Goal: Task Accomplishment & Management: Manage account settings

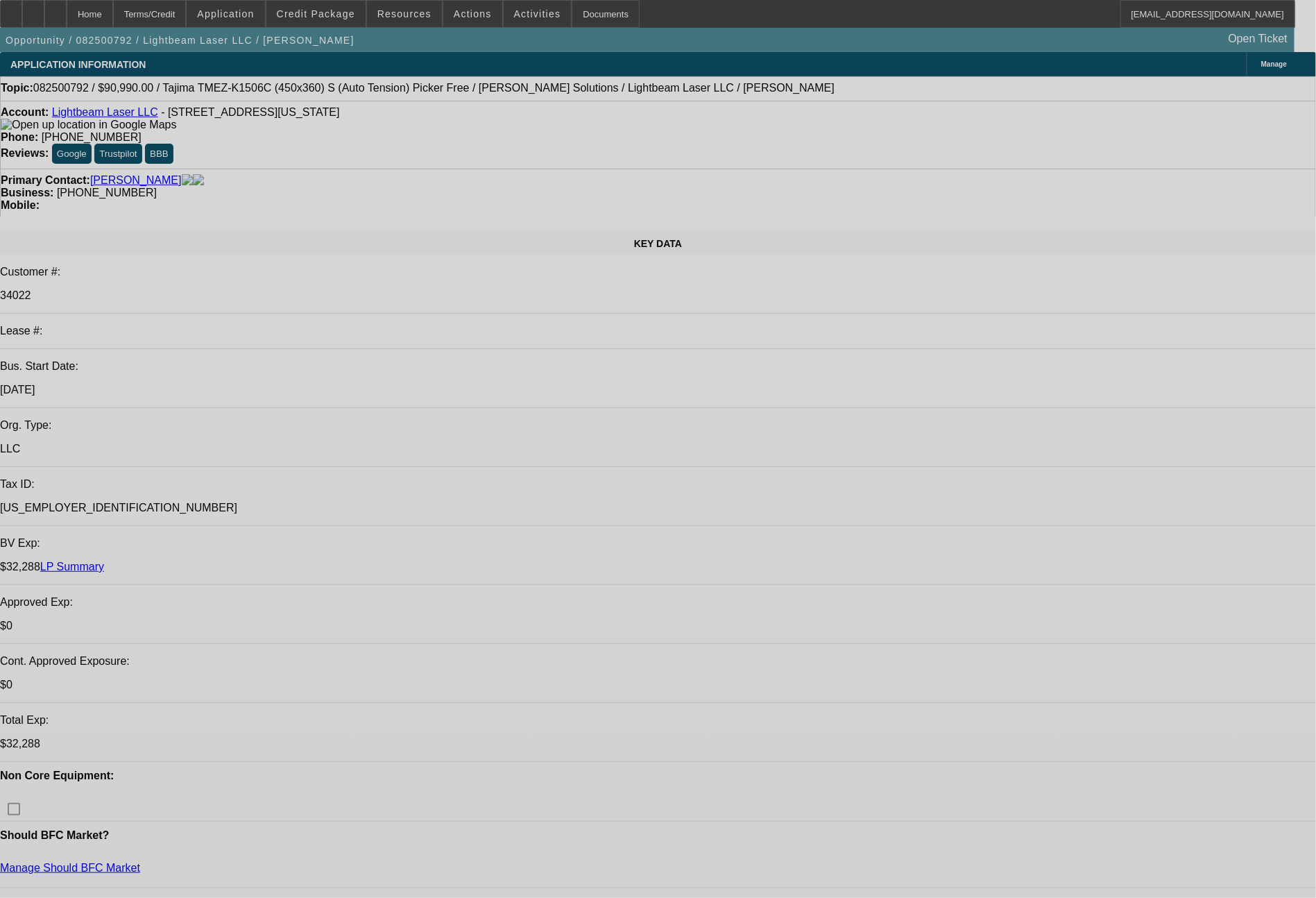
select select "0"
select select "2"
select select "0.1"
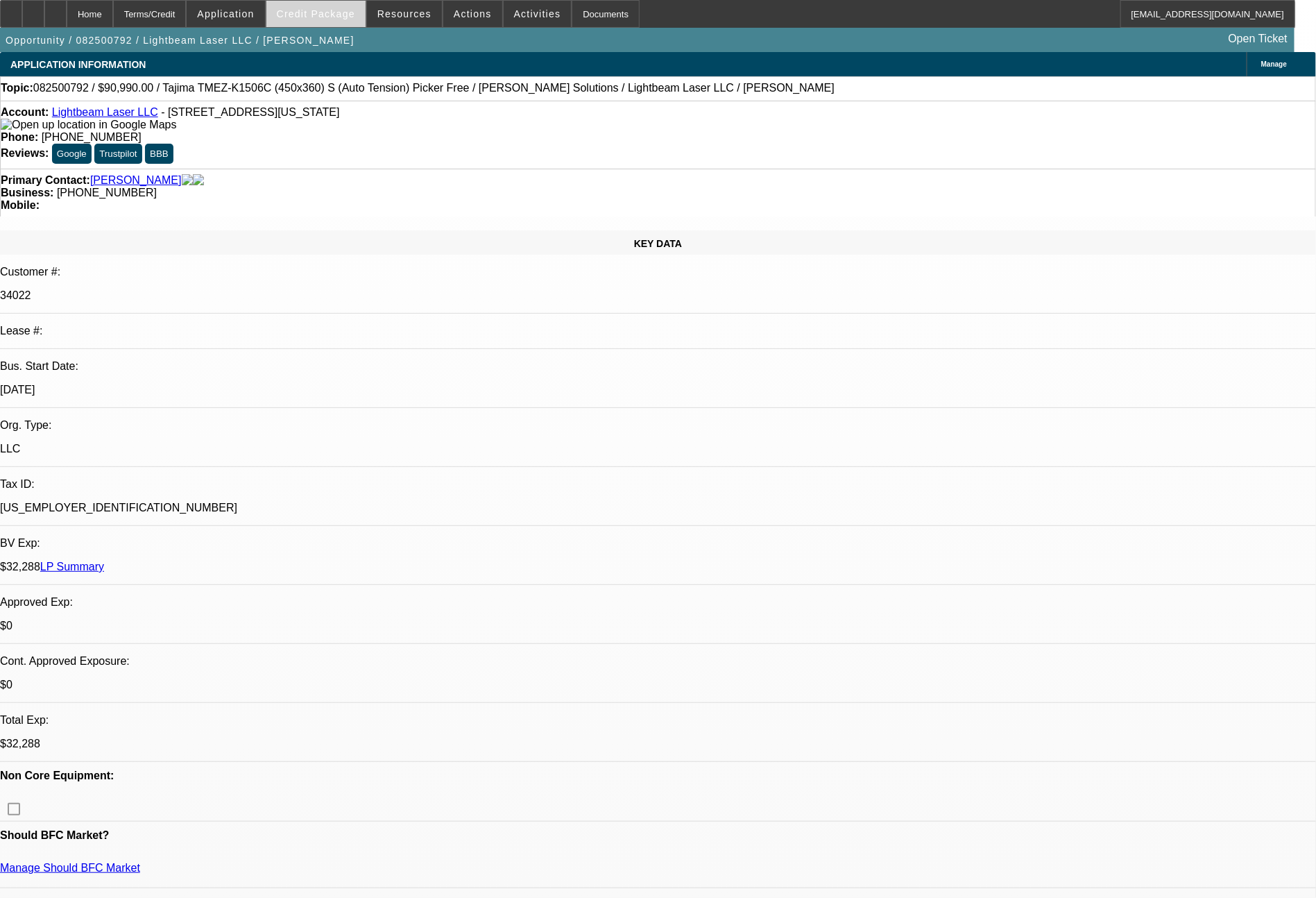
select select "1"
select select "2"
click at [331, 15] on span "Credit Package" at bounding box center [316, 13] width 79 height 11
select select "4"
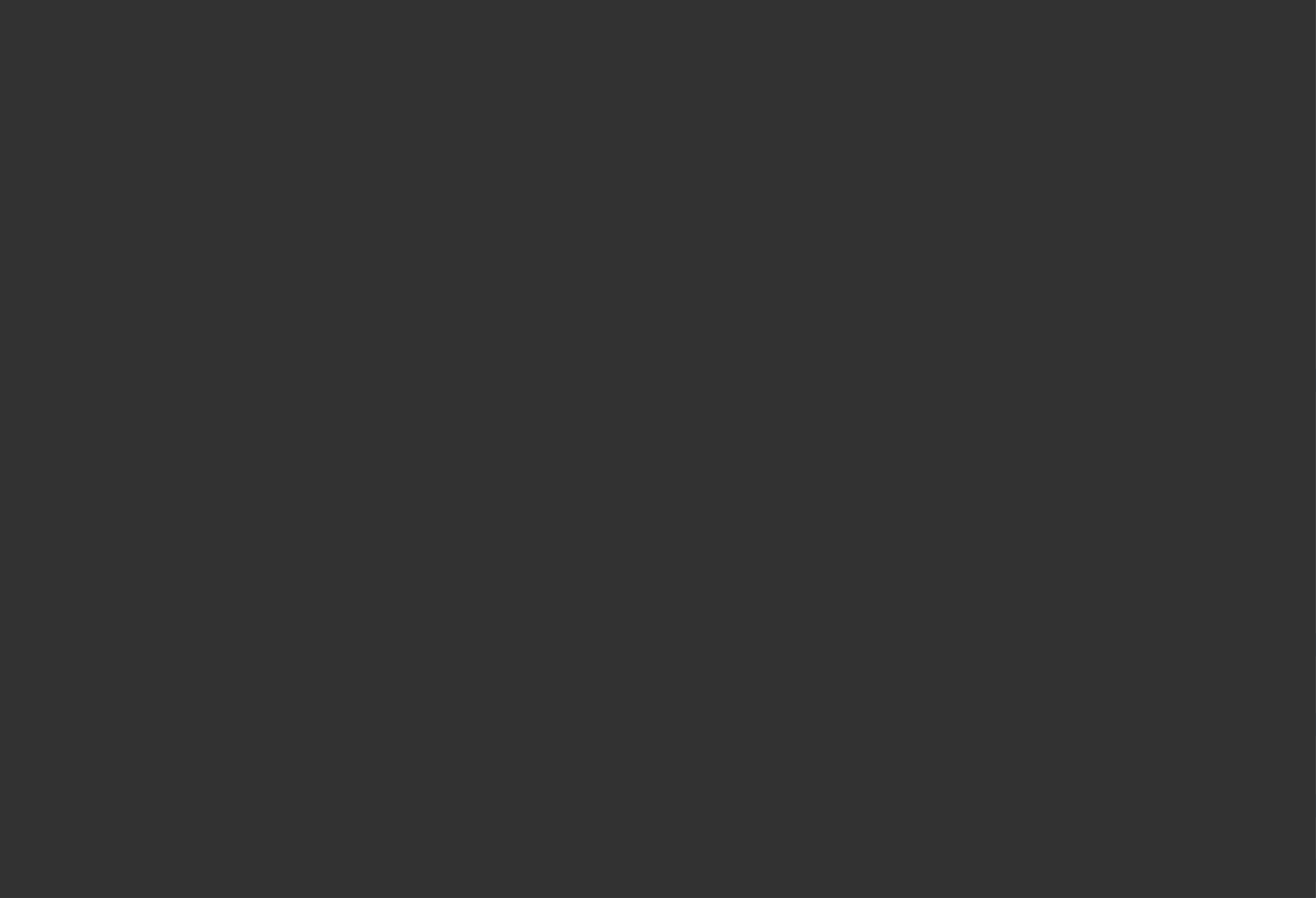
select select "0"
select select "2"
select select "0.1"
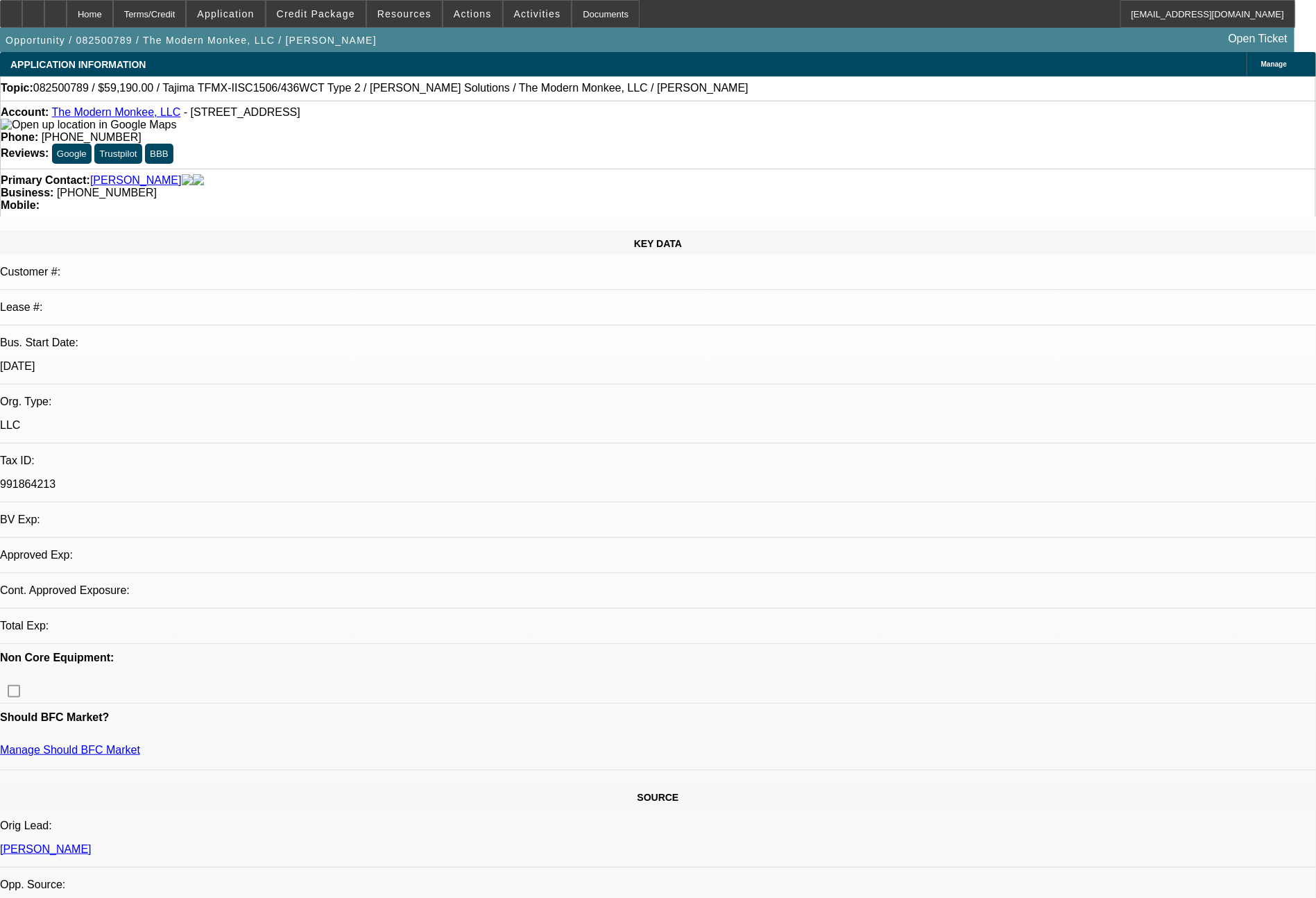
select select "1"
select select "2"
select select "4"
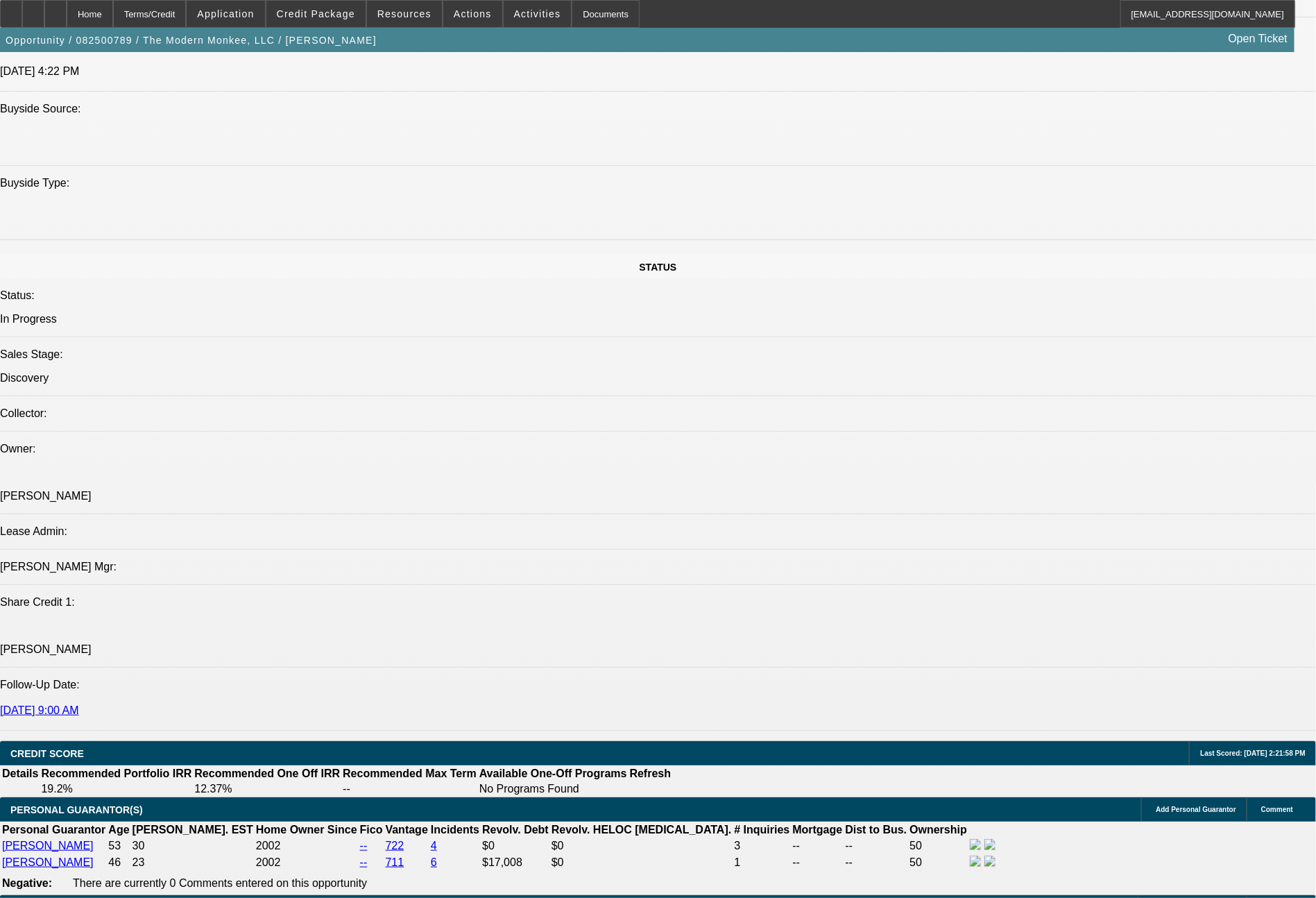
scroll to position [1374, 0]
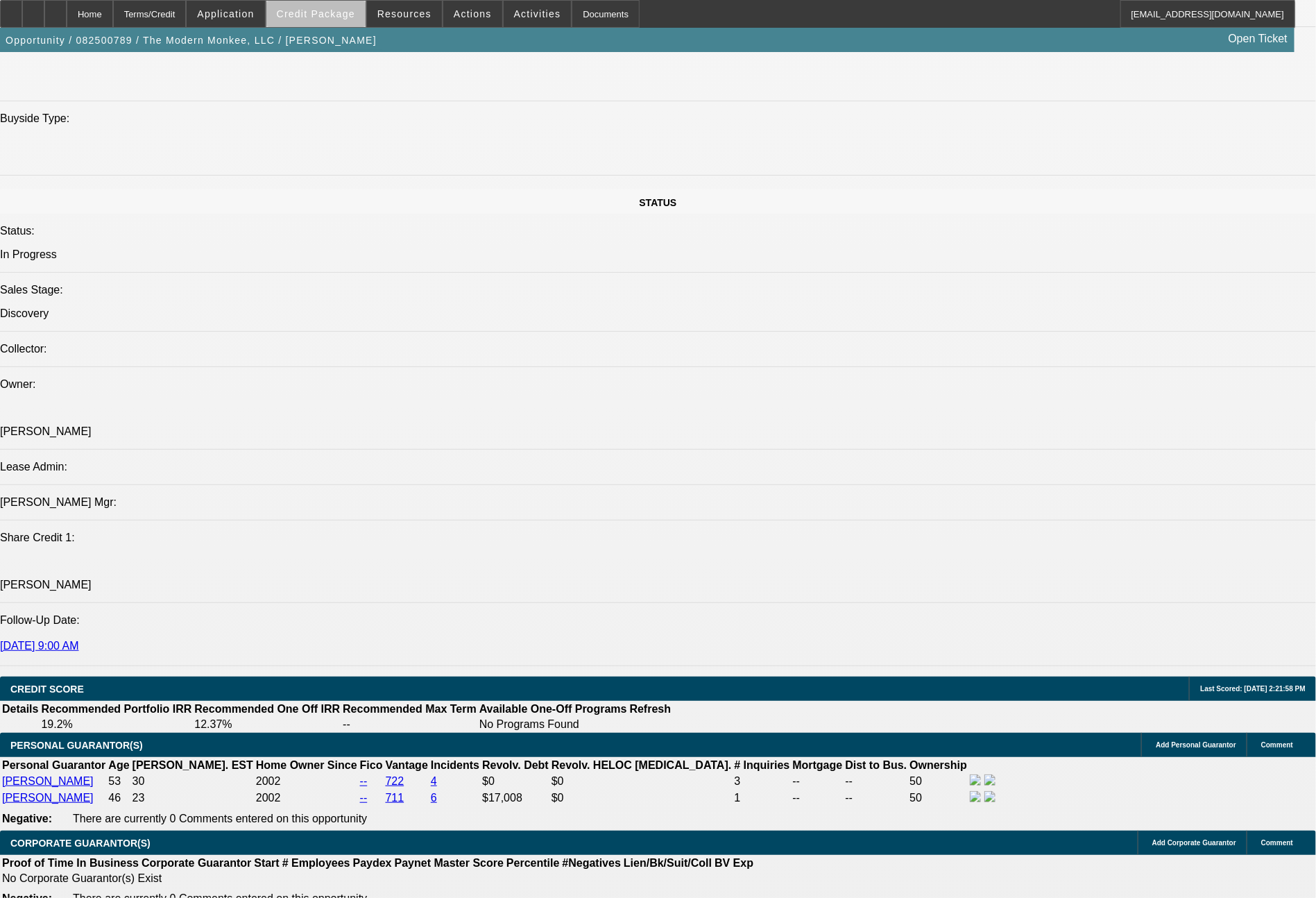
click at [343, 21] on span at bounding box center [316, 13] width 99 height 34
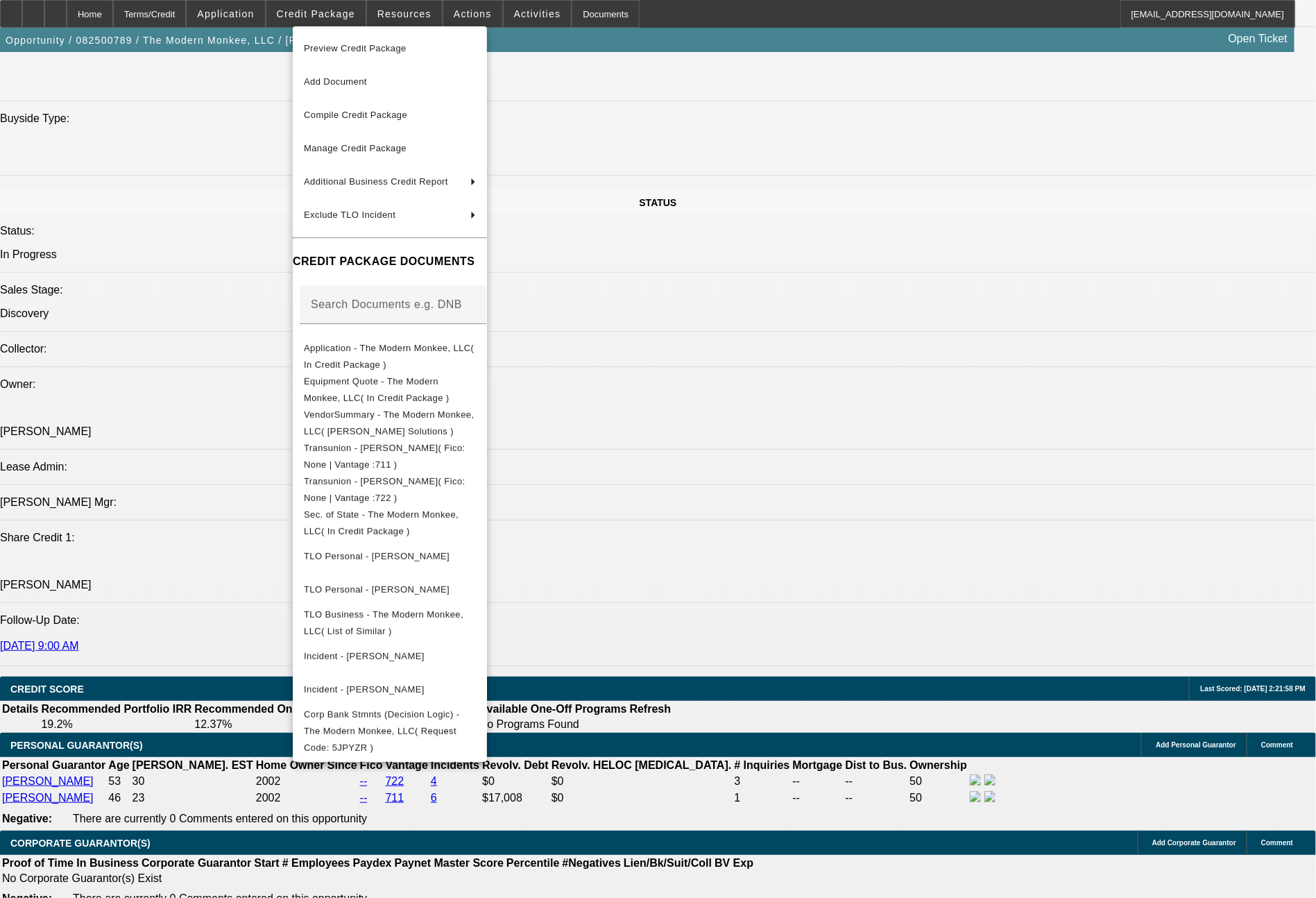
click at [882, 677] on div at bounding box center [658, 449] width 1316 height 898
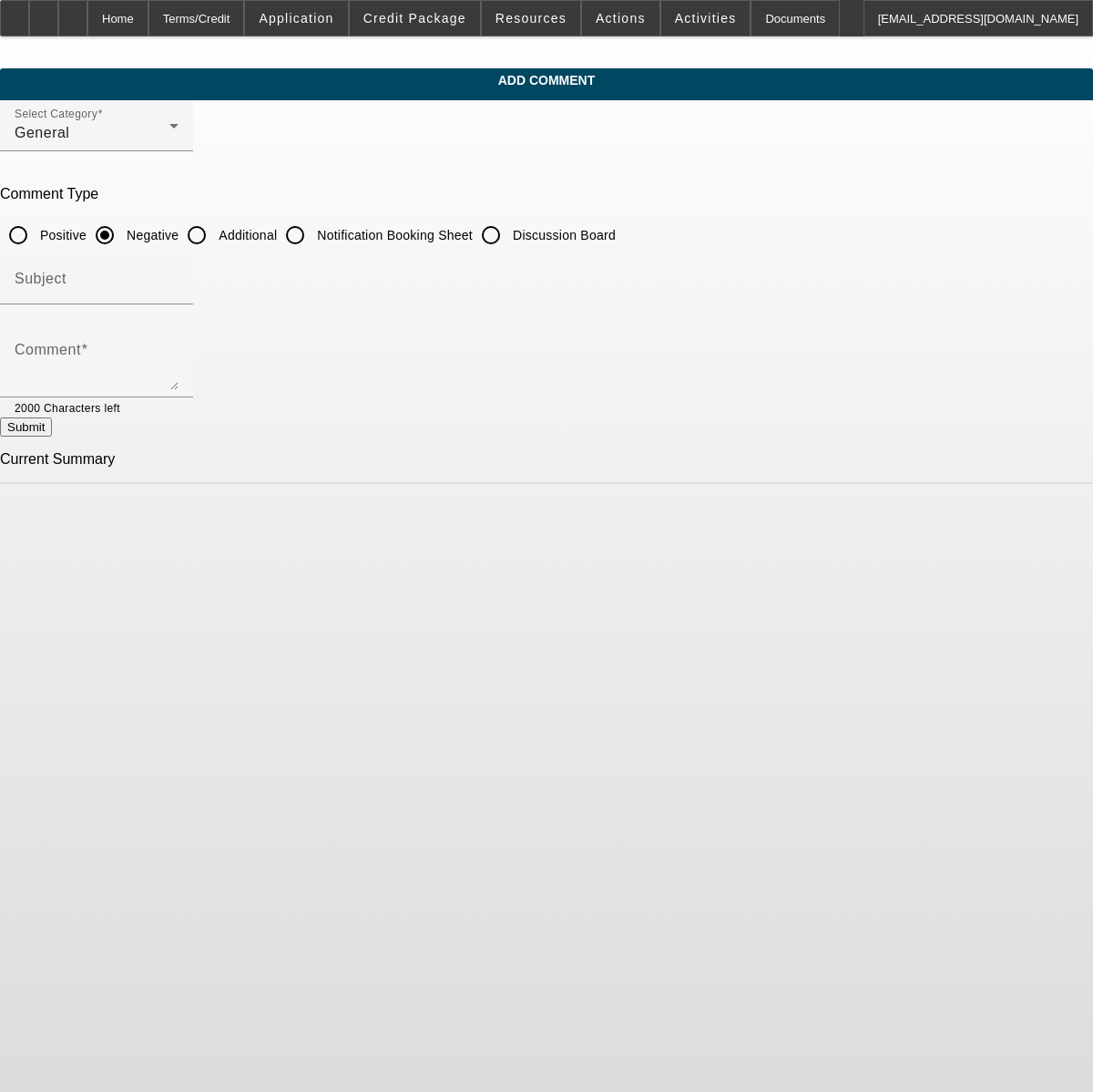
click at [215, 233] on input "Additional" at bounding box center [196, 235] width 36 height 36
radio input "true"
click at [179, 350] on textarea "Comment" at bounding box center [96, 368] width 164 height 44
type textarea "(18) months in business with a Tajima TMBR2-SC single head machine they paid ca…"
click at [52, 430] on button "Submit" at bounding box center [26, 426] width 52 height 19
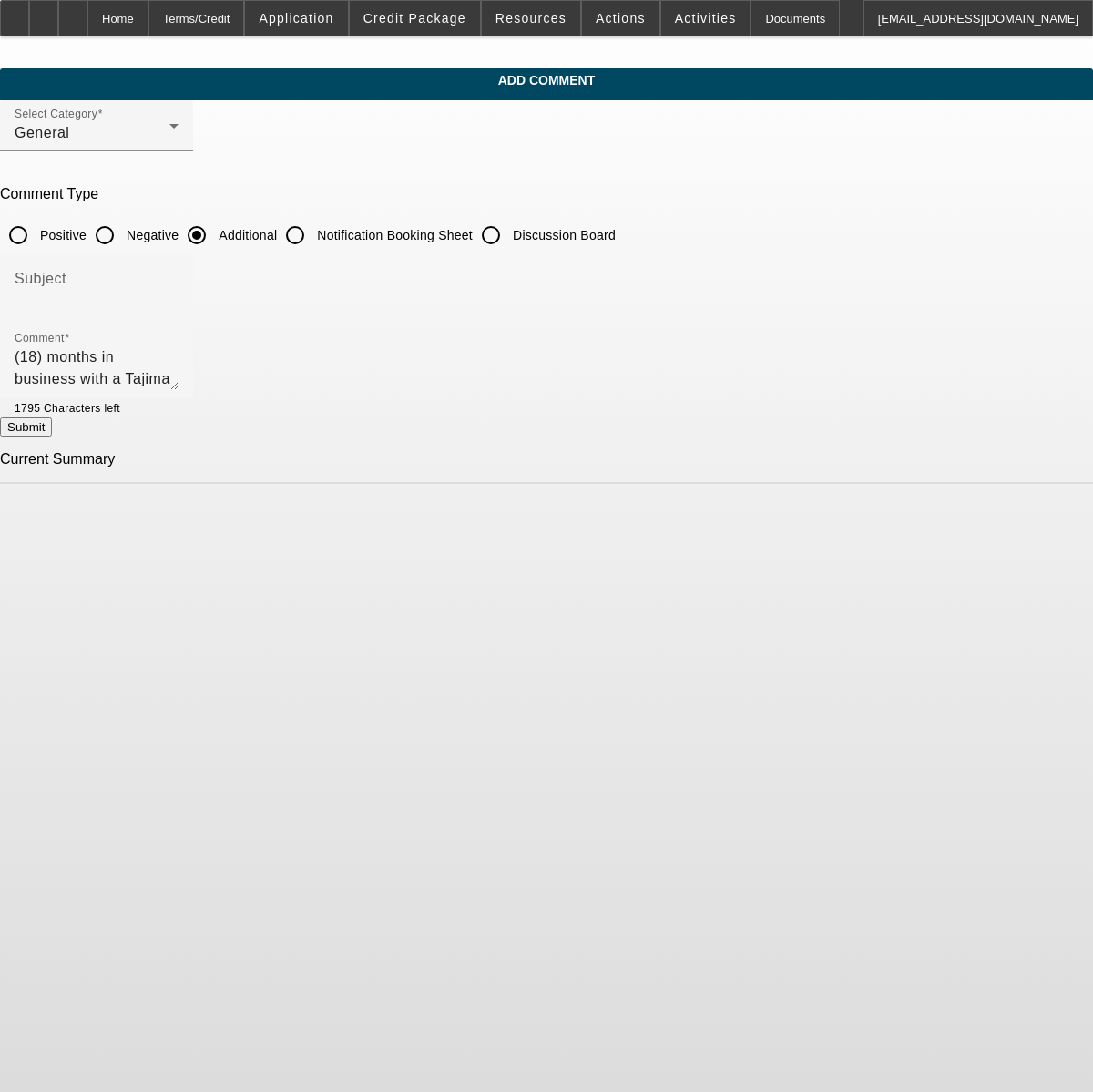
radio input "true"
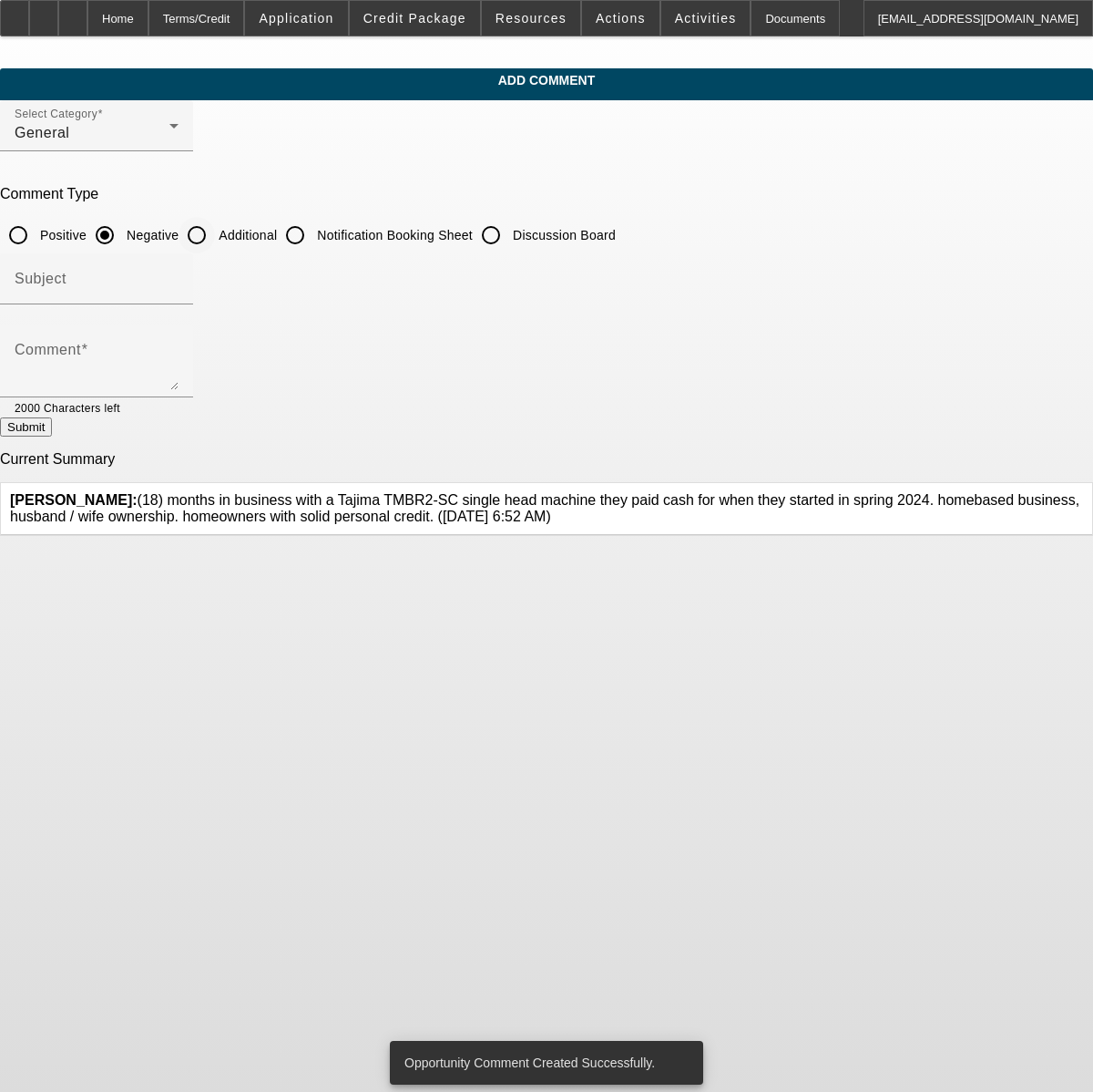
click at [215, 235] on input "Additional" at bounding box center [196, 235] width 36 height 36
radio input "true"
click at [179, 369] on textarea "Comment" at bounding box center [96, 368] width 164 height 44
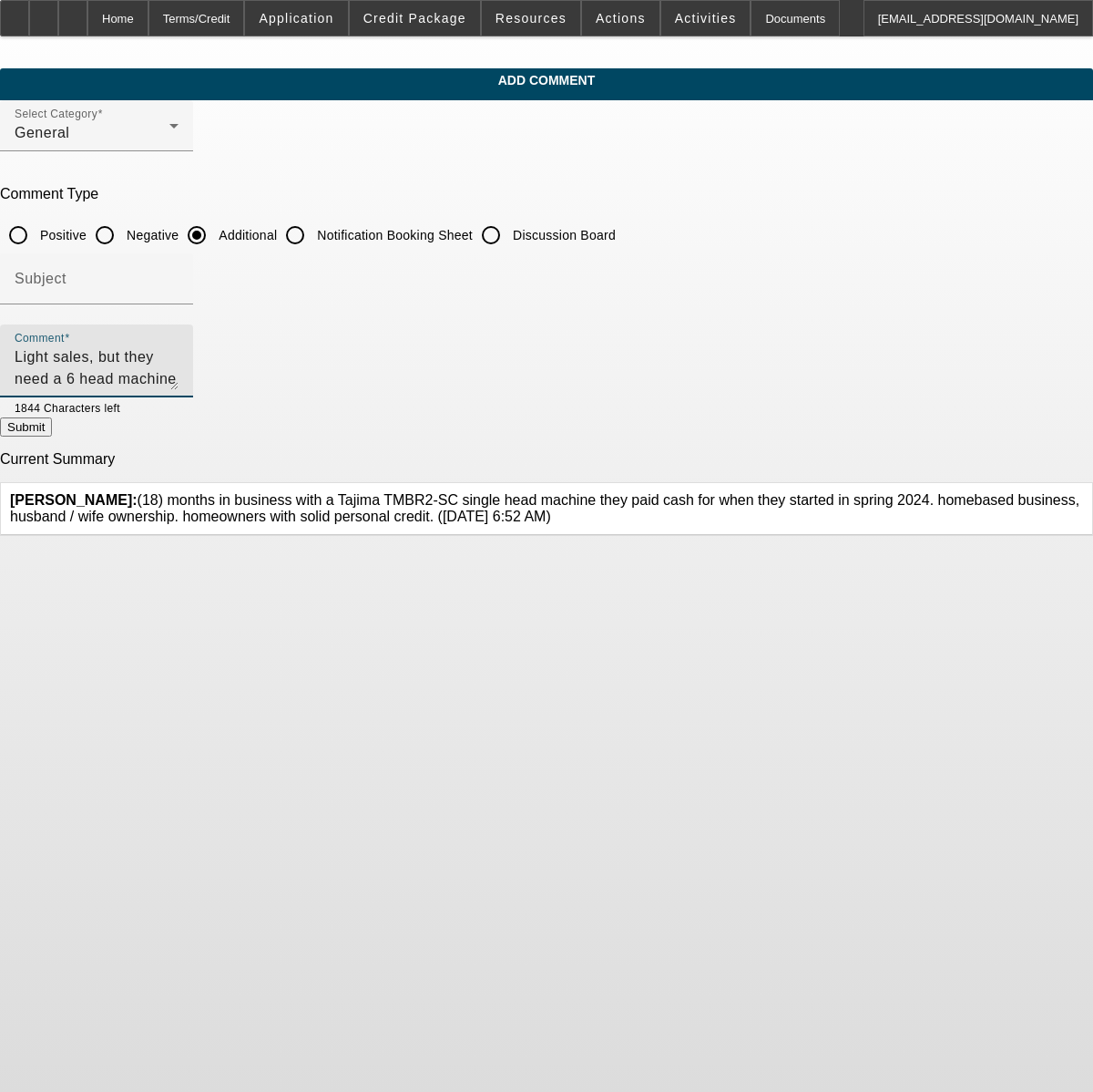
type textarea "Light sales, but they need a 6 head machine to turn the larger orders they are …"
click at [52, 436] on button "Submit" at bounding box center [26, 426] width 52 height 19
radio input "true"
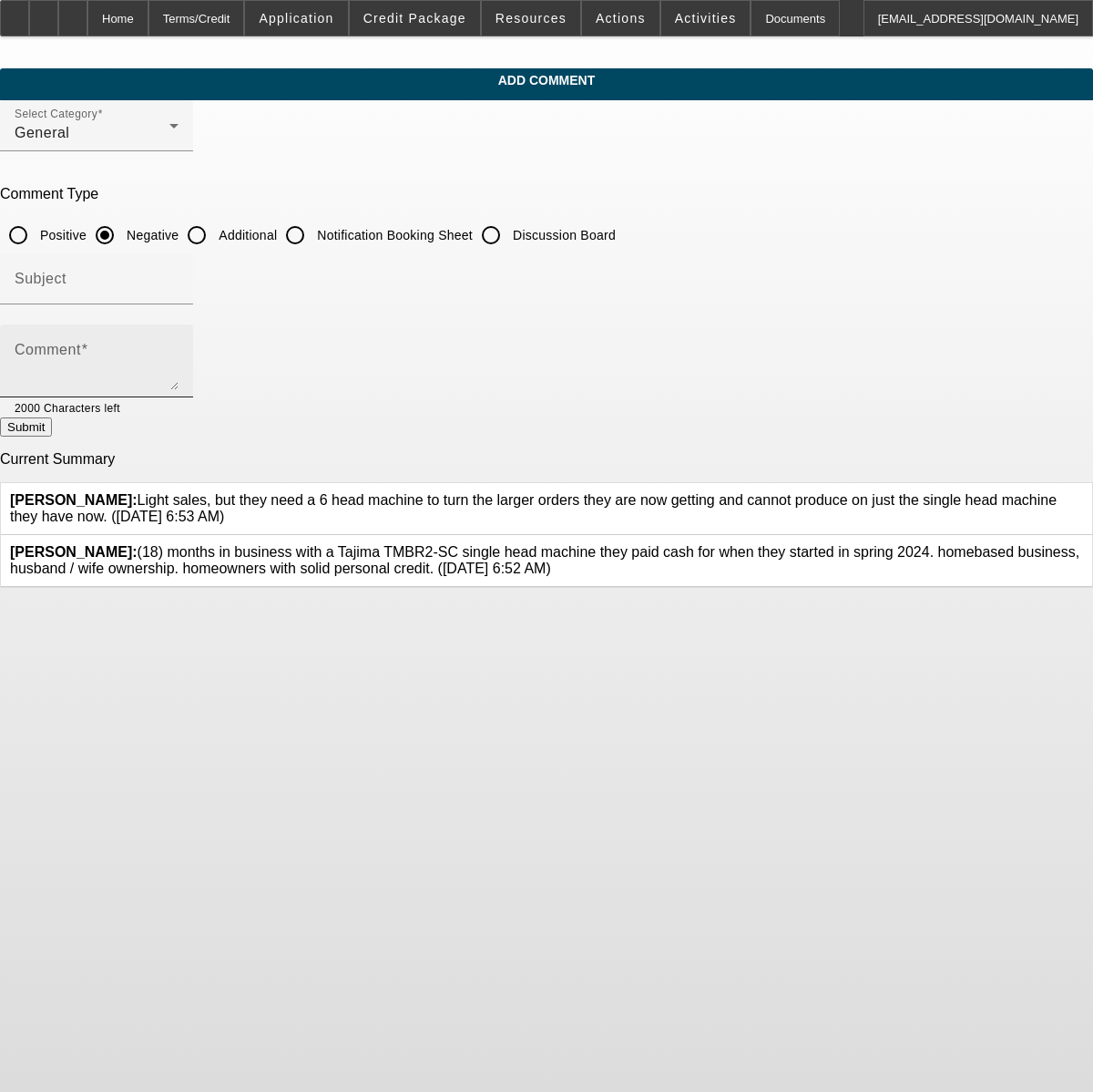
click at [179, 358] on textarea "Comment" at bounding box center [96, 368] width 164 height 44
type textarea "[PERSON_NAME] also works as a nurse by day, and will continue to do that until …"
click at [52, 426] on button "Submit" at bounding box center [26, 426] width 52 height 19
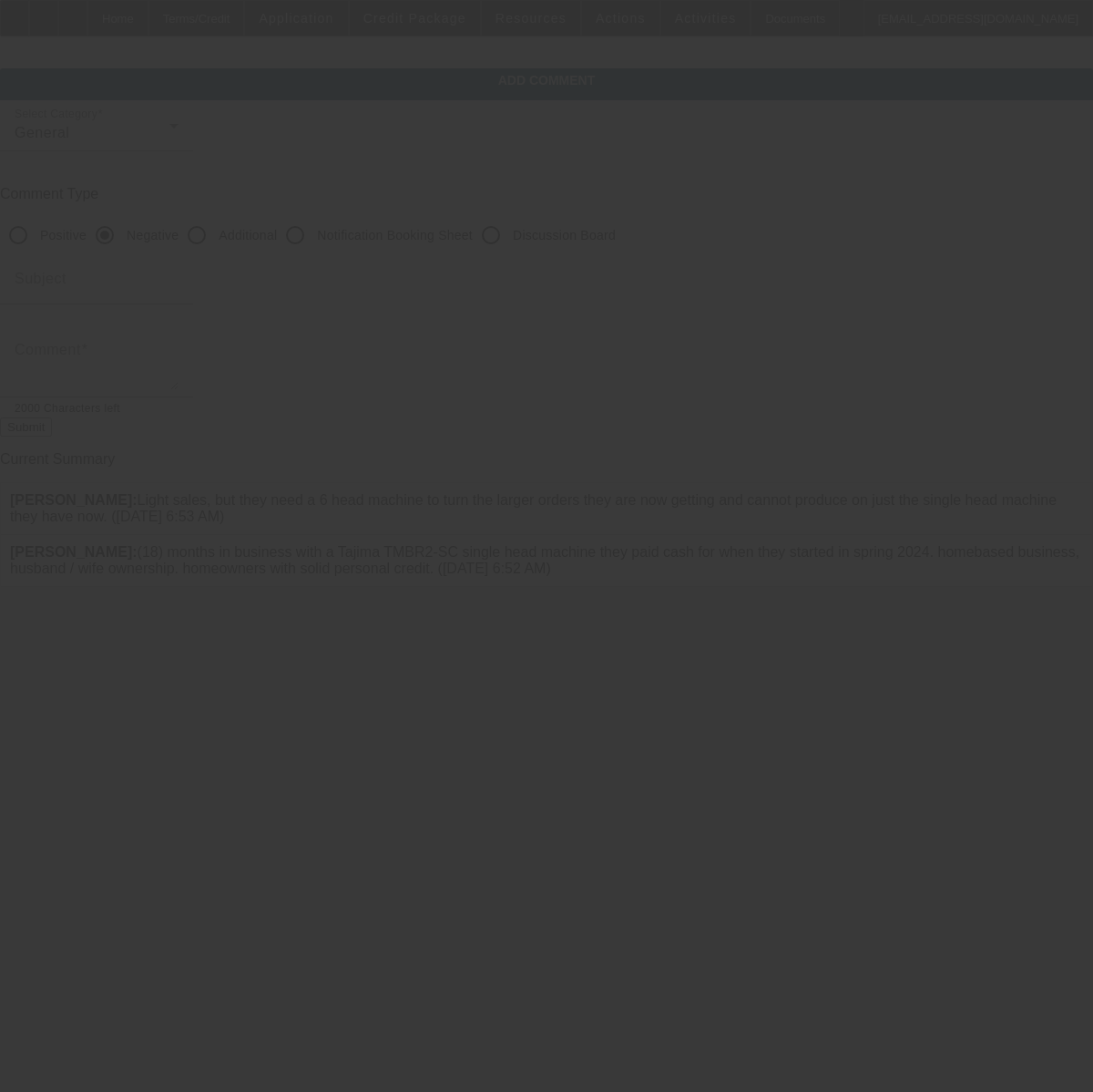
scroll to position [0, 0]
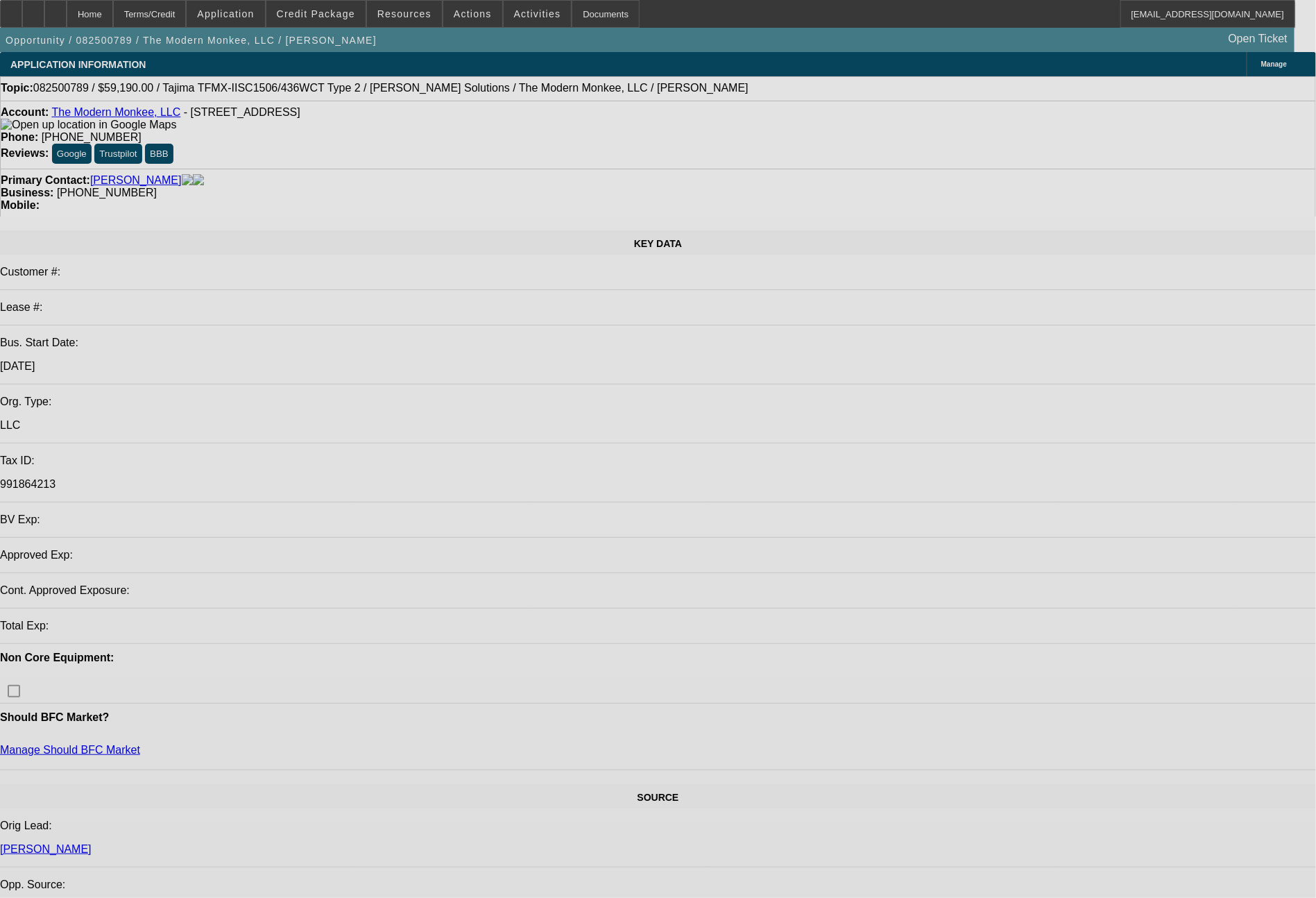
select select "0"
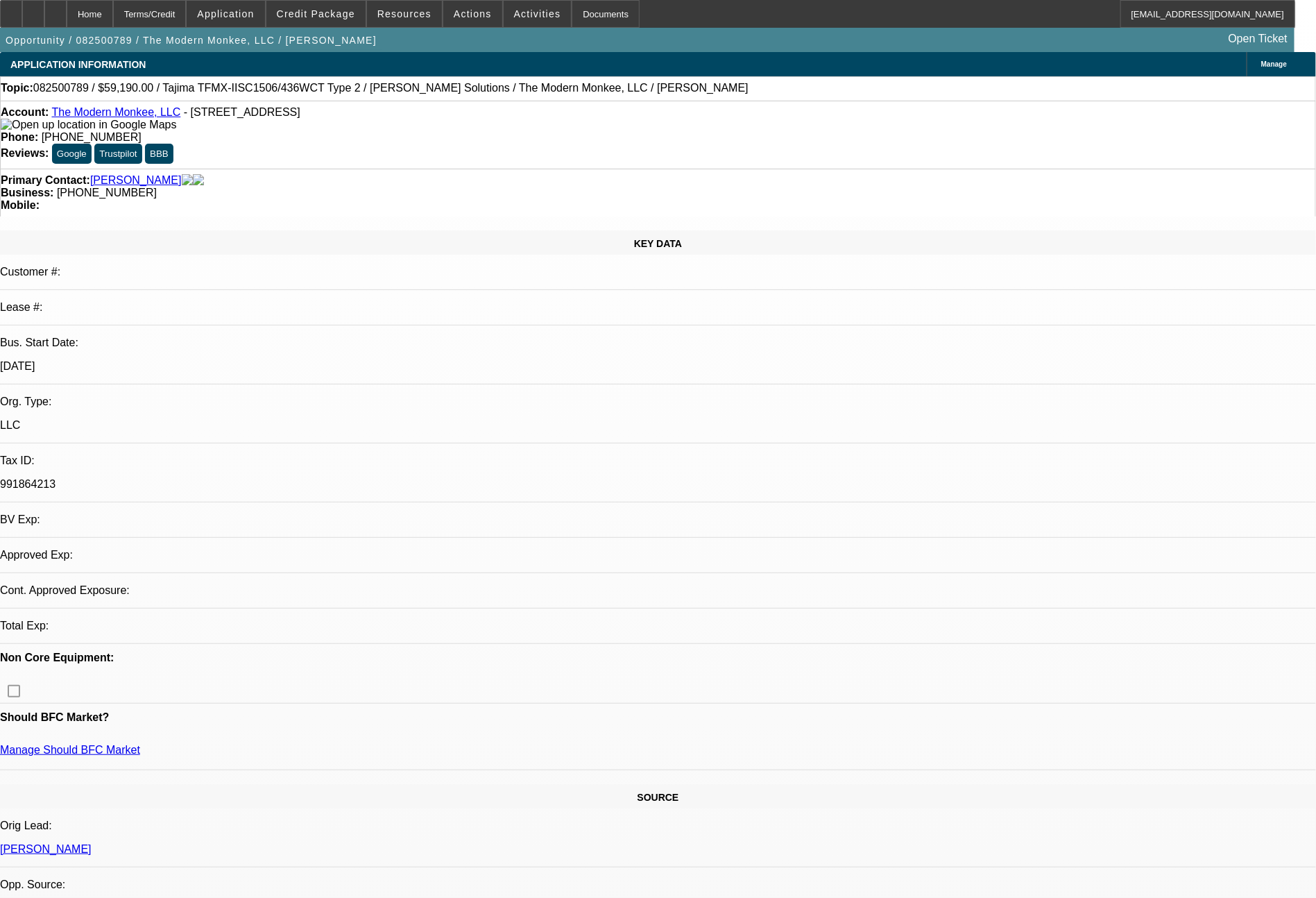
select select "2"
select select "0.1"
select select "4"
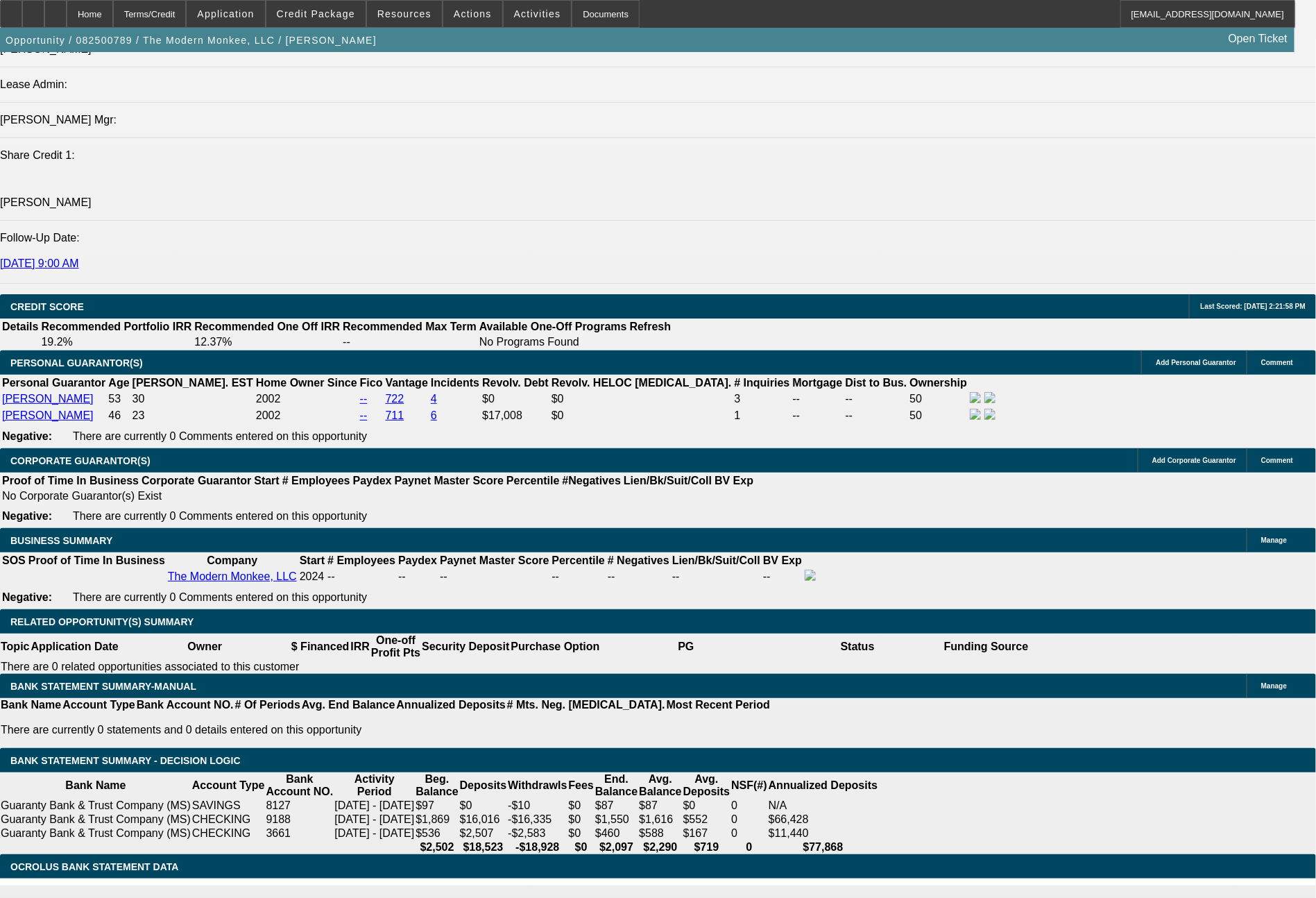
scroll to position [1768, 0]
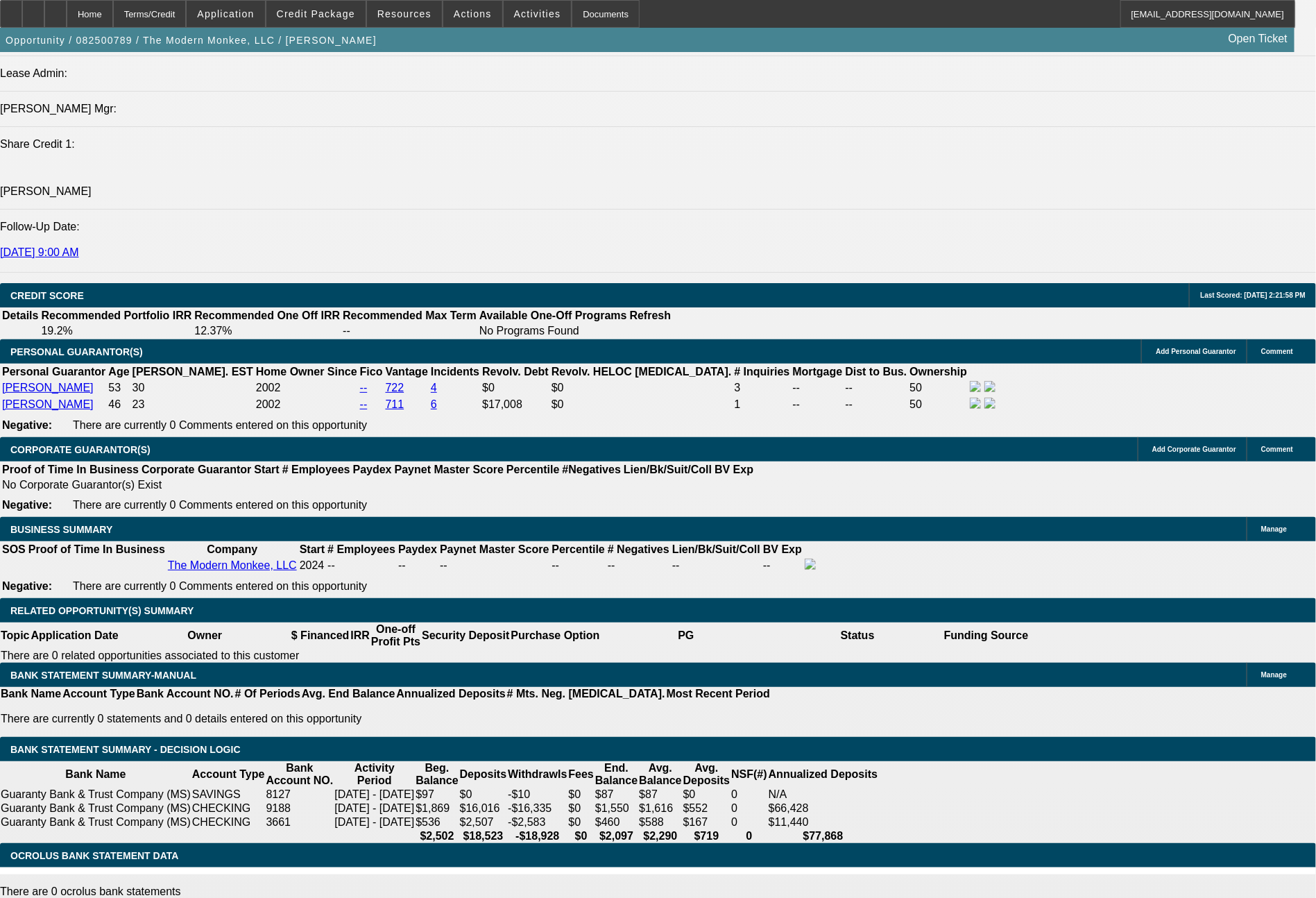
type input "4"
type input "$3,000.00"
type input "72"
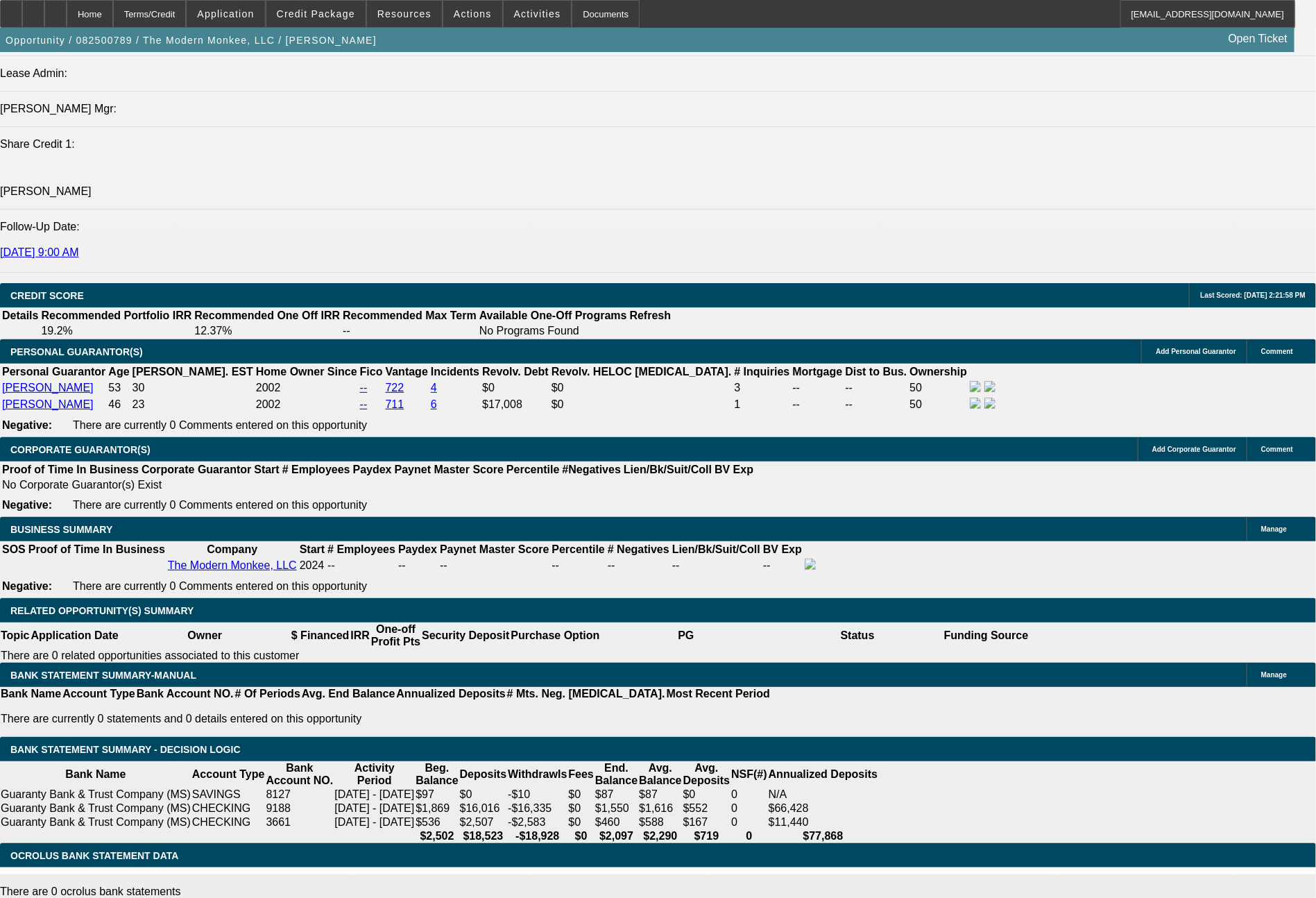
type input "1350"
type input "$2,700.00"
type input "20.1"
type input "13"
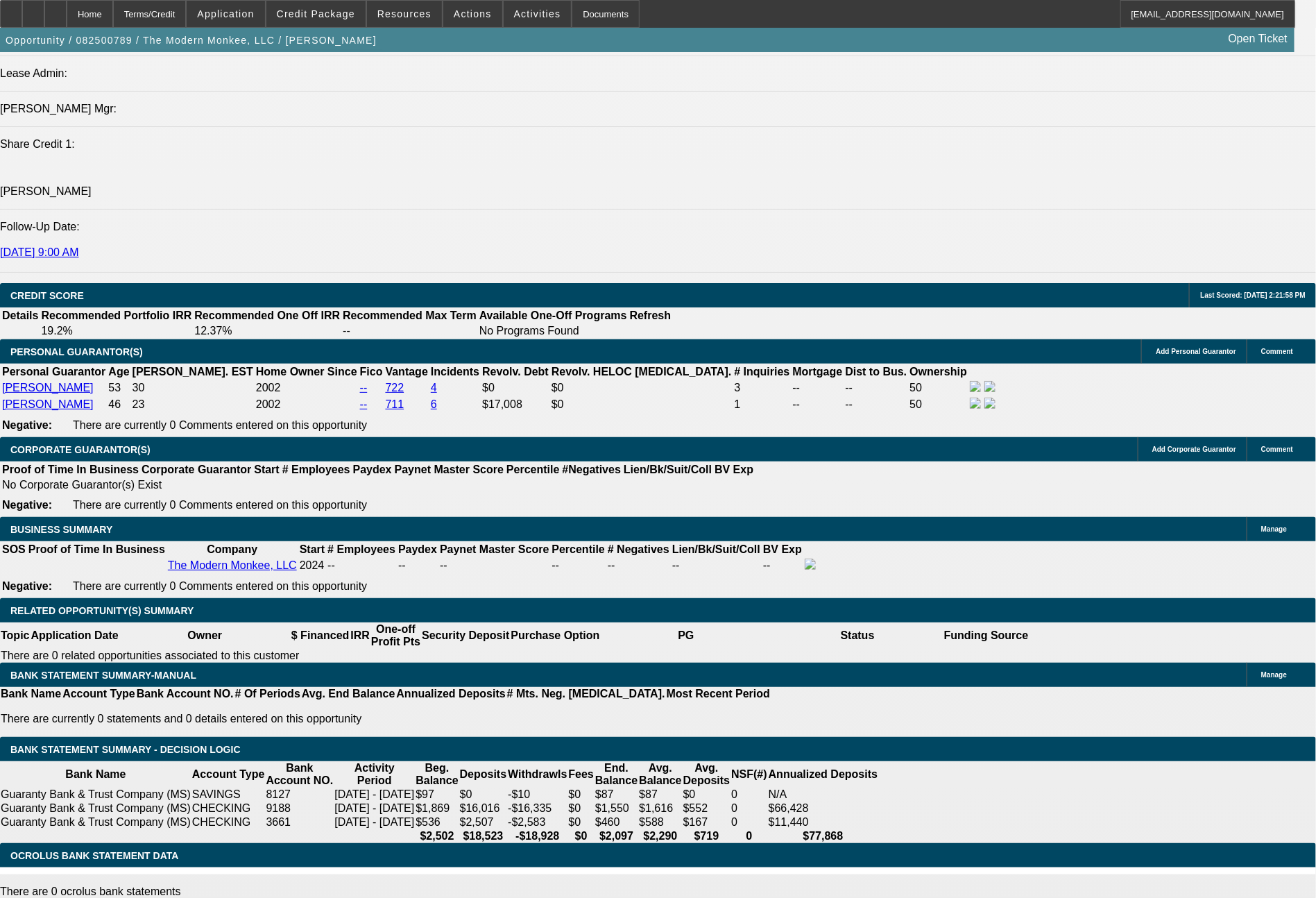
type input "$26.00"
type input "1233"
type input "$2,466.00"
type input "16.4"
type input "12"
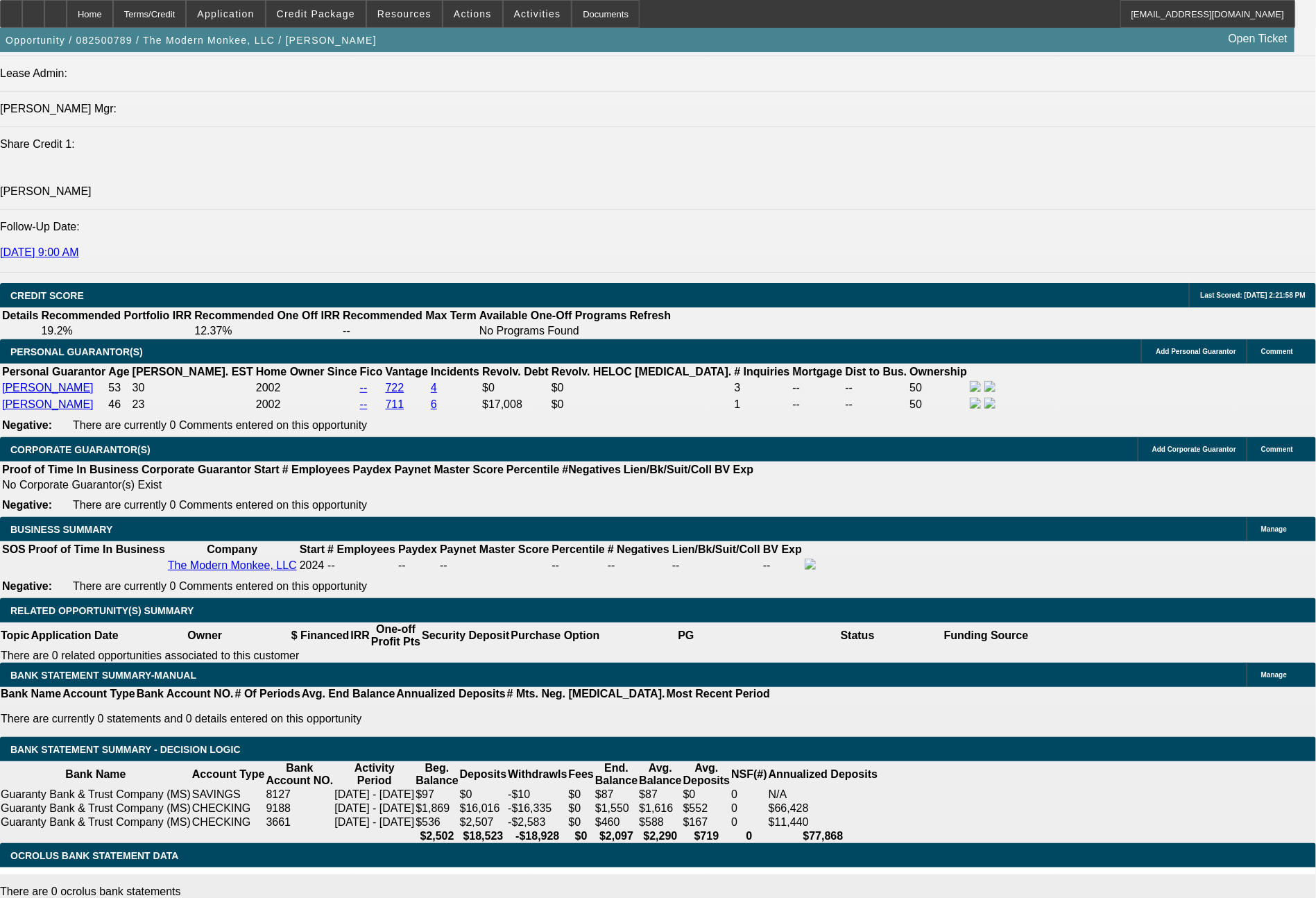
type input "$24.00"
type input "1183"
type input "$2,366.00"
type input "14.8"
type input "118"
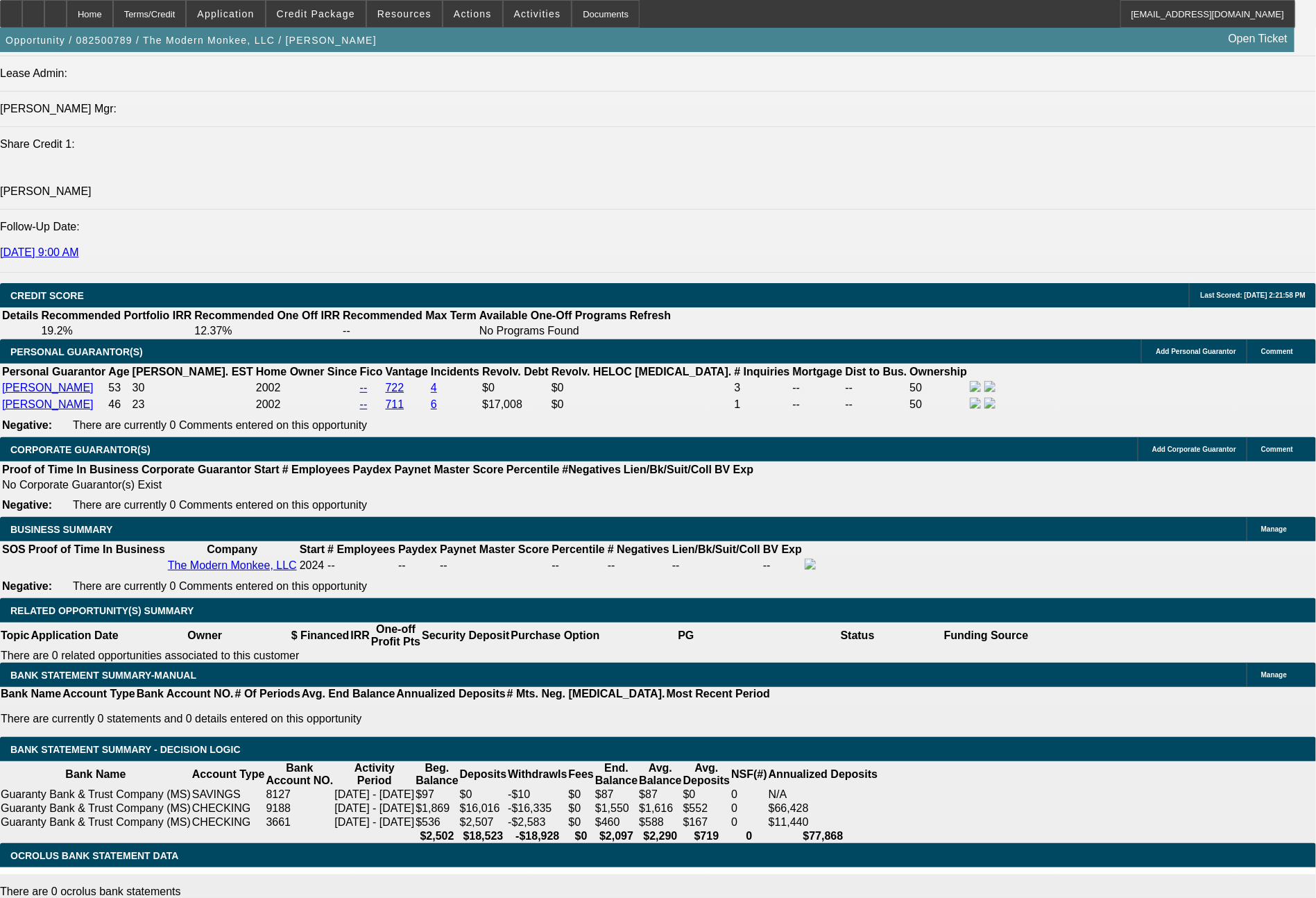
type input "$236.00"
type input "1149"
type input "$2,298.00"
type input "13.7"
type input "11"
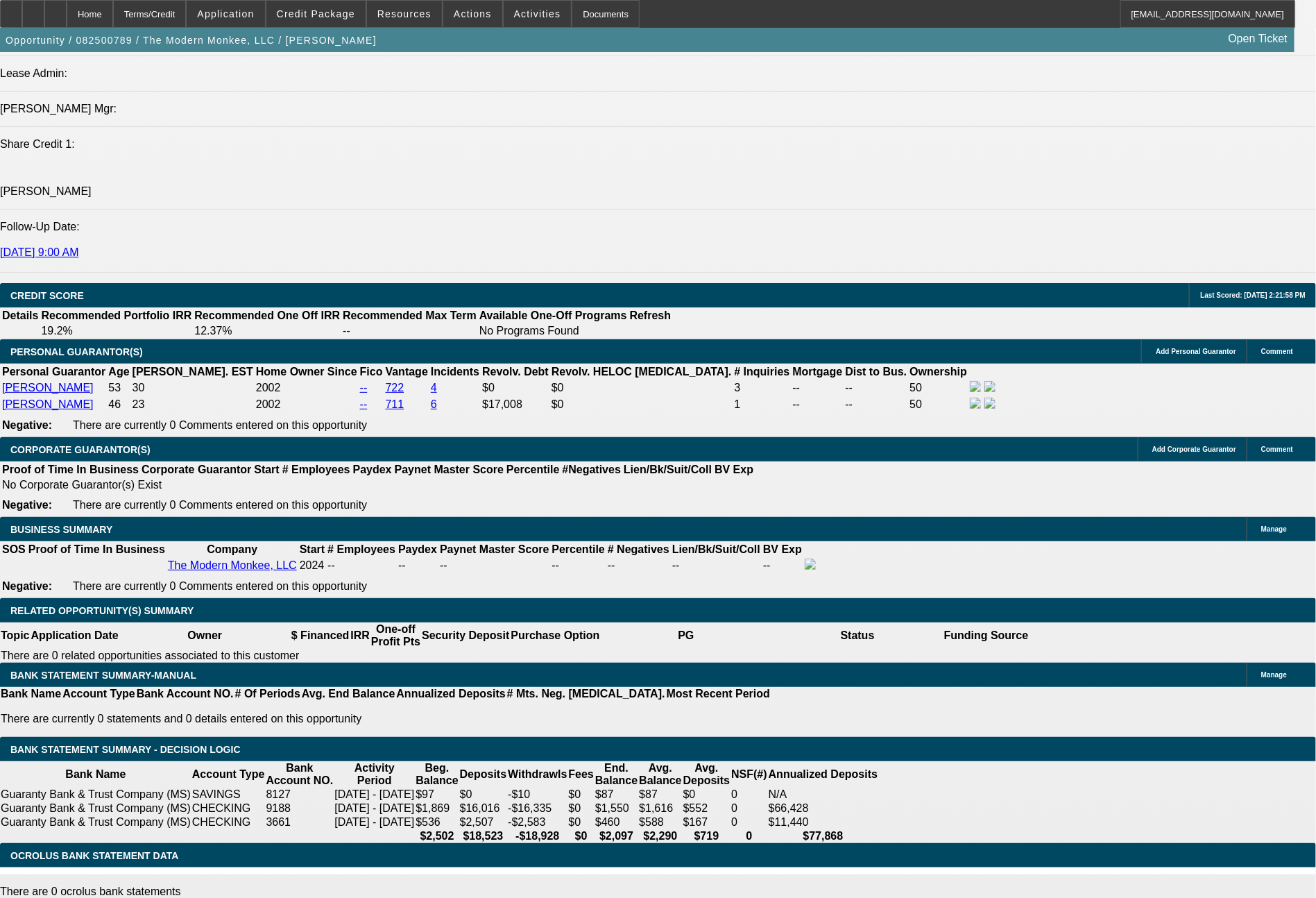
type input "$22.00"
type input "1133"
type input "$2,266.00"
type input "13.2"
type input "11"
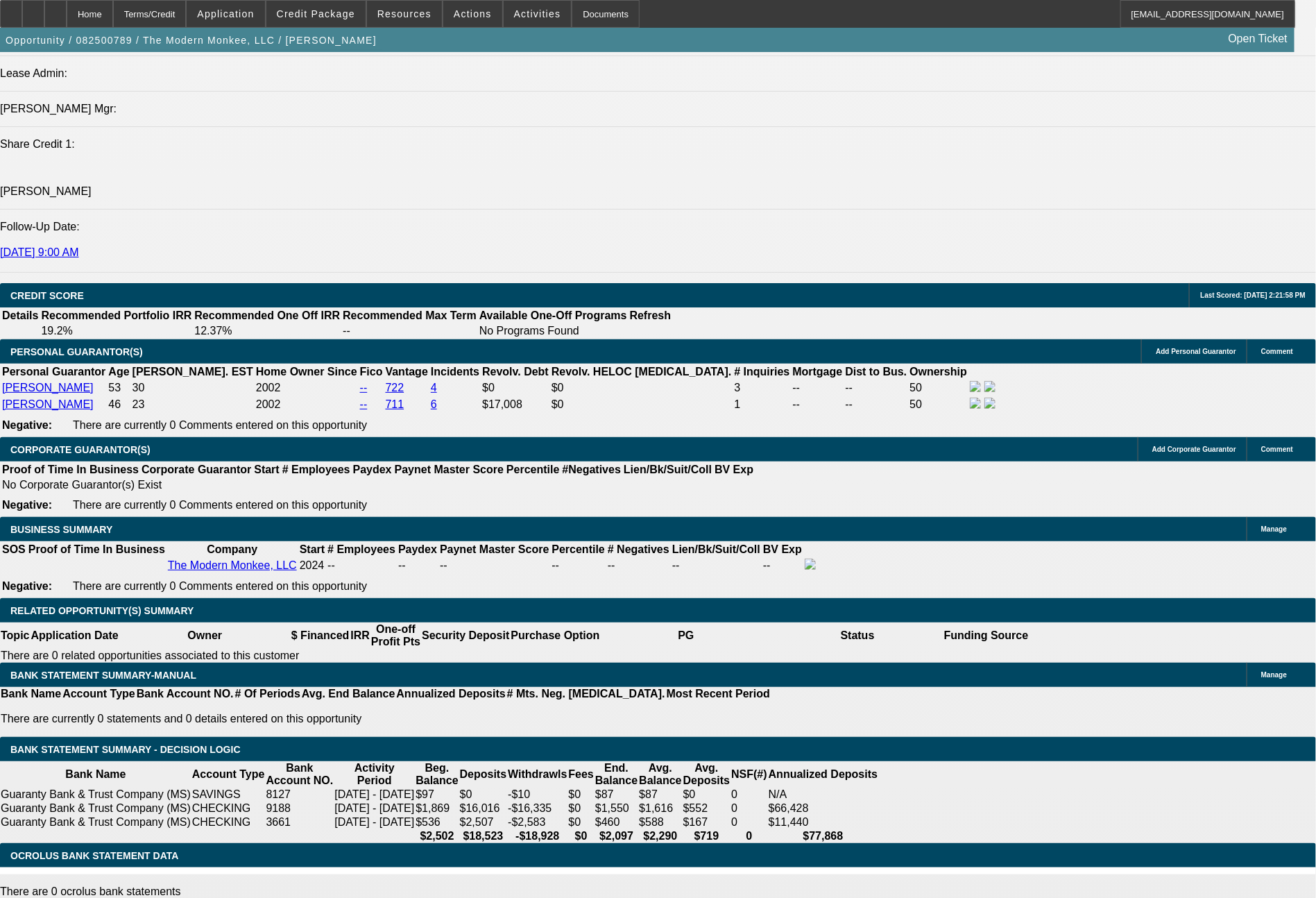
type input "$22.00"
type input "1115"
type input "$2,230.00"
type input "12.5"
type input "111"
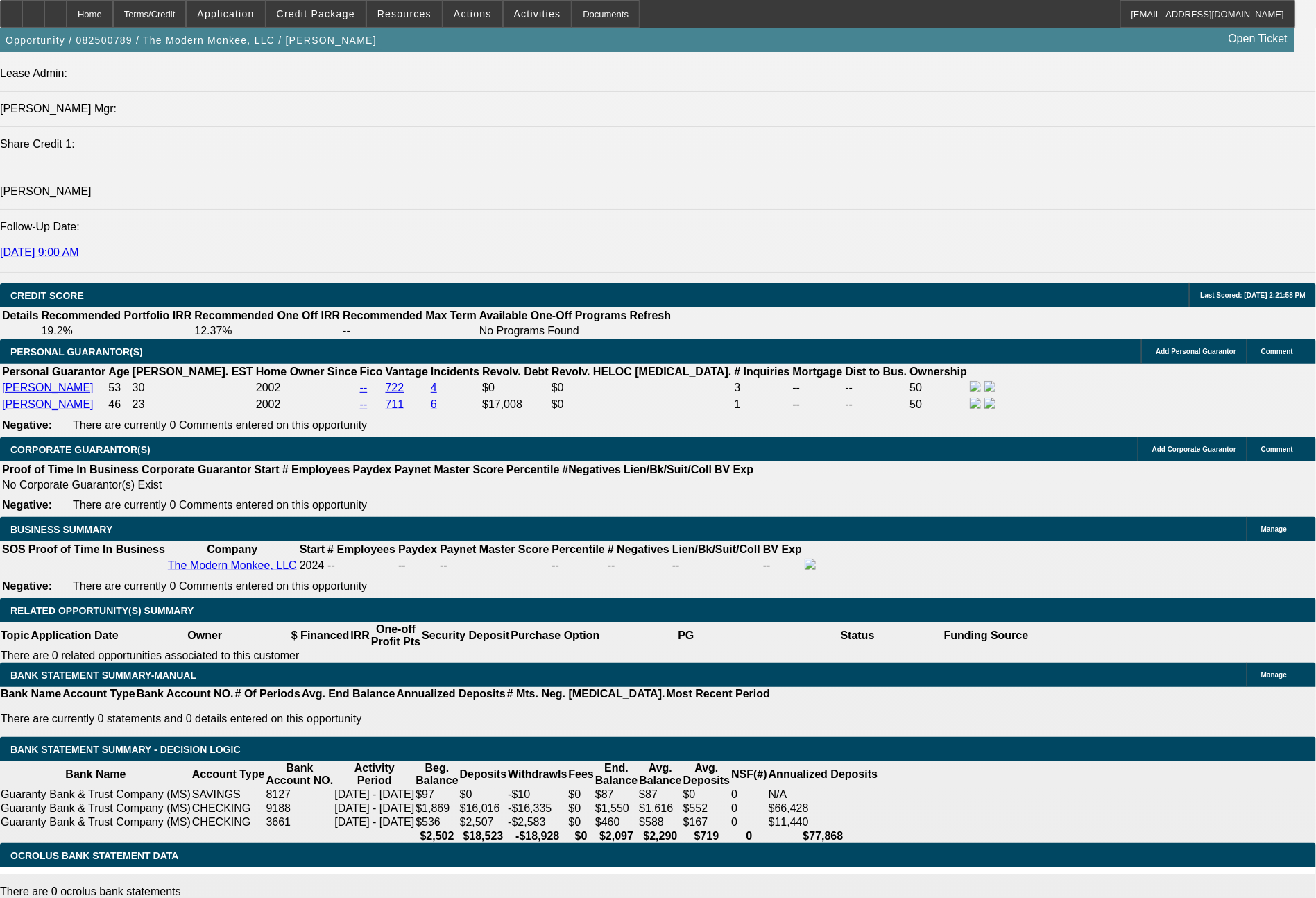
type input "$222.00"
type input "1116"
type input "$2,232.00"
type input "12.6"
type input "$1,116.00"
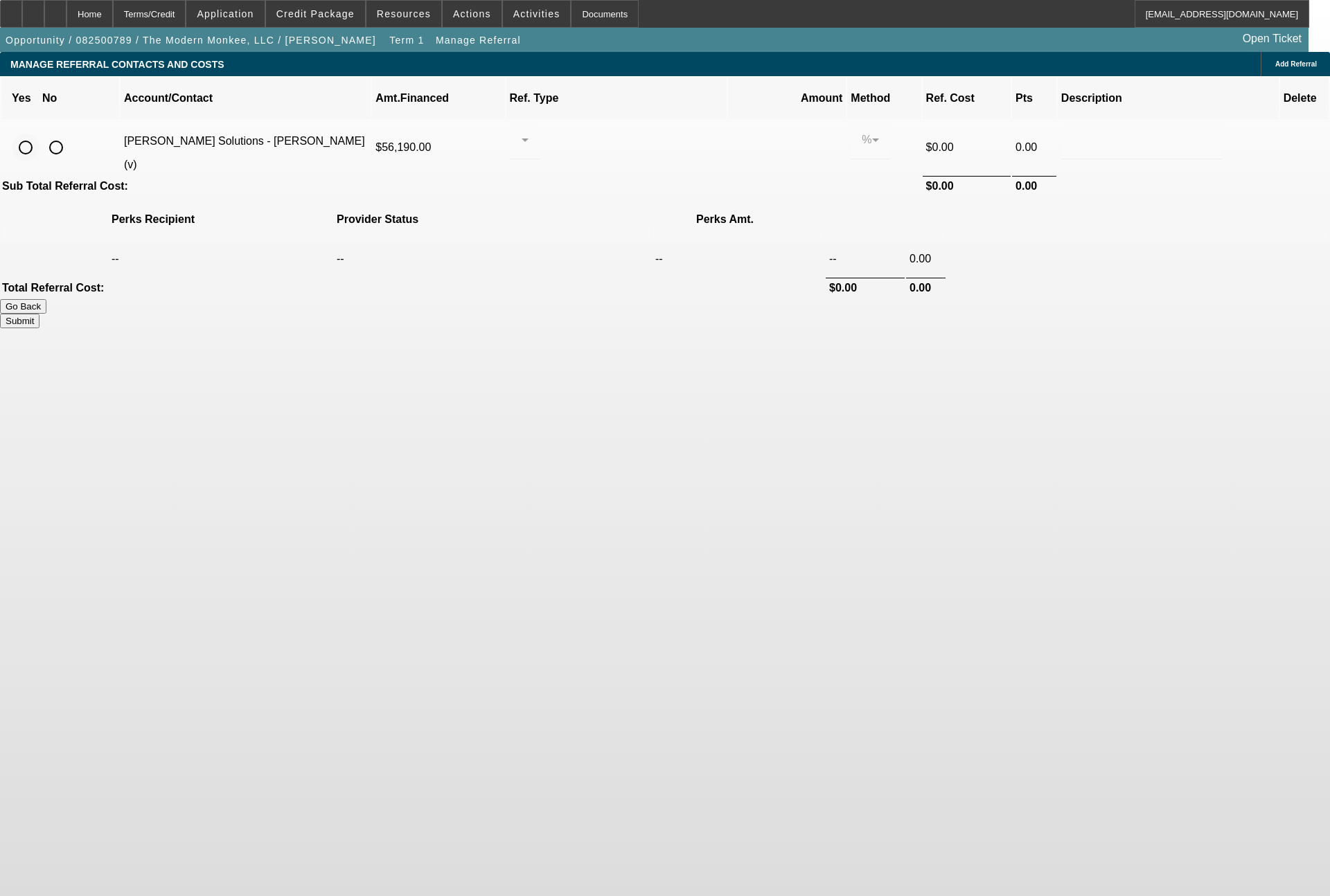
click at [40, 136] on input "radio" at bounding box center [25, 147] width 28 height 28
radio input "true"
click at [522, 131] on div at bounding box center [521, 140] width 1 height 16
click at [599, 158] on span "Pay vendor SALES PERSON" at bounding box center [631, 163] width 113 height 34
click at [743, 131] on input "0.000" at bounding box center [787, 140] width 89 height 16
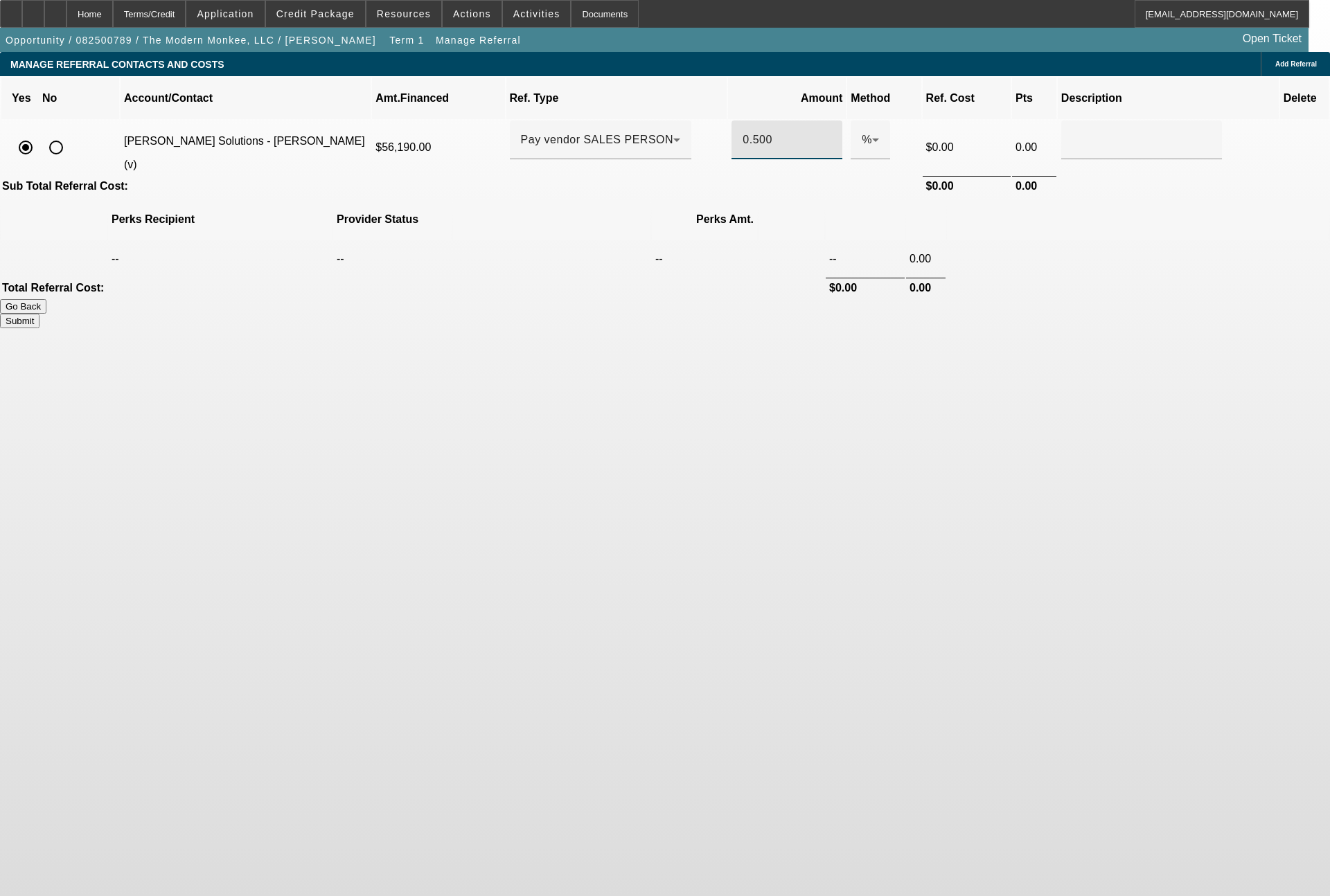
click at [40, 313] on button "Submit" at bounding box center [19, 320] width 40 height 14
type input "0.500"
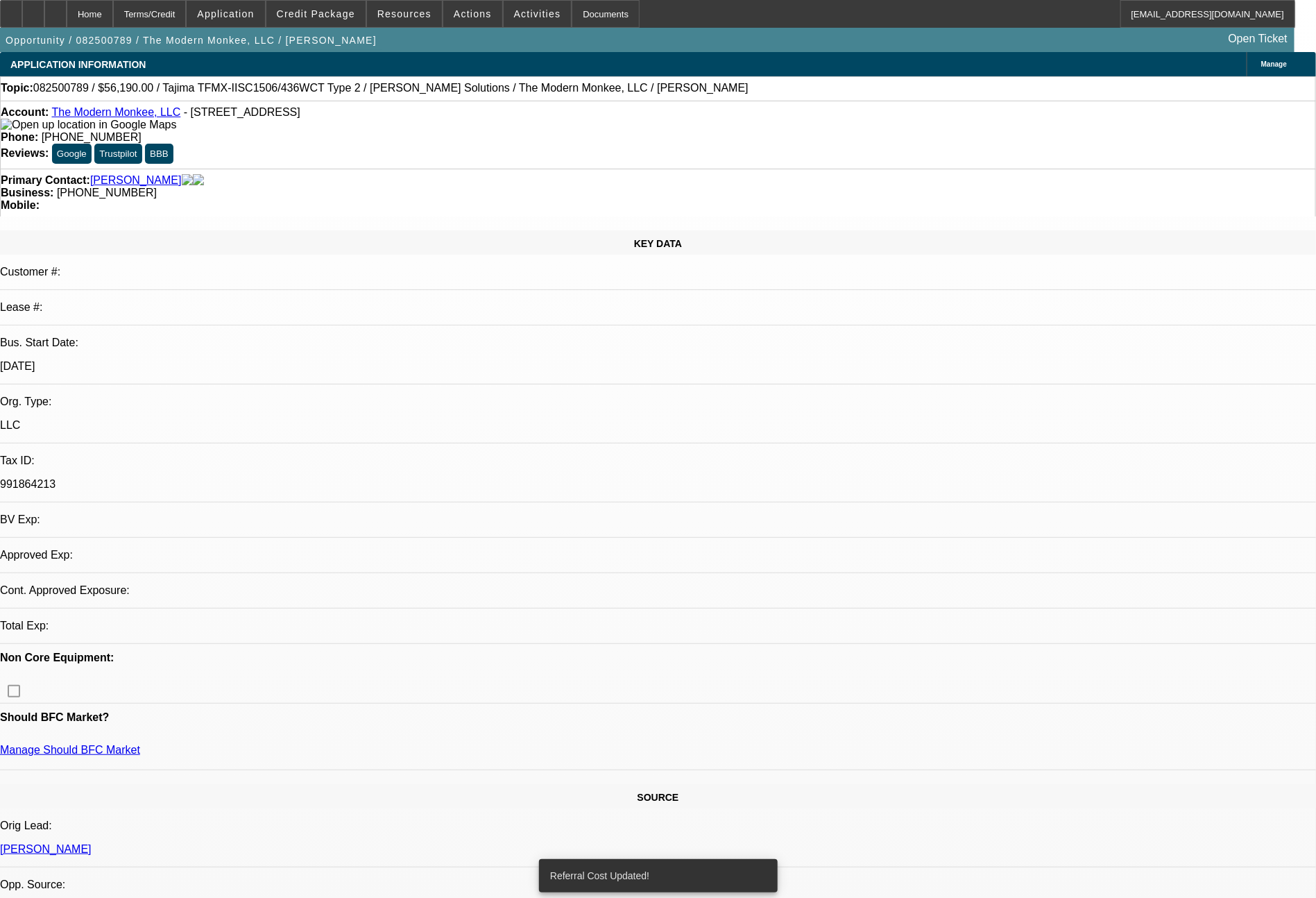
select select "0"
select select "2"
select select "0.1"
select select "4"
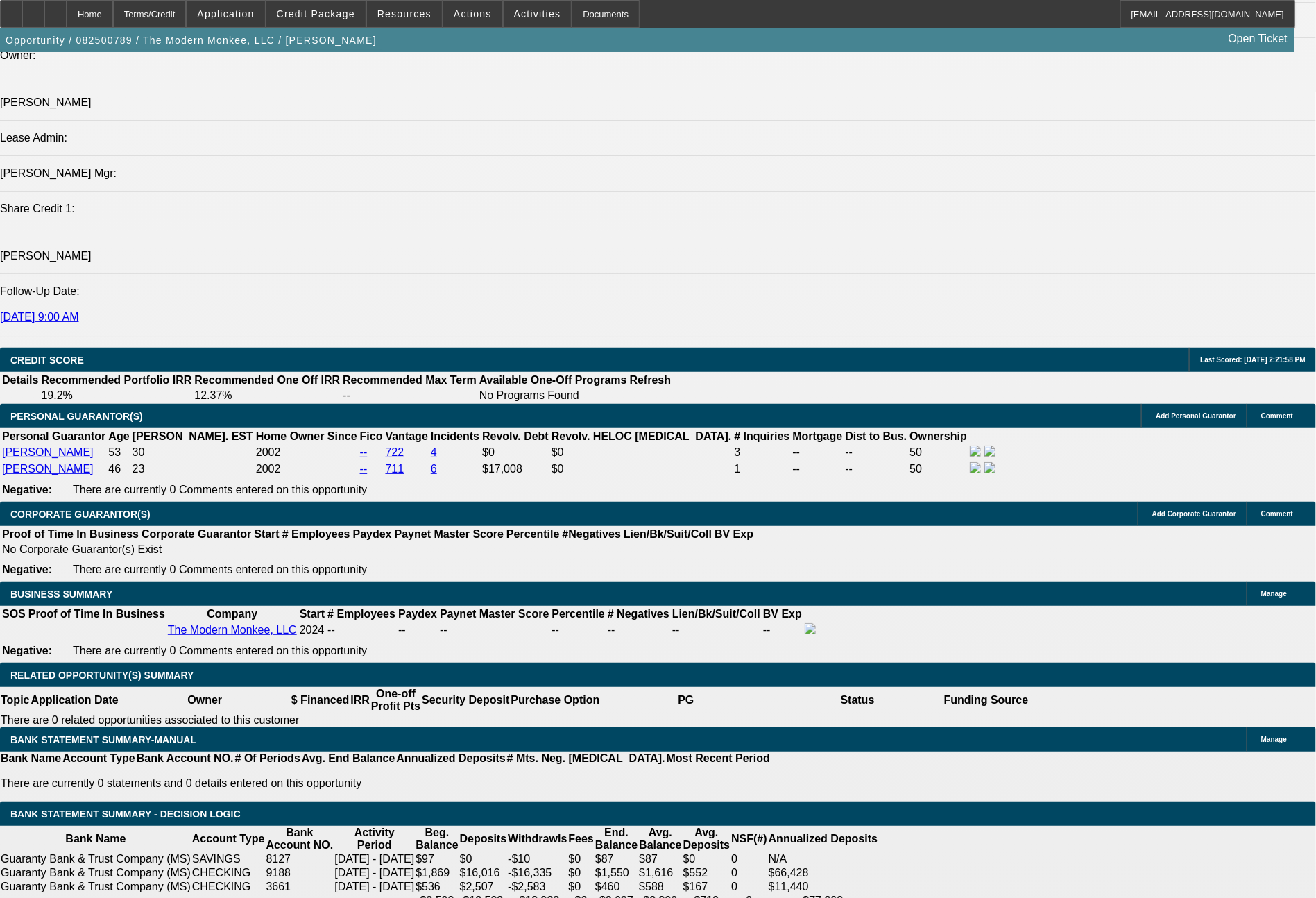
scroll to position [1745, 0]
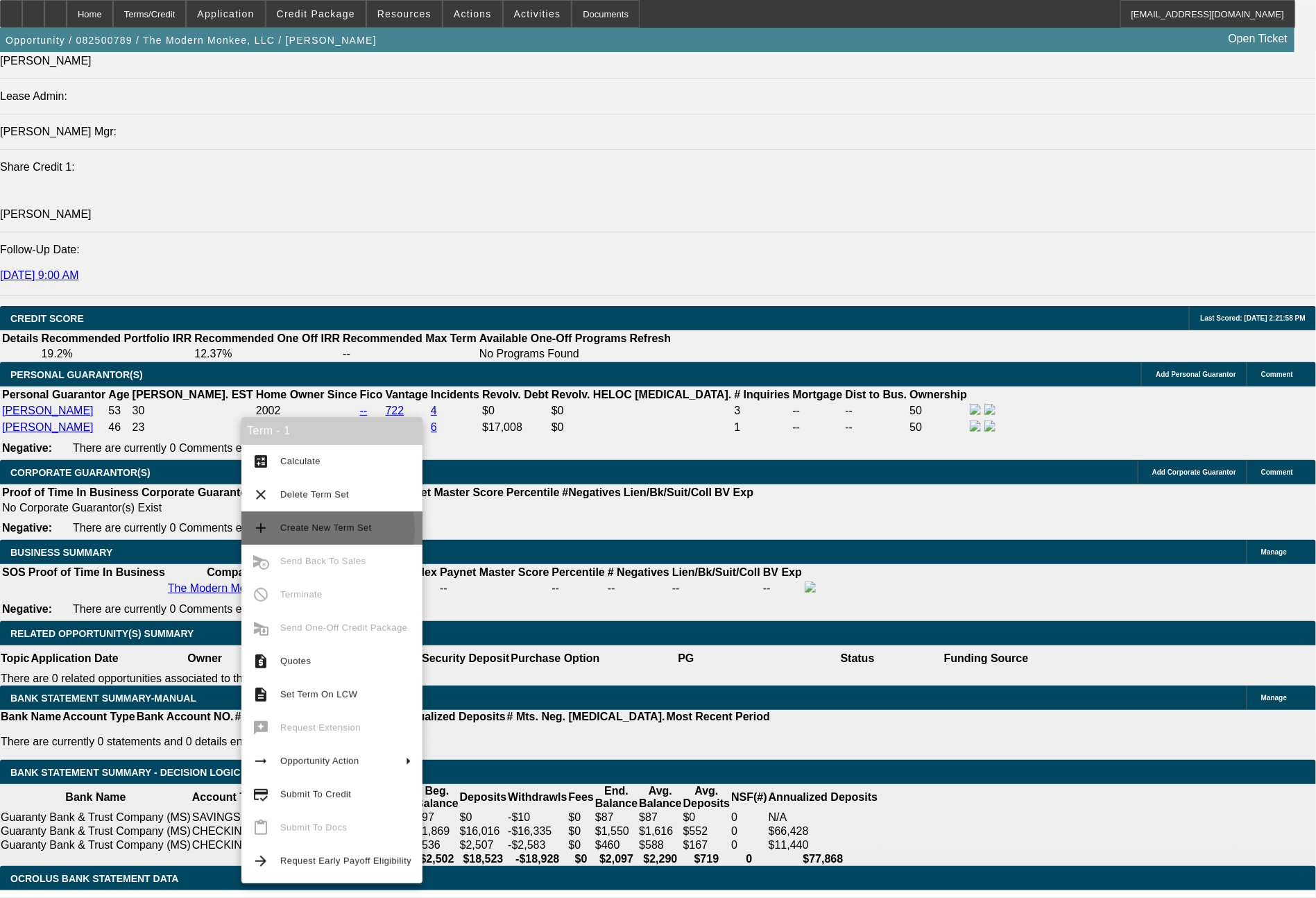
click at [307, 529] on span "Create New Term Set" at bounding box center [326, 528] width 91 height 10
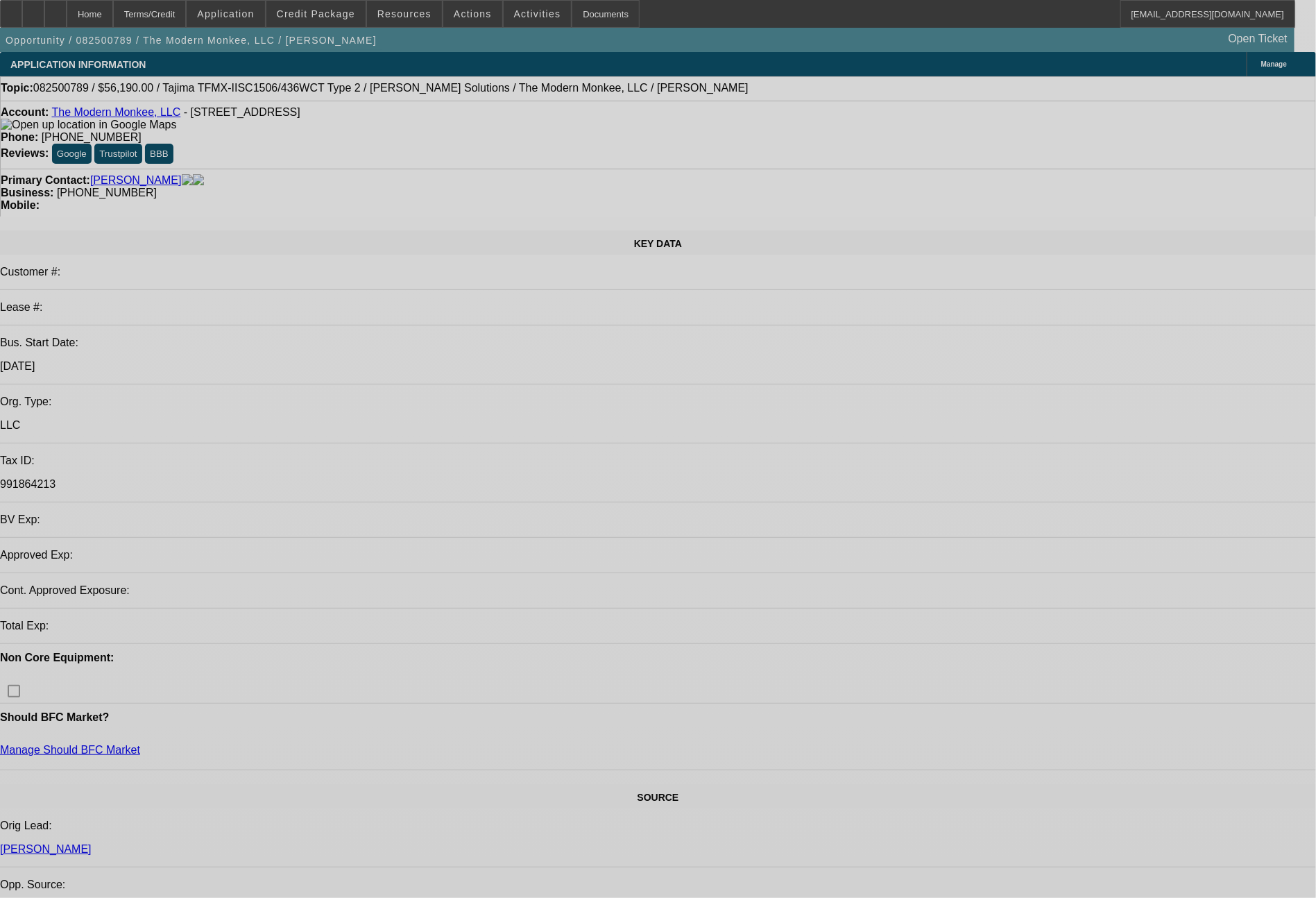
select select "0"
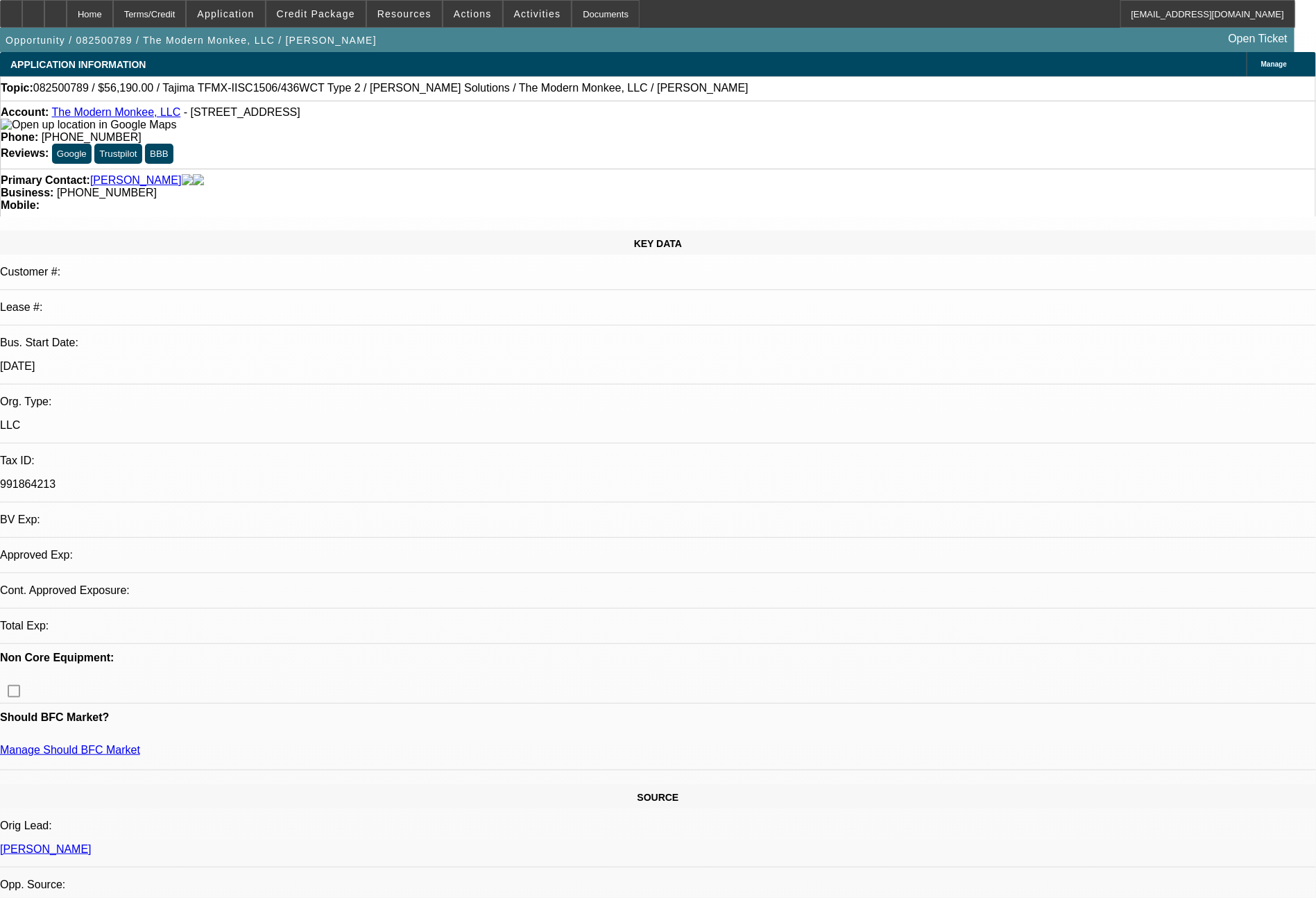
select select "2"
select select "0.1"
select select "4"
select select "0"
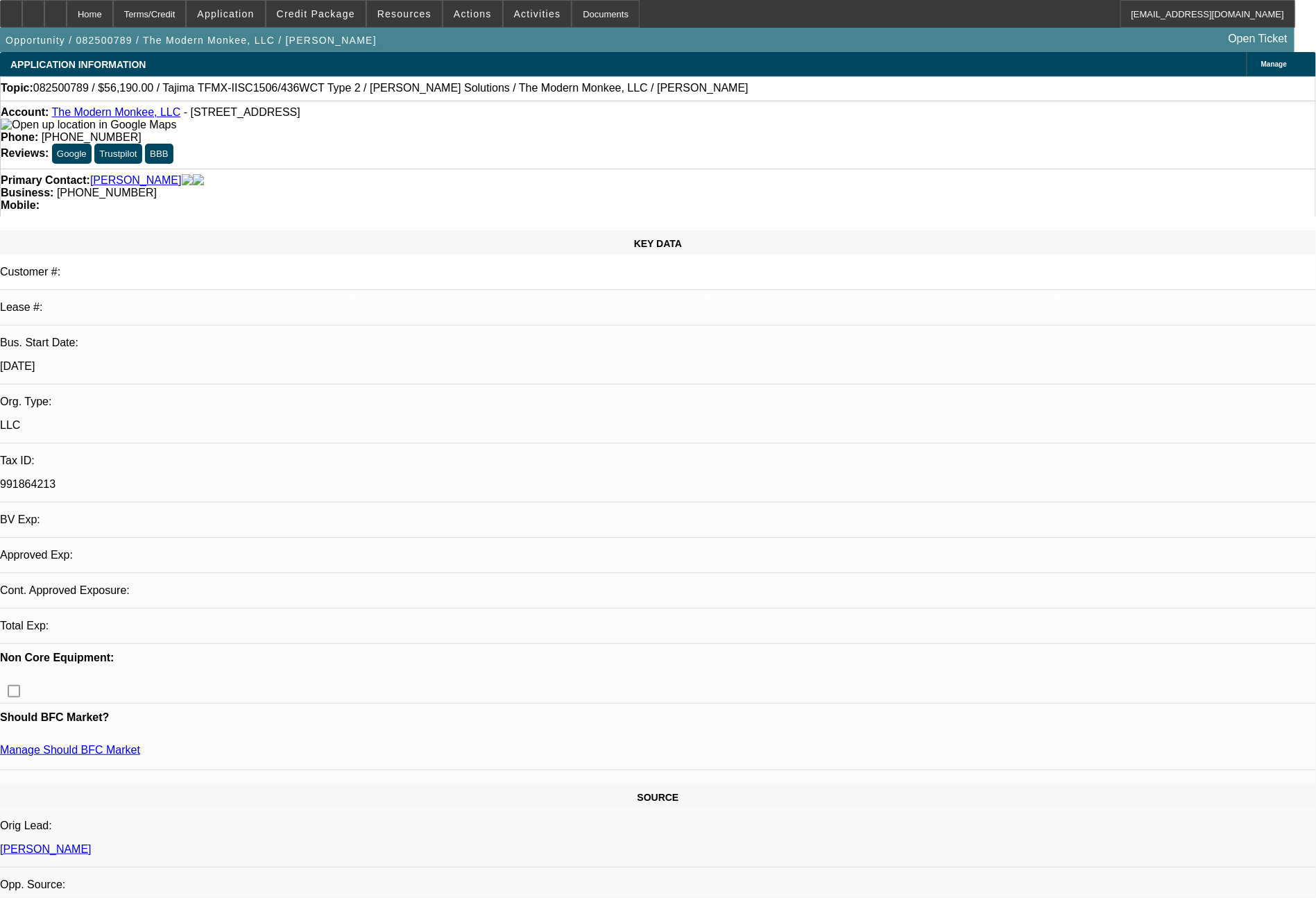
select select "2"
select select "0.1"
select select "4"
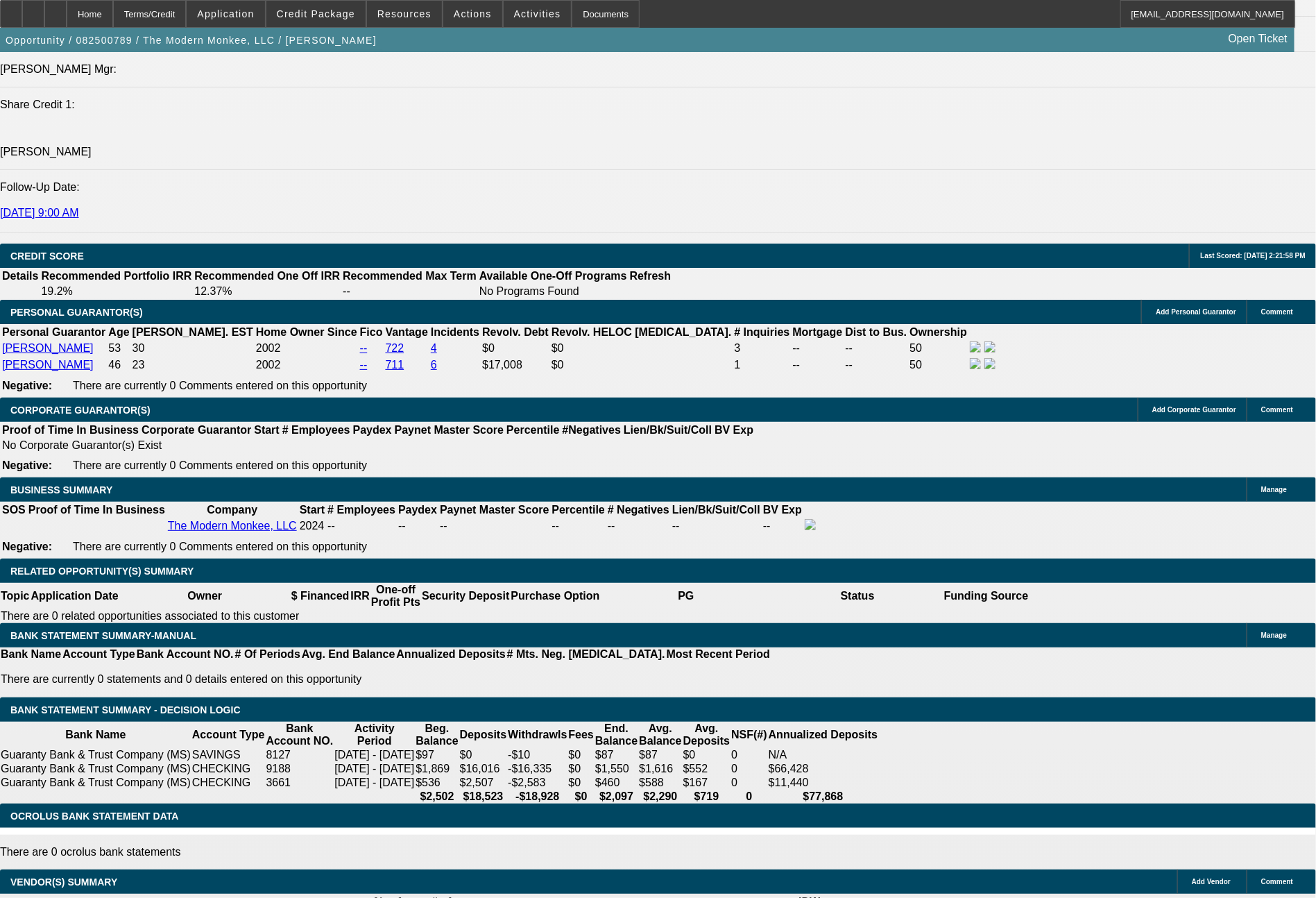
scroll to position [1834, 0]
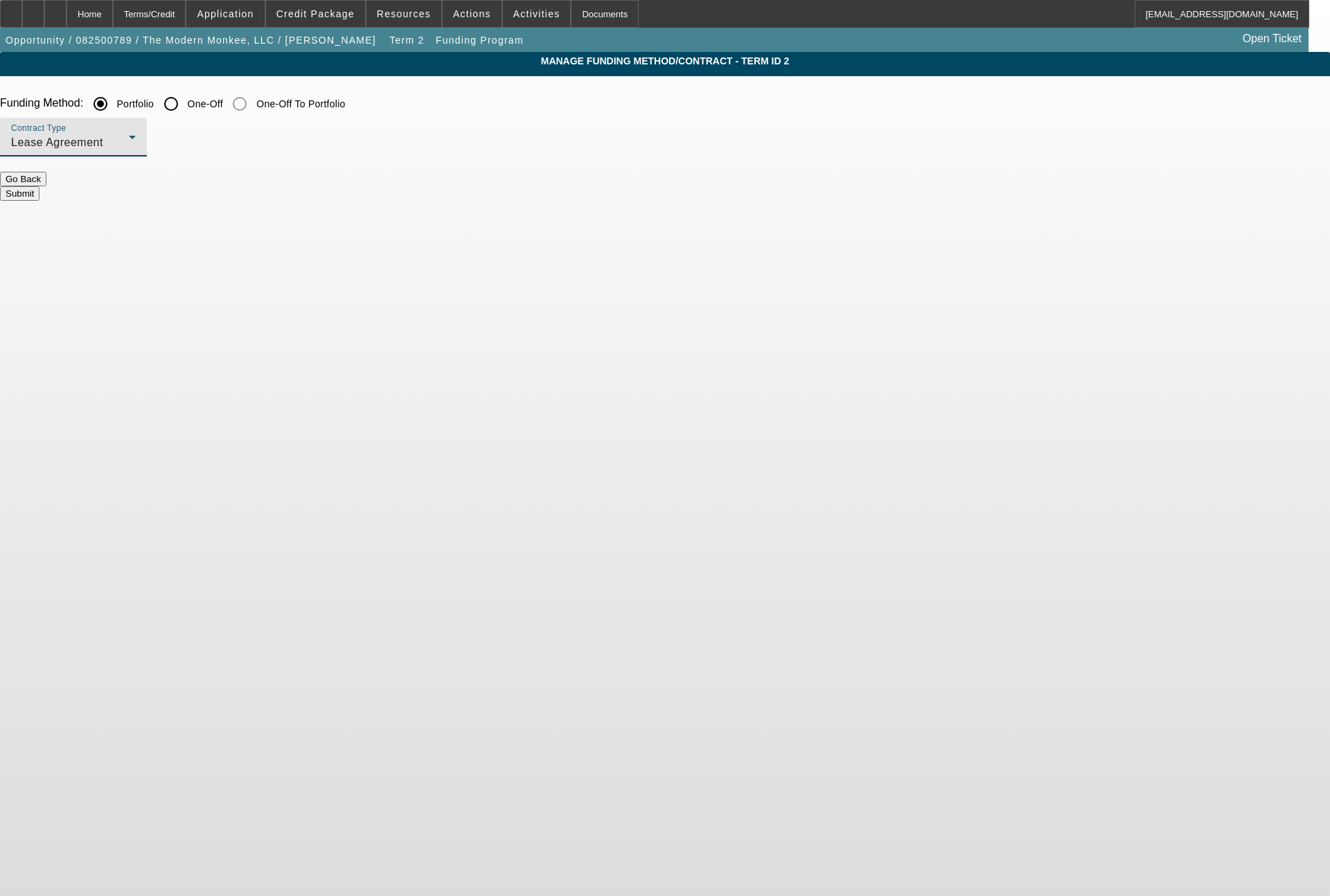
click at [103, 148] on span "Lease Agreement" at bounding box center [57, 142] width 92 height 12
click at [306, 214] on span "Equipment Finance Agreement" at bounding box center [362, 213] width 159 height 34
click at [40, 187] on button "Submit" at bounding box center [19, 193] width 40 height 14
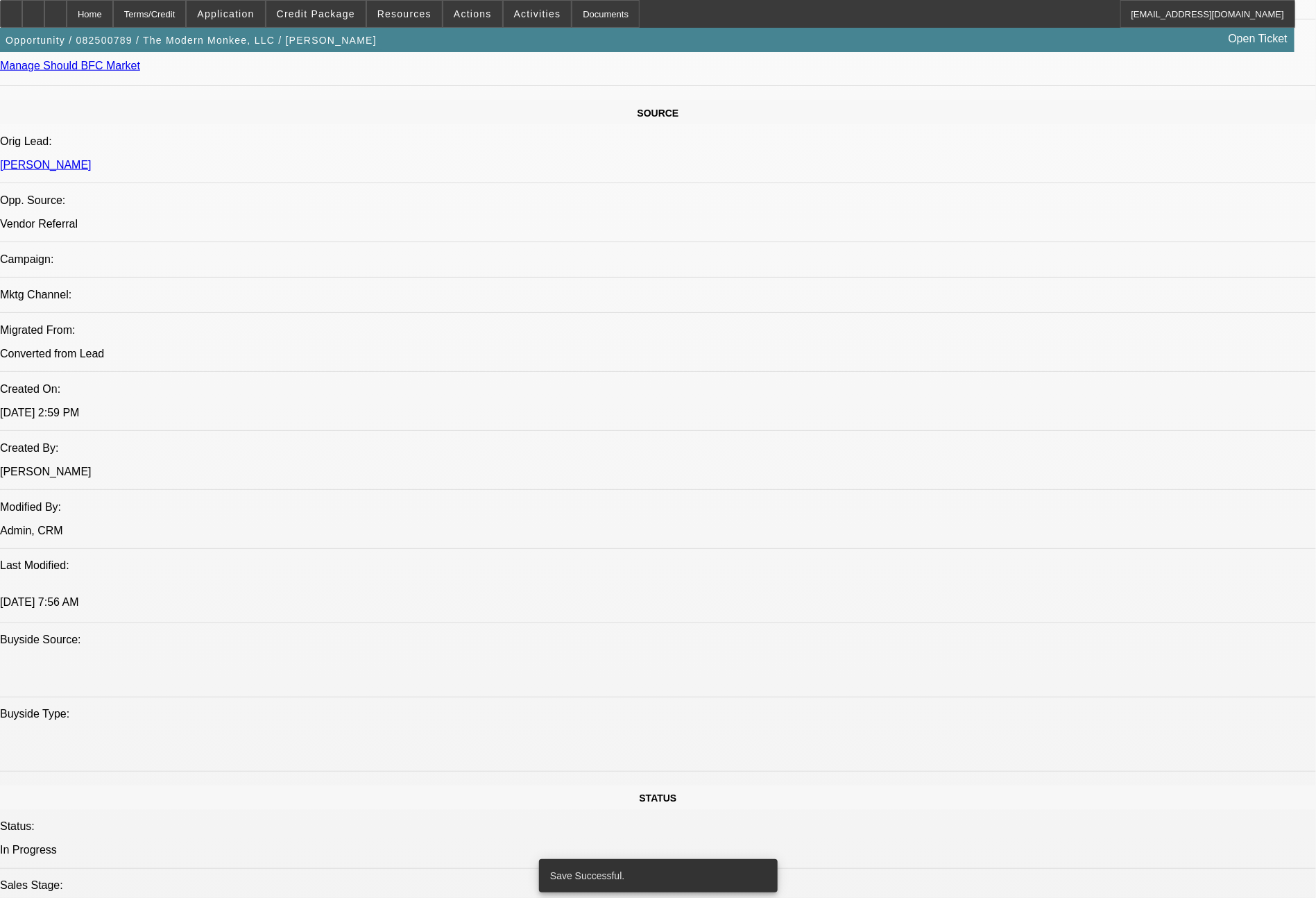
select select "0"
select select "2"
select select "0"
select select "6"
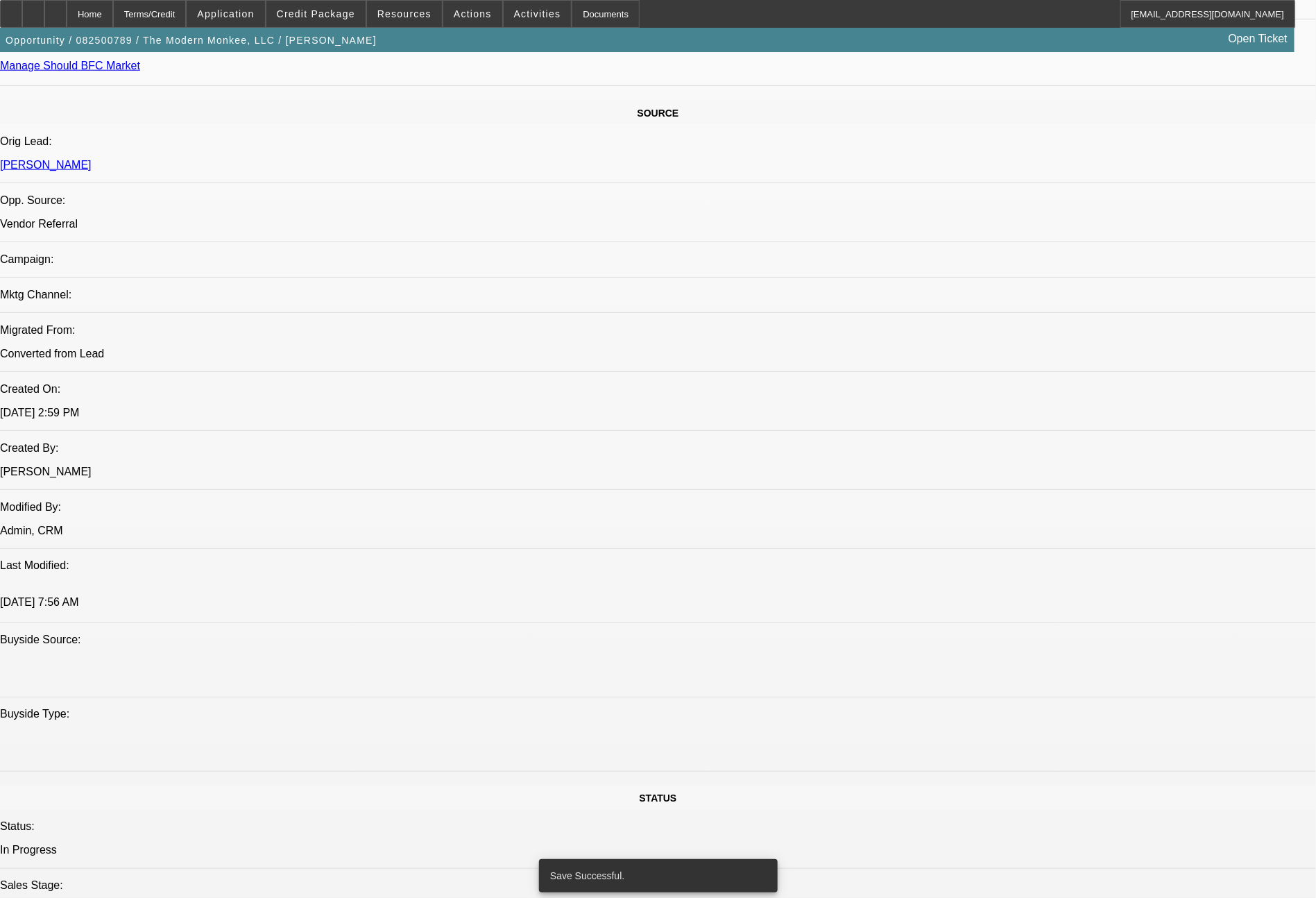
select select "0"
select select "2"
select select "0.1"
select select "4"
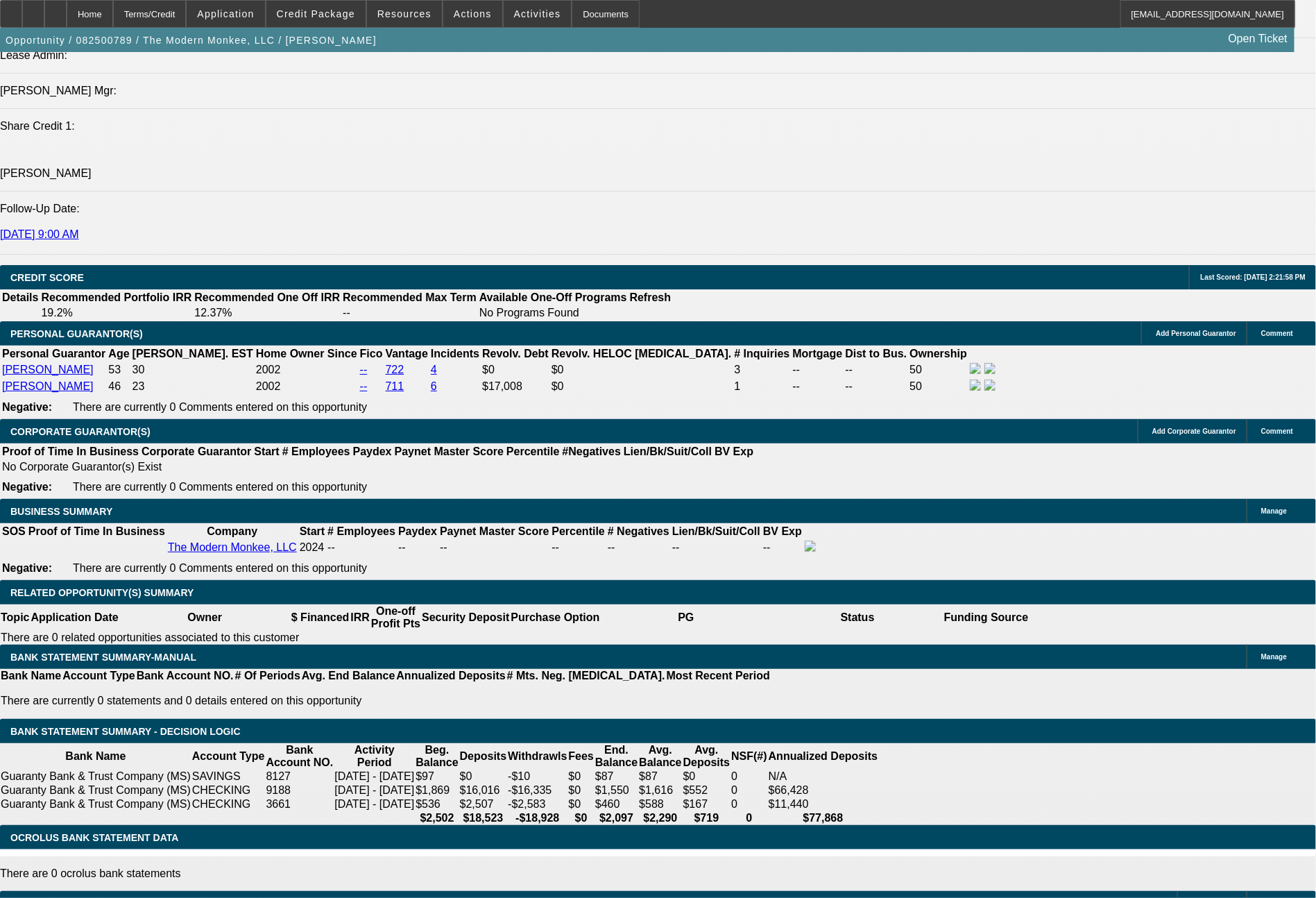
scroll to position [1855, 0]
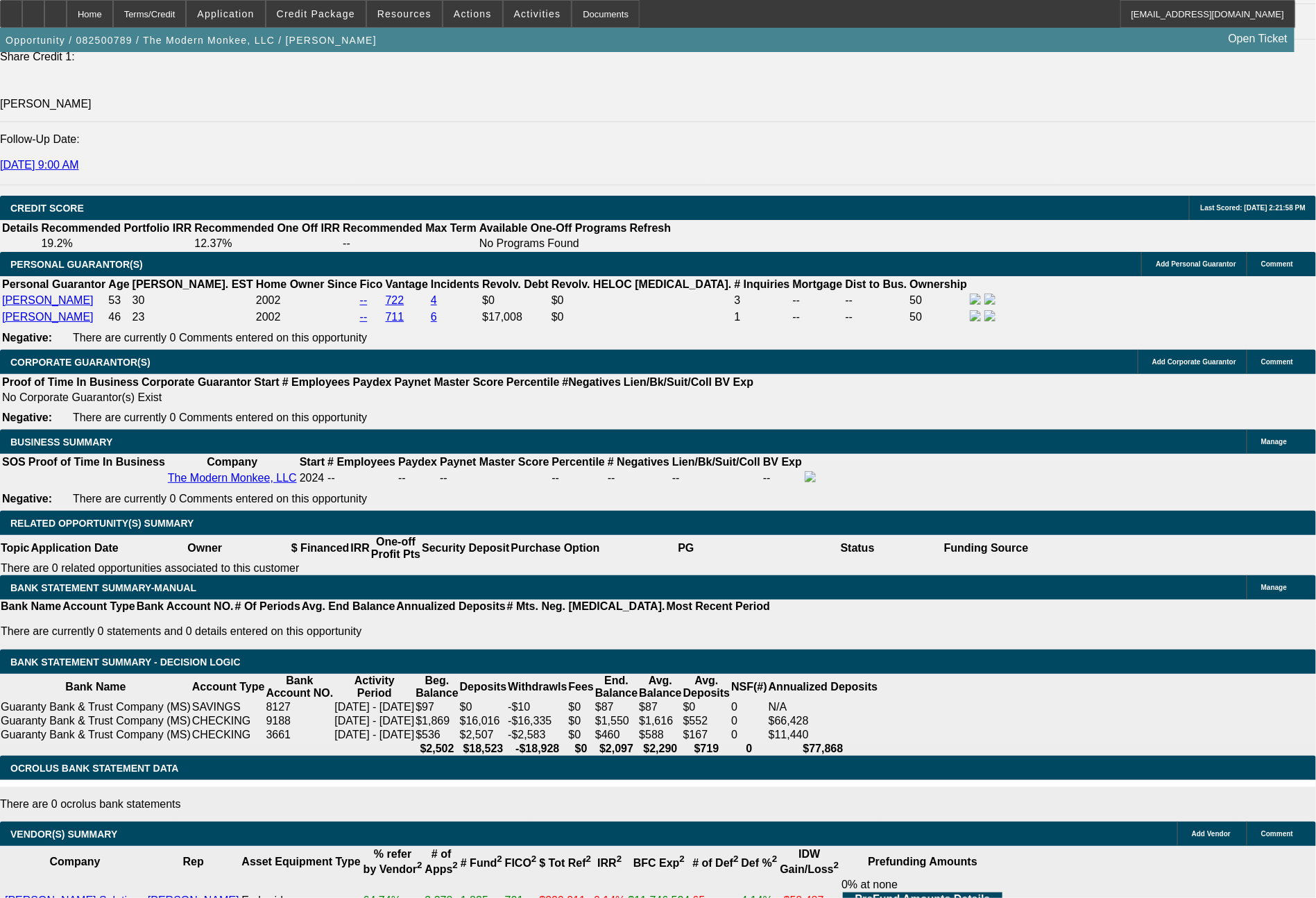
drag, startPoint x: 194, startPoint y: 462, endPoint x: 285, endPoint y: 470, distance: 91.4
type input "11"
type input "$22.00"
type input "UNKNOWN"
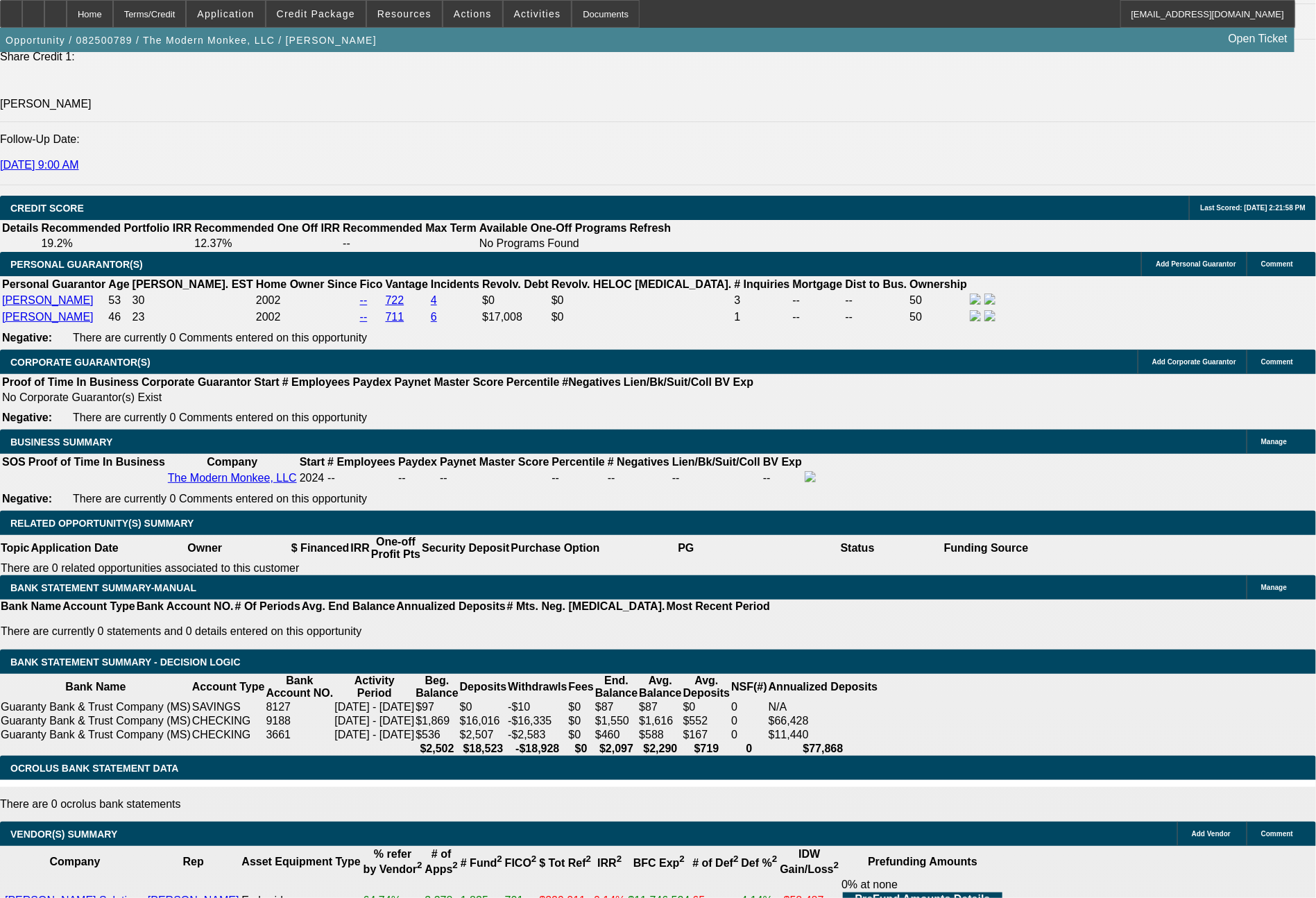
type input "1183"
type input "$2,366.00"
type input "14.8"
type input "118"
type input "$236.00"
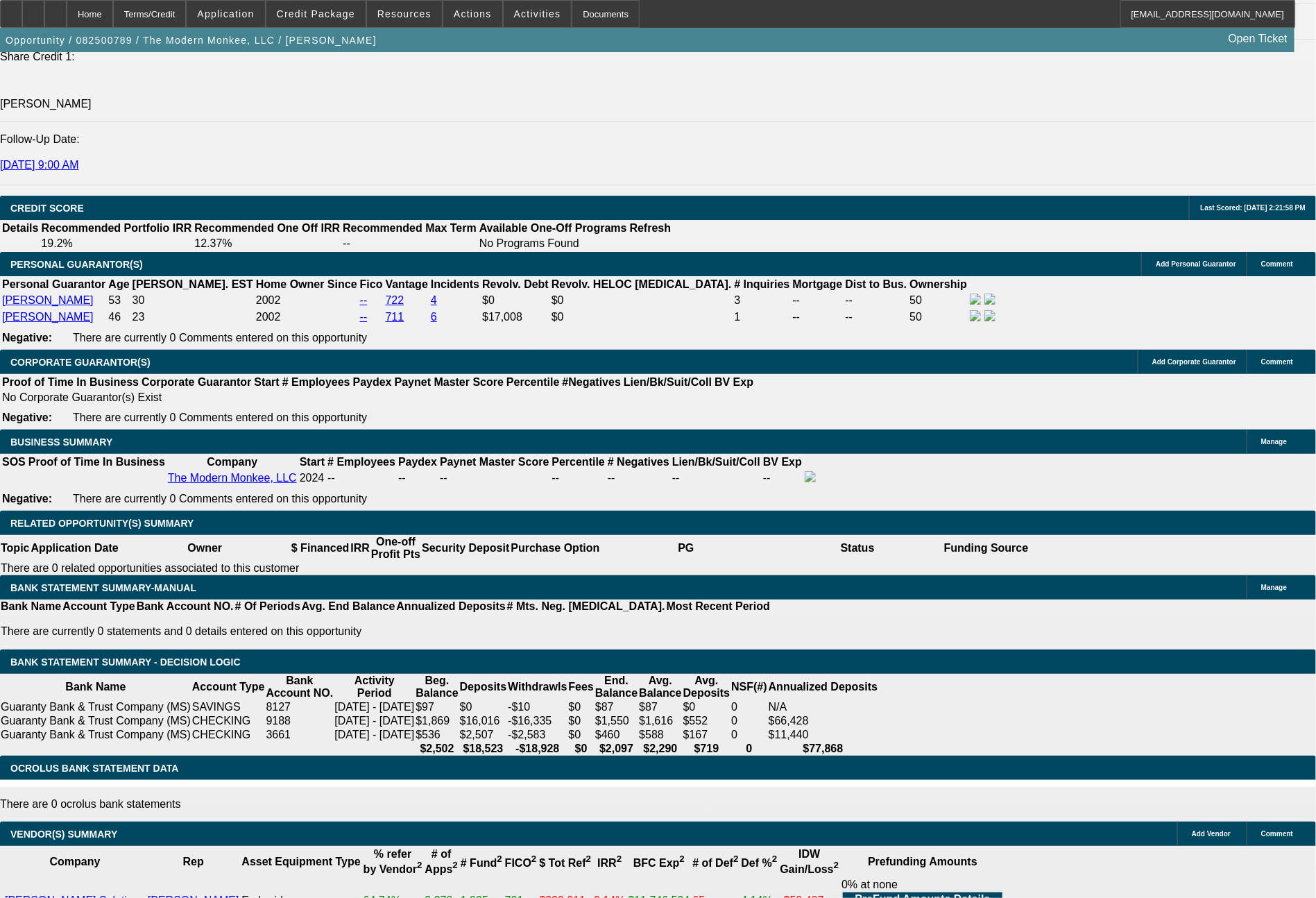
type input "1166"
type input "$2,332.00"
type input "14.3"
type input "$1,166.00"
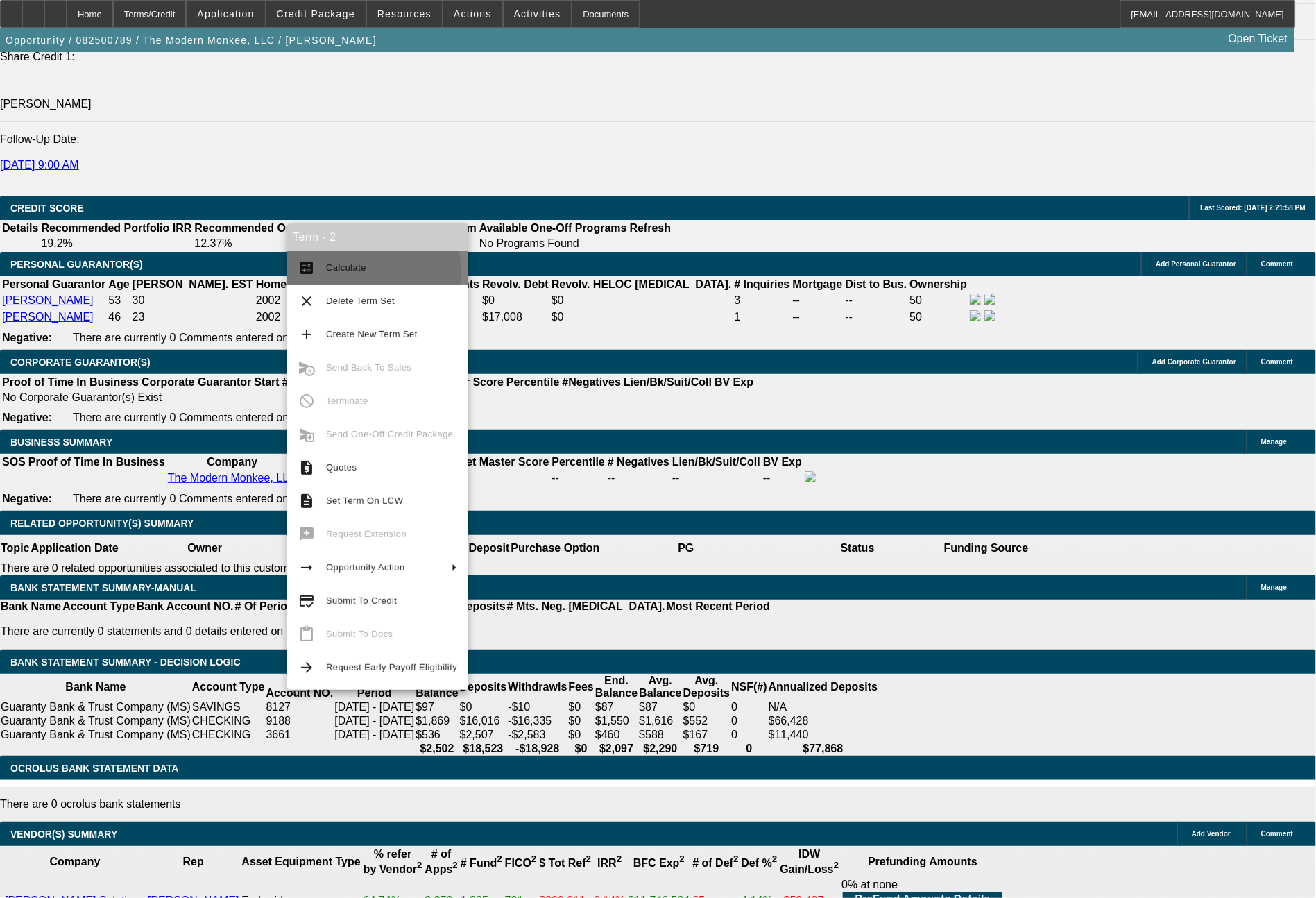
click at [340, 274] on span "Calculate" at bounding box center [391, 268] width 131 height 16
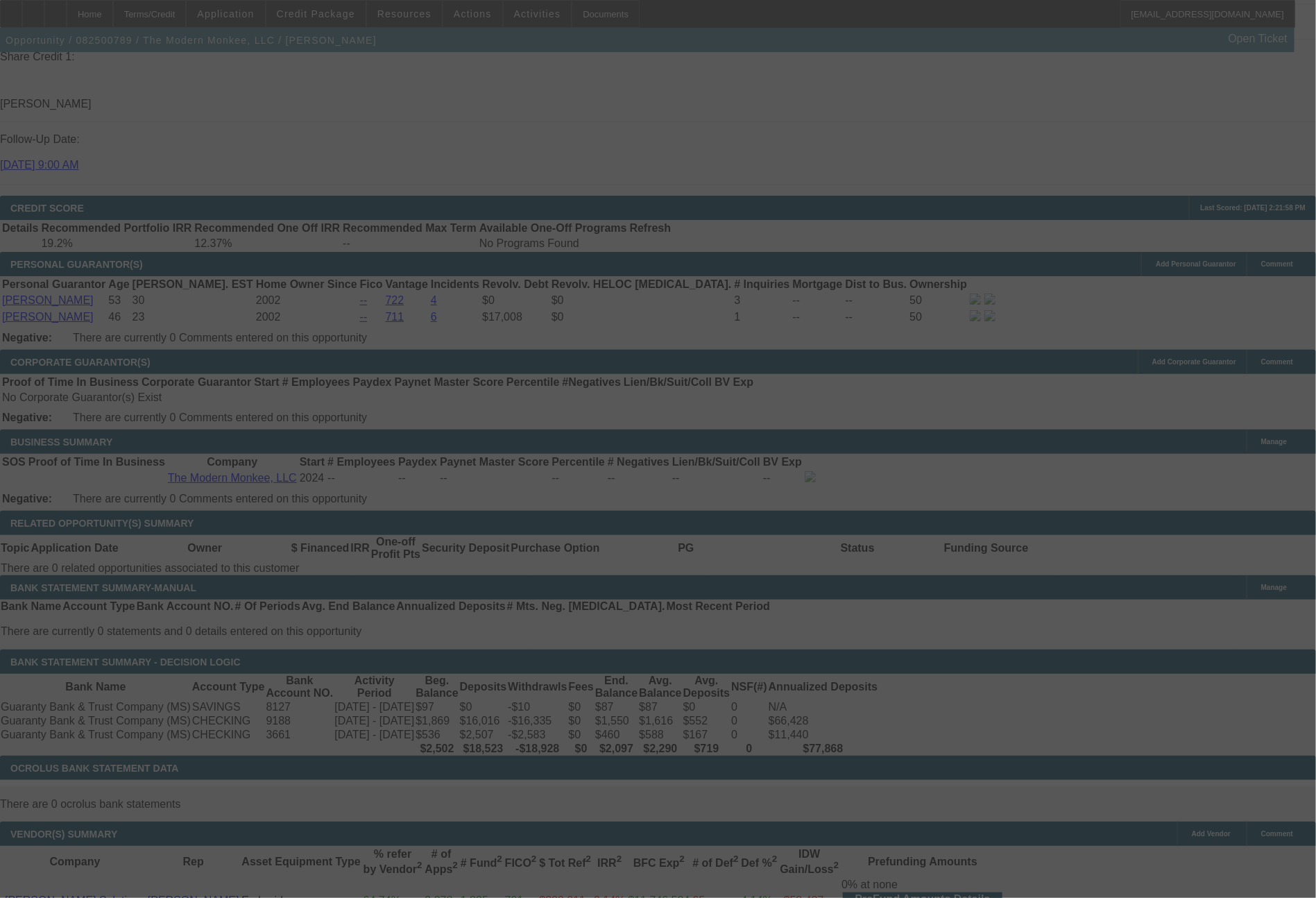
select select "0"
select select "2"
select select "0"
select select "6"
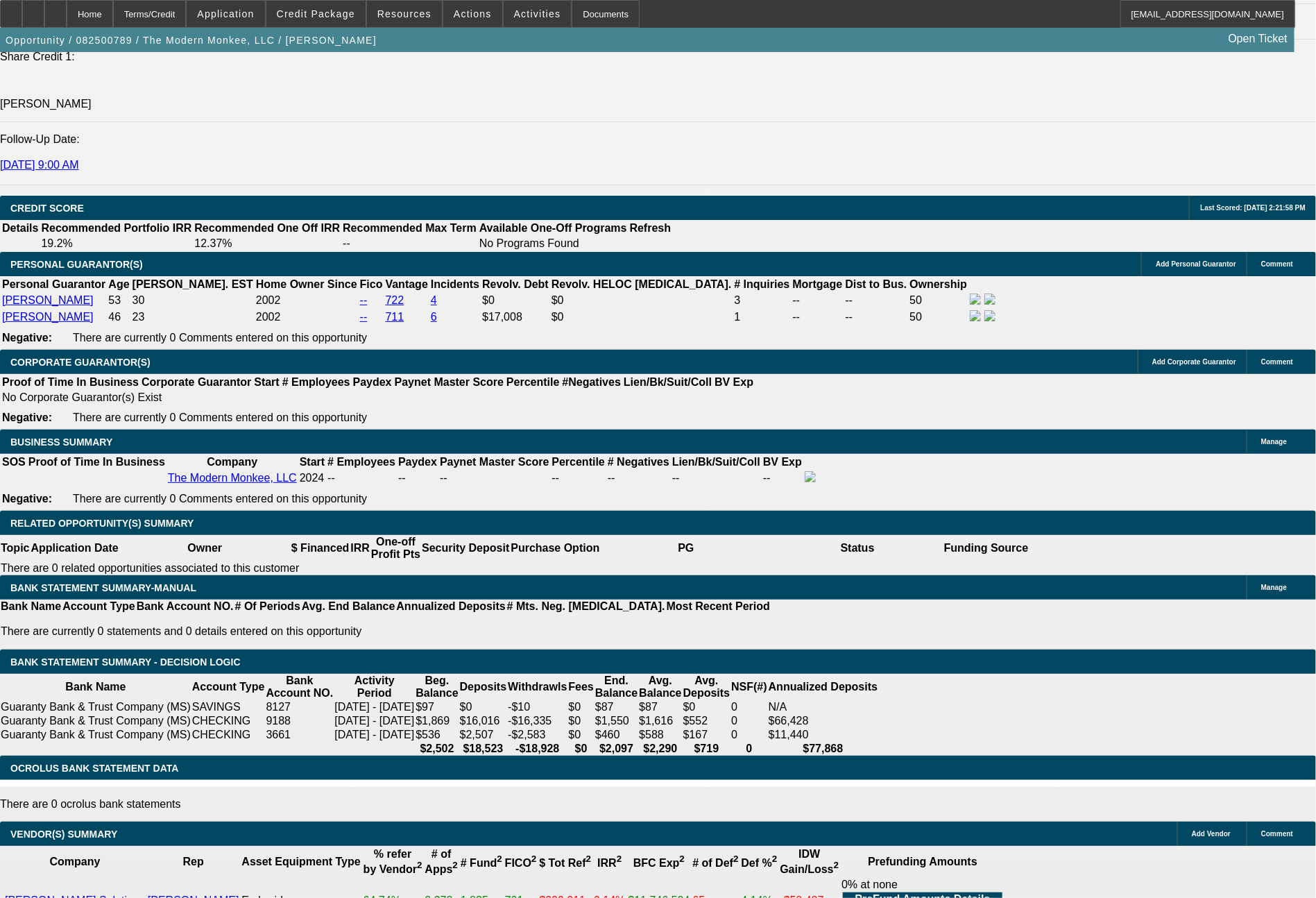
drag, startPoint x: 375, startPoint y: 473, endPoint x: 473, endPoint y: 473, distance: 98.0
type input "1"
type input "$2.00"
type input "UNKNOWN"
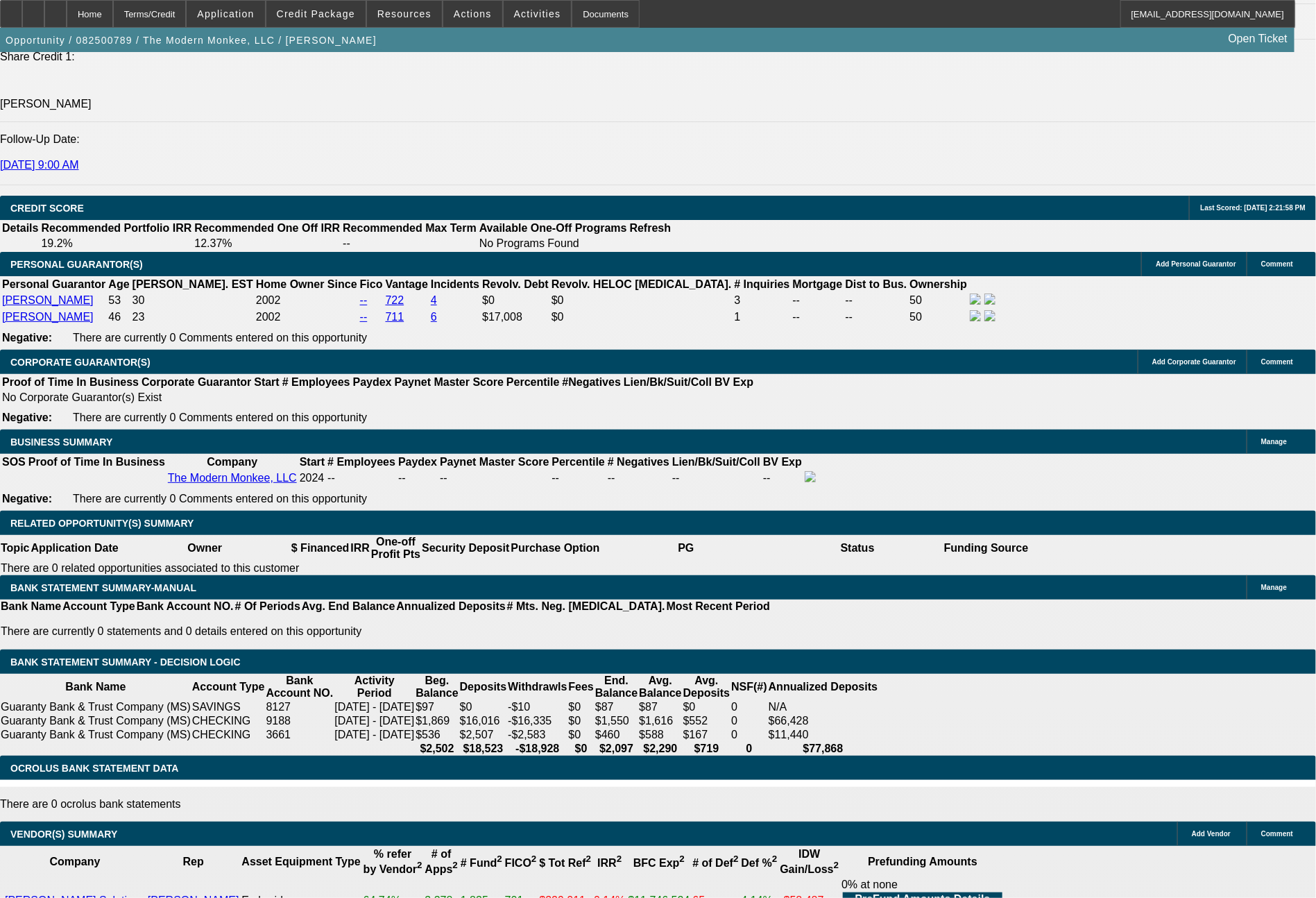
type input "1117"
type input "$2,234.00"
type input "12.6"
type input "$1,117.00"
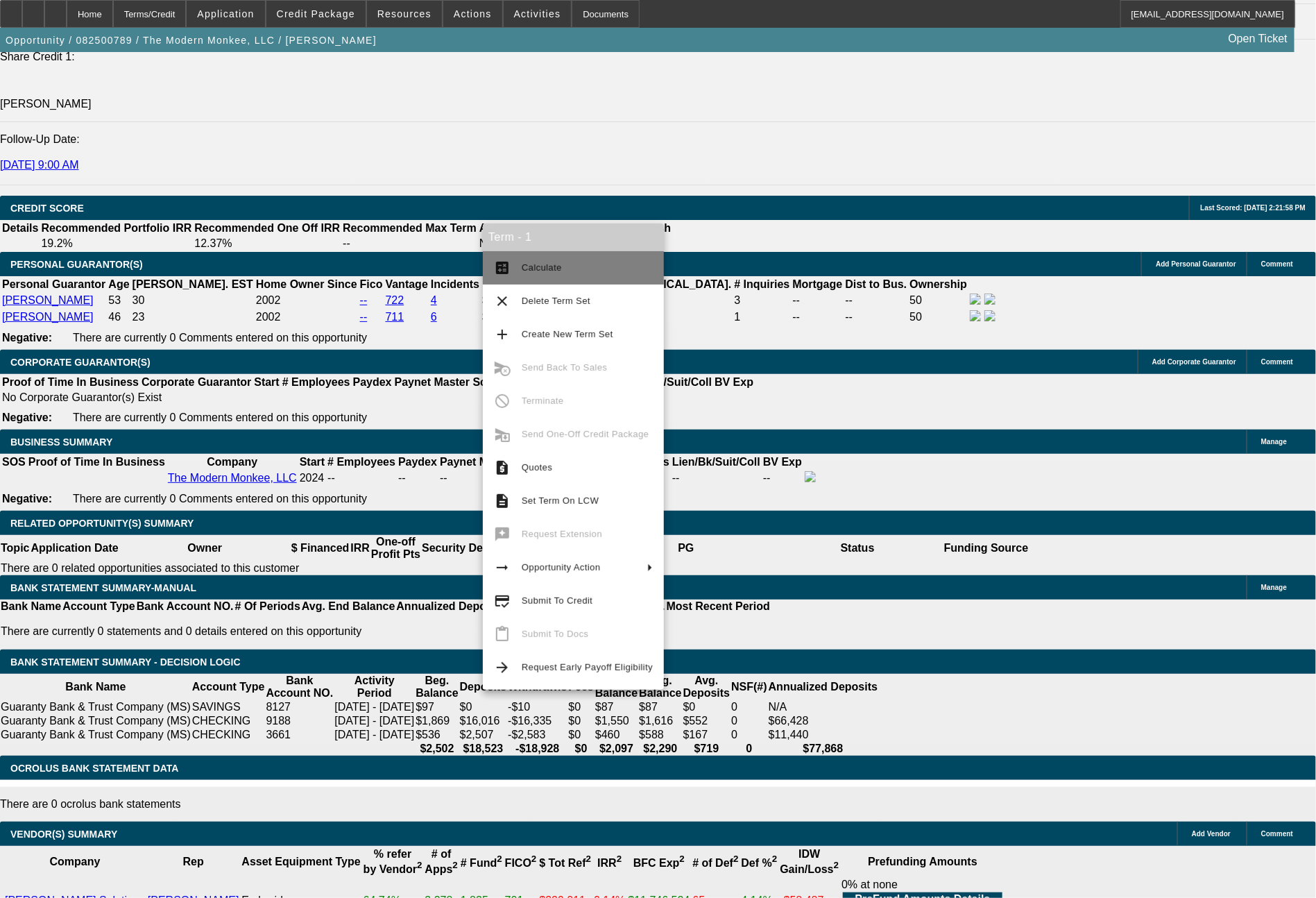
click at [529, 265] on span "Calculate" at bounding box center [542, 268] width 40 height 10
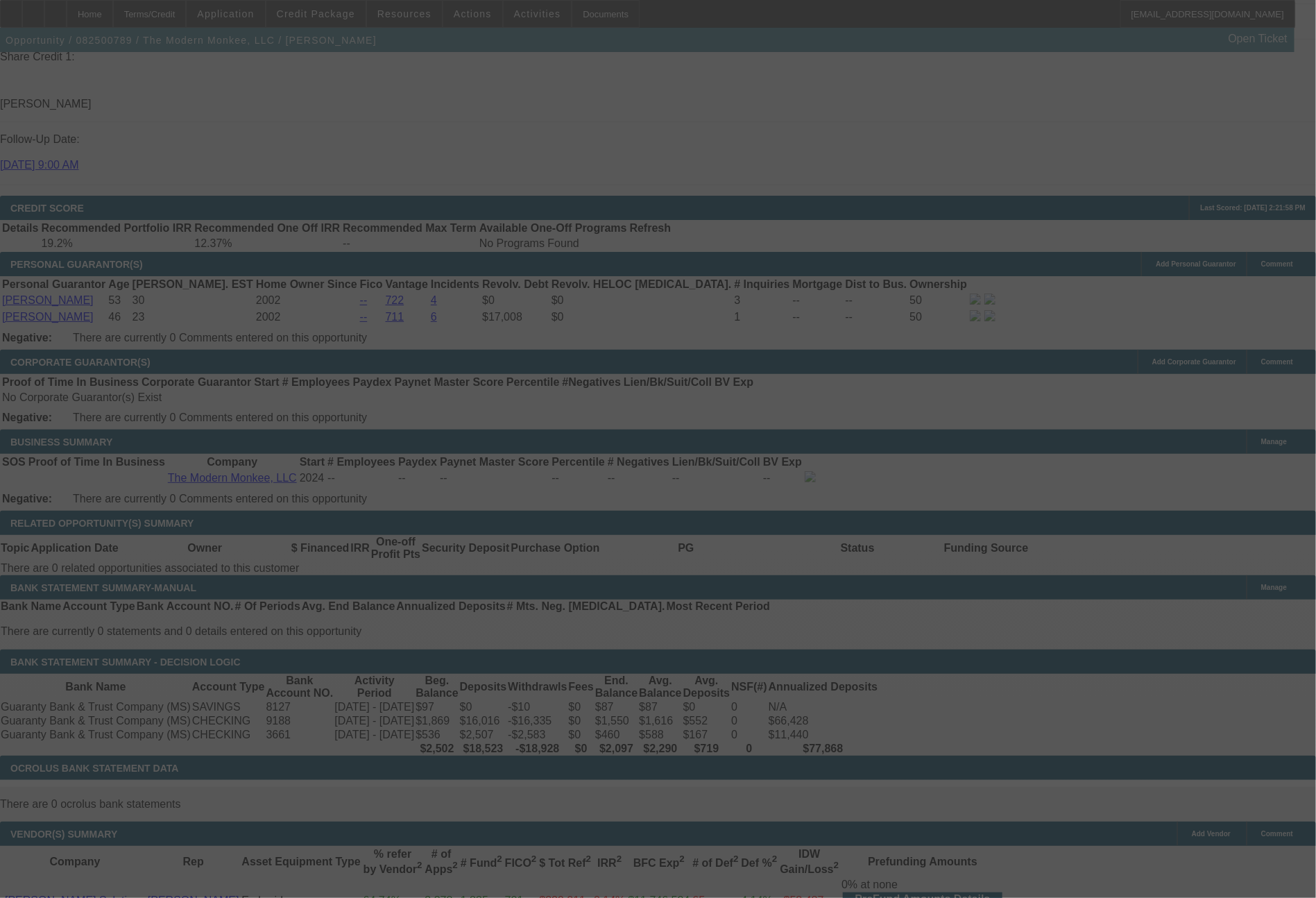
select select "0"
select select "2"
select select "0.1"
select select "4"
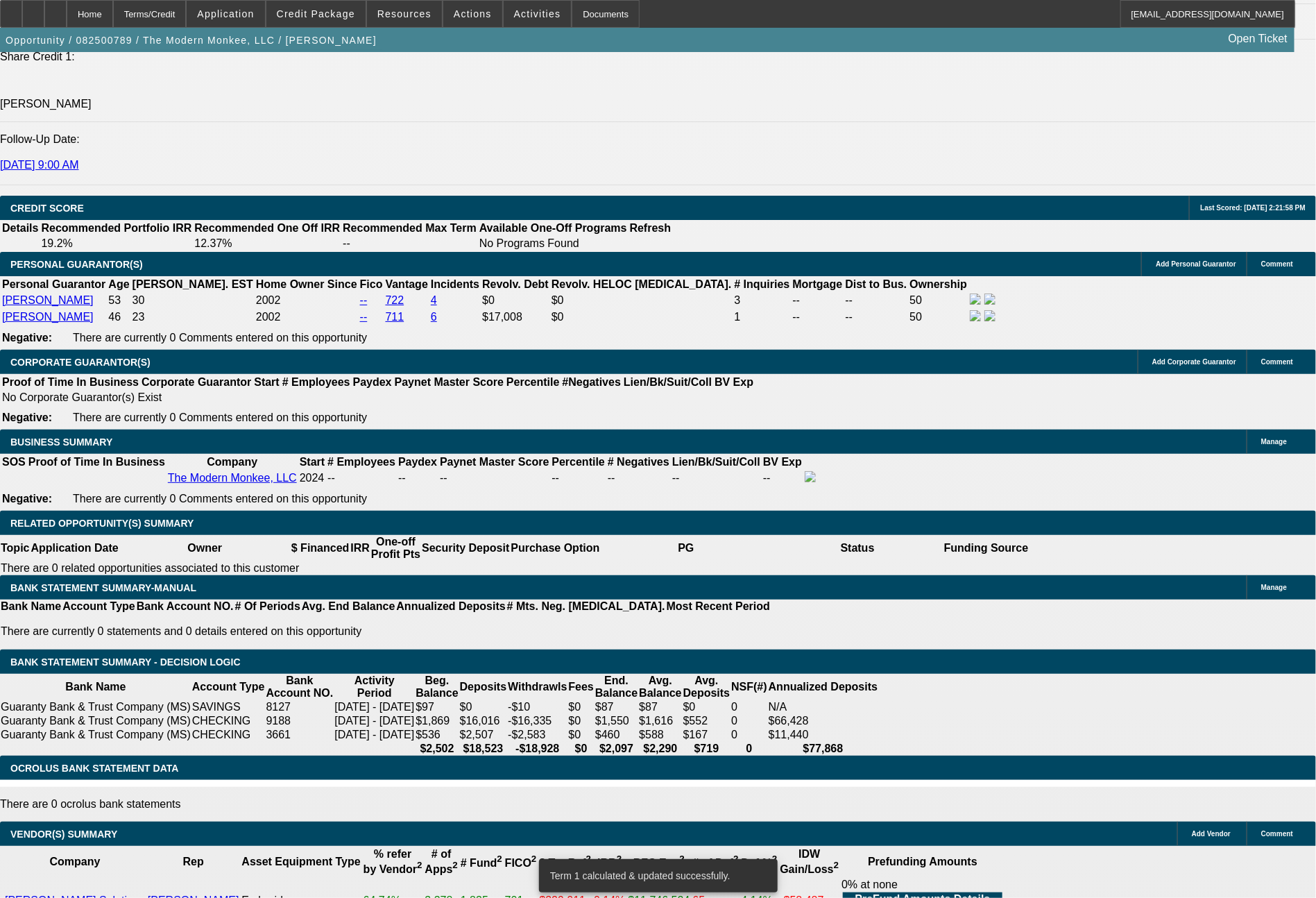
click at [468, 15] on span "Actions" at bounding box center [473, 13] width 38 height 11
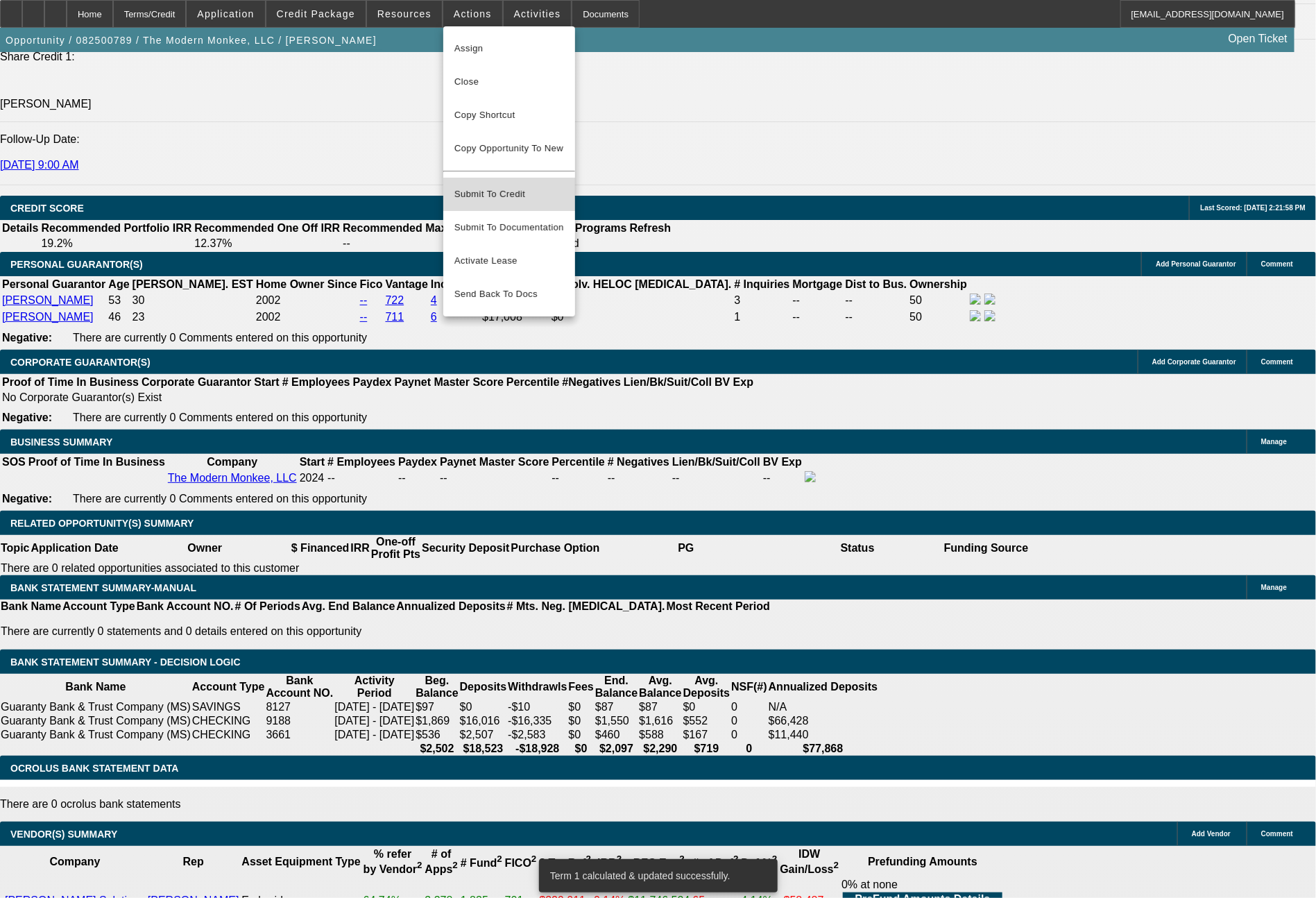
click at [502, 186] on span "Submit To Credit" at bounding box center [509, 194] width 110 height 16
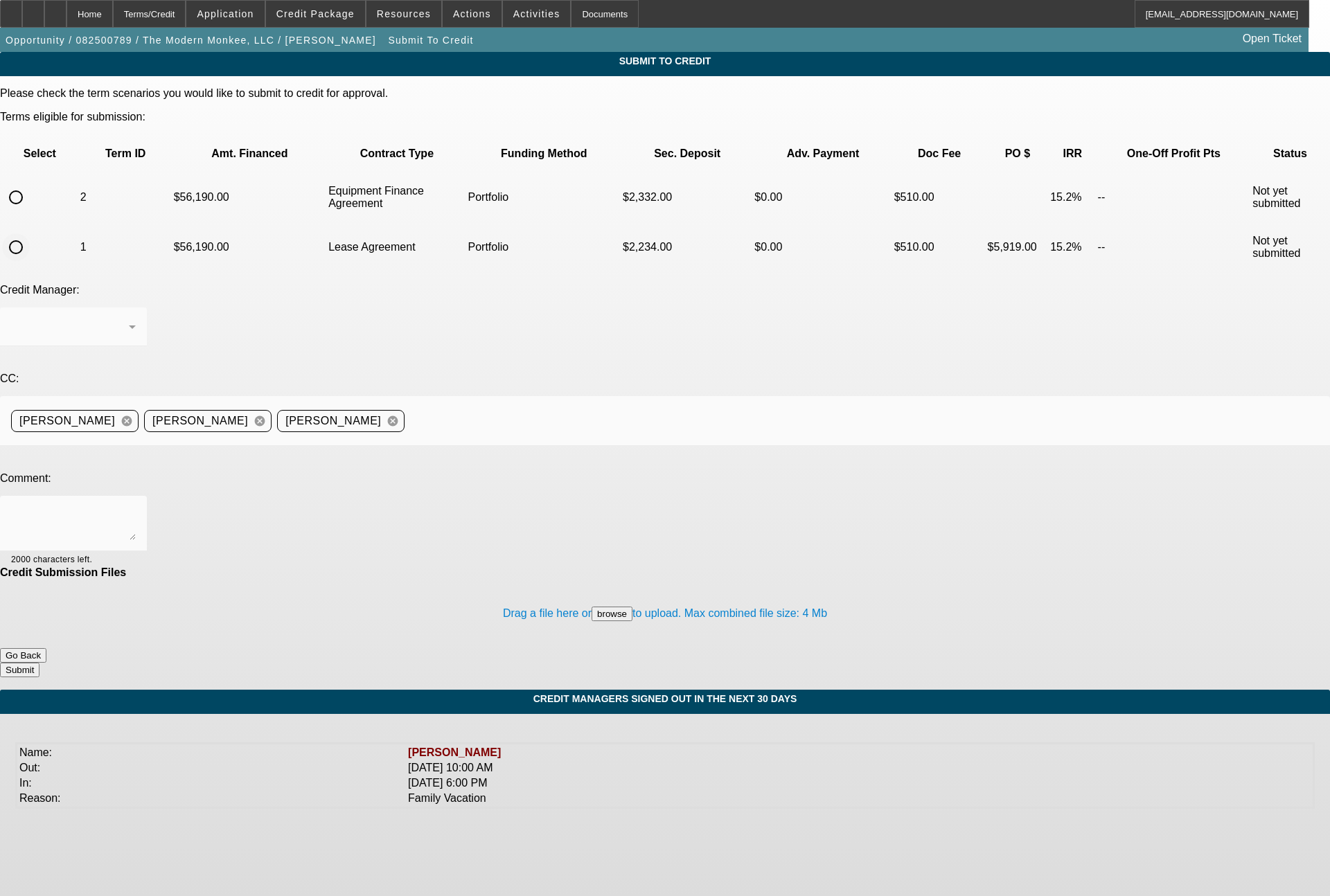
click at [30, 234] on input "radio" at bounding box center [16, 247] width 28 height 28
radio input "true"
click at [129, 319] on div "Arida, George" at bounding box center [70, 327] width 118 height 16
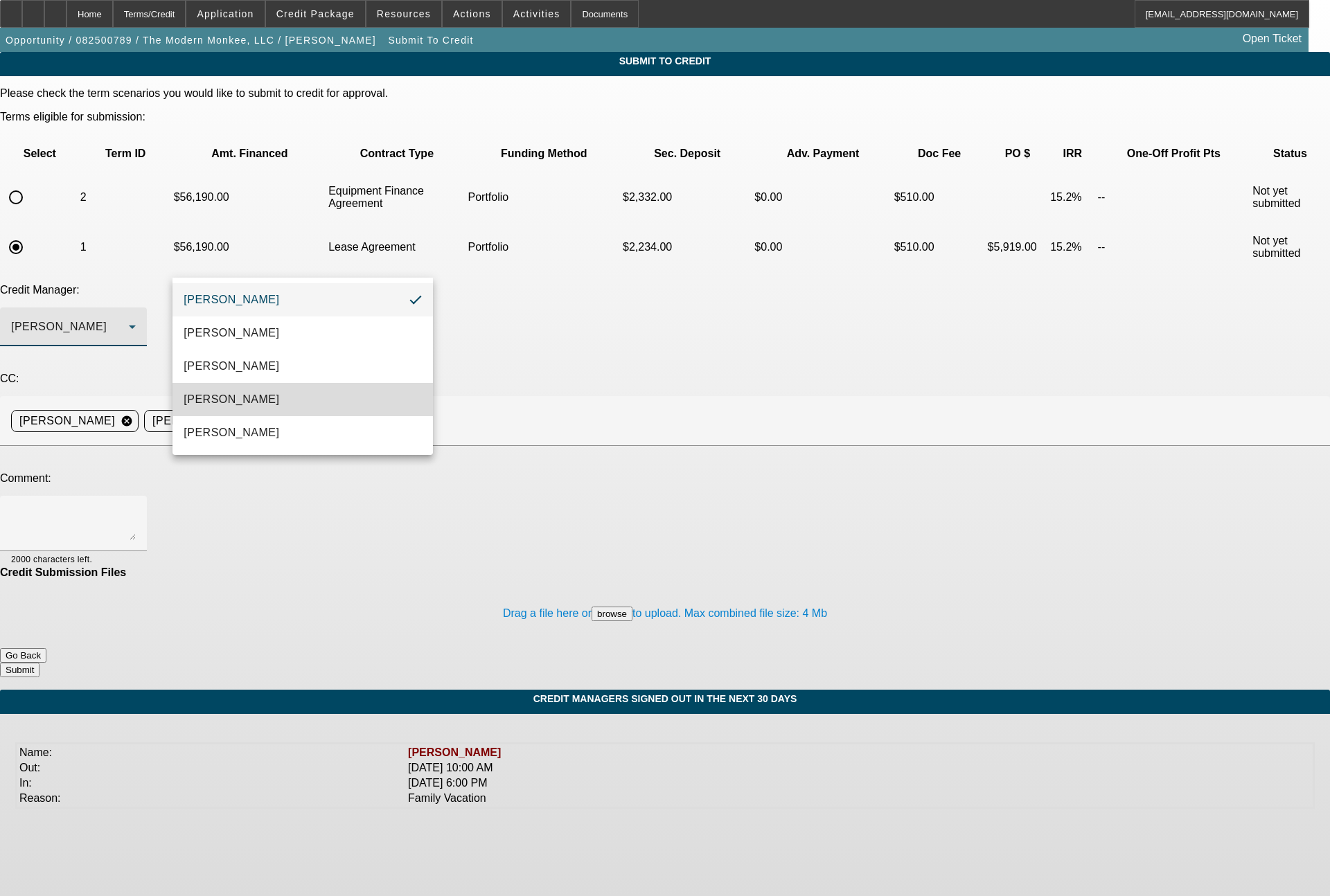
click at [252, 405] on mat-option "Magner, Bill" at bounding box center [302, 399] width 260 height 34
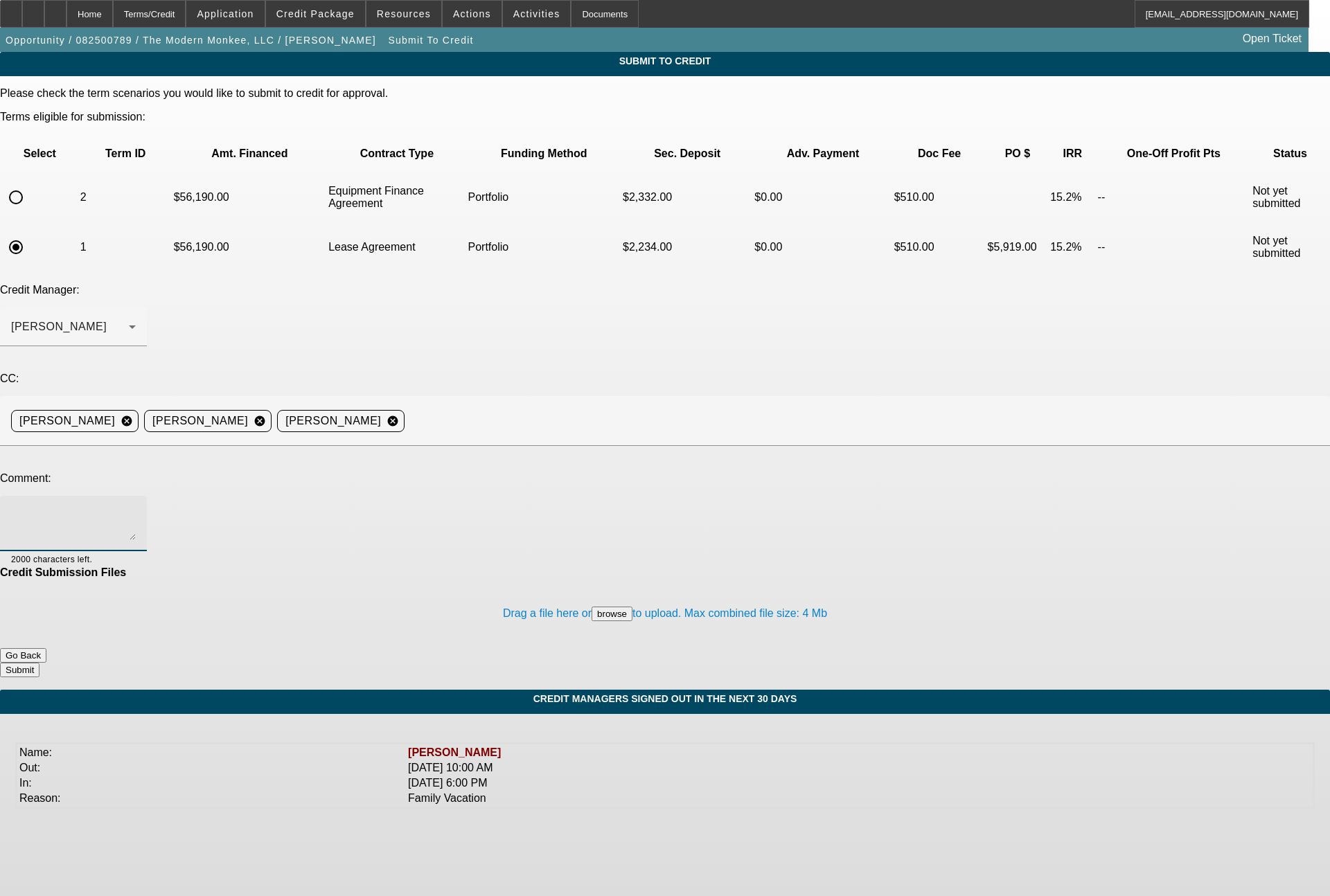
click at [136, 507] on textarea at bounding box center [73, 523] width 125 height 34
click at [136, 507] on textarea "Bill" at bounding box center [73, 523] width 125 height 34
type textarea "Bill - please advise on all (4) term sets. see notes for detail. thanks"
click at [40, 662] on button "Submit" at bounding box center [19, 669] width 40 height 14
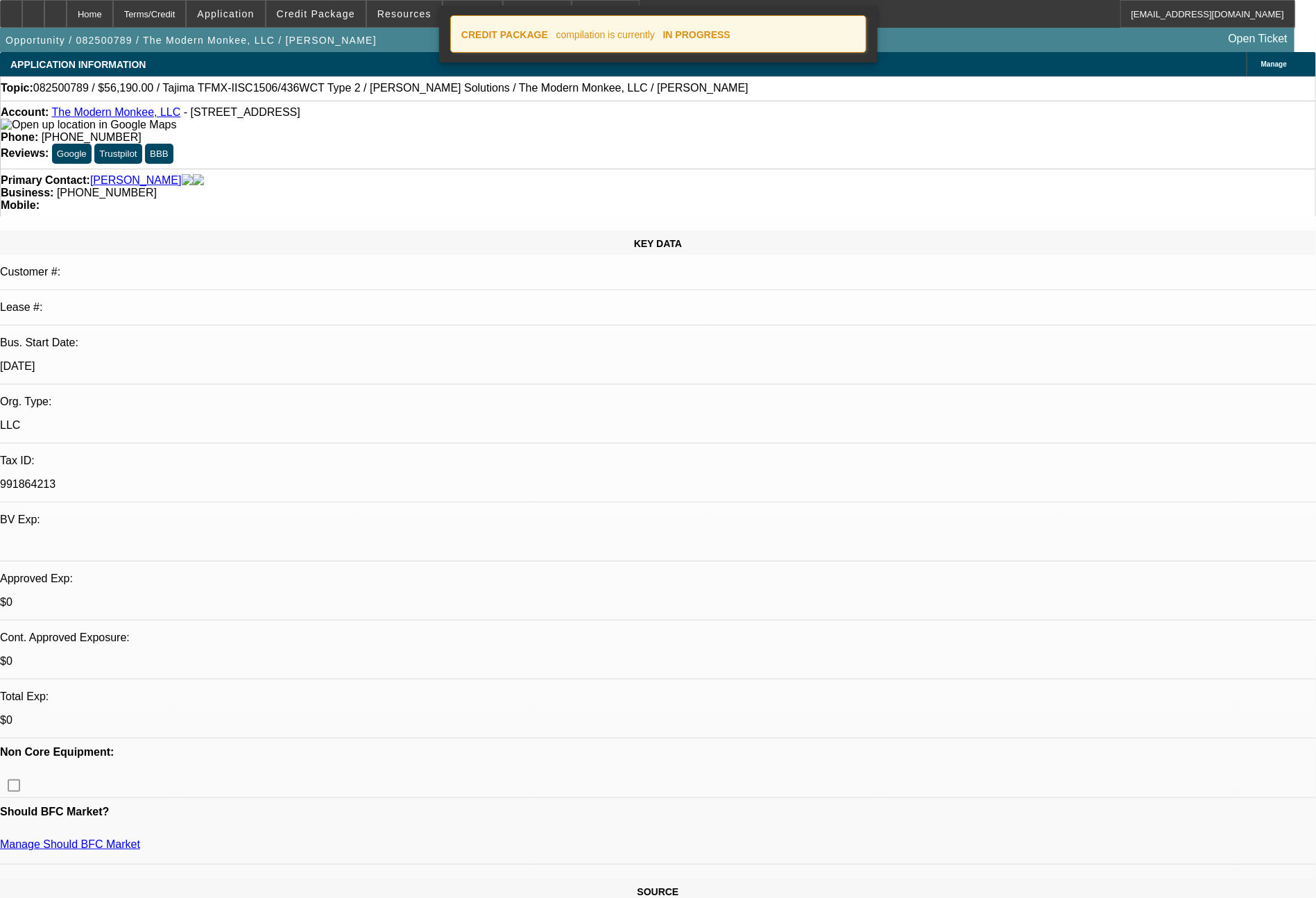
select select "0"
select select "2"
select select "0"
select select "6"
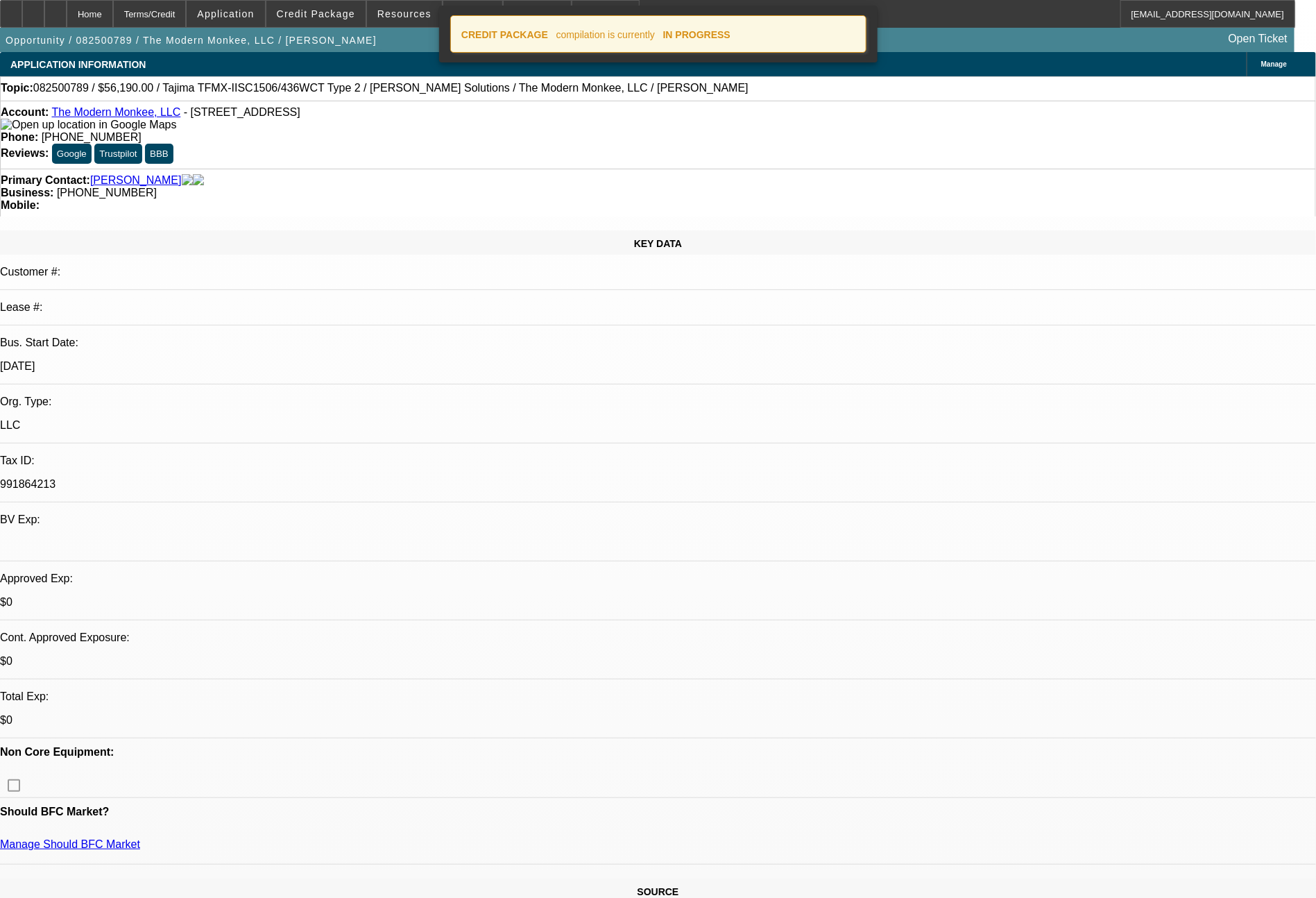
select select "0"
select select "2"
select select "0.1"
select select "4"
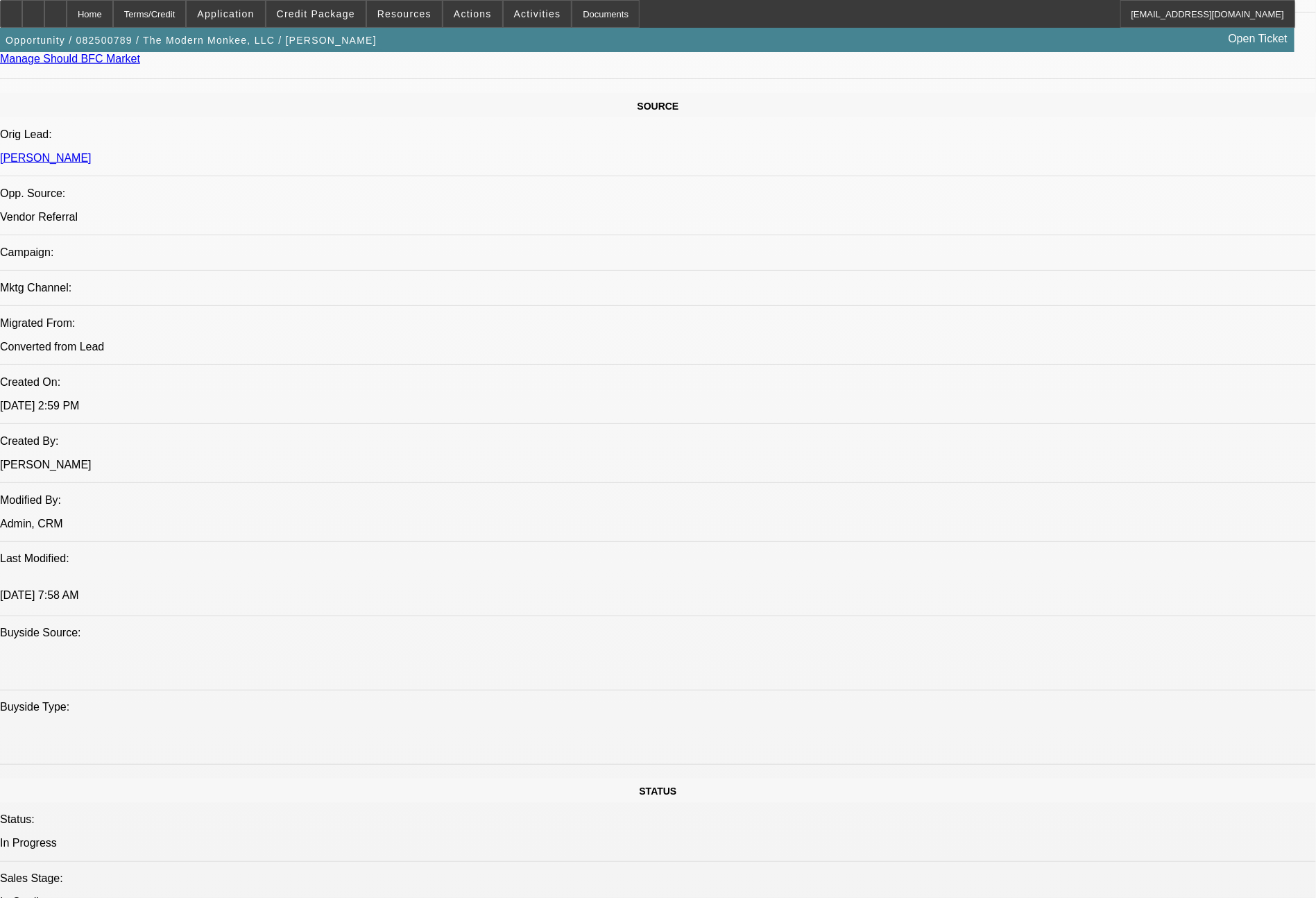
scroll to position [1572, 0]
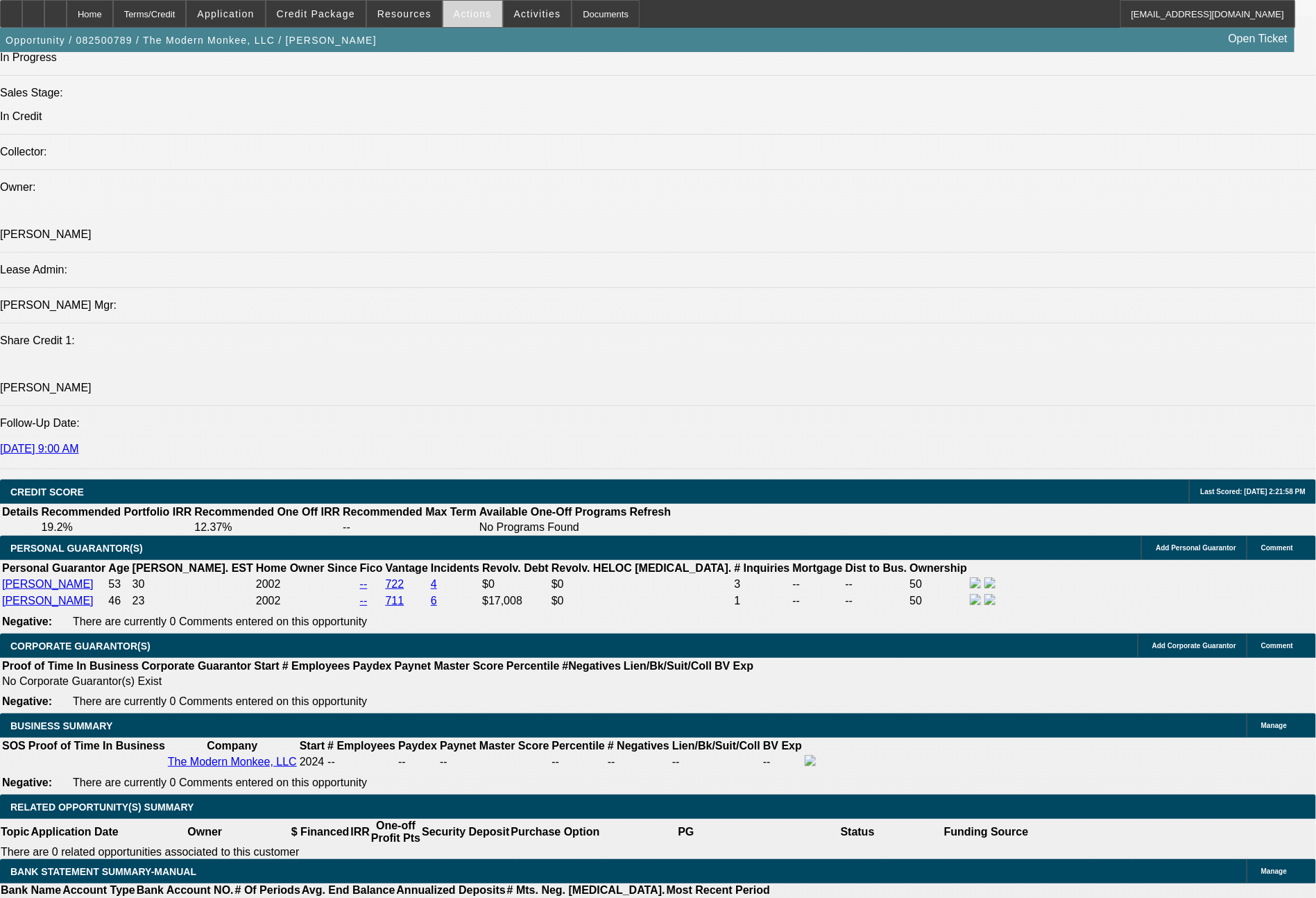
click at [470, 24] on span at bounding box center [473, 13] width 59 height 34
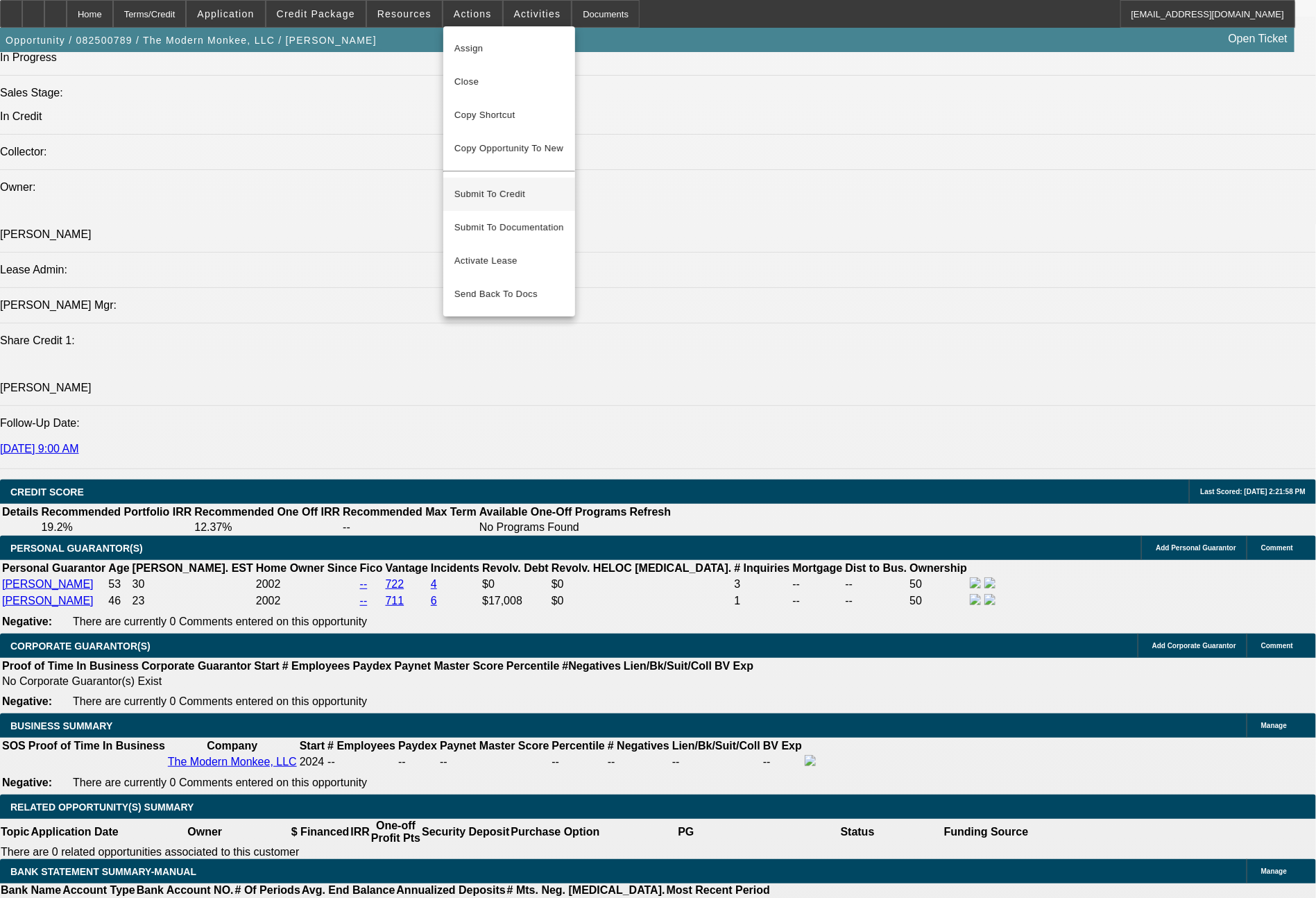
click at [510, 188] on span "Submit To Credit" at bounding box center [509, 194] width 110 height 16
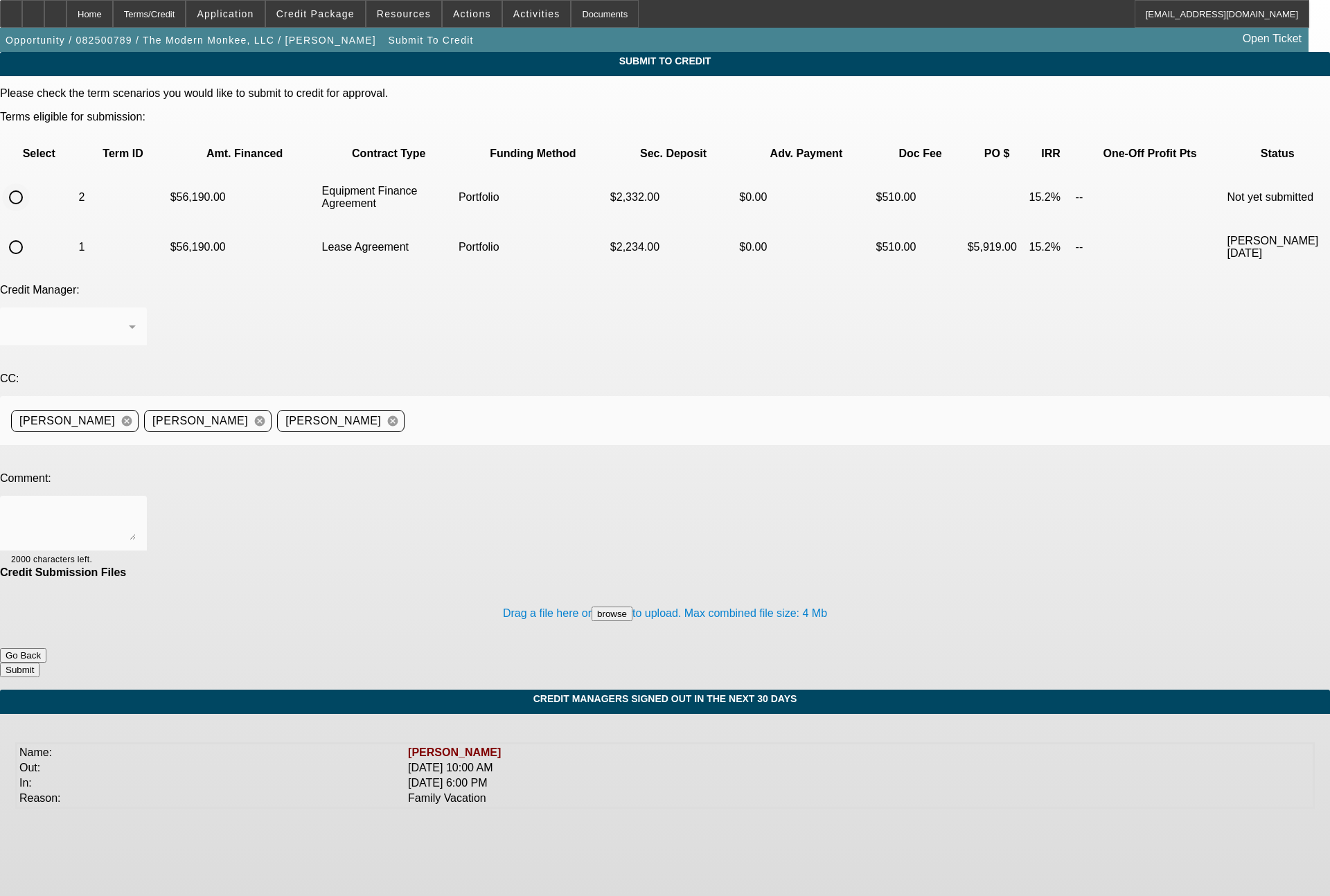
click at [30, 184] on input "radio" at bounding box center [16, 197] width 28 height 28
radio input "true"
click at [129, 319] on div "Arida, George" at bounding box center [70, 327] width 118 height 16
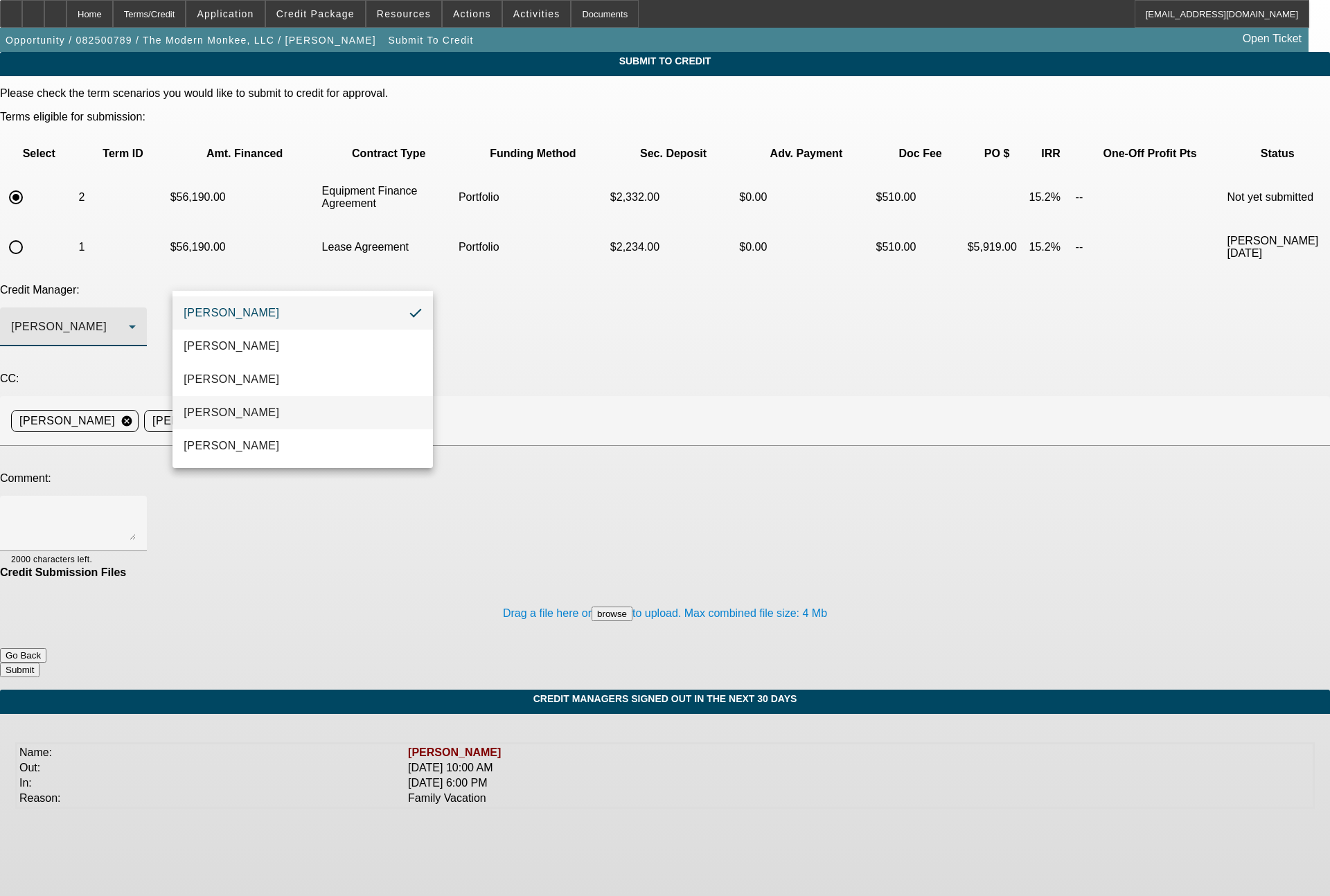
click at [243, 411] on span "Magner, Bill" at bounding box center [231, 413] width 96 height 16
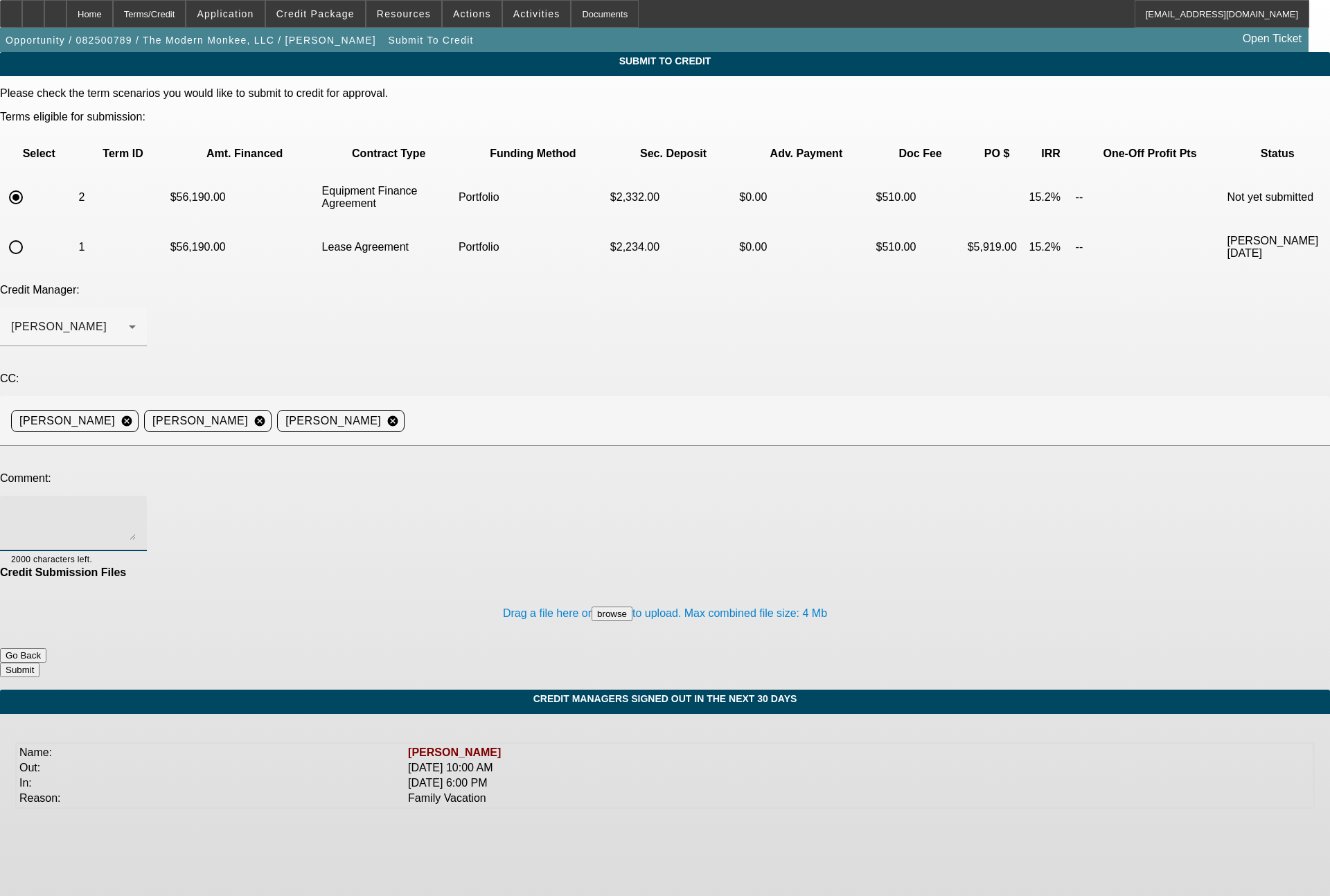
click at [136, 507] on textarea at bounding box center [73, 523] width 125 height 34
type textarea "72 month EFA"
click at [40, 662] on button "Submit" at bounding box center [19, 669] width 40 height 14
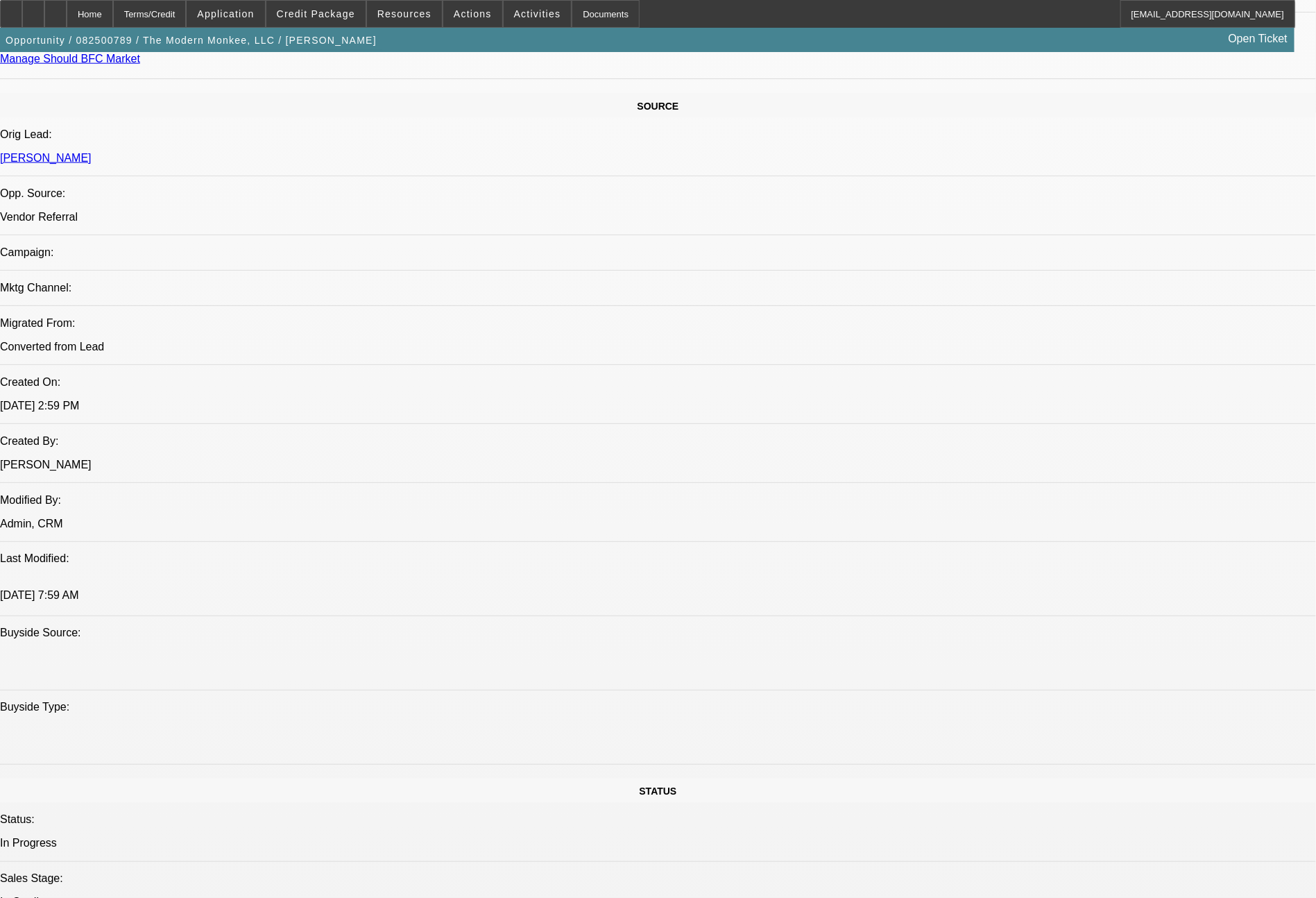
select select "0"
select select "2"
select select "0"
select select "6"
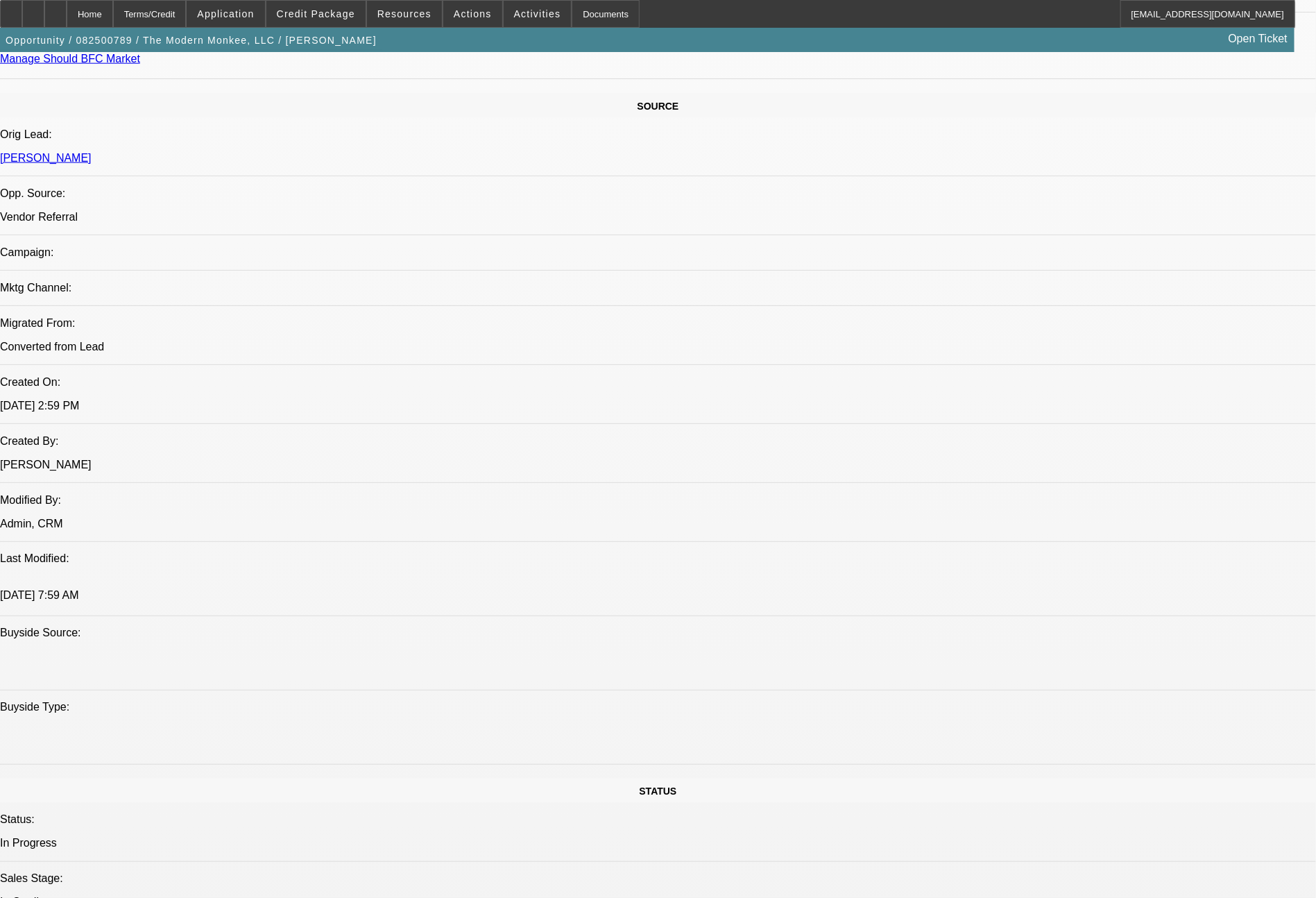
select select "0"
select select "2"
select select "0.1"
select select "4"
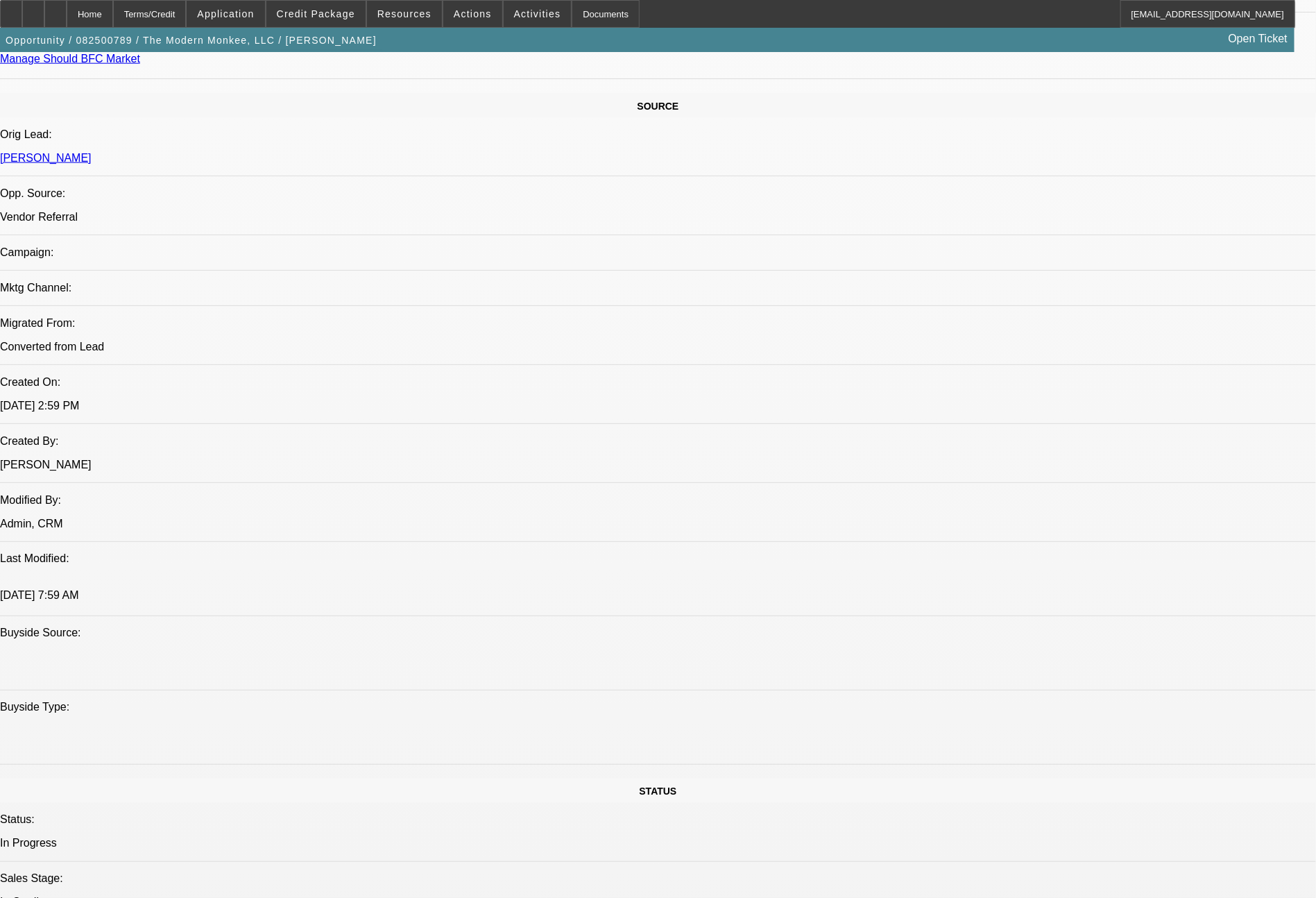
scroll to position [1565, 0]
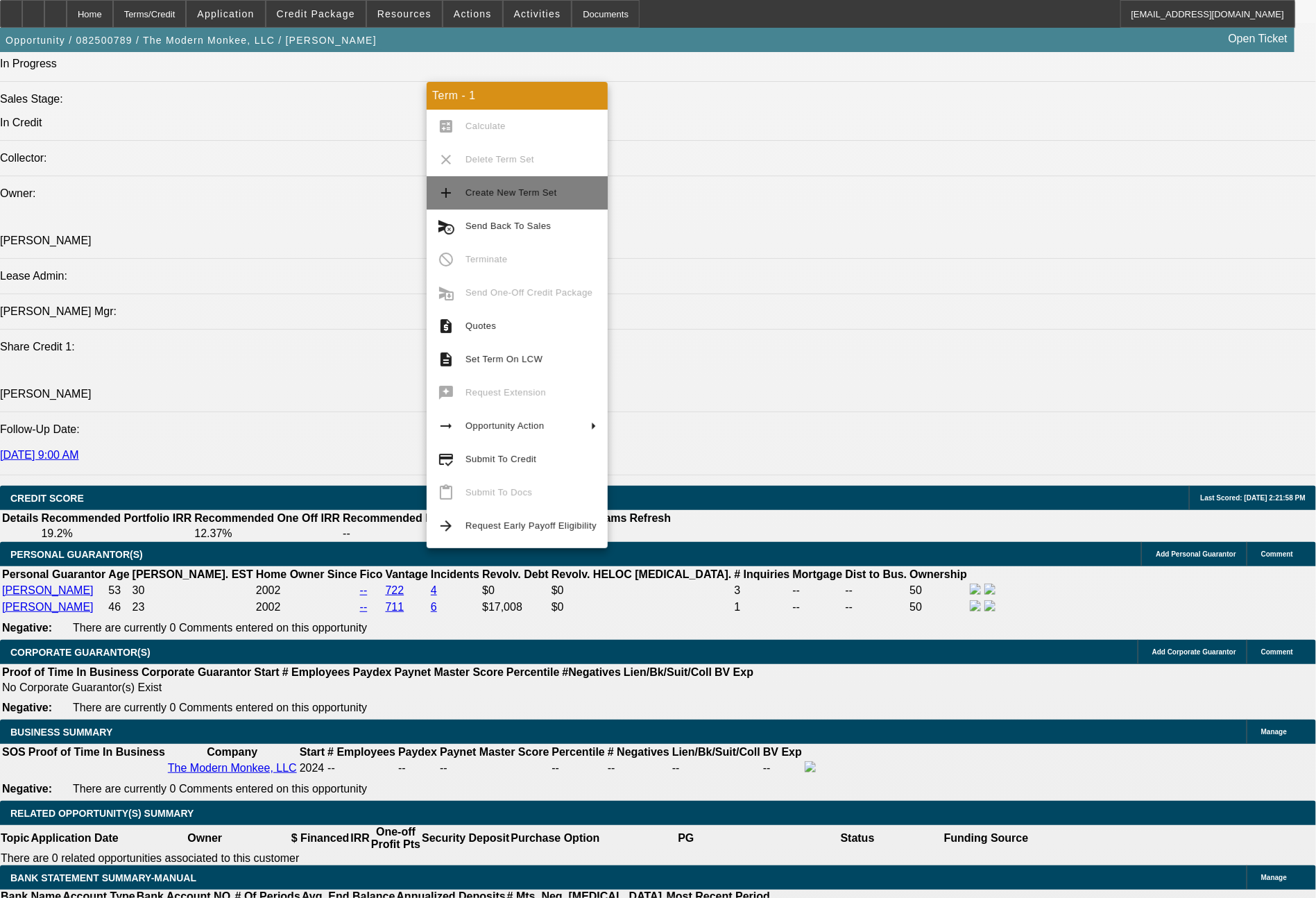
click at [514, 196] on span "Create New Term Set" at bounding box center [511, 193] width 91 height 10
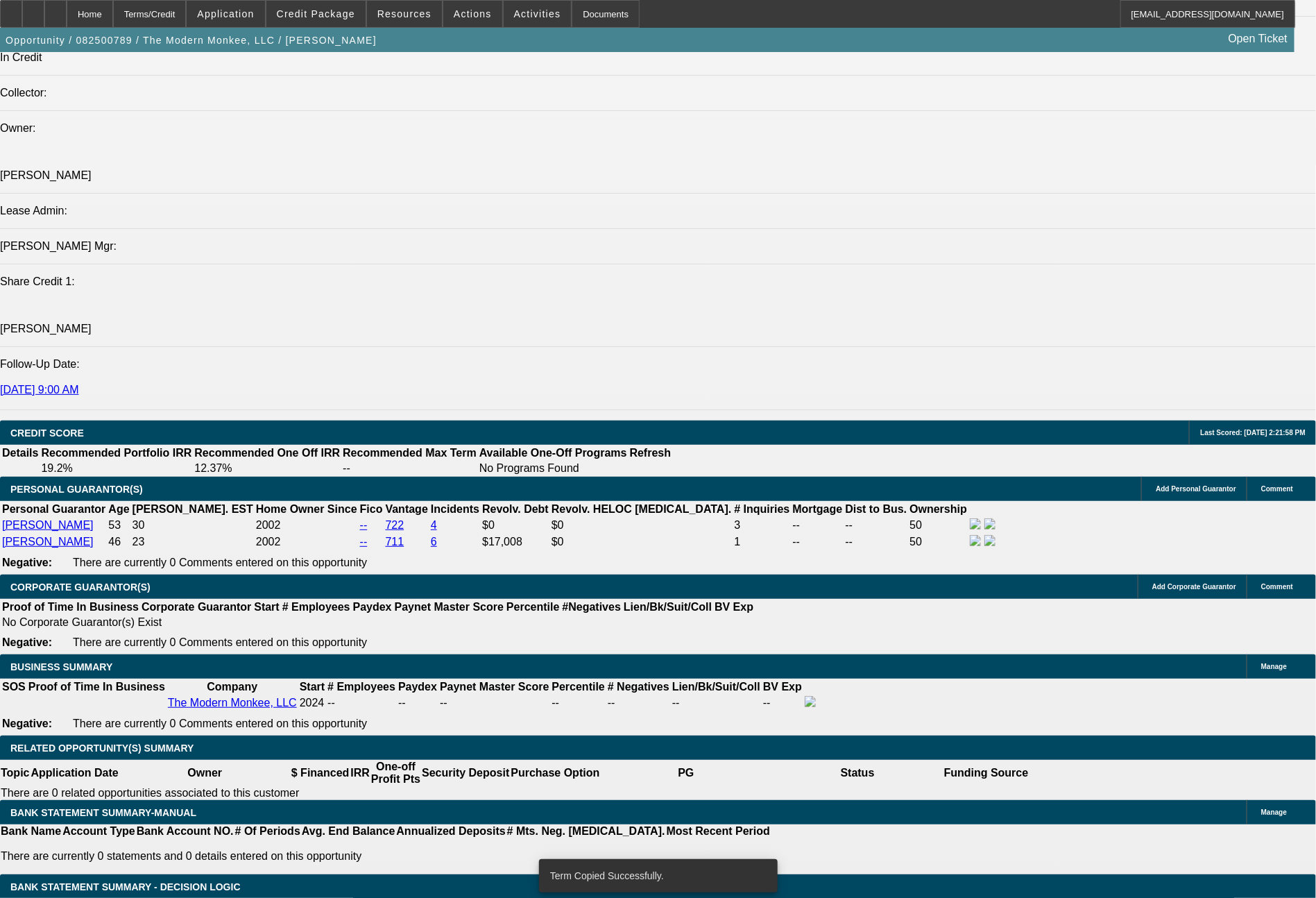
scroll to position [1671, 0]
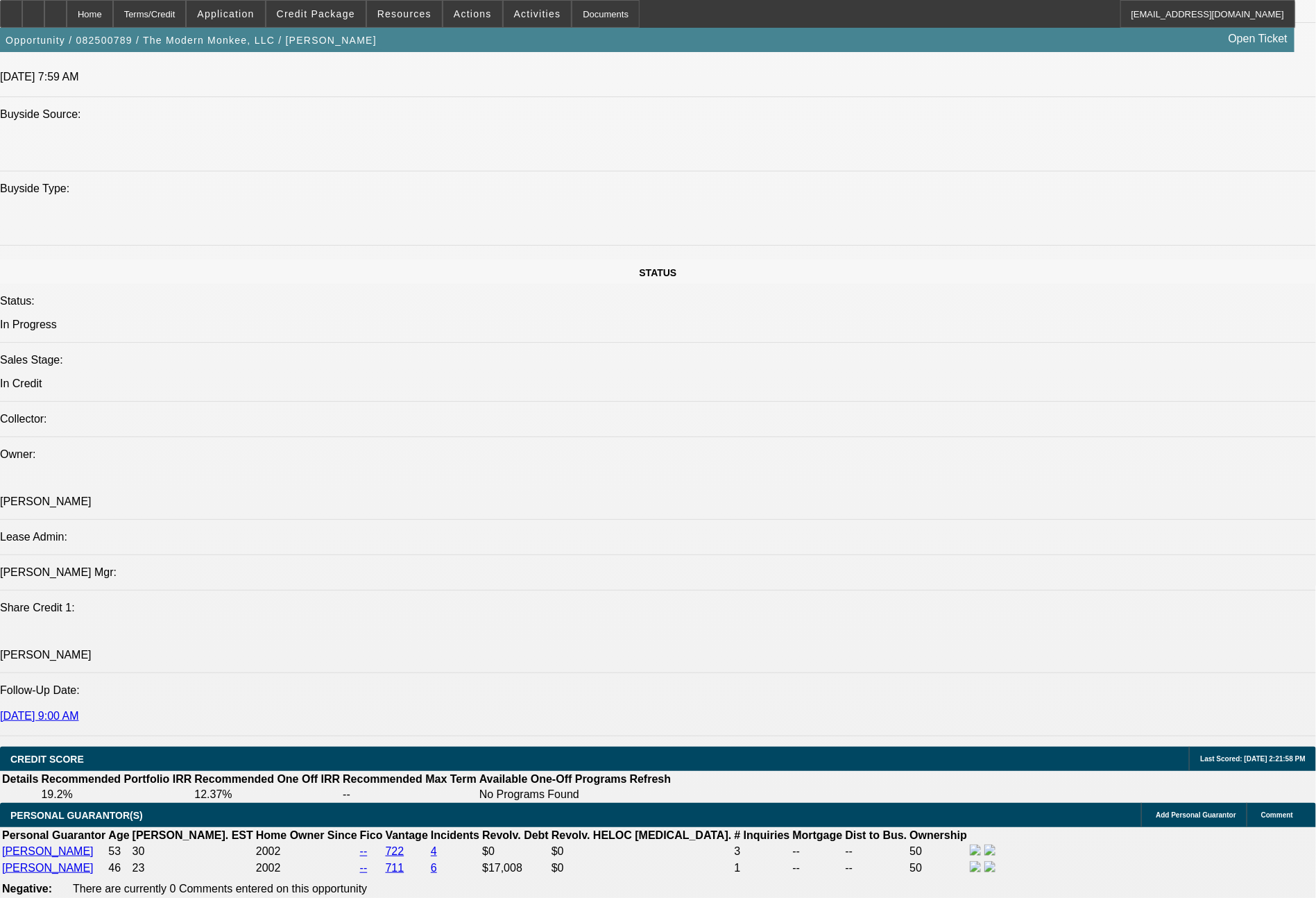
select select "0"
select select "2"
select select "0.1"
select select "4"
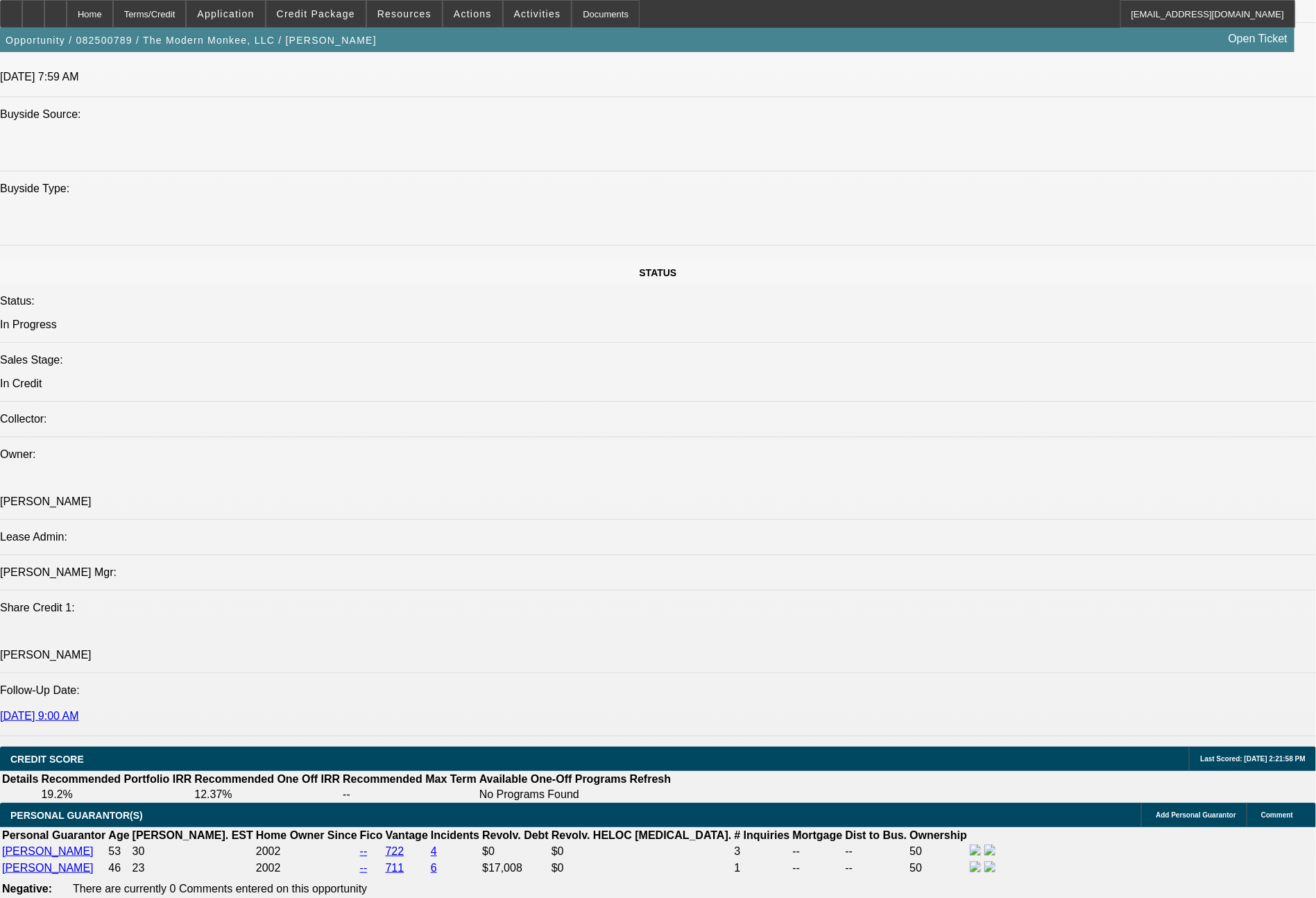
select select "0"
select select "2"
select select "0"
select select "6"
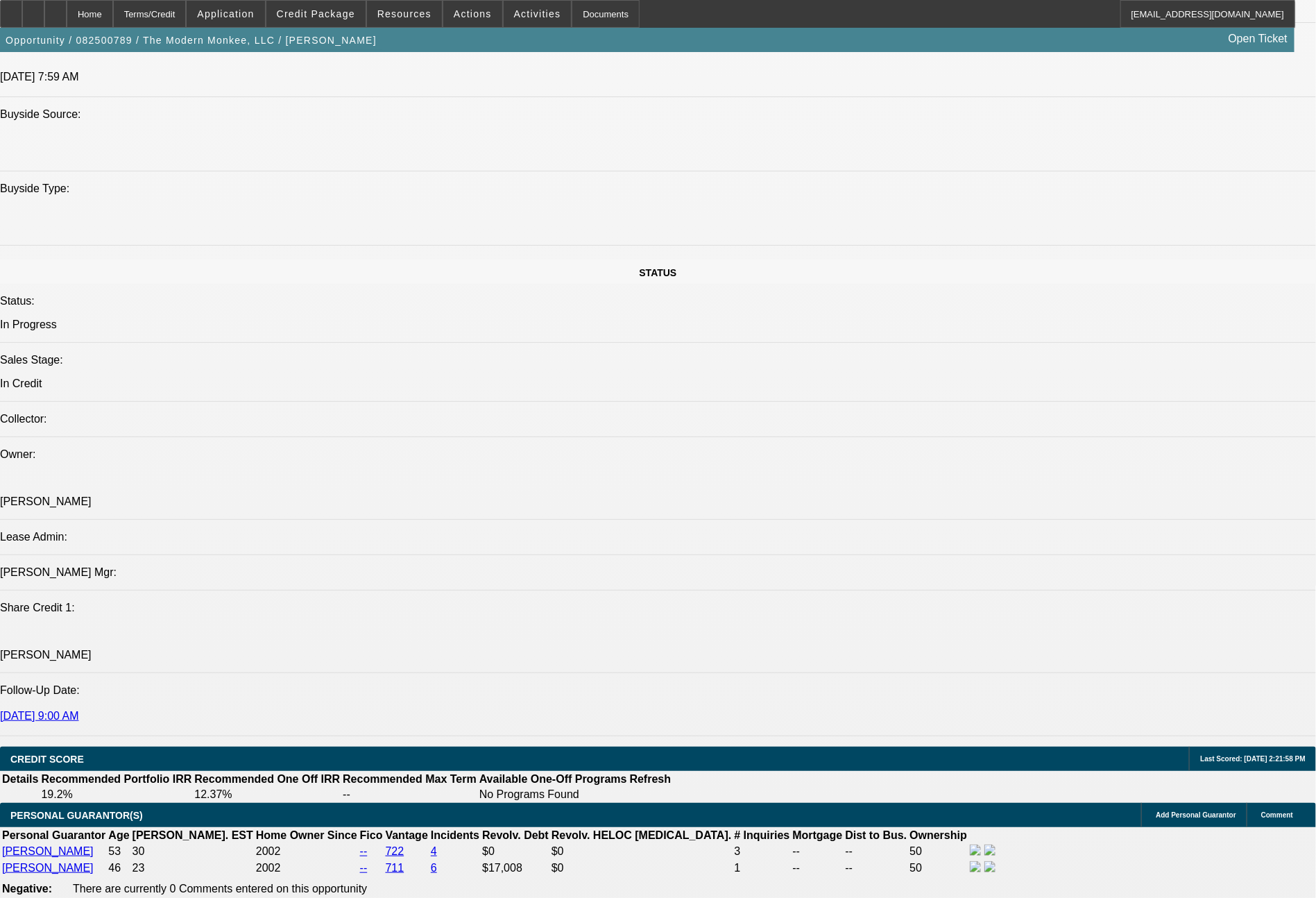
select select "0"
select select "2"
select select "0.1"
select select "4"
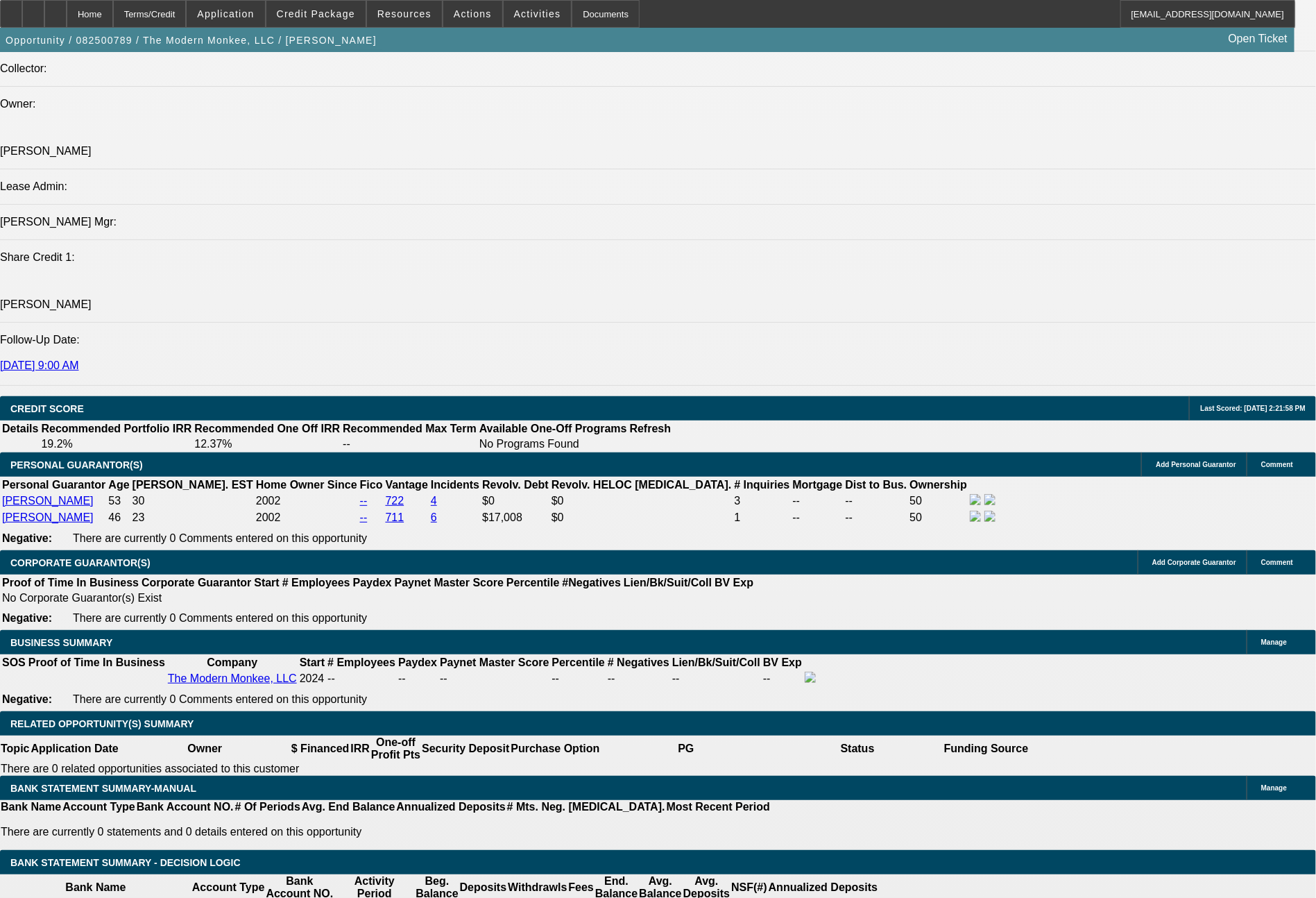
scroll to position [1724, 0]
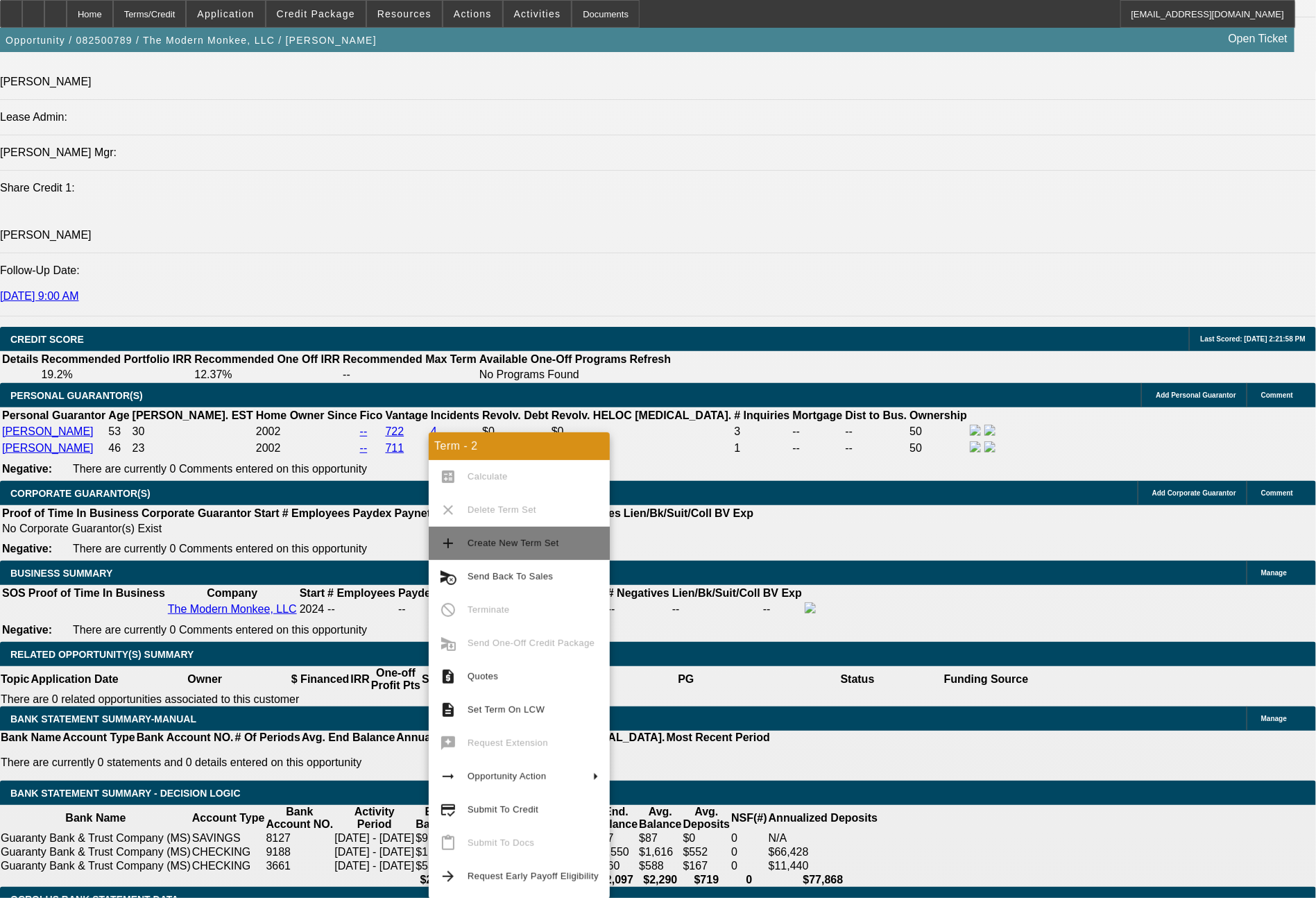
click at [513, 544] on span "Create New Term Set" at bounding box center [513, 543] width 91 height 10
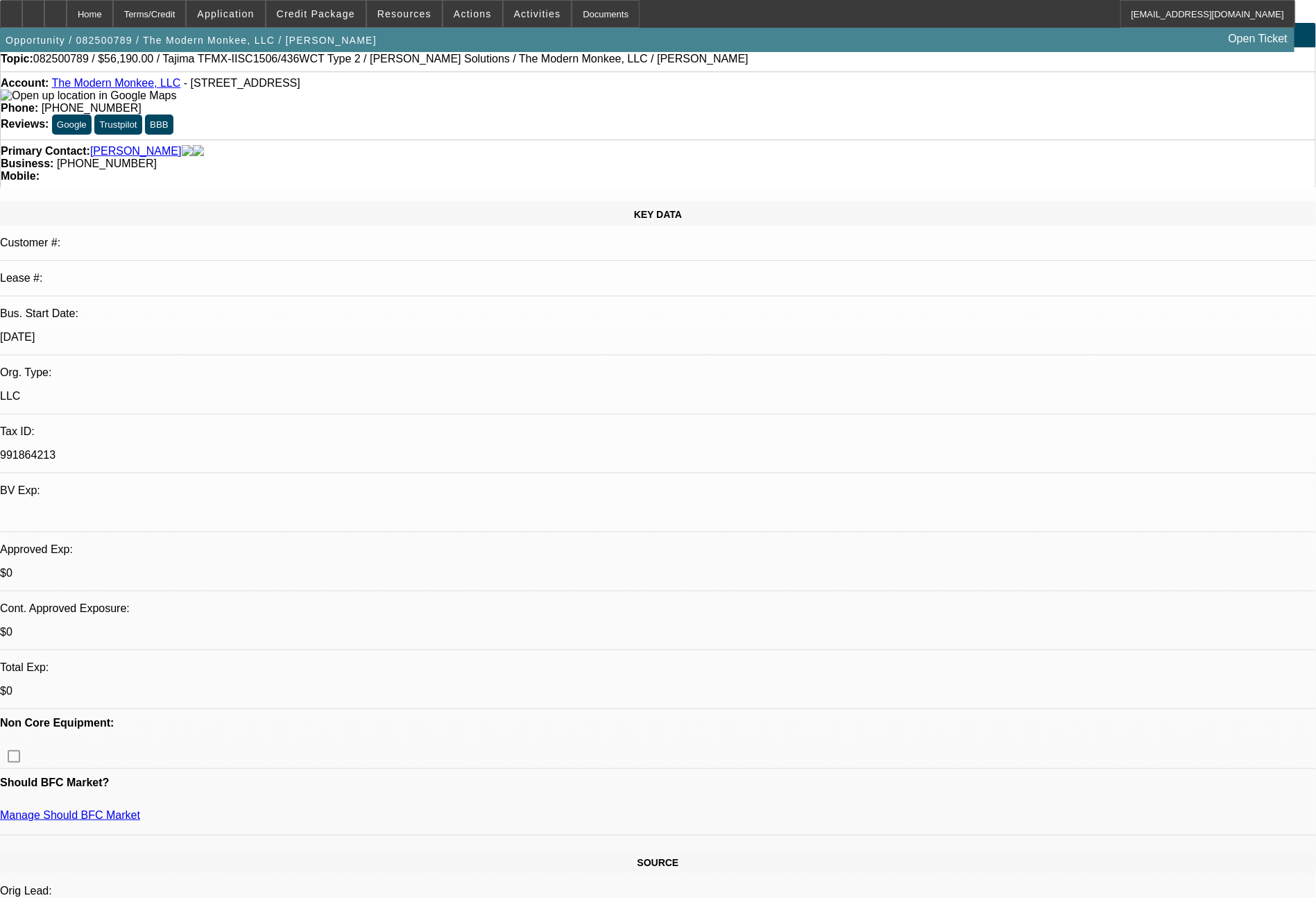
select select "0"
select select "2"
select select "0"
select select "6"
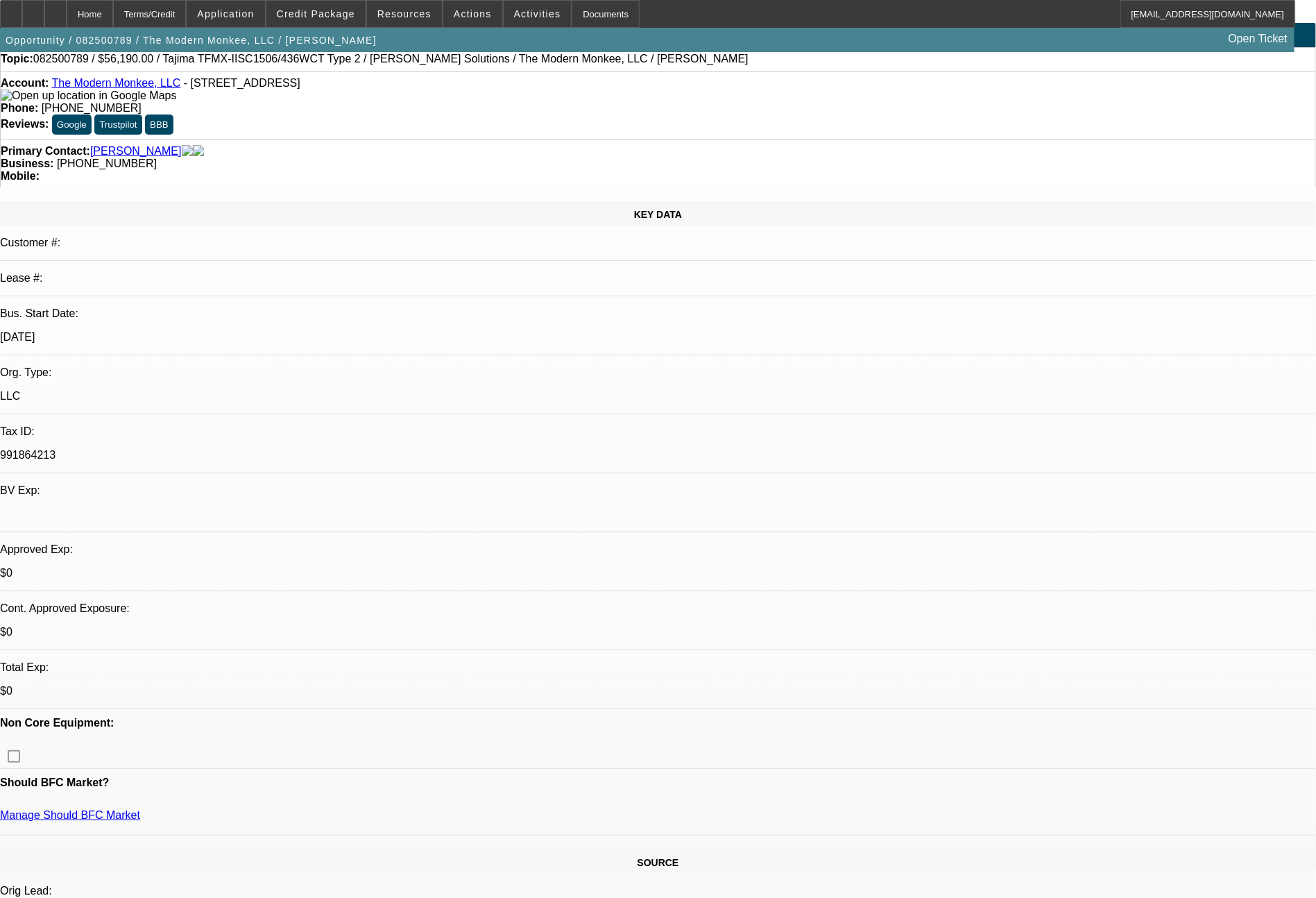
select select "0"
select select "2"
select select "0.1"
select select "4"
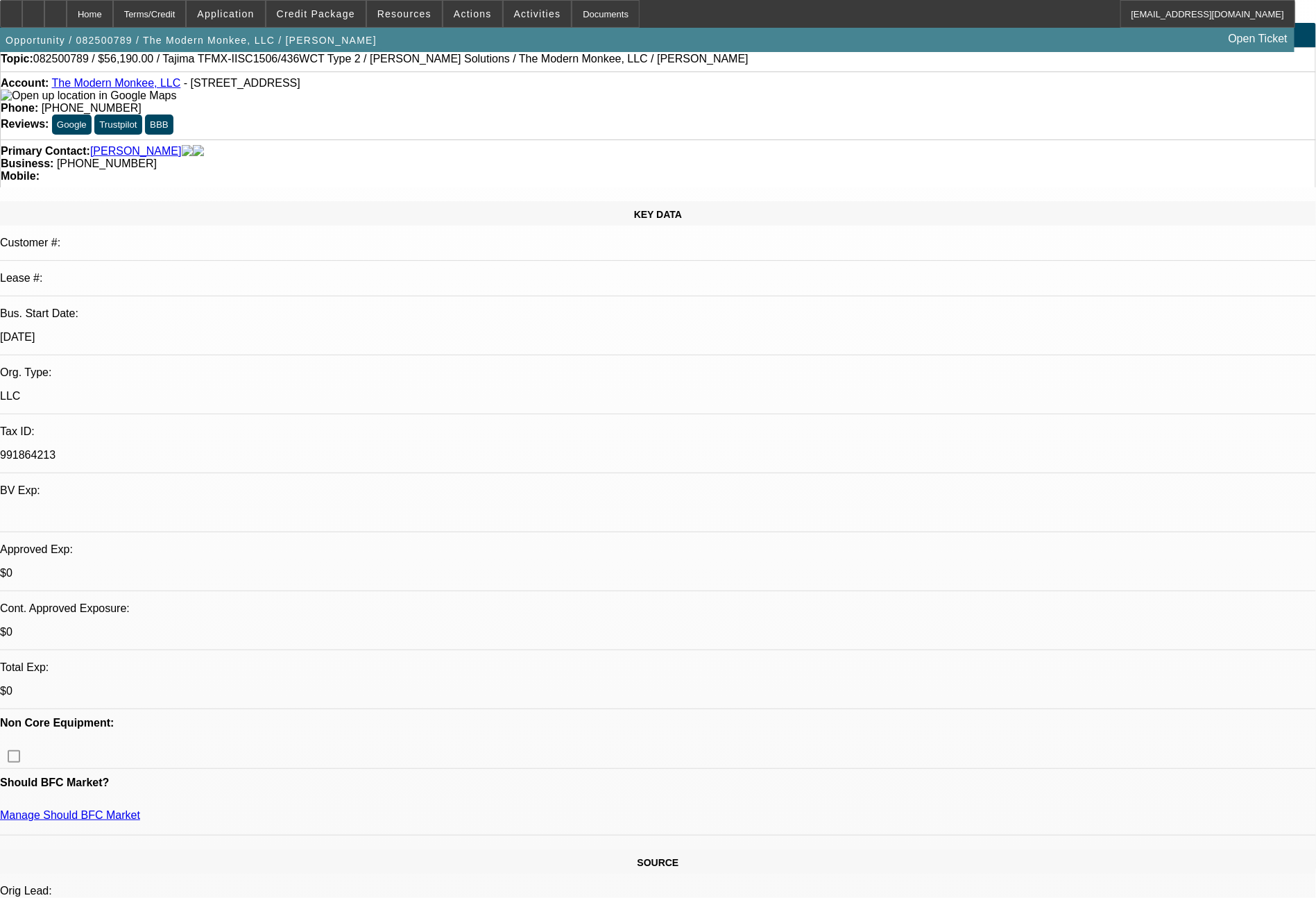
select select "0"
select select "2"
select select "0"
select select "6"
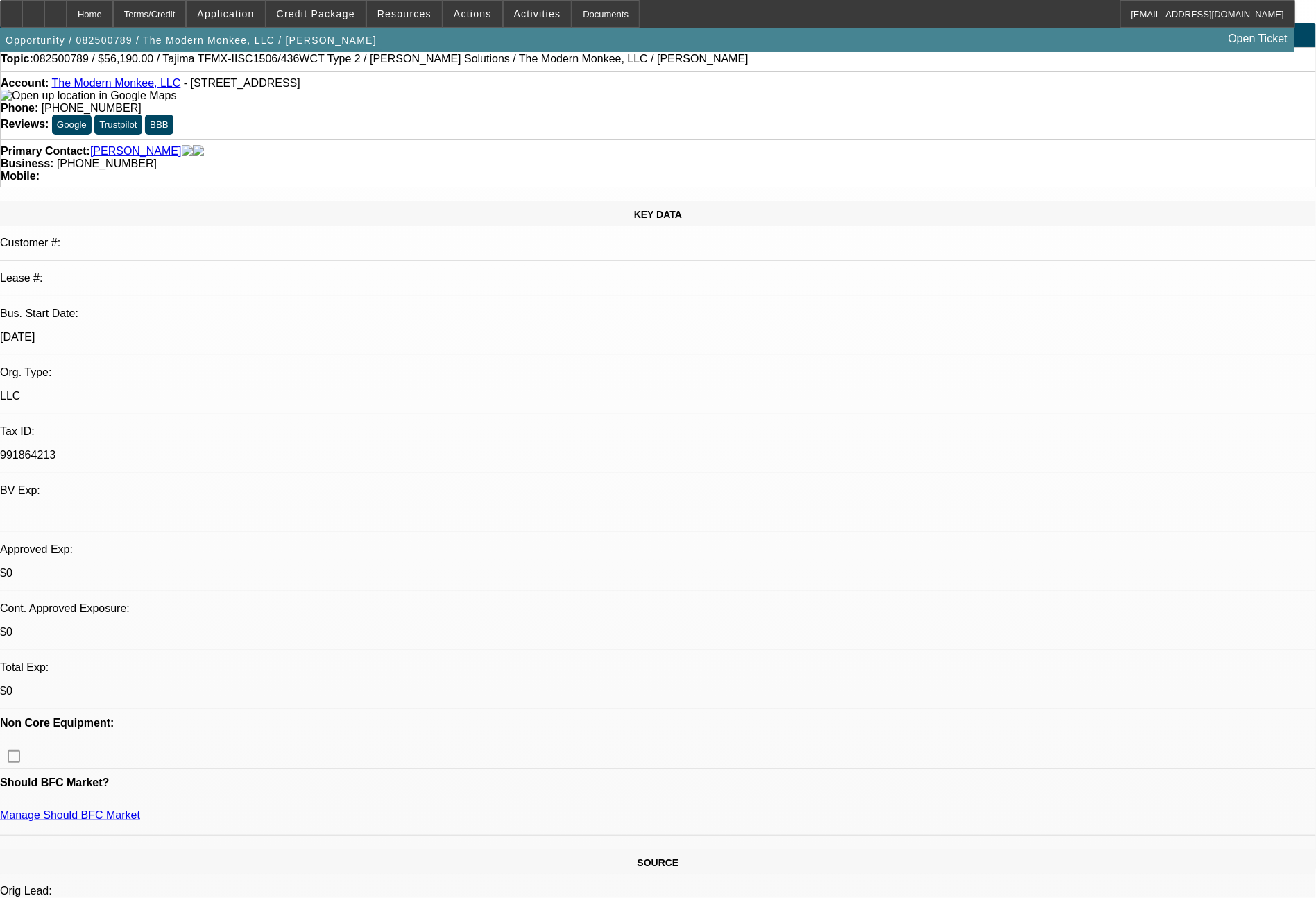
select select "0"
select select "2"
select select "0.1"
select select "4"
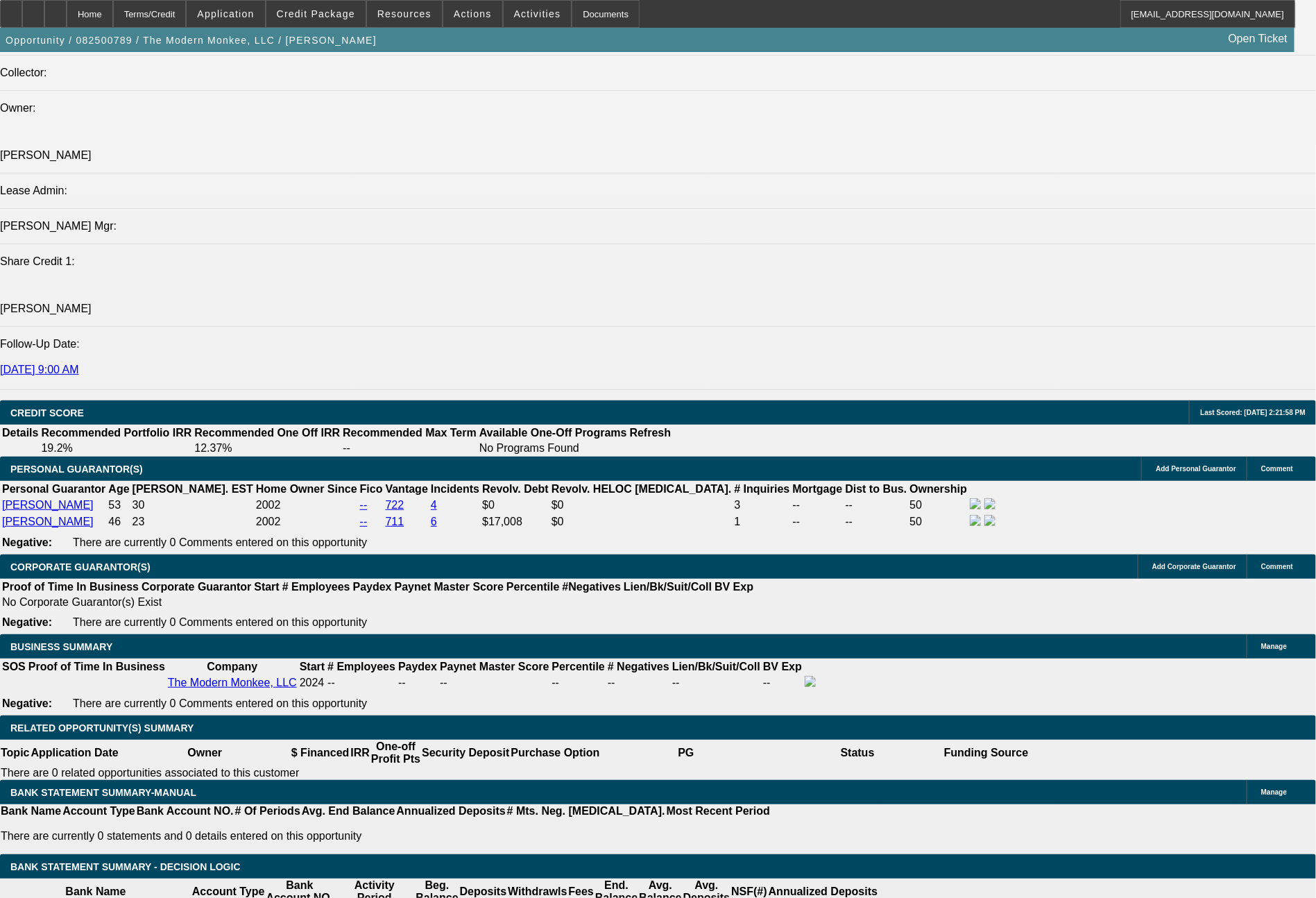
scroll to position [1747, 0]
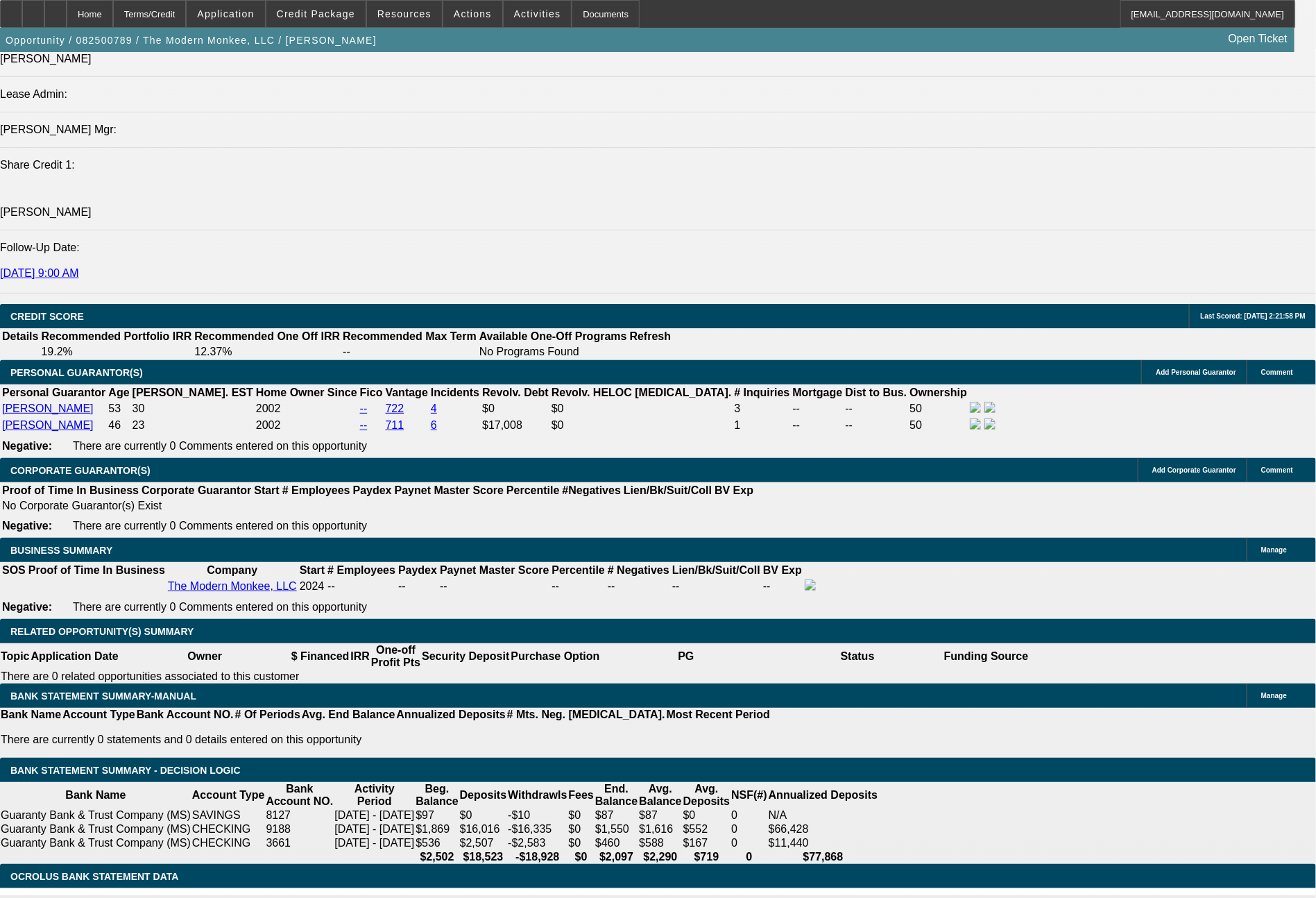
drag, startPoint x: 442, startPoint y: 576, endPoint x: 479, endPoint y: 582, distance: 37.5
type input "6"
type input "UNKNOWN"
type input "$9,715.96"
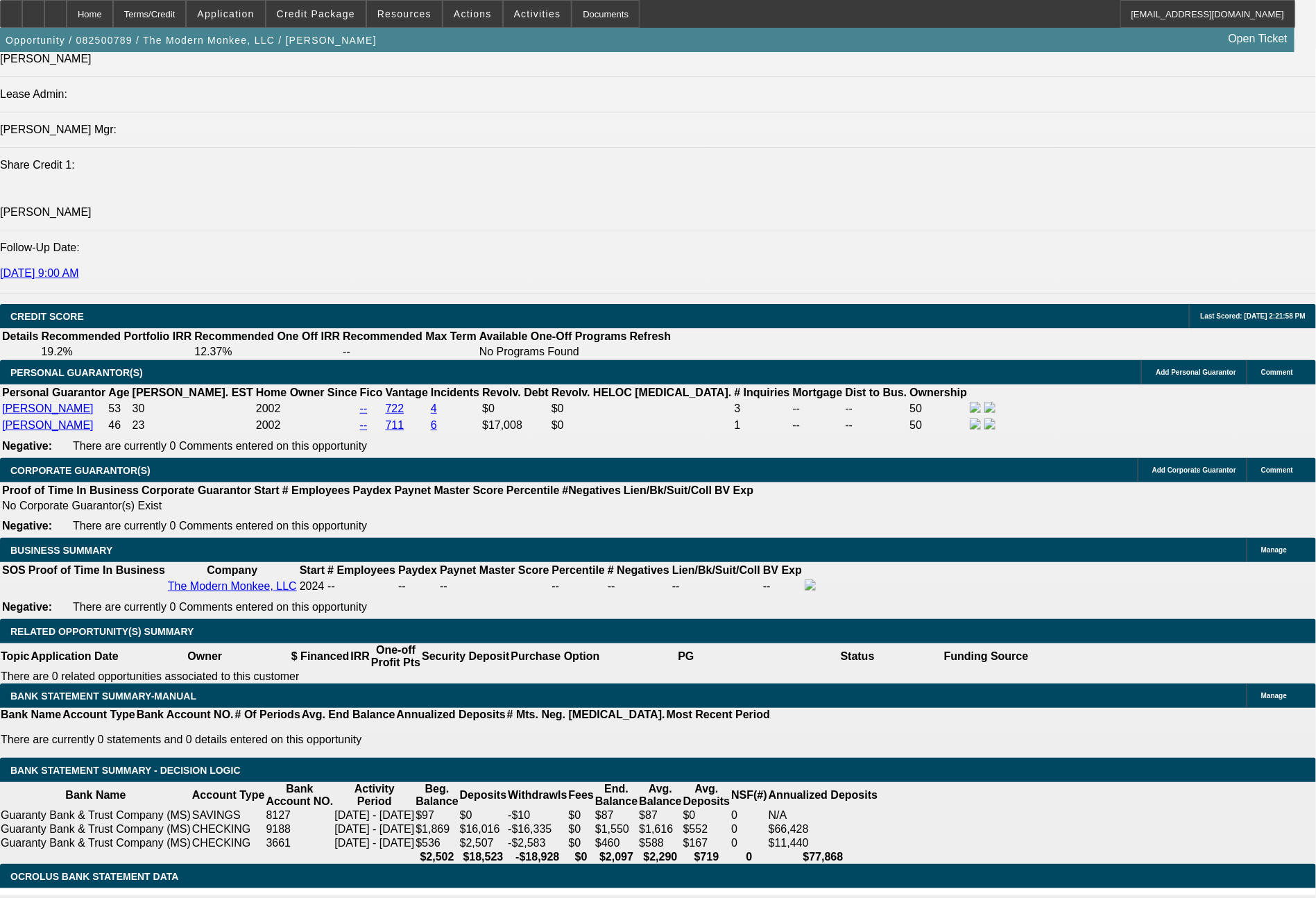
type input "$19,431.92"
type input "60"
type input "$1,267.91"
type input "$2,535.82"
type input "60"
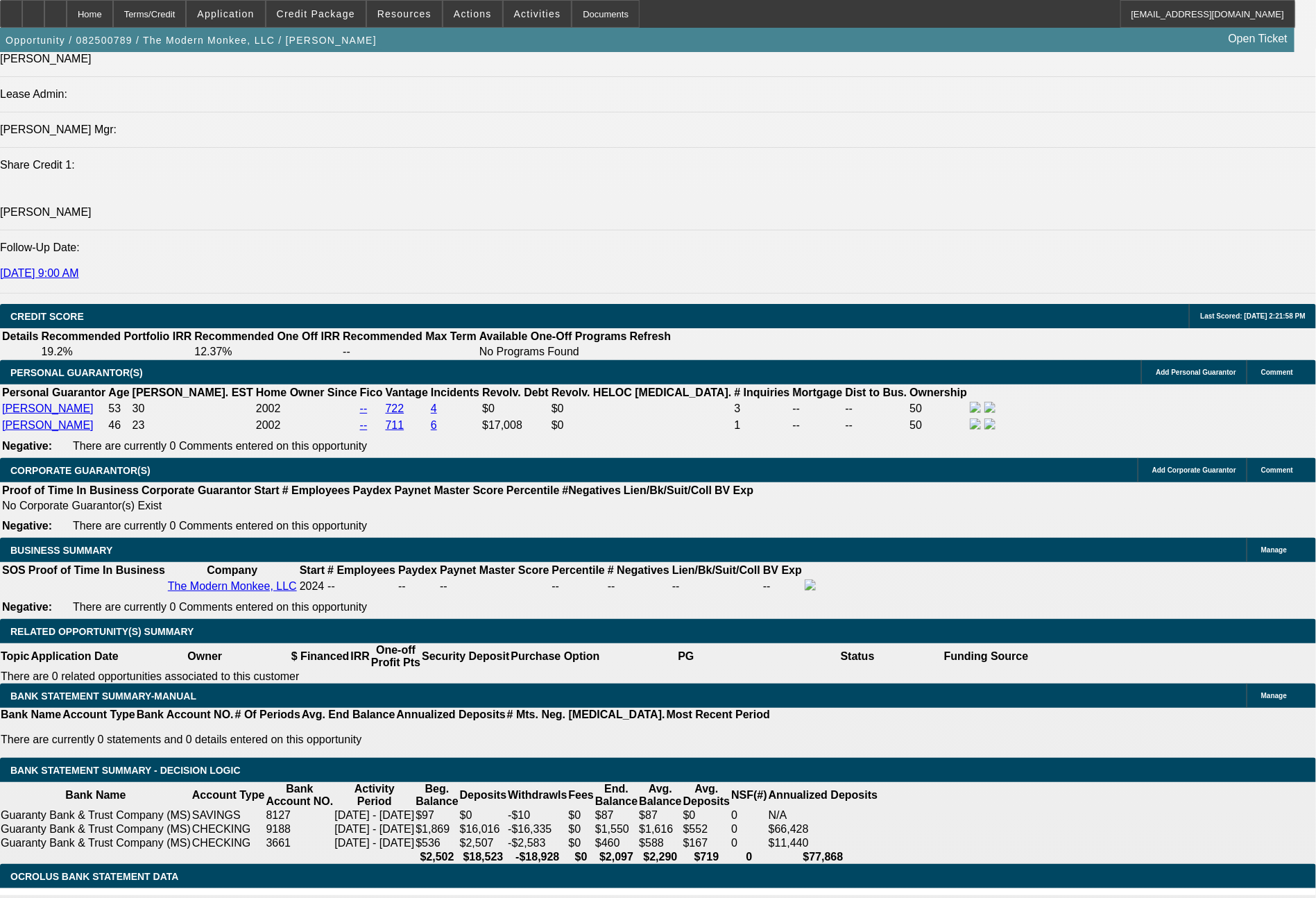
drag, startPoint x: 268, startPoint y: 574, endPoint x: 310, endPoint y: 574, distance: 42.0
type input "6"
type input "UNKNOWN"
type input "$9,762.04"
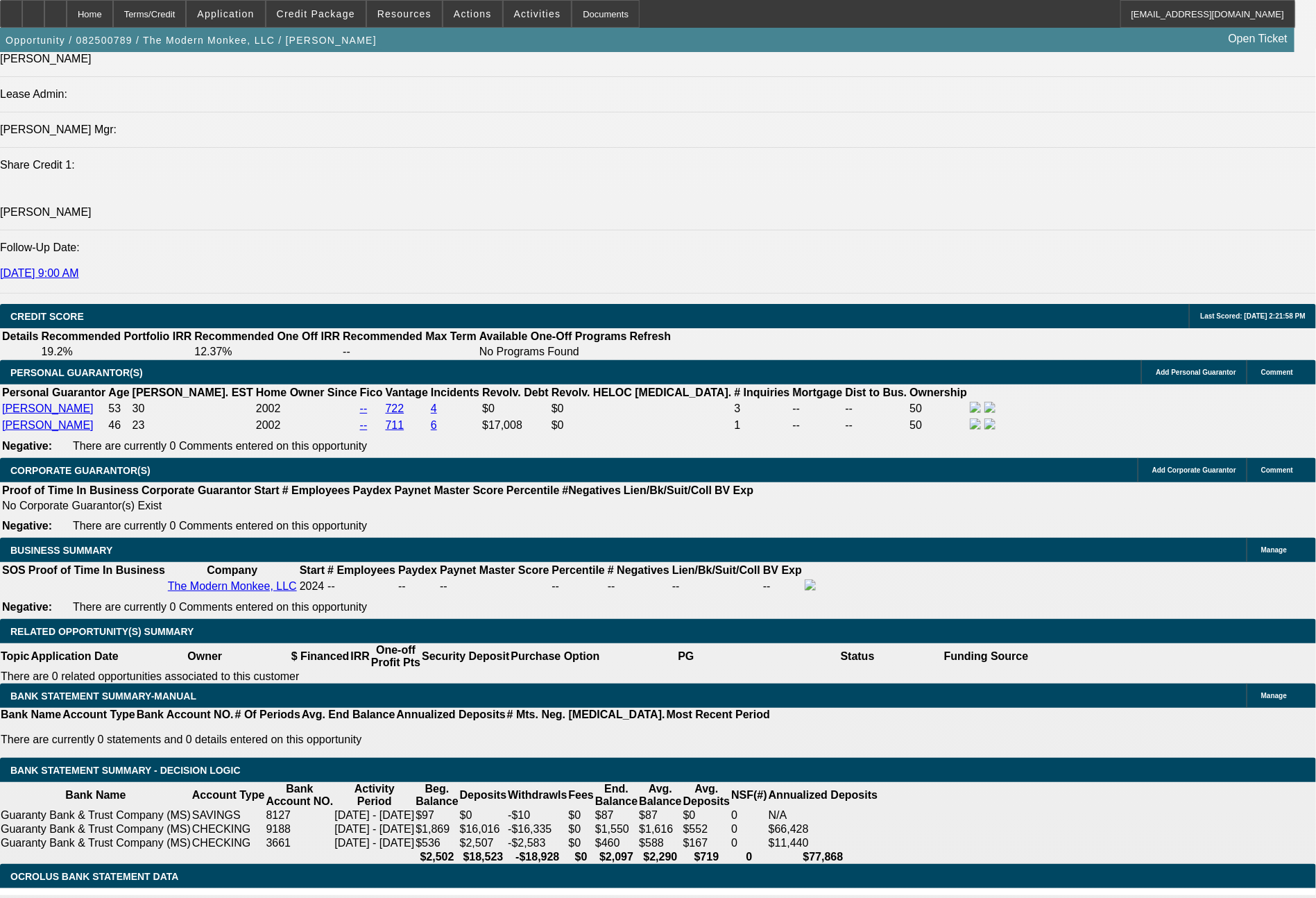
type input "$19,524.08"
type input "60"
type input "$1,315.43"
type input "$2,630.86"
type input "60"
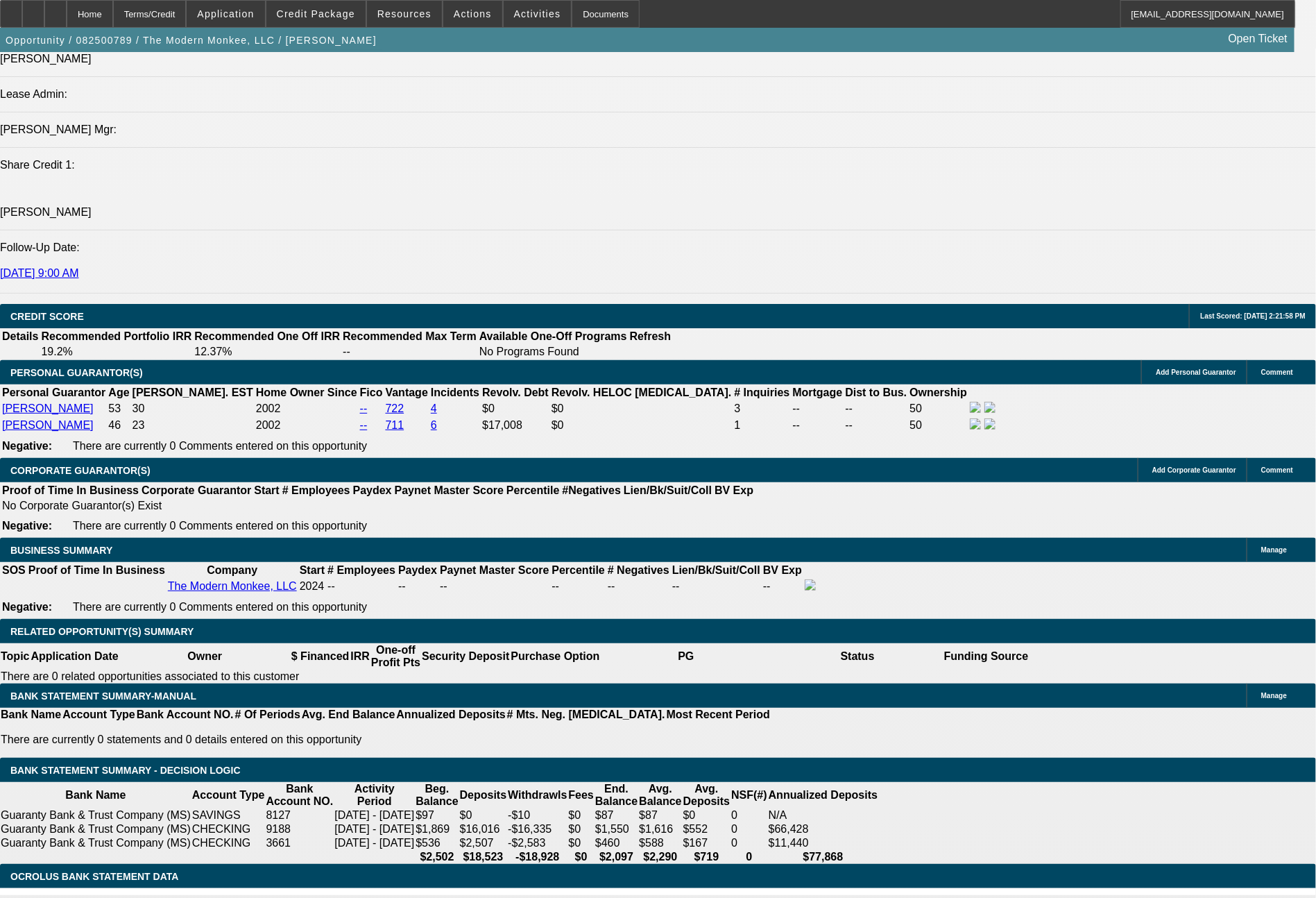
drag, startPoint x: 371, startPoint y: 577, endPoint x: 448, endPoint y: 576, distance: 77.0
type input "1"
type input "$2.00"
type input "1263"
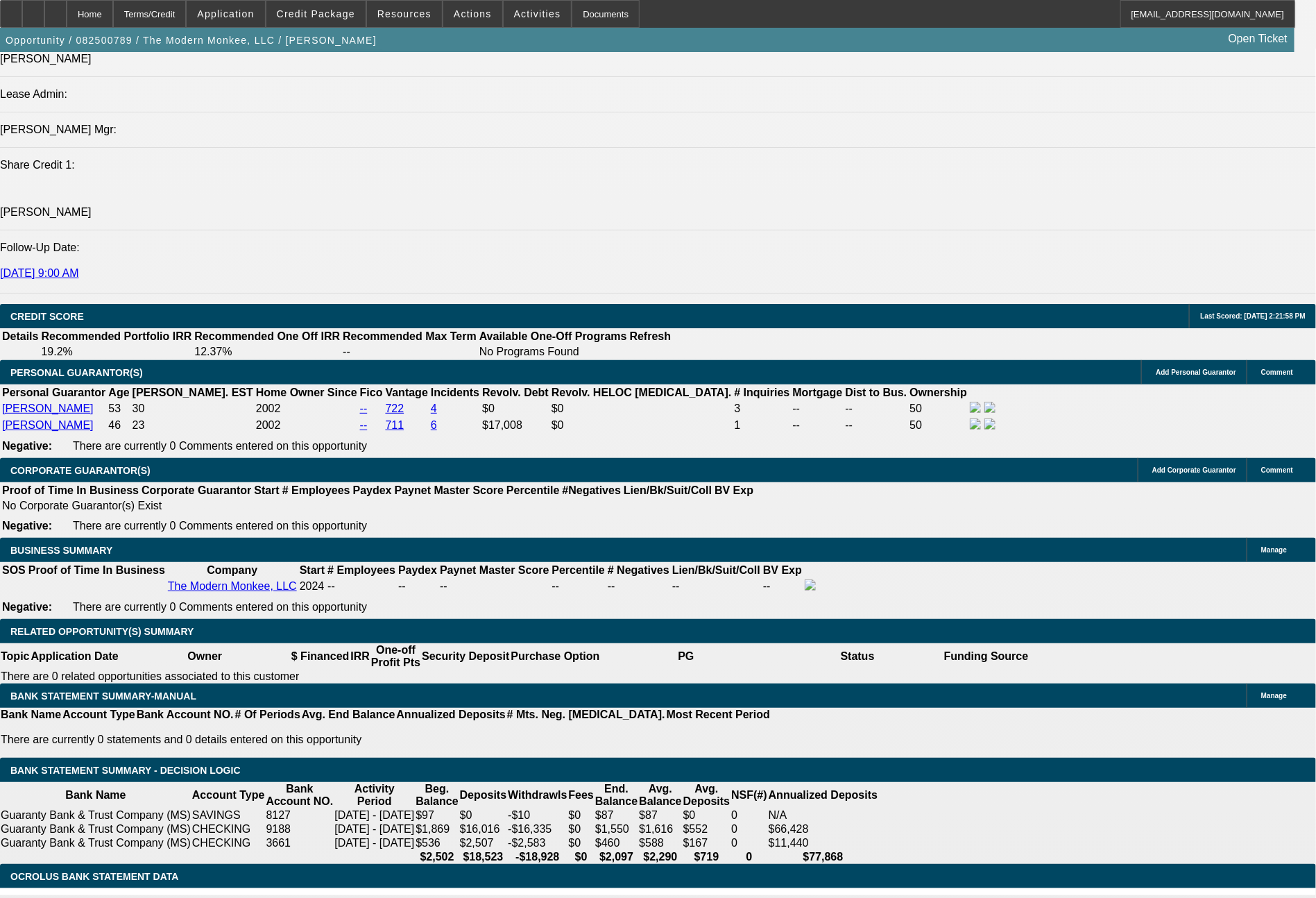
type input "12.4"
type input "$2,526.00"
type input "$1,263.00"
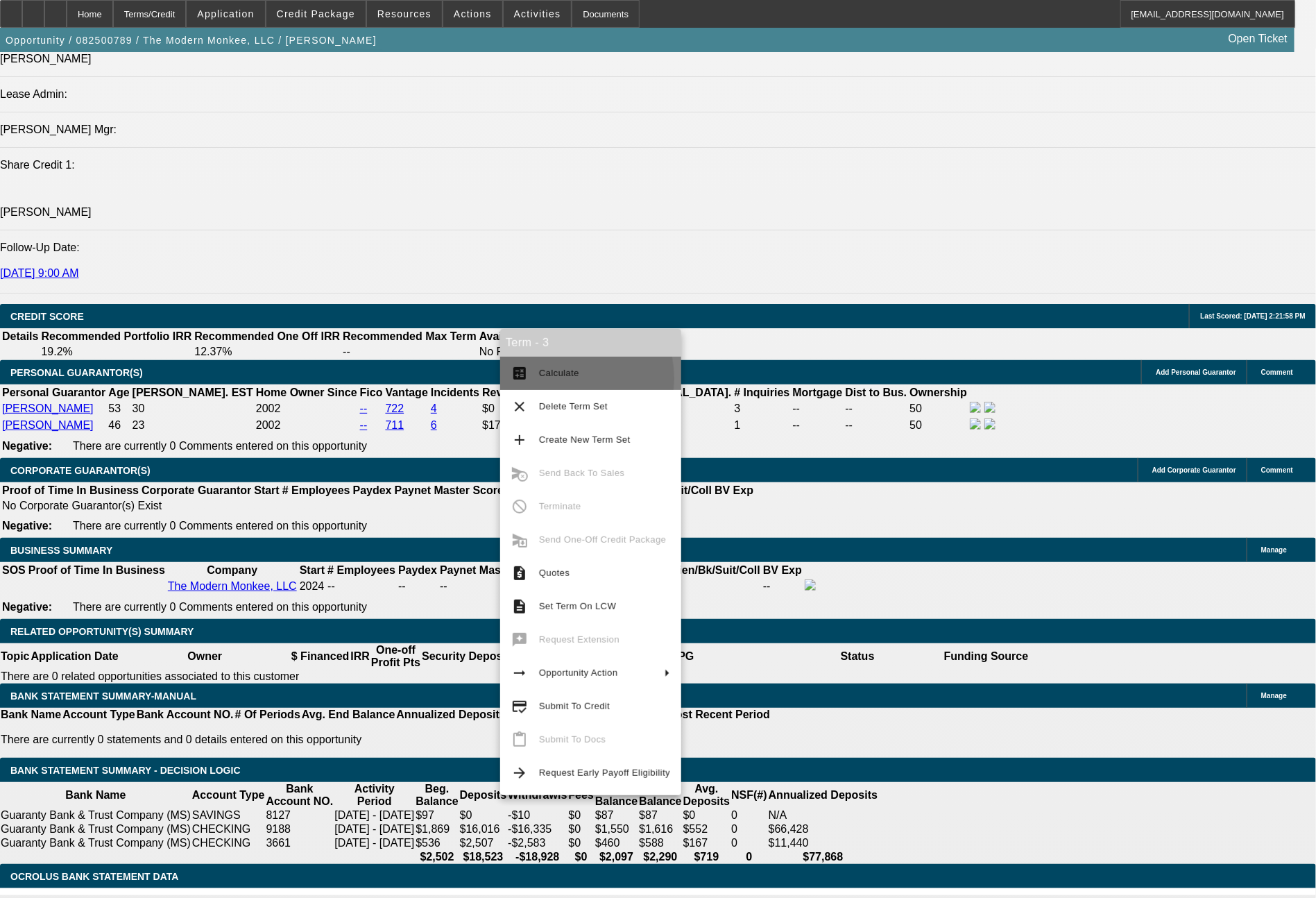
click at [550, 378] on span "Calculate" at bounding box center [604, 373] width 131 height 16
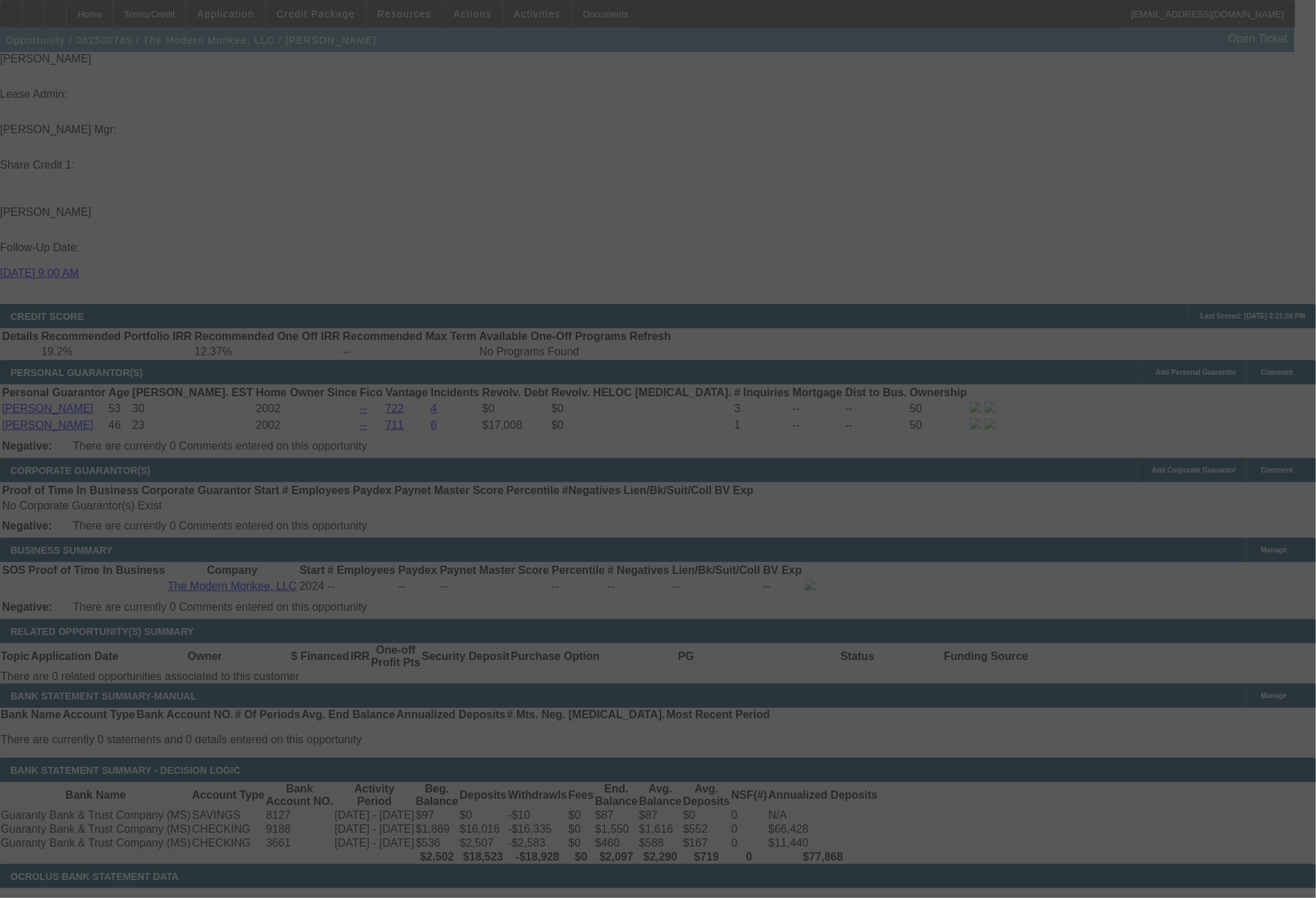
select select "0"
select select "2"
select select "0.1"
select select "4"
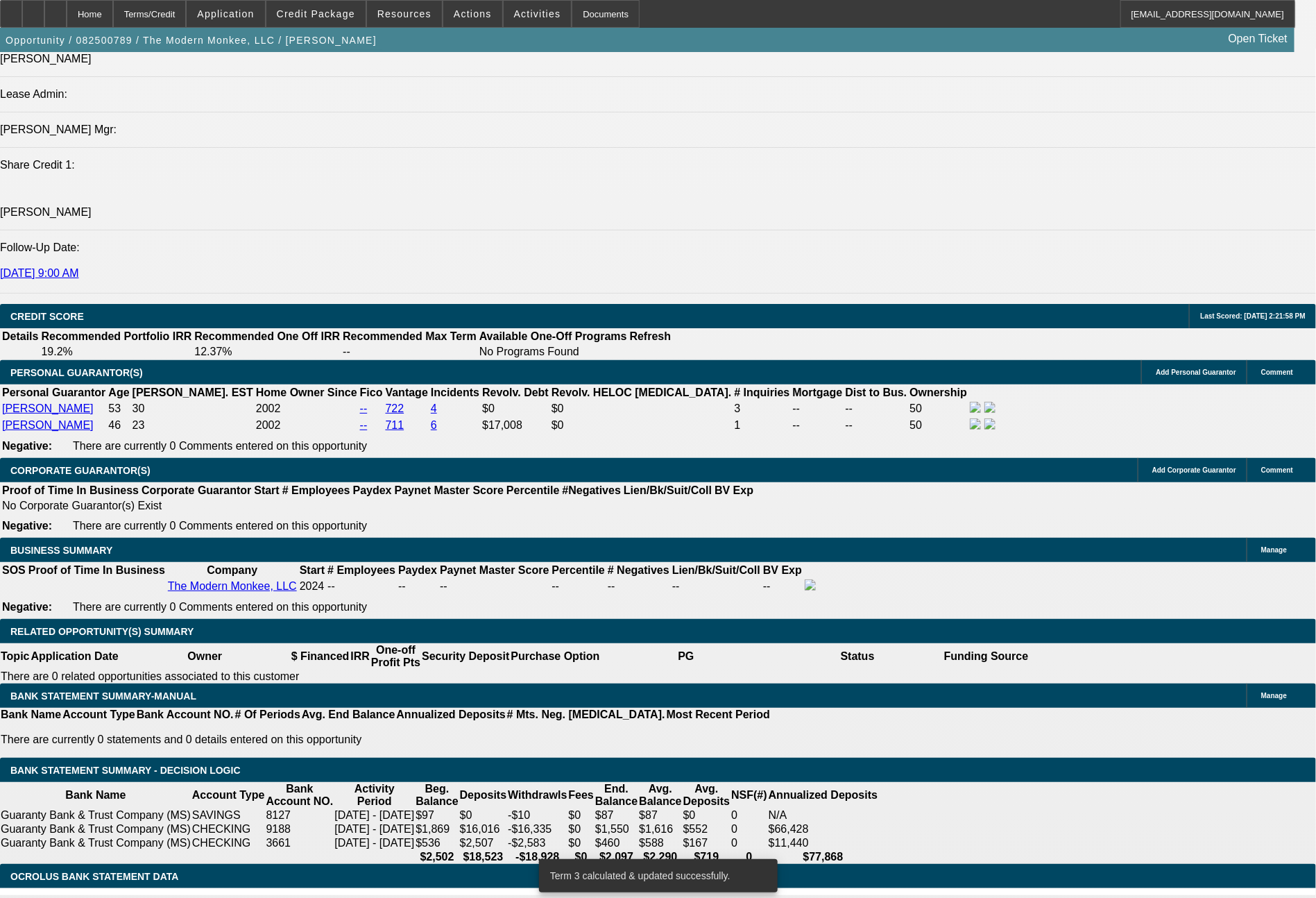
drag, startPoint x: 381, startPoint y: 575, endPoint x: 443, endPoint y: 575, distance: 62.0
type input "1"
type input "$2.00"
type input "UNKNOWN"
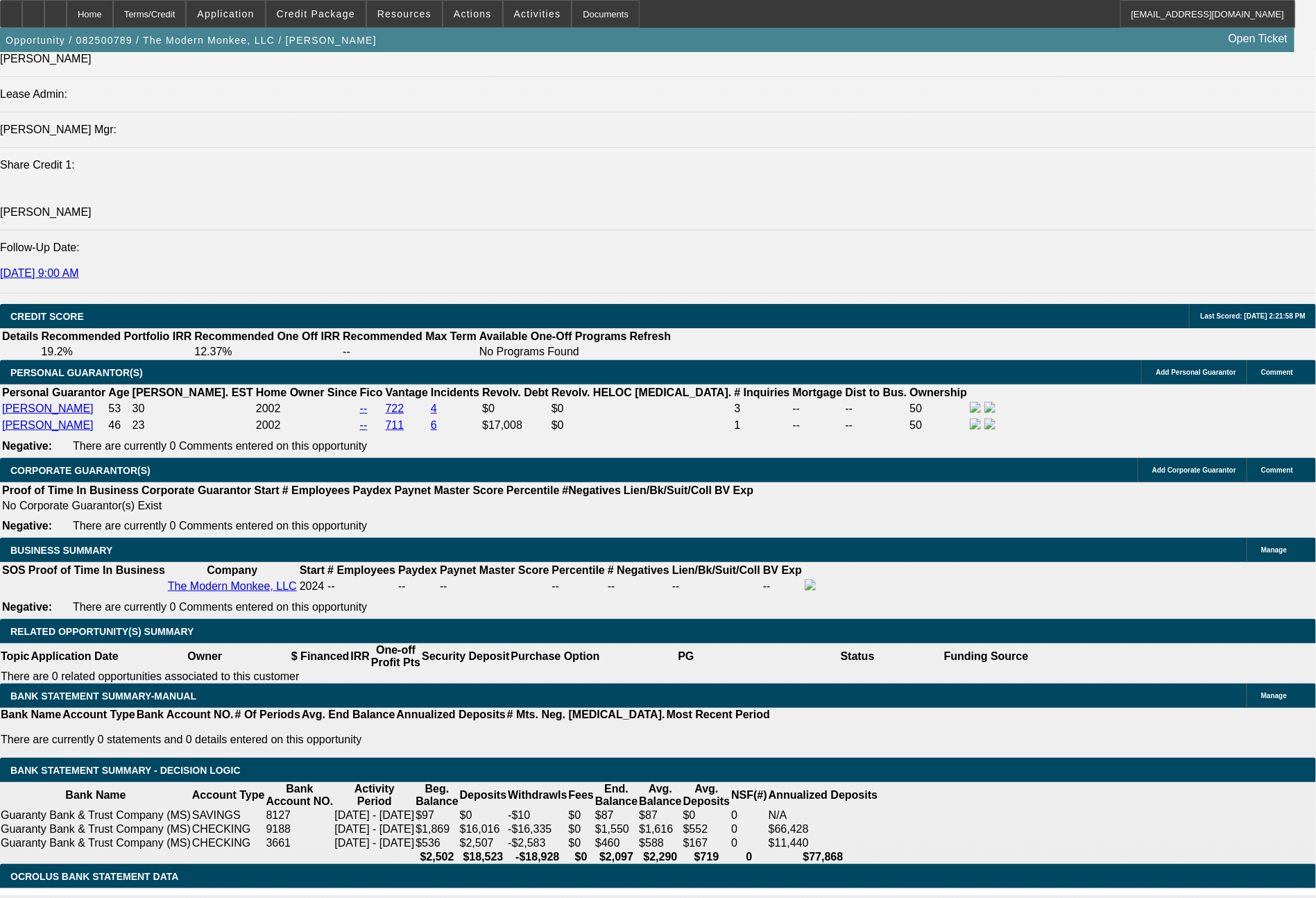
type input "1249"
type input "12"
type input "$2,498.00"
type input "124"
type input "$248.00"
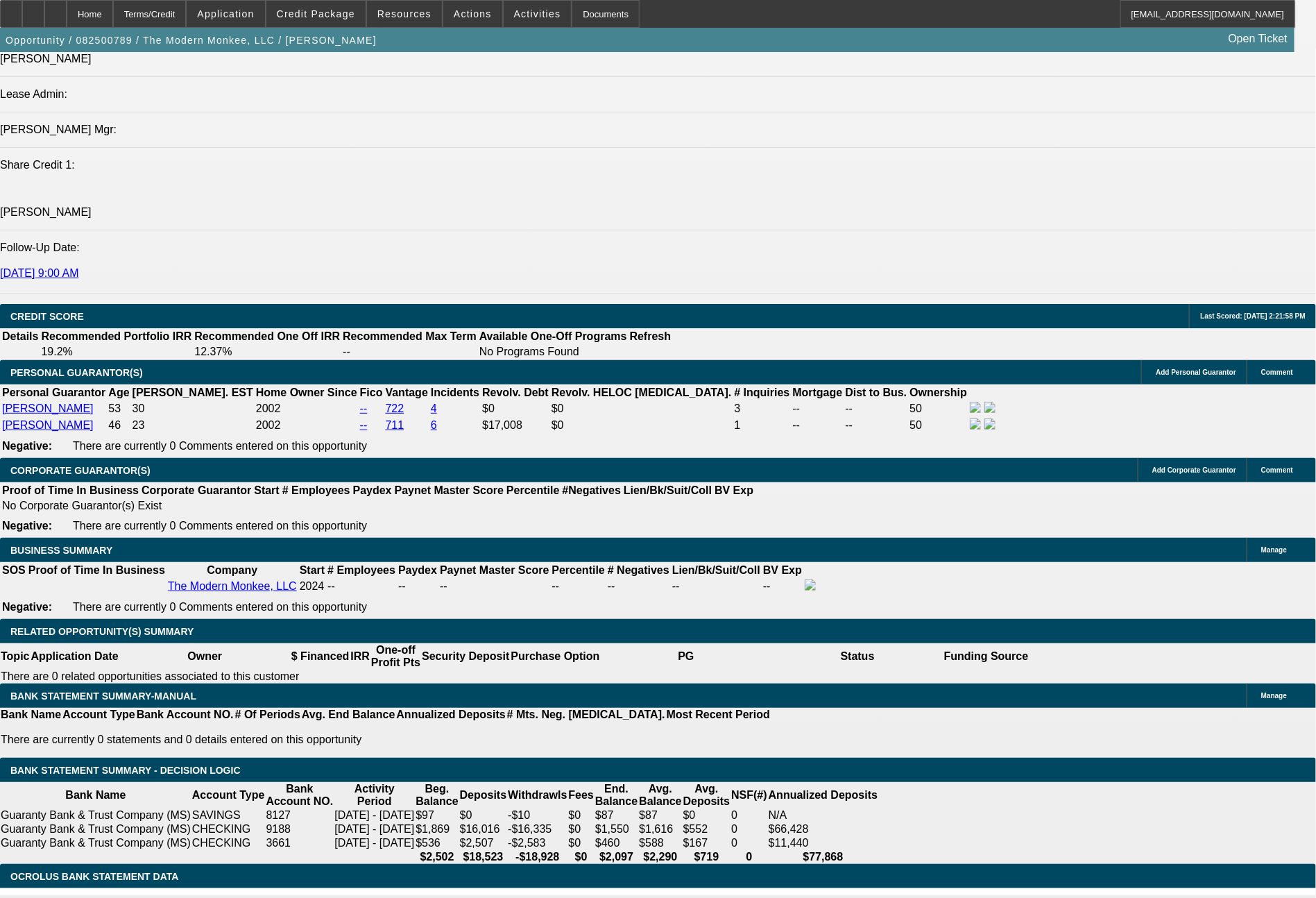
type input "1247"
type input "11.9"
type input "$2,494.00"
type input "$1,247.00"
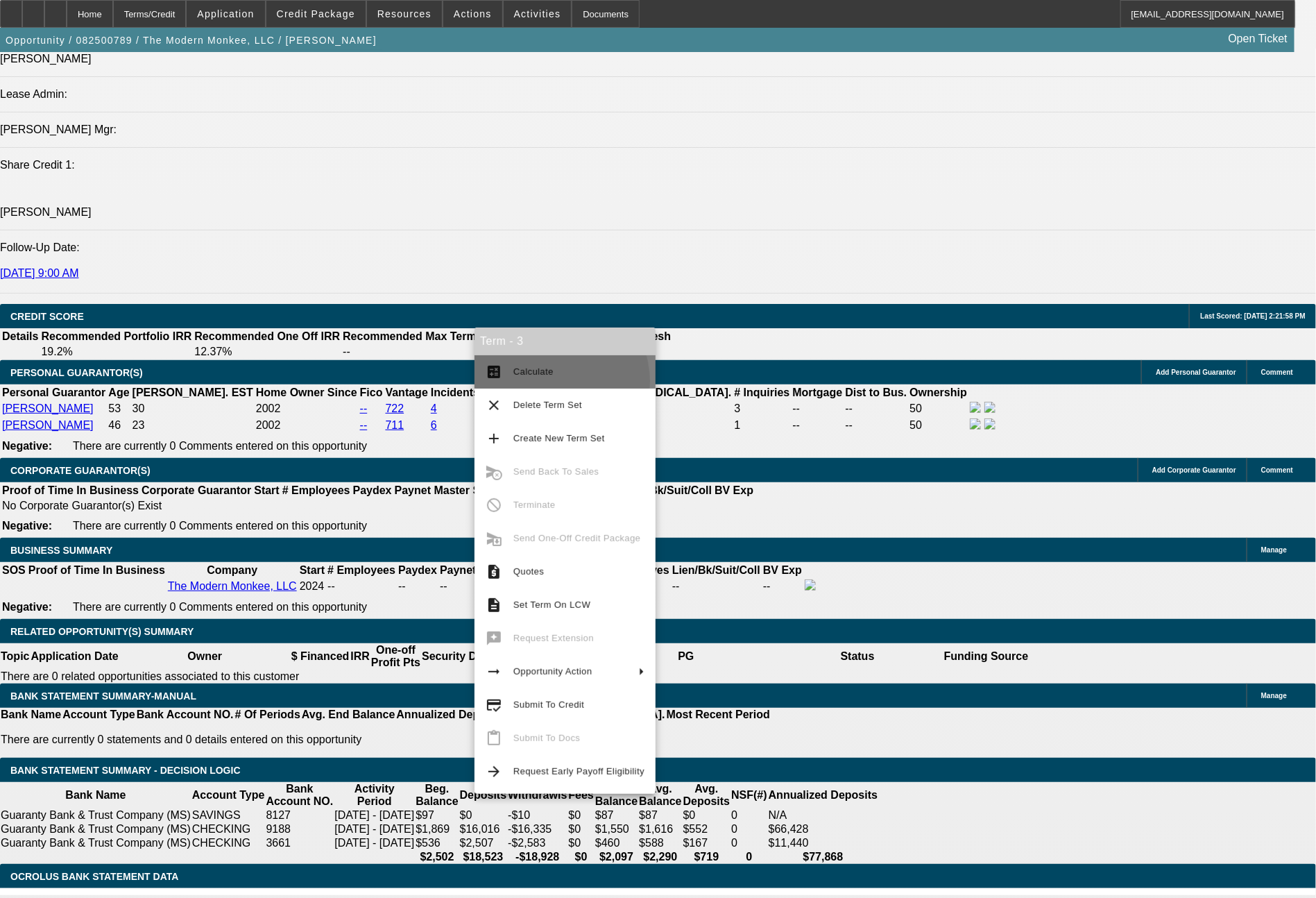
click at [548, 381] on button "calculate Calculate" at bounding box center [565, 372] width 181 height 34
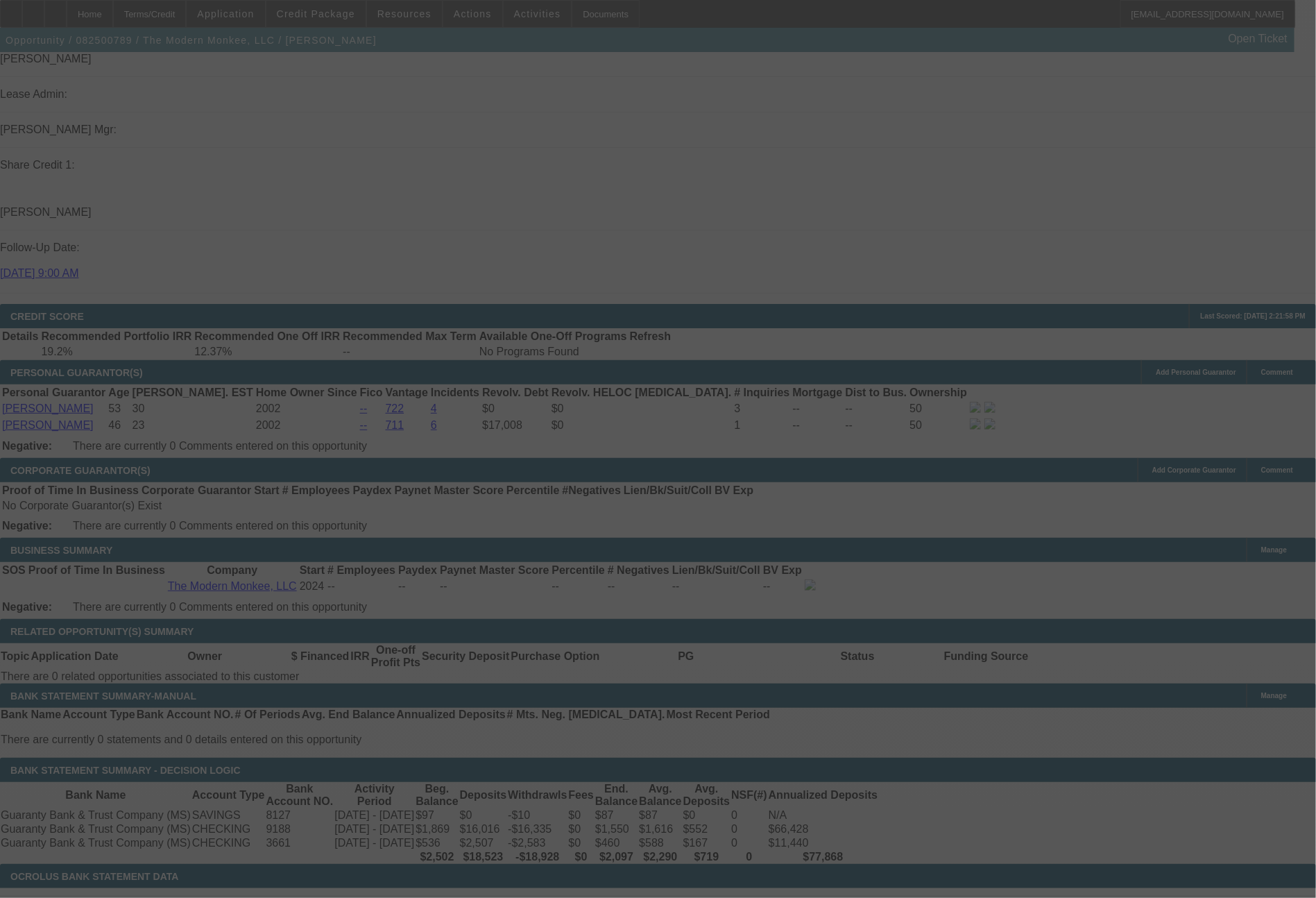
select select "0"
select select "2"
select select "0.1"
select select "4"
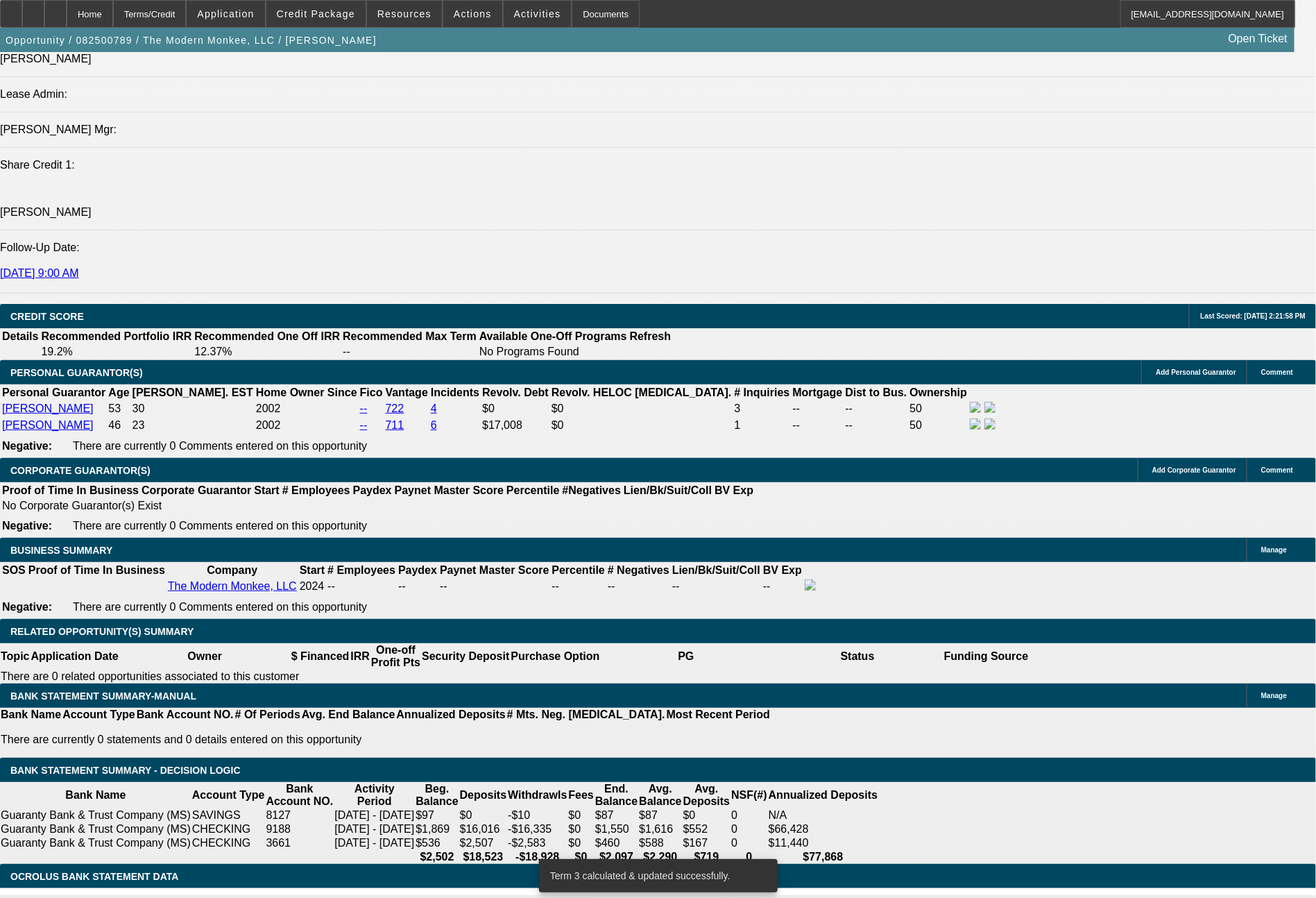
drag, startPoint x: 205, startPoint y: 579, endPoint x: 295, endPoint y: 583, distance: 90.1
type input "1"
type input "$2.00"
type input "1319"
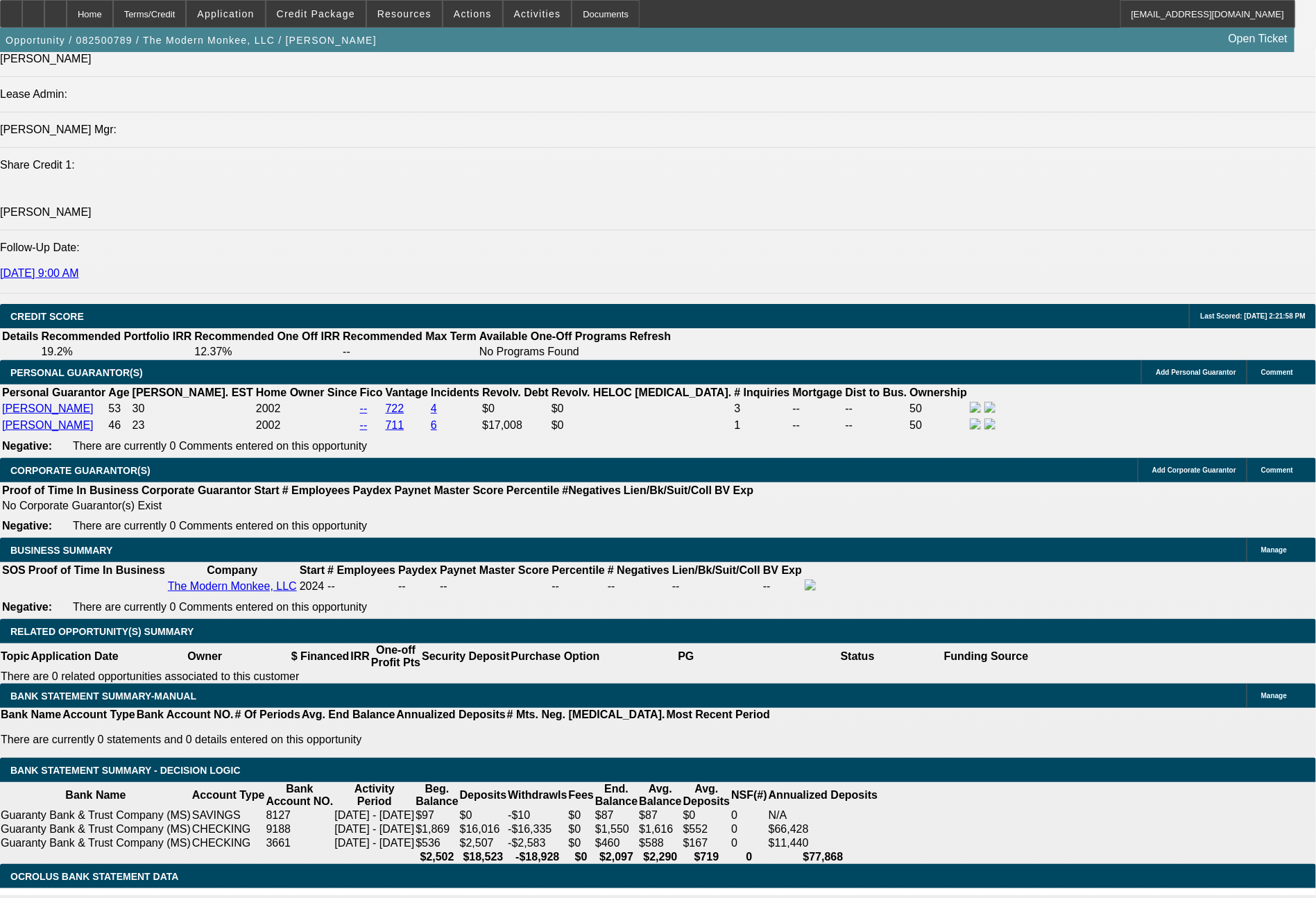
type input "14.4"
type input "$2,638.00"
type input "$1,319.00"
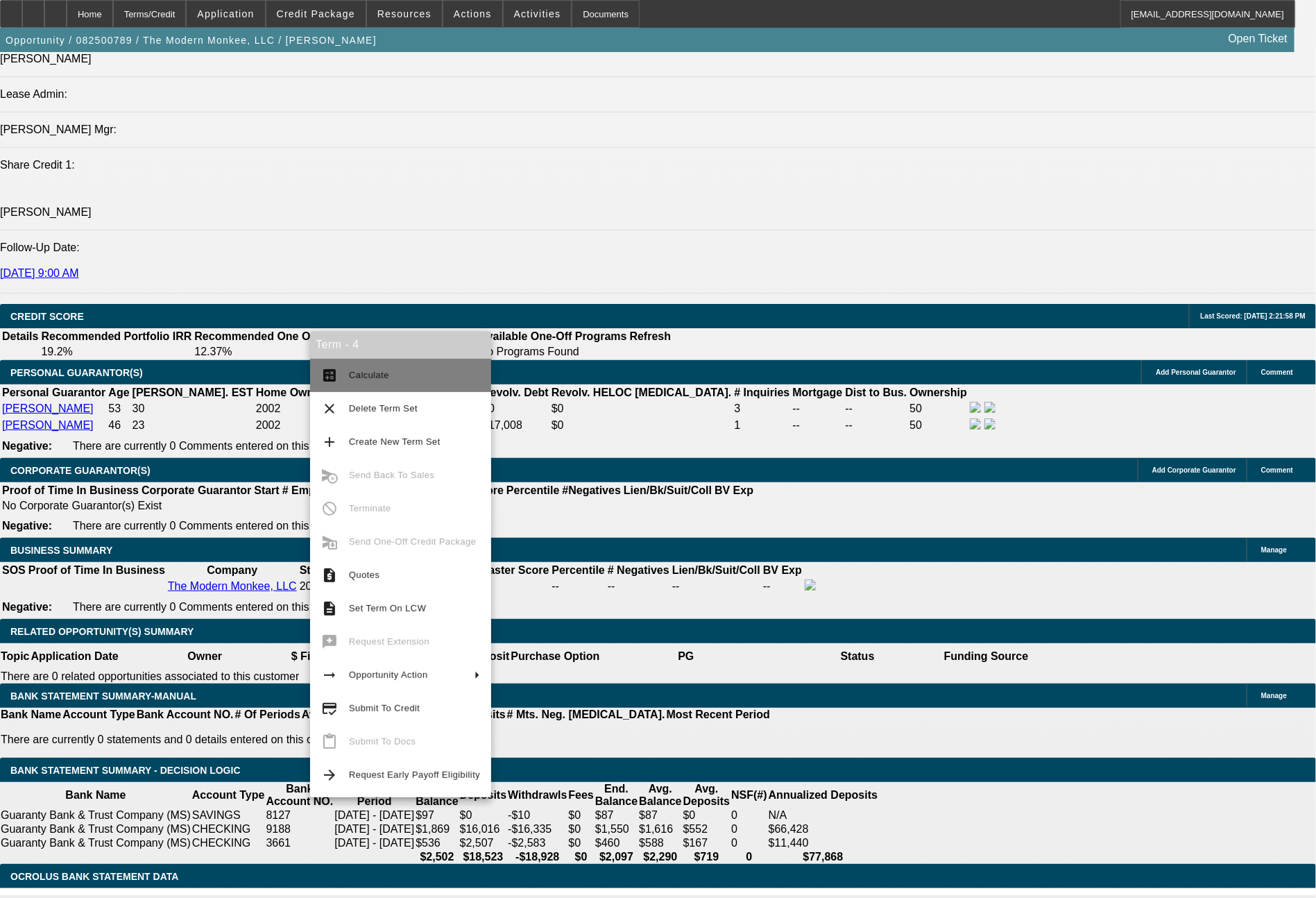
click at [381, 381] on span "Calculate" at bounding box center [414, 375] width 131 height 16
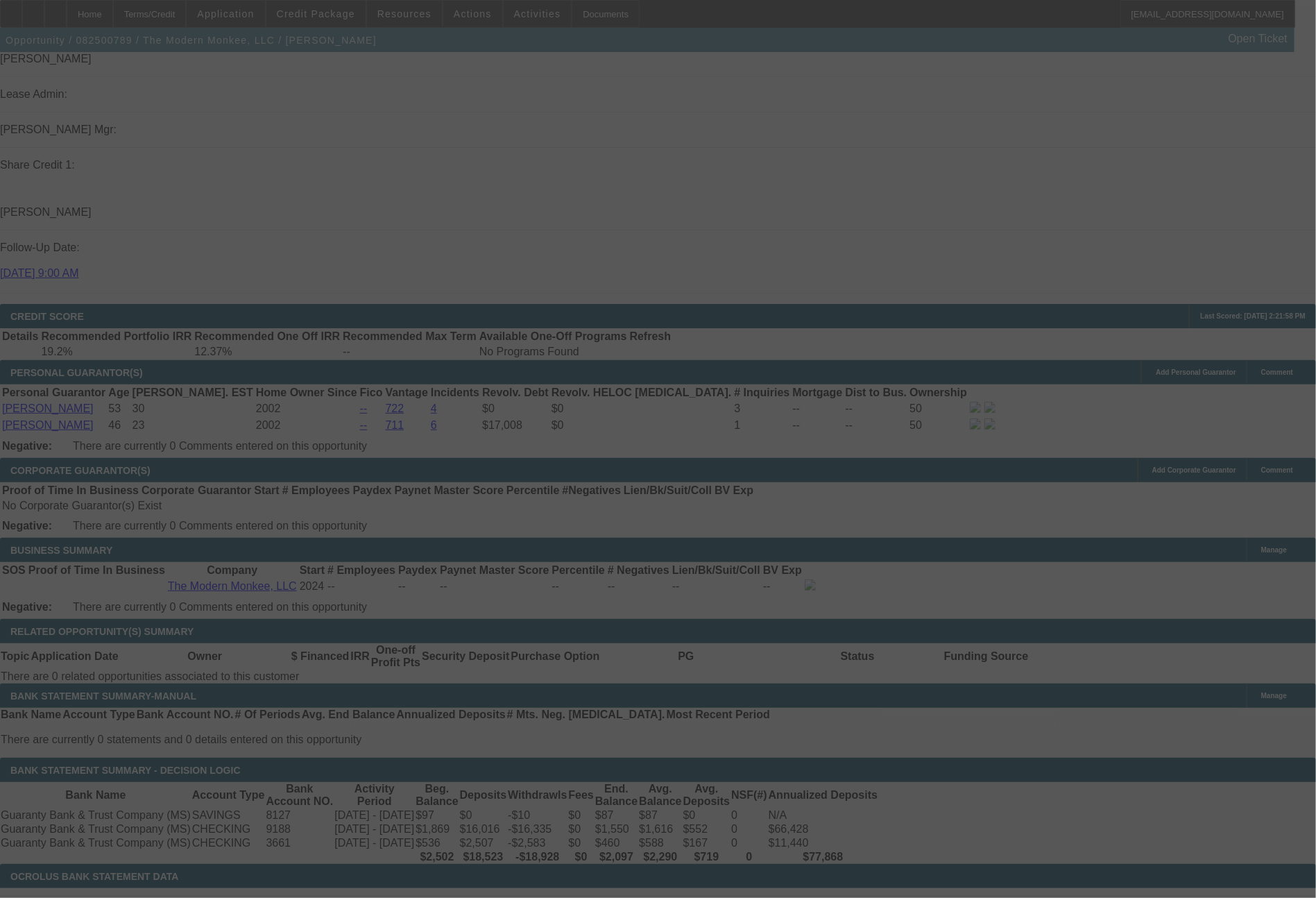
select select "0"
select select "2"
select select "0"
select select "6"
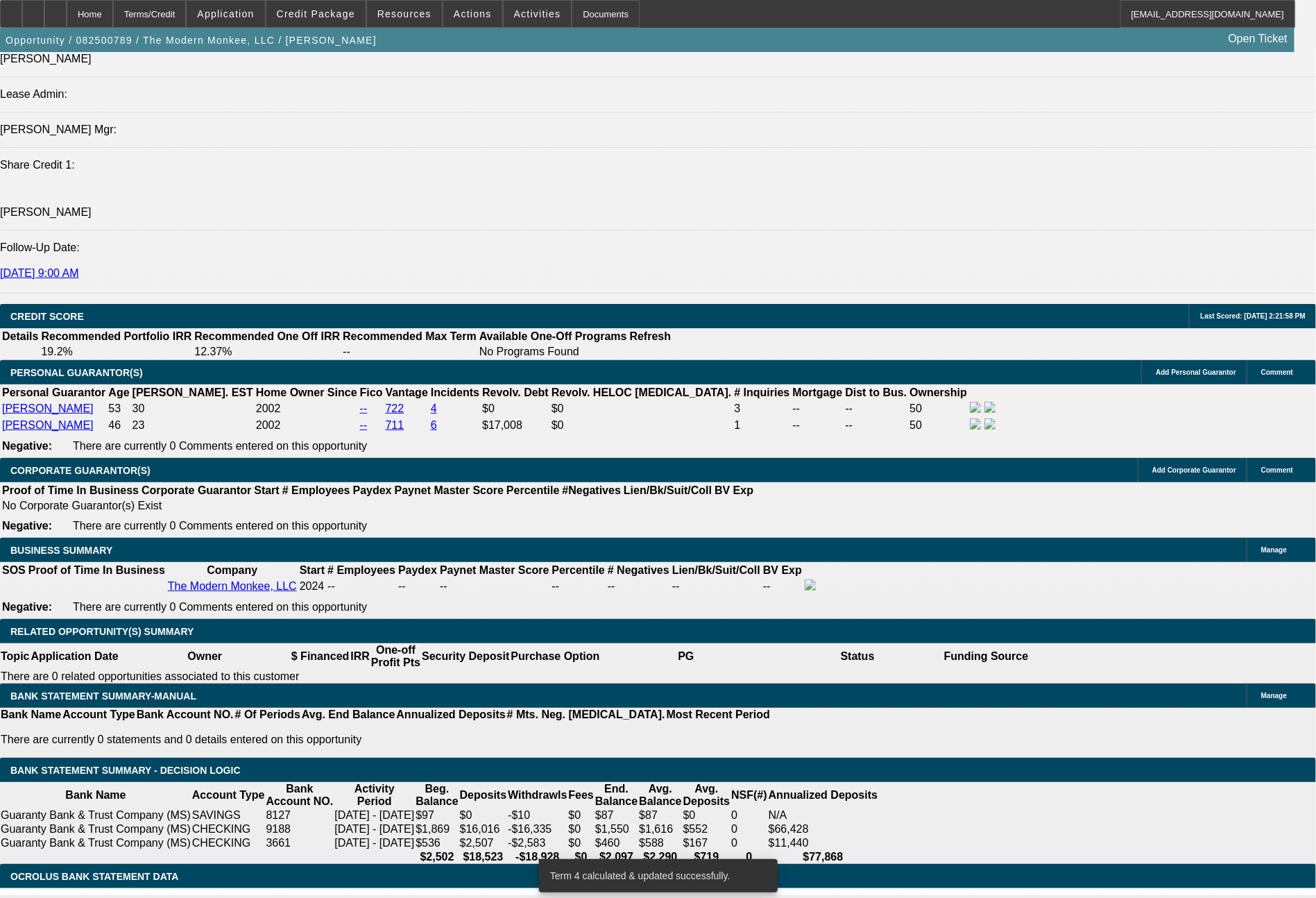
drag, startPoint x: 204, startPoint y: 573, endPoint x: 321, endPoint y: 579, distance: 117.2
type input "1"
type input "$2.00"
type input "UNKNOWN"
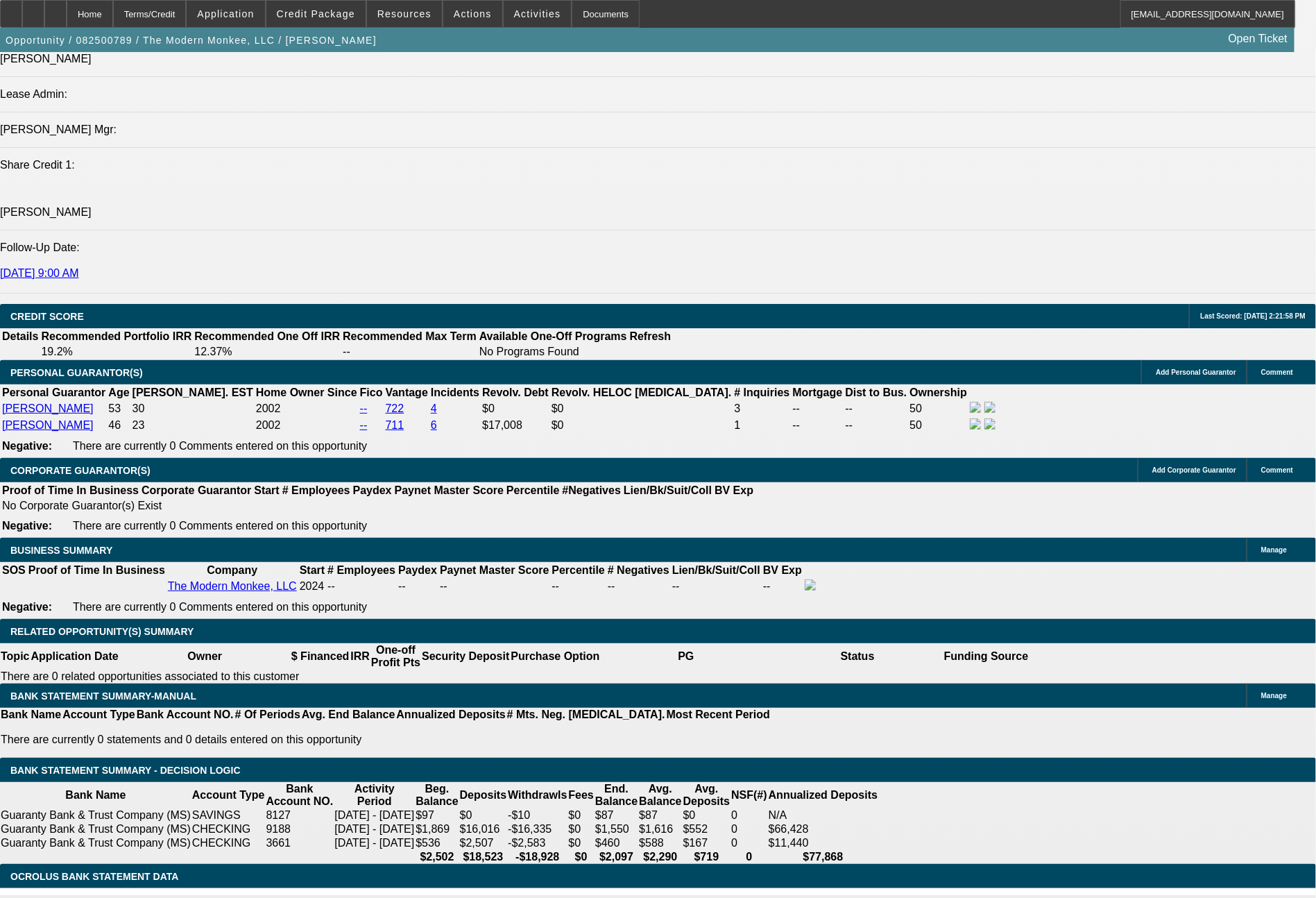
type input "1311"
type input "14.1"
type input "$2,622.00"
type input "$1,311.00"
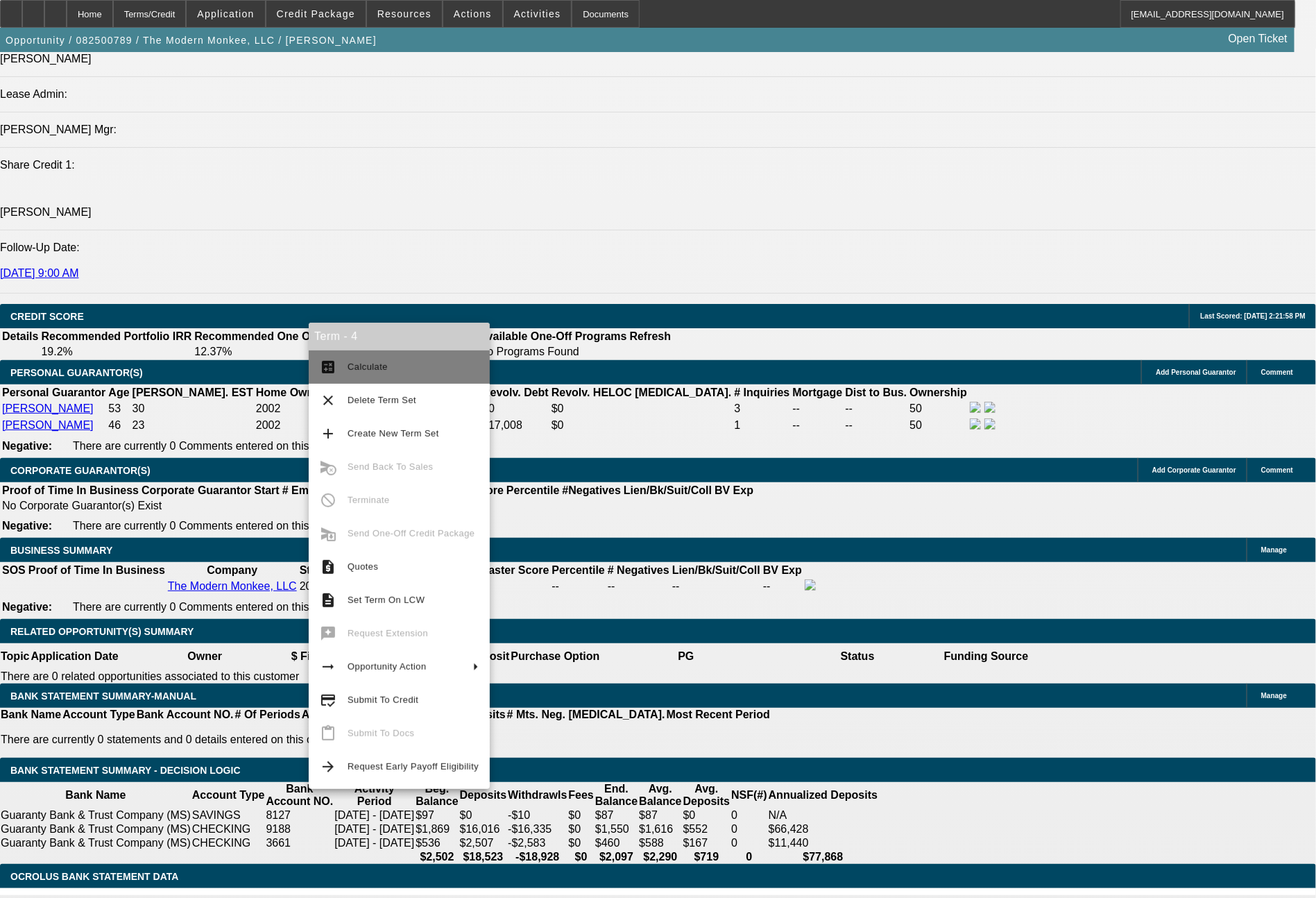
click at [392, 351] on button "calculate Calculate" at bounding box center [399, 367] width 181 height 34
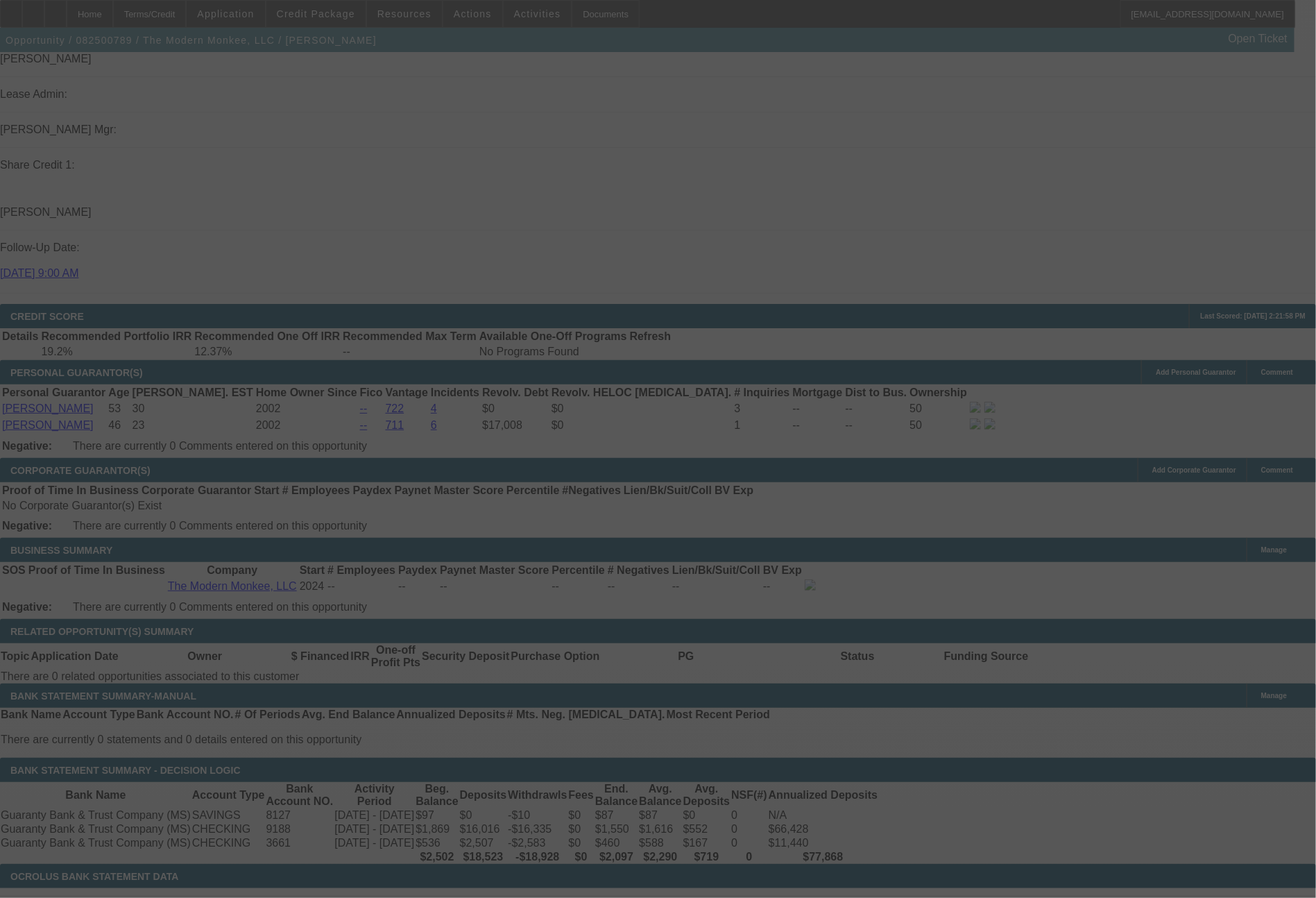
select select "0"
select select "2"
select select "0"
select select "6"
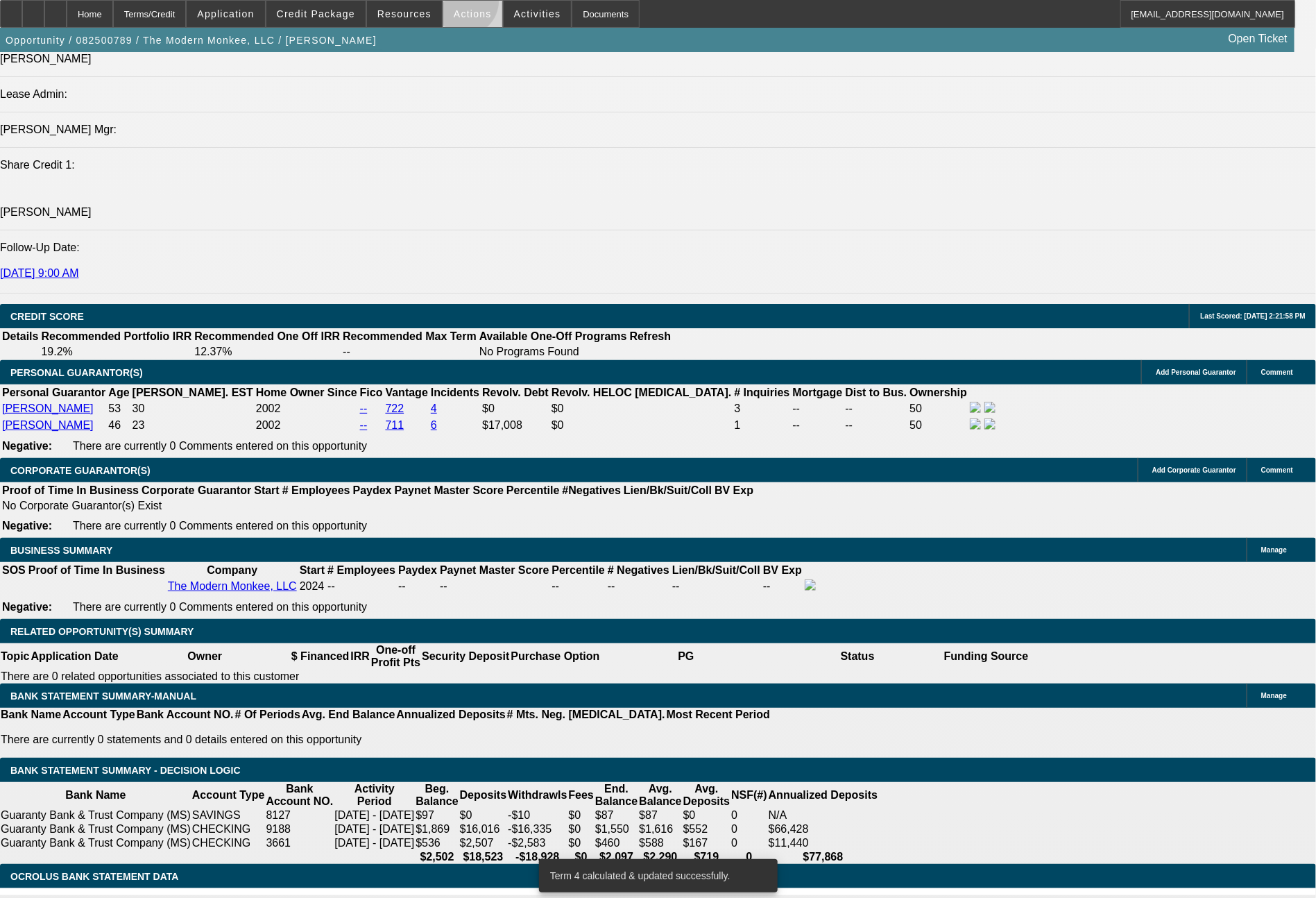
click at [465, 4] on span at bounding box center [473, 13] width 59 height 34
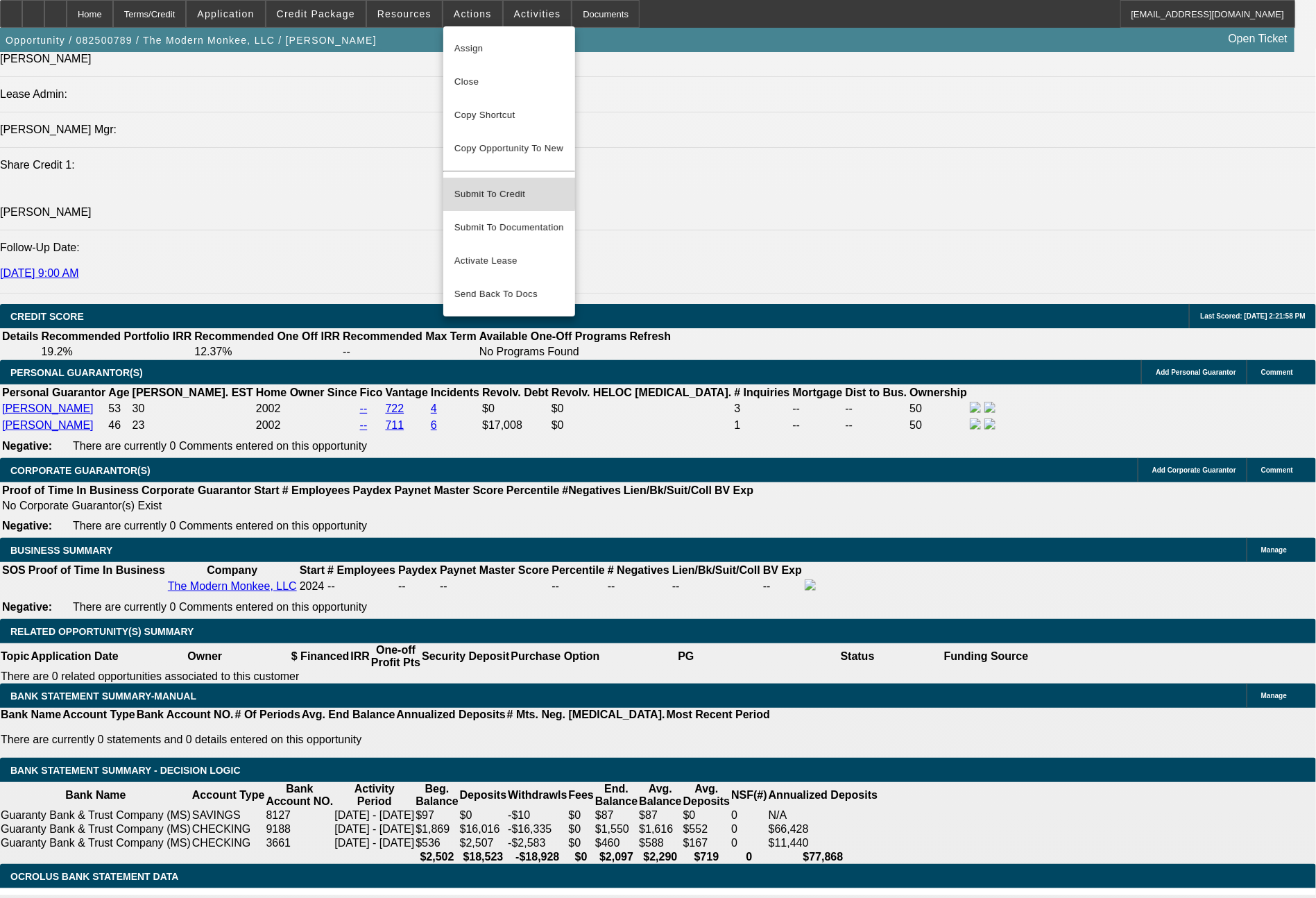
click at [489, 186] on span "Submit To Credit" at bounding box center [509, 194] width 110 height 16
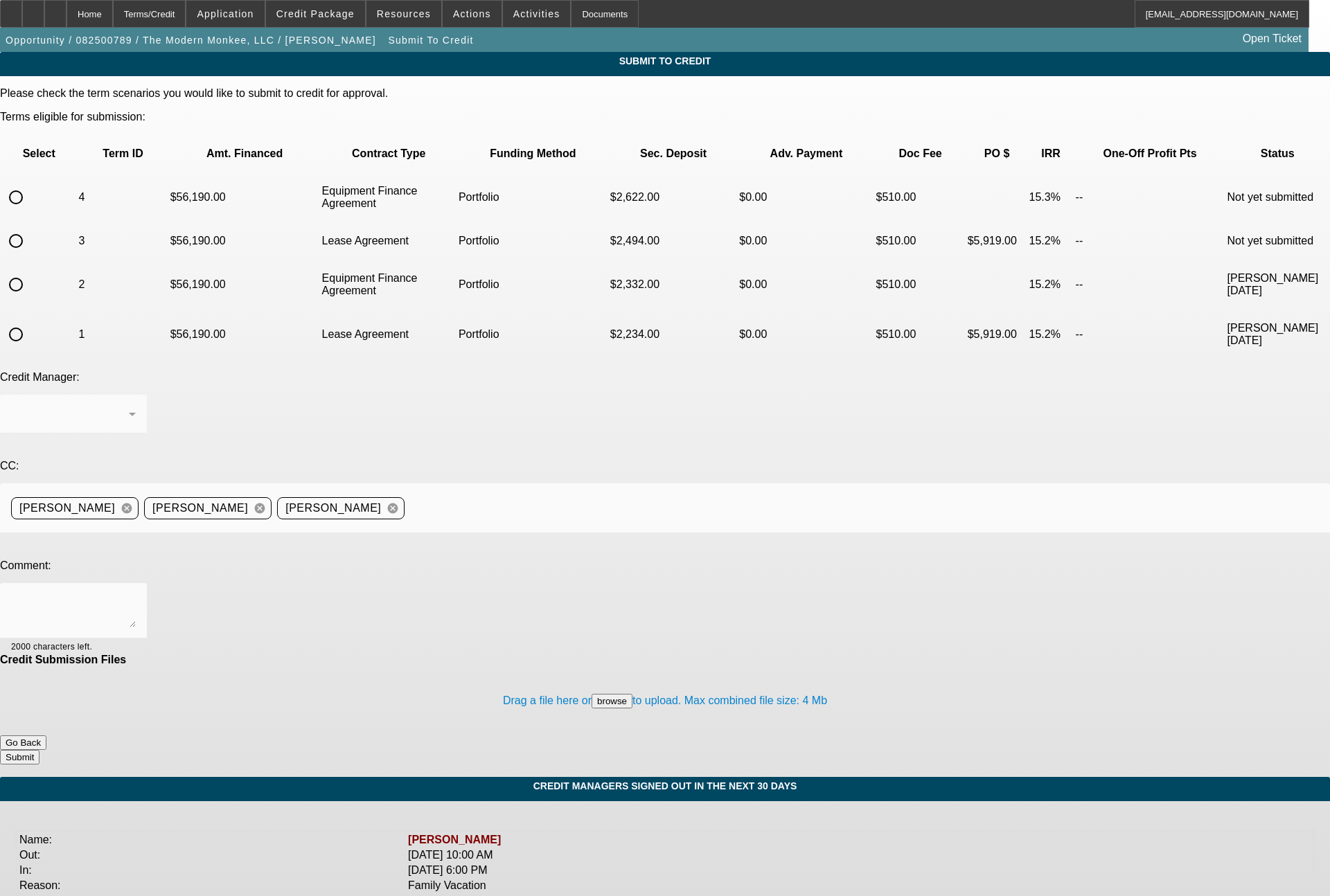
click at [30, 227] on input "radio" at bounding box center [16, 240] width 28 height 28
radio input "true"
click at [107, 408] on span "Arida, George" at bounding box center [59, 414] width 96 height 12
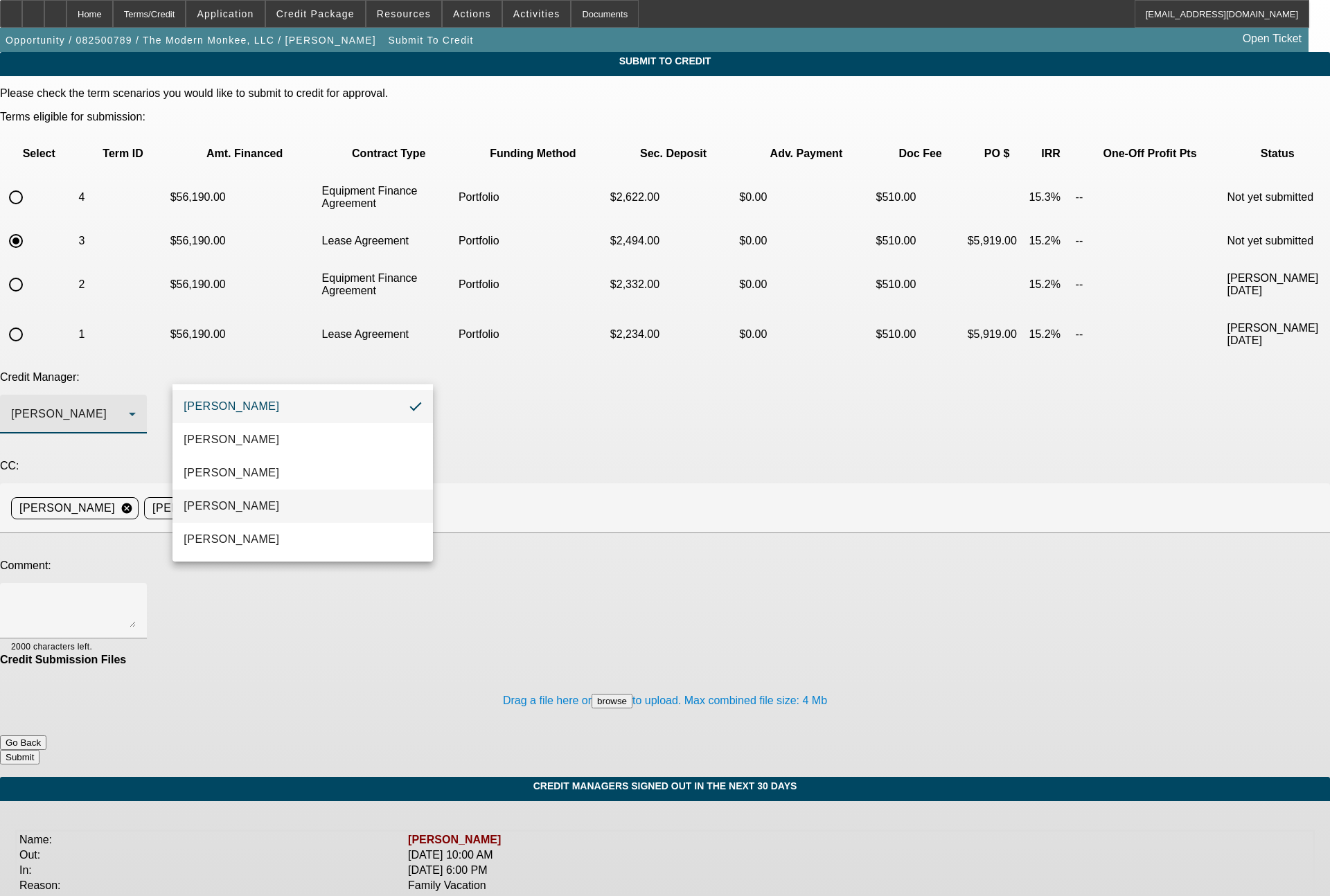
click at [228, 499] on span "Magner, Bill" at bounding box center [231, 506] width 96 height 16
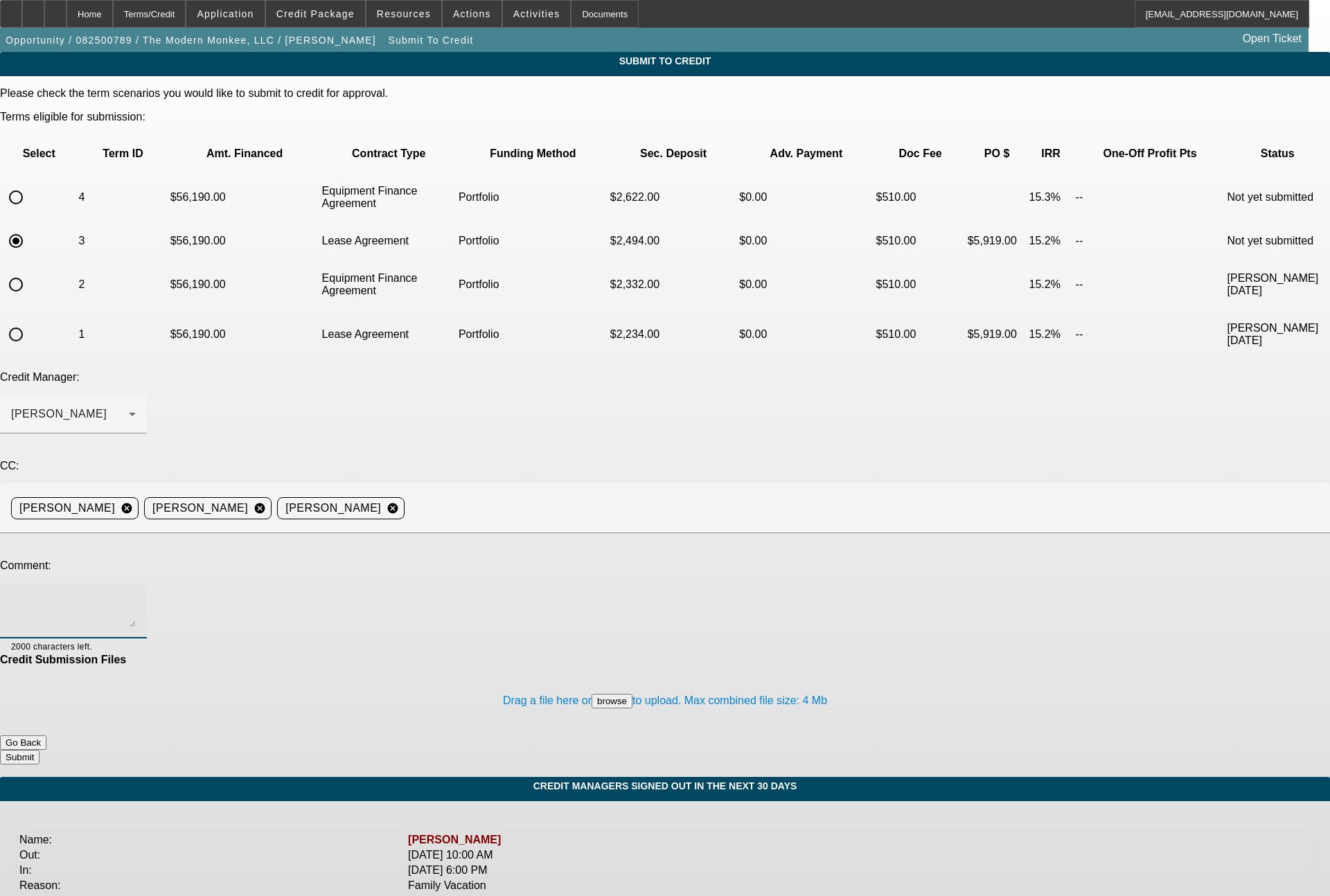
click at [136, 594] on textarea at bounding box center [73, 610] width 125 height 34
type textarea "60 month lease term"
click at [40, 750] on button "Submit" at bounding box center [19, 756] width 40 height 14
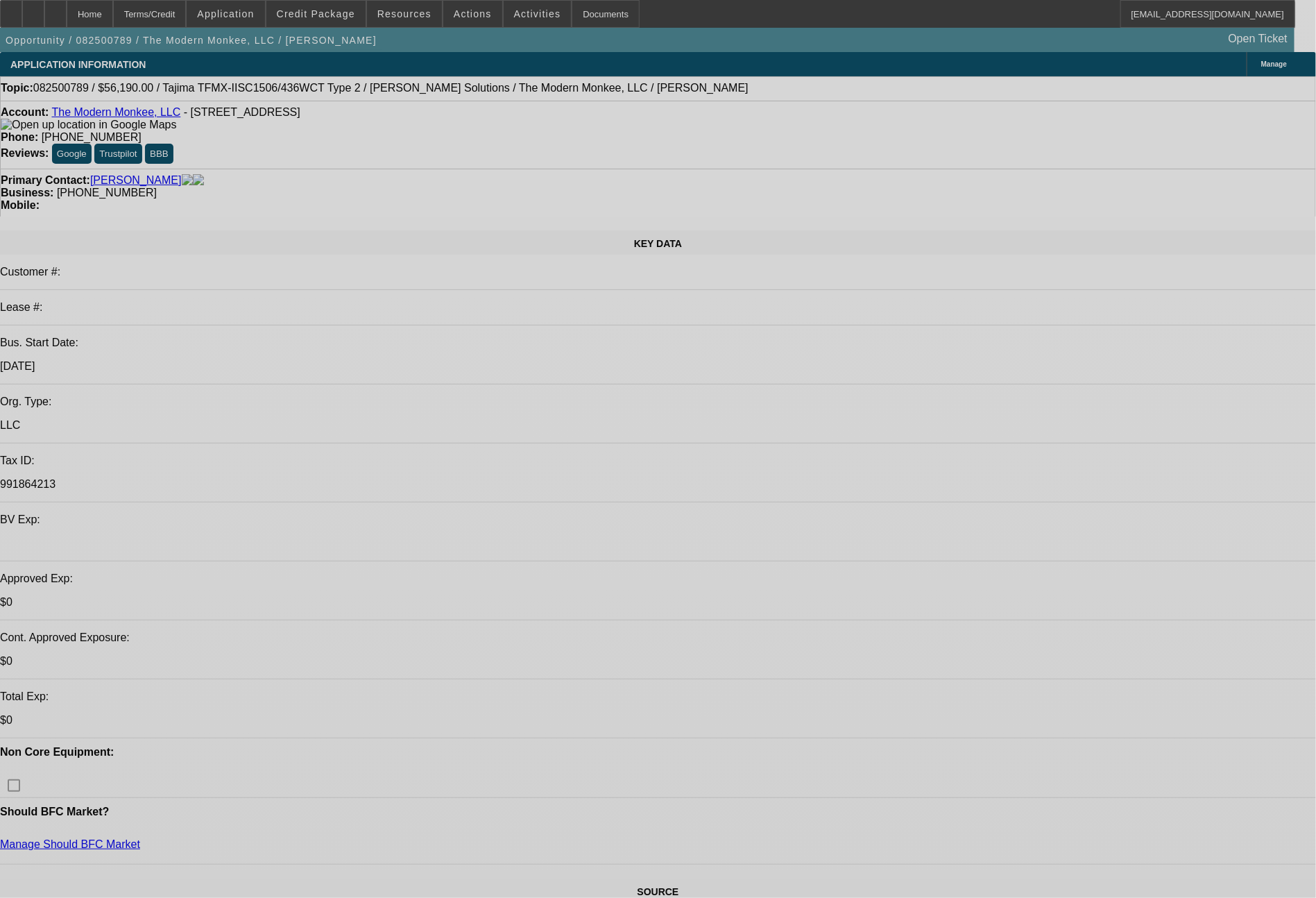
select select "0"
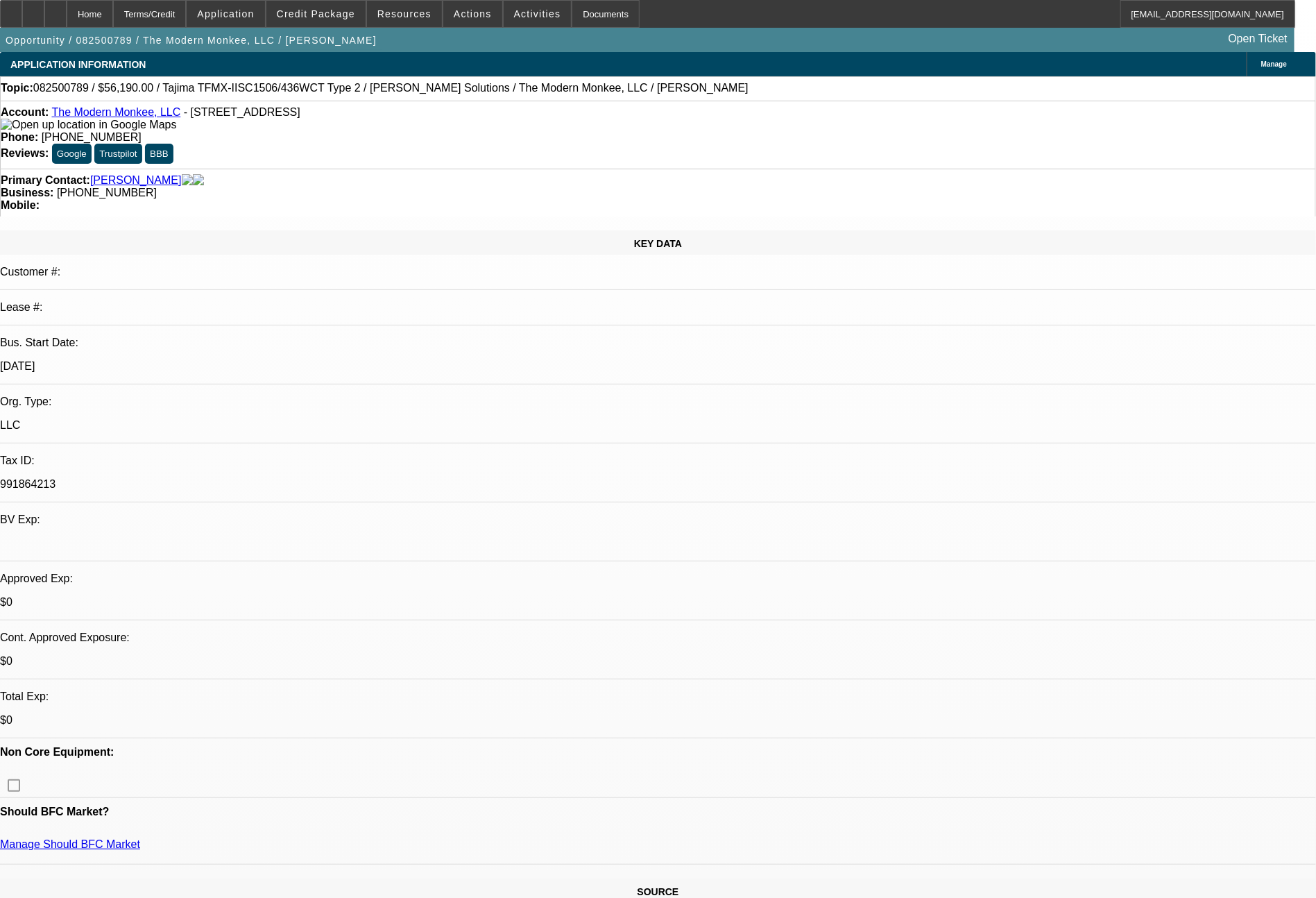
select select "2"
select select "0"
select select "6"
select select "0"
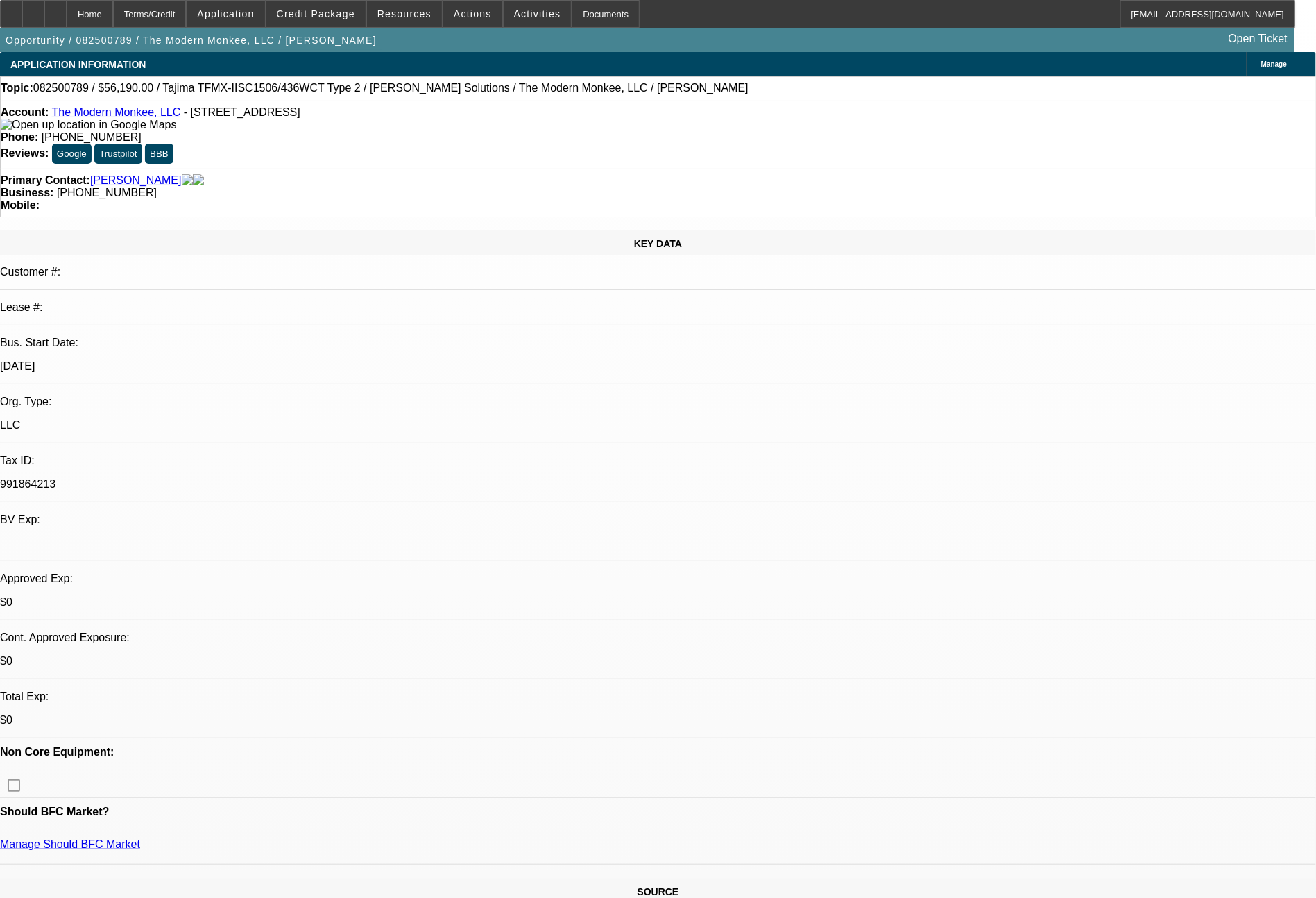
select select "2"
select select "0.1"
select select "4"
select select "0"
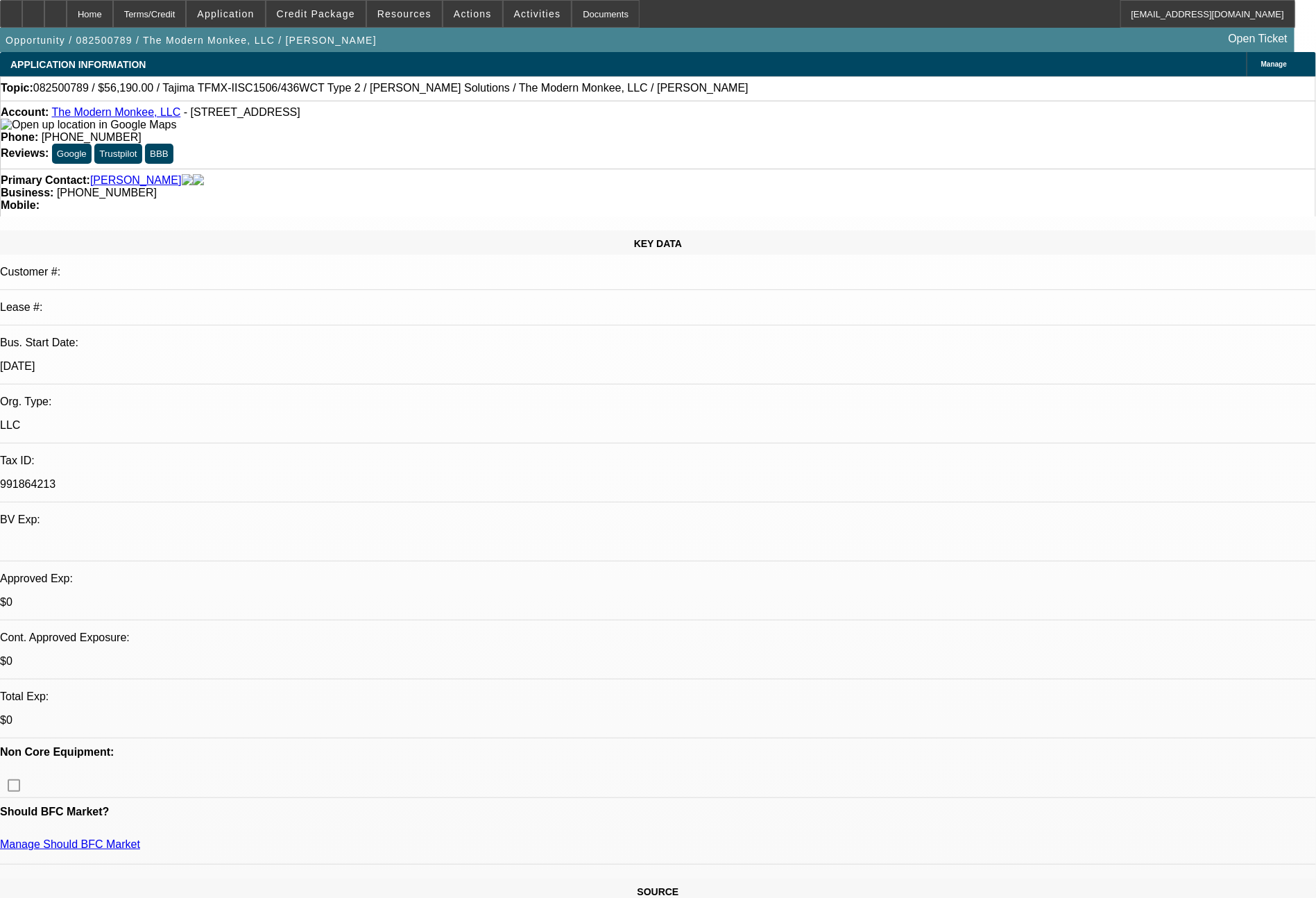
select select "2"
select select "0"
select select "6"
select select "0"
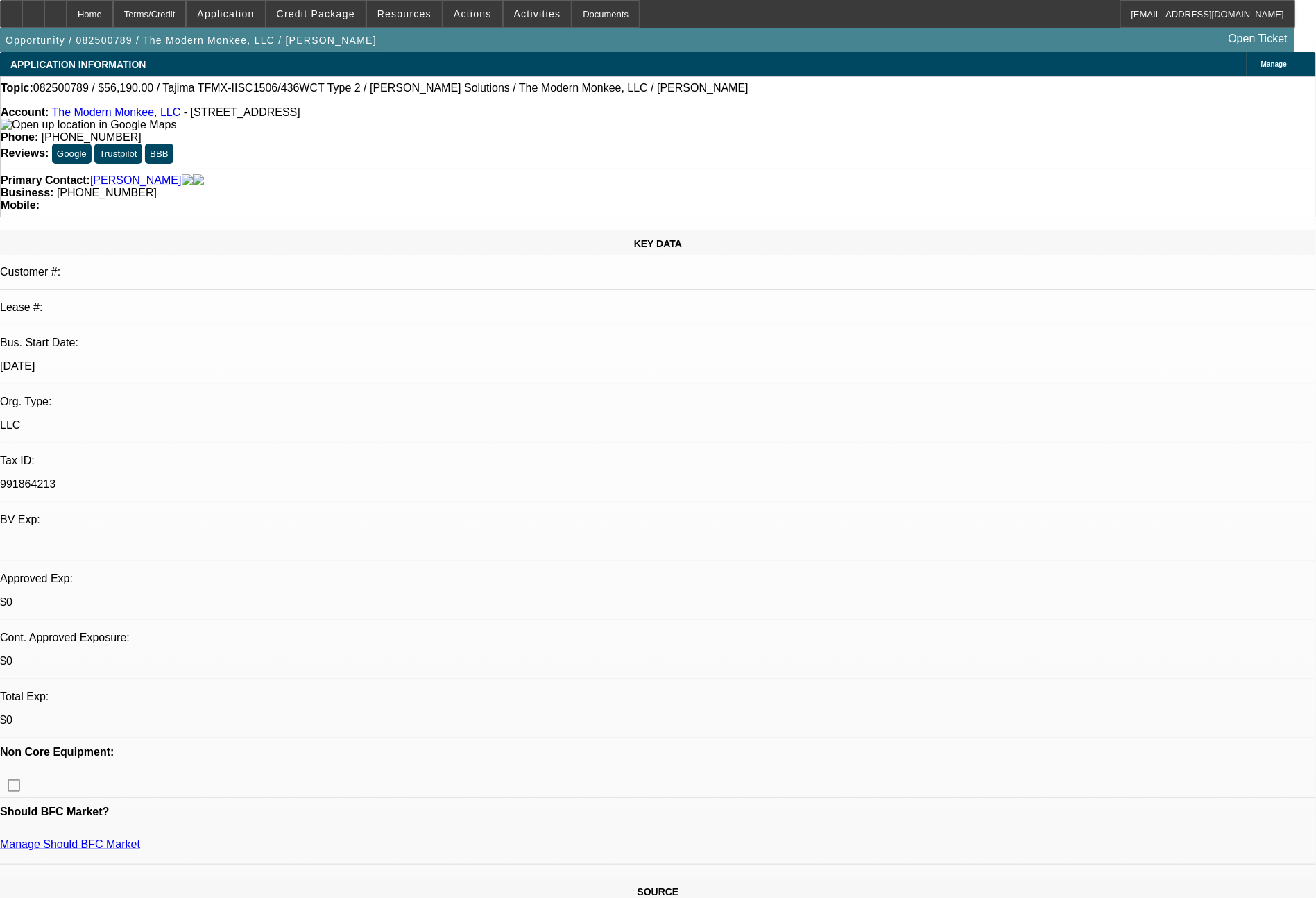
select select "2"
select select "0.1"
select select "4"
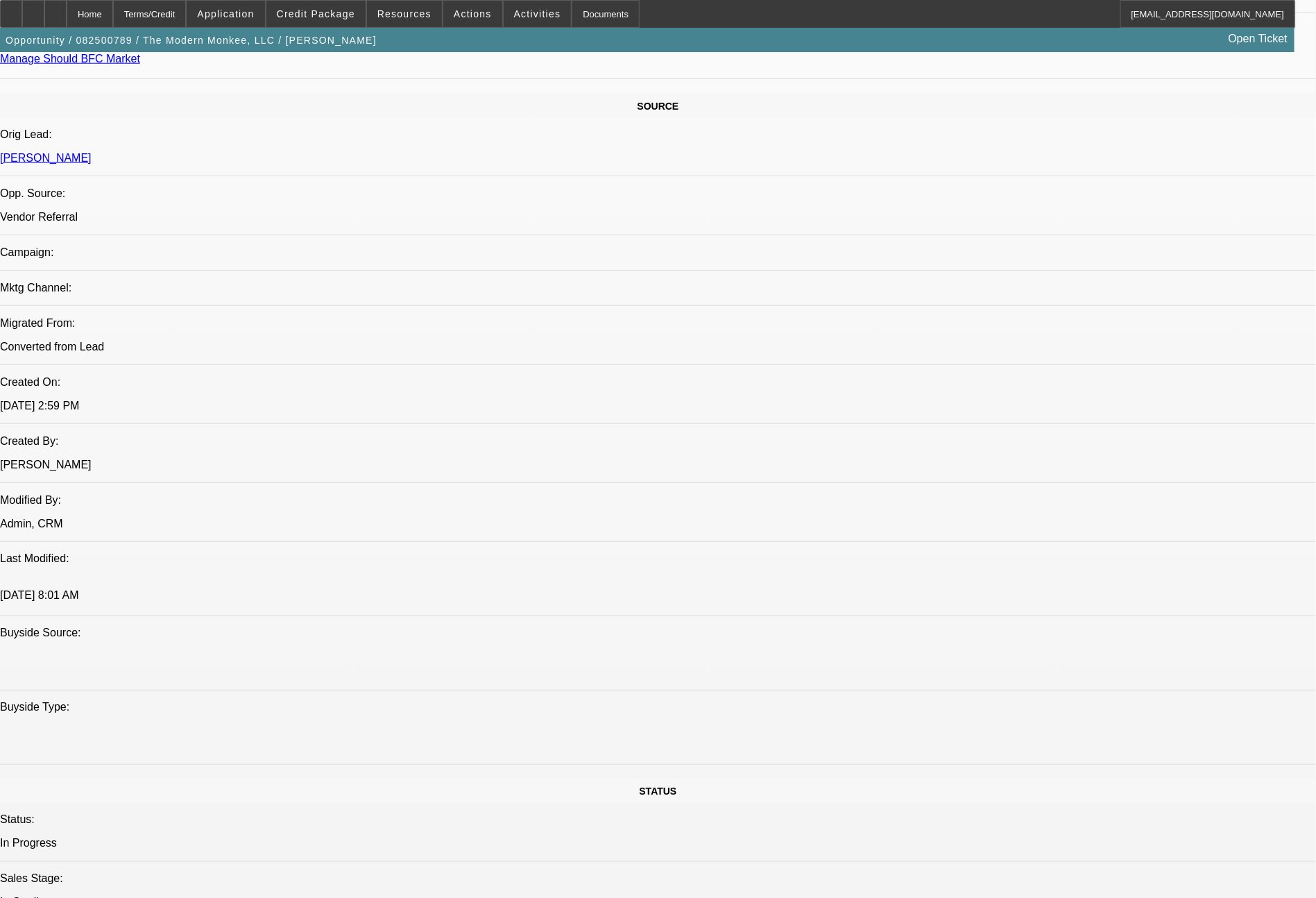
scroll to position [1572, 0]
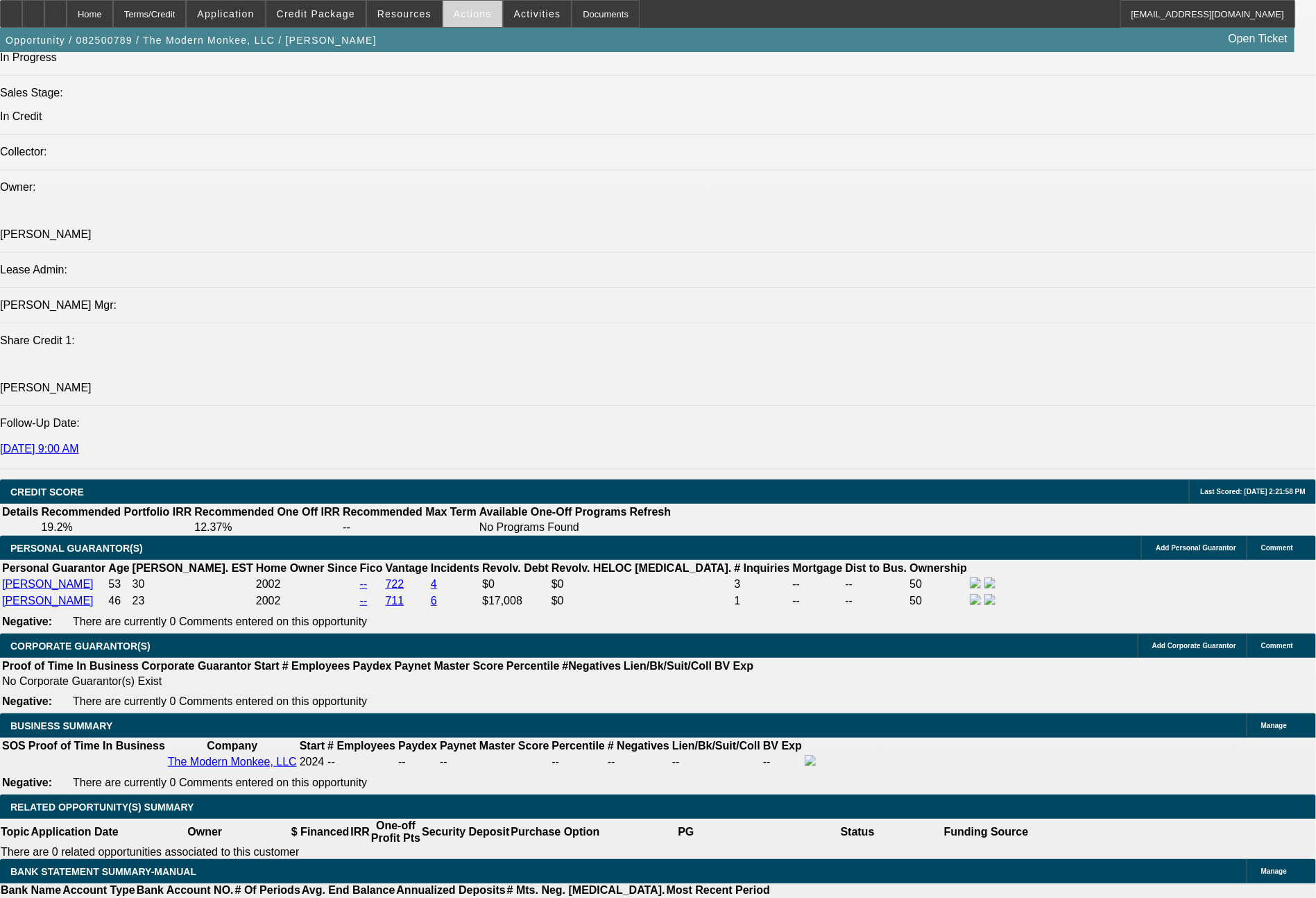
click at [473, 15] on span "Actions" at bounding box center [473, 13] width 38 height 11
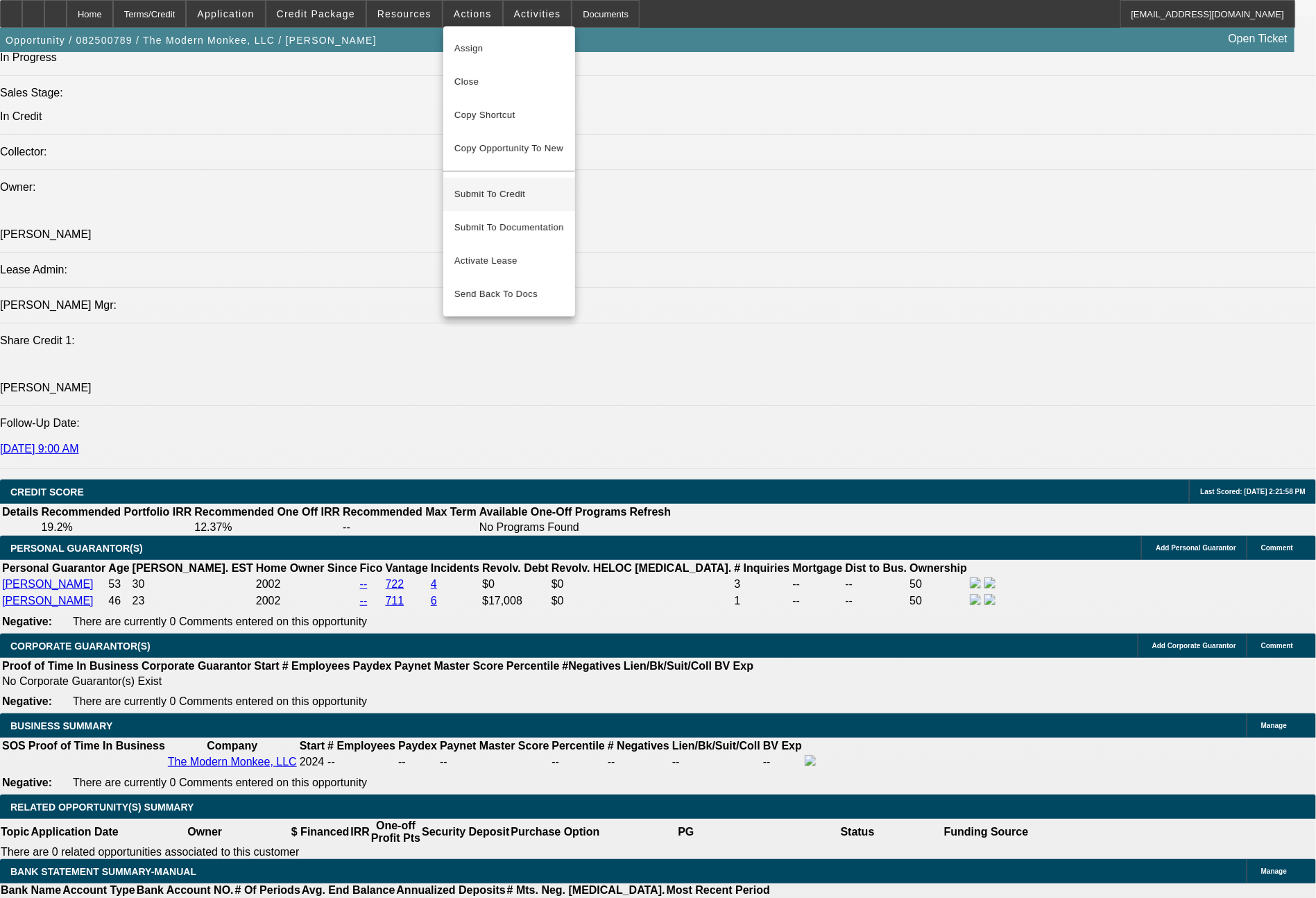
click at [498, 186] on span "Submit To Credit" at bounding box center [509, 194] width 110 height 16
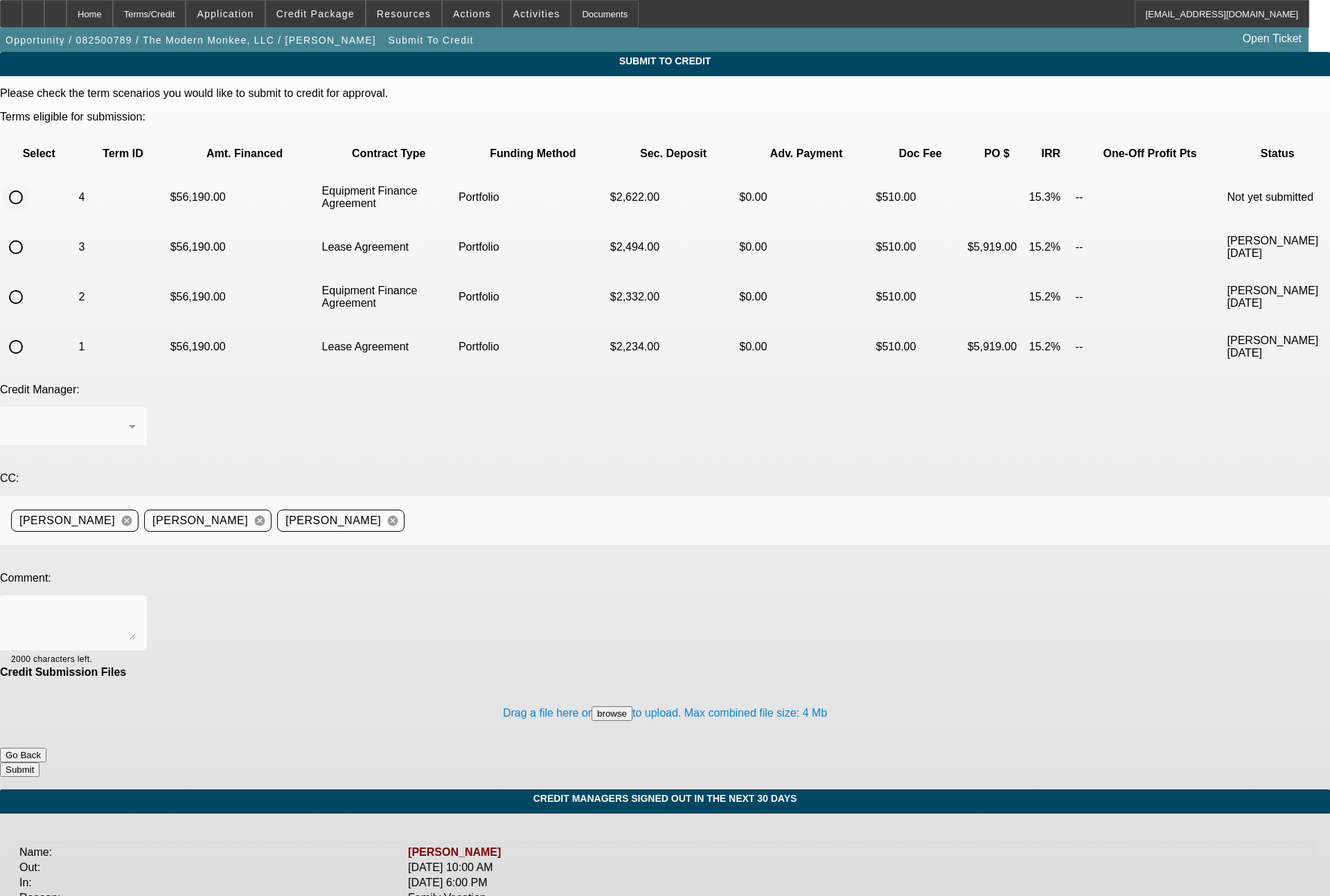
click at [30, 184] on input "radio" at bounding box center [16, 197] width 28 height 28
radio input "true"
click at [129, 418] on div "Arida, George" at bounding box center [70, 426] width 118 height 16
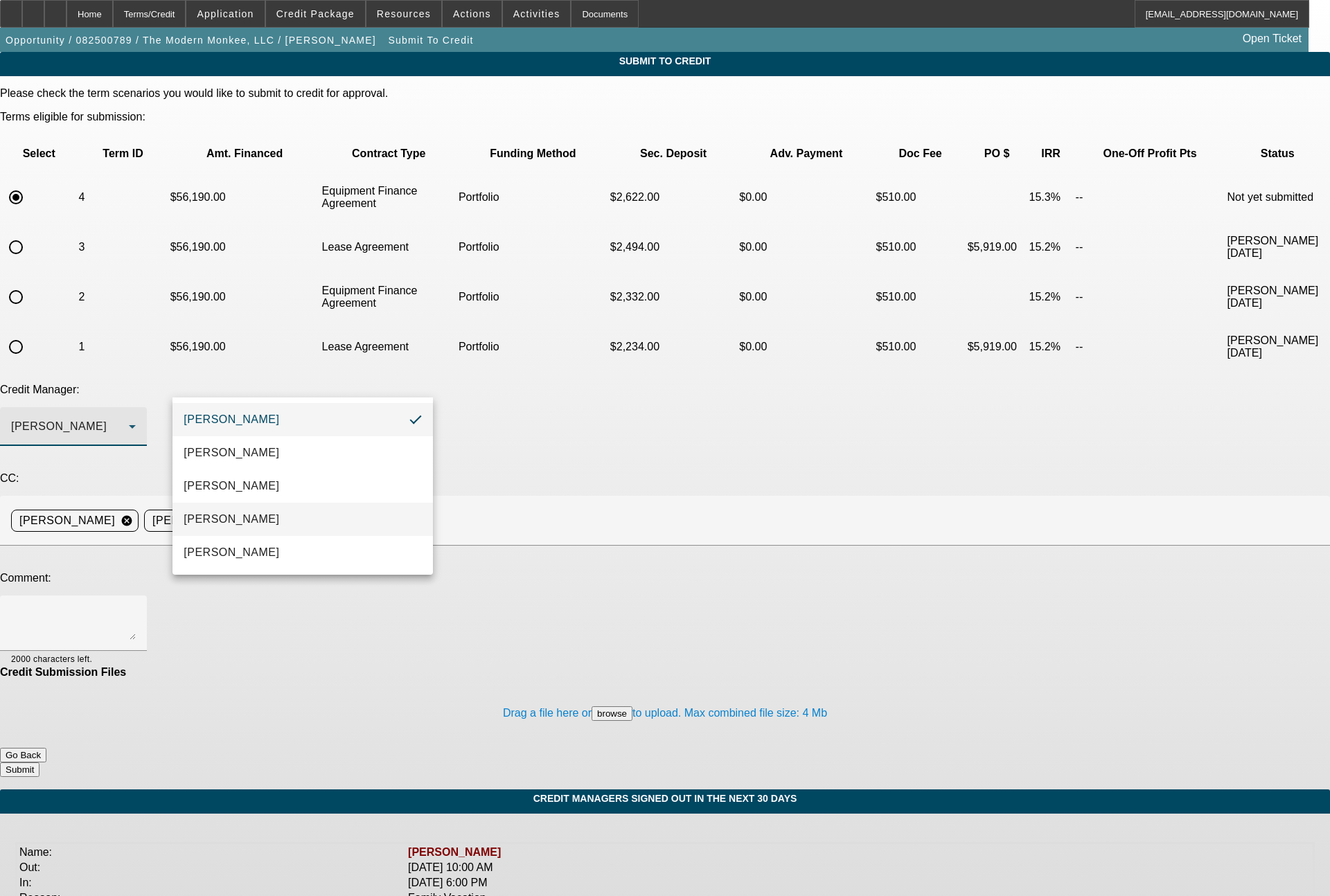
click at [254, 509] on mat-option "Magner, Bill" at bounding box center [302, 519] width 260 height 34
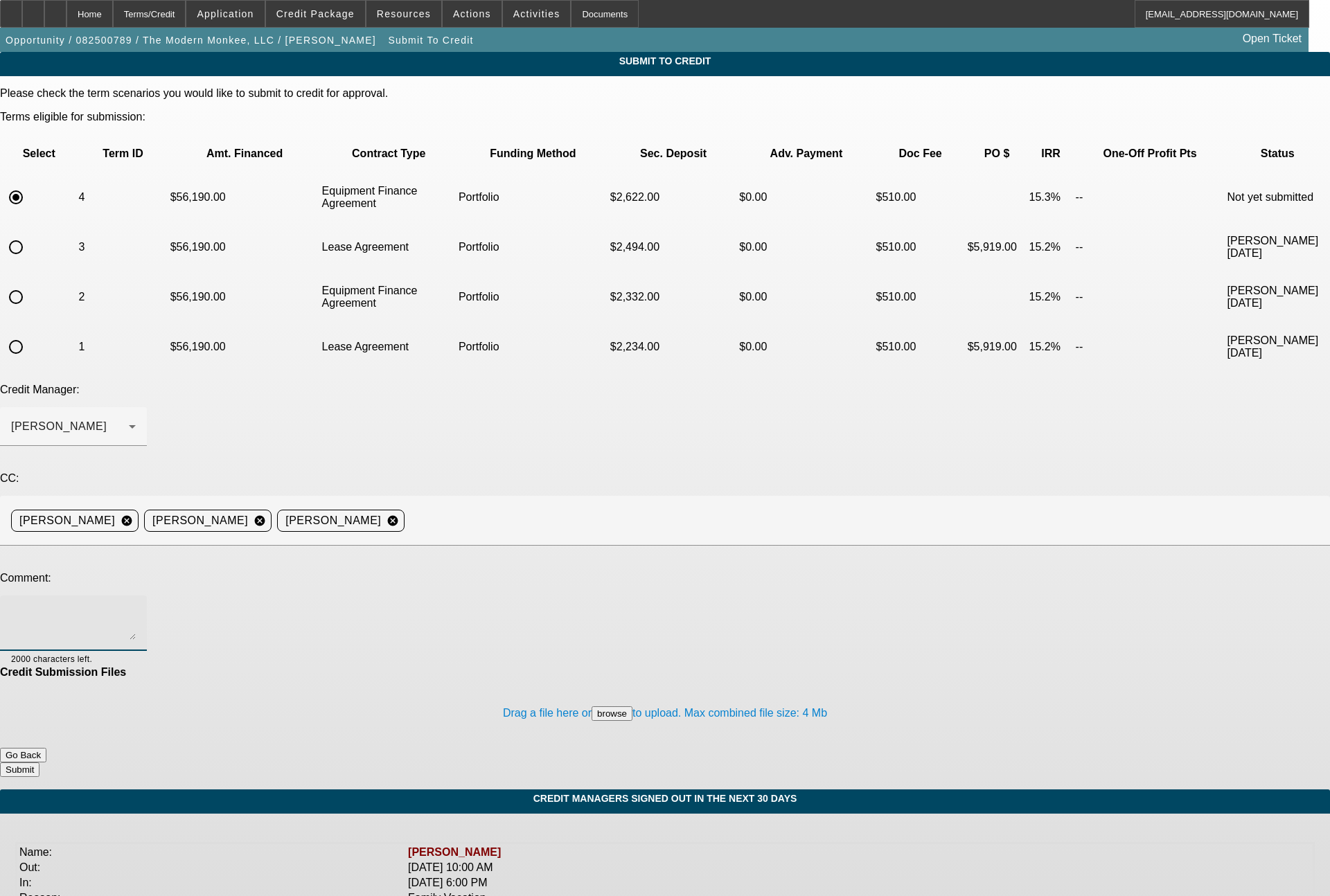
click at [136, 607] on textarea at bounding box center [73, 623] width 125 height 34
type textarea "60 month EFA term set"
click at [40, 762] on button "Submit" at bounding box center [19, 769] width 40 height 14
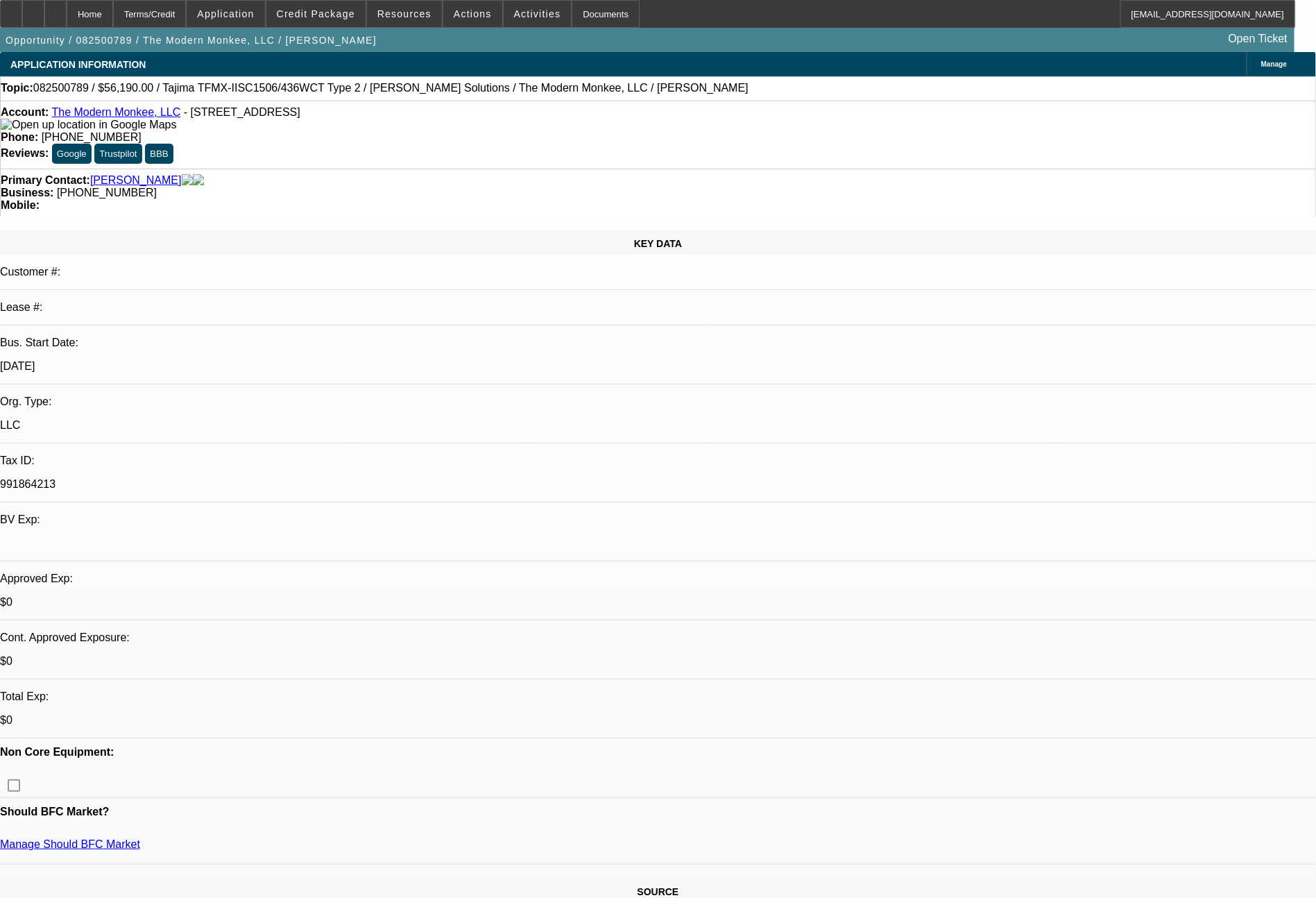
select select "0"
select select "2"
select select "0"
select select "6"
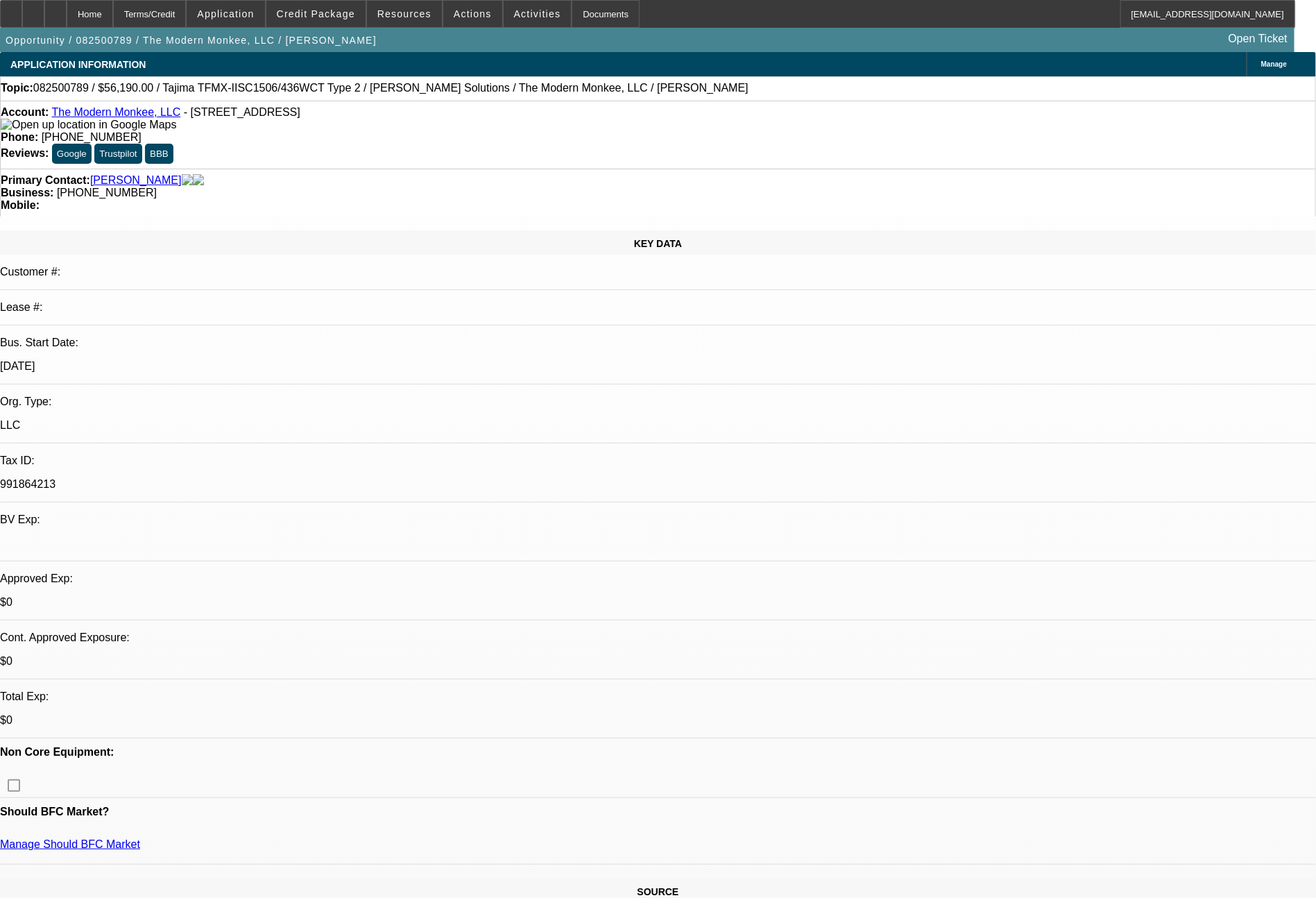
select select "0"
select select "2"
select select "0.1"
select select "4"
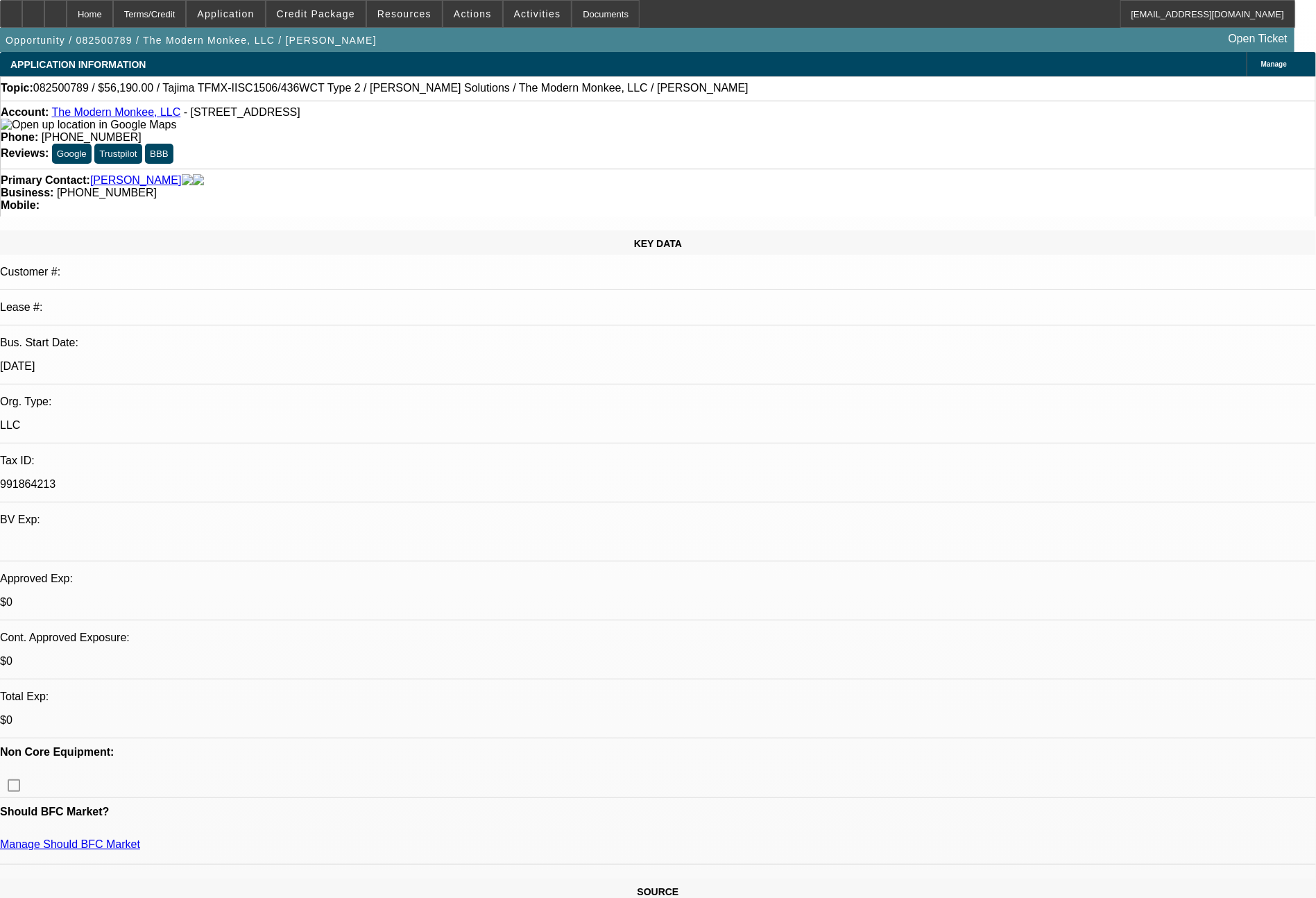
select select "0"
select select "2"
select select "0"
select select "6"
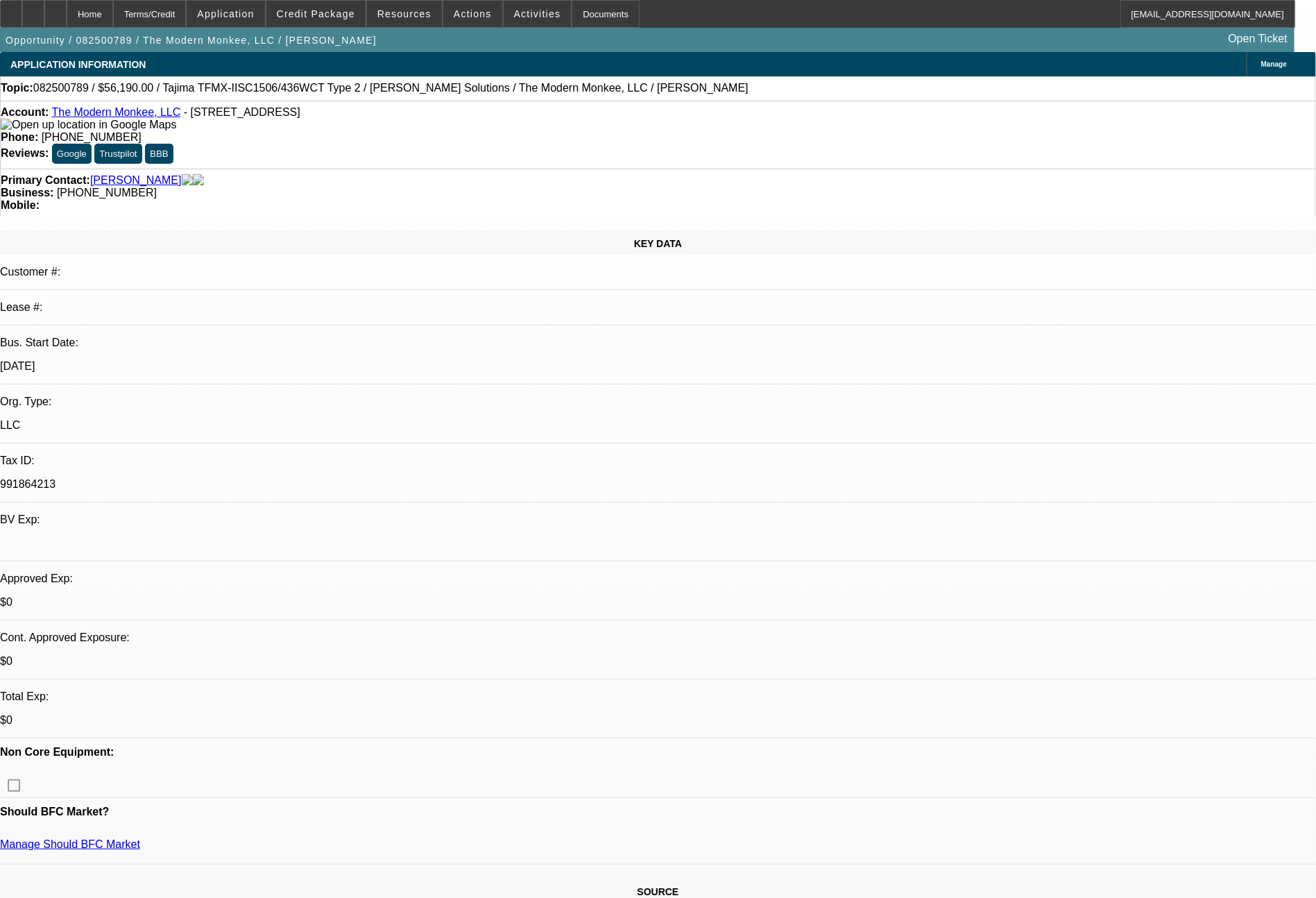
select select "0"
select select "2"
select select "0.1"
select select "4"
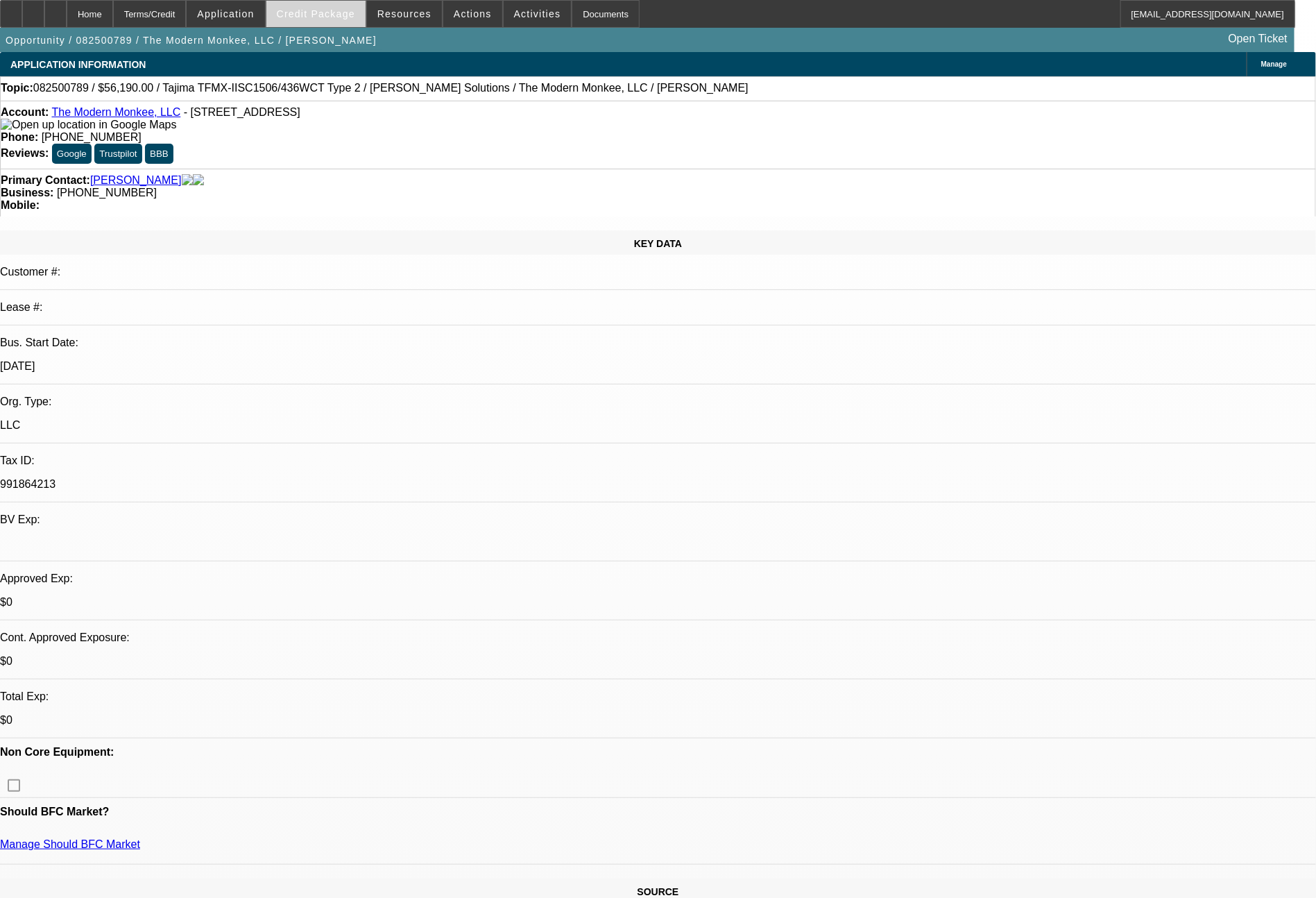
click at [338, 10] on span "Credit Package" at bounding box center [316, 13] width 79 height 11
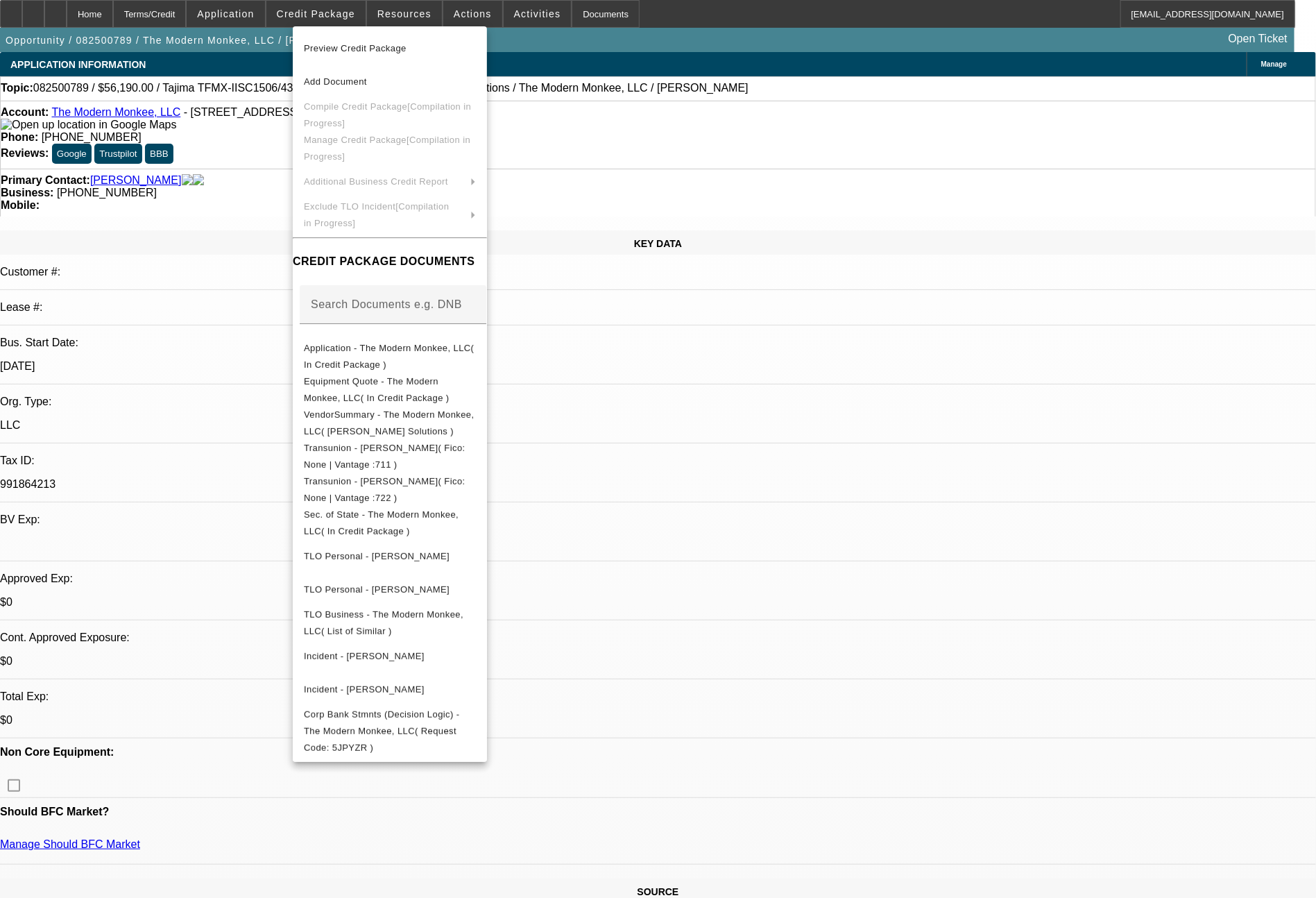
click at [1086, 829] on div at bounding box center [658, 449] width 1316 height 898
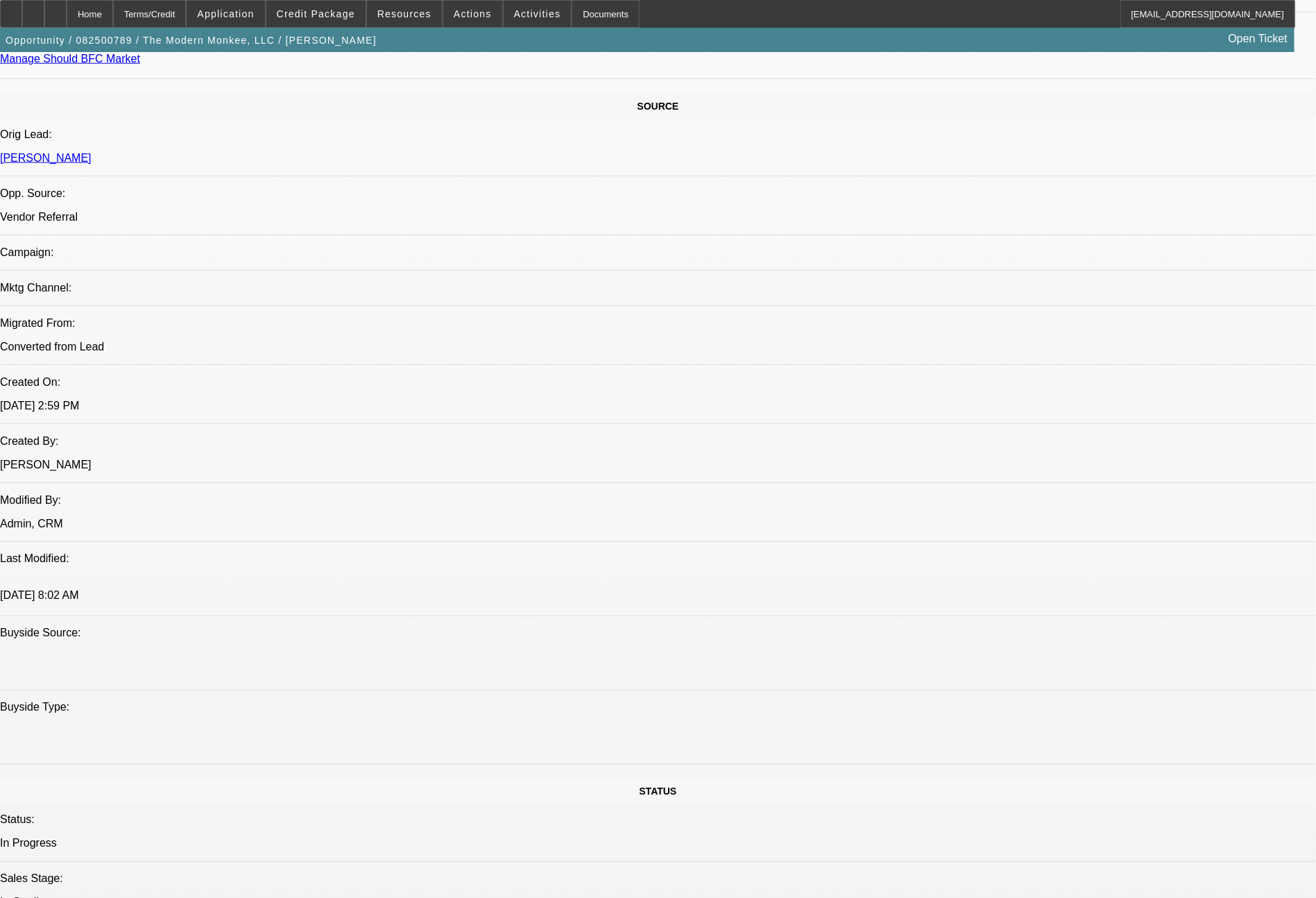
scroll to position [1572, 0]
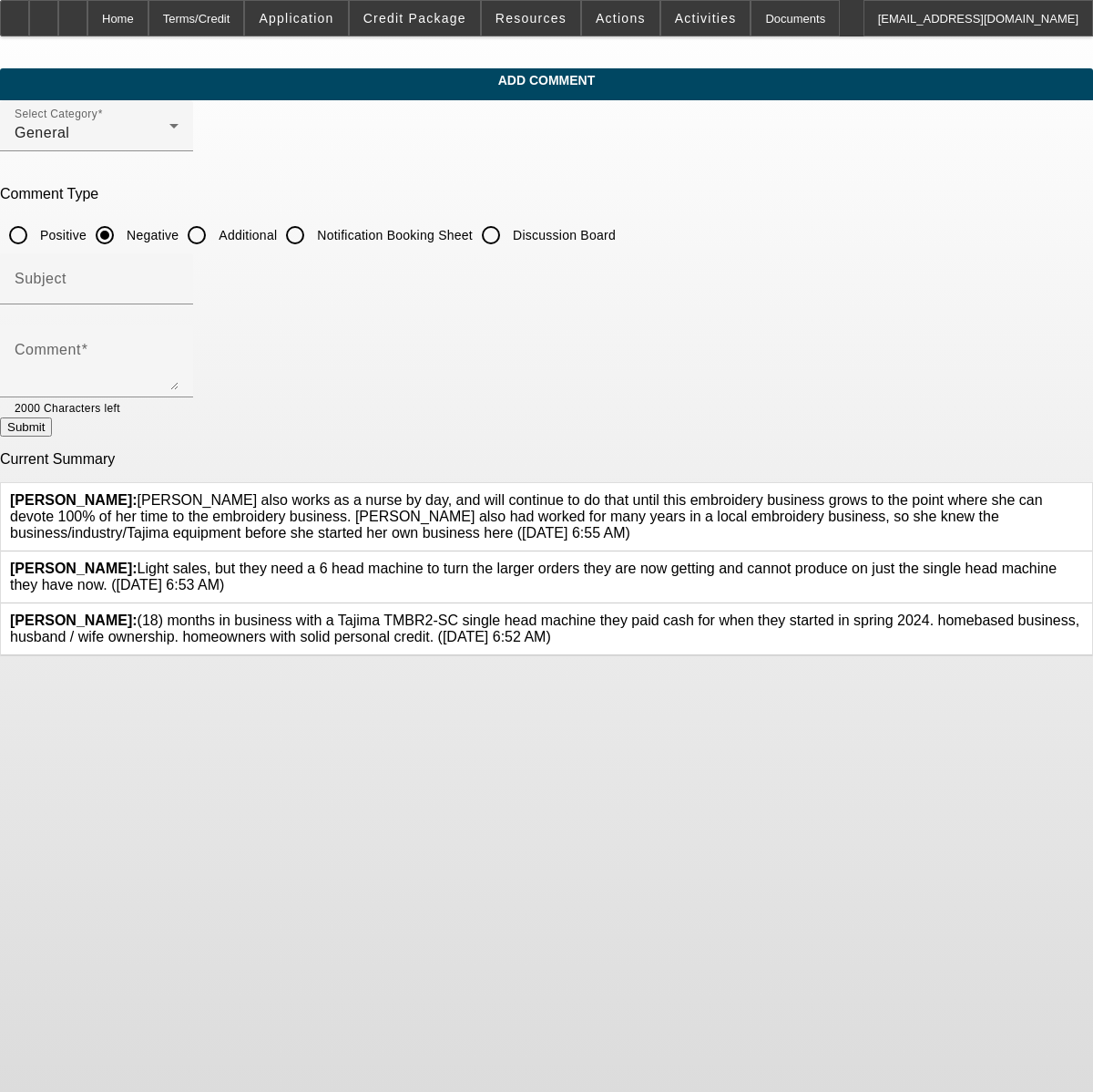
drag, startPoint x: 711, startPoint y: 541, endPoint x: 342, endPoint y: 498, distance: 371.5
click at [342, 498] on div "[PERSON_NAME]: [PERSON_NAME] also works as a nurse by day, and will continue to…" at bounding box center [546, 517] width 1073 height 49
click at [1083, 492] on icon at bounding box center [1083, 492] width 0 height 0
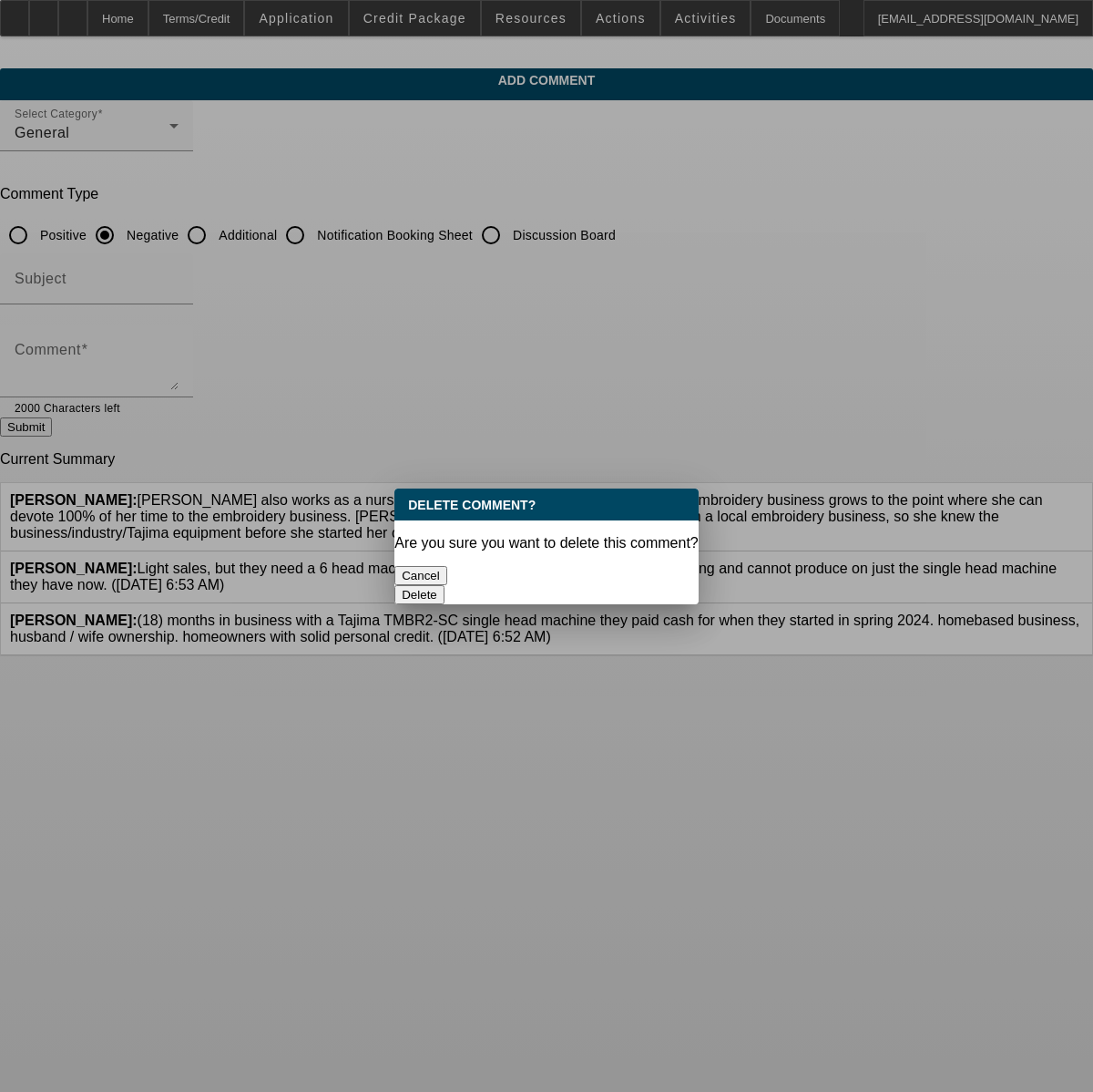
click at [445, 585] on button "Delete" at bounding box center [419, 594] width 50 height 19
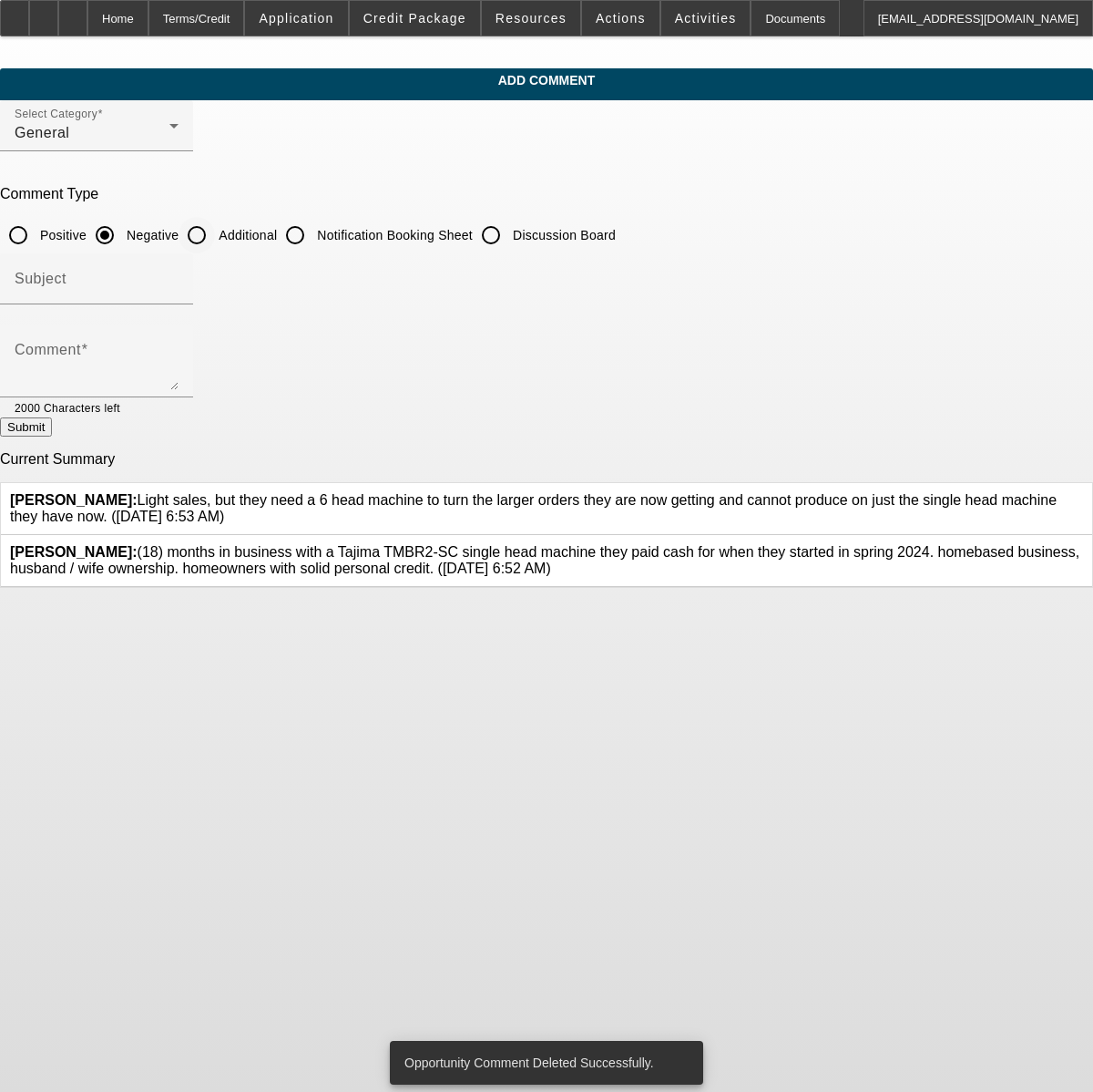
click at [215, 239] on input "Additional" at bounding box center [196, 235] width 36 height 36
radio input "true"
click at [179, 360] on textarea "Comment" at bounding box center [96, 368] width 164 height 44
paste textarea "[PERSON_NAME] also works as a nurse by day, and will continue to do that until …"
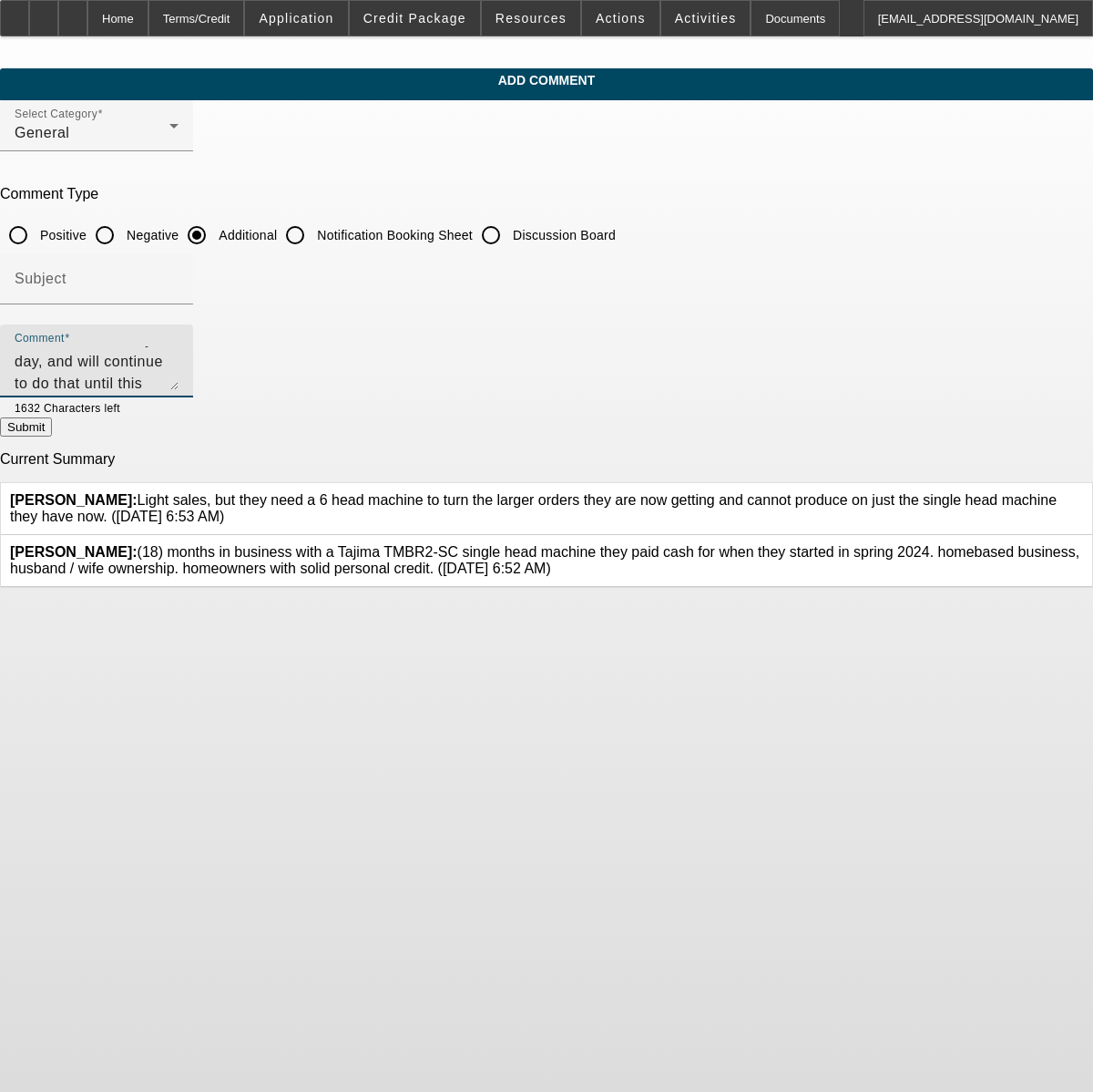
click at [179, 383] on textarea "[PERSON_NAME] also works as a nurse by day, and will continue to do that until …" at bounding box center [96, 368] width 164 height 44
type textarea "[PERSON_NAME] also works as a nurse by day, and will continue to do that until …"
click at [52, 427] on button "Submit" at bounding box center [26, 426] width 52 height 19
radio input "true"
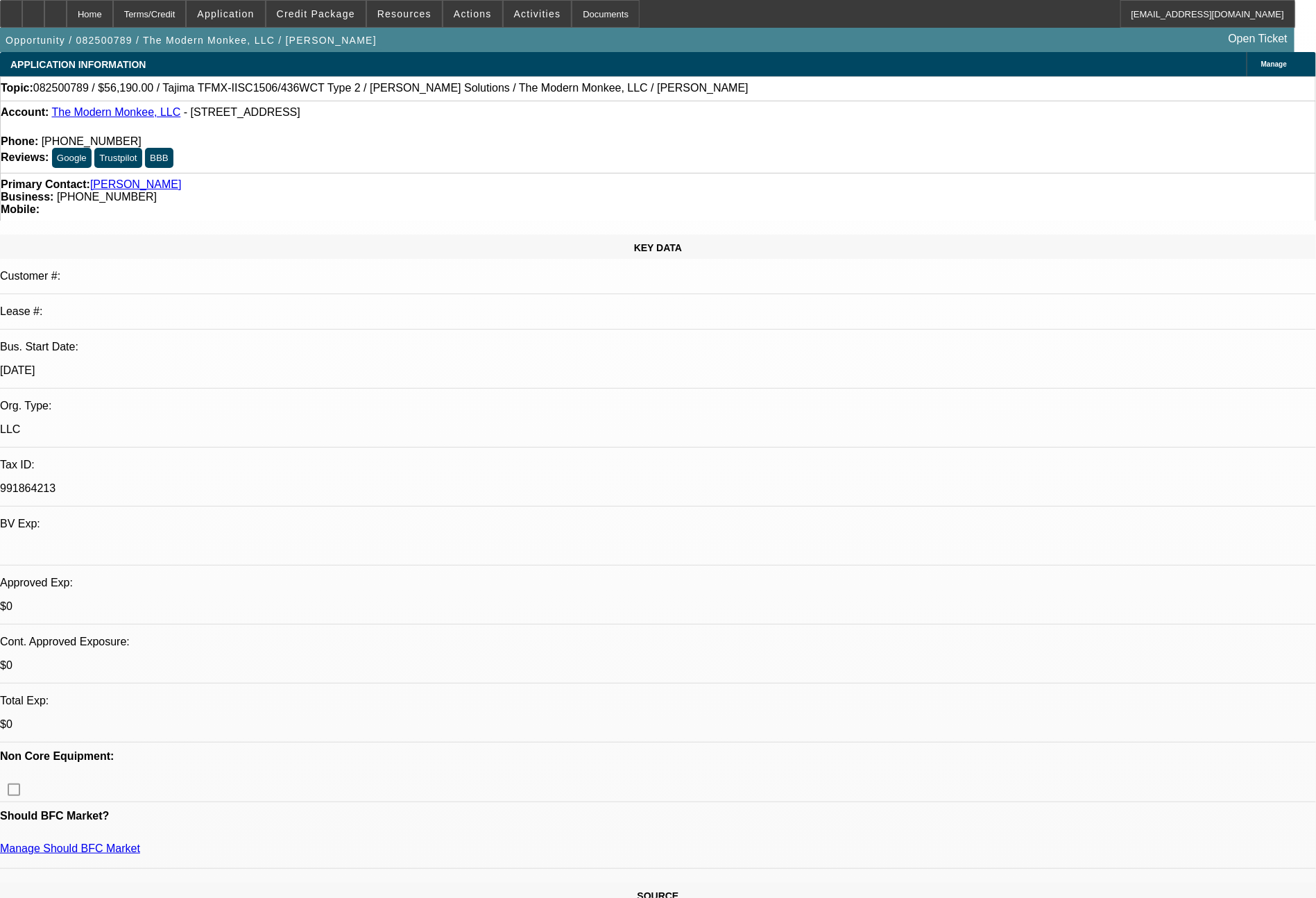
select select "0"
select select "2"
select select "0"
select select "6"
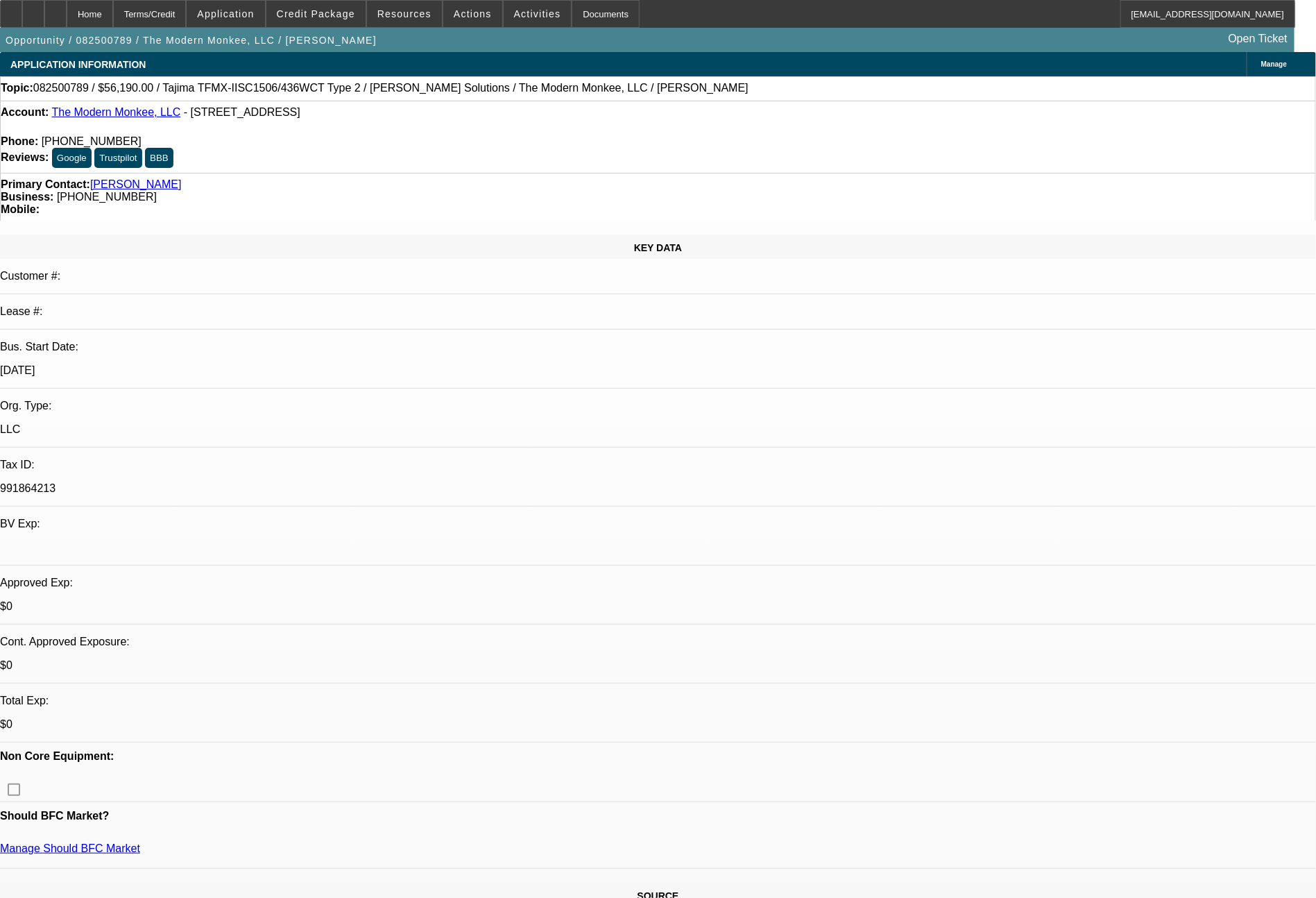
select select "0"
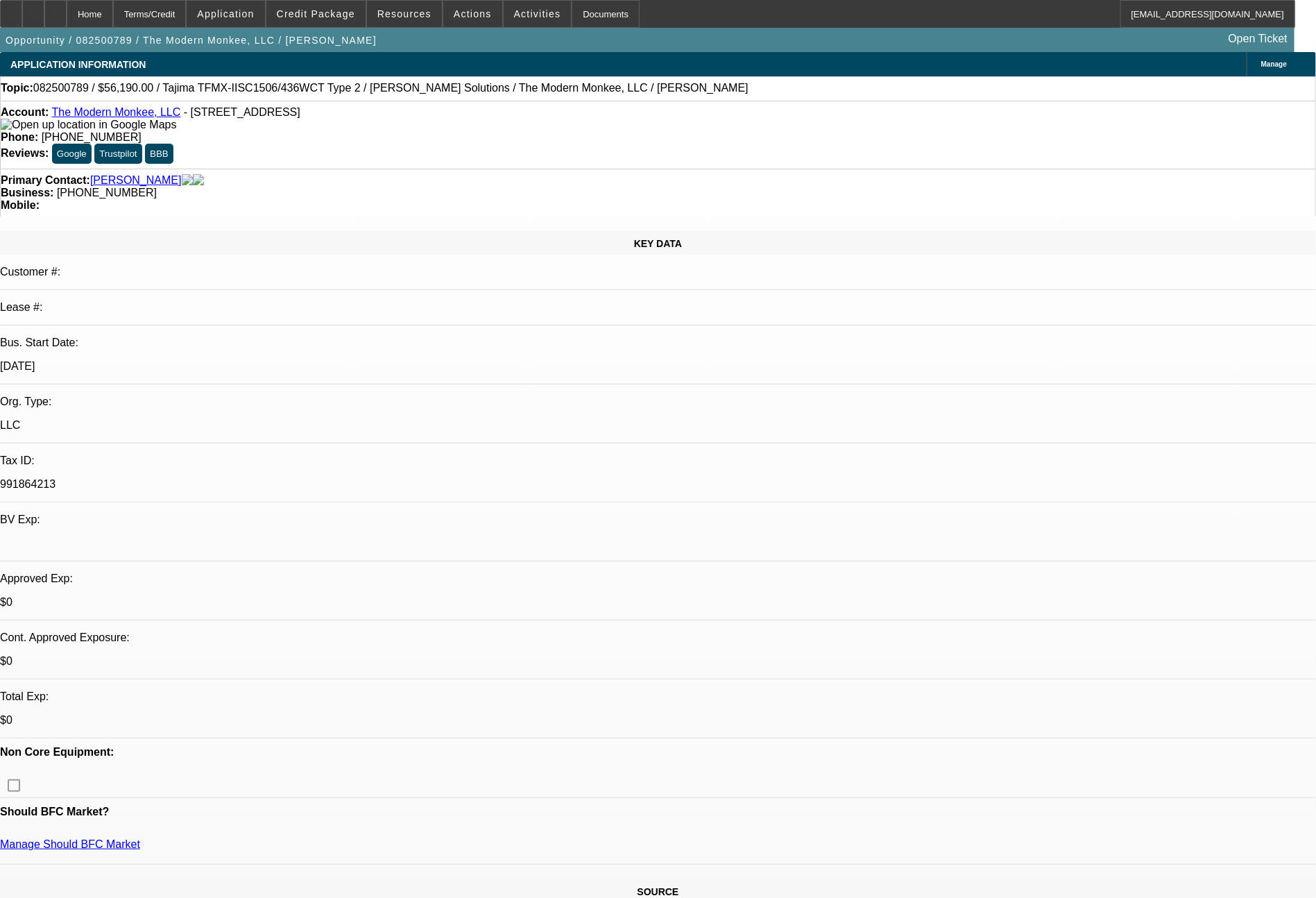
select select "2"
select select "0.1"
select select "4"
select select "0"
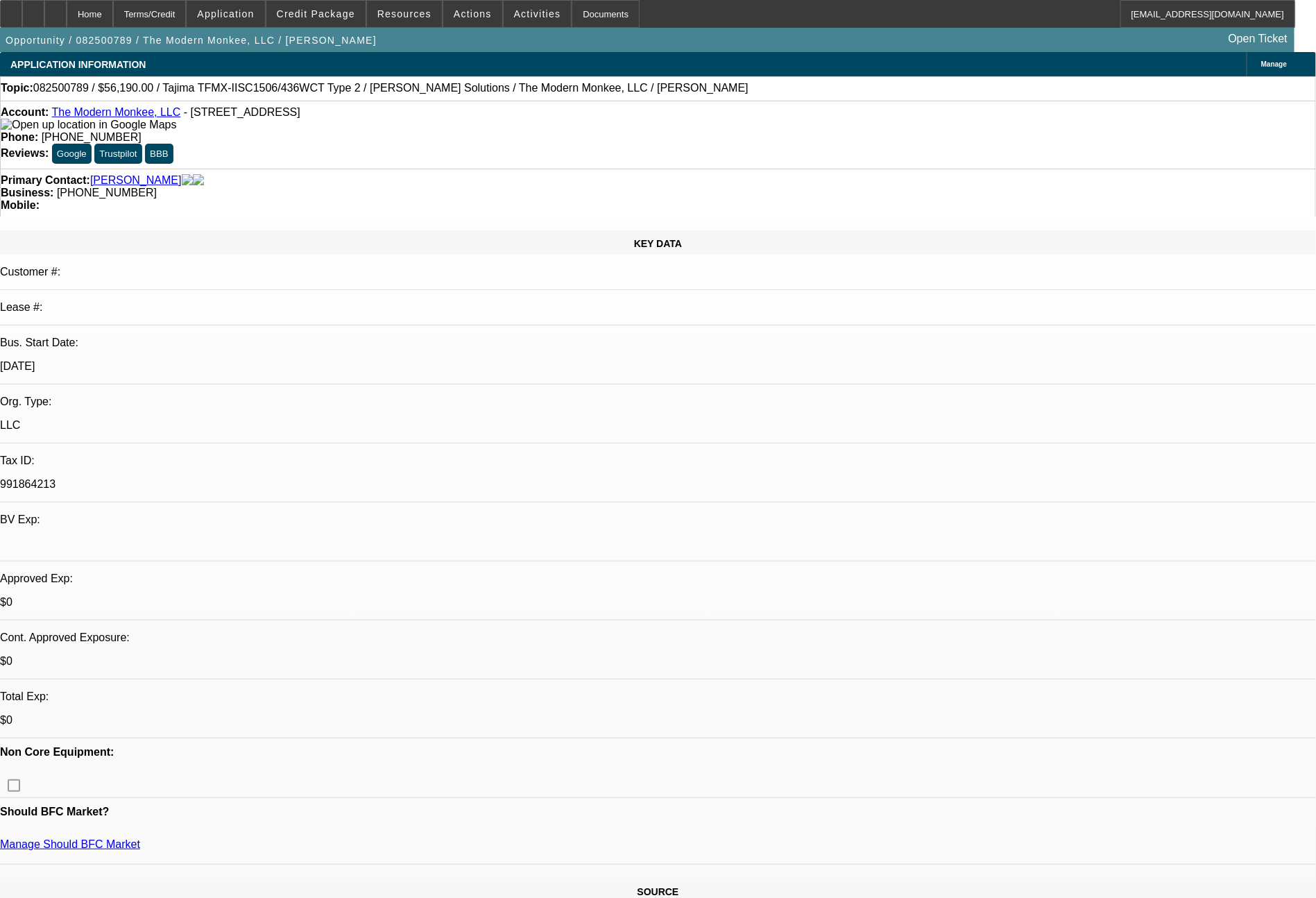
select select "2"
select select "0"
select select "6"
select select "0"
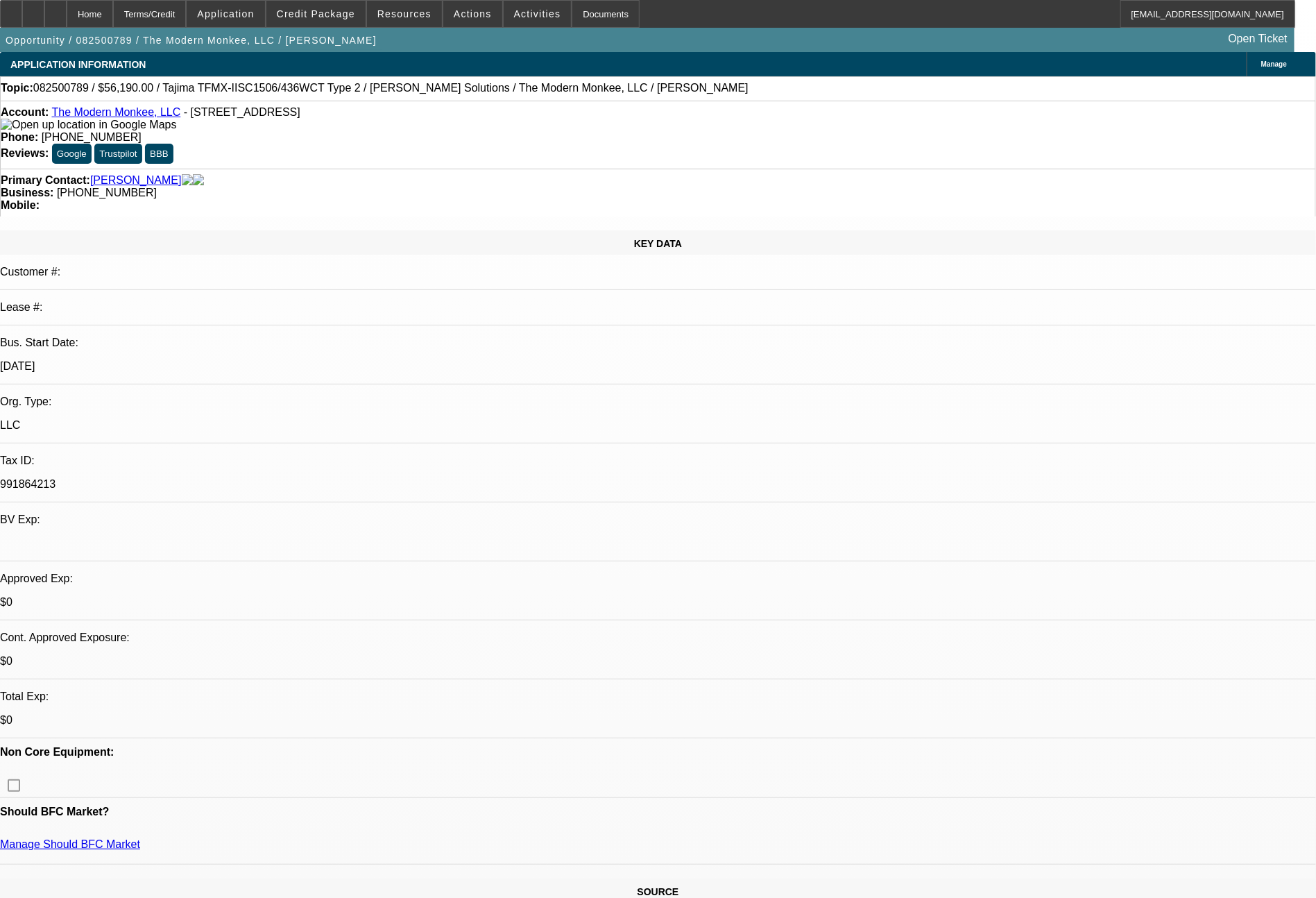
select select "2"
select select "0.1"
select select "4"
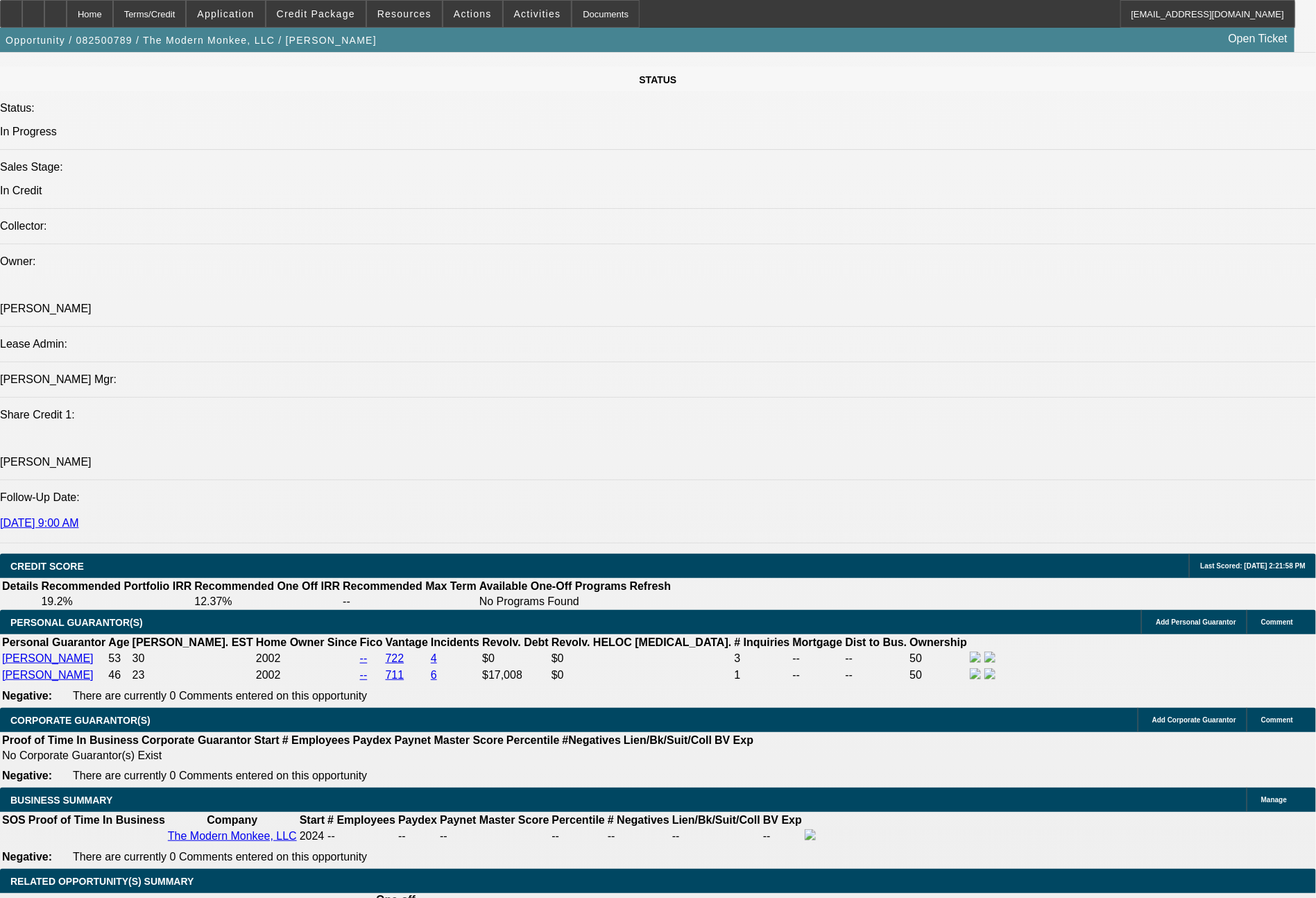
scroll to position [1454, 0]
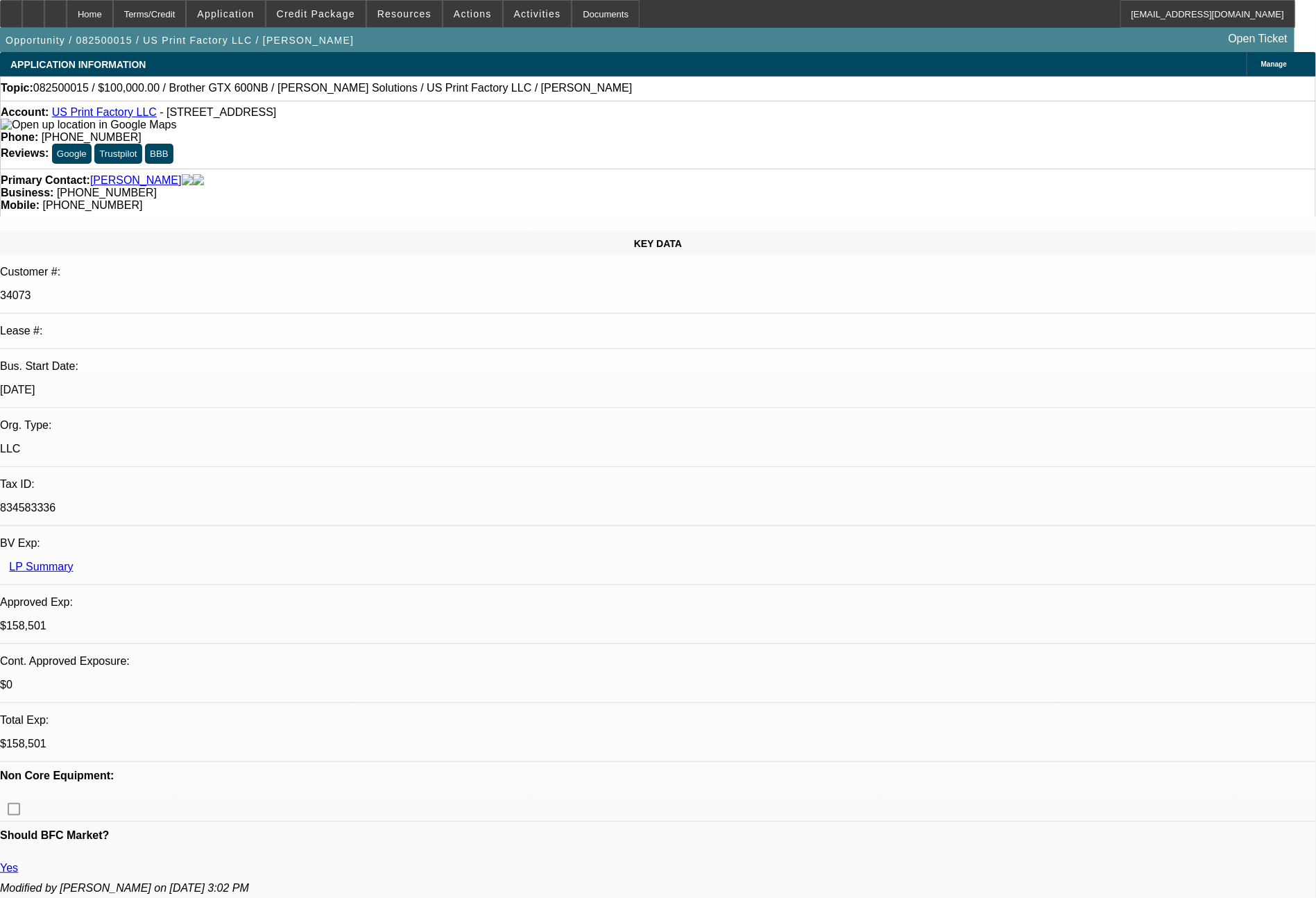
select select "0"
select select "2"
select select "0"
select select "6"
select select "0"
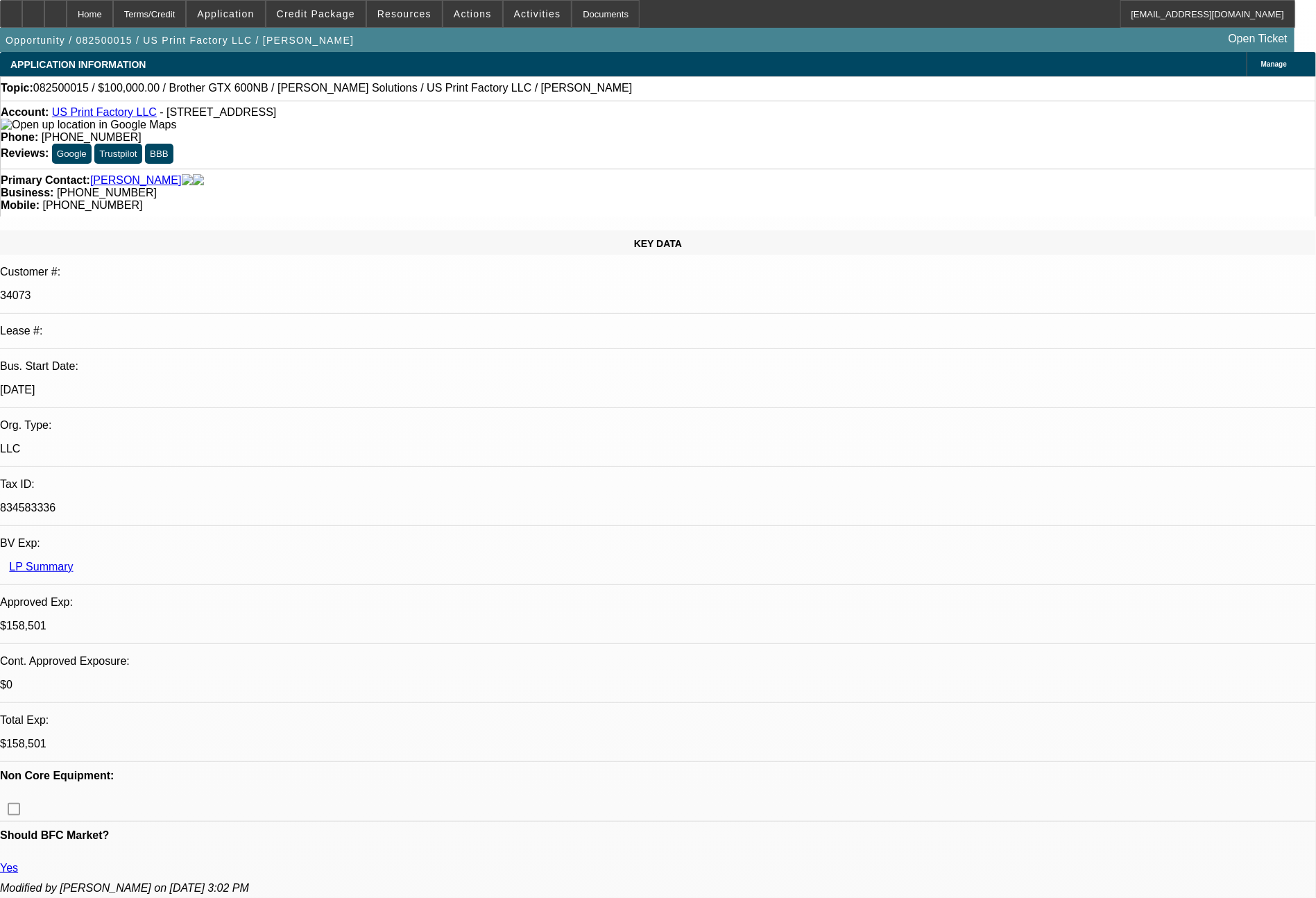
select select "2"
select select "0"
select select "6"
select select "0"
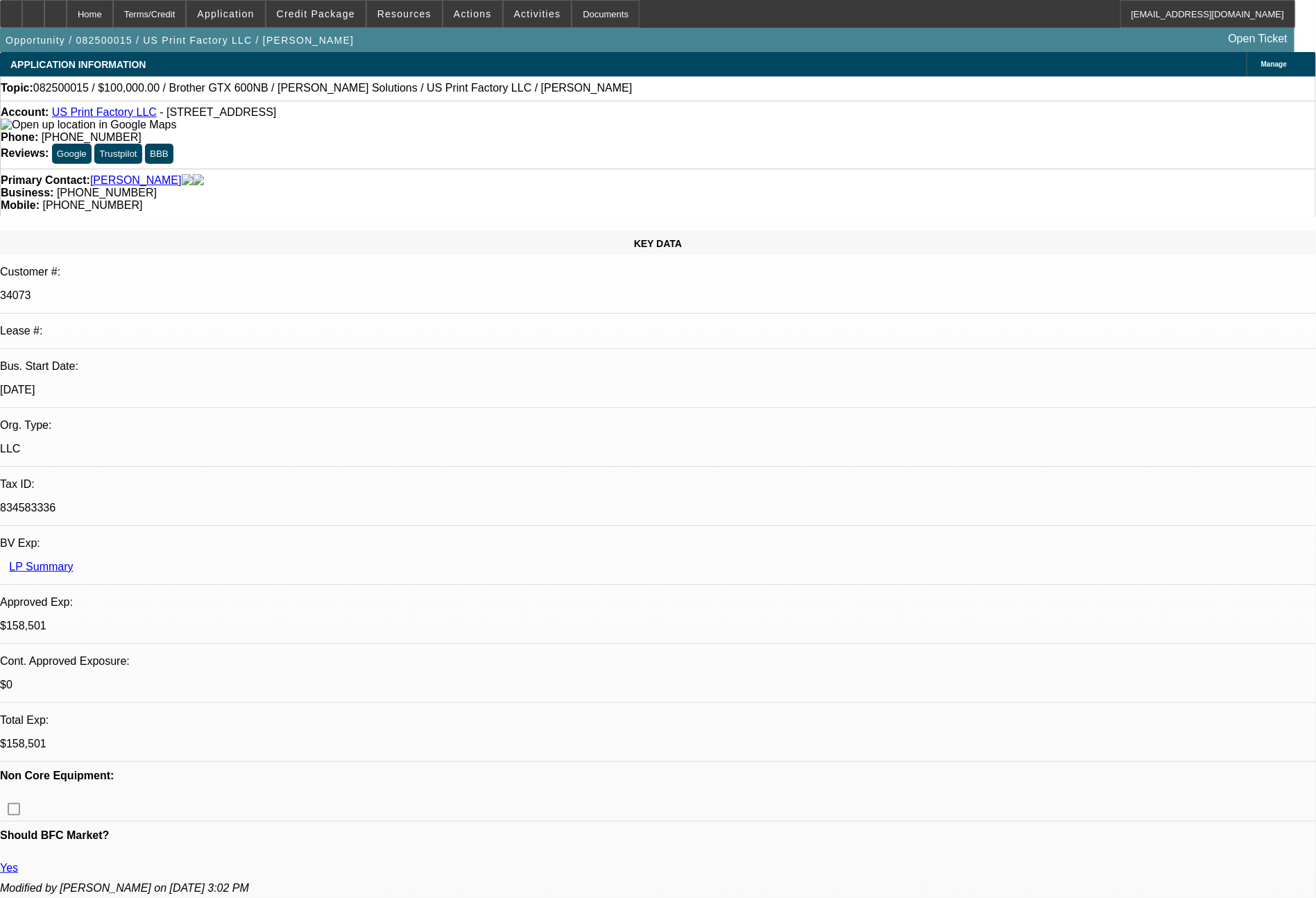
select select "2"
select select "0"
select select "6"
select select "0"
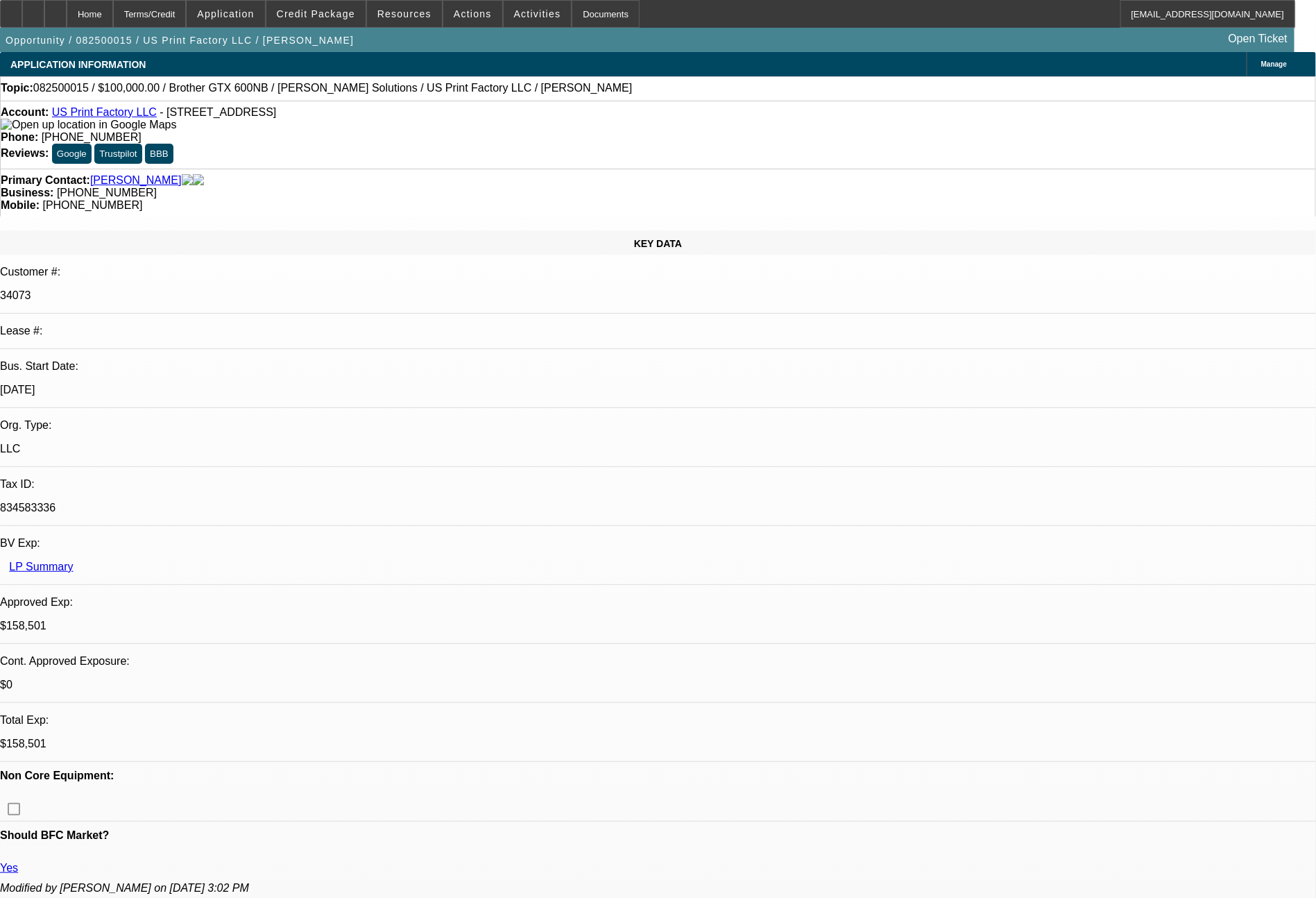
select select "2"
select select "0"
select select "6"
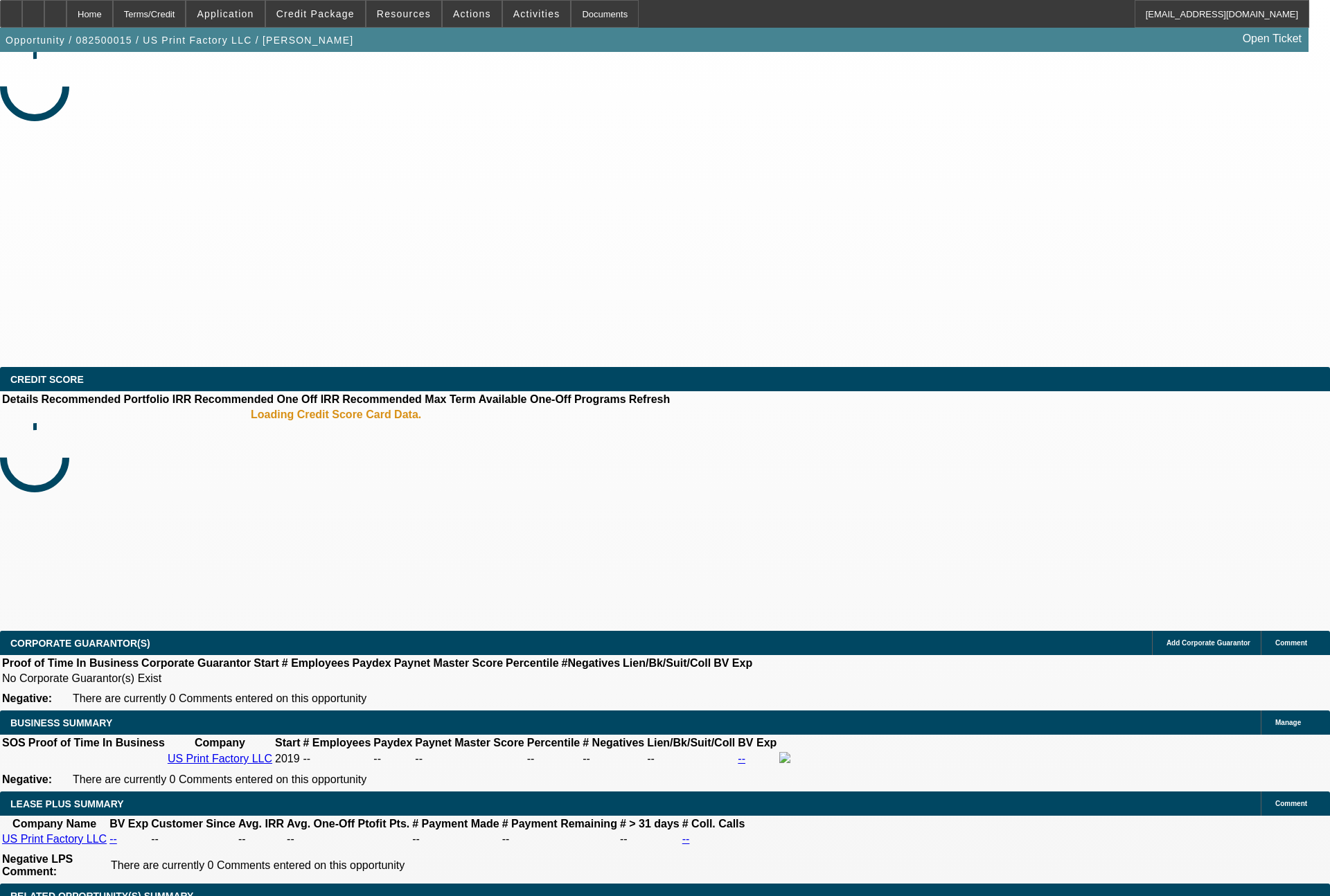
select select "0"
select select "2"
select select "0"
select select "6"
select select "0"
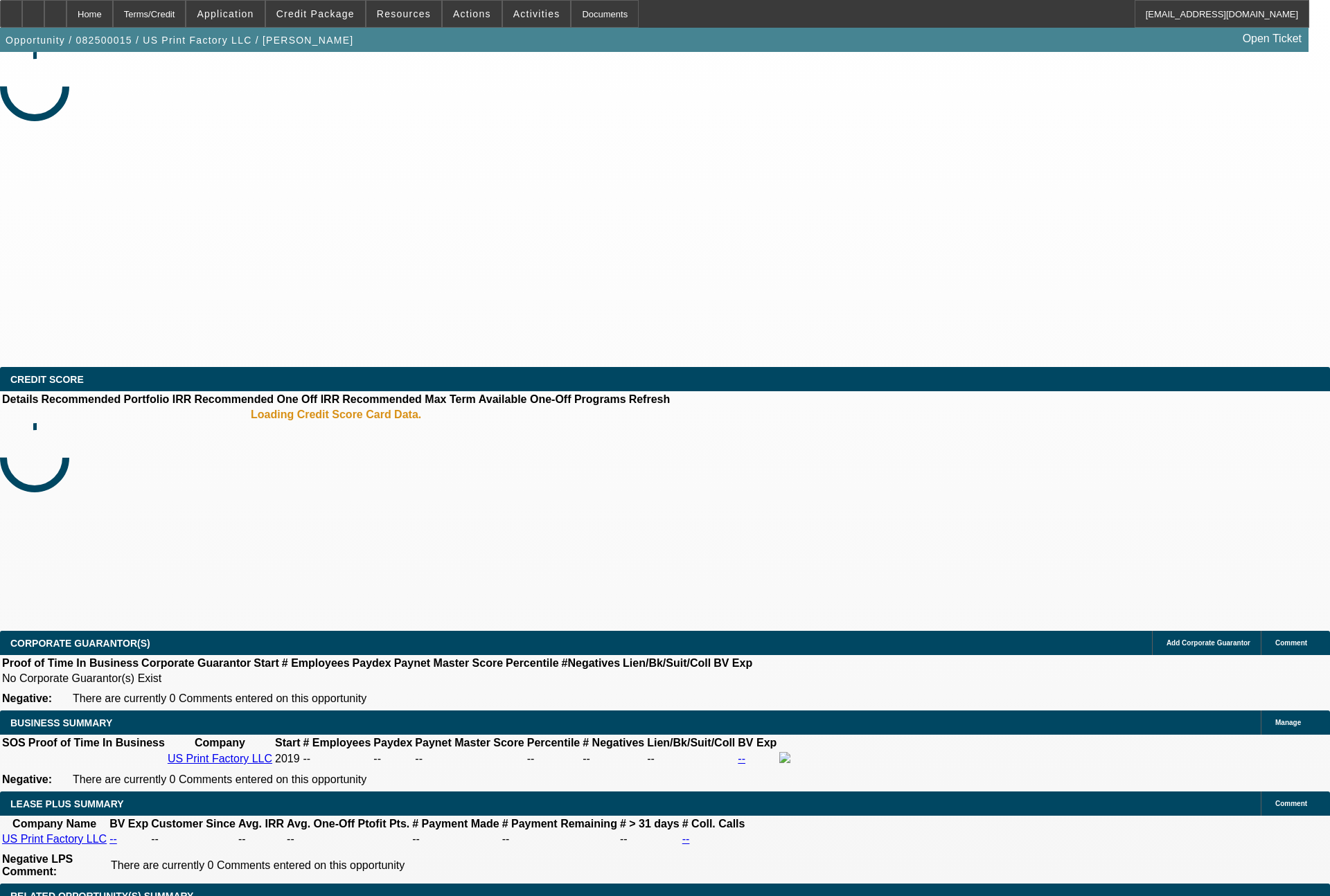
select select "2"
select select "0"
select select "6"
select select "0"
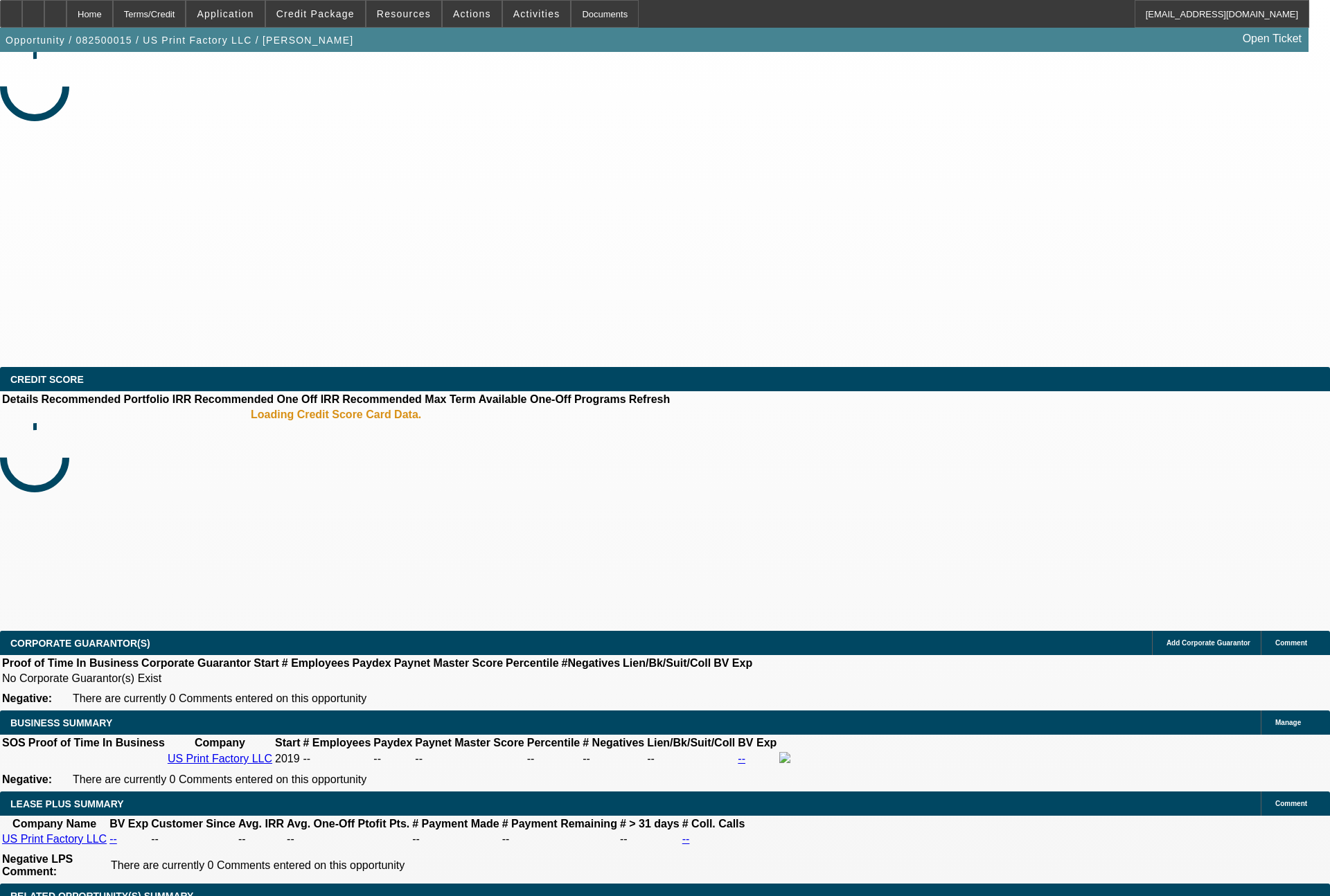
select select "2"
select select "0"
select select "6"
select select "0"
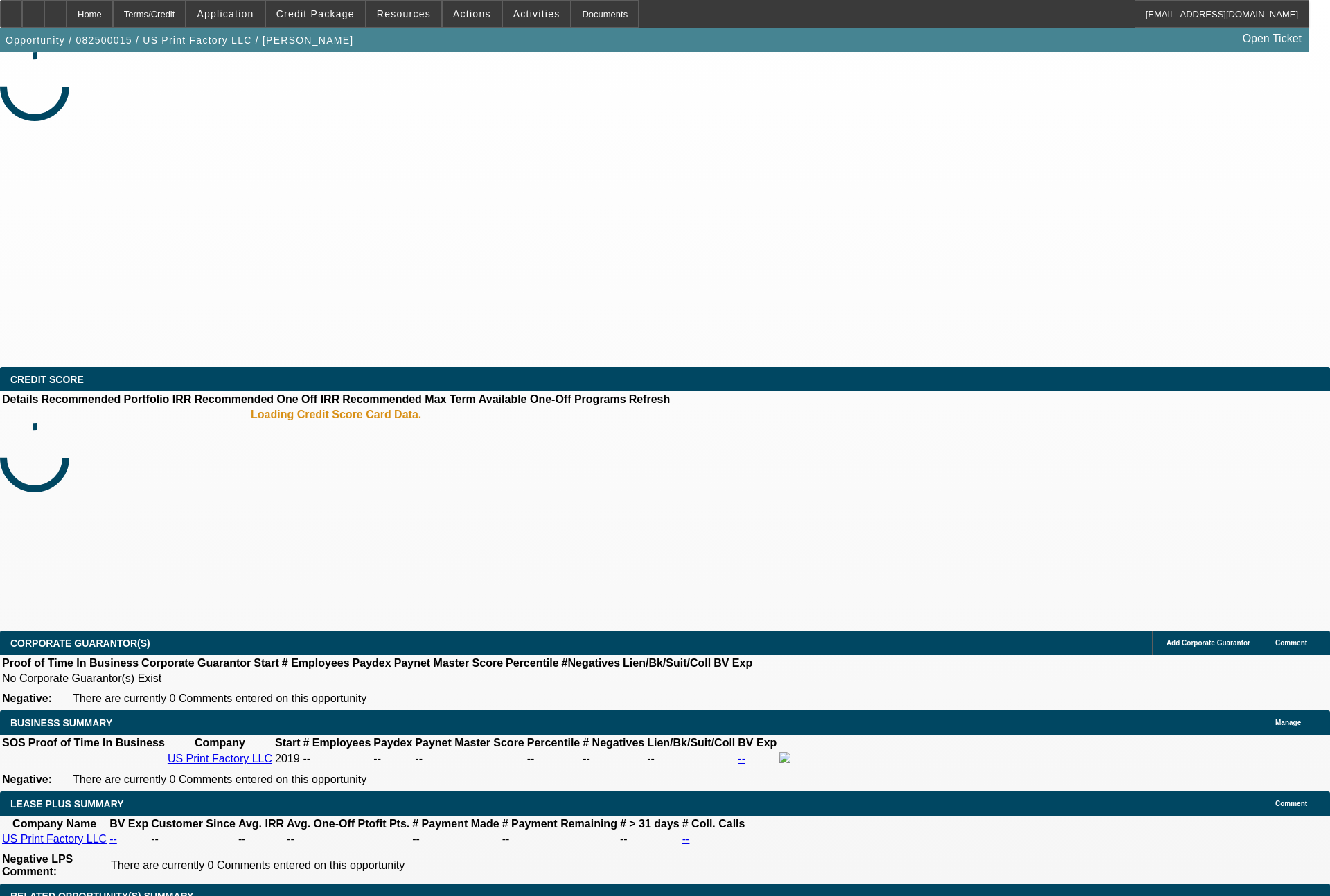
select select "2"
select select "0"
select select "6"
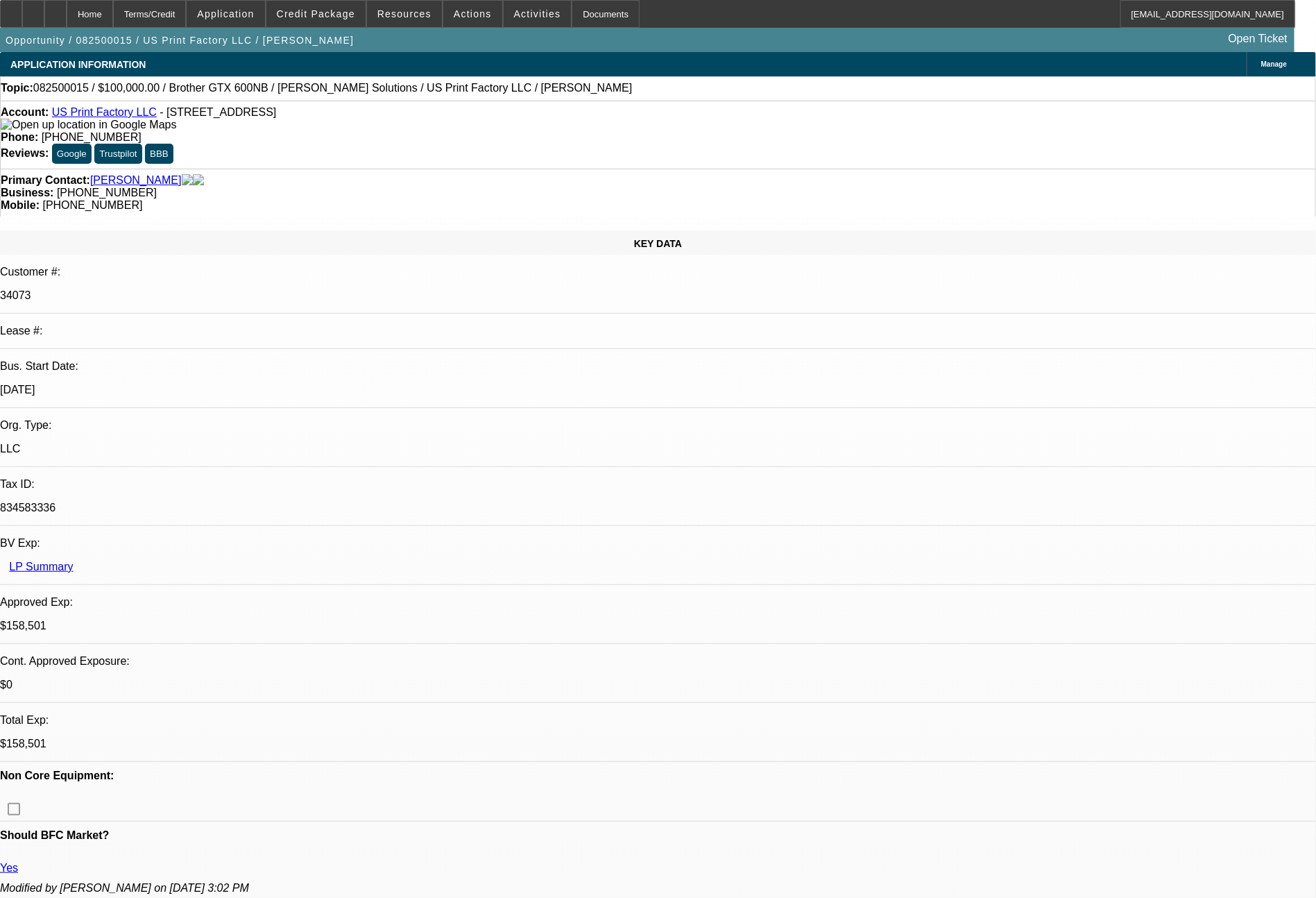
select select "0"
select select "2"
select select "0"
select select "6"
select select "0"
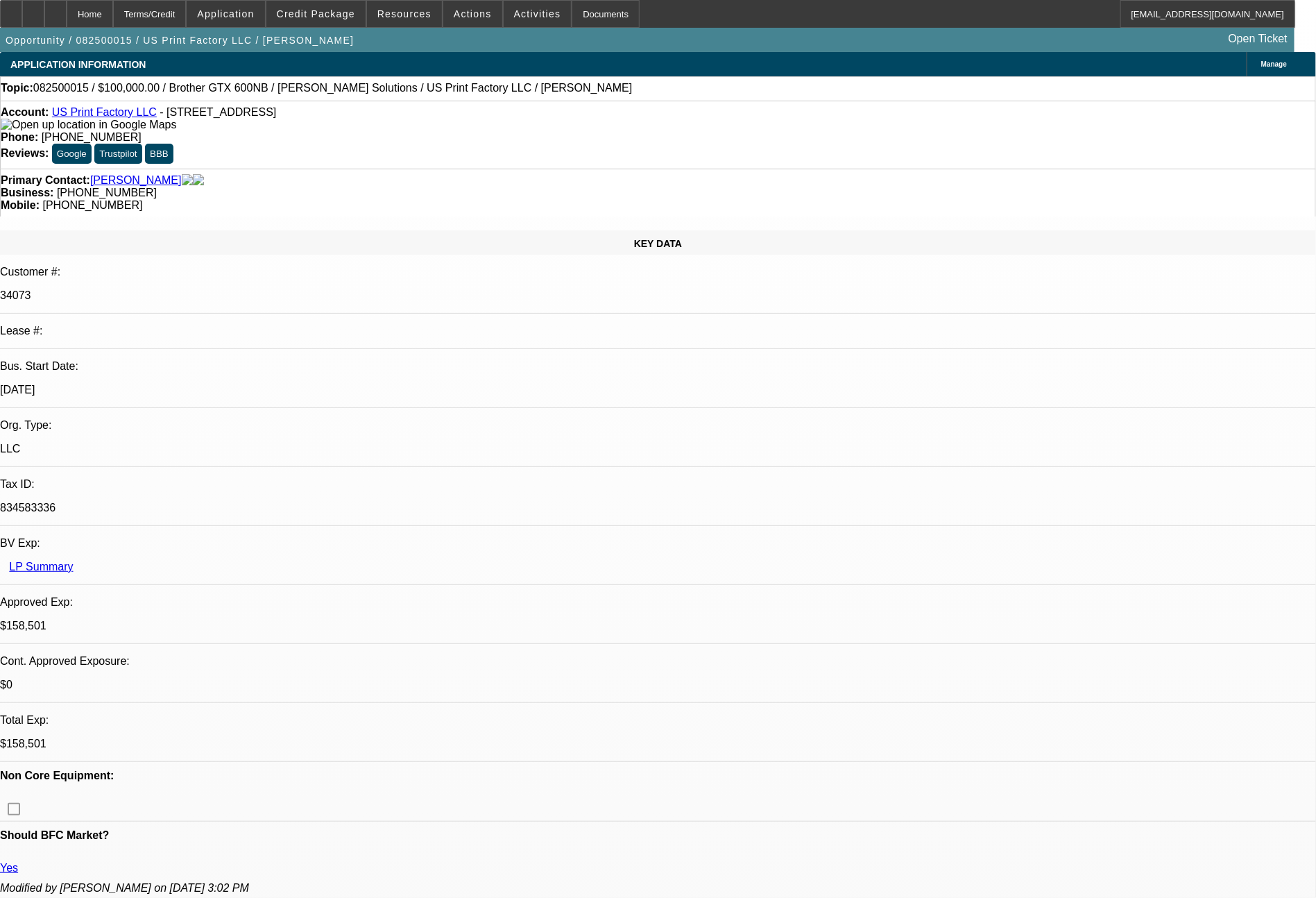
select select "2"
select select "0"
select select "6"
select select "0"
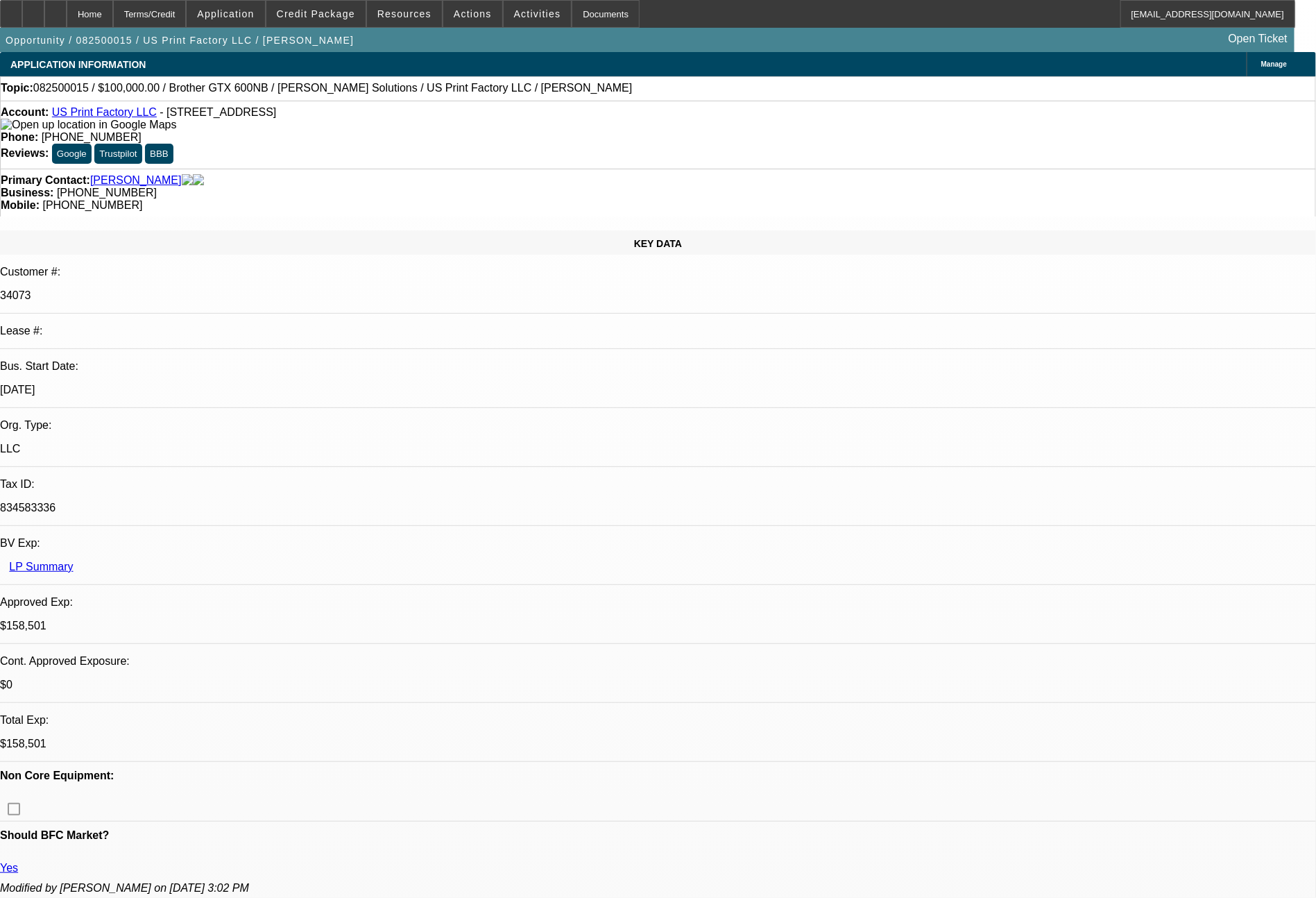
select select "2"
select select "0"
select select "6"
select select "0"
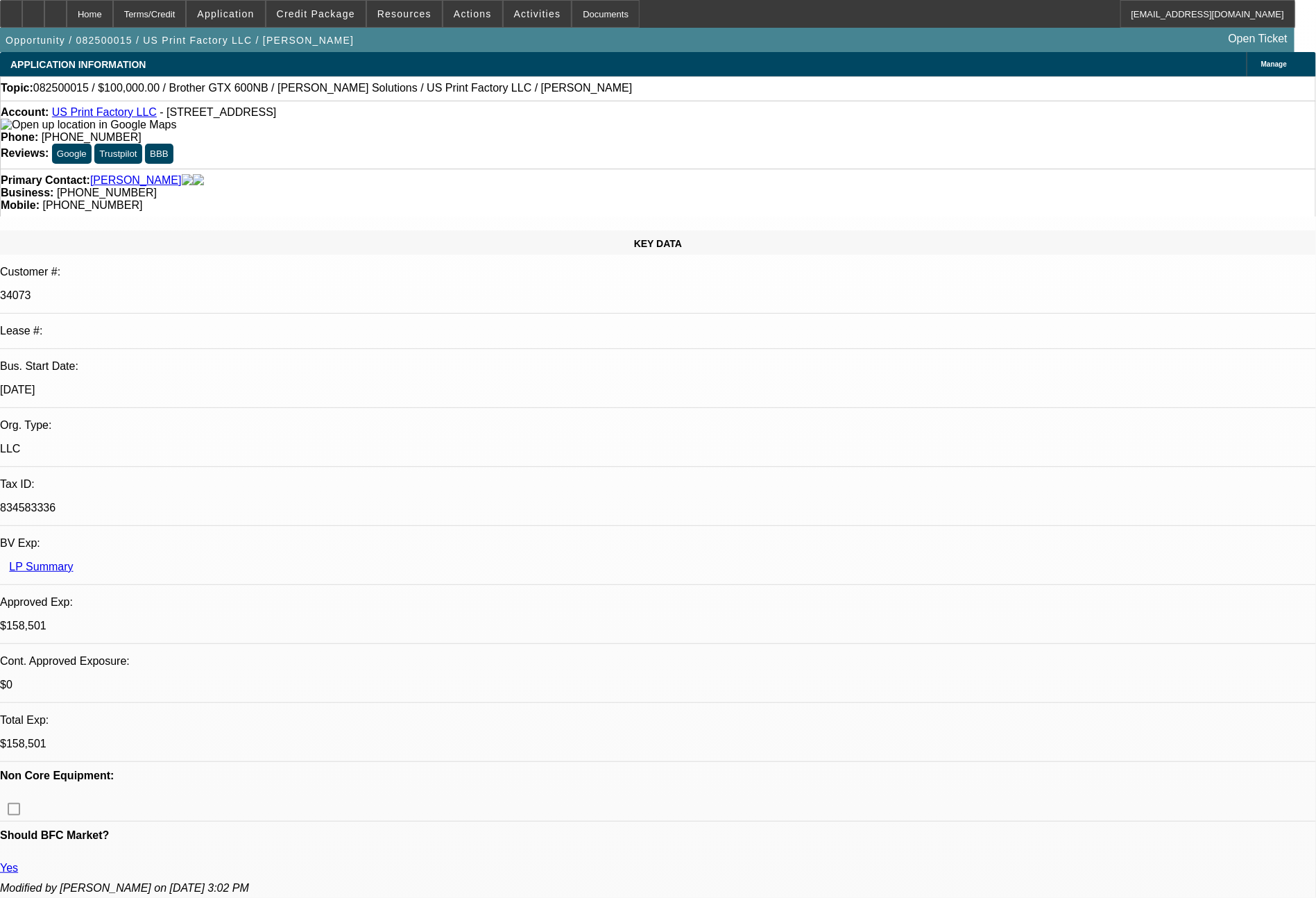
select select "2"
select select "0"
select select "6"
click at [467, 16] on span "Actions" at bounding box center [473, 13] width 38 height 11
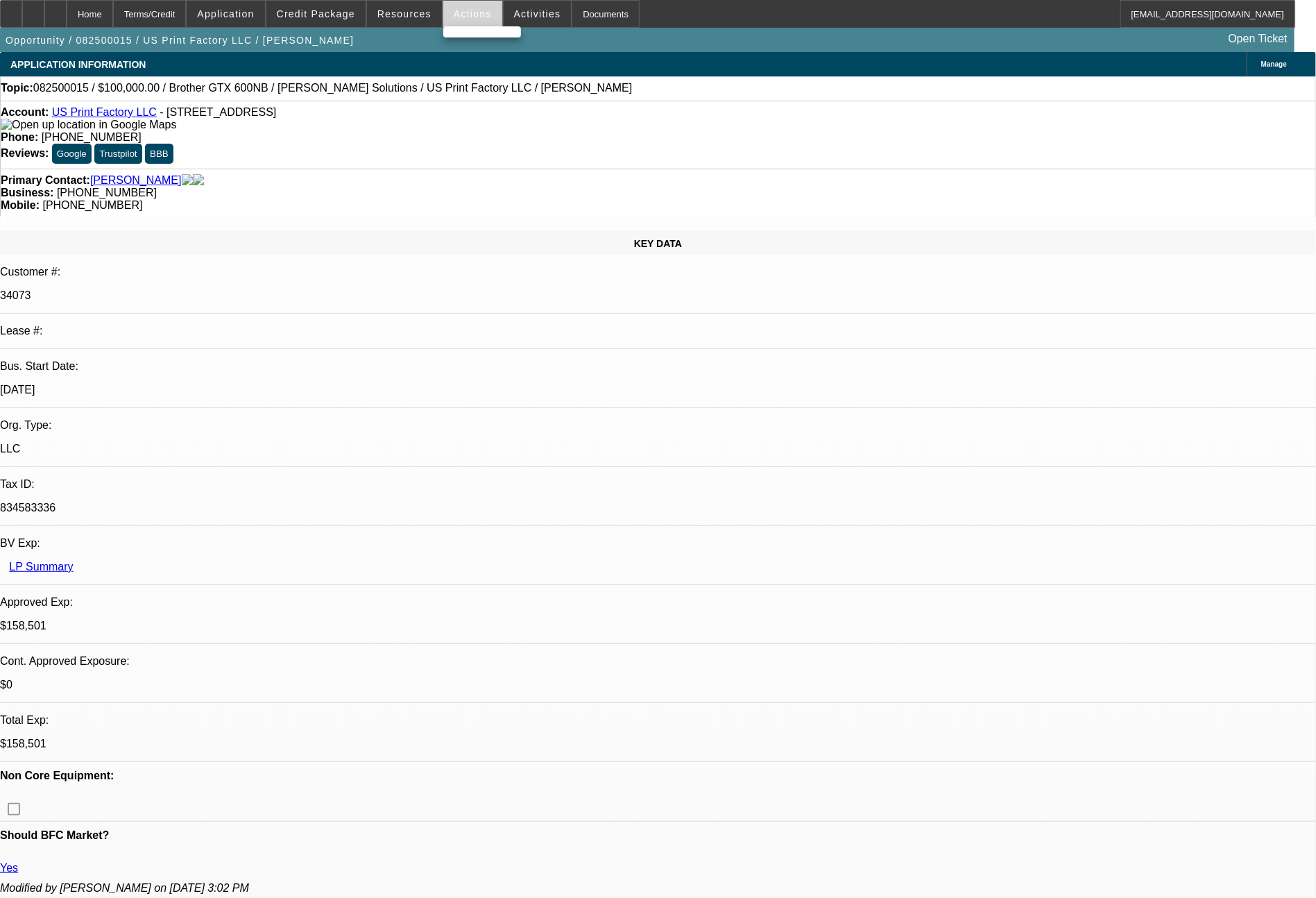
click at [467, 16] on div at bounding box center [658, 449] width 1316 height 898
click at [467, 16] on span "Actions" at bounding box center [473, 13] width 38 height 11
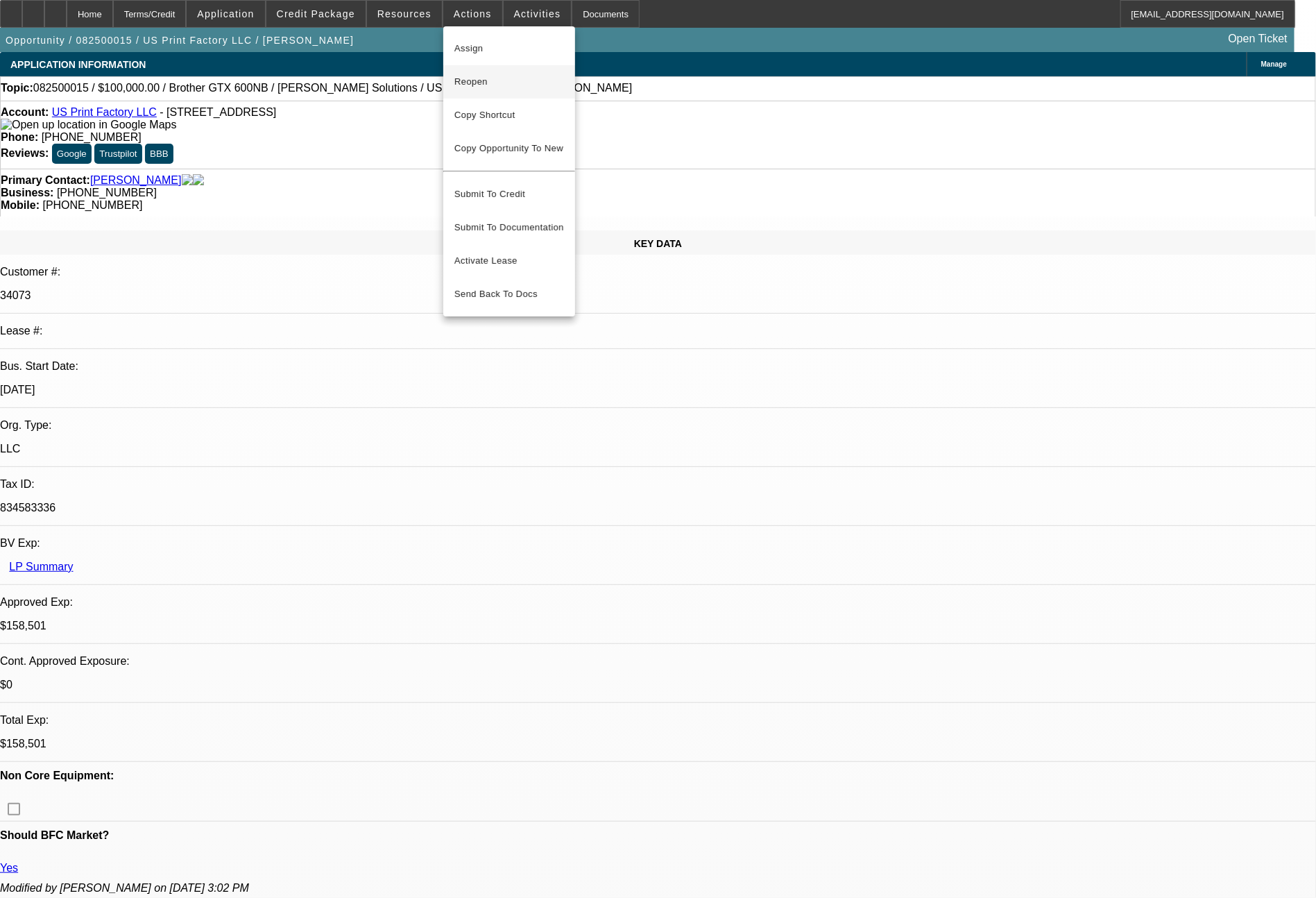
click at [470, 75] on span "Reopen" at bounding box center [509, 82] width 110 height 16
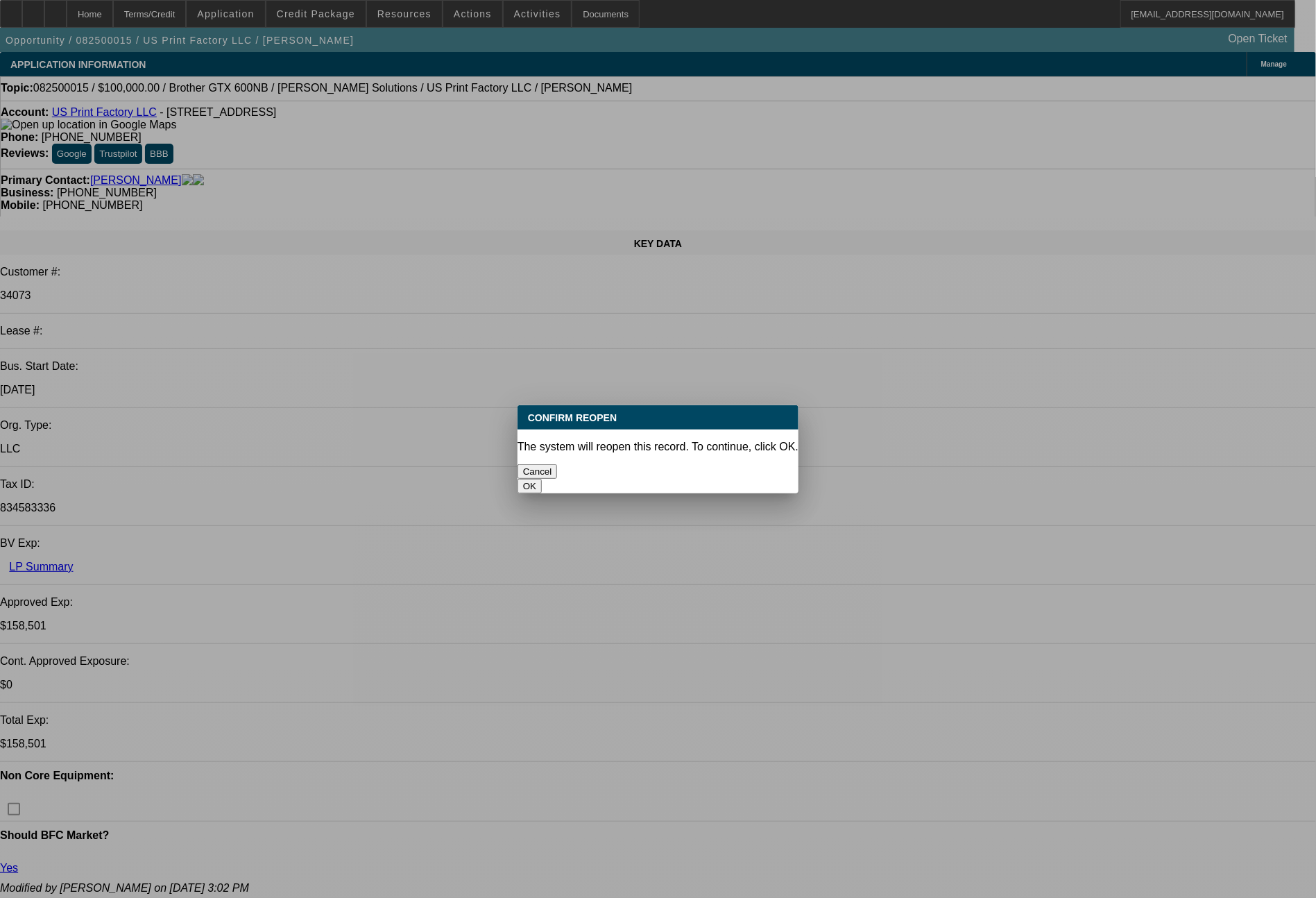
click at [542, 479] on button "OK" at bounding box center [529, 485] width 24 height 14
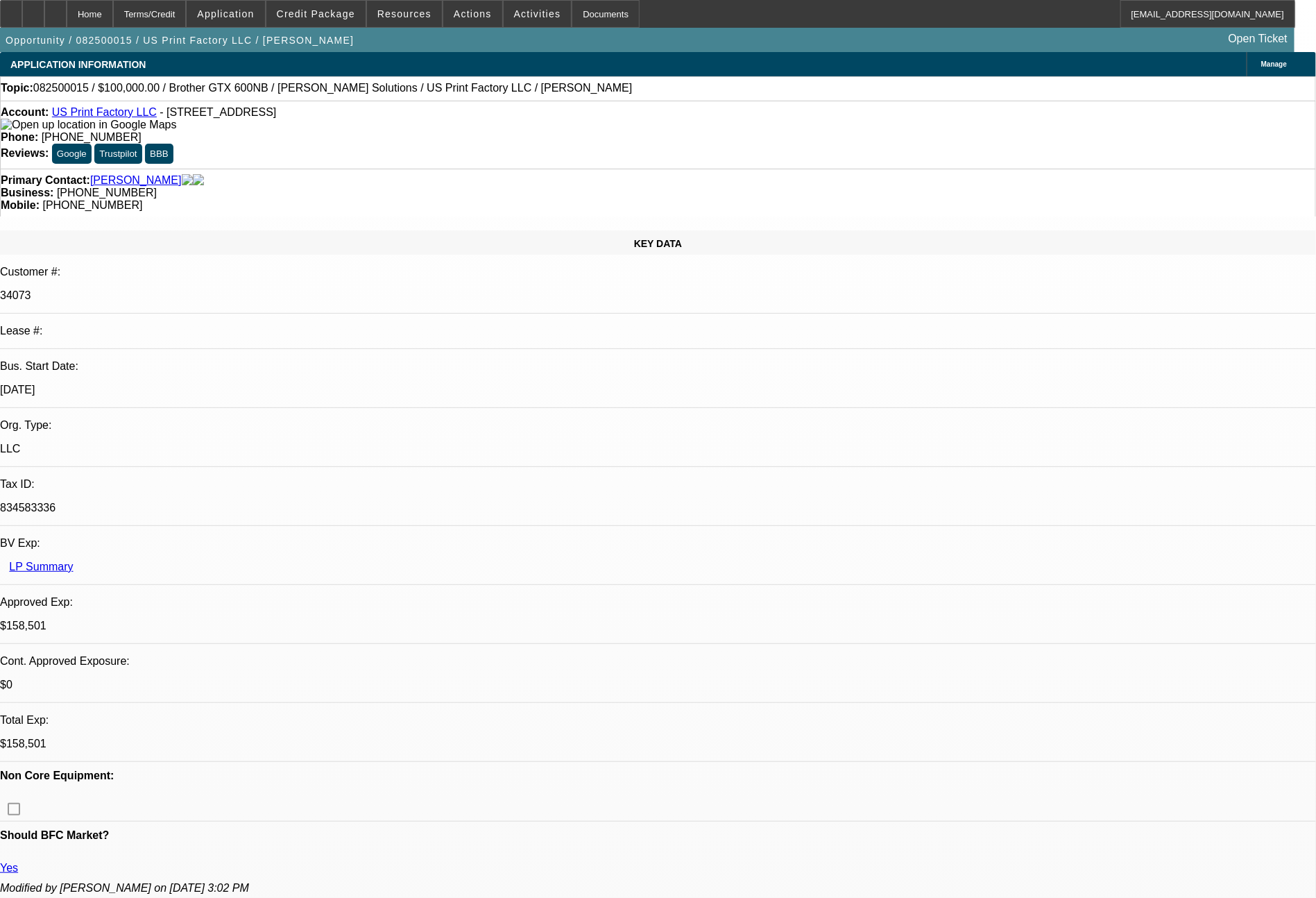
select select "0"
select select "2"
select select "0"
select select "6"
select select "0"
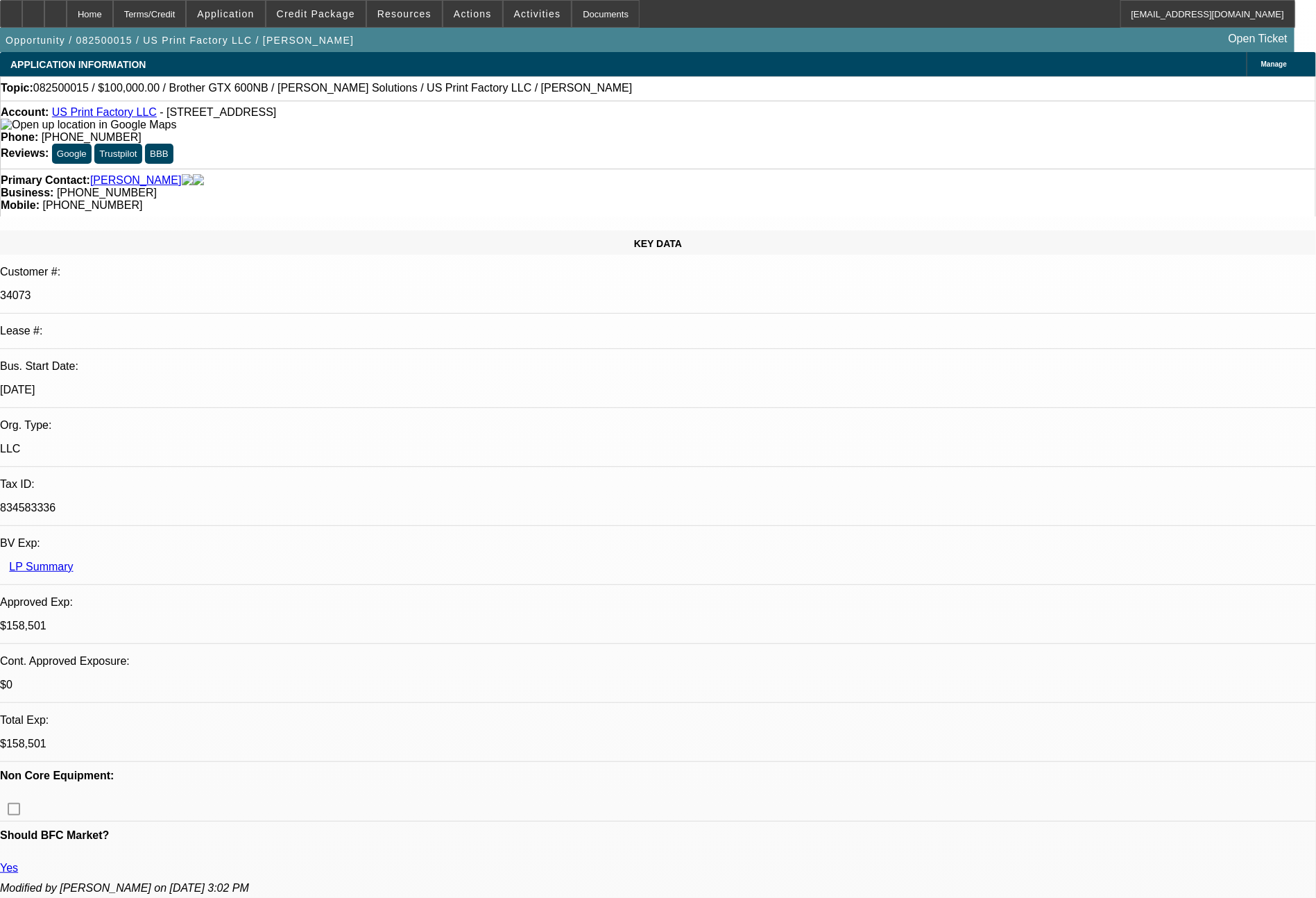
select select "2"
select select "0"
select select "6"
select select "0"
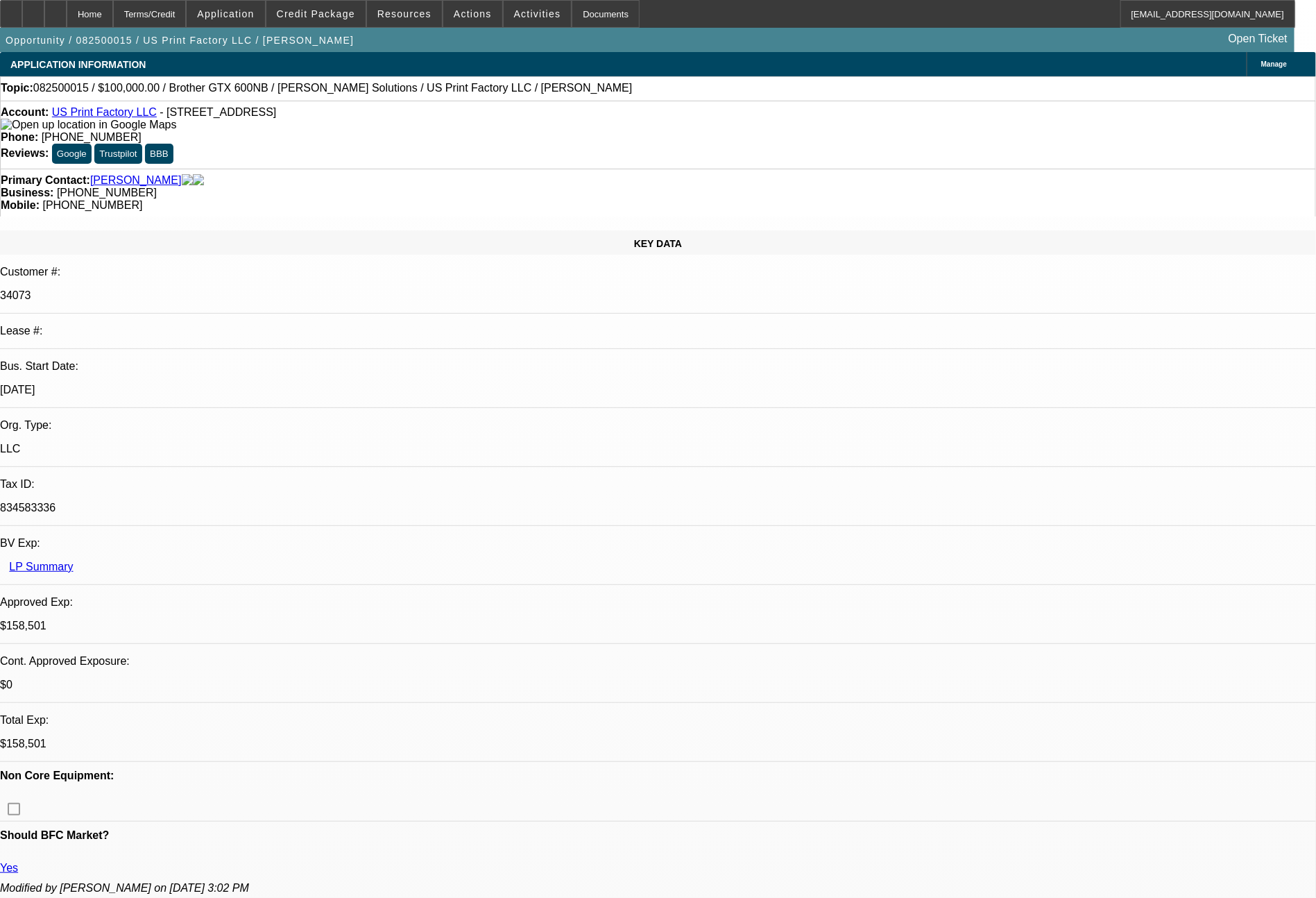
select select "2"
select select "0"
select select "6"
select select "0"
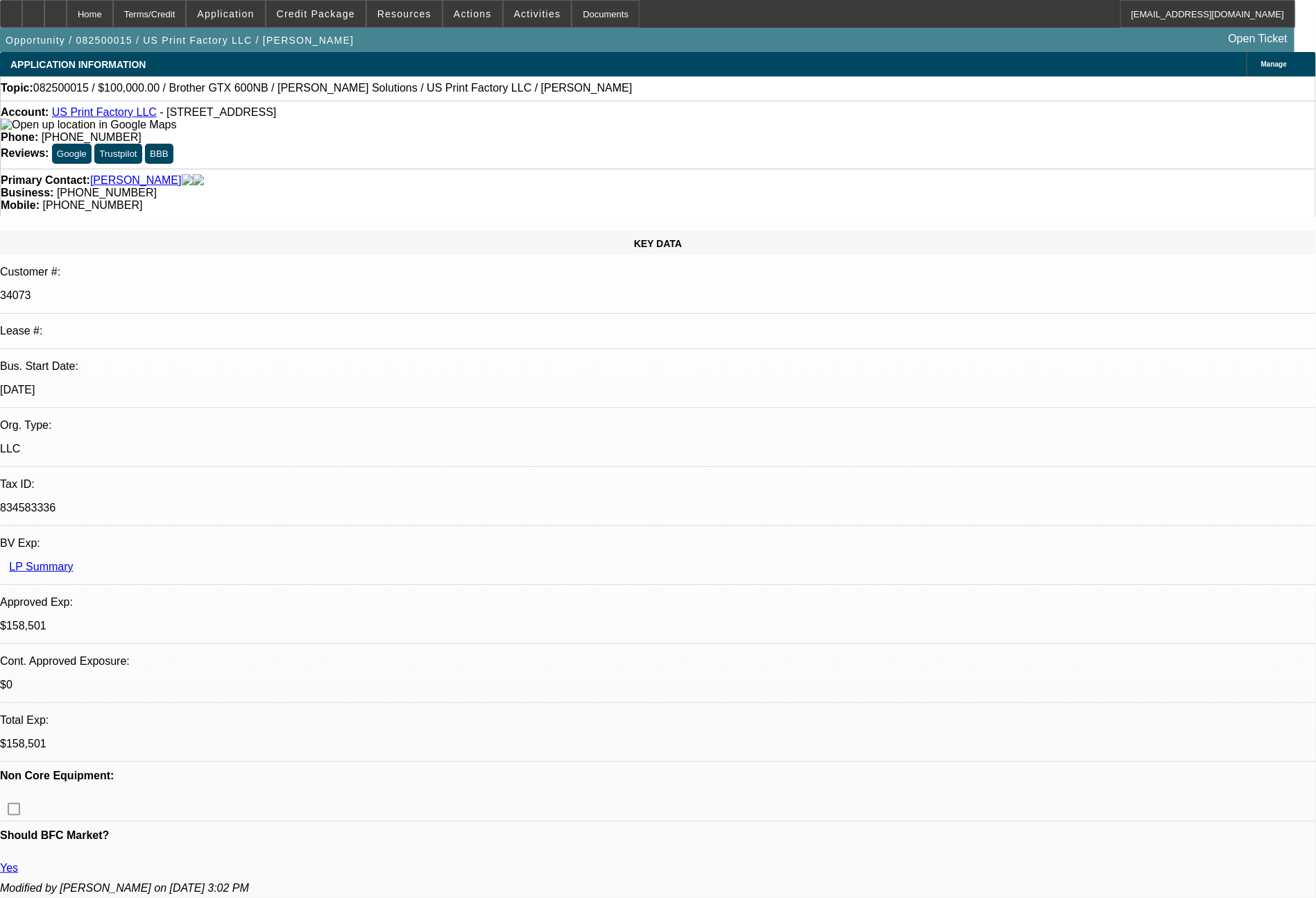
select select "2"
select select "0"
select select "6"
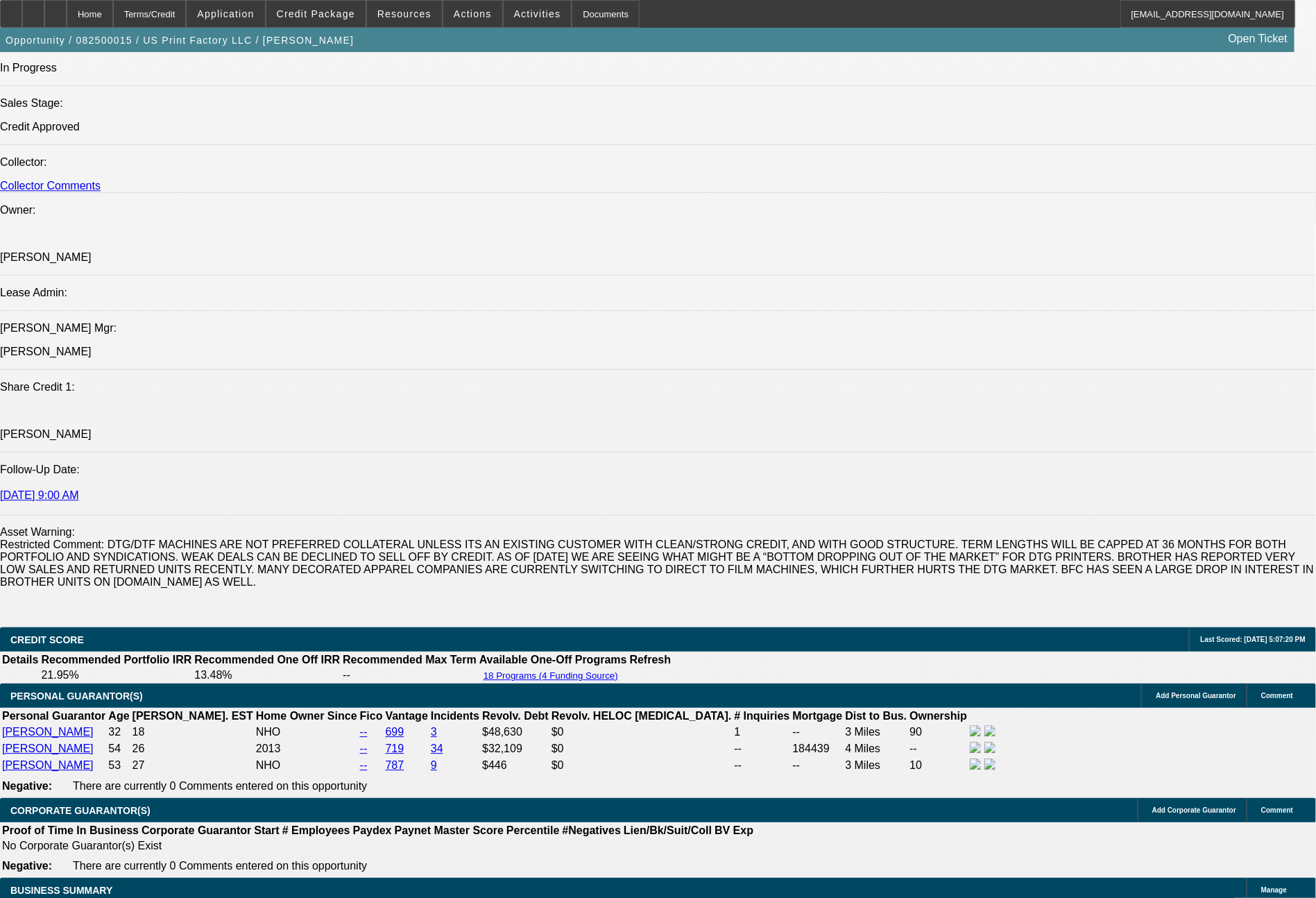
scroll to position [2357, 0]
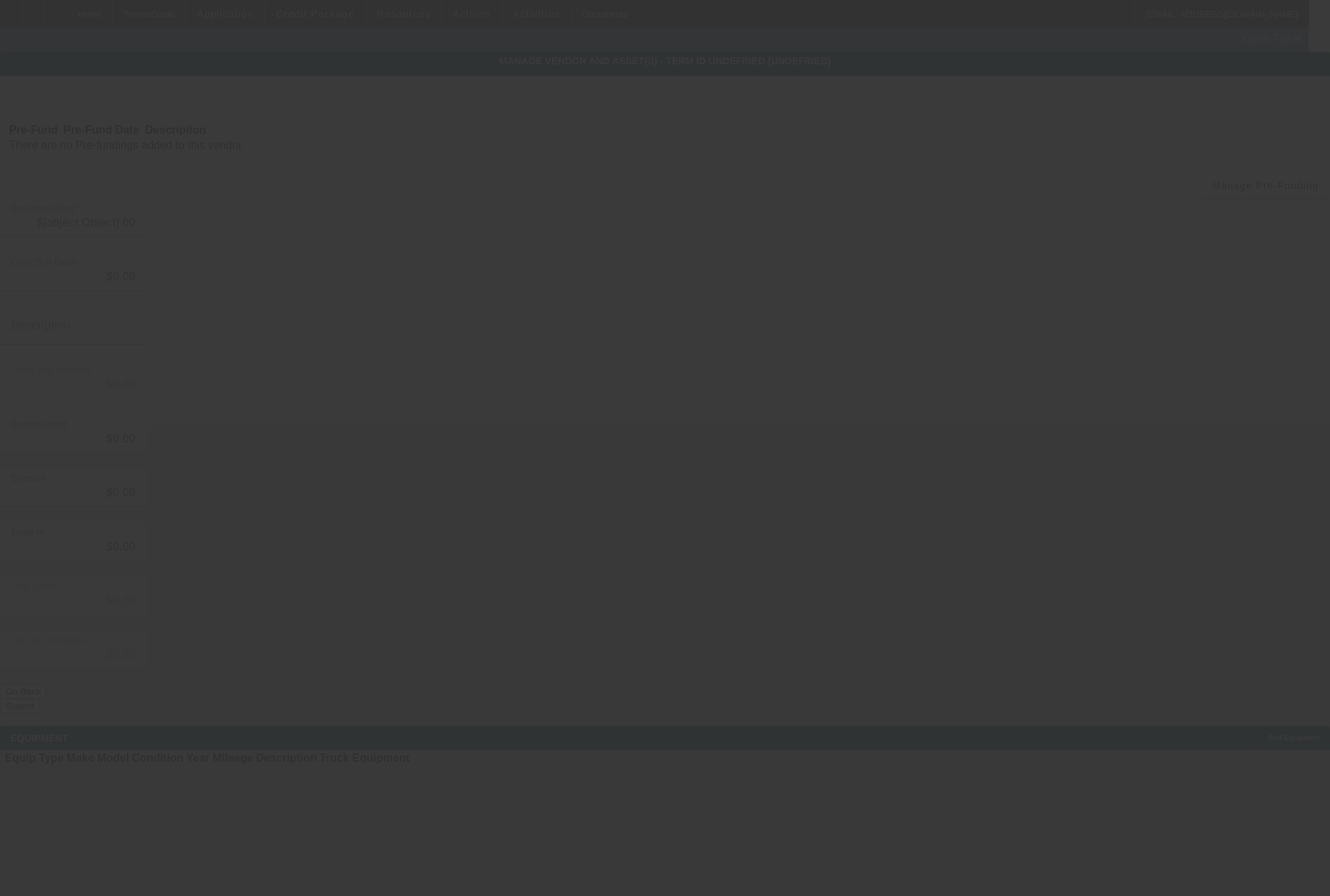
type input "$180,170.00"
type input "$6,400.00"
type input "$173,770.00"
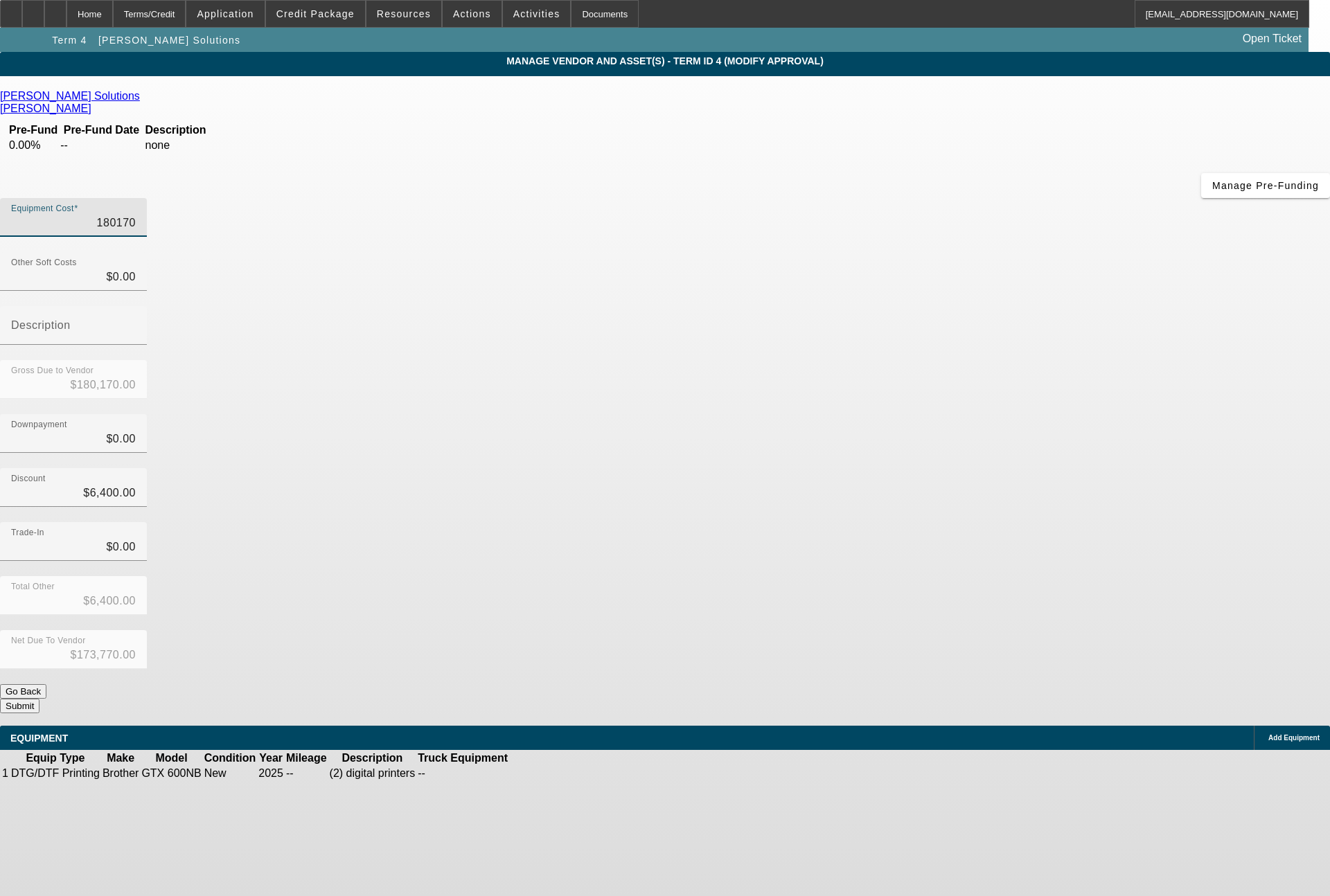
drag, startPoint x: 793, startPoint y: 112, endPoint x: 867, endPoint y: 123, distance: 74.8
click at [867, 198] on div "Equipment Cost 180170" at bounding box center [665, 225] width 1330 height 54
type input "2"
type input "$2.00"
type input "$-6,398.00"
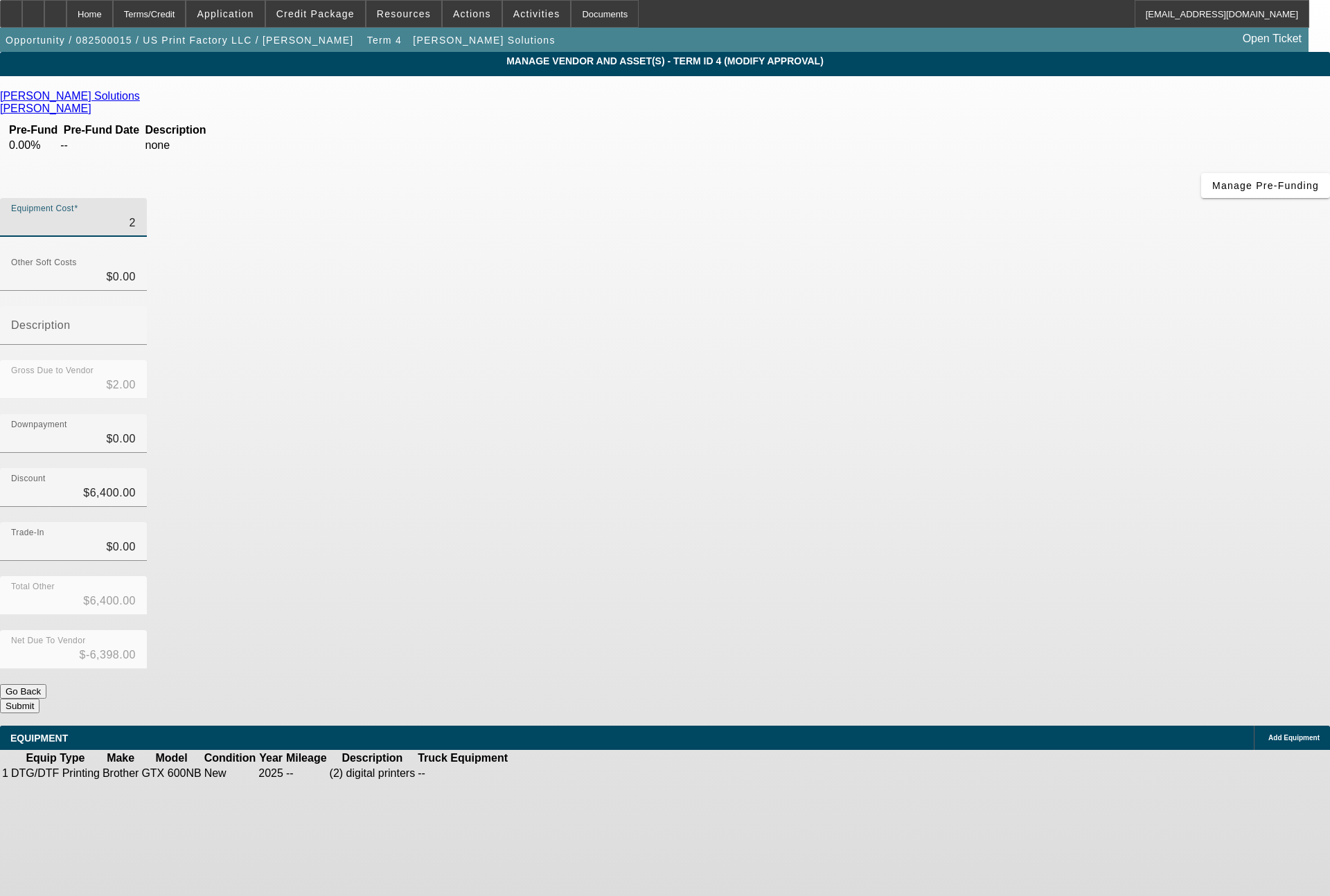
type input "21"
type input "$21.00"
type input "$-6,379.00"
type input "215"
type input "$215.00"
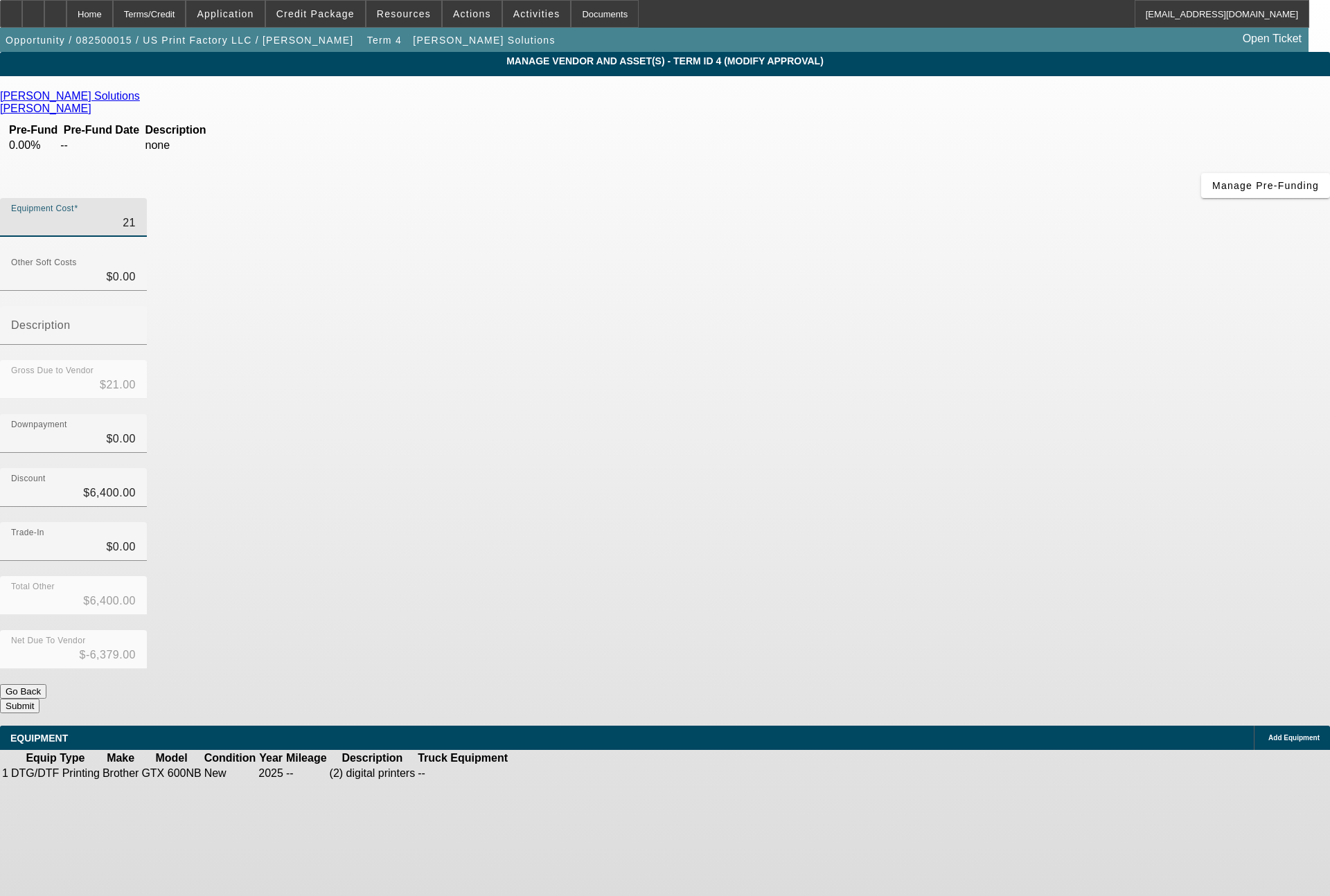
type input "$-6,185.00"
type input "2153"
type input "$2,153.00"
type input "$-4,247.00"
type input "21539"
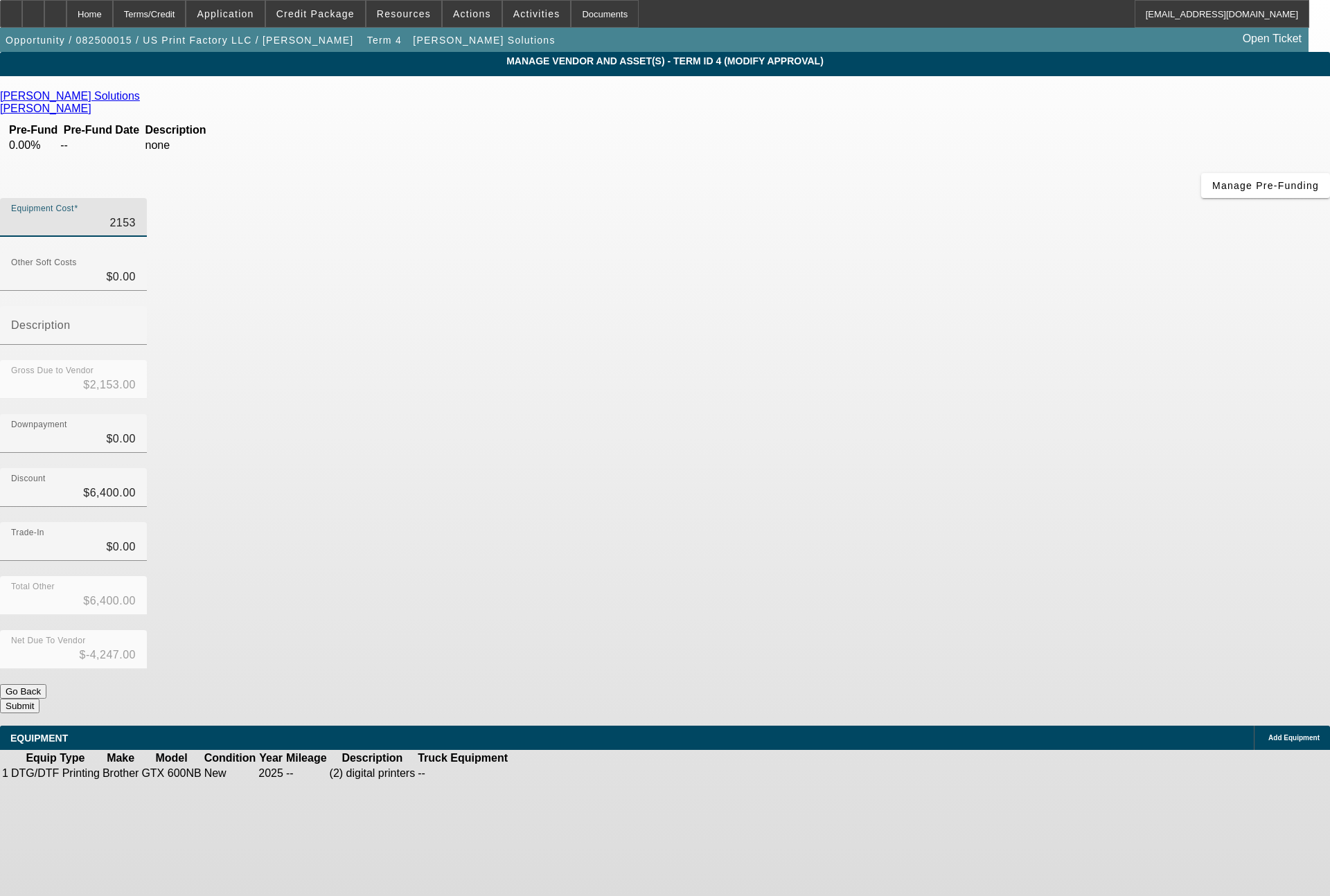
type input "$21,539.00"
type input "$15,139.00"
type input "2153"
type input "$2,153.00"
type input "$-4,247.00"
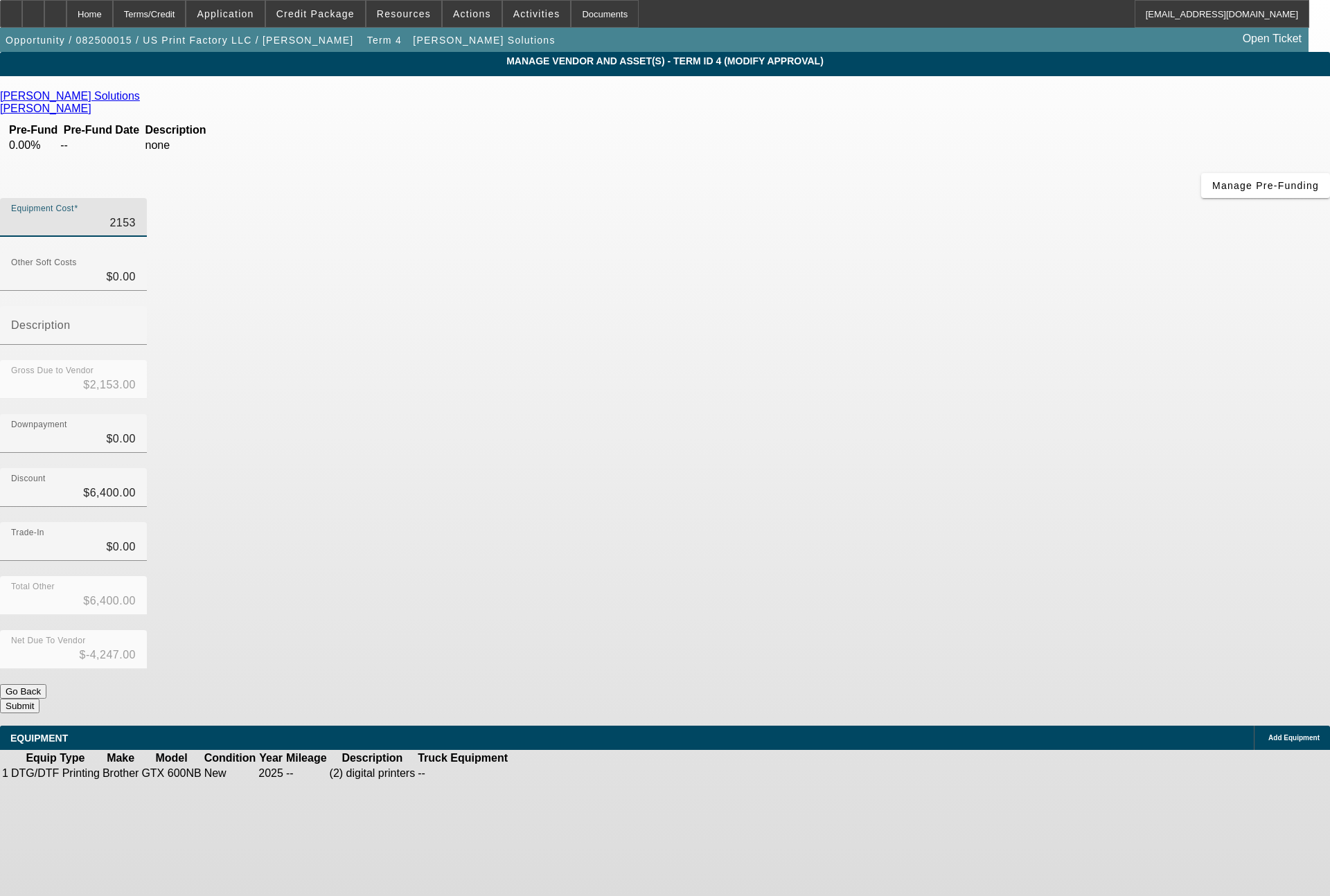
type input "215"
type input "$215.00"
type input "$-6,185.00"
type input "21"
type input "$21.00"
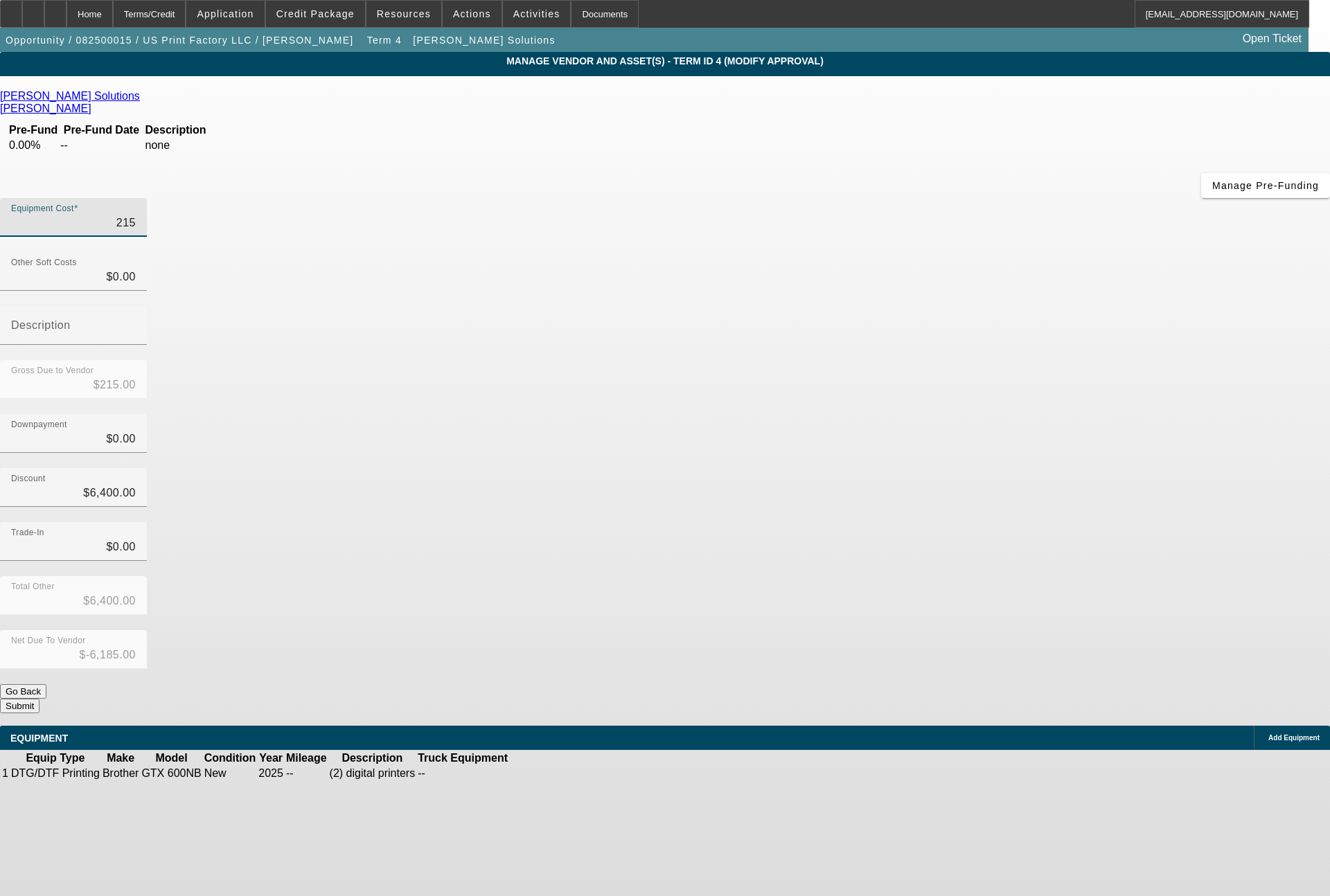
type input "$-6,379.00"
type input "216"
type input "$216.00"
type input "$-6,184.00"
type input "2163"
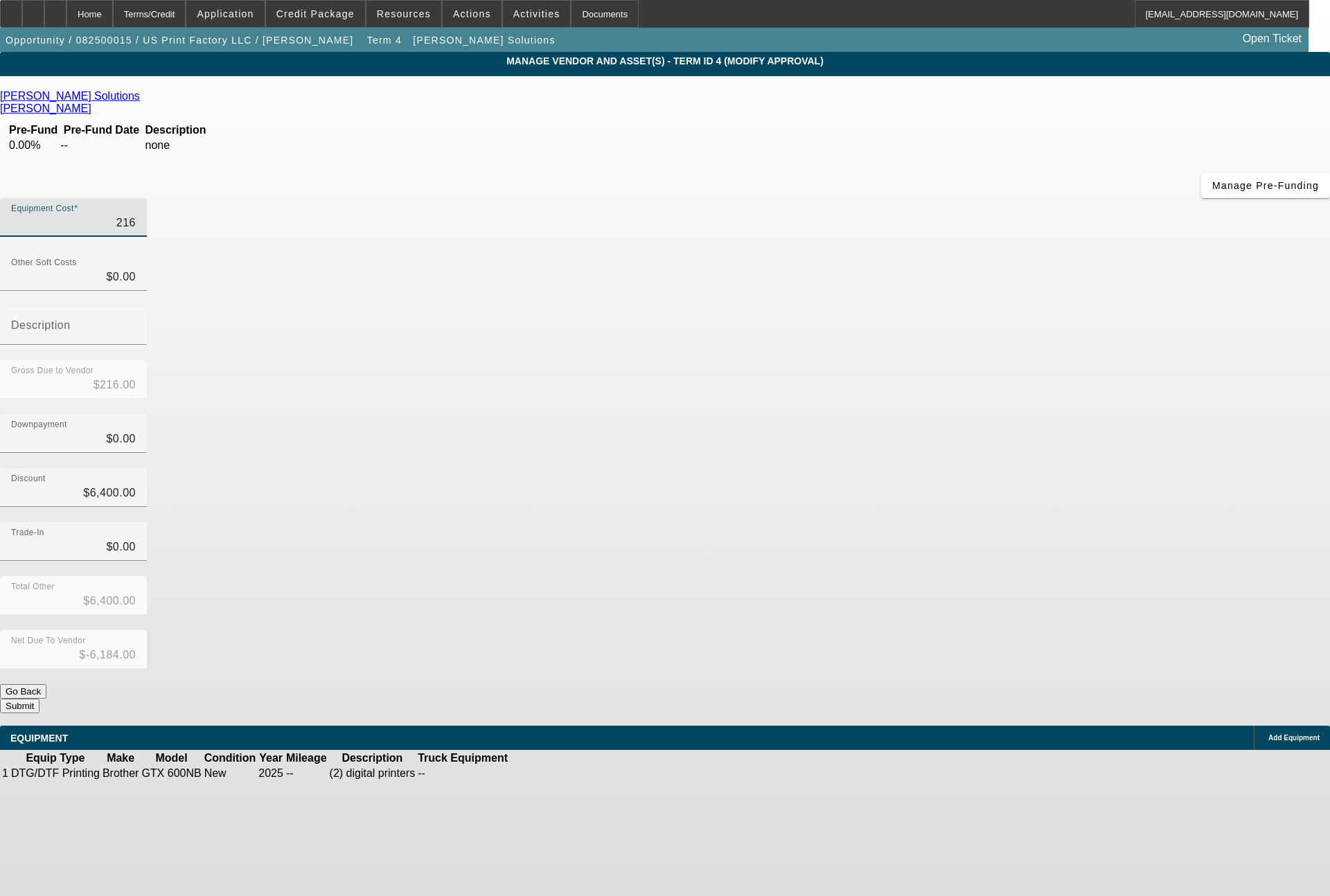
type input "$2,163.00"
type input "$-4,237.00"
type input "21639"
type input "$21,639.00"
type input "$15,239.00"
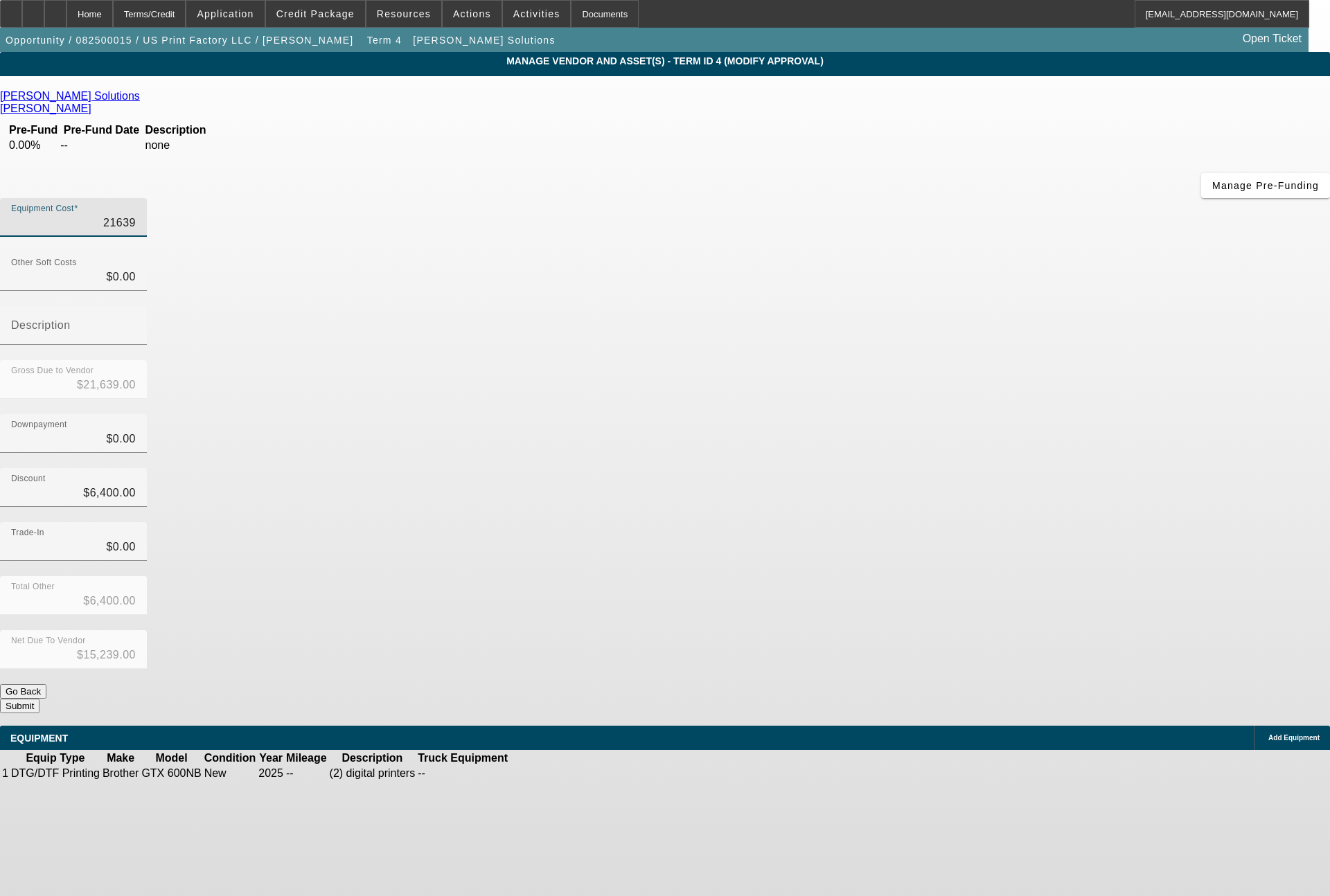
type input "216390"
type input "$216,390.00"
type input "$209,990.00"
type input "$216,390.00"
drag, startPoint x: 802, startPoint y: 339, endPoint x: 875, endPoint y: 336, distance: 73.1
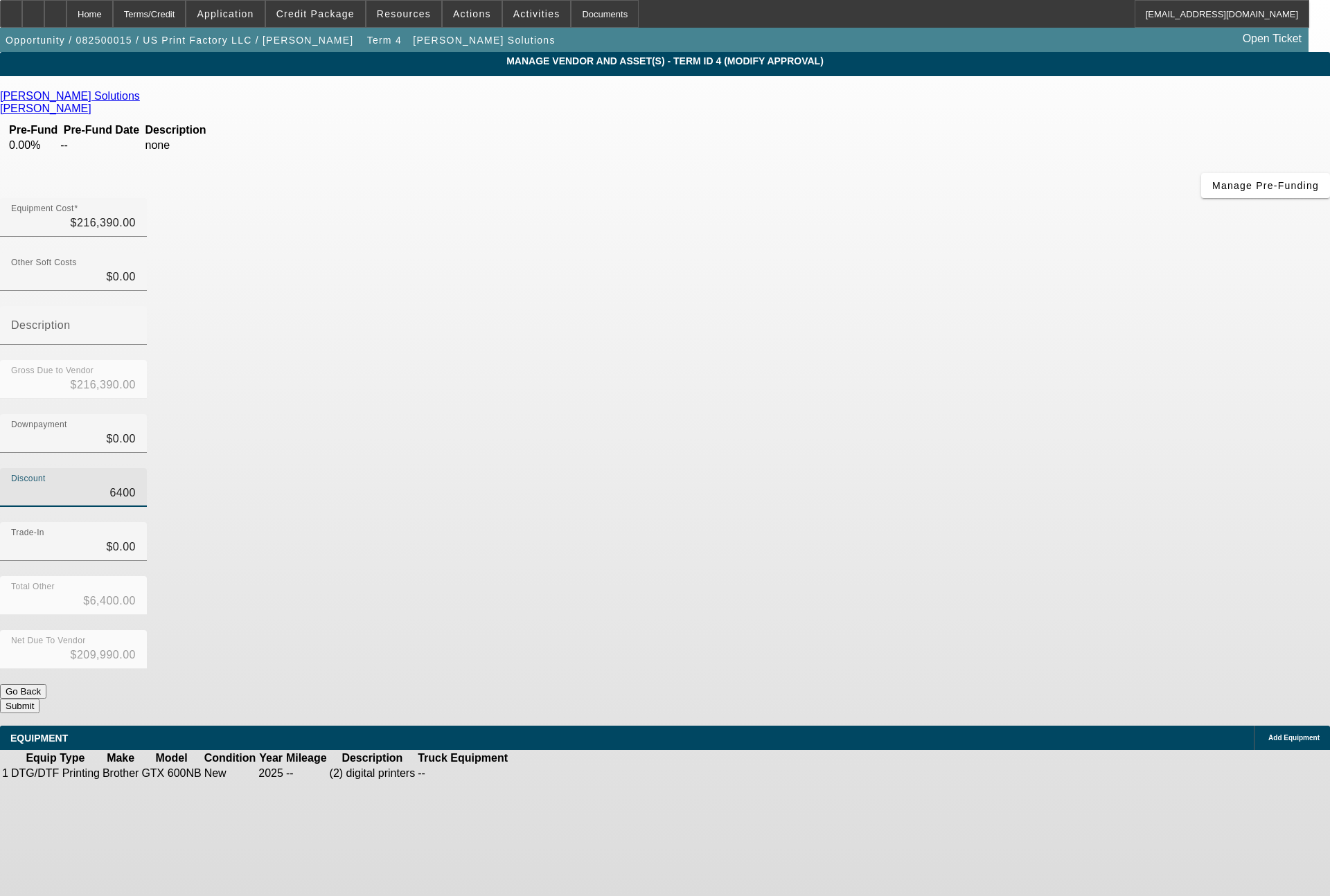
click at [875, 468] on div "Discount 6400" at bounding box center [665, 495] width 1330 height 54
type input "5"
type input "$5.00"
type input "$216,385.00"
type input "52"
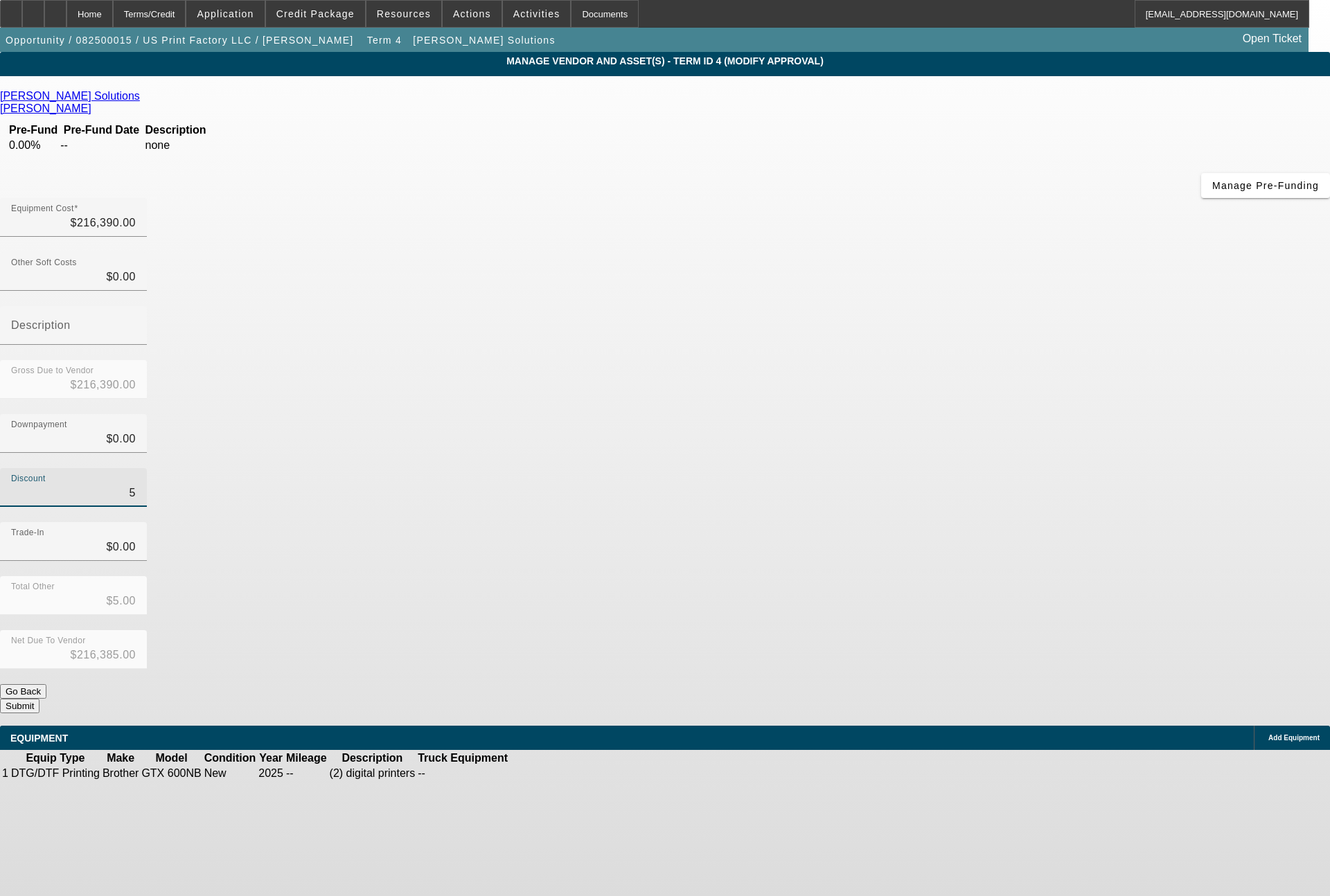
type input "$52.00"
type input "$216,338.00"
type input "526"
type input "$526.00"
type input "$215,864.00"
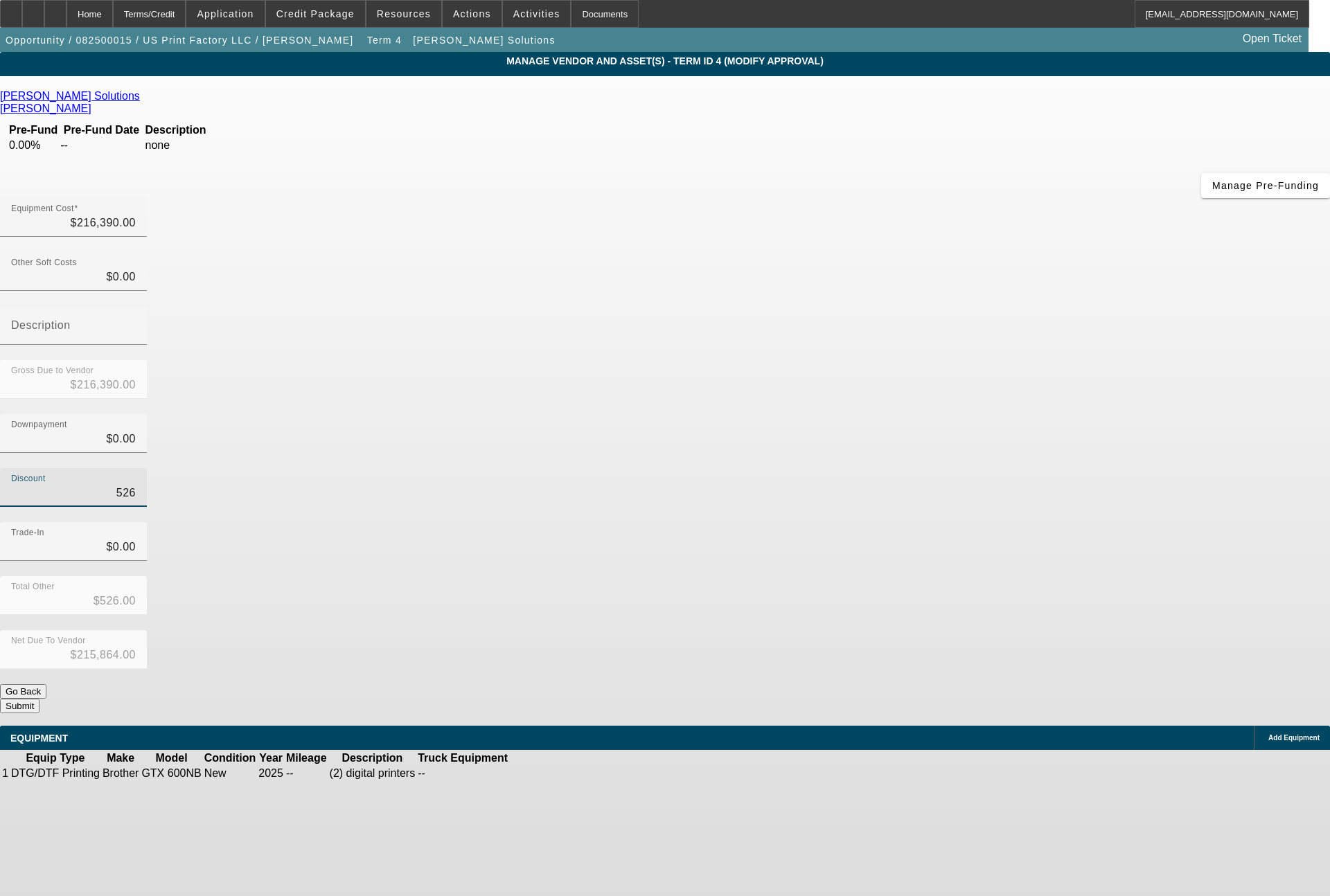
type input "5262"
type input "$5,262.00"
type input "$211,128.00"
type input "52620"
type input "$52,620.00"
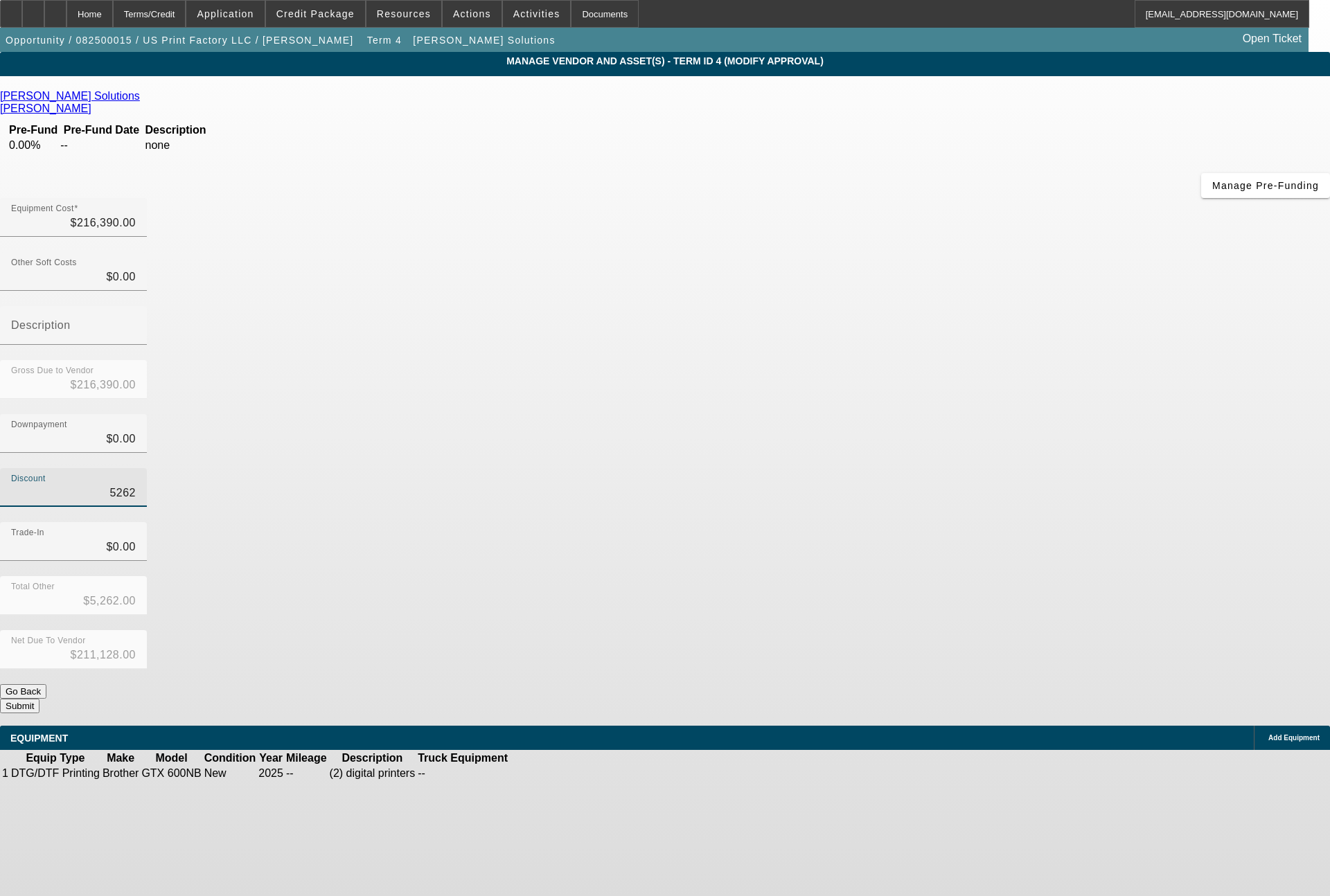
type input "$163,770.00"
type input "$52,620.00"
click at [40, 698] on button "Submit" at bounding box center [19, 705] width 40 height 14
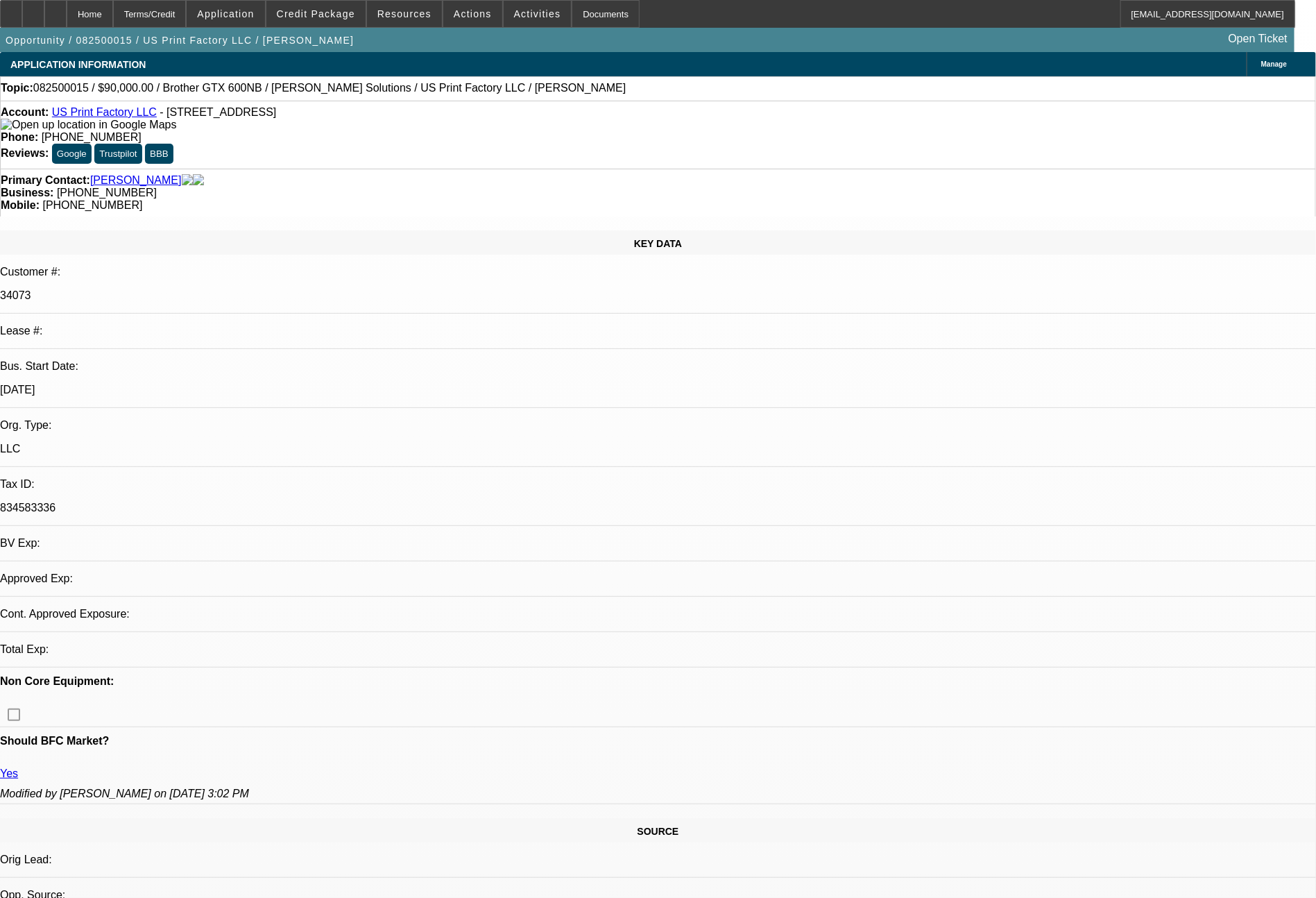
select select "0"
select select "2"
select select "0"
select select "6"
select select "0"
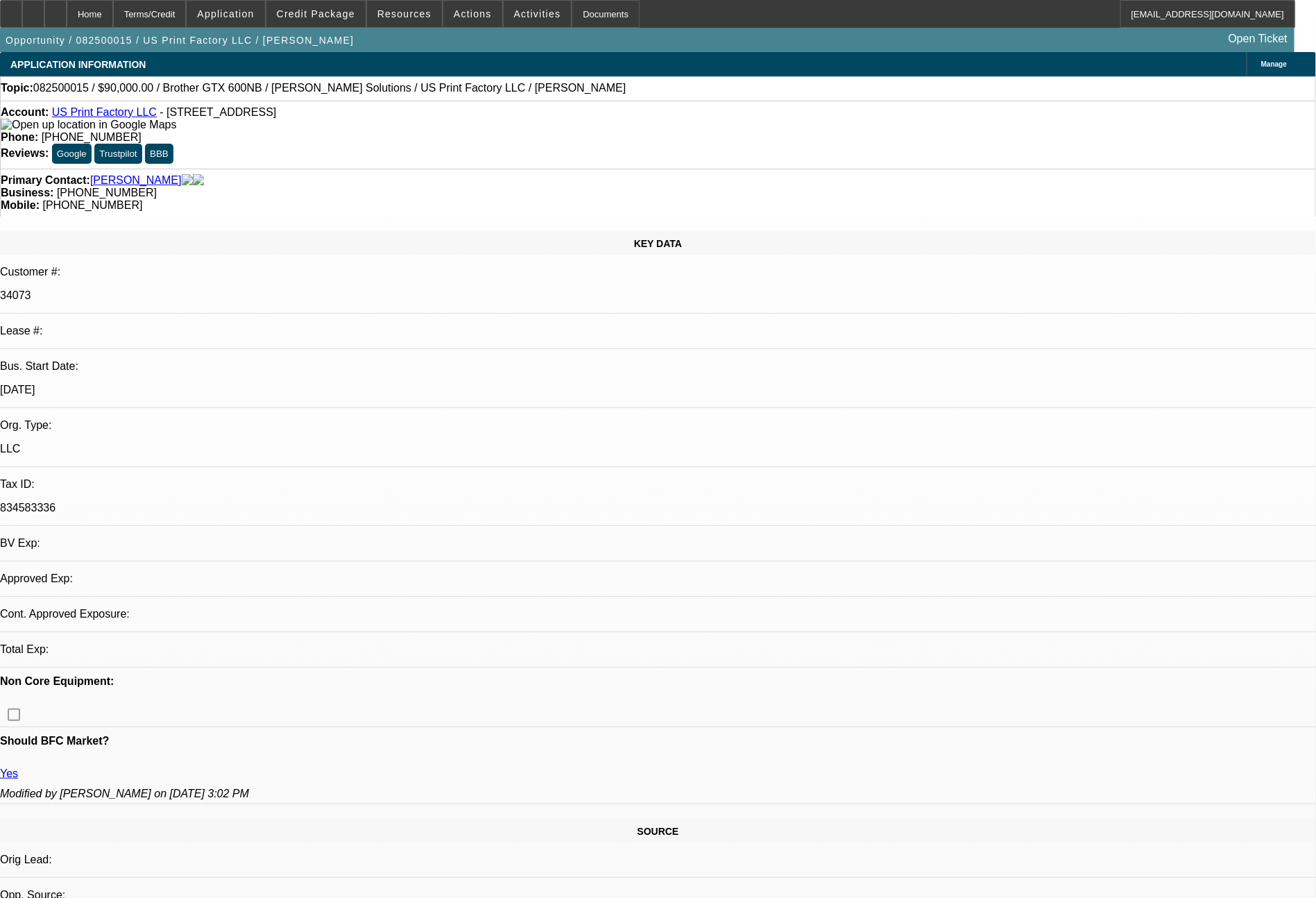
select select "2"
select select "0"
select select "6"
select select "0"
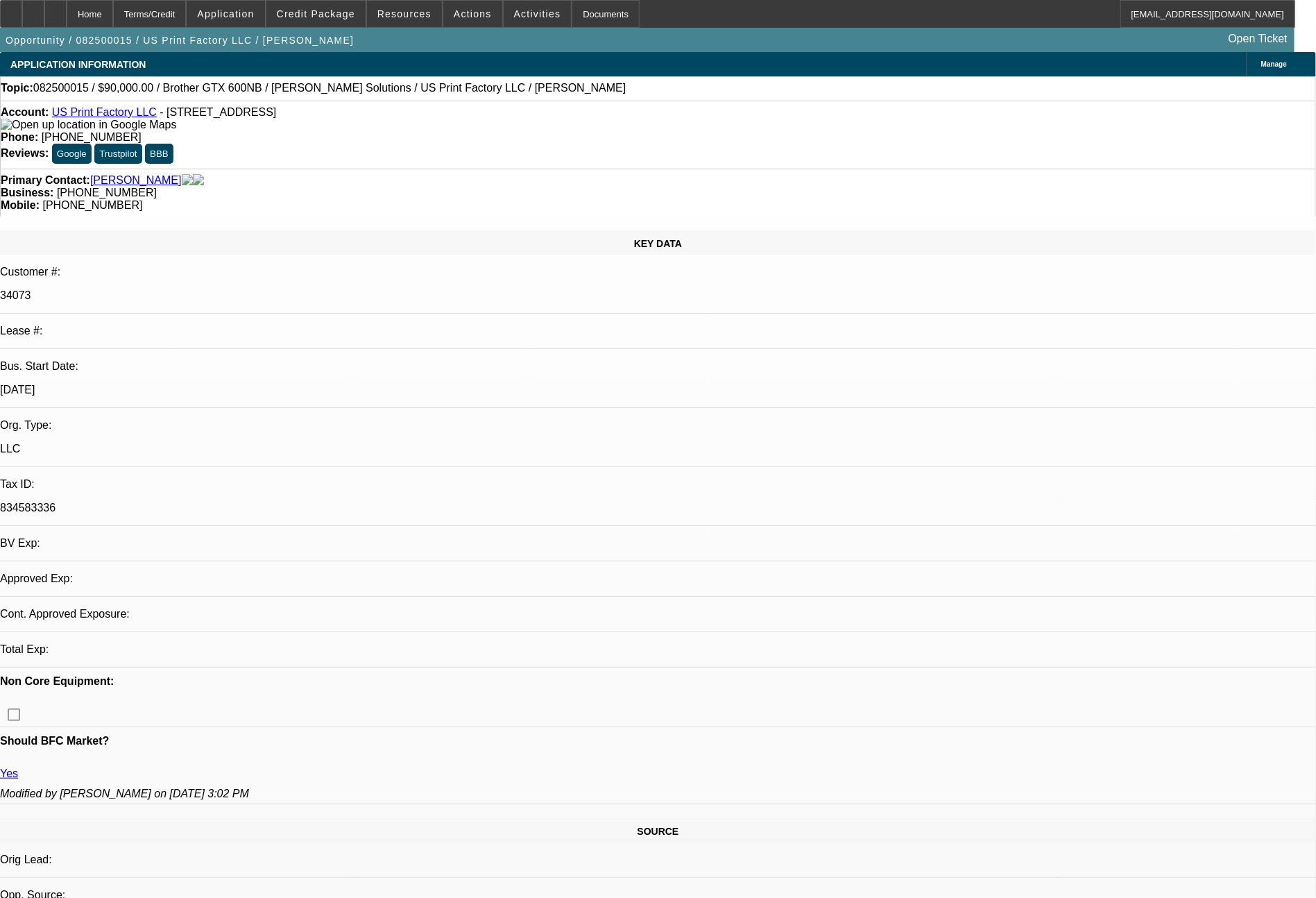
select select "2"
select select "0"
select select "6"
select select "0"
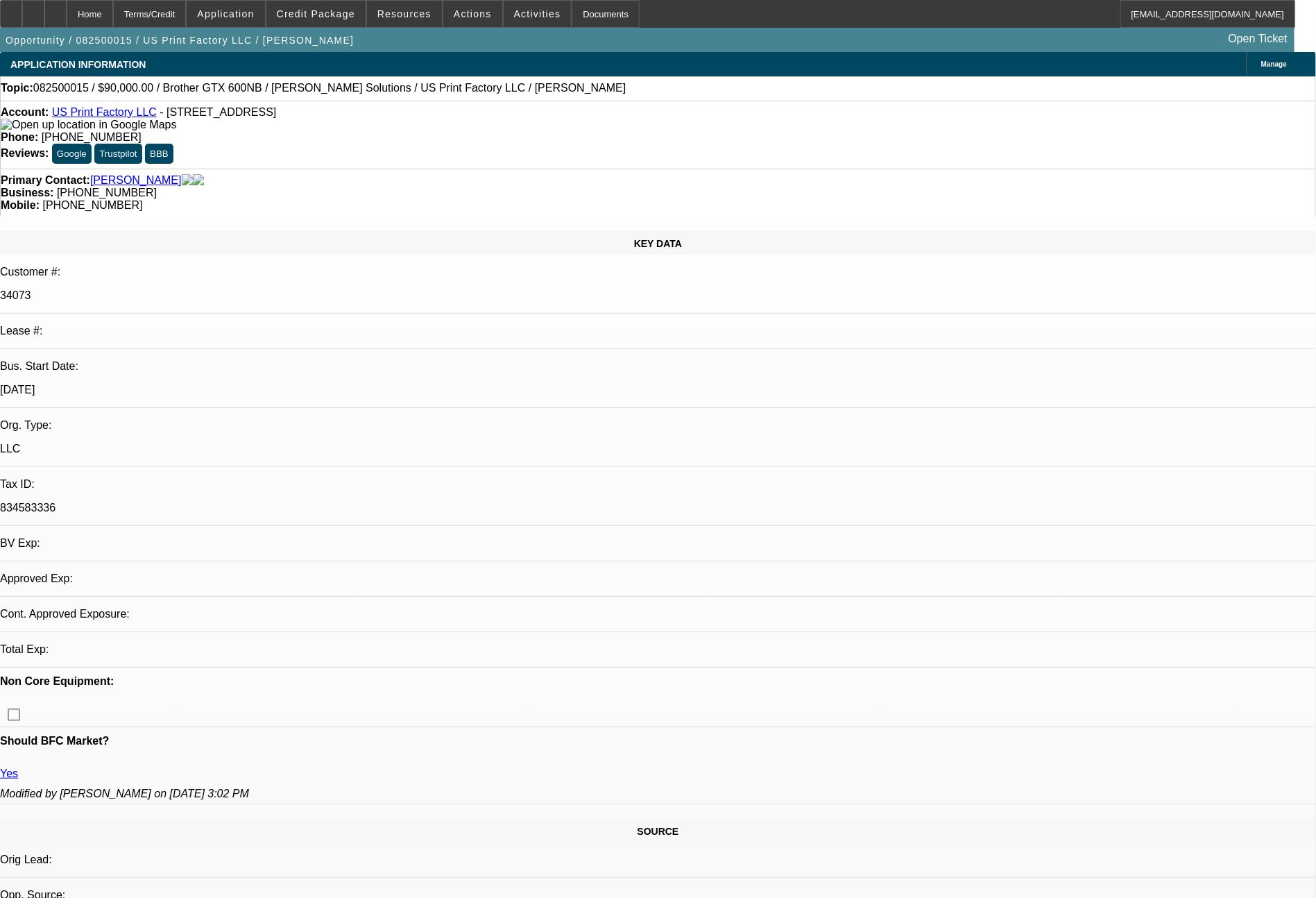
select select "2"
select select "0"
select select "6"
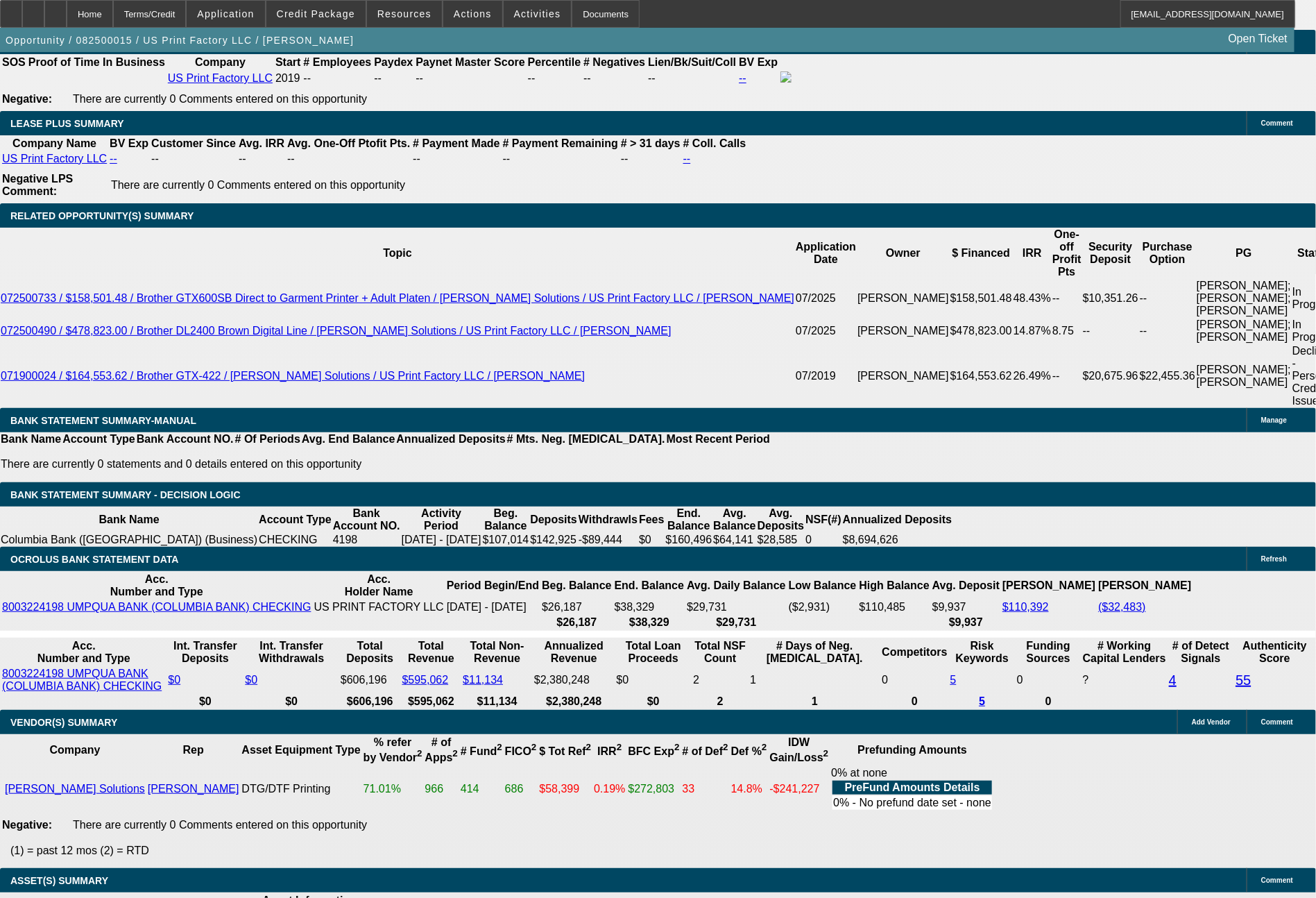
scroll to position [2436, 0]
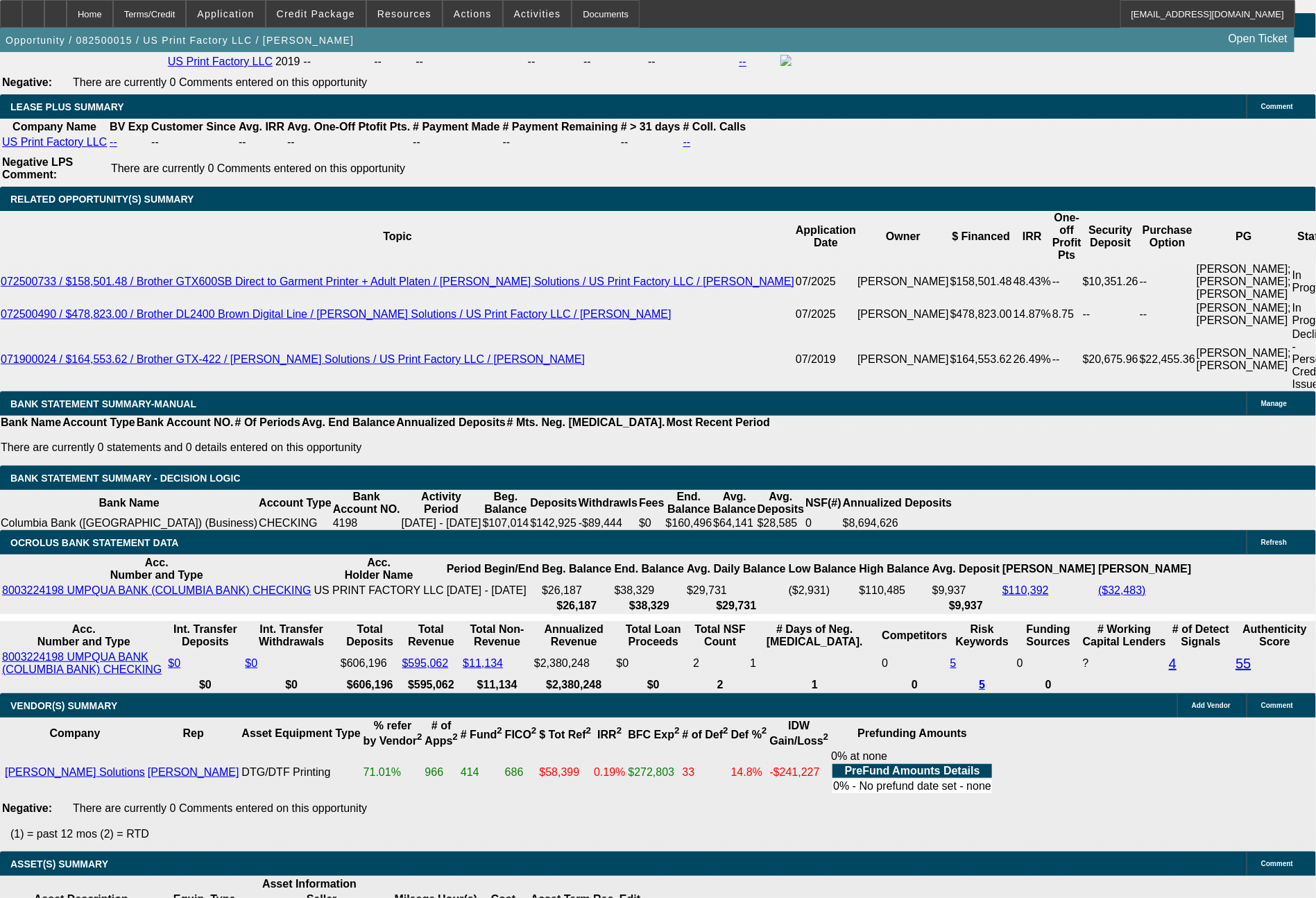
drag, startPoint x: 417, startPoint y: 386, endPoint x: 469, endPoint y: 390, distance: 52.2
type input "$63,770.00"
type input "UNKNOWN"
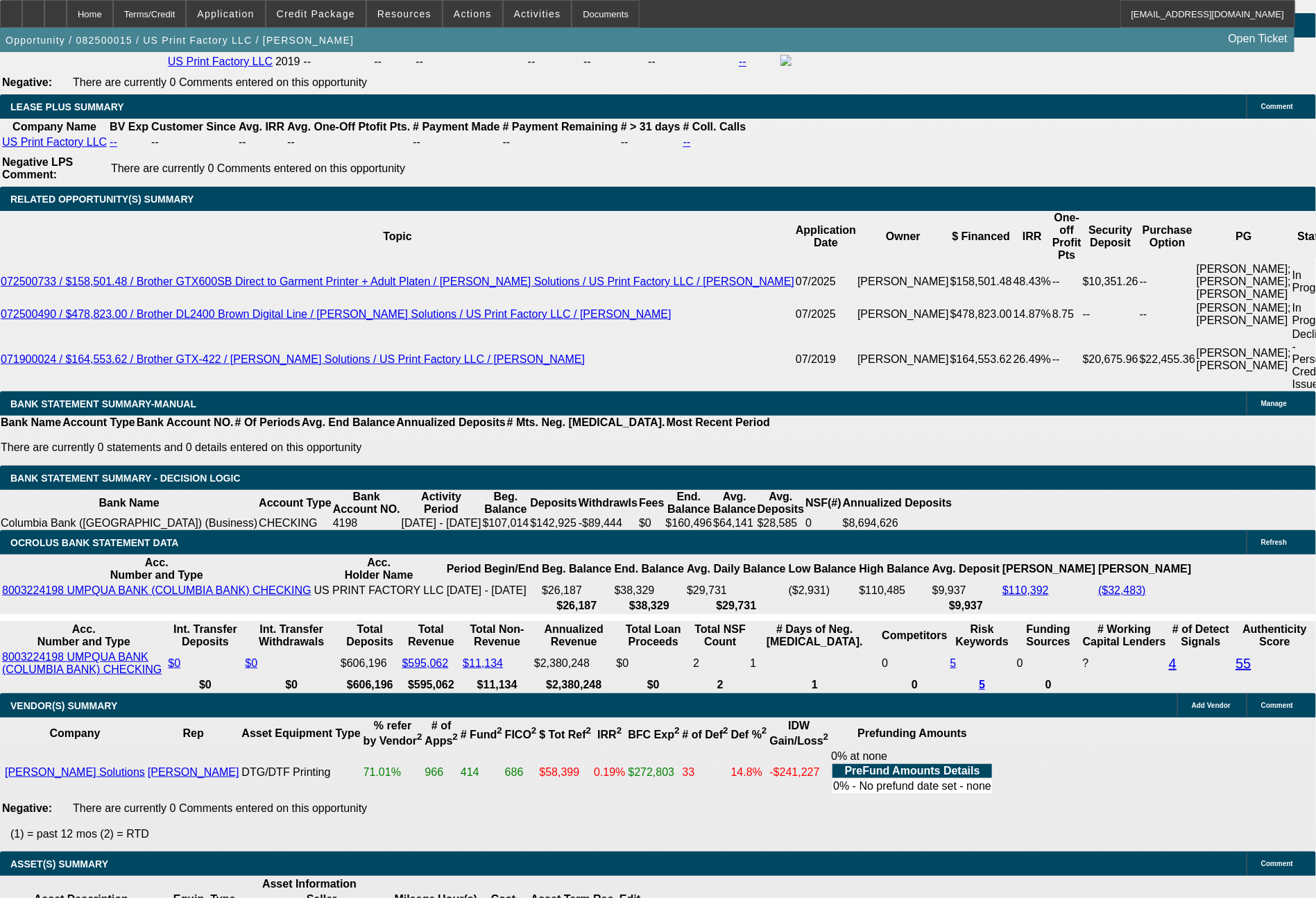
type input "$8,088.46"
type input "$4,044.23"
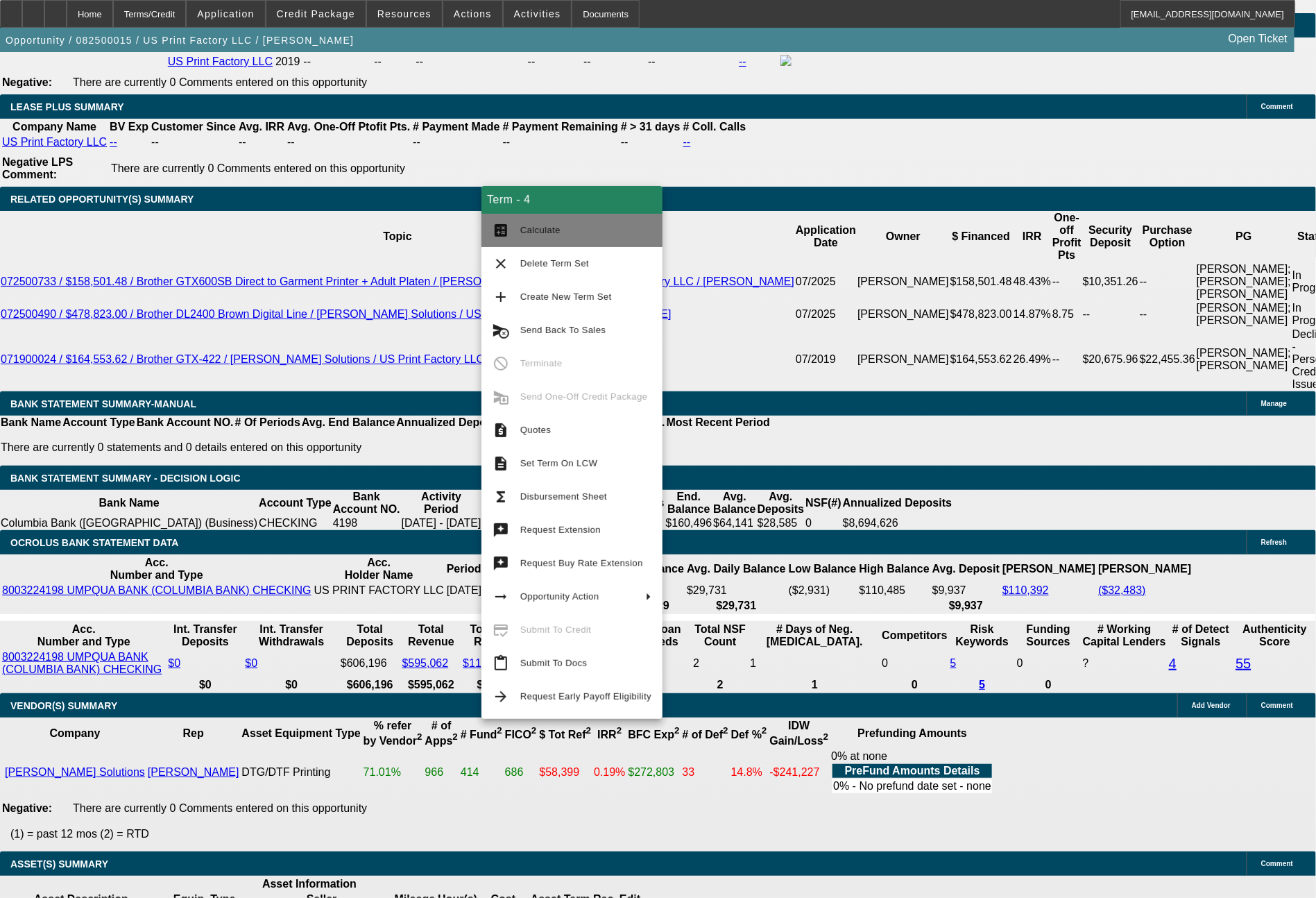
click at [560, 226] on span "Calculate" at bounding box center [585, 230] width 131 height 16
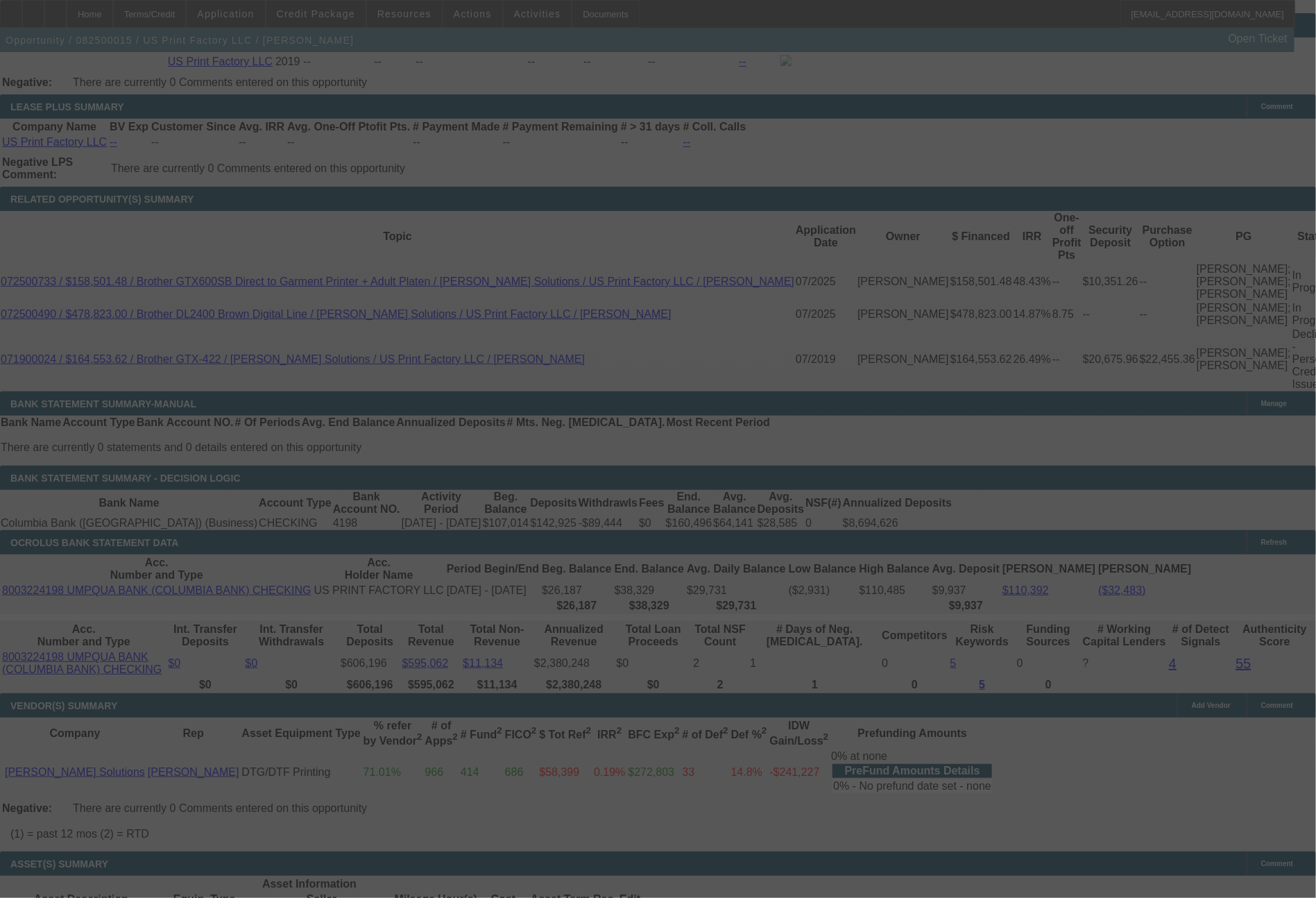
select select "0"
select select "2"
select select "0"
select select "6"
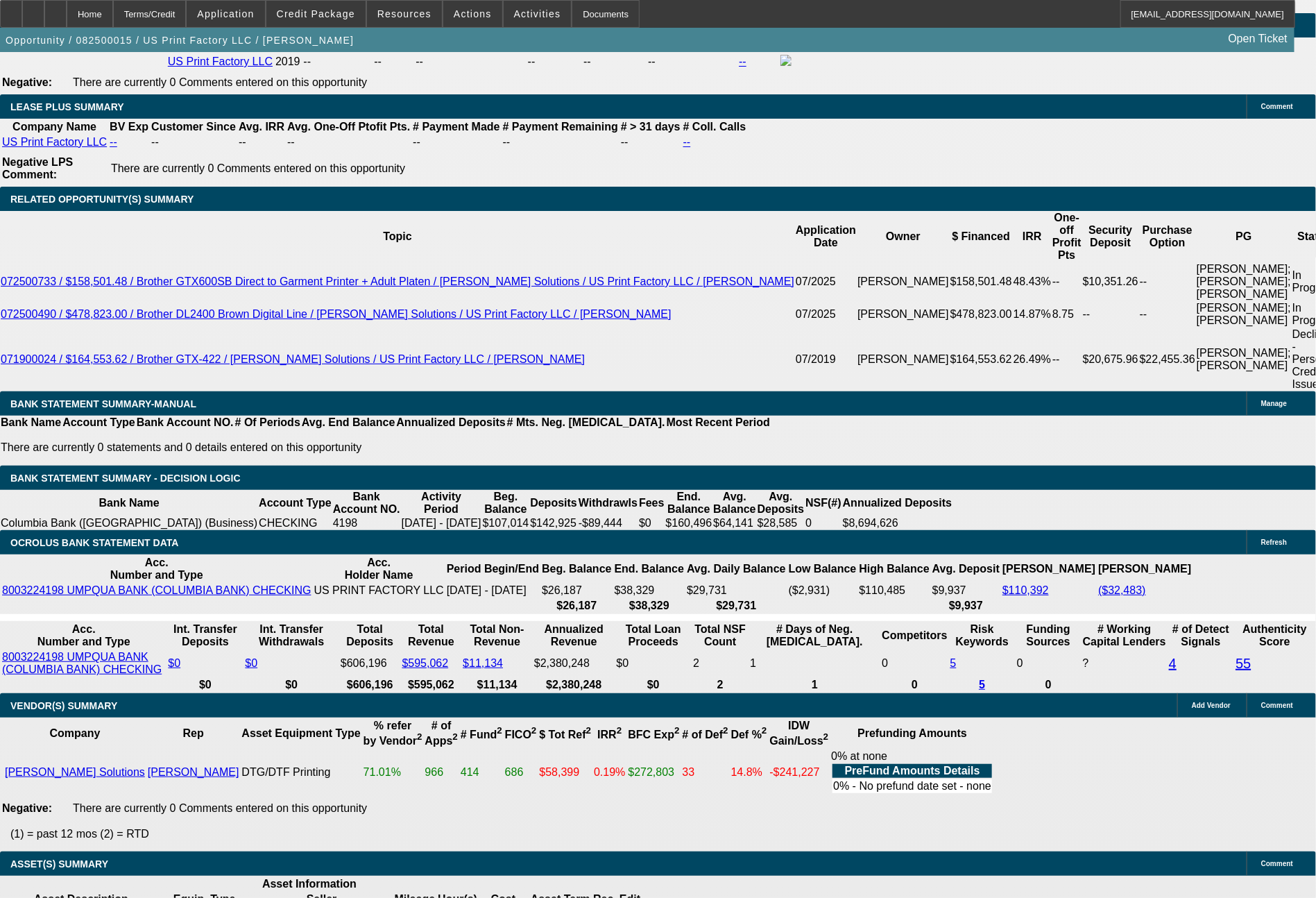
drag, startPoint x: 377, startPoint y: 492, endPoint x: 489, endPoint y: 494, distance: 112.0
type input "402"
type input "$804.00"
type input "UNKNOWN"
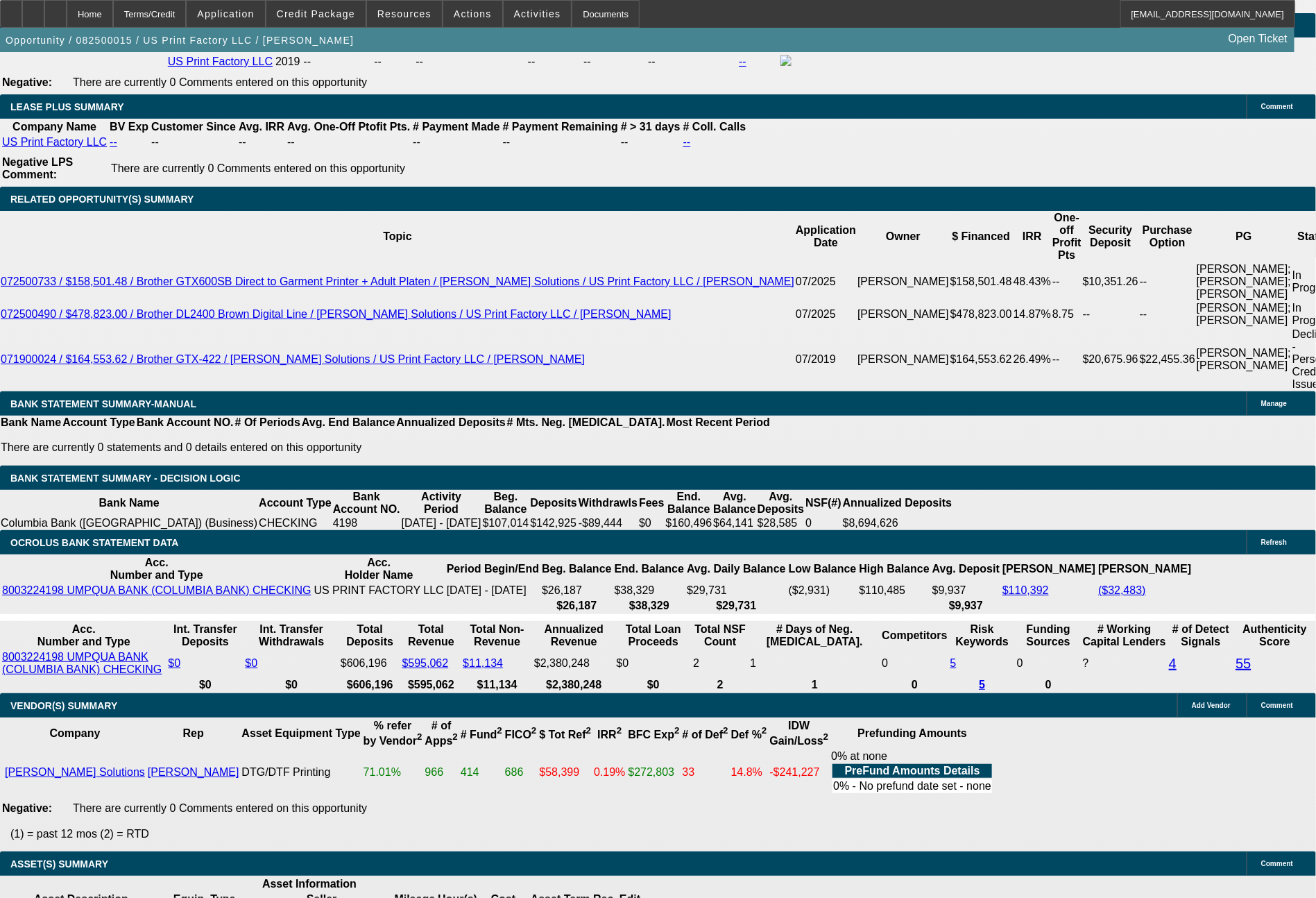
type input "4024"
type input "$8,048.00"
type input "25.9"
type input "402"
type input "$804.00"
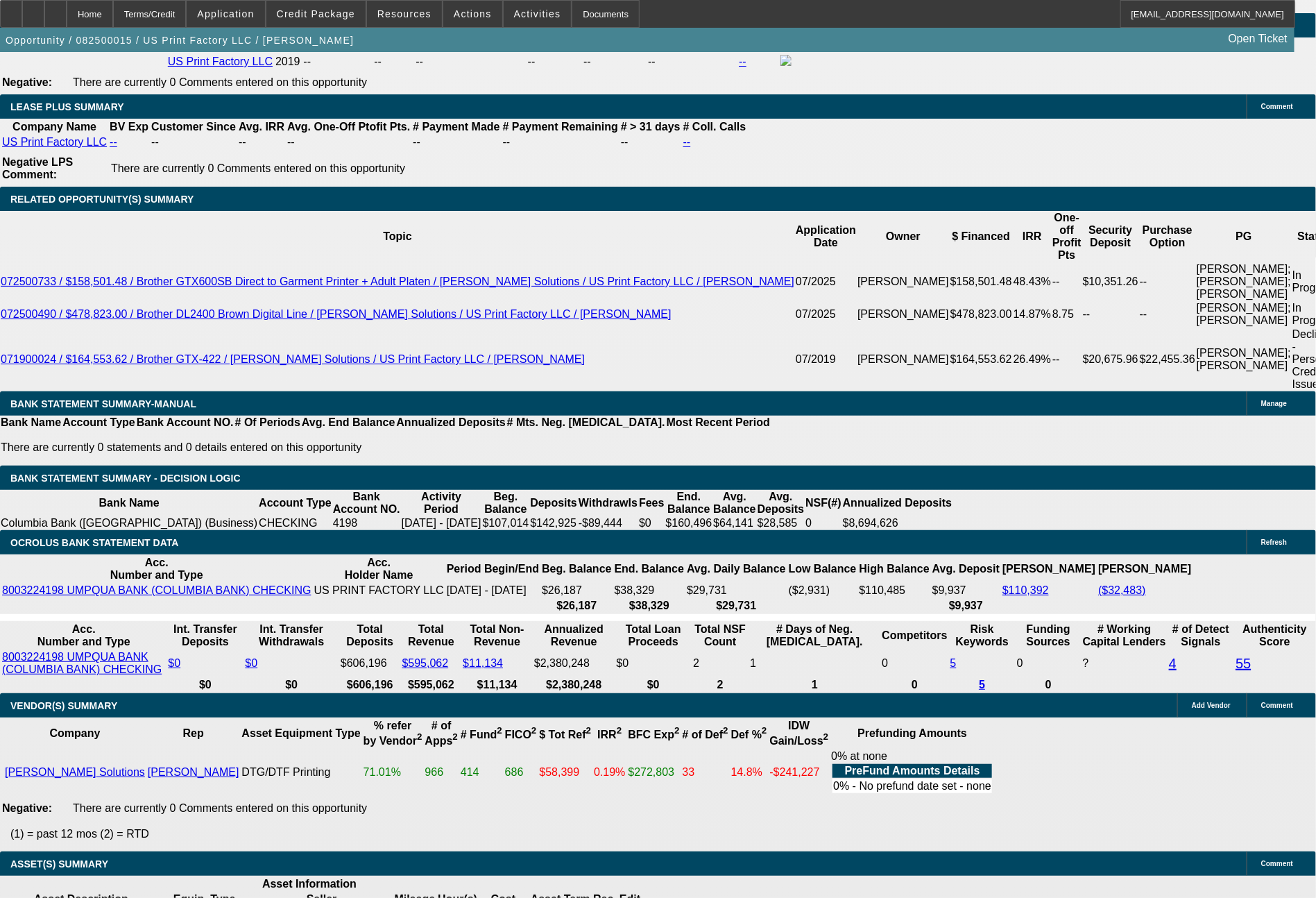
type input "4023"
type input "$8,046.00"
type input "25.8"
type input "4023.9"
type input "$8,047.80"
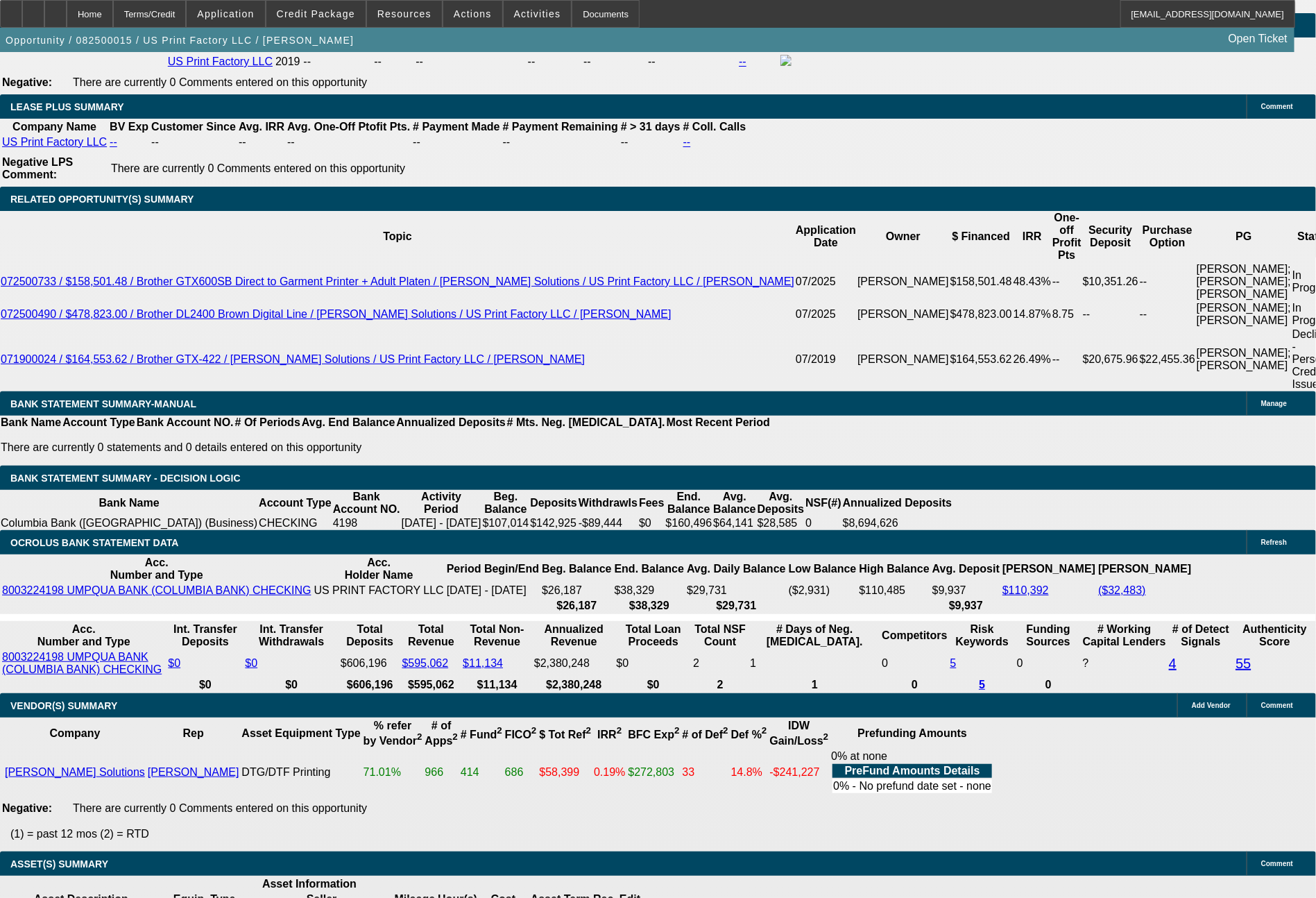
type input "4023.97"
type input "$8,047.94"
type input "25.9"
type input "$4,023.97"
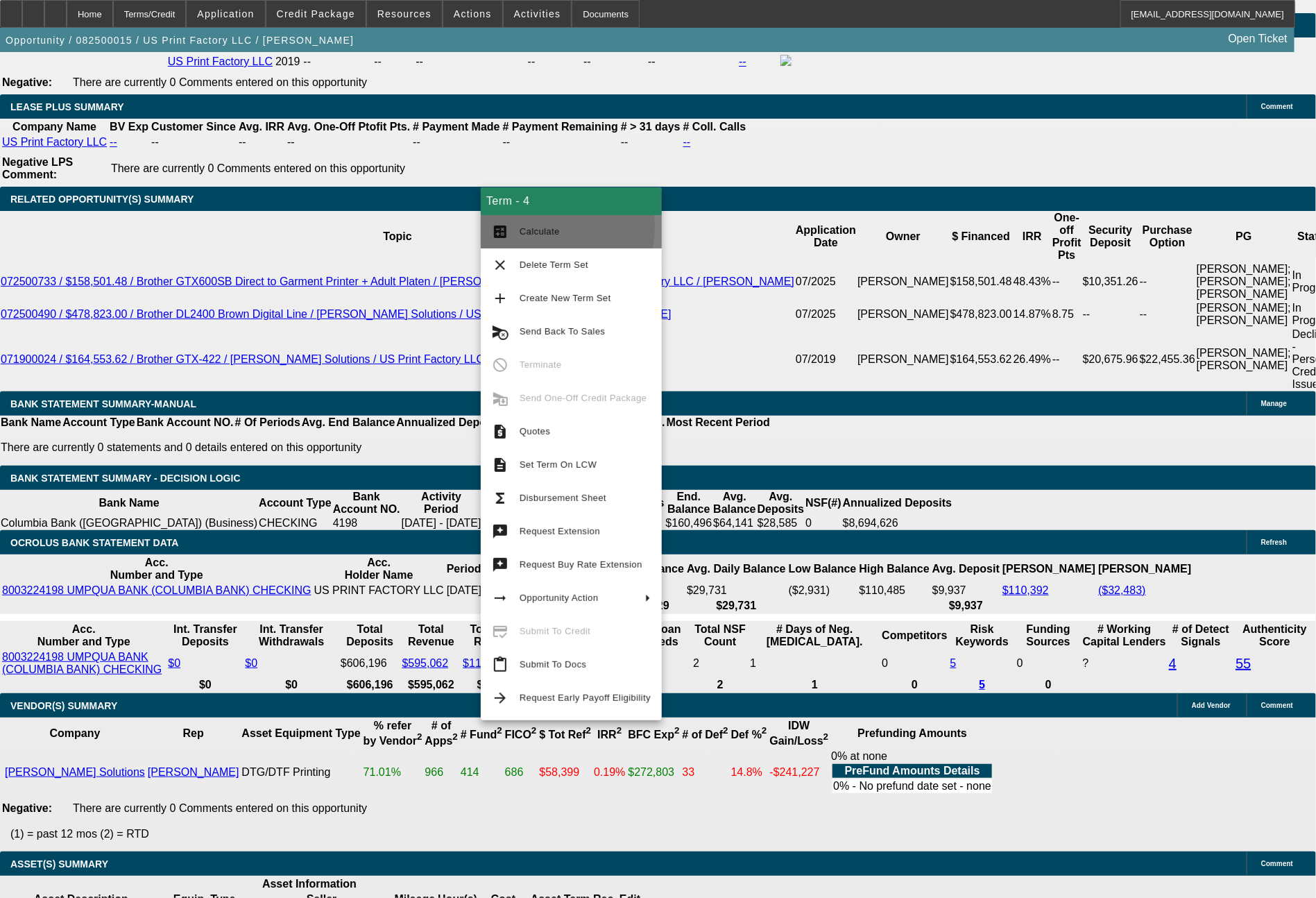
click at [535, 227] on span "Calculate" at bounding box center [540, 231] width 40 height 10
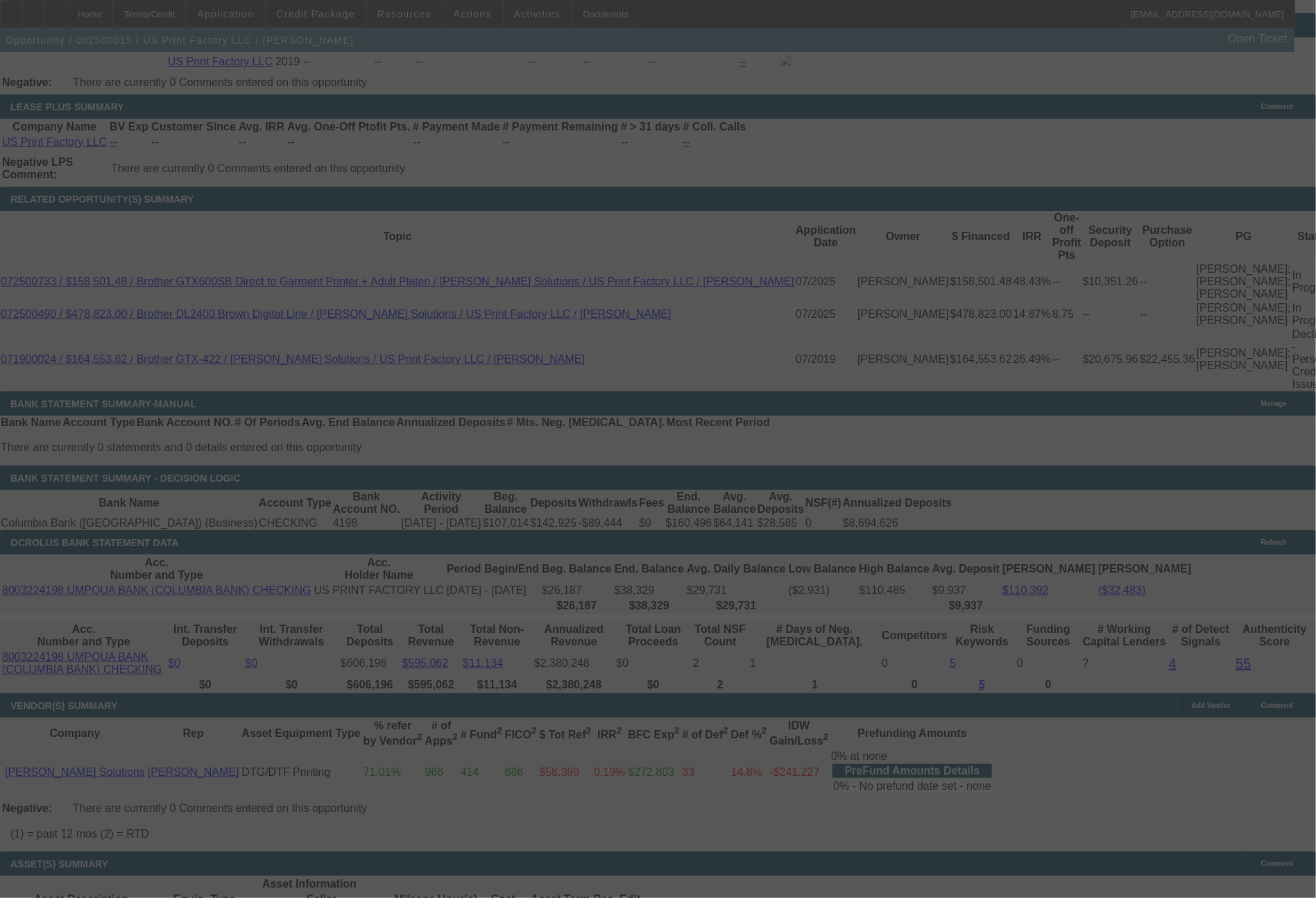
select select "0"
select select "2"
select select "0"
select select "6"
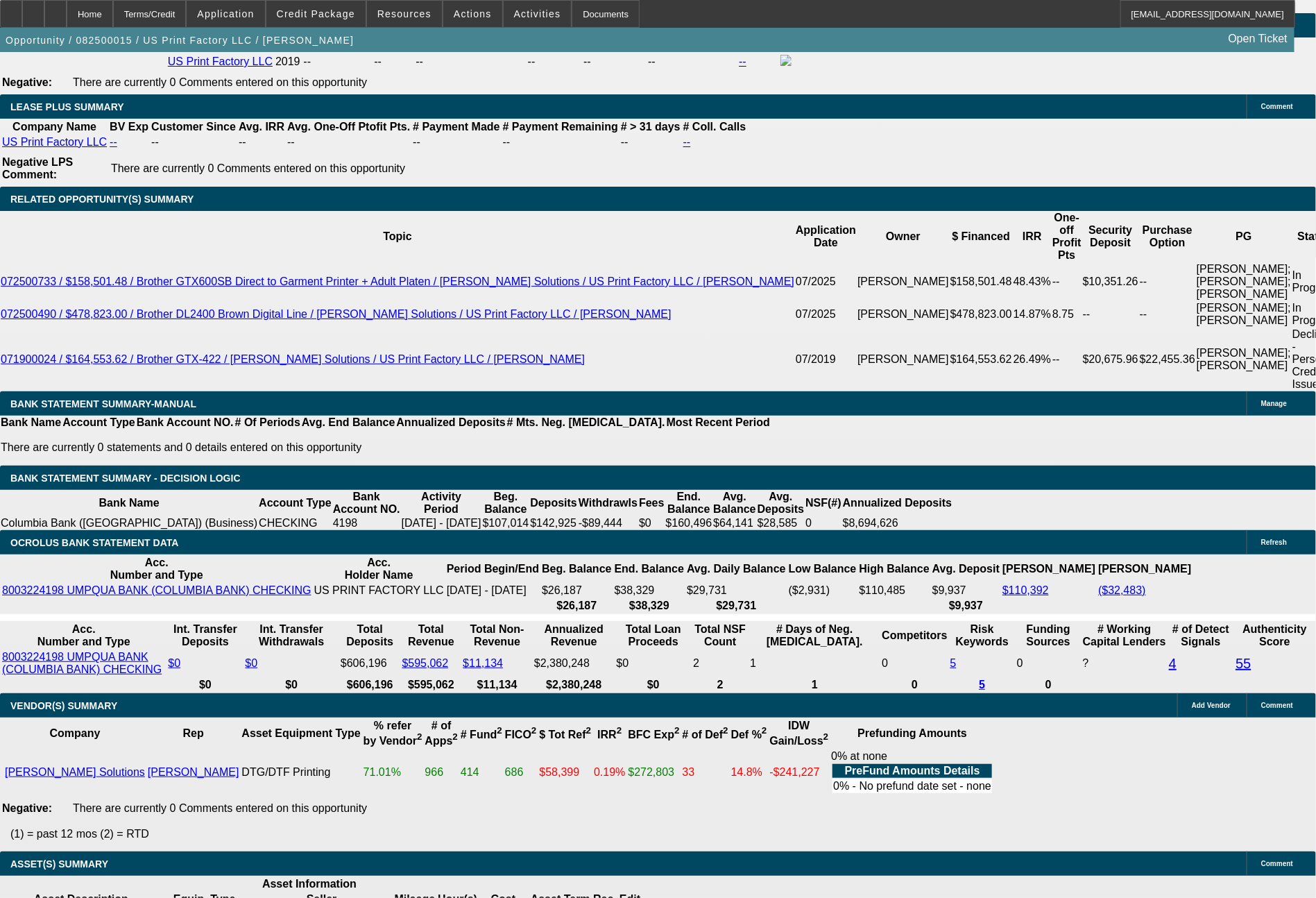
drag, startPoint x: 203, startPoint y: 500, endPoint x: 329, endPoint y: 511, distance: 126.5
type input "40"
type input "$40.00"
type input "UNKNOWN"
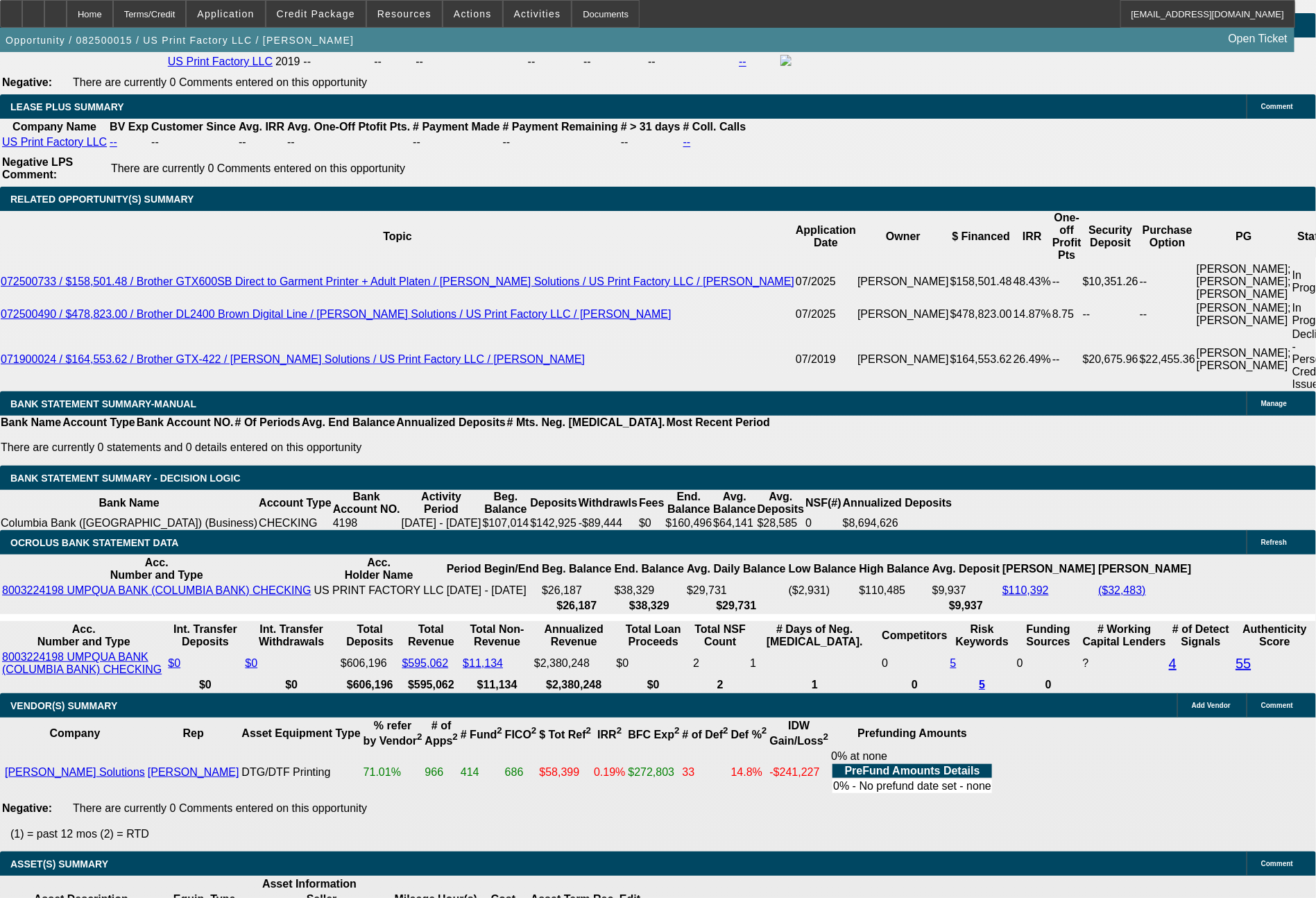
type input "4024"
type input "25.9"
type input "$4,024.00"
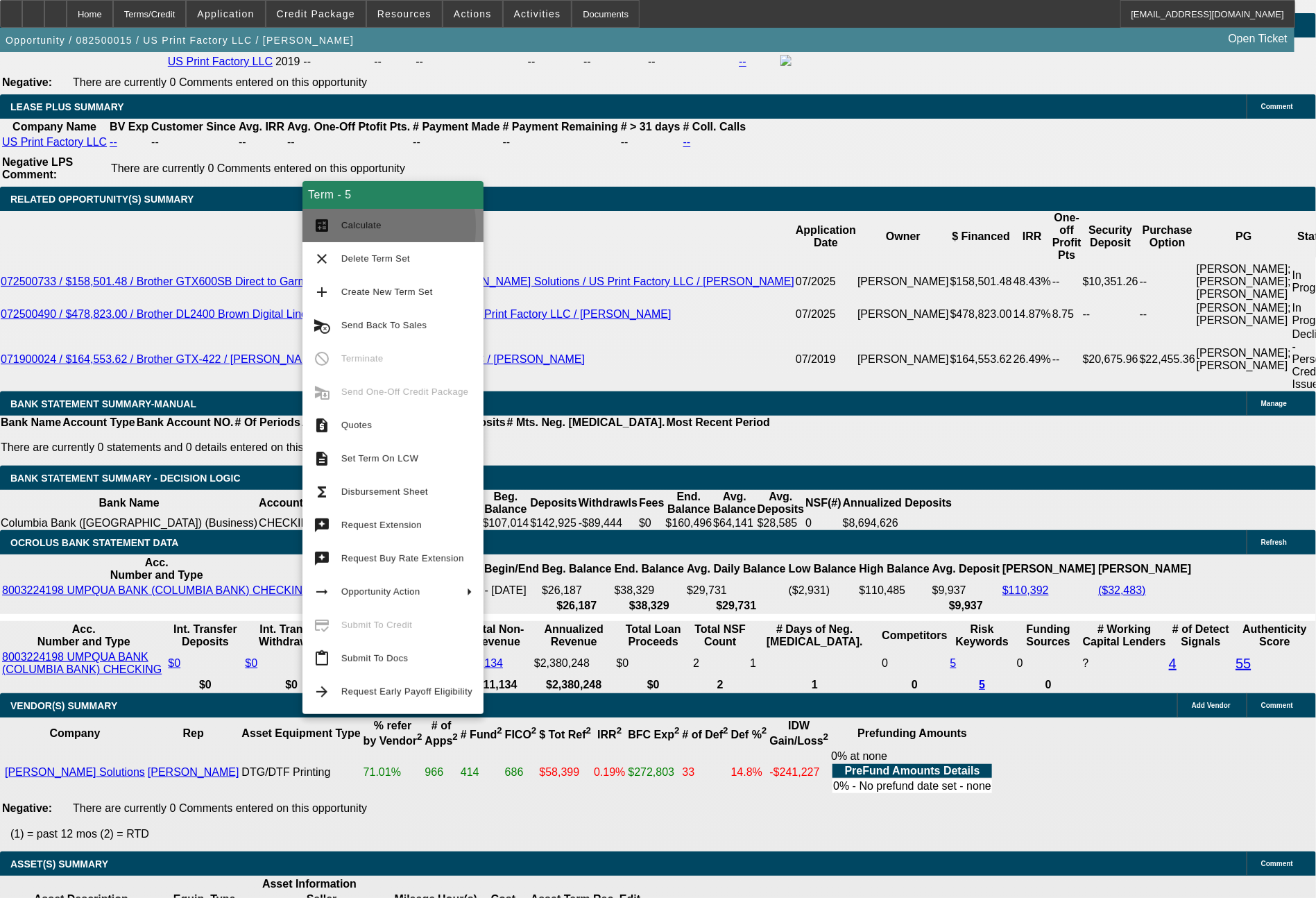
click at [342, 227] on span "Calculate" at bounding box center [362, 225] width 40 height 10
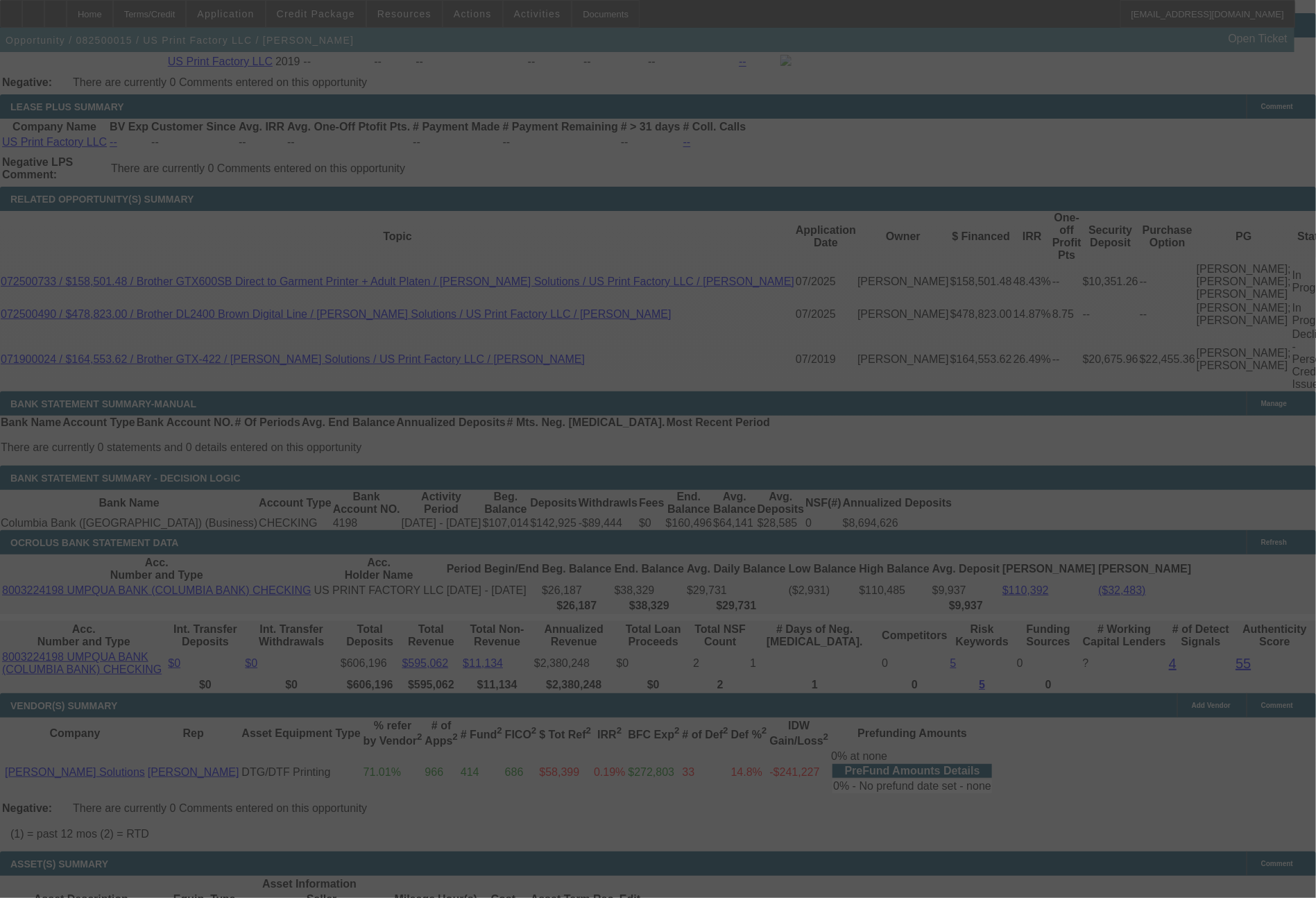
select select "0"
select select "2"
select select "0"
select select "6"
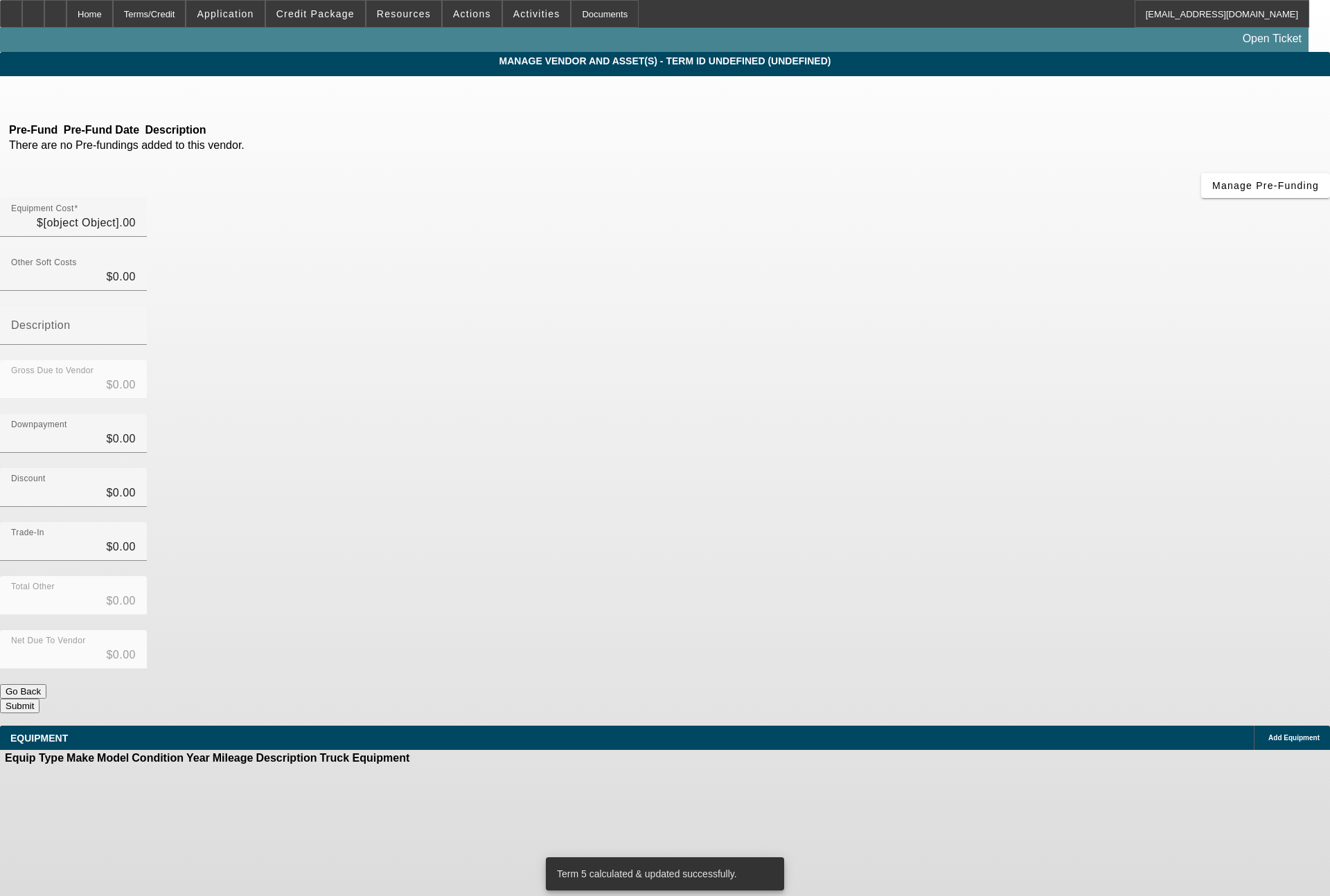
type input "$180,170.00"
type input "$6,400.00"
type input "$173,770.00"
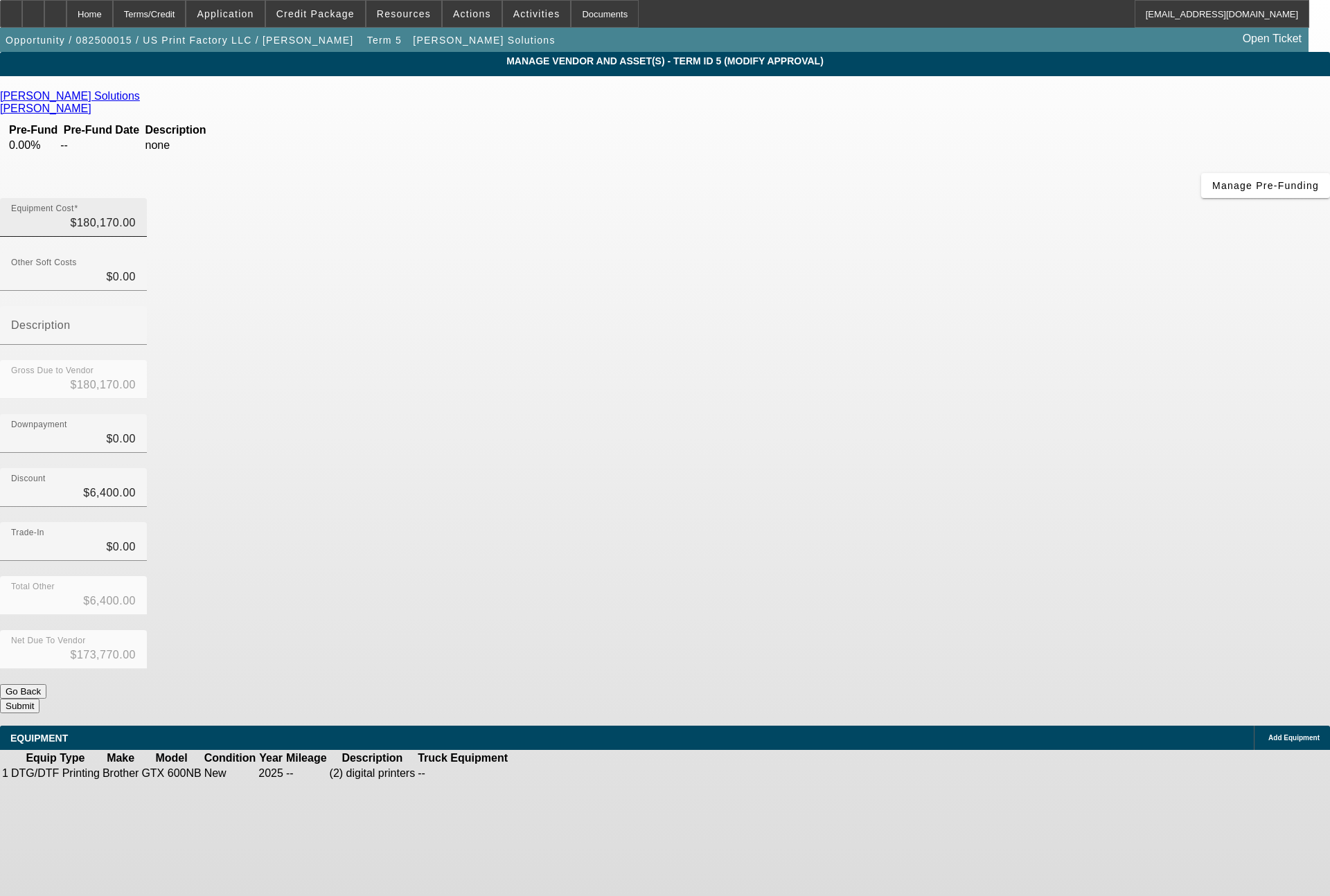
drag, startPoint x: 779, startPoint y: 107, endPoint x: 790, endPoint y: 108, distance: 11.0
click at [136, 198] on div "Equipment Cost $180,170.00" at bounding box center [73, 217] width 125 height 39
drag, startPoint x: 790, startPoint y: 108, endPoint x: 861, endPoint y: 127, distance: 73.5
click at [861, 198] on div "Equipment Cost 180170" at bounding box center [665, 225] width 1330 height 54
type input "2"
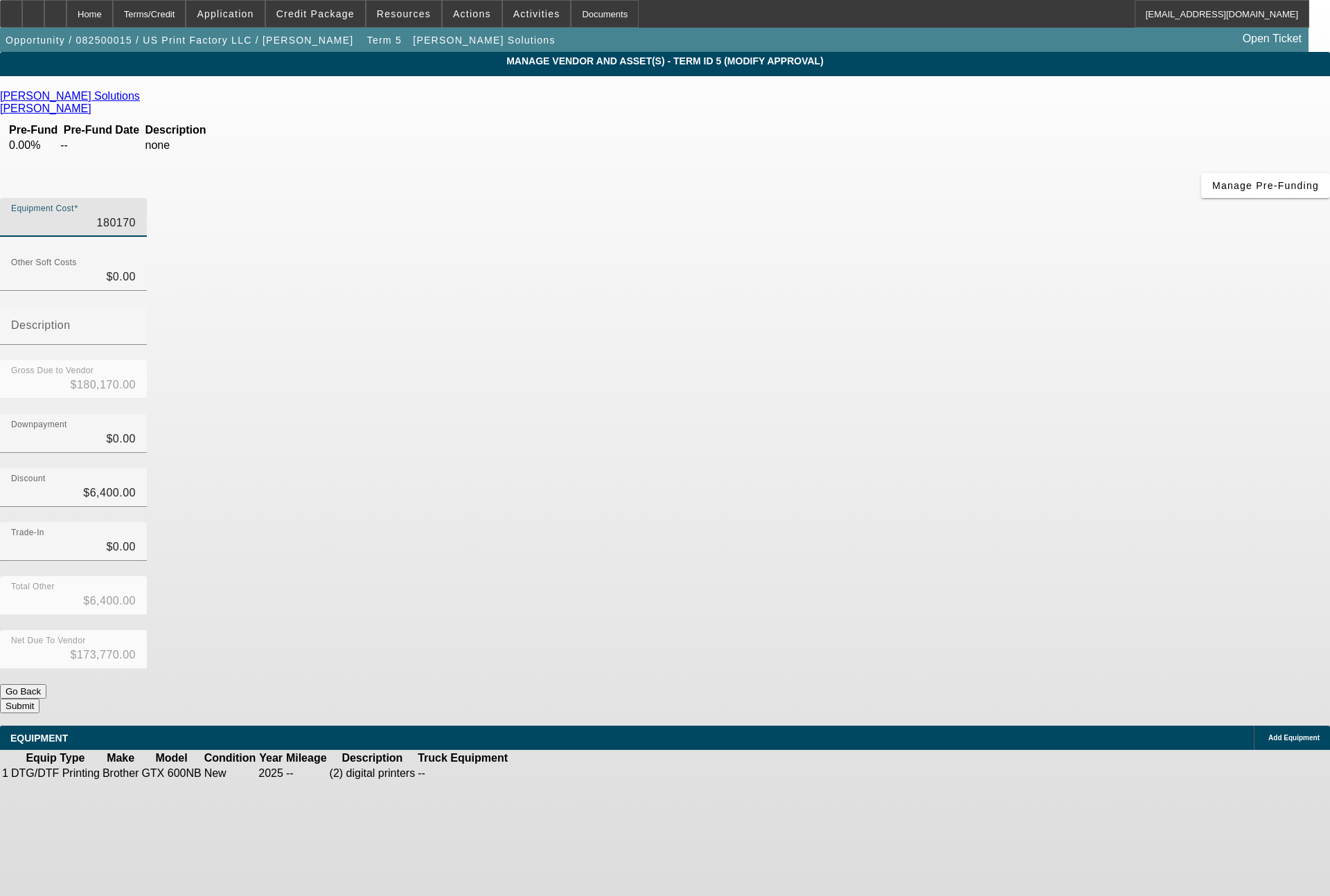
type input "$2.00"
type input "$-6,398.00"
type input "21"
type input "$21.00"
type input "$-6,379.00"
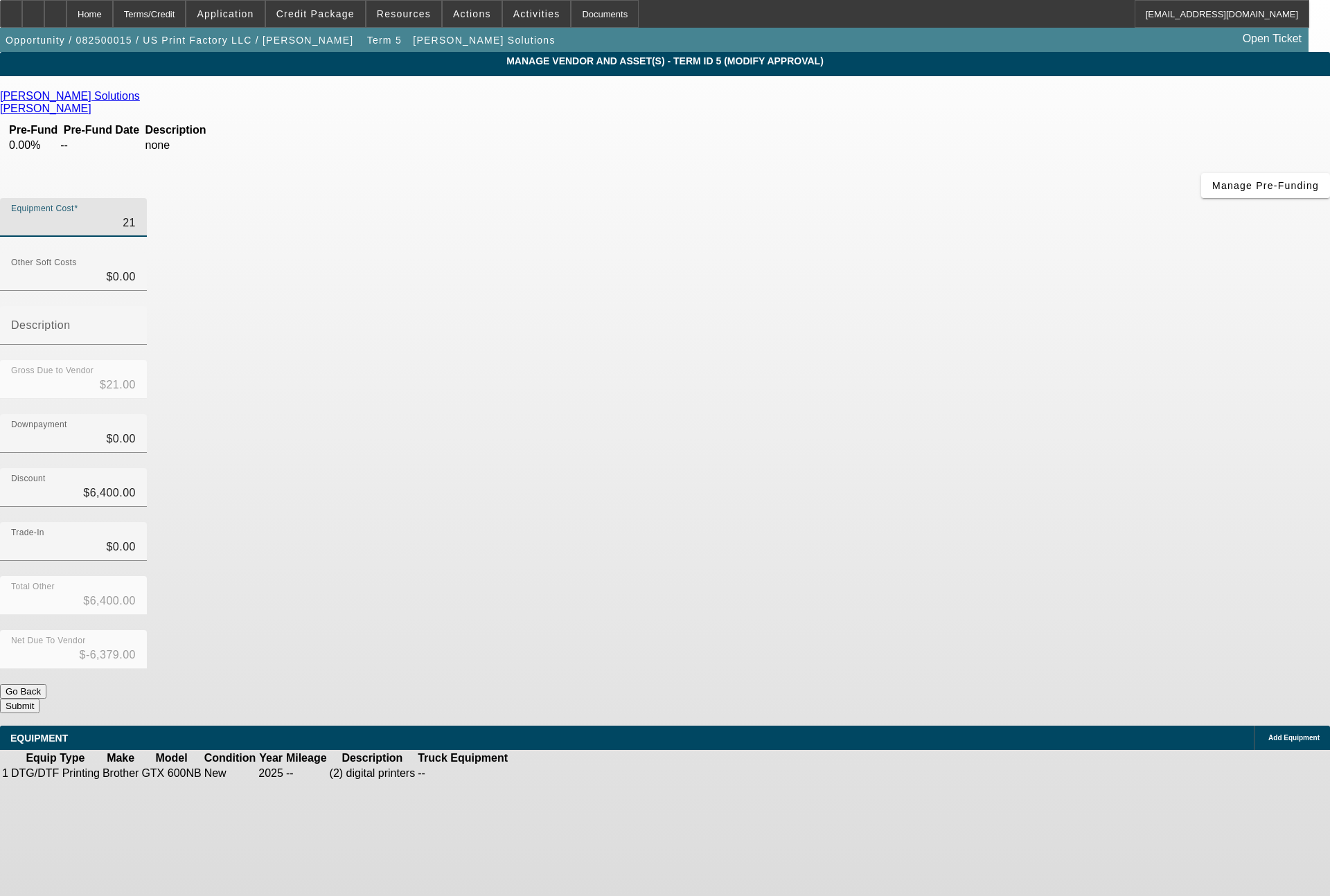
type input "216"
type input "$216.00"
type input "$-6,184.00"
type input "2163"
type input "$2,163.00"
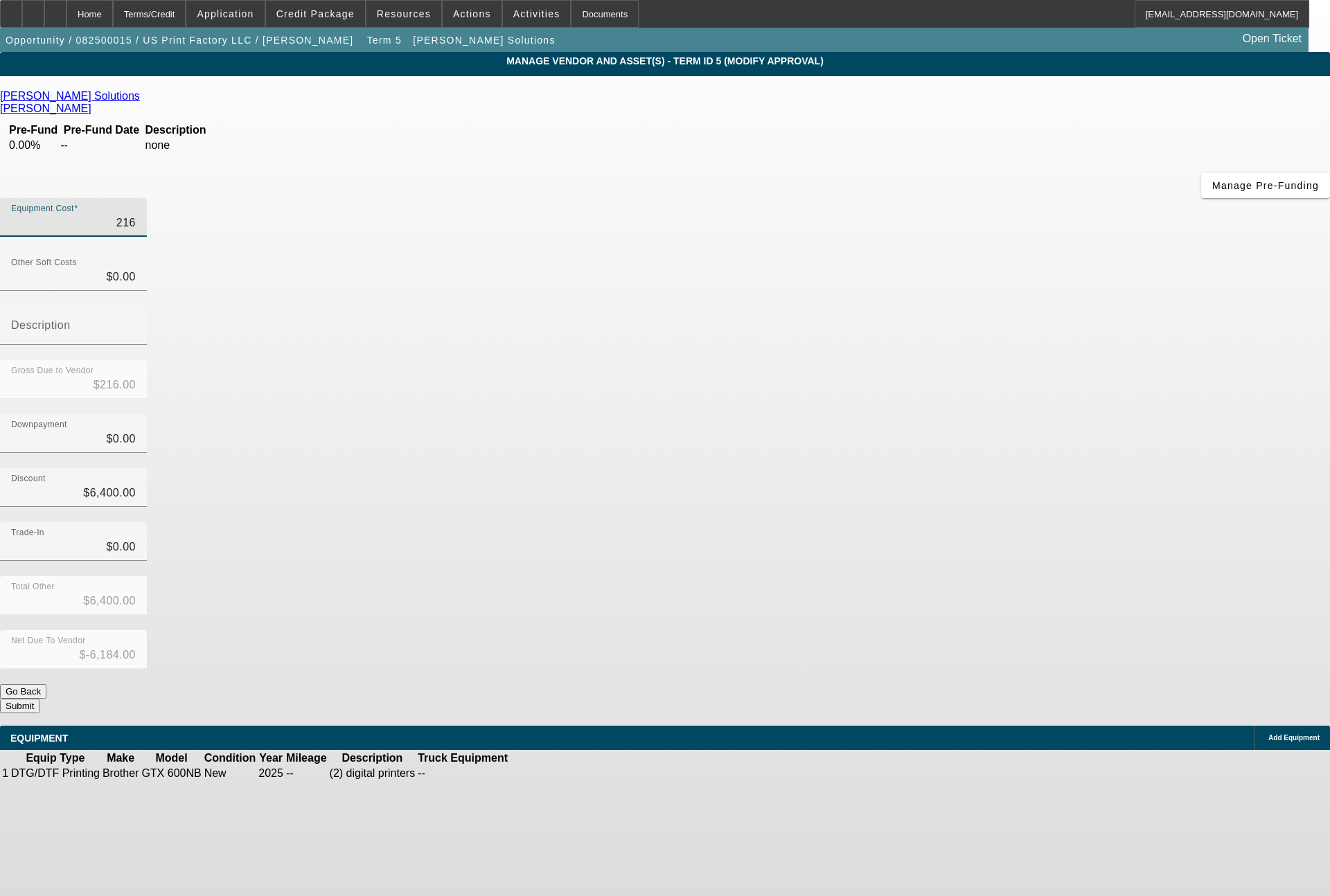
type input "$-4,237.00"
type input "21639"
type input "$21,639.00"
type input "$15,239.00"
type input "216390"
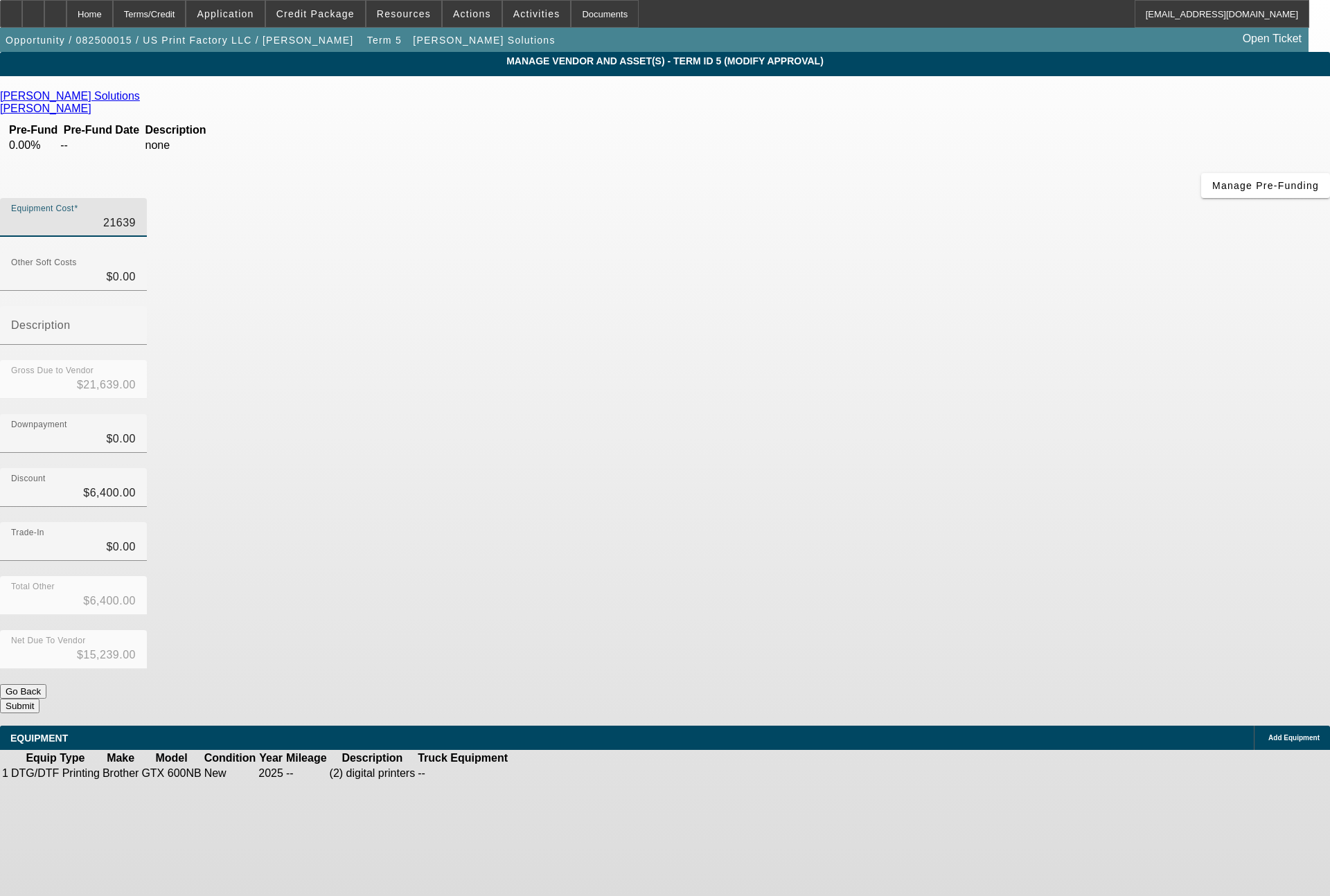
type input "$216,390.00"
type input "$209,990.00"
type input "$216,390.00"
drag, startPoint x: 802, startPoint y: 335, endPoint x: 875, endPoint y: 351, distance: 74.7
click at [875, 468] on div "Discount 6400" at bounding box center [665, 495] width 1330 height 54
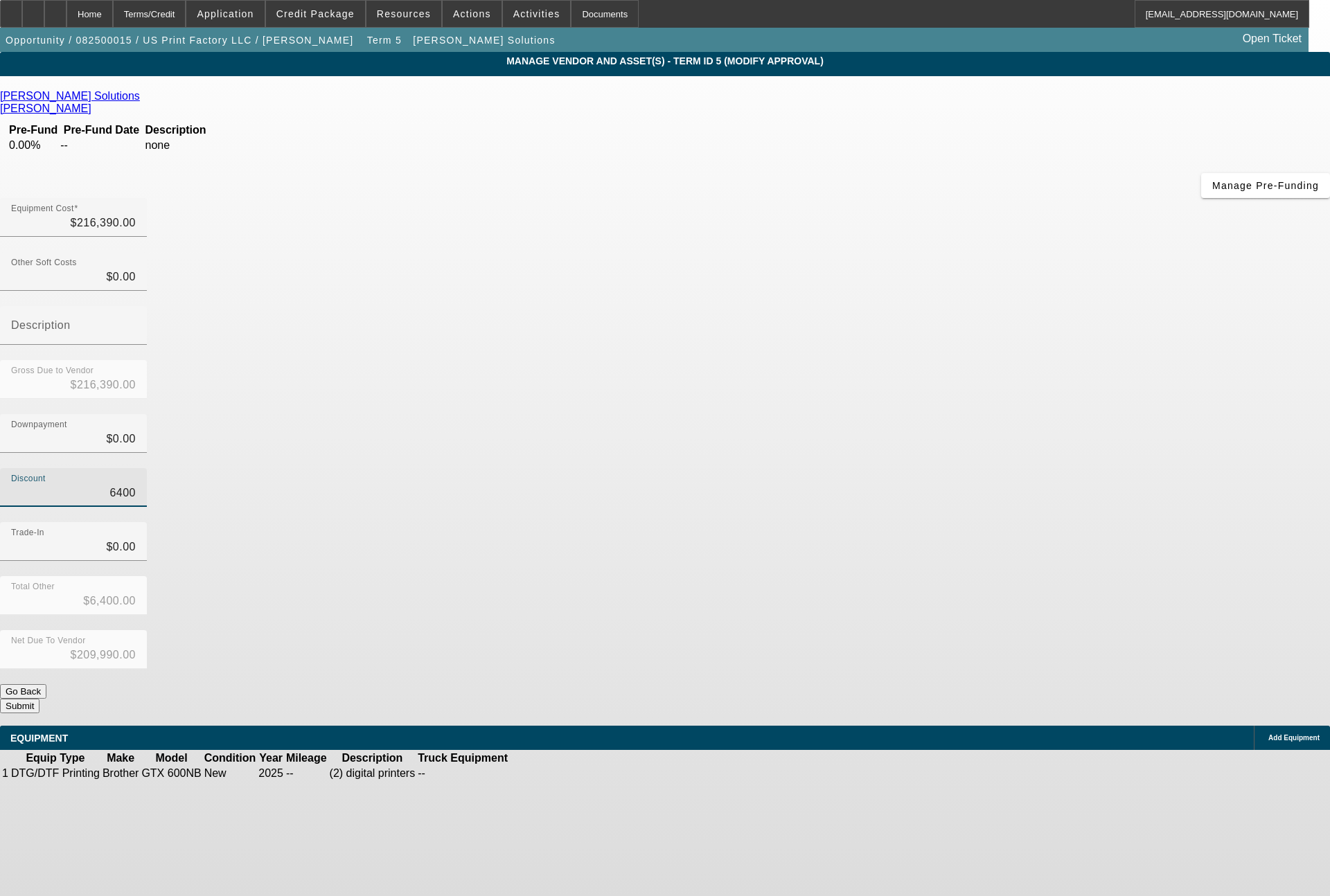
type input "5"
type input "$5.00"
type input "$216,385.00"
type input "52"
type input "$52.00"
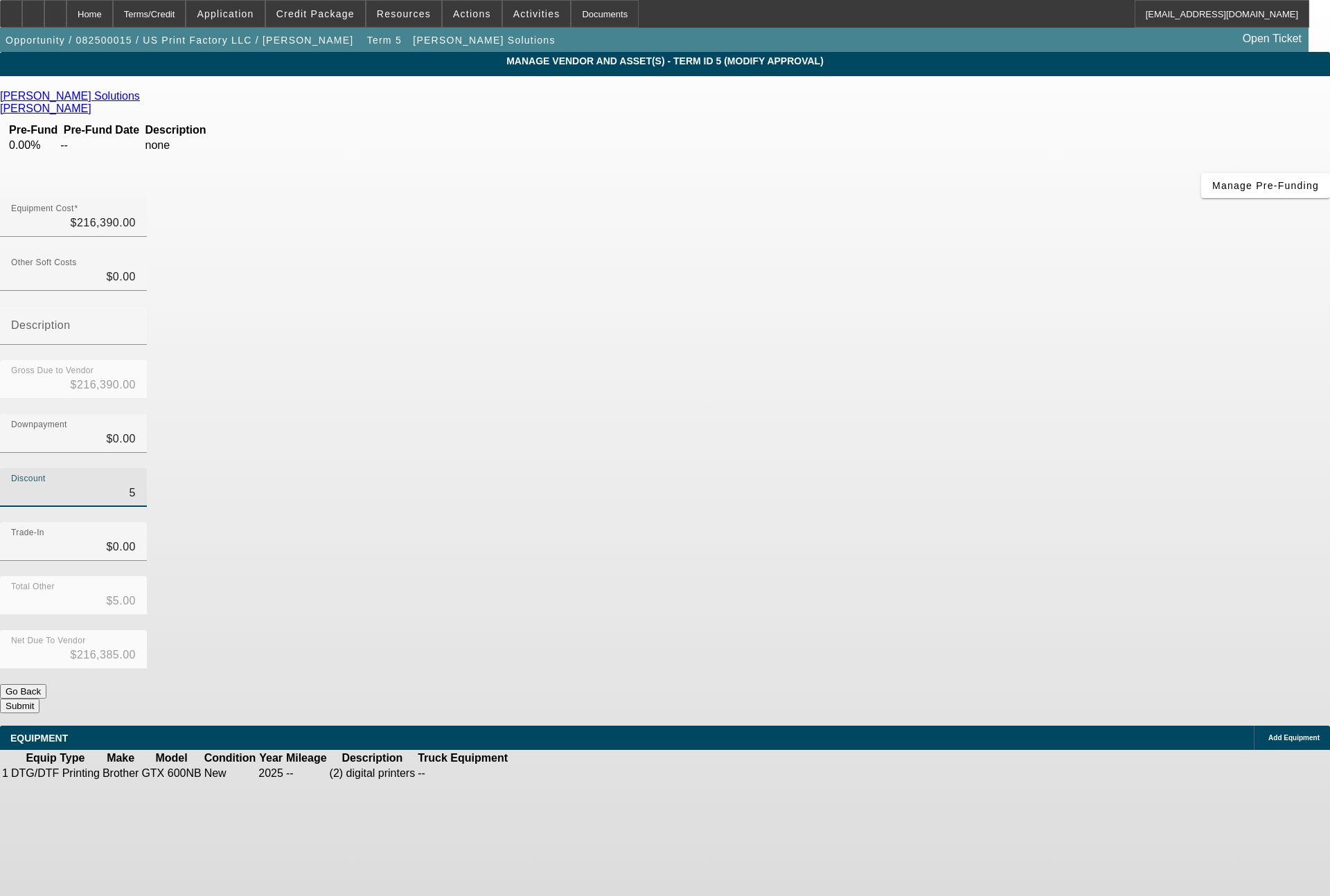
type input "$216,338.00"
type input "526"
type input "$526.00"
type input "$215,864.00"
type input "5262"
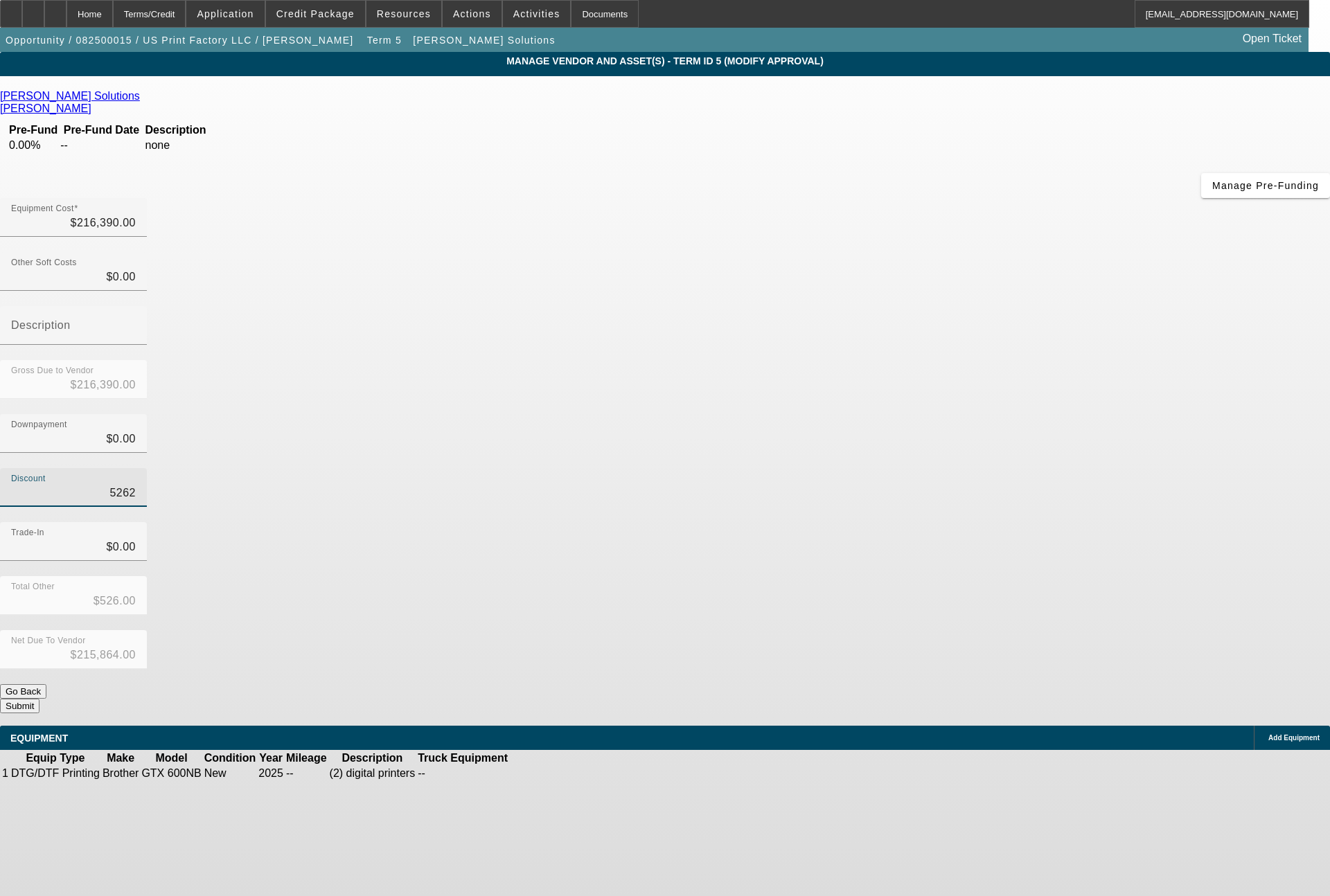
type input "$5,262.00"
type input "$211,128.00"
type input "52620"
type input "$52,620.00"
type input "$163,770.00"
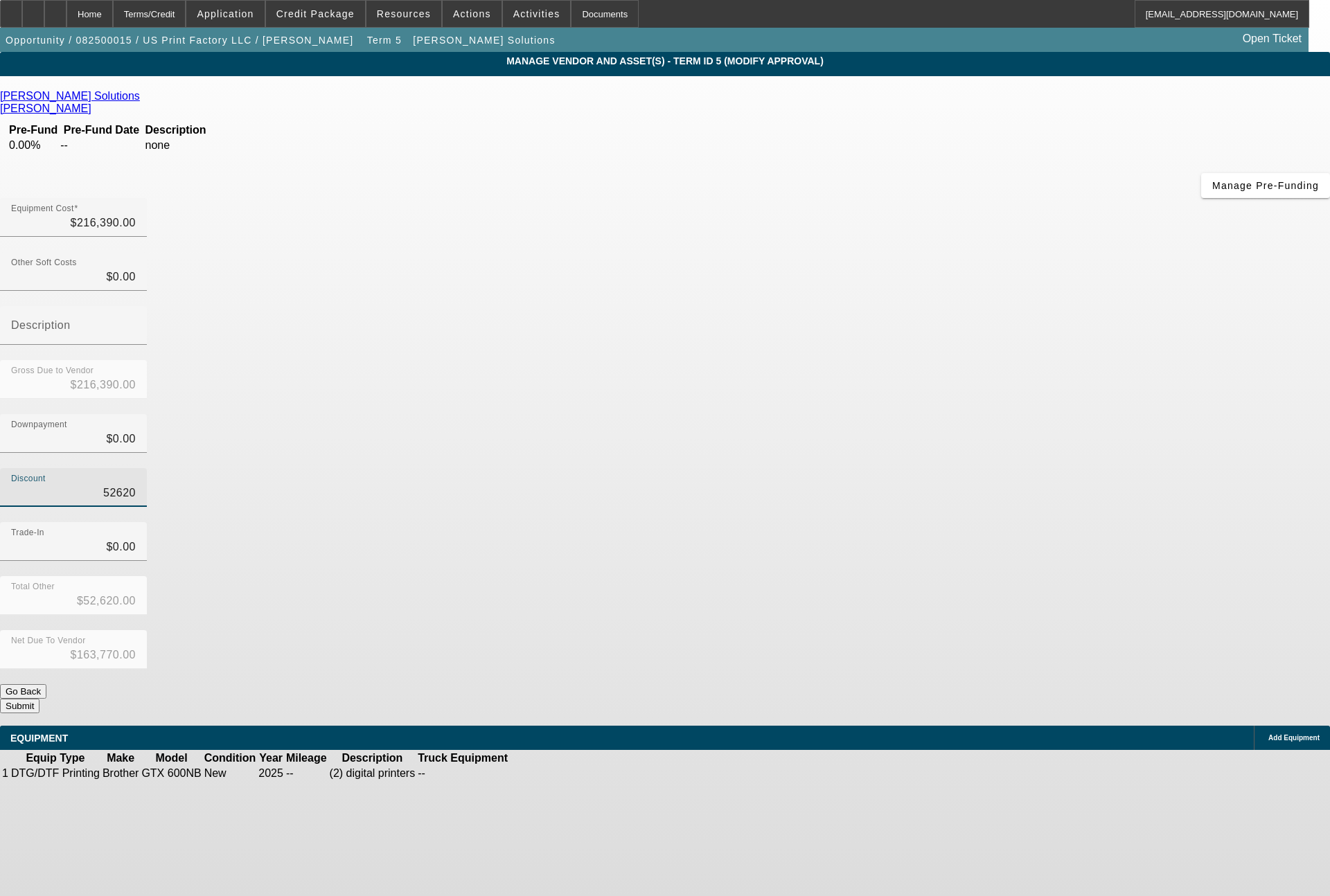
type input "$52,620.00"
click at [40, 698] on button "Submit" at bounding box center [19, 705] width 40 height 14
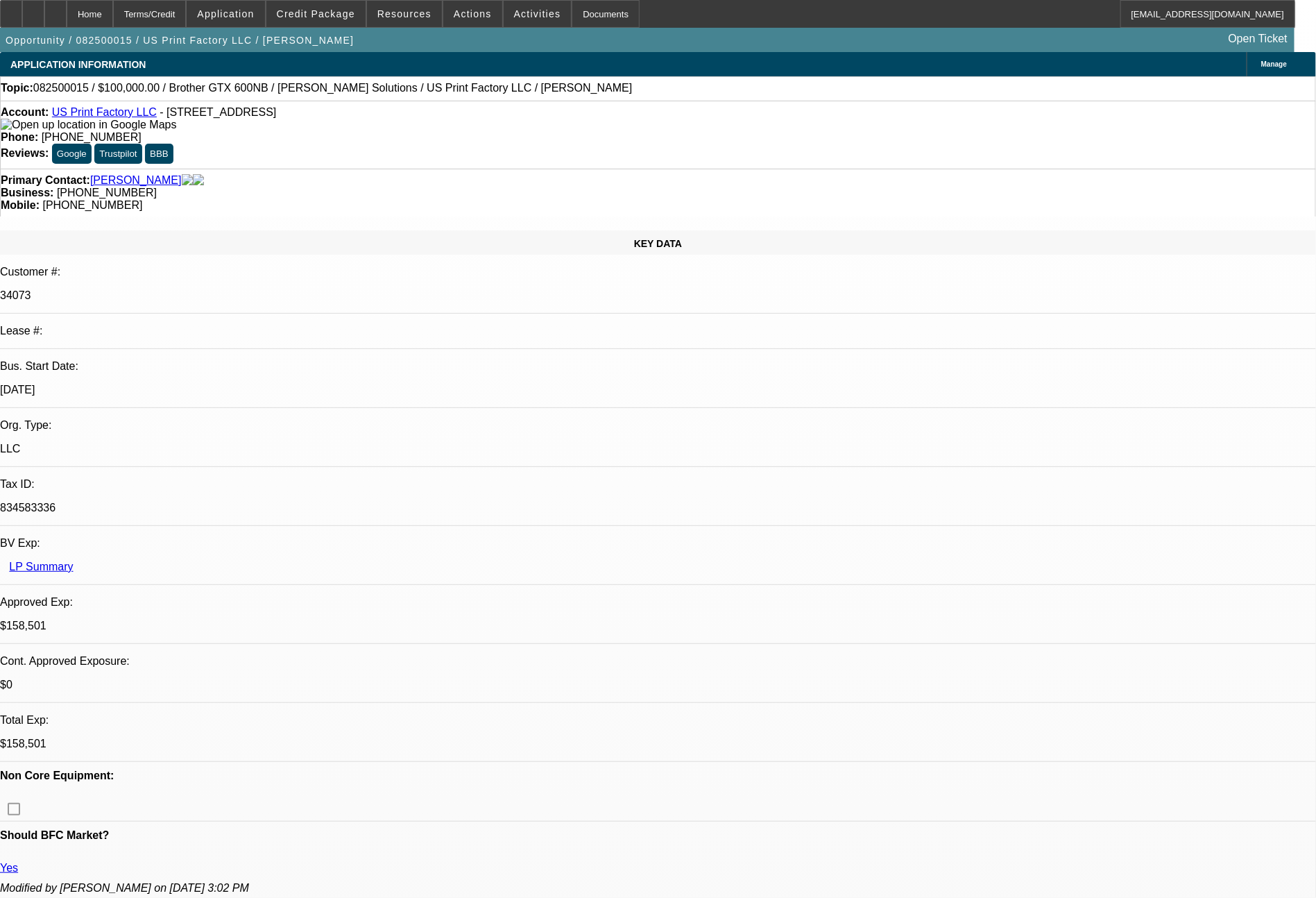
select select "0"
select select "2"
select select "0"
select select "6"
select select "0"
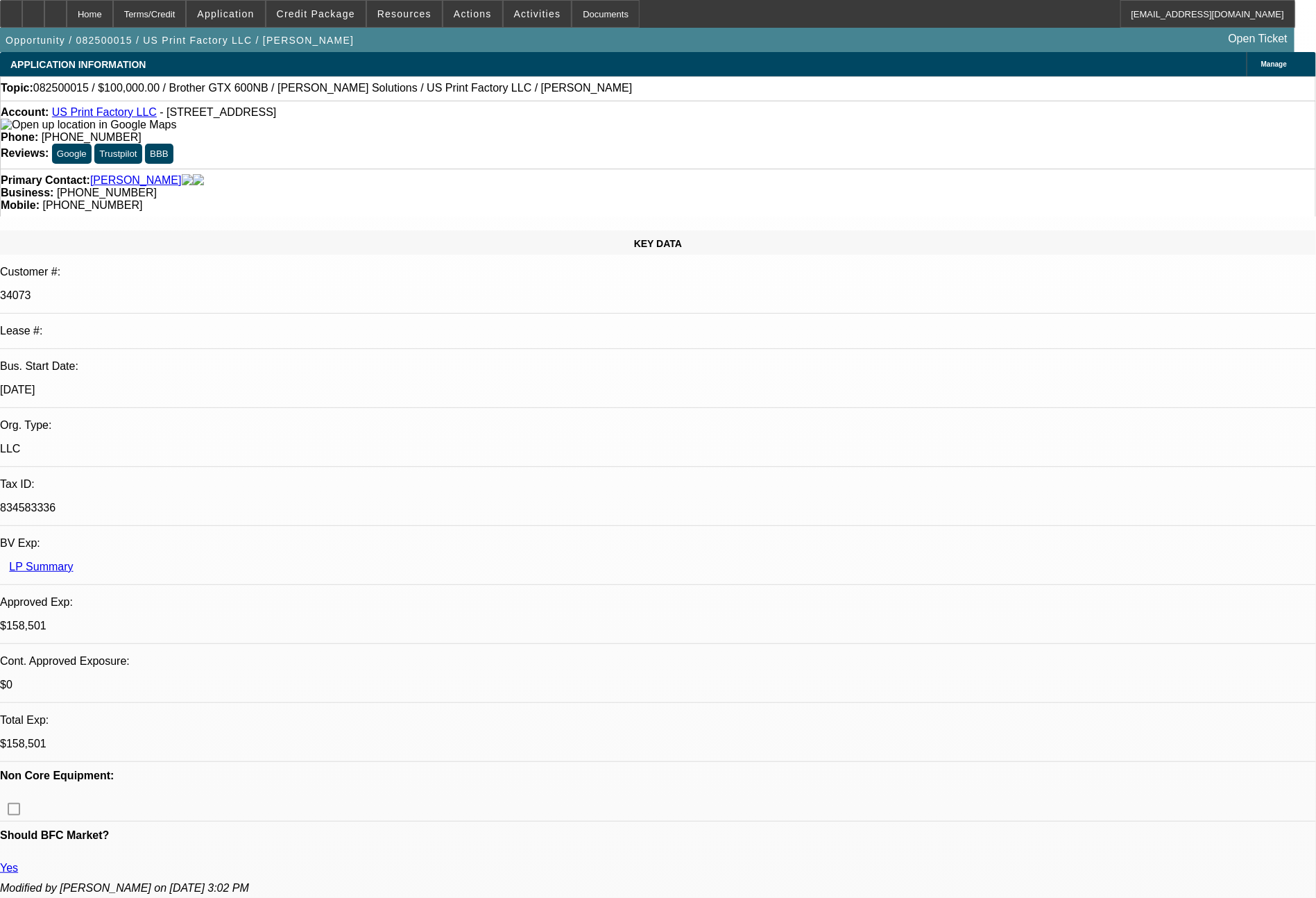
select select "2"
select select "0"
select select "6"
select select "0"
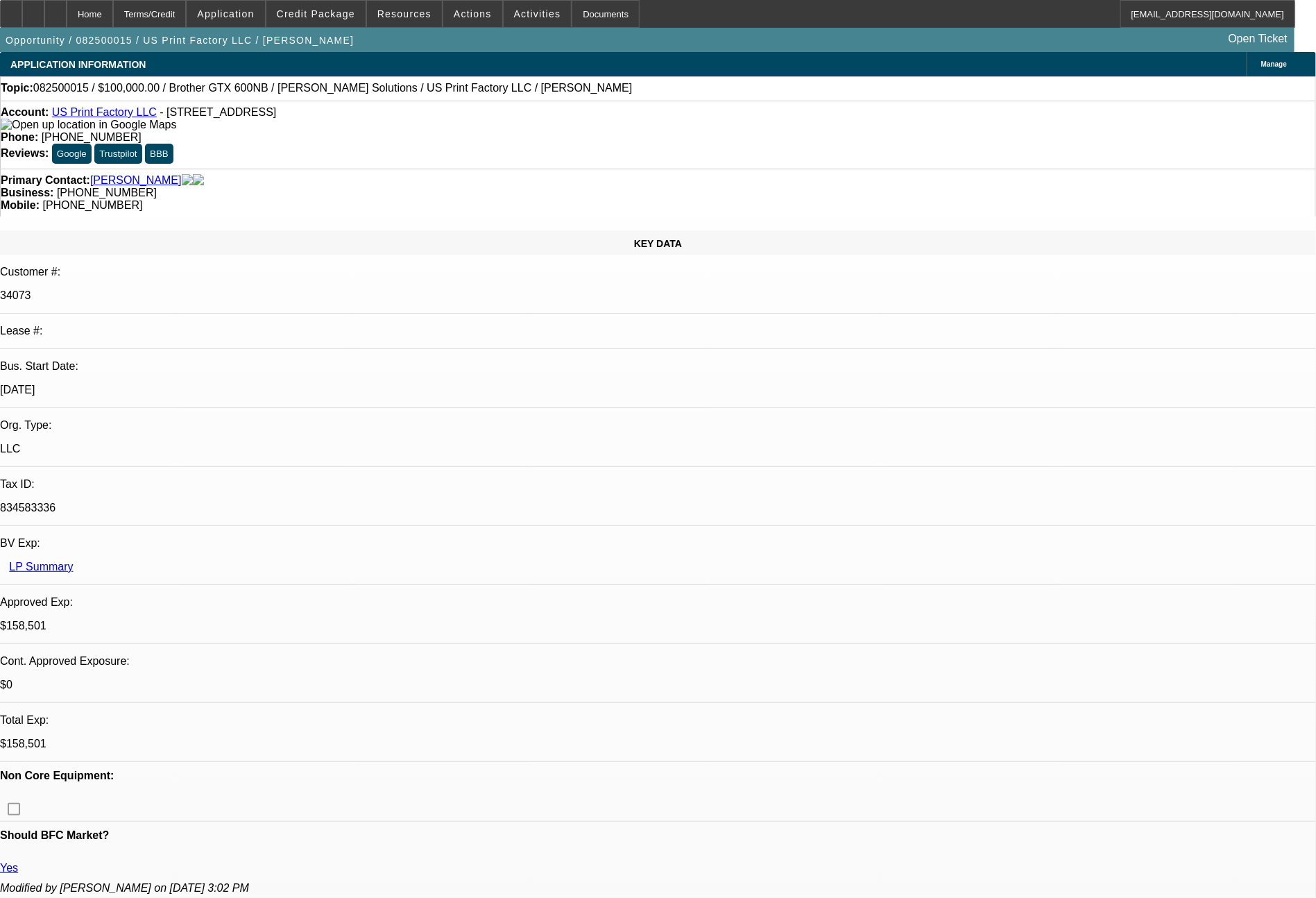
select select "2"
select select "0"
select select "6"
select select "0"
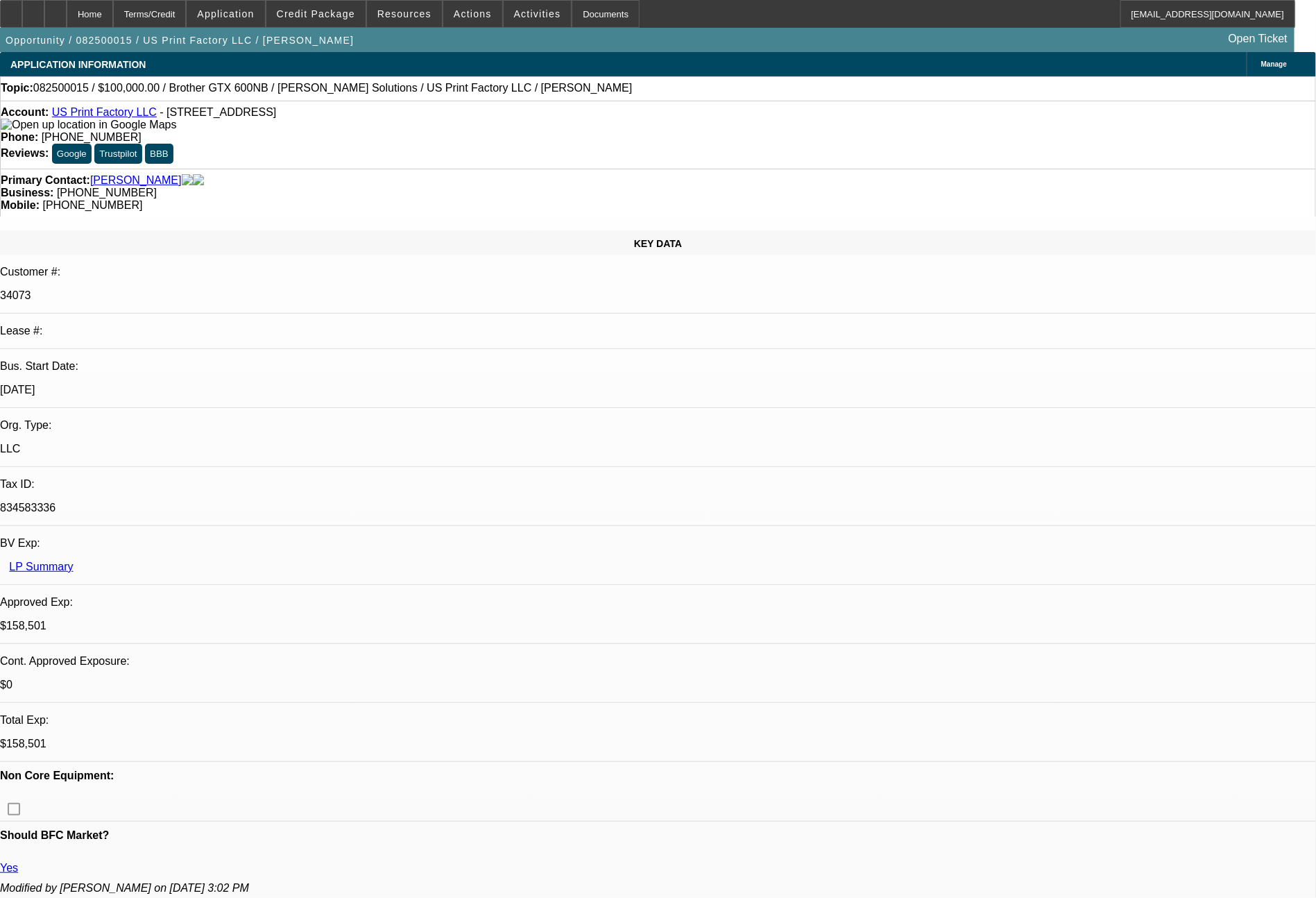
select select "2"
select select "0"
select select "6"
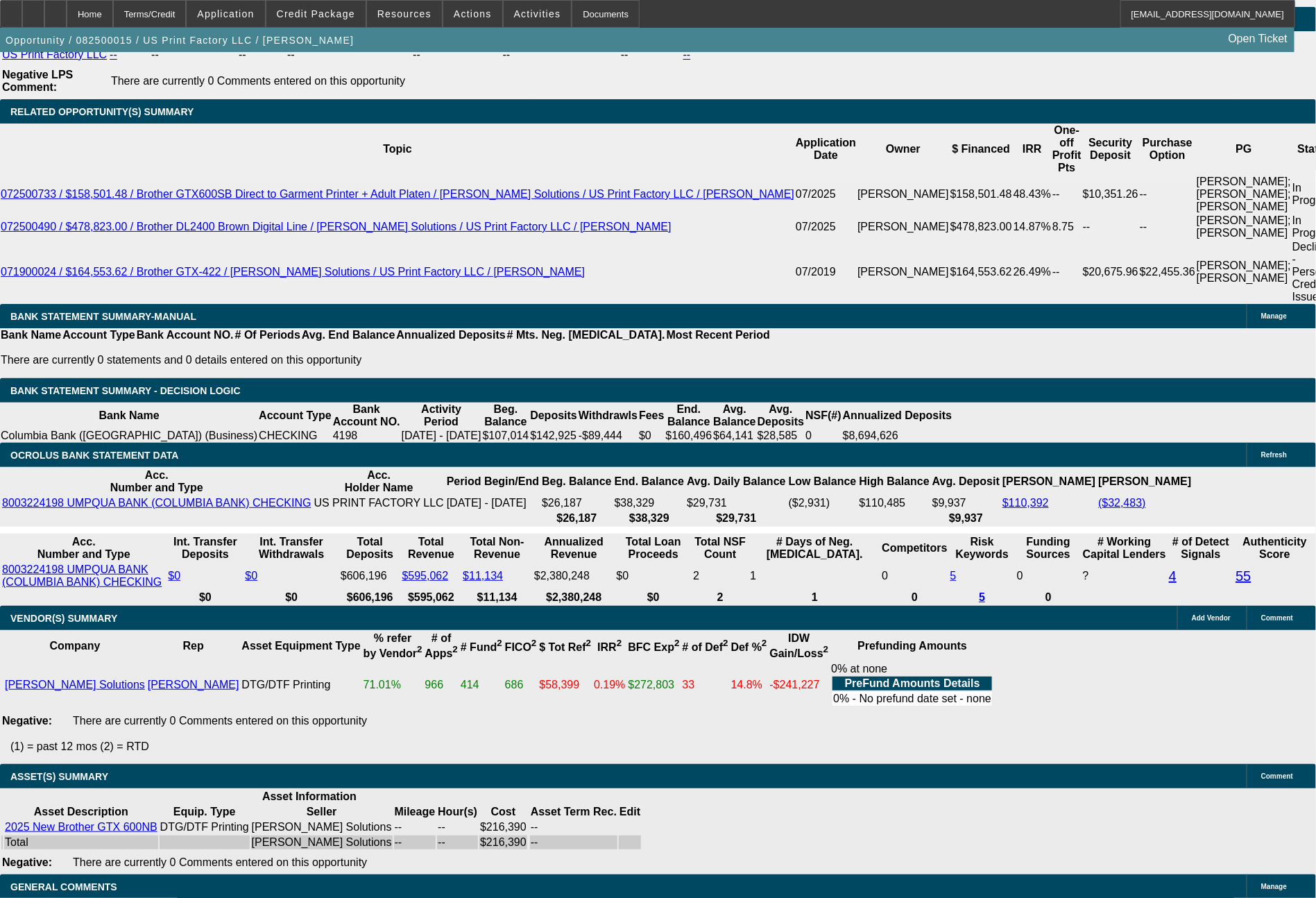
scroll to position [2532, 0]
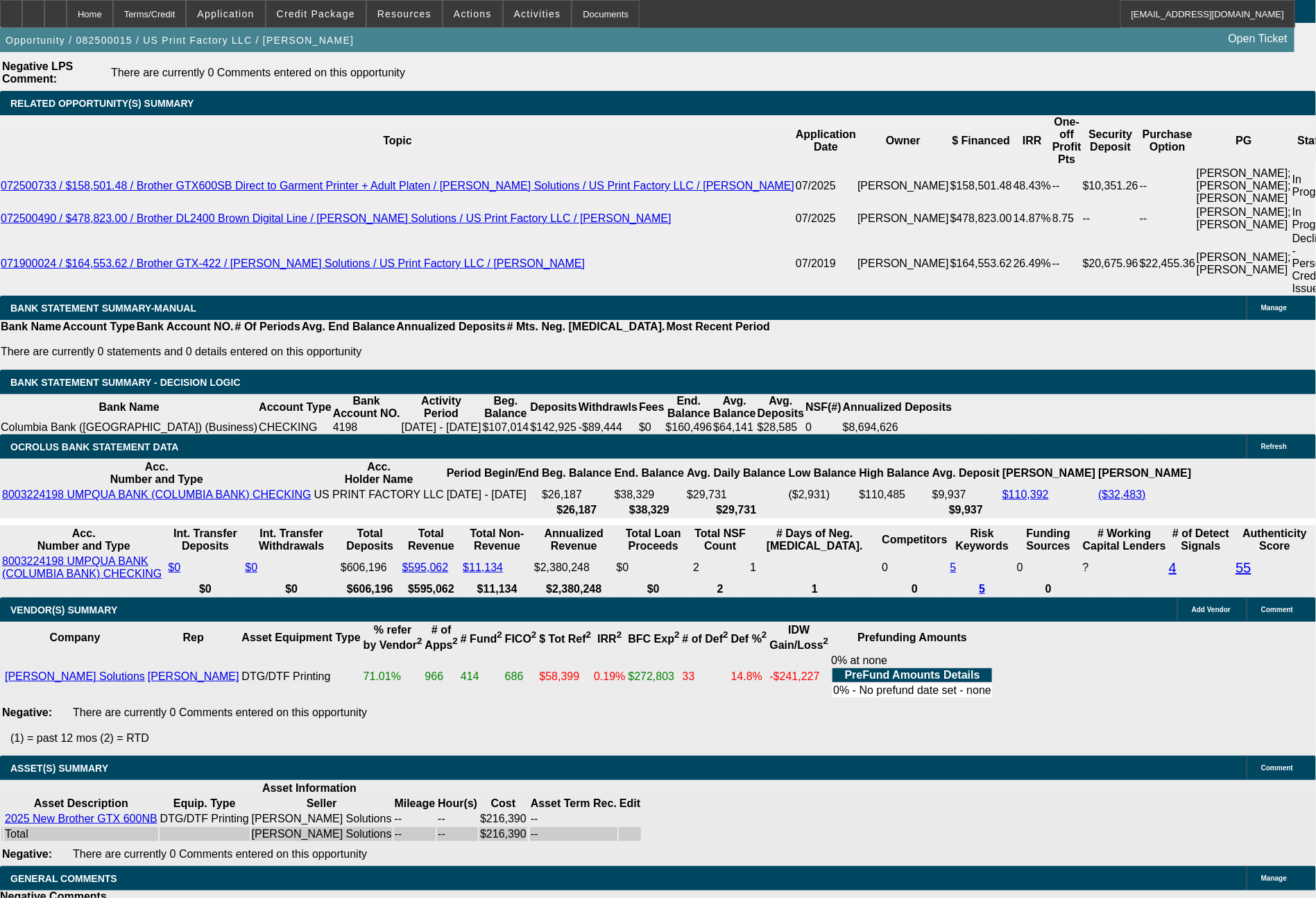
drag, startPoint x: 207, startPoint y: 402, endPoint x: 281, endPoint y: 404, distance: 74.0
drag, startPoint x: 245, startPoint y: 292, endPoint x: 327, endPoint y: 295, distance: 82.1
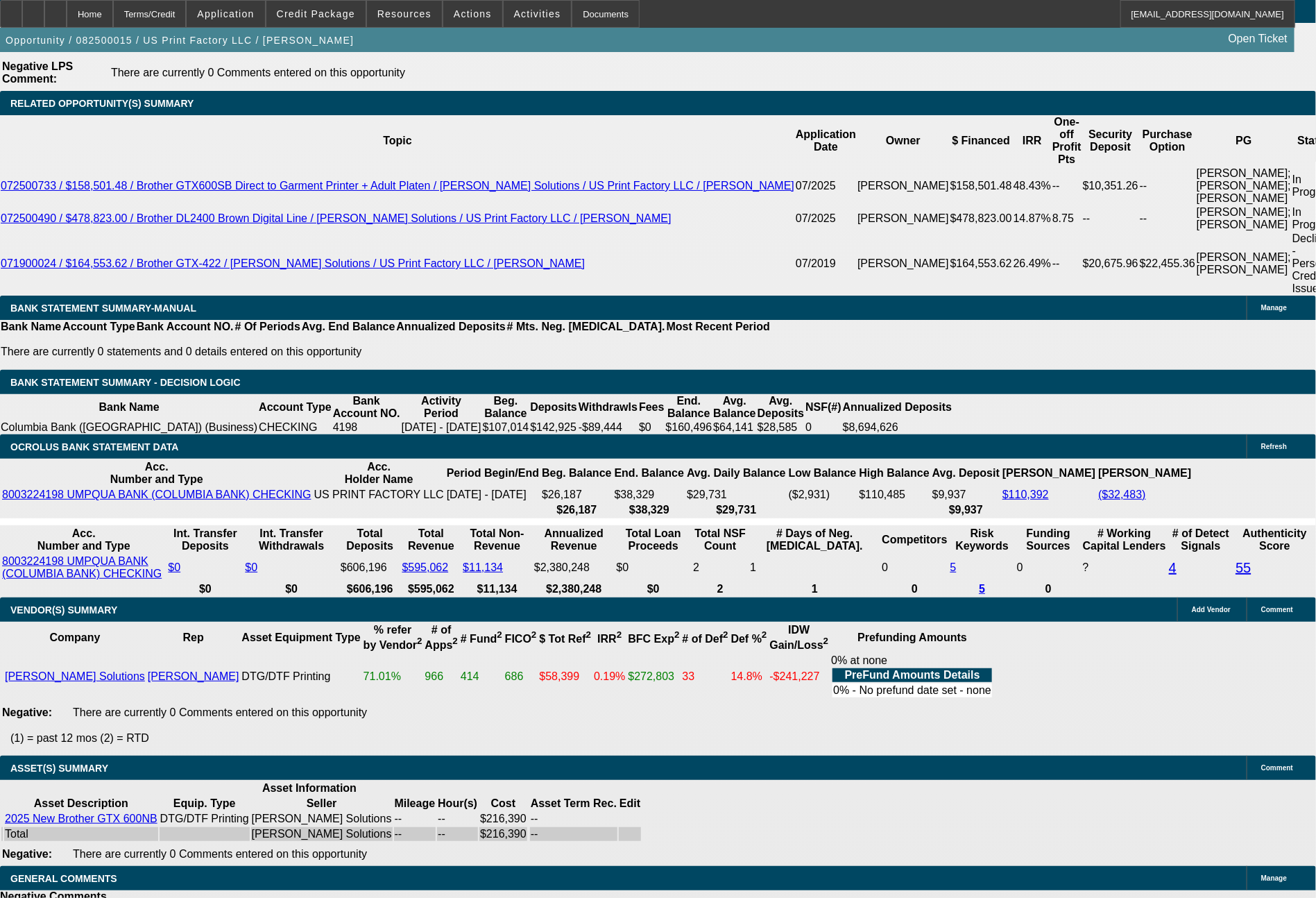
drag, startPoint x: 207, startPoint y: 402, endPoint x: 303, endPoint y: 410, distance: 96.3
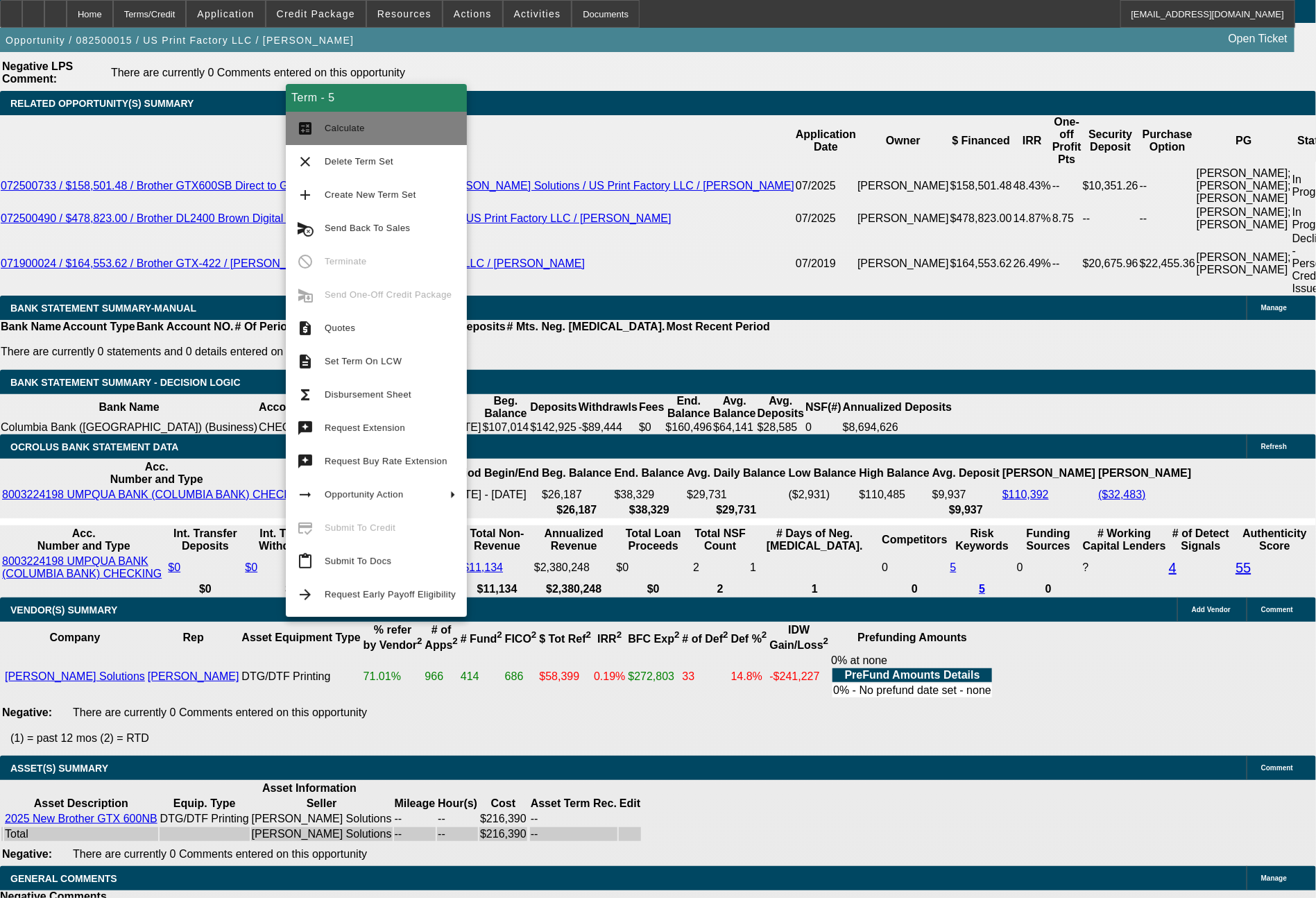
click at [388, 136] on button "calculate Calculate" at bounding box center [376, 128] width 181 height 34
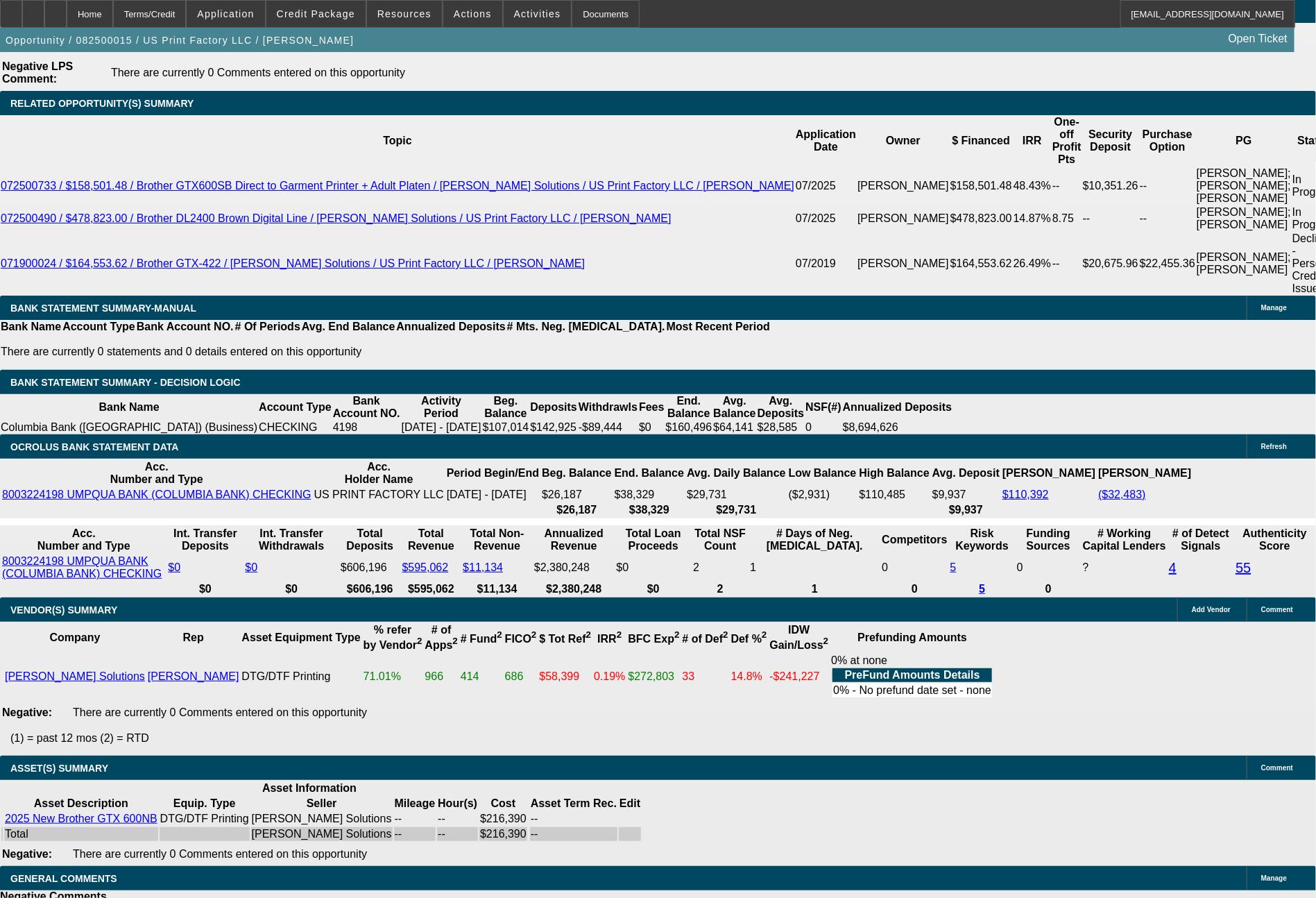
drag, startPoint x: 192, startPoint y: 402, endPoint x: 292, endPoint y: 409, distance: 100.2
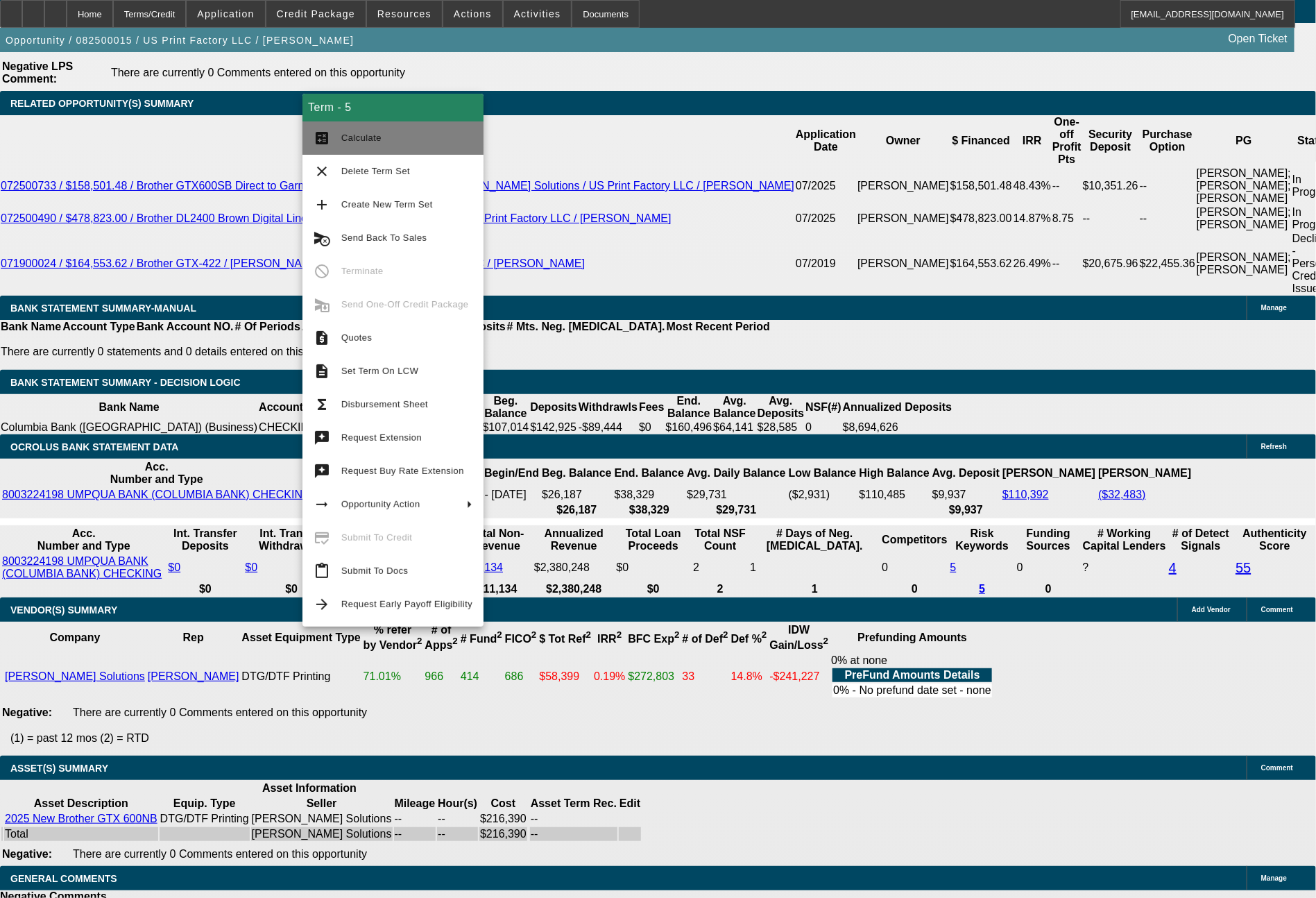
click at [378, 135] on span "Calculate" at bounding box center [362, 138] width 40 height 10
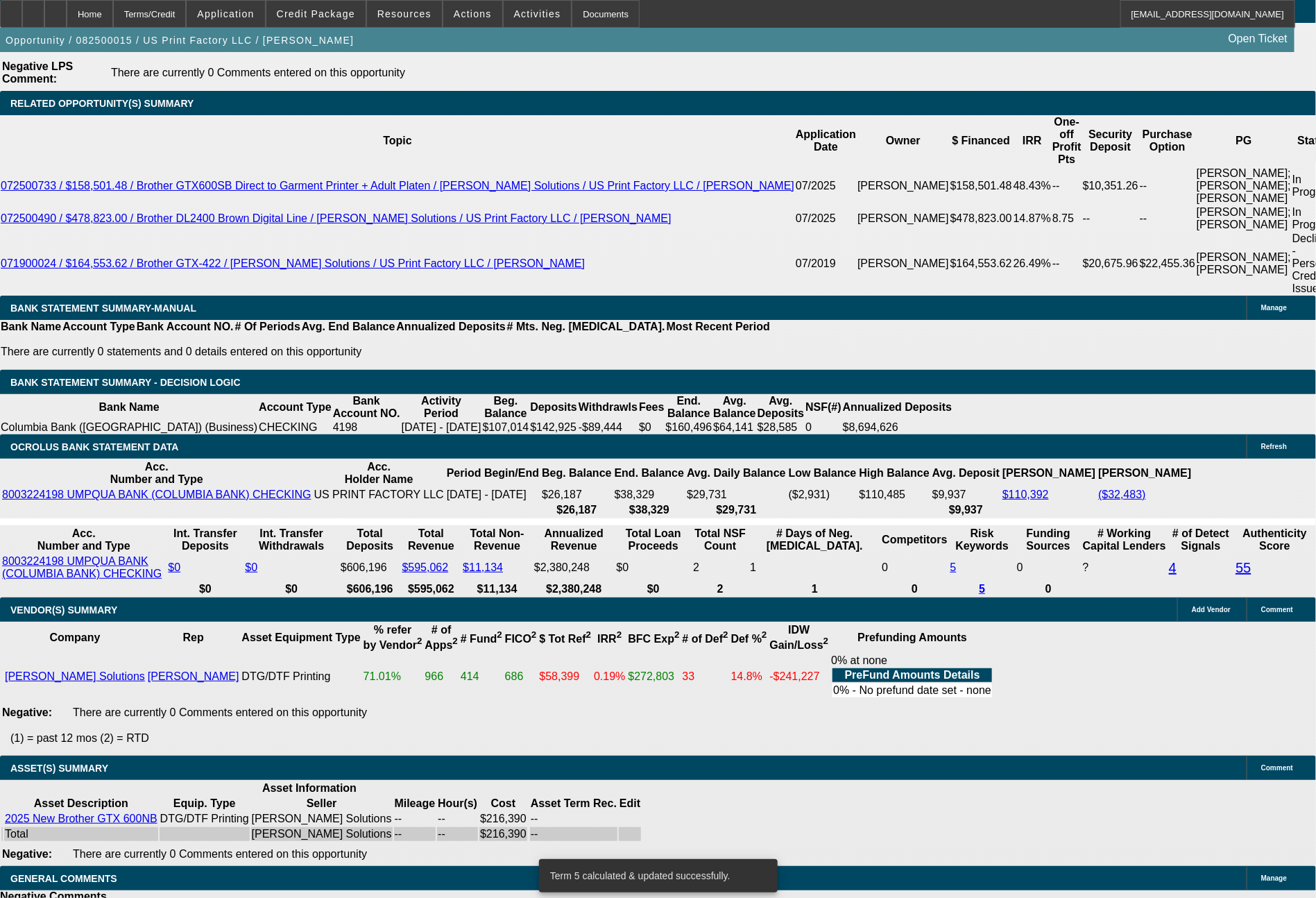
drag, startPoint x: 211, startPoint y: 399, endPoint x: 284, endPoint y: 399, distance: 73.0
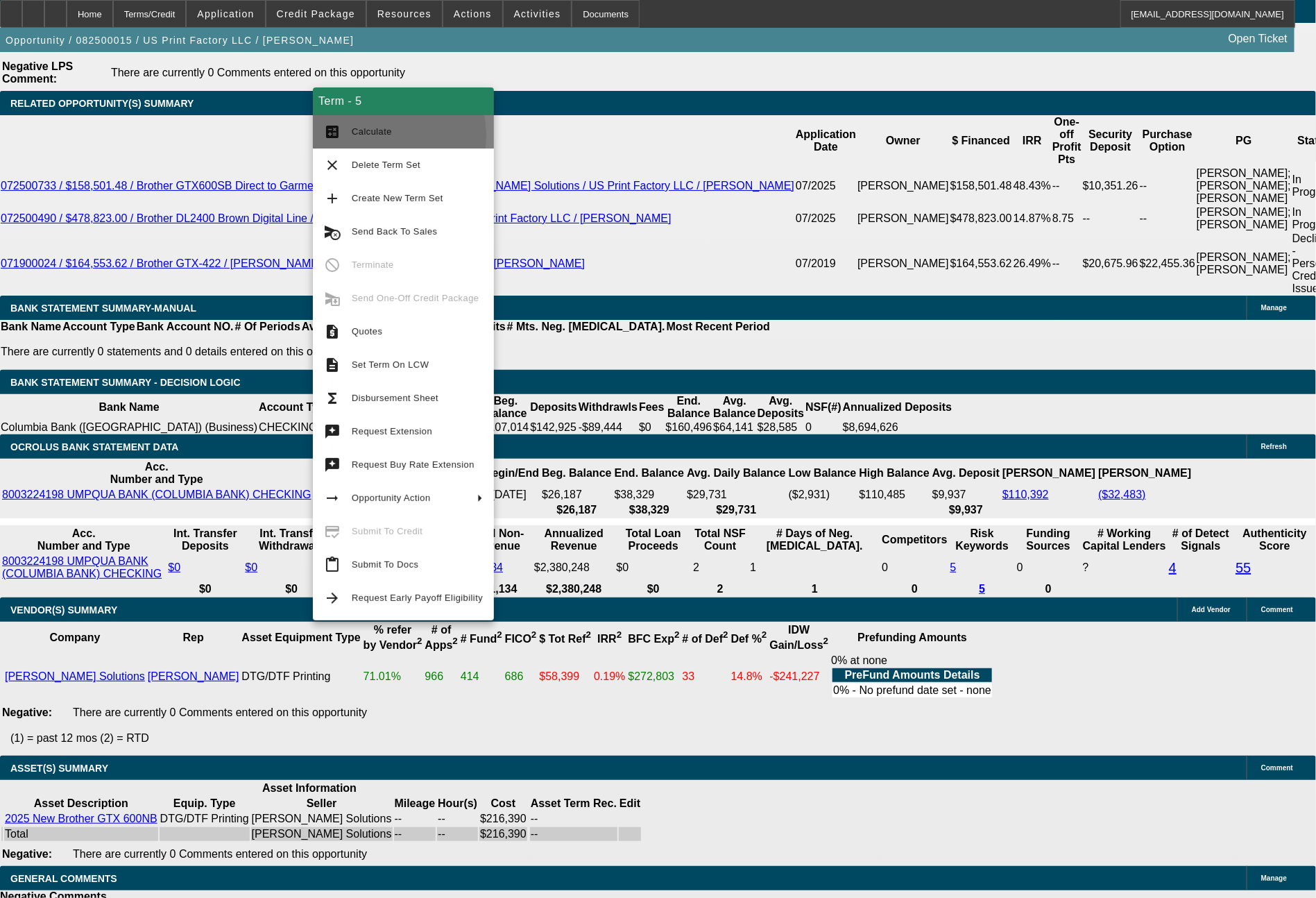
click at [369, 135] on span "Calculate" at bounding box center [372, 132] width 40 height 10
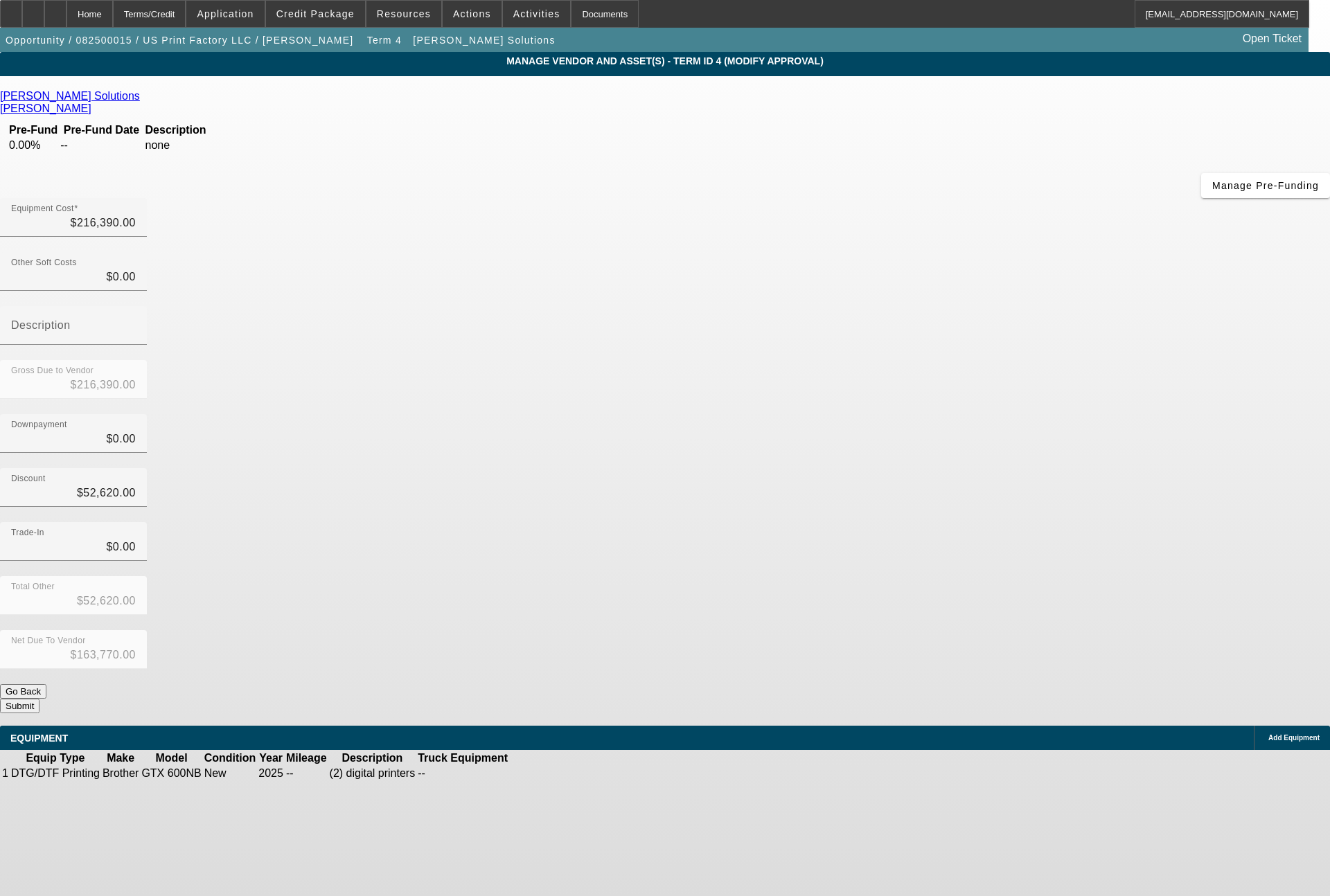
click at [552, 773] on icon at bounding box center [552, 773] width 0 height 0
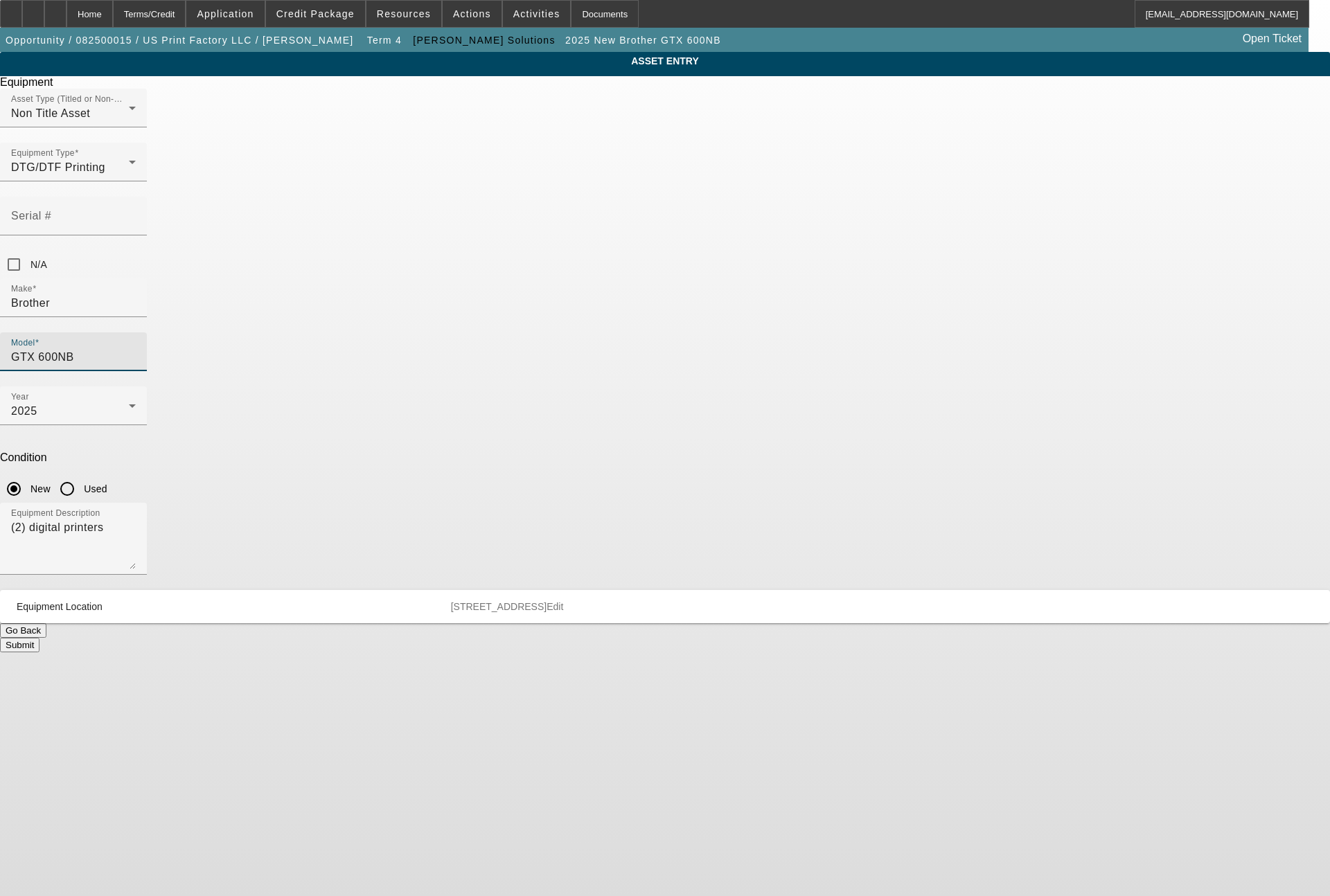
drag, startPoint x: 746, startPoint y: 249, endPoint x: 669, endPoint y: 252, distance: 77.1
click at [669, 332] on div "Model GTX 600NB" at bounding box center [665, 359] width 1330 height 54
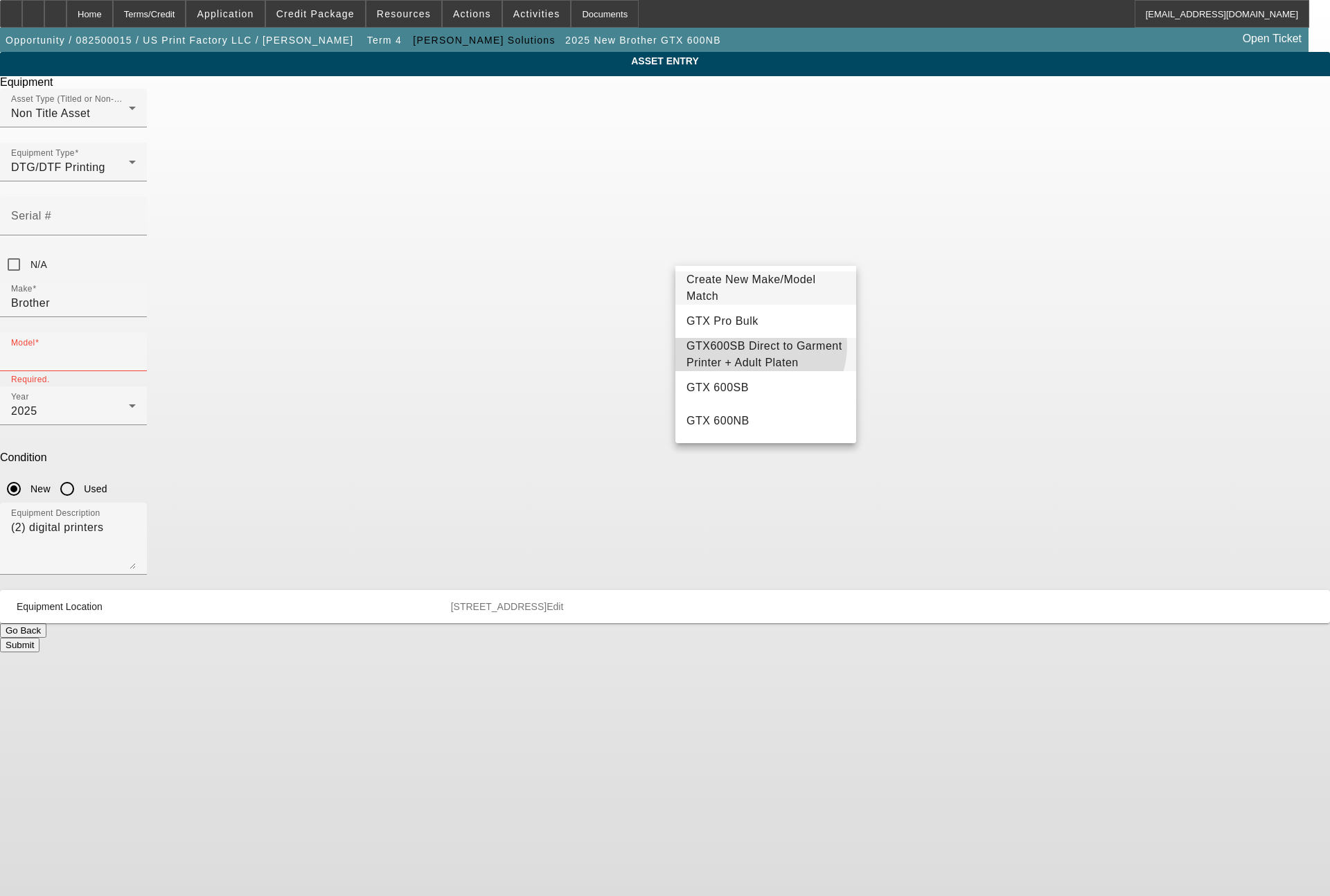
click at [755, 345] on span "GTX600SB Direct to Garment Printer + Adult Platen" at bounding box center [764, 354] width 156 height 28
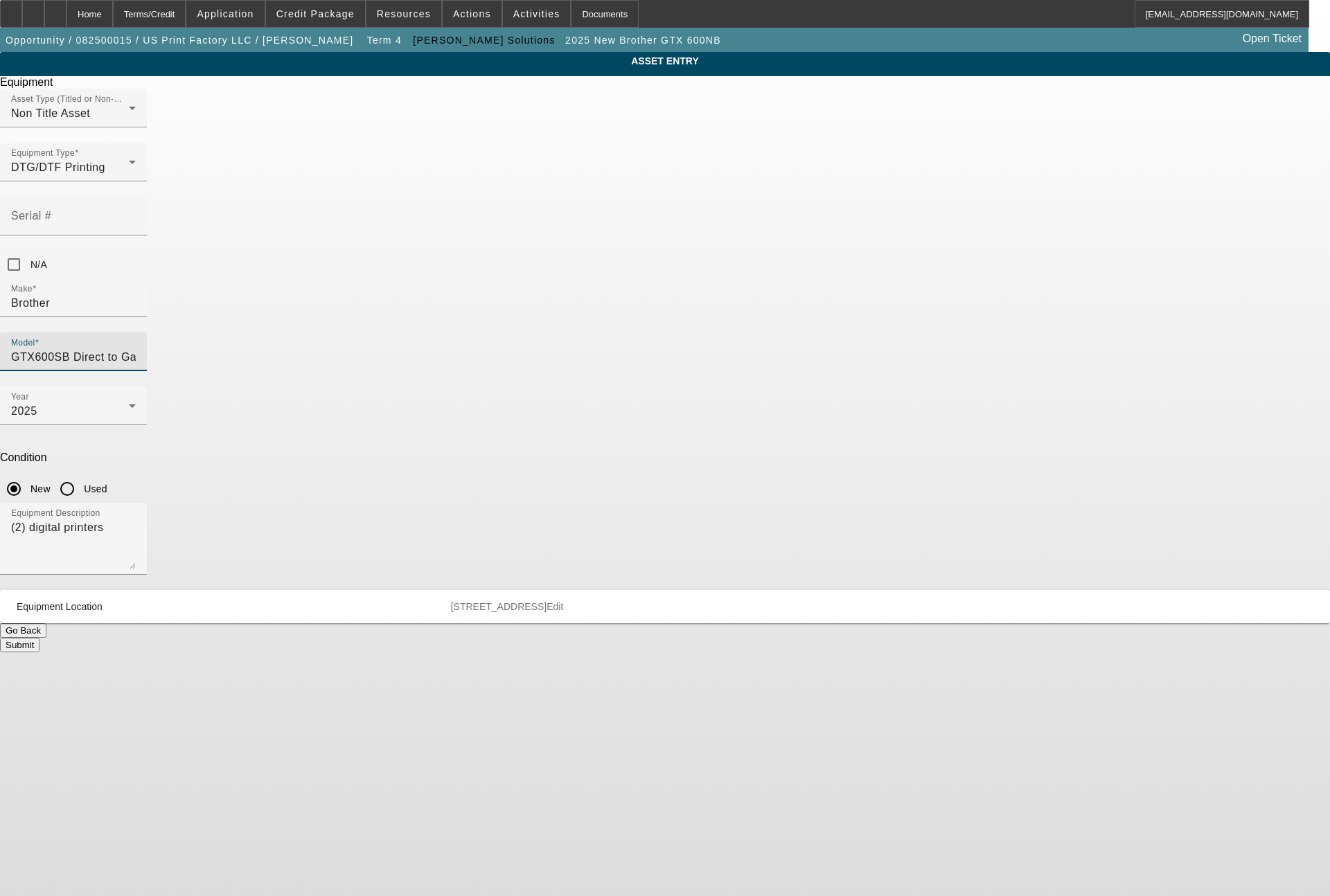
click at [40, 638] on button "Submit" at bounding box center [19, 645] width 40 height 14
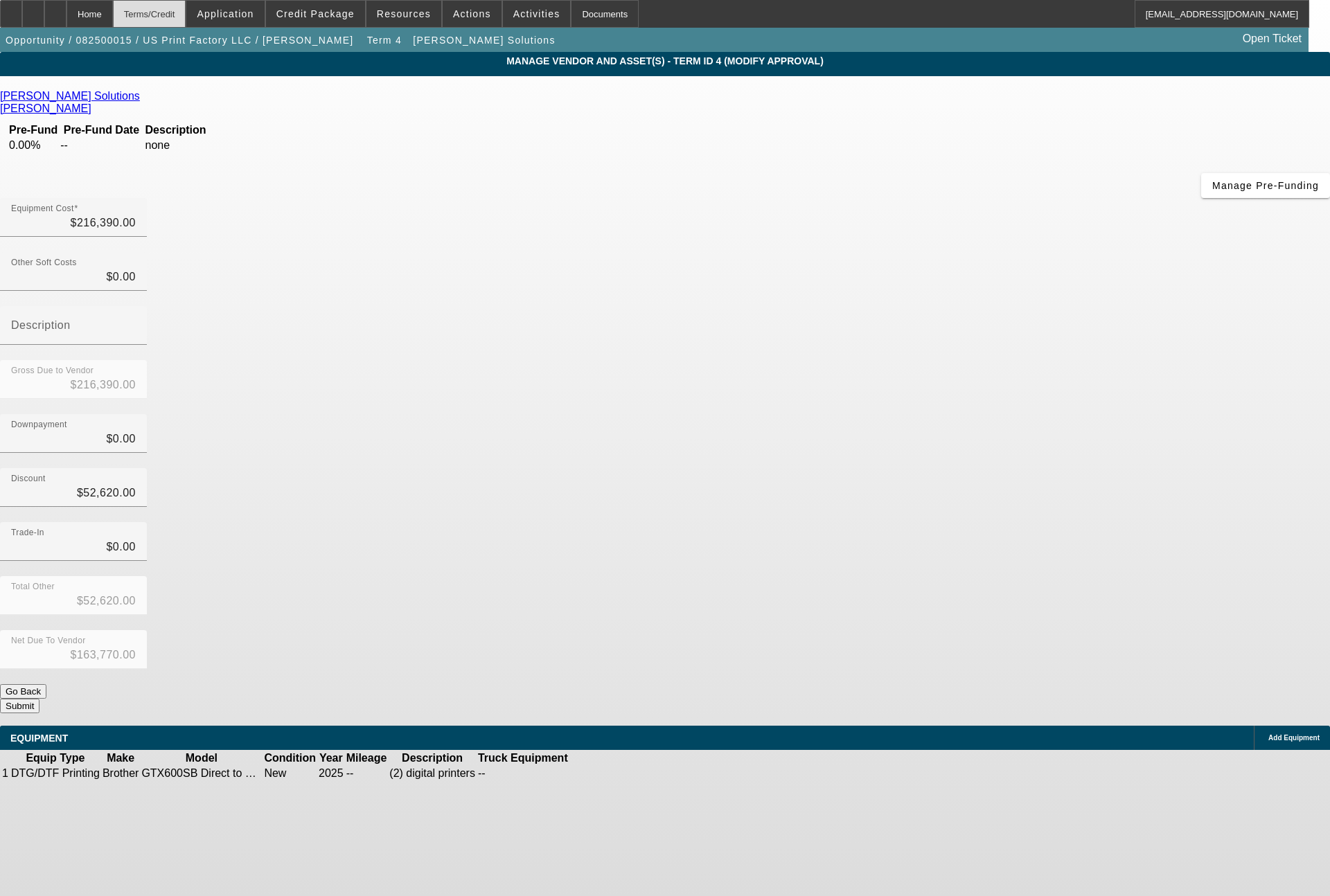
click at [181, 14] on div "Terms/Credit" at bounding box center [149, 13] width 73 height 28
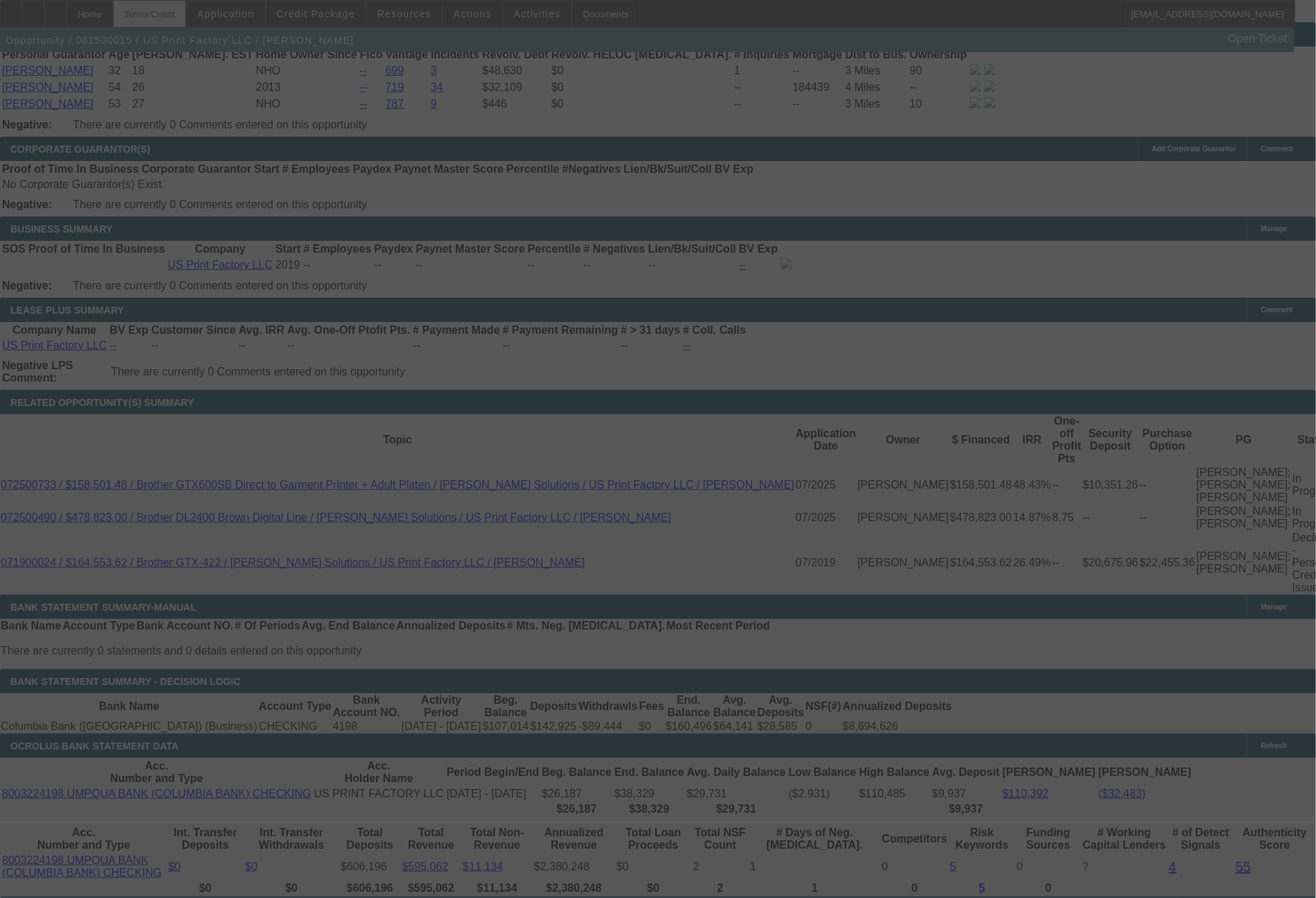
scroll to position [2258, 0]
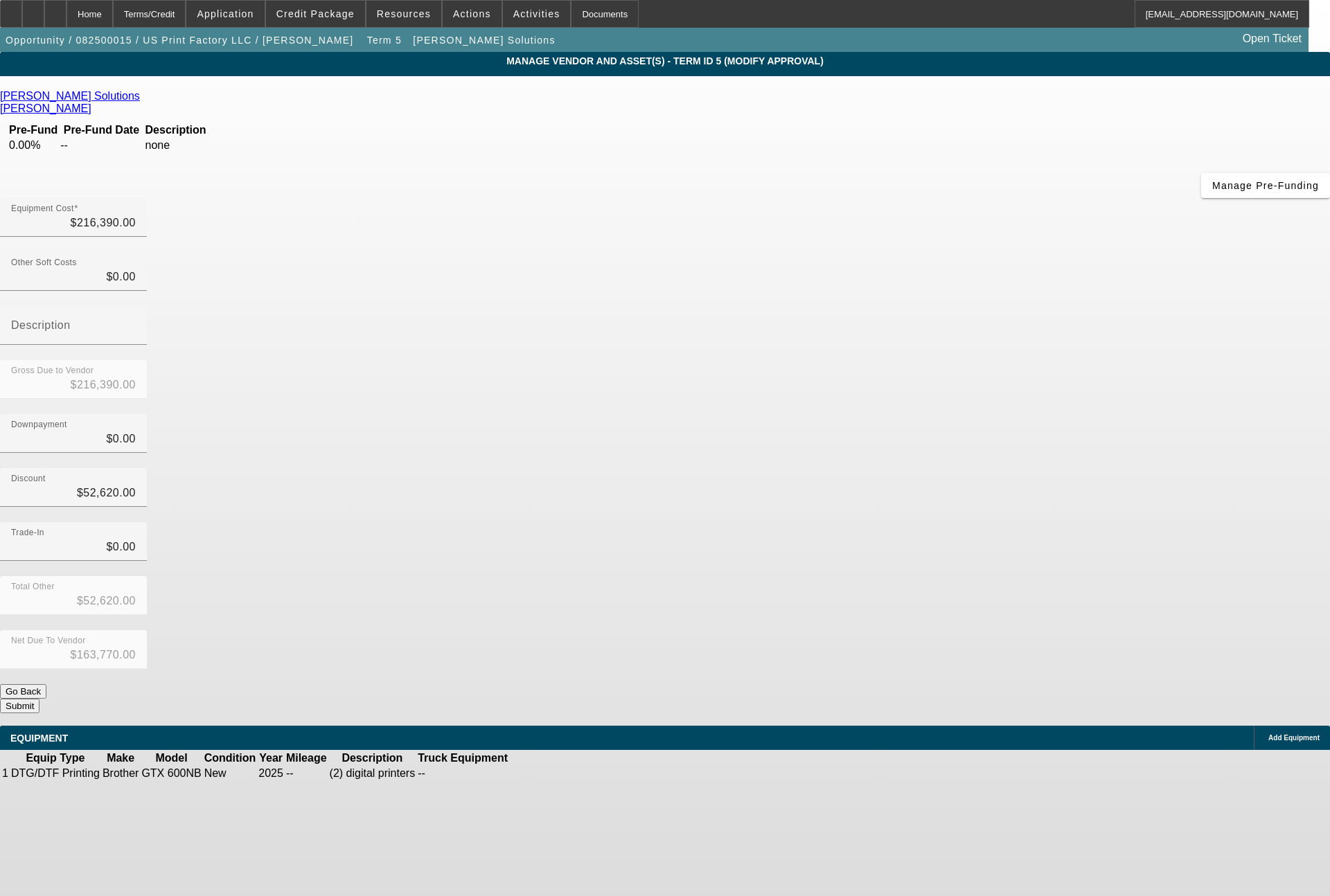
click at [552, 773] on icon at bounding box center [552, 773] width 0 height 0
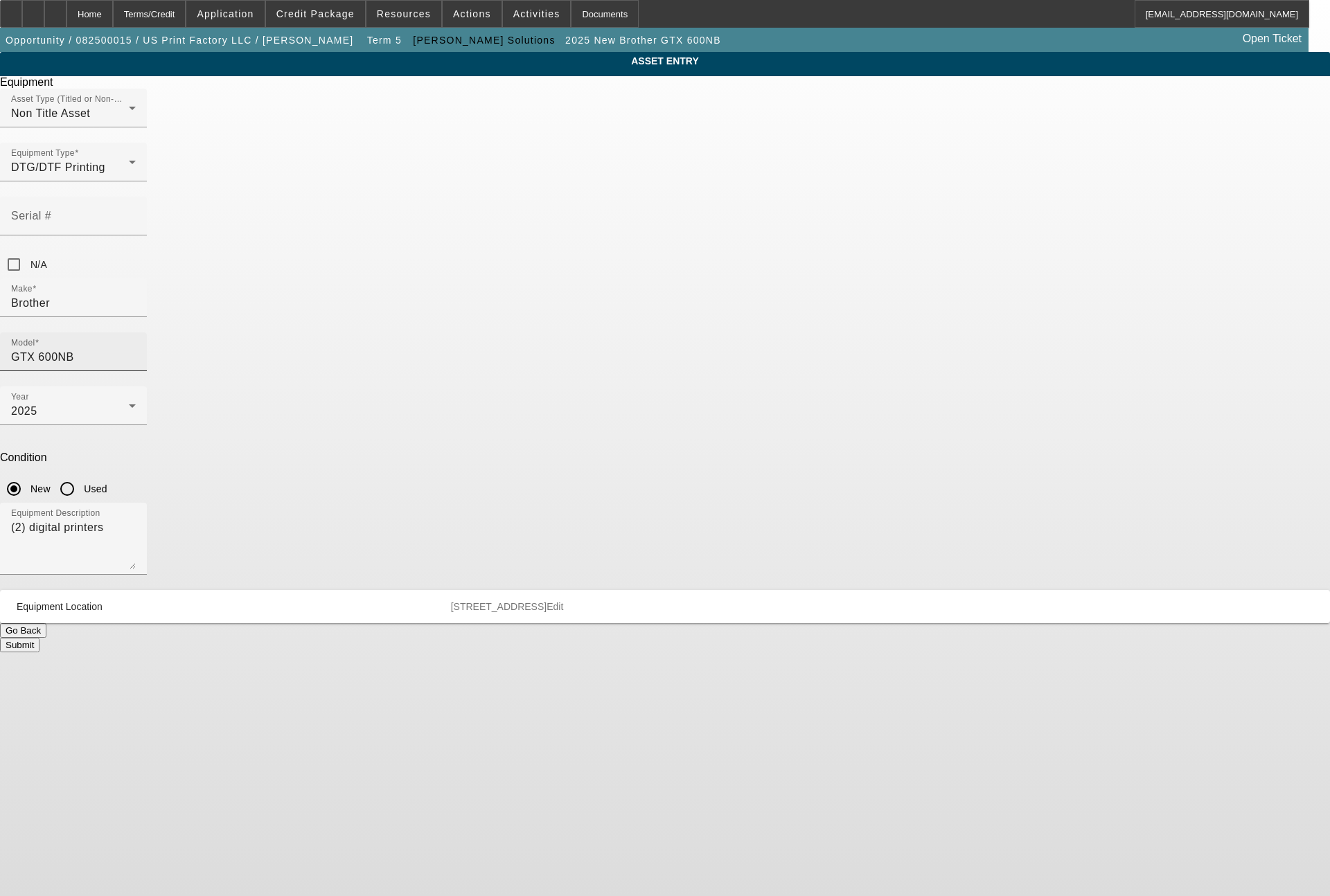
click at [136, 349] on input "GTX 600NB" at bounding box center [73, 357] width 125 height 16
drag, startPoint x: 734, startPoint y: 252, endPoint x: 666, endPoint y: 254, distance: 68.0
click at [666, 332] on div "Model GTX 600NB" at bounding box center [665, 359] width 1330 height 54
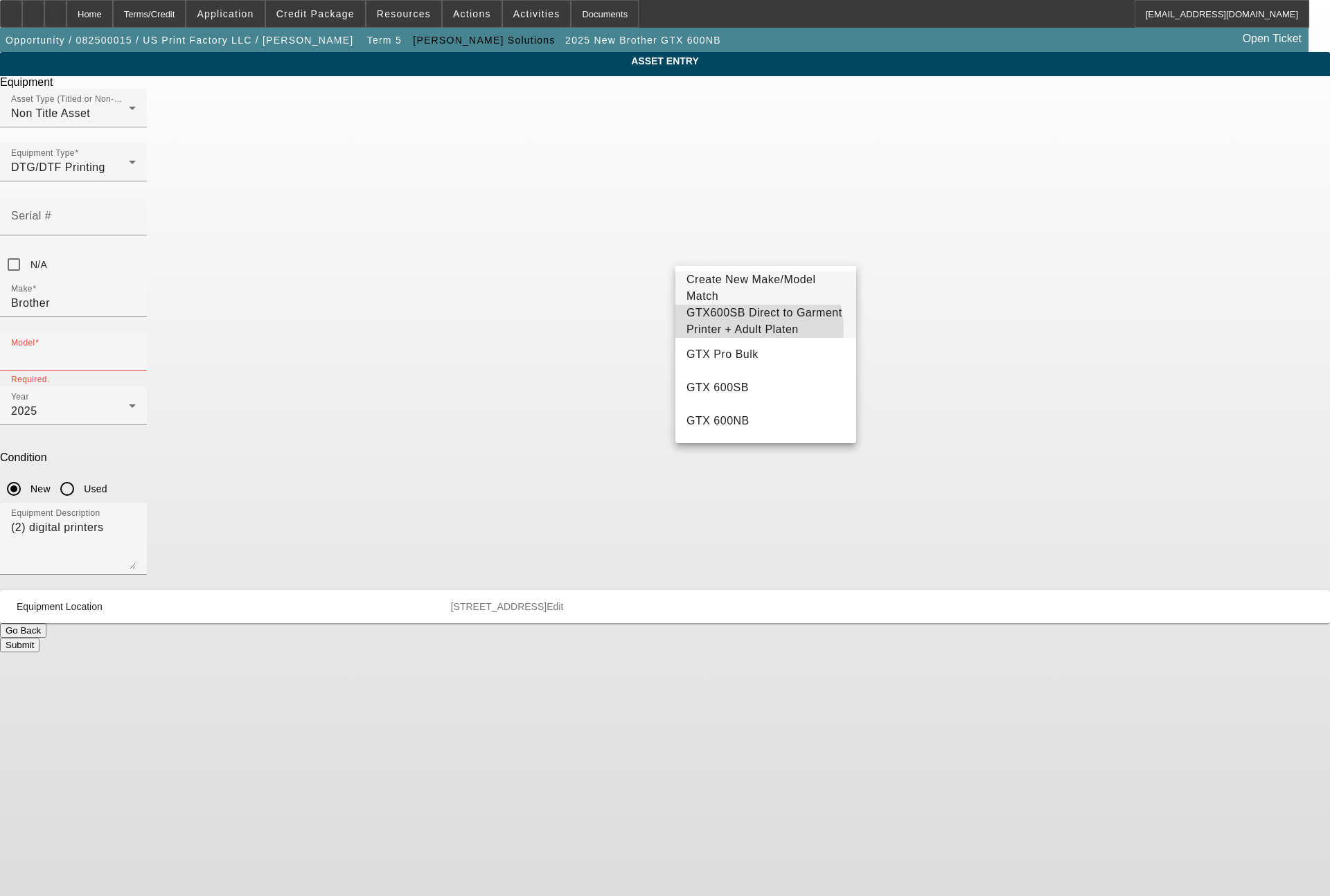
click at [725, 331] on span "GTX600SB Direct to Garment Printer + Adult Platen" at bounding box center [764, 321] width 156 height 28
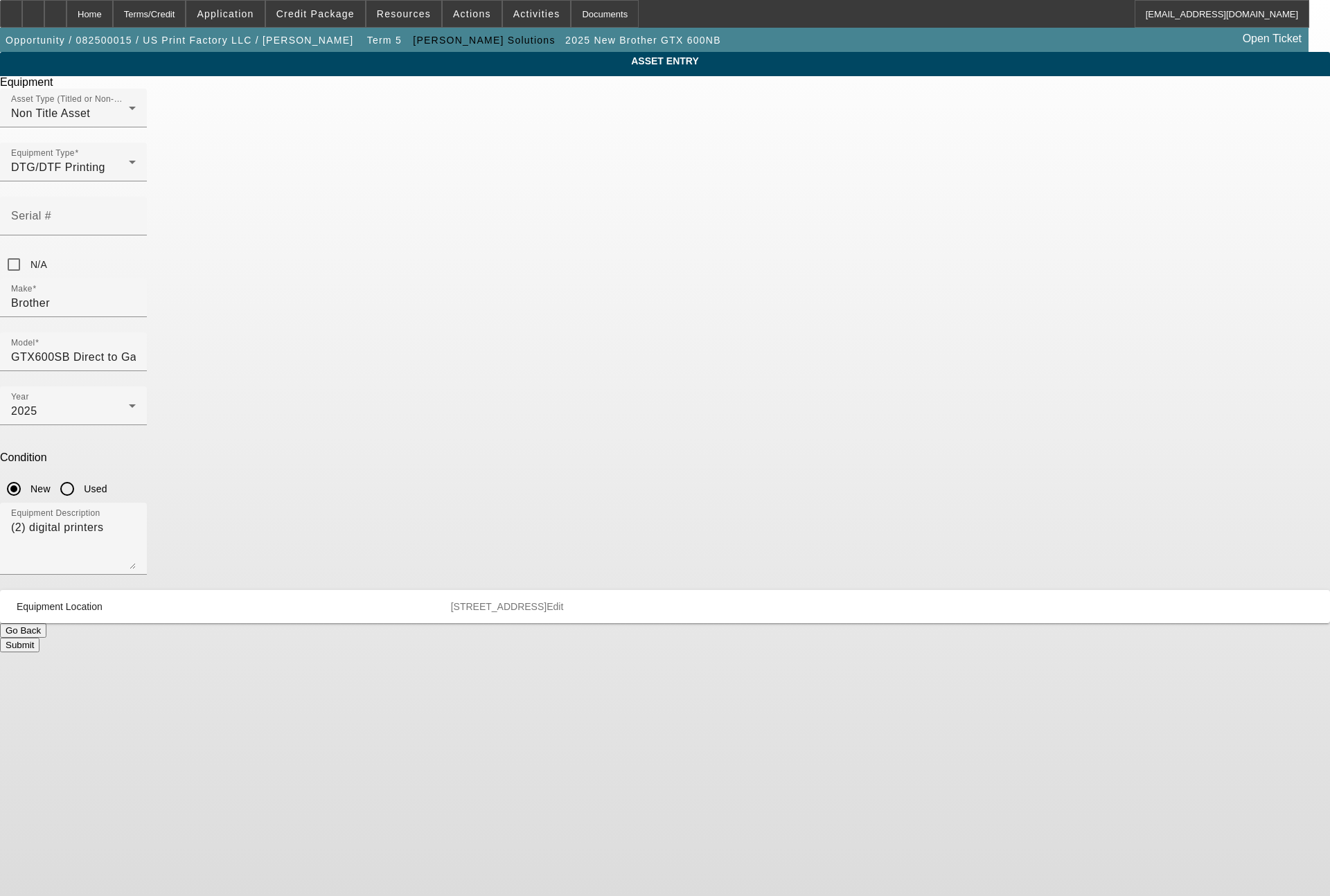
click at [40, 638] on button "Submit" at bounding box center [19, 645] width 40 height 14
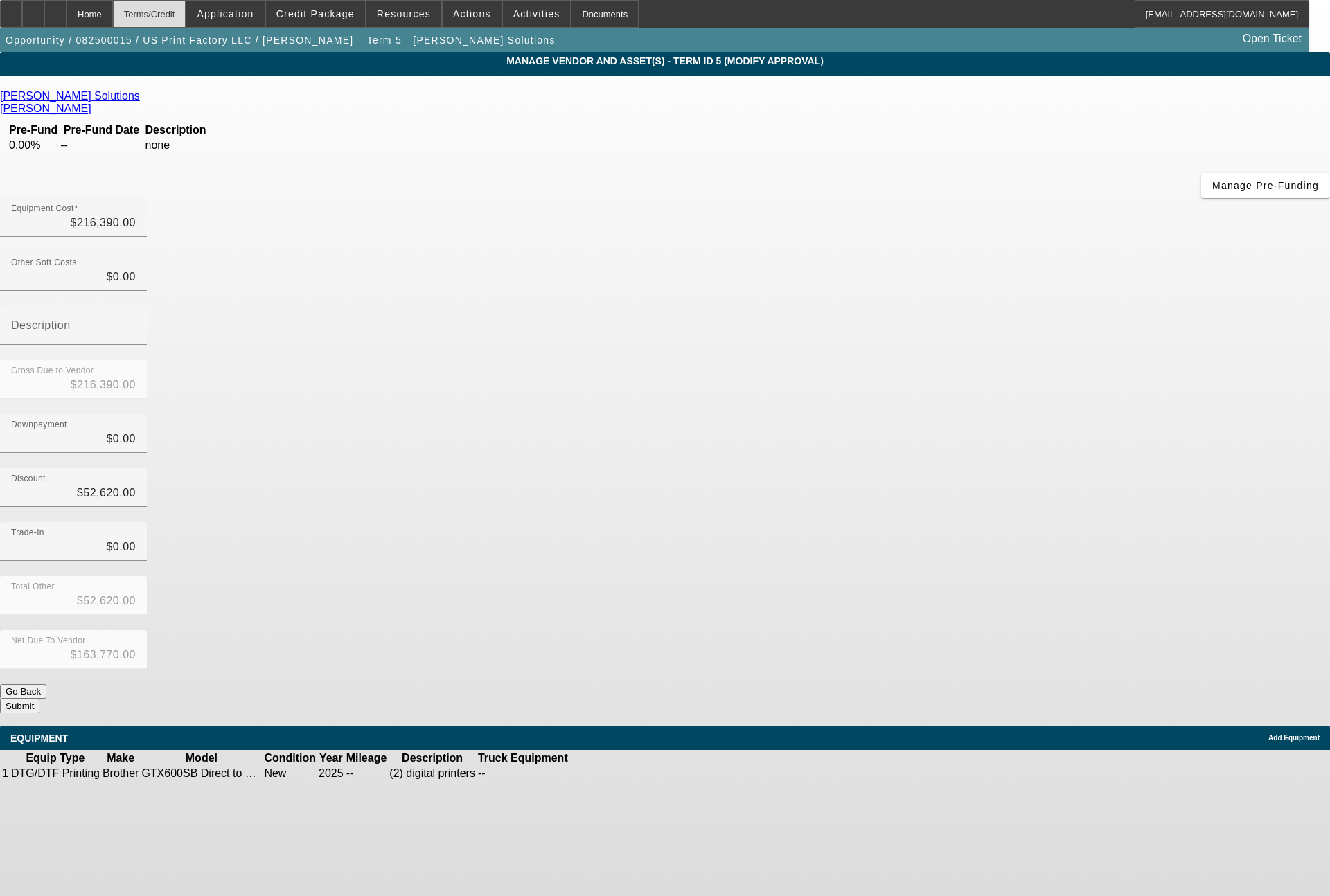
click at [178, 16] on div "Terms/Credit" at bounding box center [149, 13] width 73 height 28
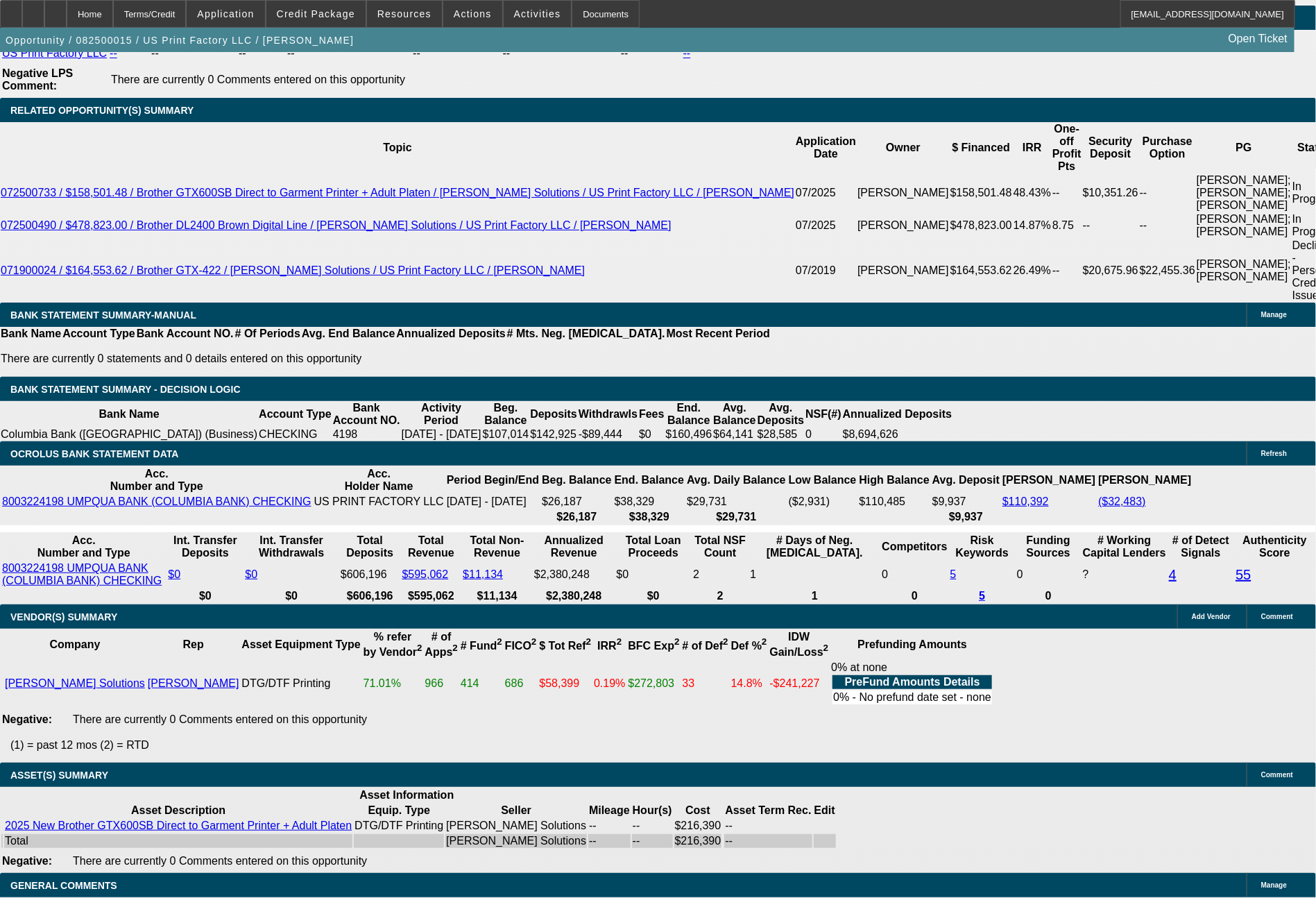
scroll to position [2563, 0]
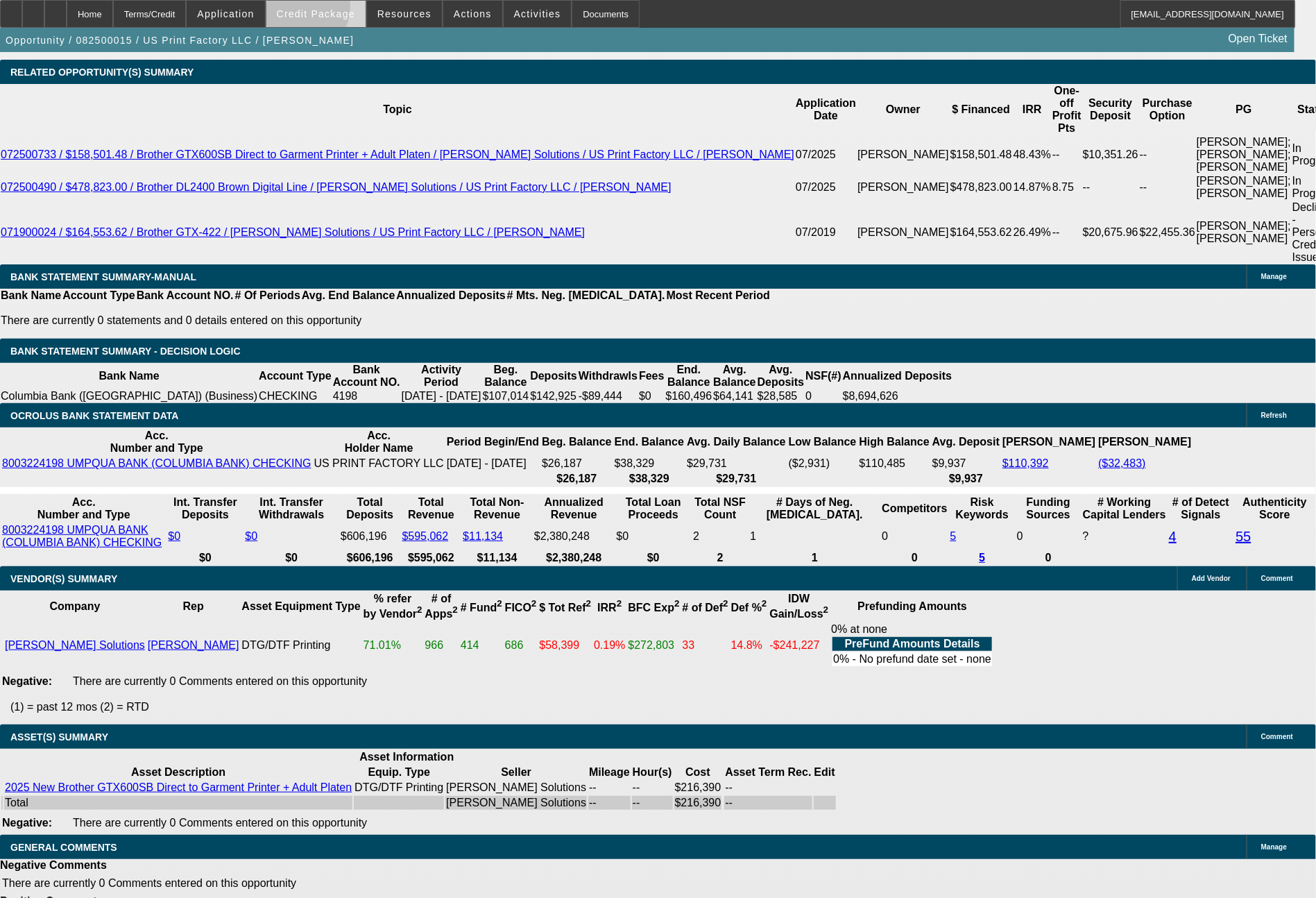
click at [319, 8] on span "Credit Package" at bounding box center [316, 13] width 79 height 11
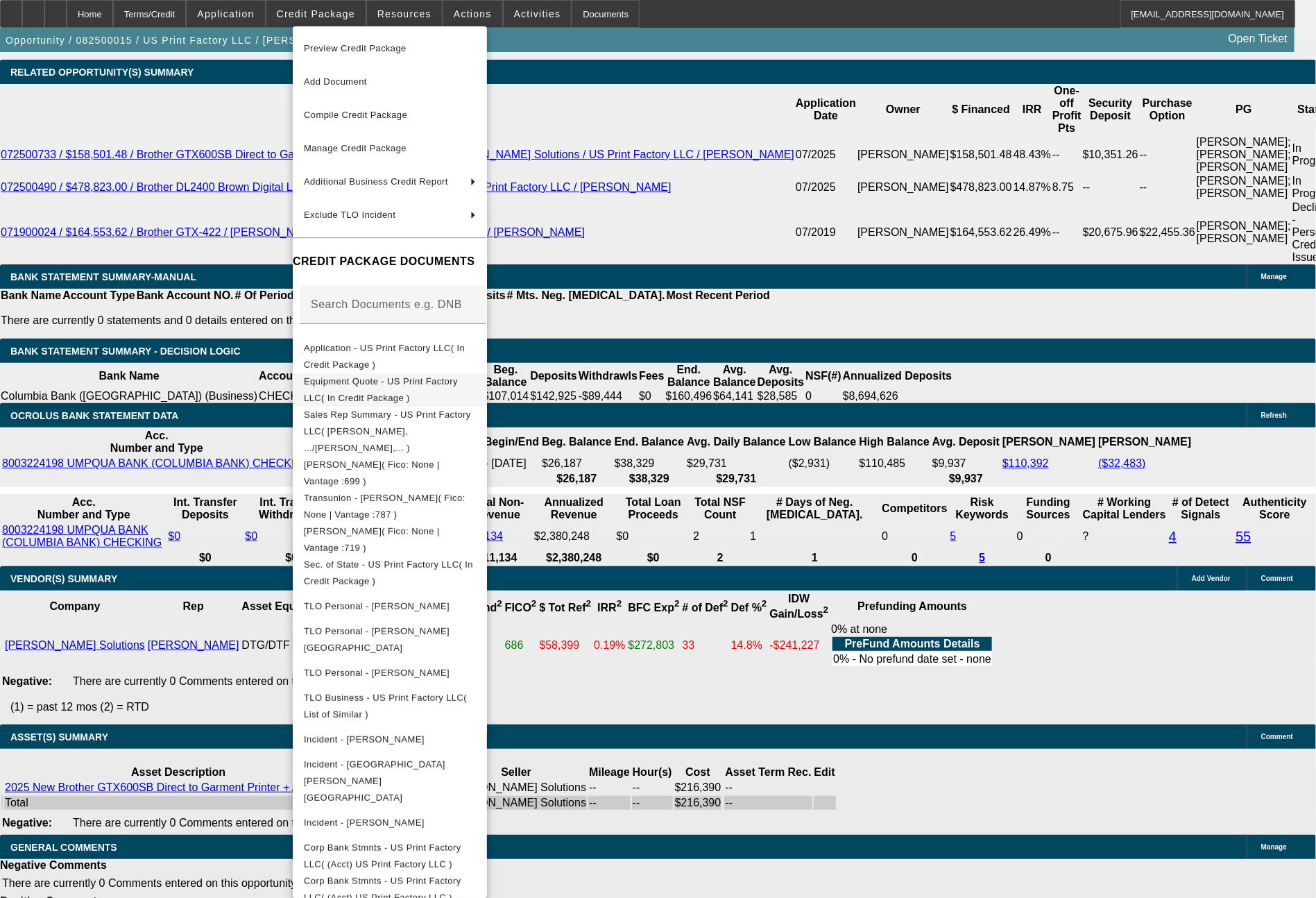
click at [446, 396] on button "Equipment Quote - US Print Factory LLC( In Credit Package )" at bounding box center [390, 390] width 194 height 34
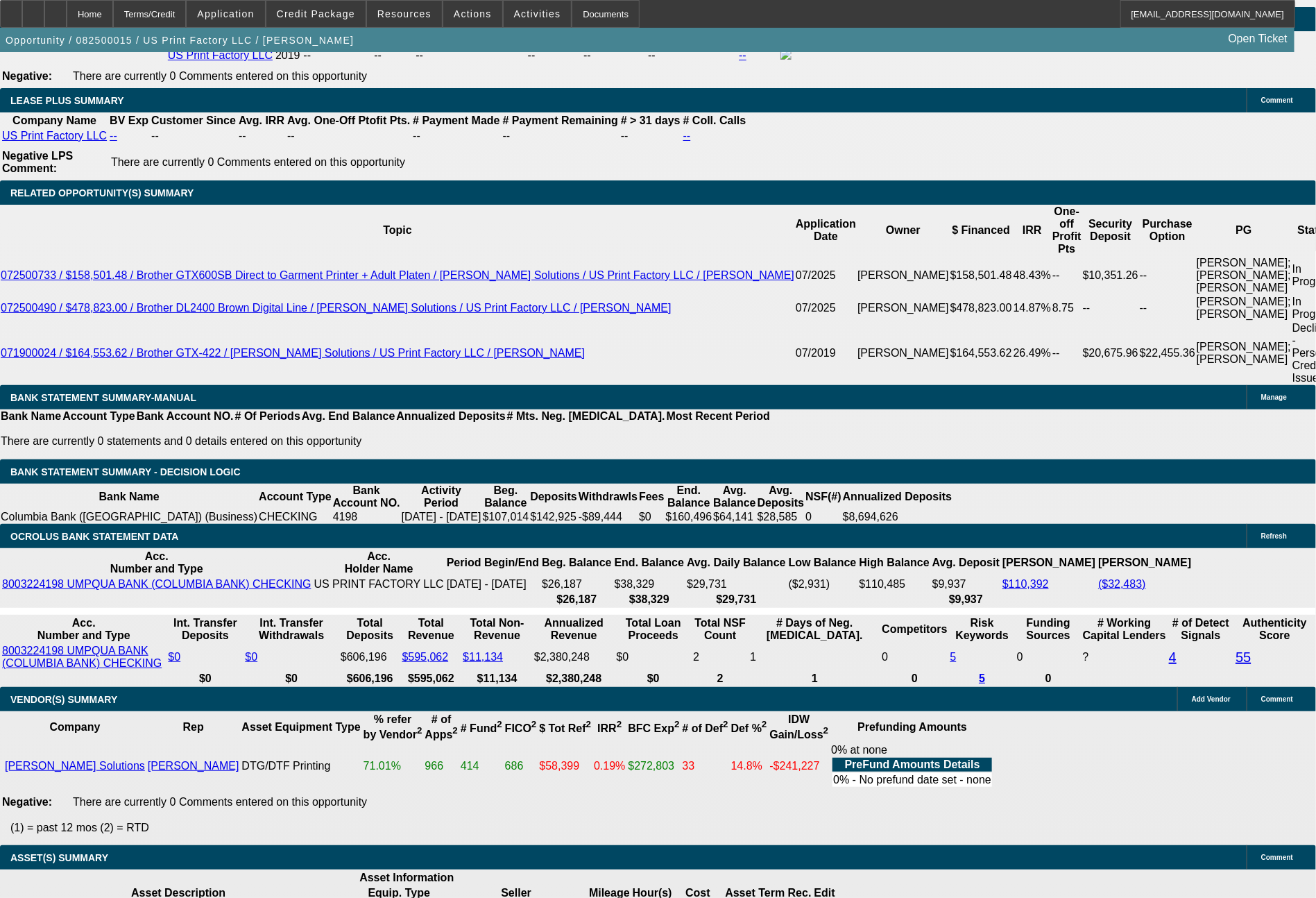
scroll to position [2396, 0]
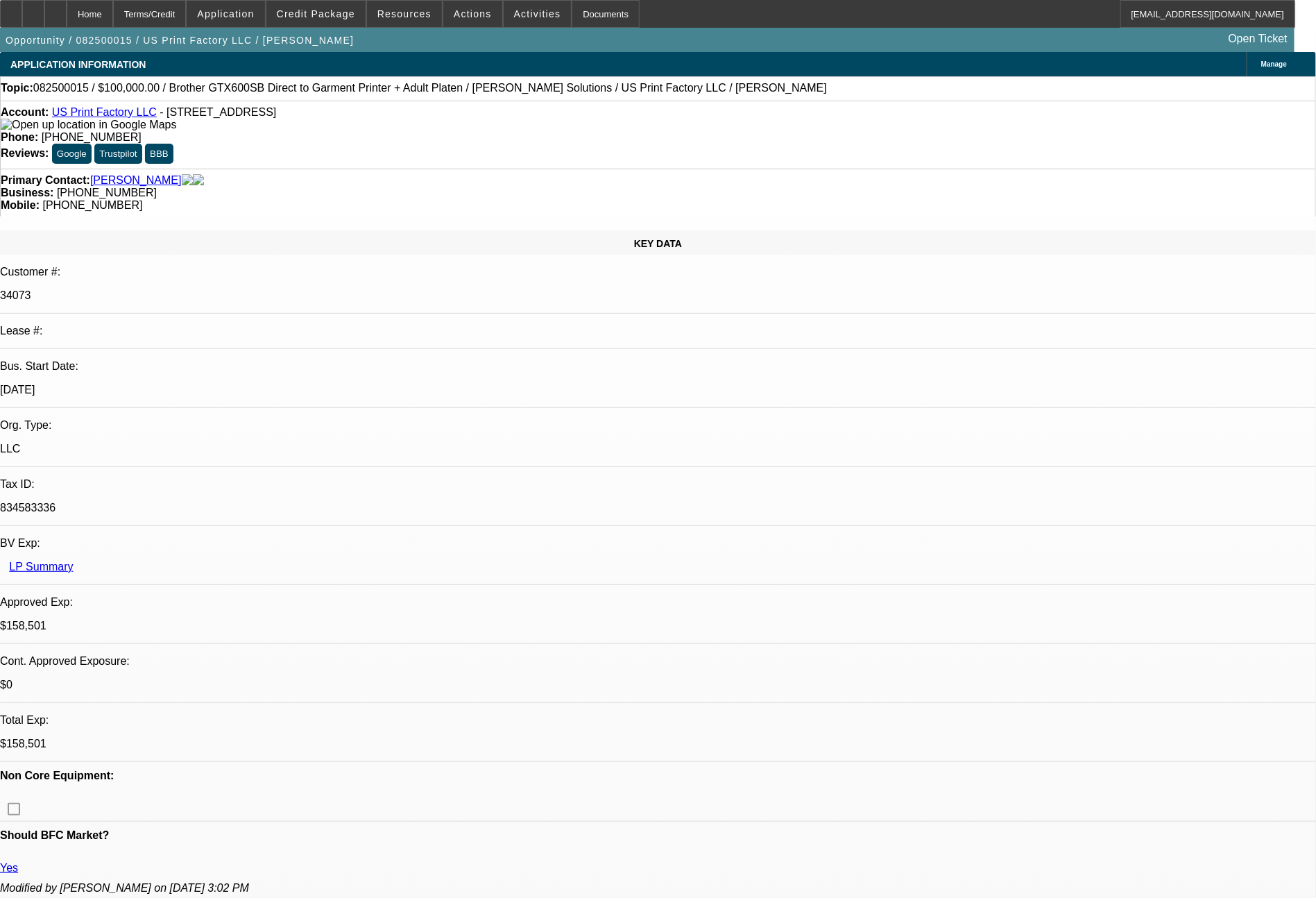
select select "0"
select select "2"
select select "0"
select select "6"
select select "0"
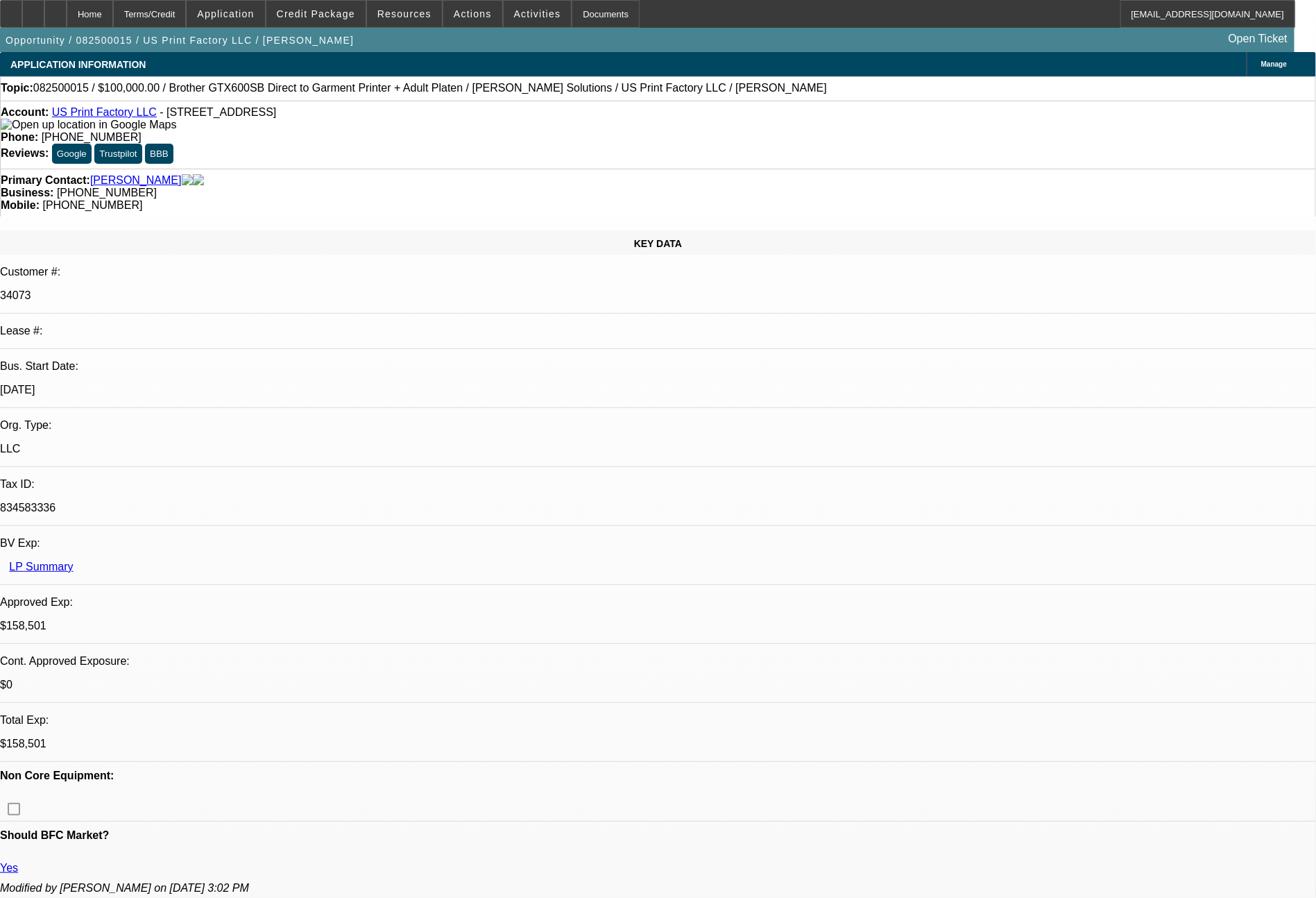
select select "2"
select select "0"
select select "6"
select select "0"
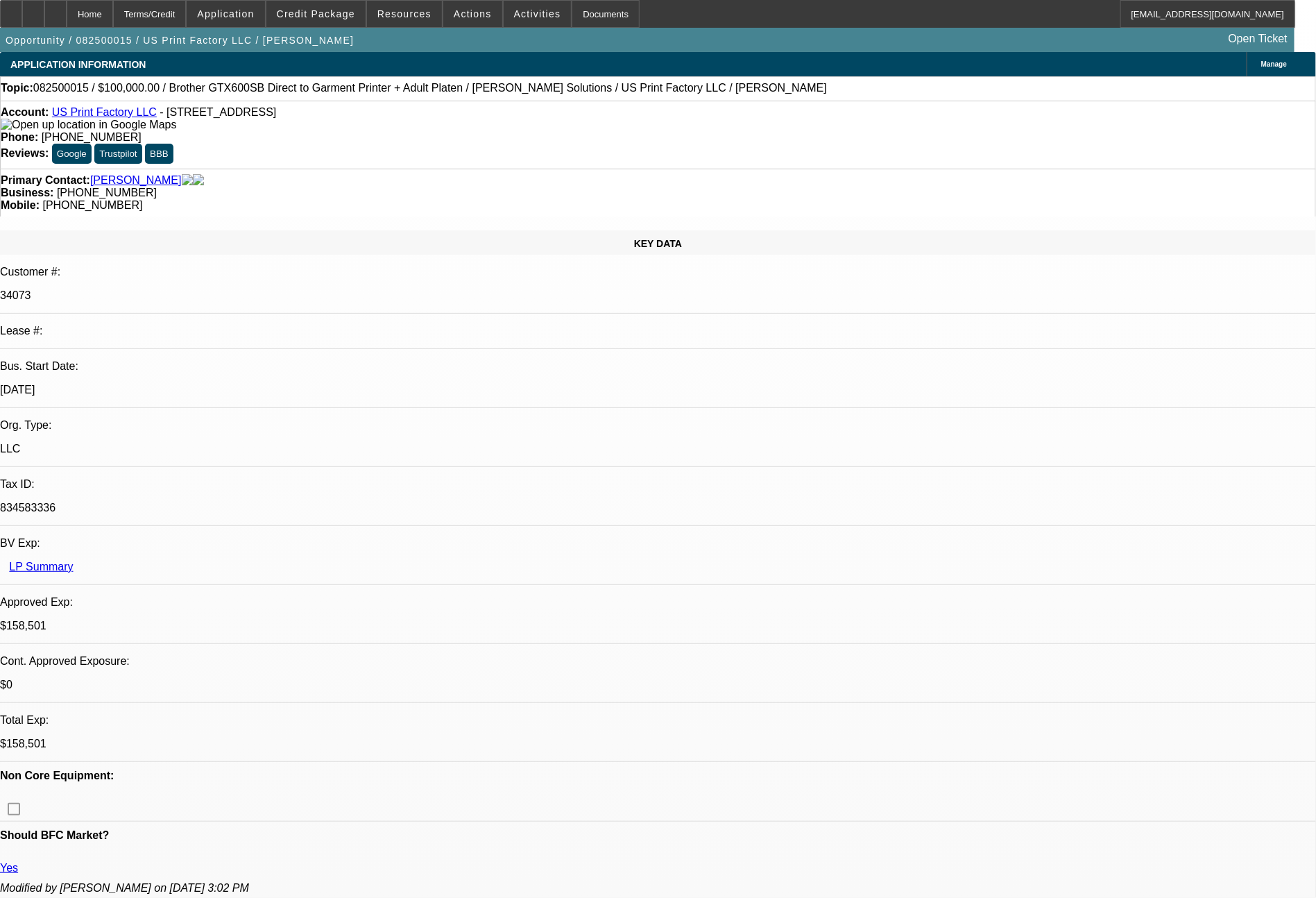
select select "2"
select select "0"
select select "6"
select select "0"
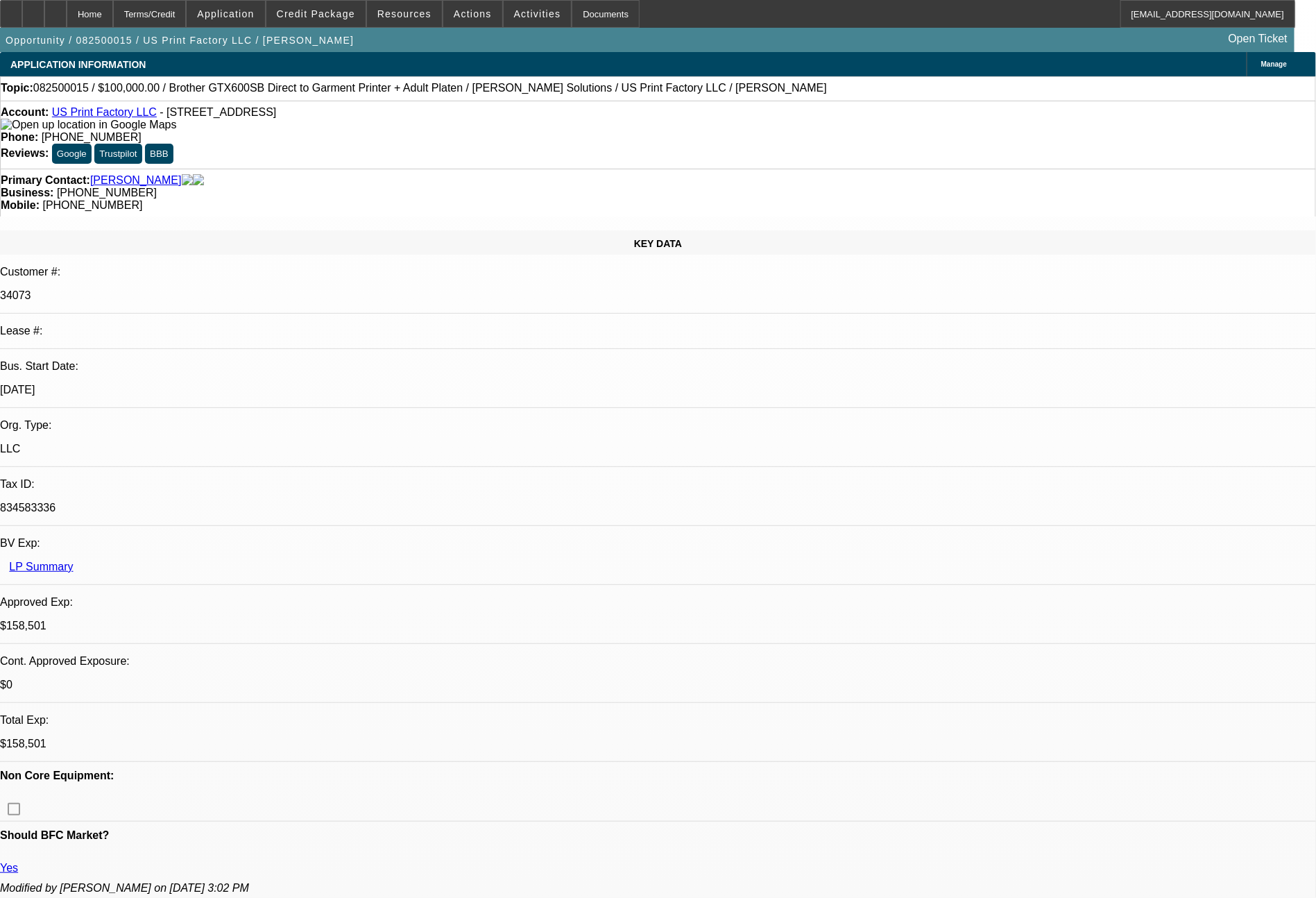
select select "2"
select select "0"
select select "6"
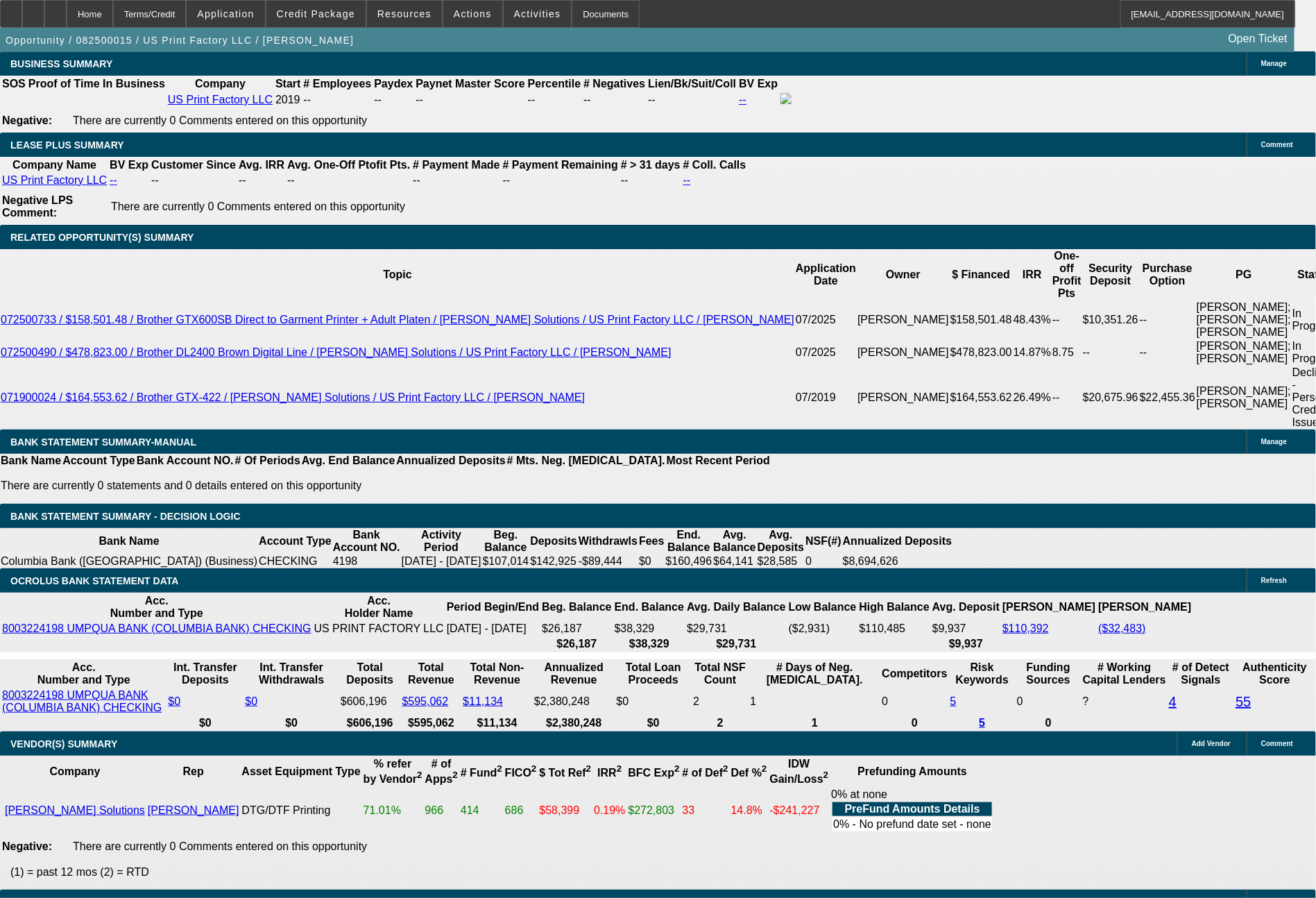
scroll to position [2441, 0]
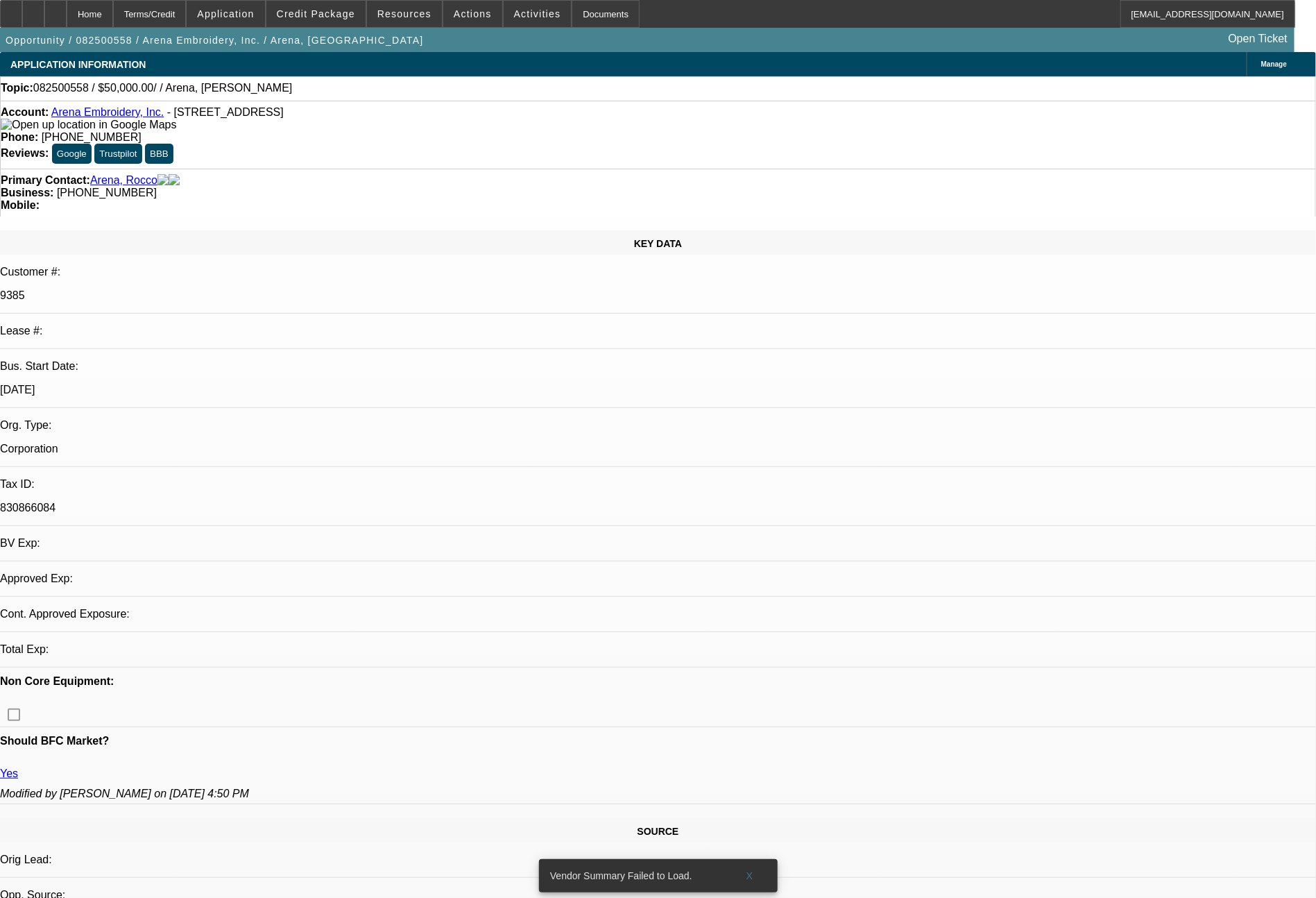
select select "0"
select select "2"
select select "0.1"
select select "4"
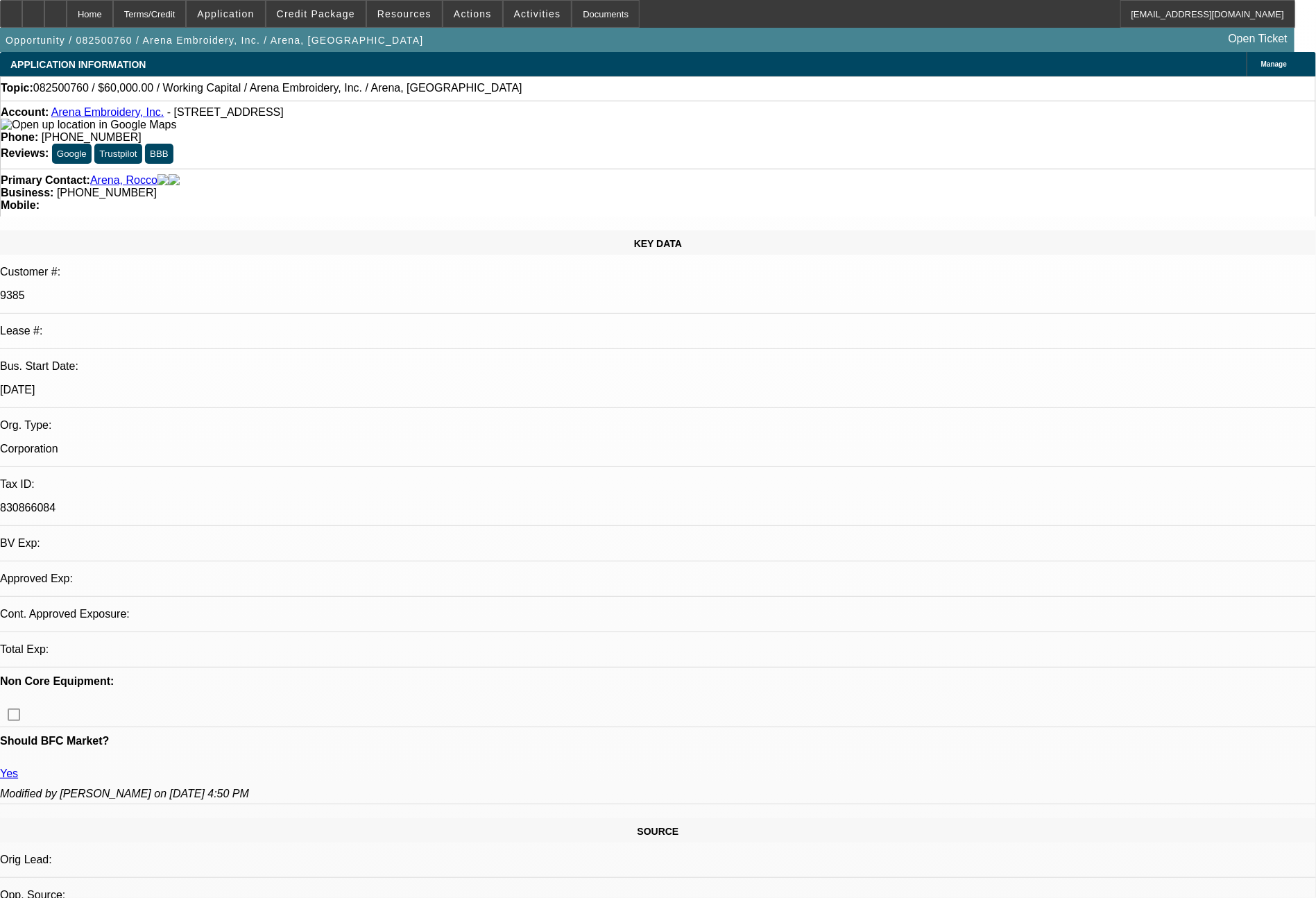
select select "0"
select select "2"
select select "0"
select select "4"
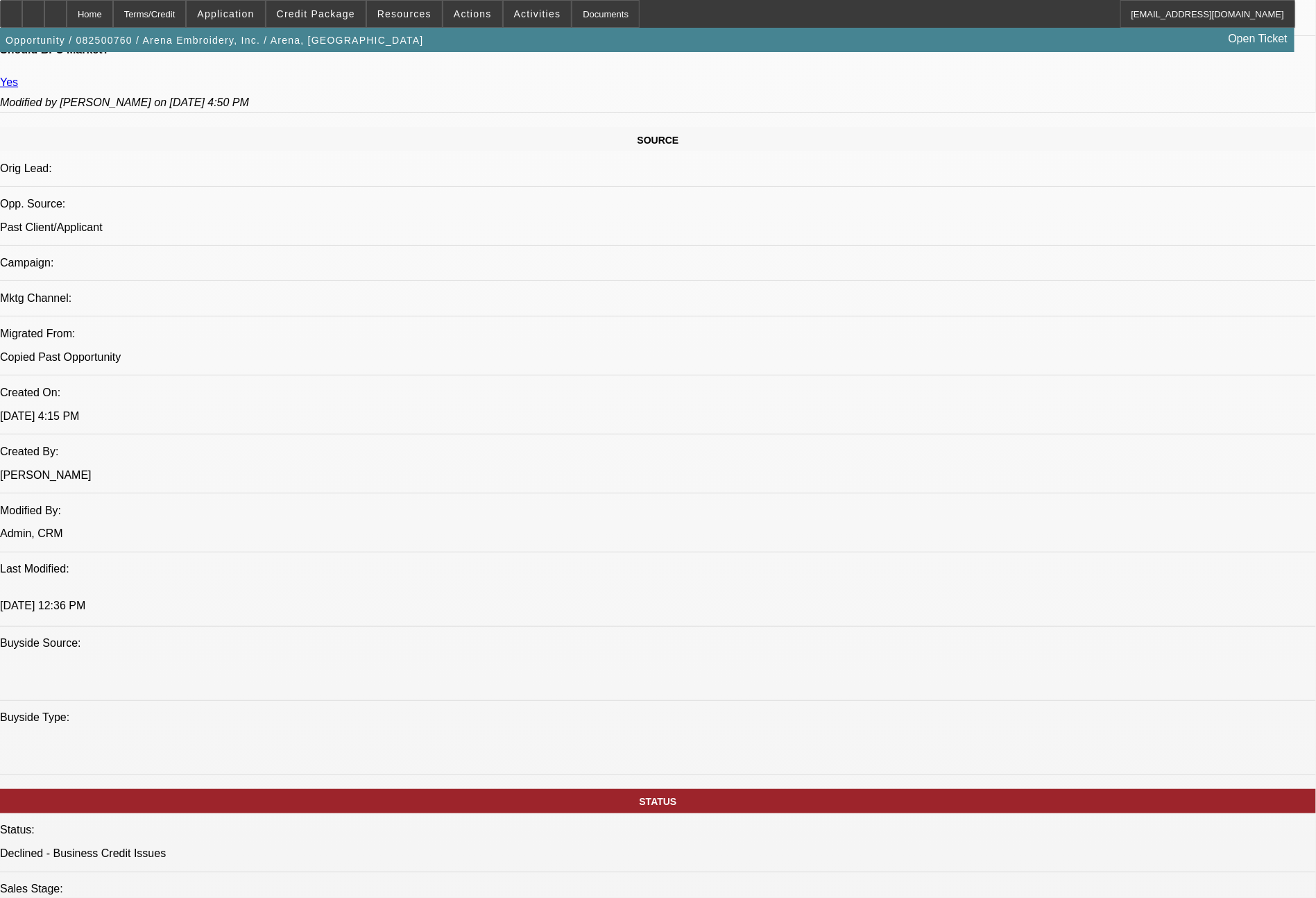
scroll to position [1572, 0]
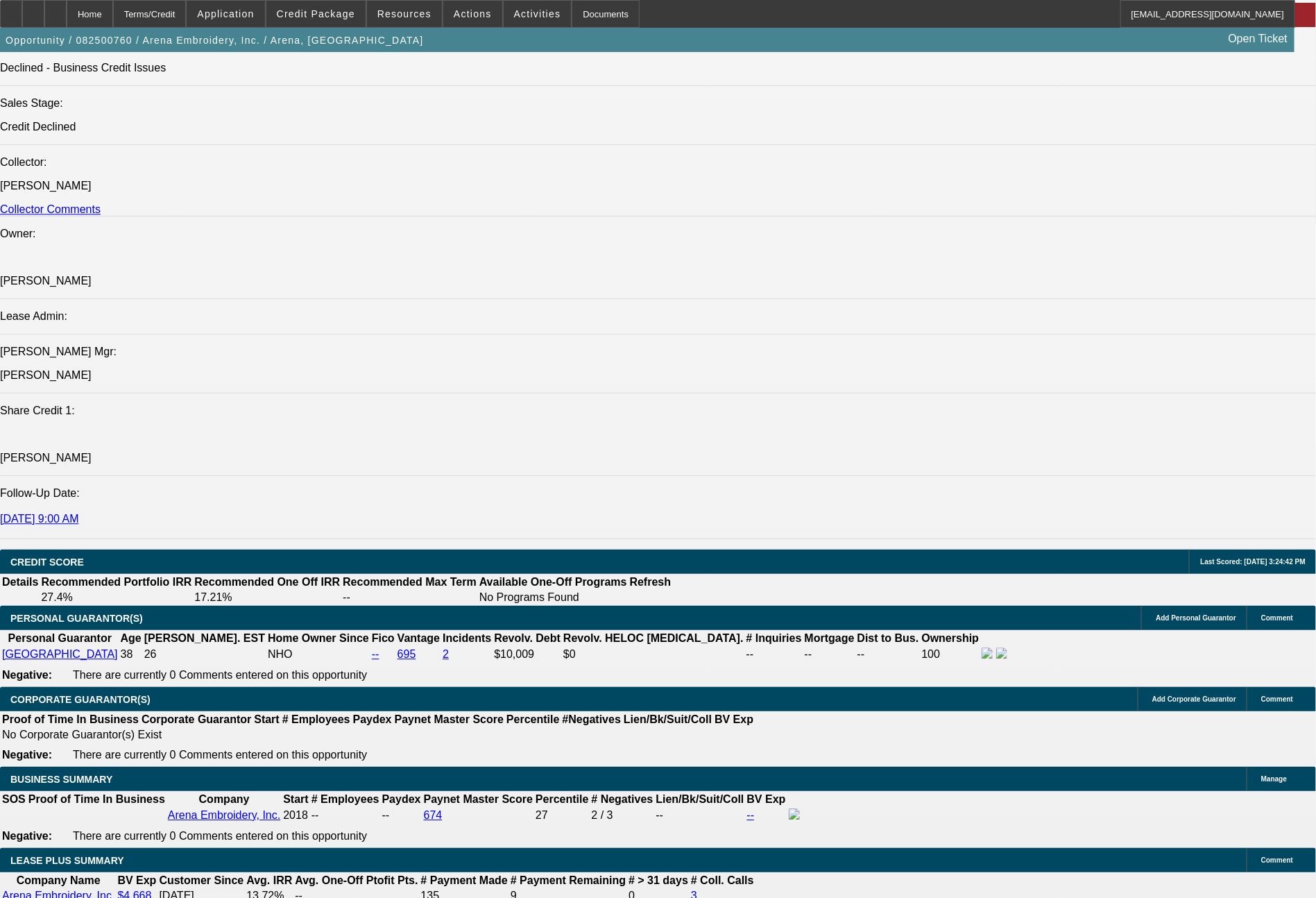
drag, startPoint x: 733, startPoint y: 630, endPoint x: 104, endPoint y: 594, distance: 630.0
copy div "Rocco Arena is/has been the sole owner of Arena Embroidery Inc, located in Broo…"
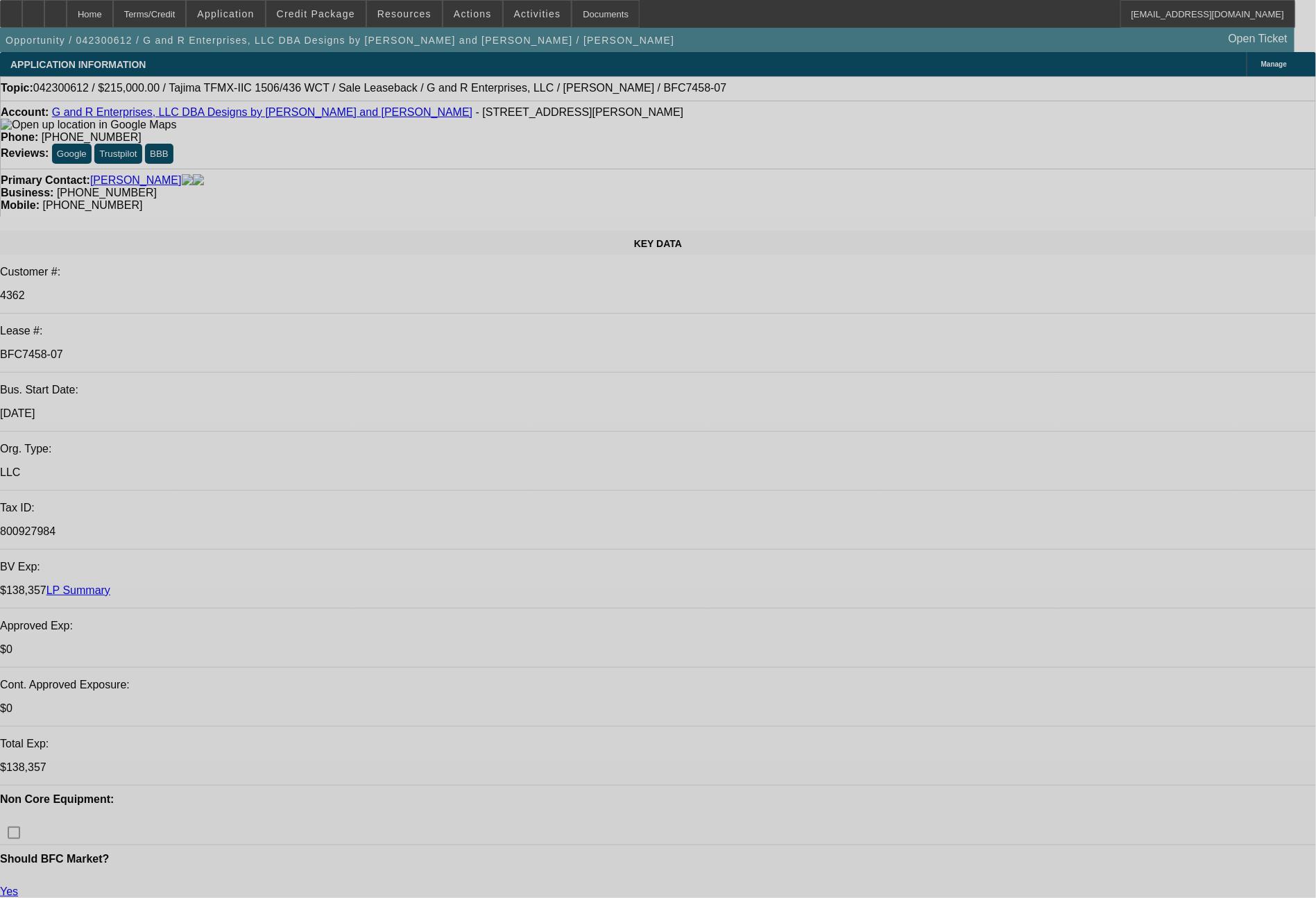
select select "0"
select select "2"
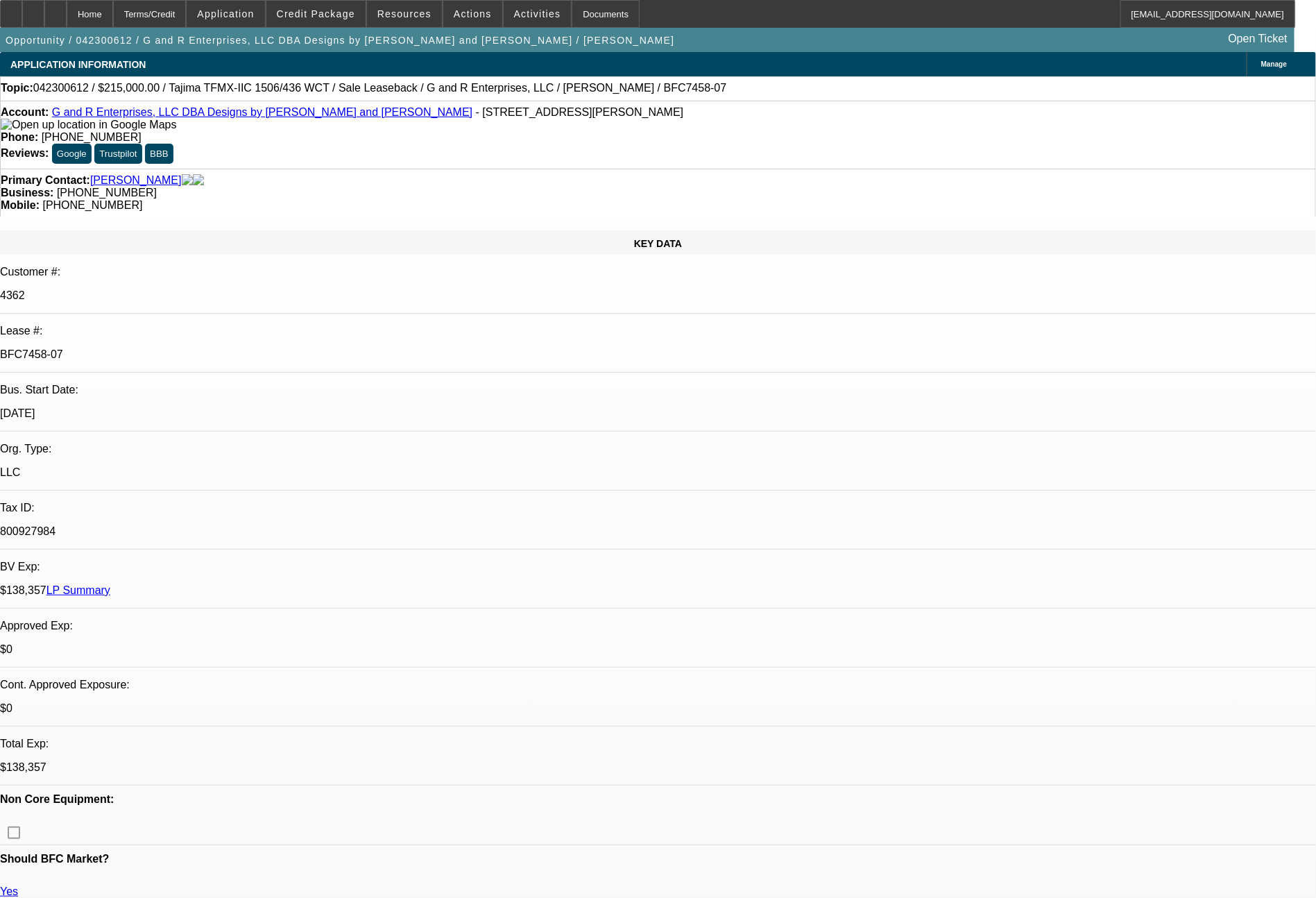
select select "2"
select select "0"
select select "2"
select select "0"
select select "2"
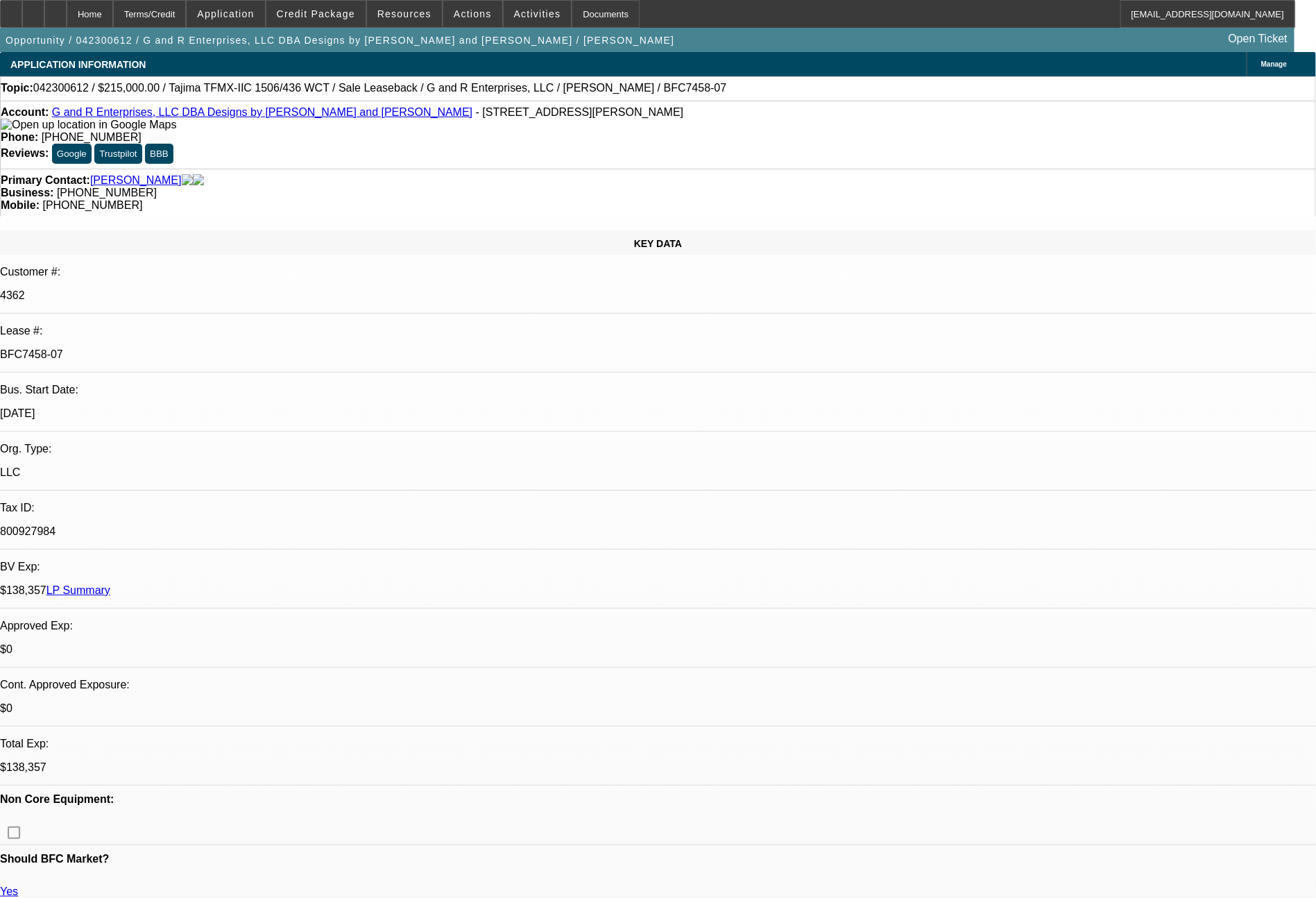
select select "2"
select select "0"
select select "2"
select select "0"
select select "2"
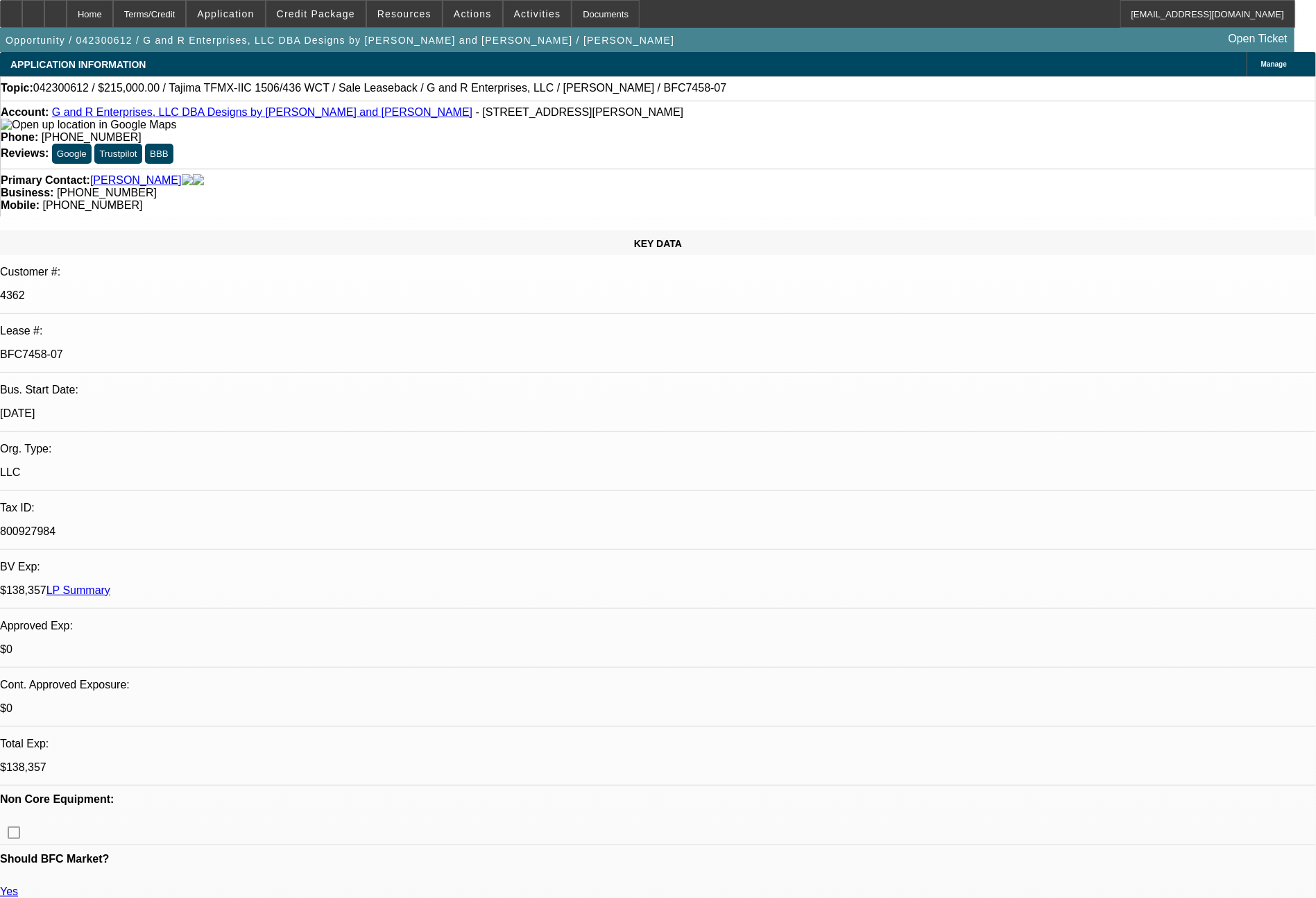
select select "2"
select select "0"
select select "2"
select select "0"
select select "2"
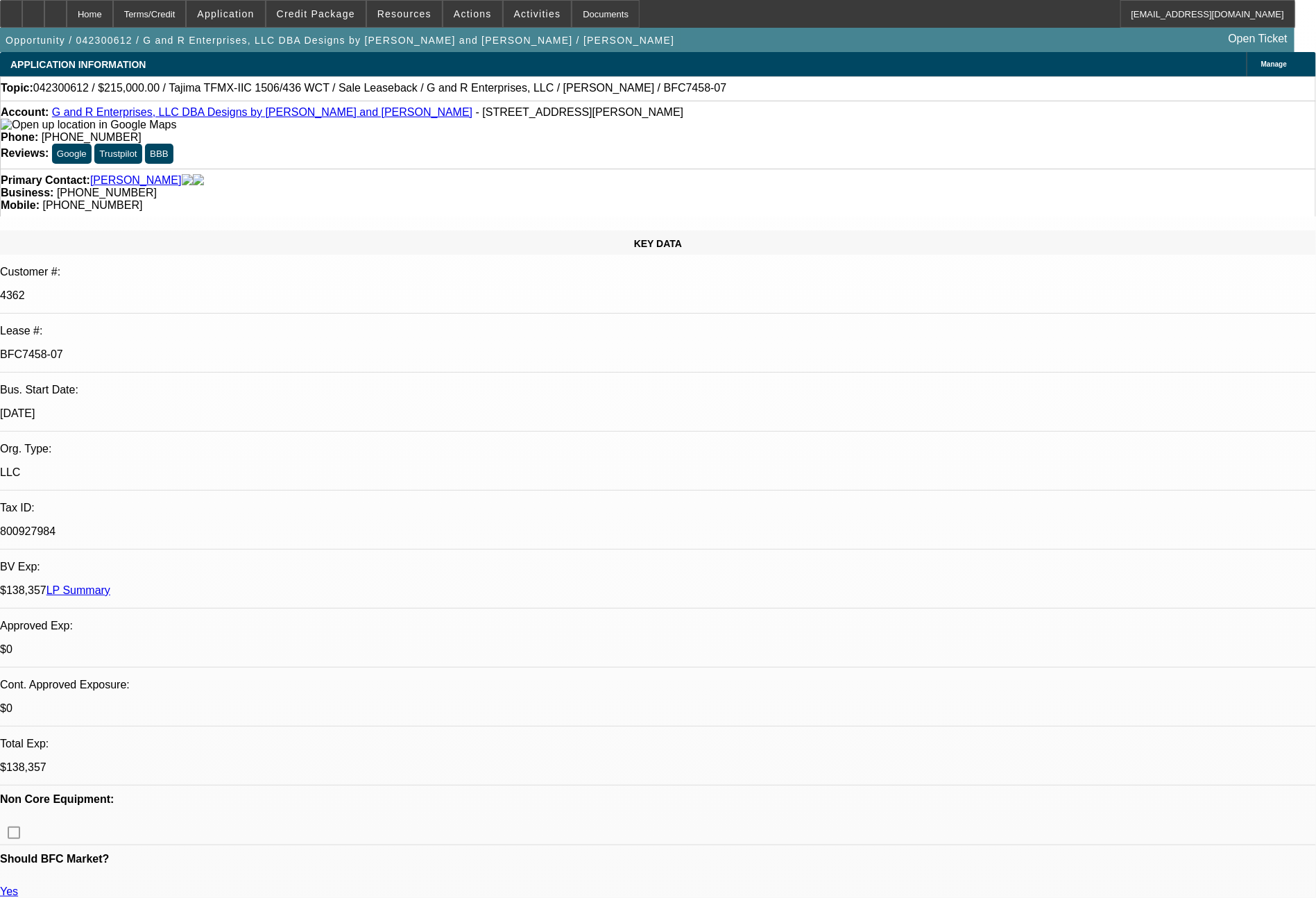
select select "2"
select select "0"
select select "2"
click at [339, 17] on span "Credit Package" at bounding box center [316, 13] width 79 height 11
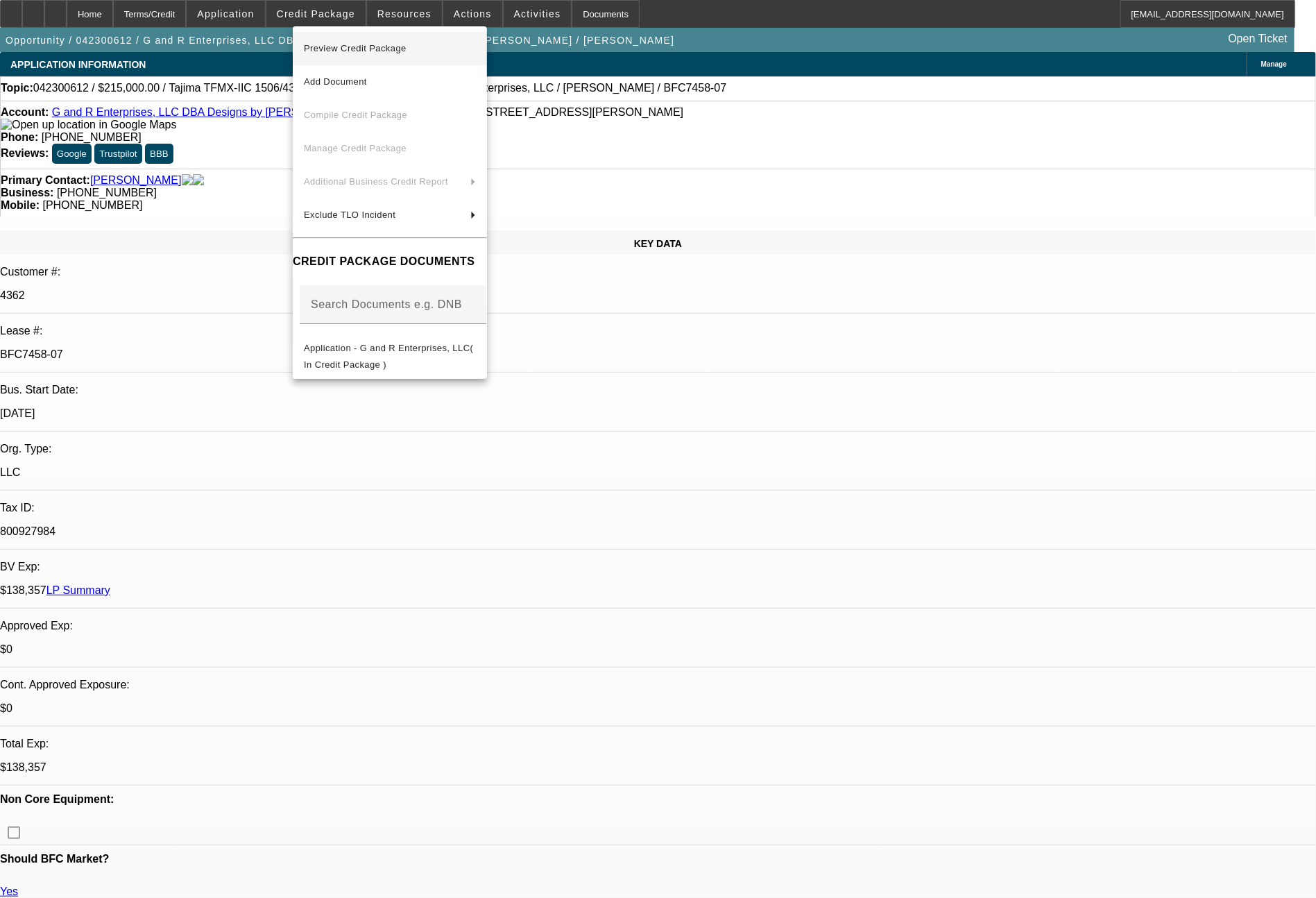
click at [361, 50] on span "Preview Credit Package" at bounding box center [354, 49] width 102 height 10
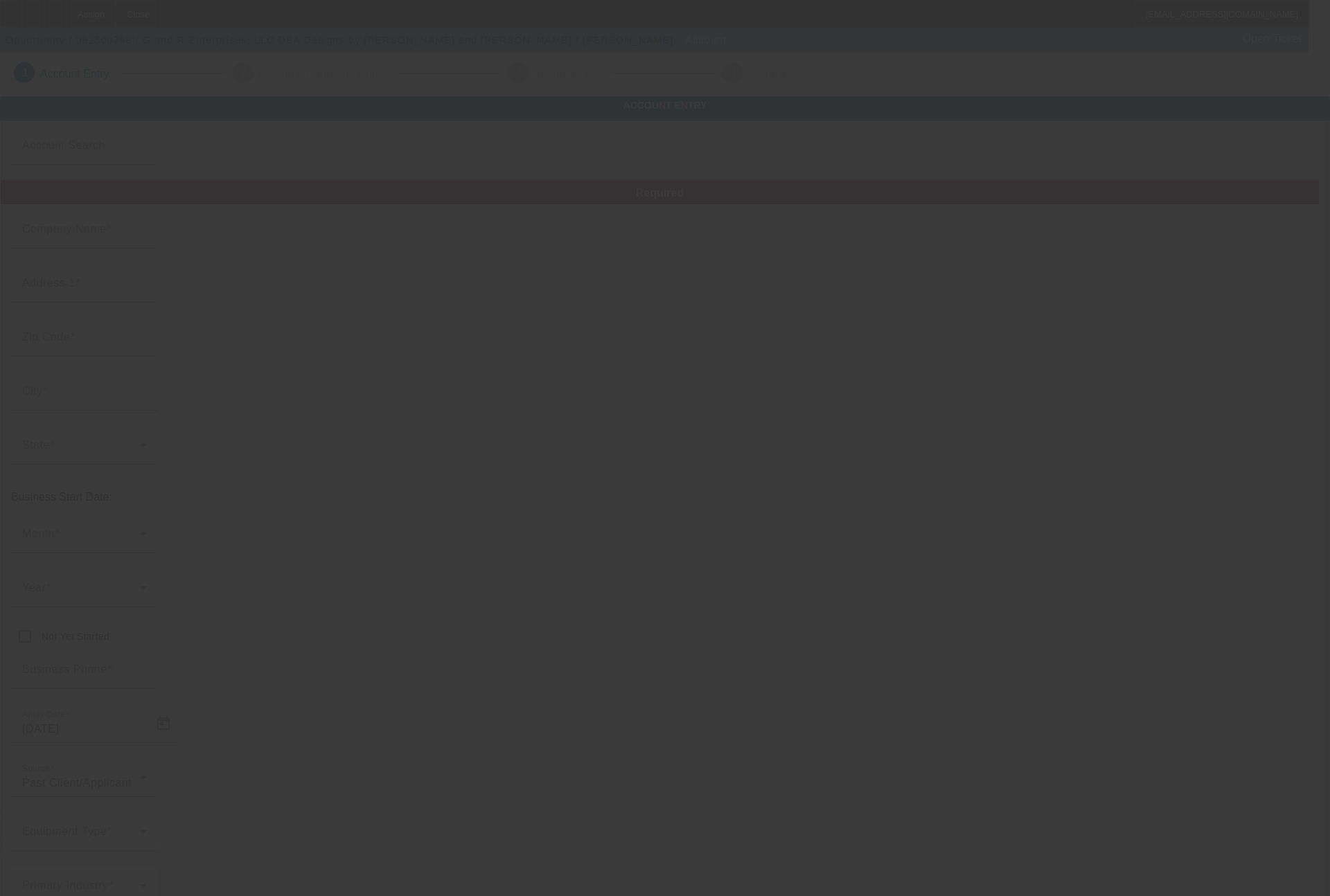
type input "G and R Enterprises, LLC"
type input "[STREET_ADDRESS][PERSON_NAME]"
type input "33487"
type input "Boca Raton"
type input "[PHONE_NUMBER]"
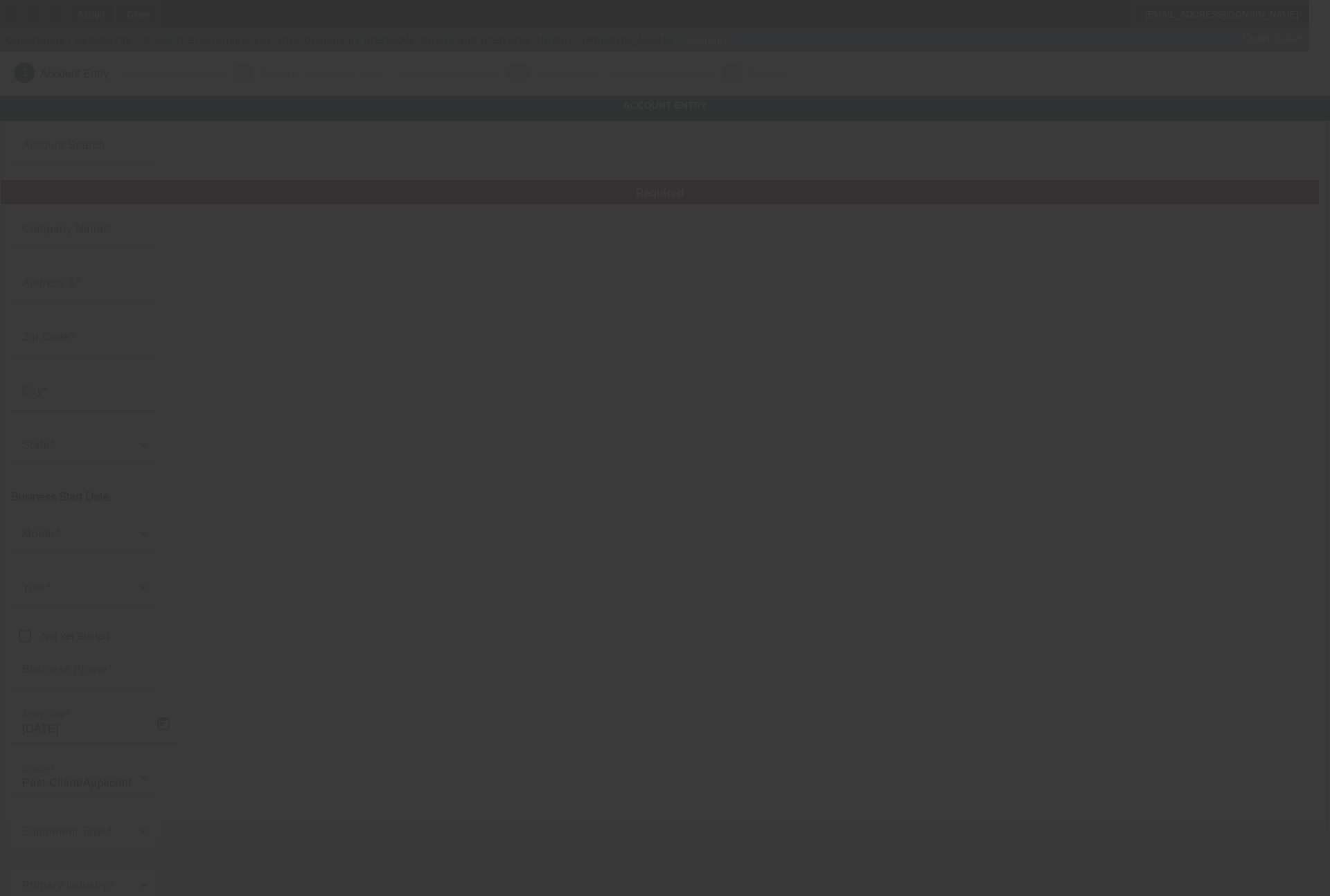
type input "Designs by [PERSON_NAME] and [PERSON_NAME]"
type input "Ste 18"
type input "[PERSON_NAME][EMAIL_ADDRESS][DOMAIN_NAME]"
type input "[GEOGRAPHIC_DATA]"
type input "[PHONE_NUMBER]"
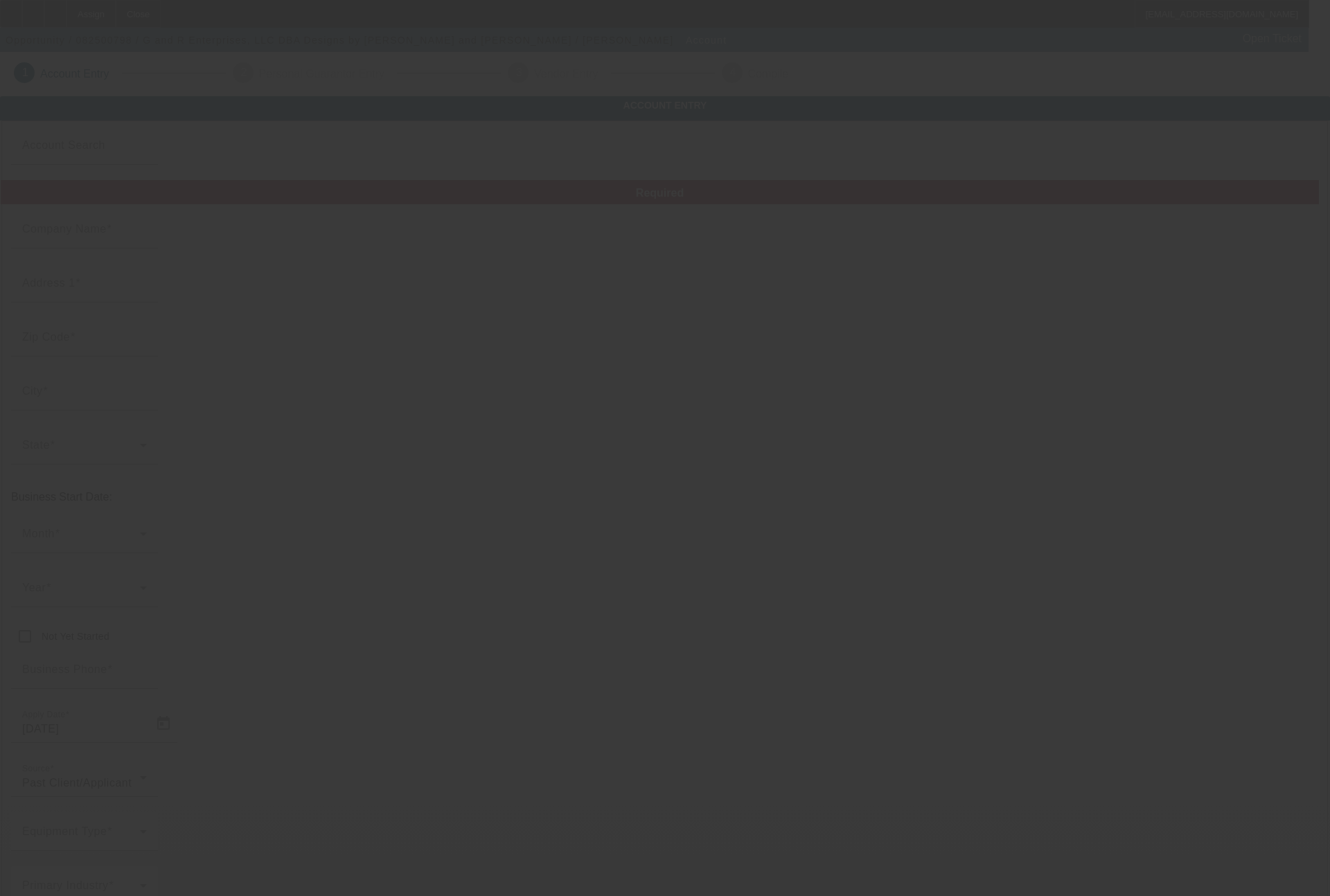
type input "800927984"
type input "Embroidery"
type input "[URL][DOMAIN_NAME]"
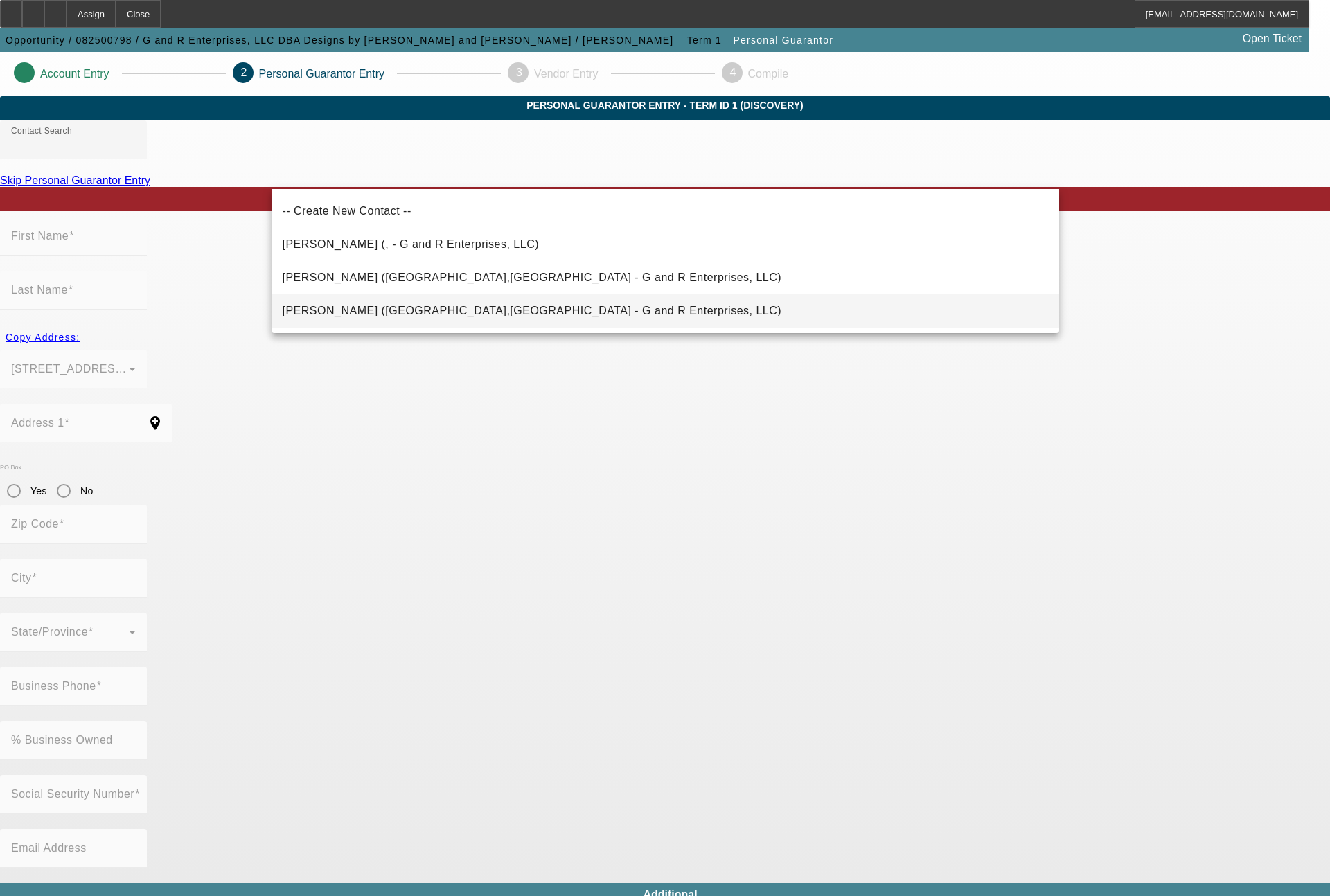
click at [426, 302] on span "[PERSON_NAME] ([GEOGRAPHIC_DATA],[GEOGRAPHIC_DATA] - G and R Enterprises, LLC)" at bounding box center [532, 310] width 499 height 16
type input "[PERSON_NAME] ([GEOGRAPHIC_DATA],[GEOGRAPHIC_DATA] - G and R Enterprises, LLC)"
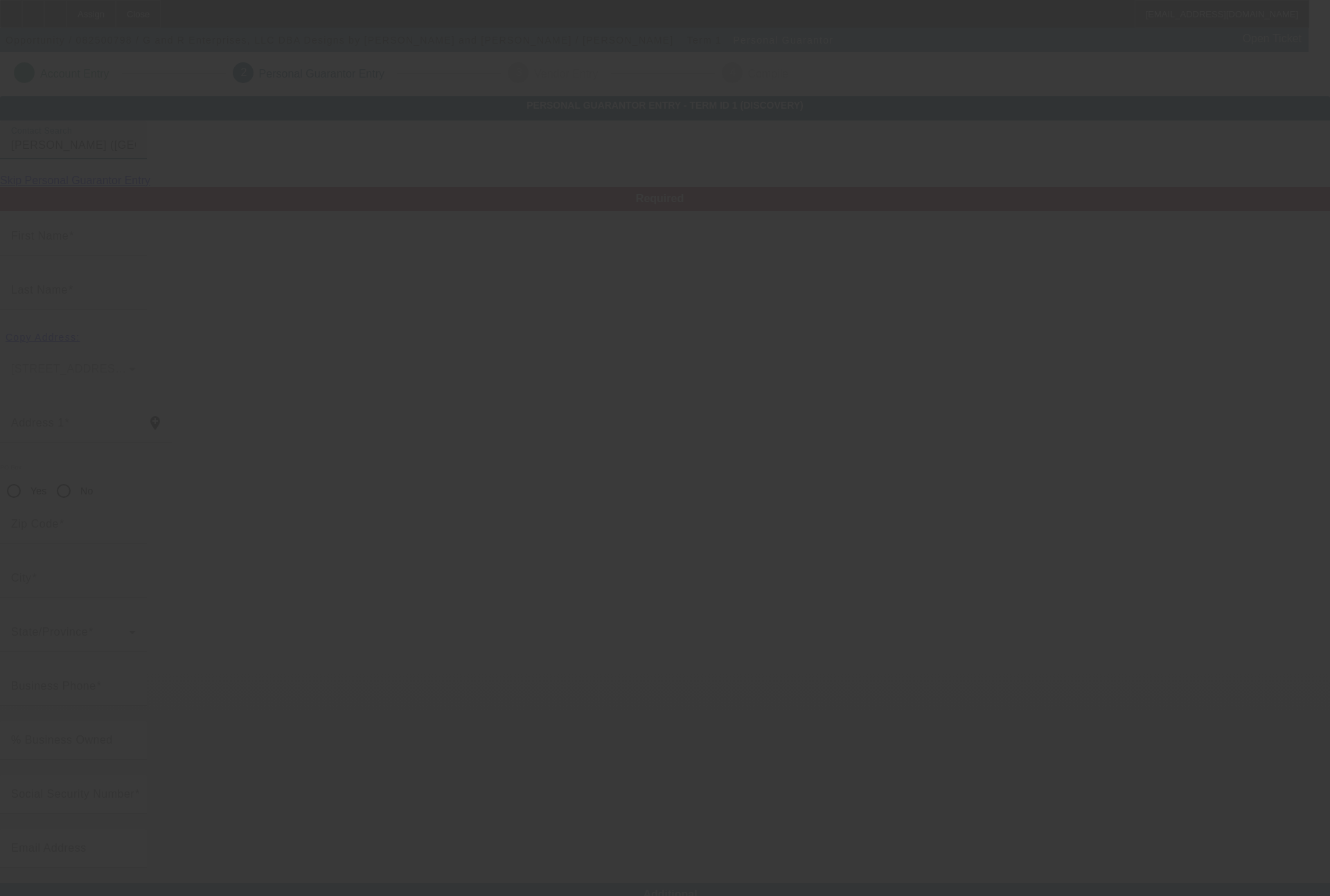
type input "[PERSON_NAME]"
type input "Gottsegen"
type input "19690 Black Olive Lane"
radio input "true"
type input "33498"
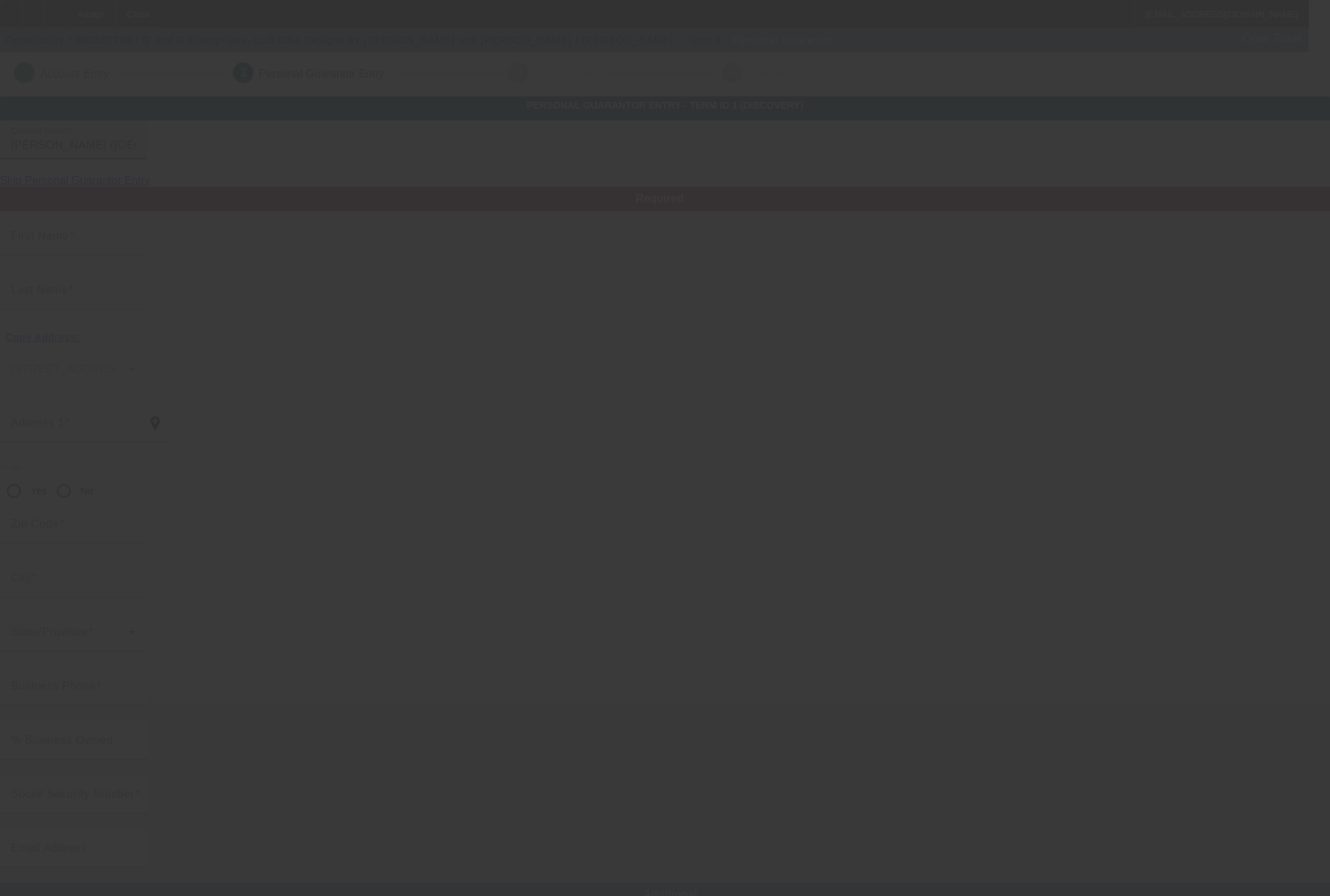
type input "Boca Raton"
type input "[PHONE_NUMBER]"
type input "100"
type input "279-64-8415"
type input "steve@chadandjake.com"
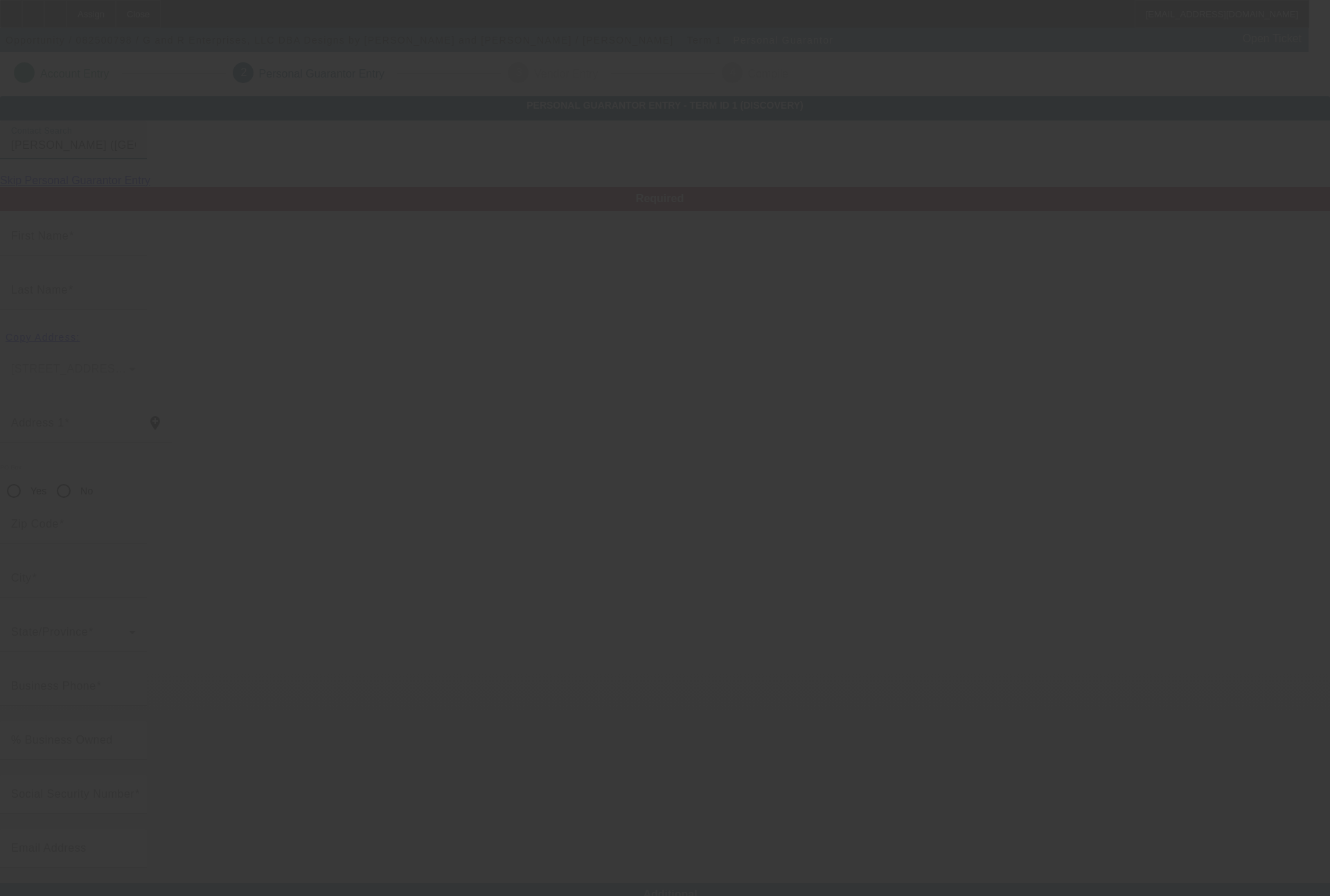
type input "M"
type input "[PHONE_NUMBER]"
type input "$550,000.00"
type input "$200,000.00"
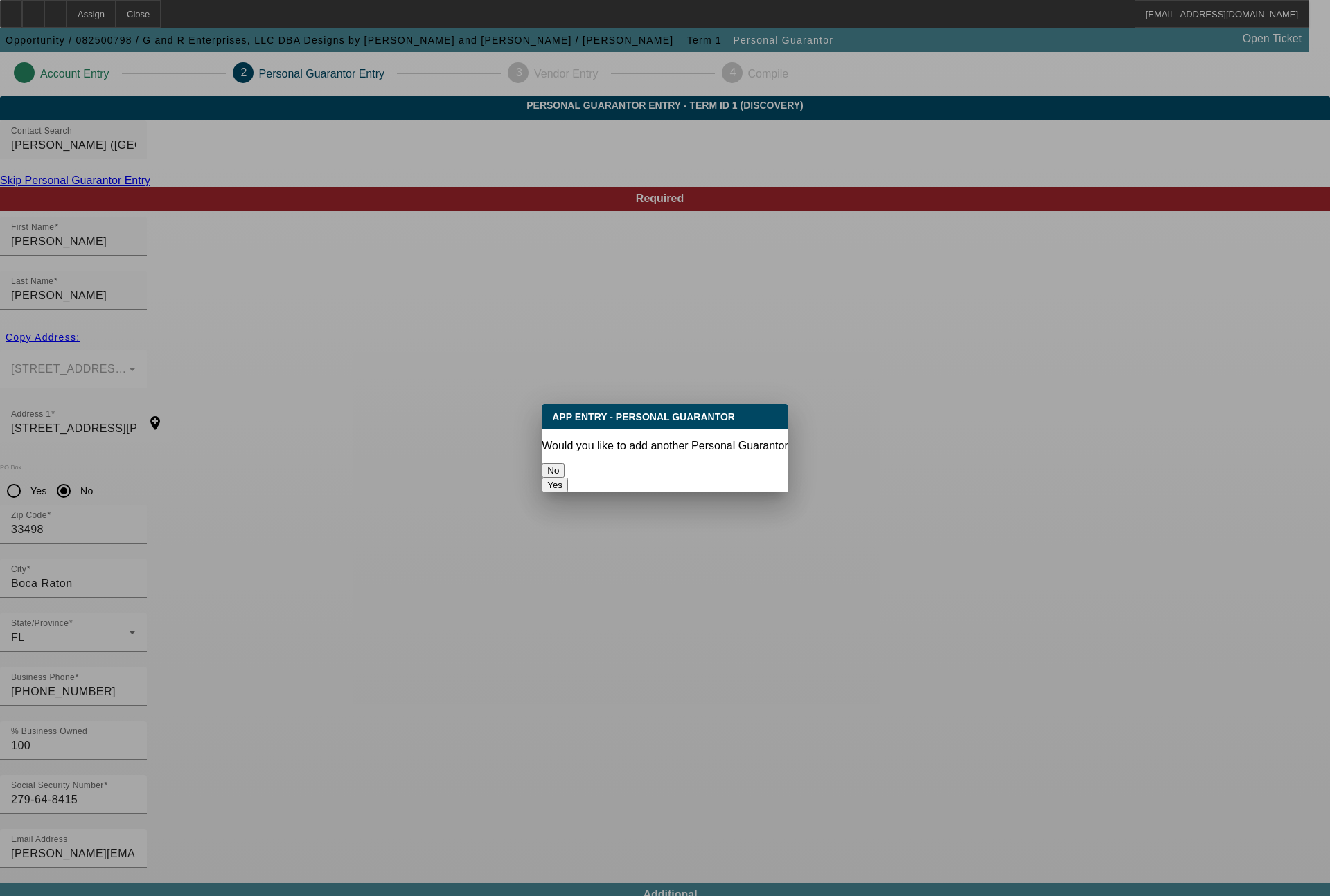
click at [564, 466] on button "No" at bounding box center [553, 470] width 23 height 14
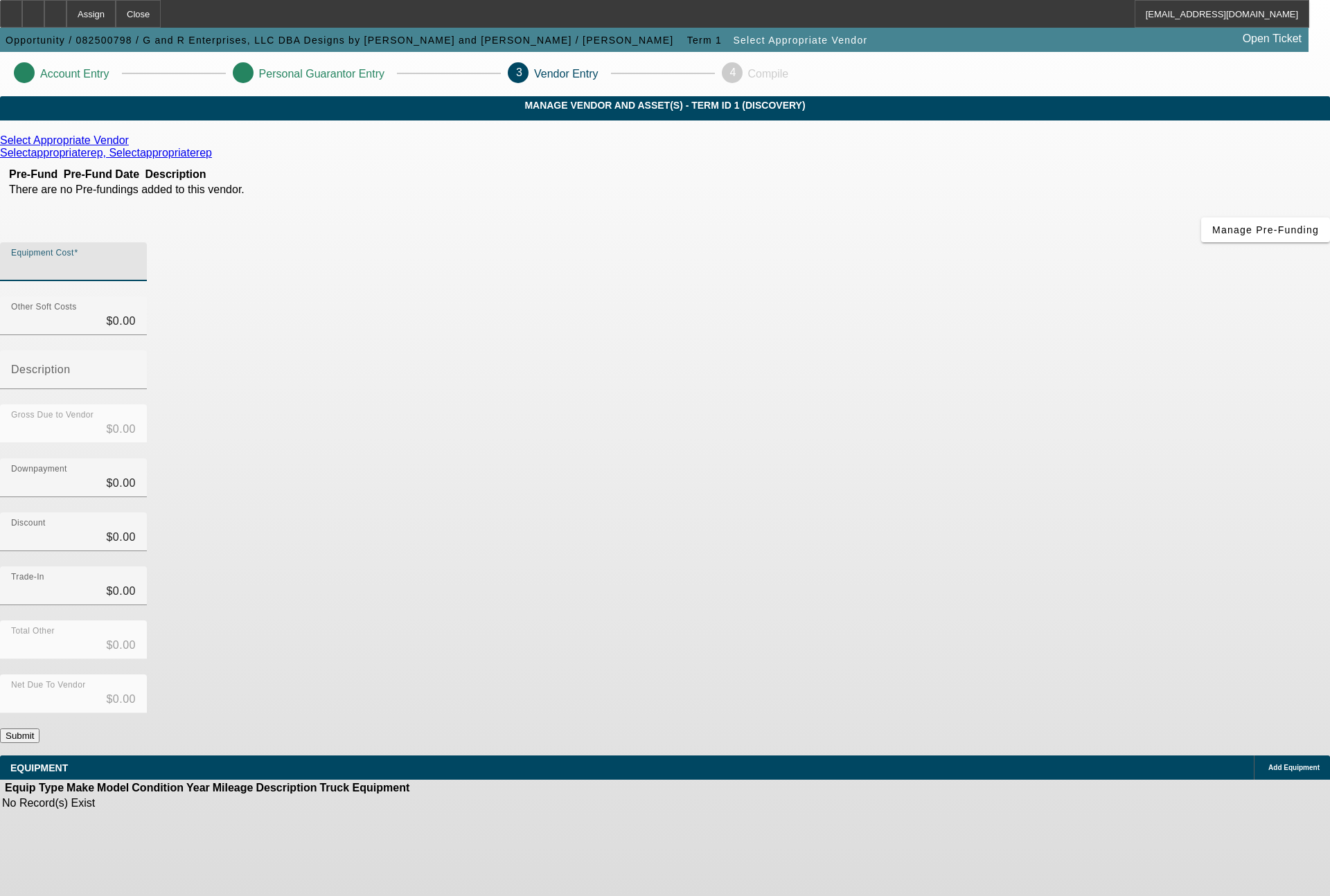
click at [136, 259] on input "Equipment Cost" at bounding box center [73, 267] width 125 height 16
type input "2"
type input "$2.00"
type input "21"
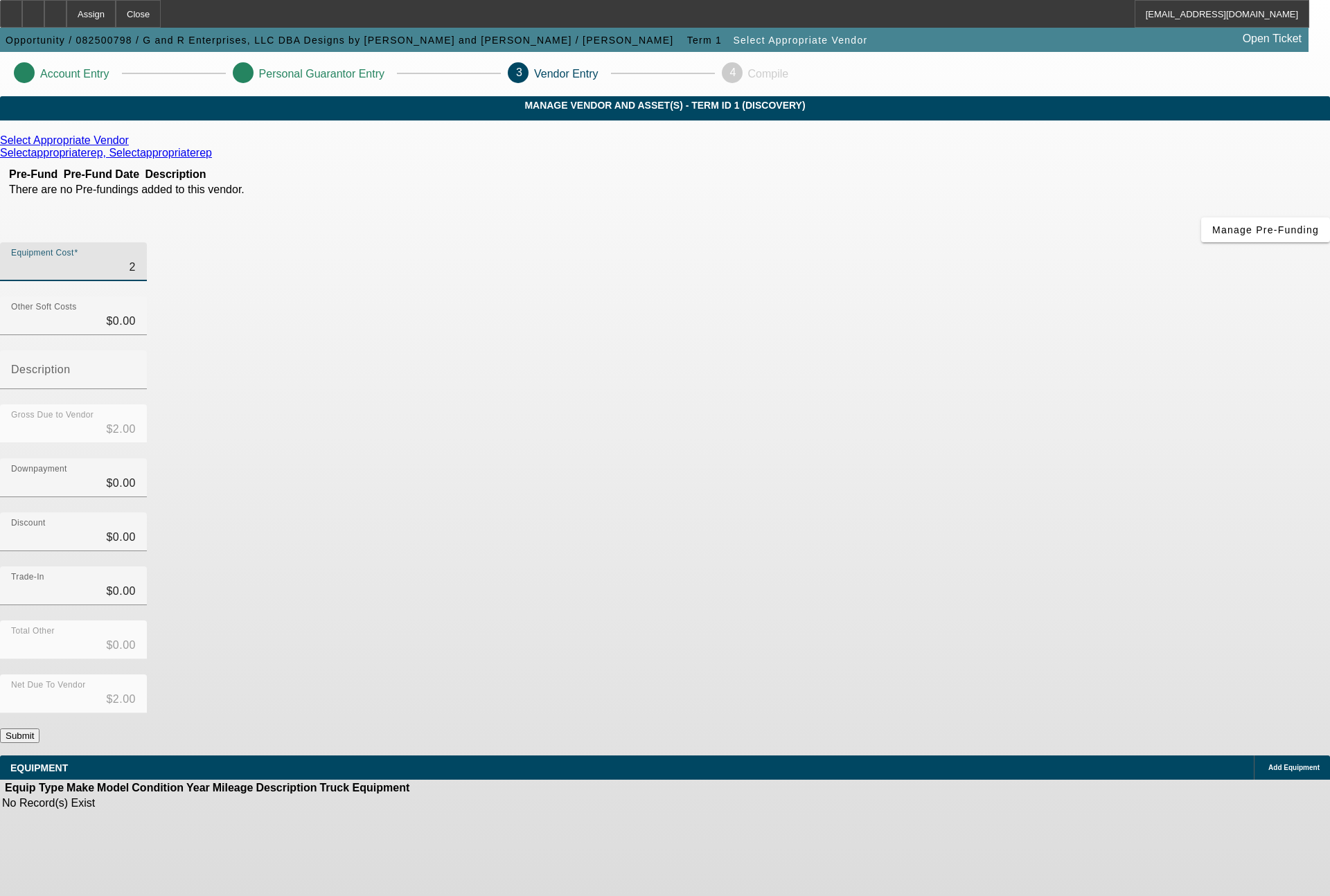
type input "$21.00"
type input "210"
type input "$210.00"
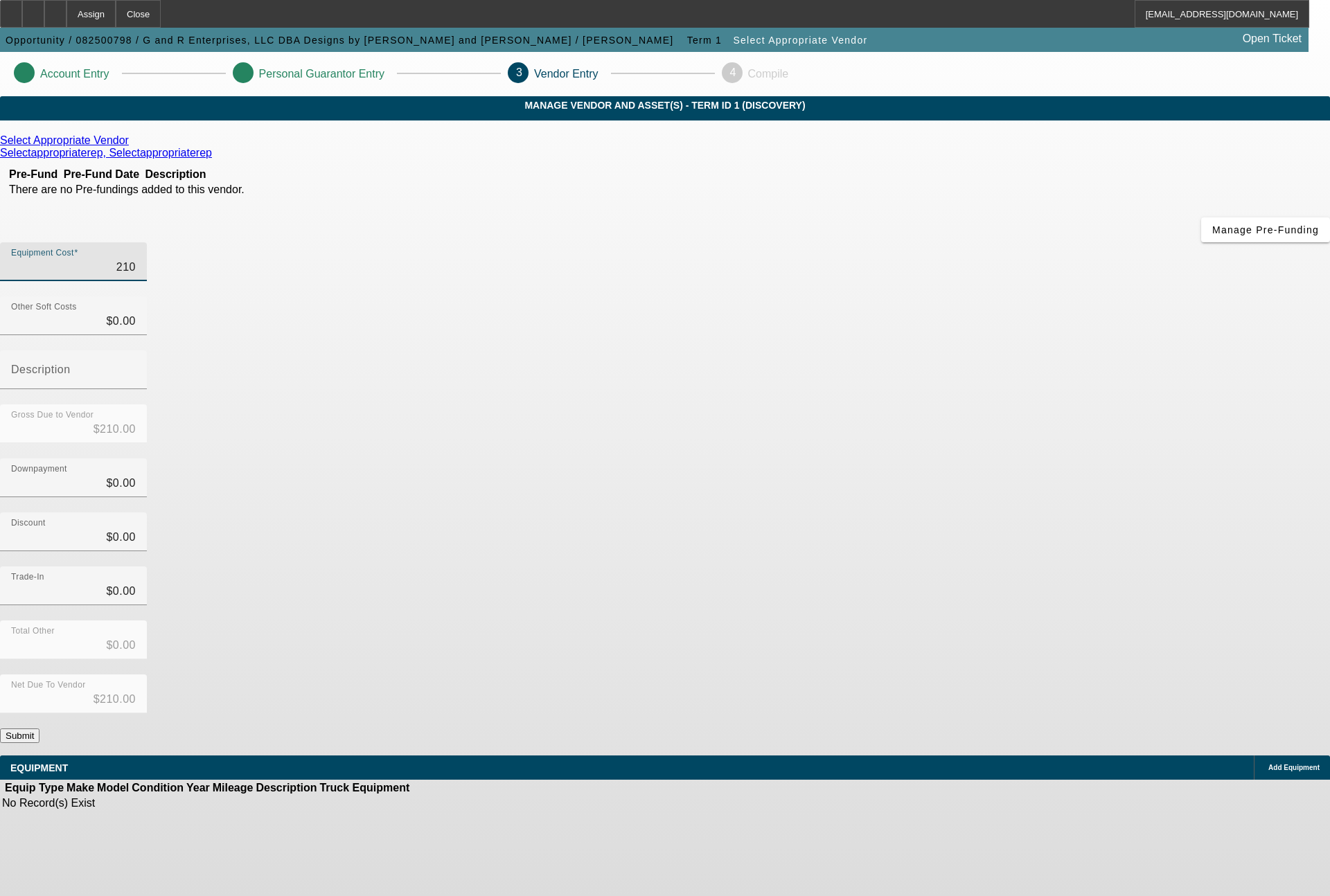
type input "2100"
type input "$2,100.00"
type input "21000"
type input "$21,000.00"
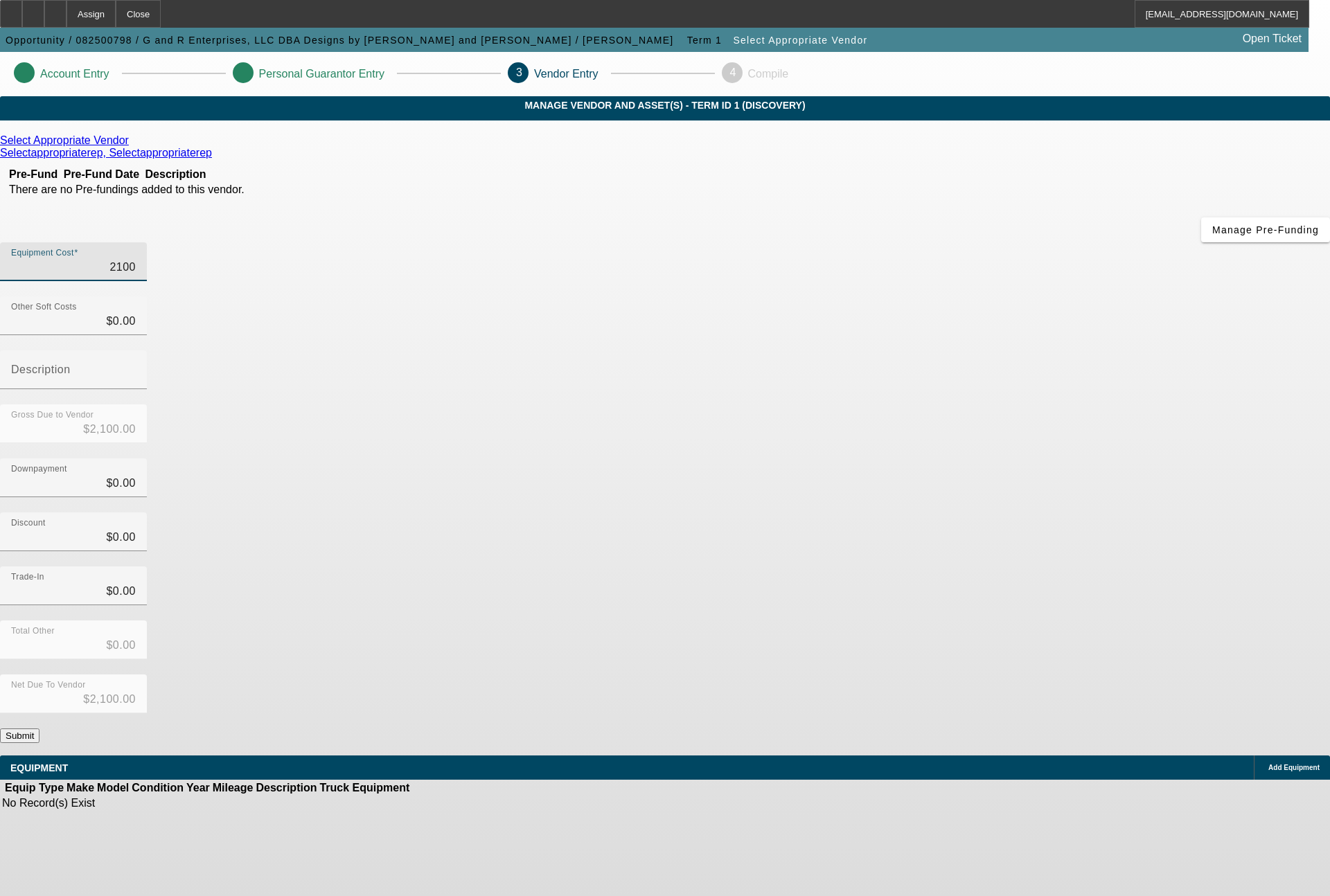
type input "$21,000.00"
type input "210000"
type input "$210,000.00"
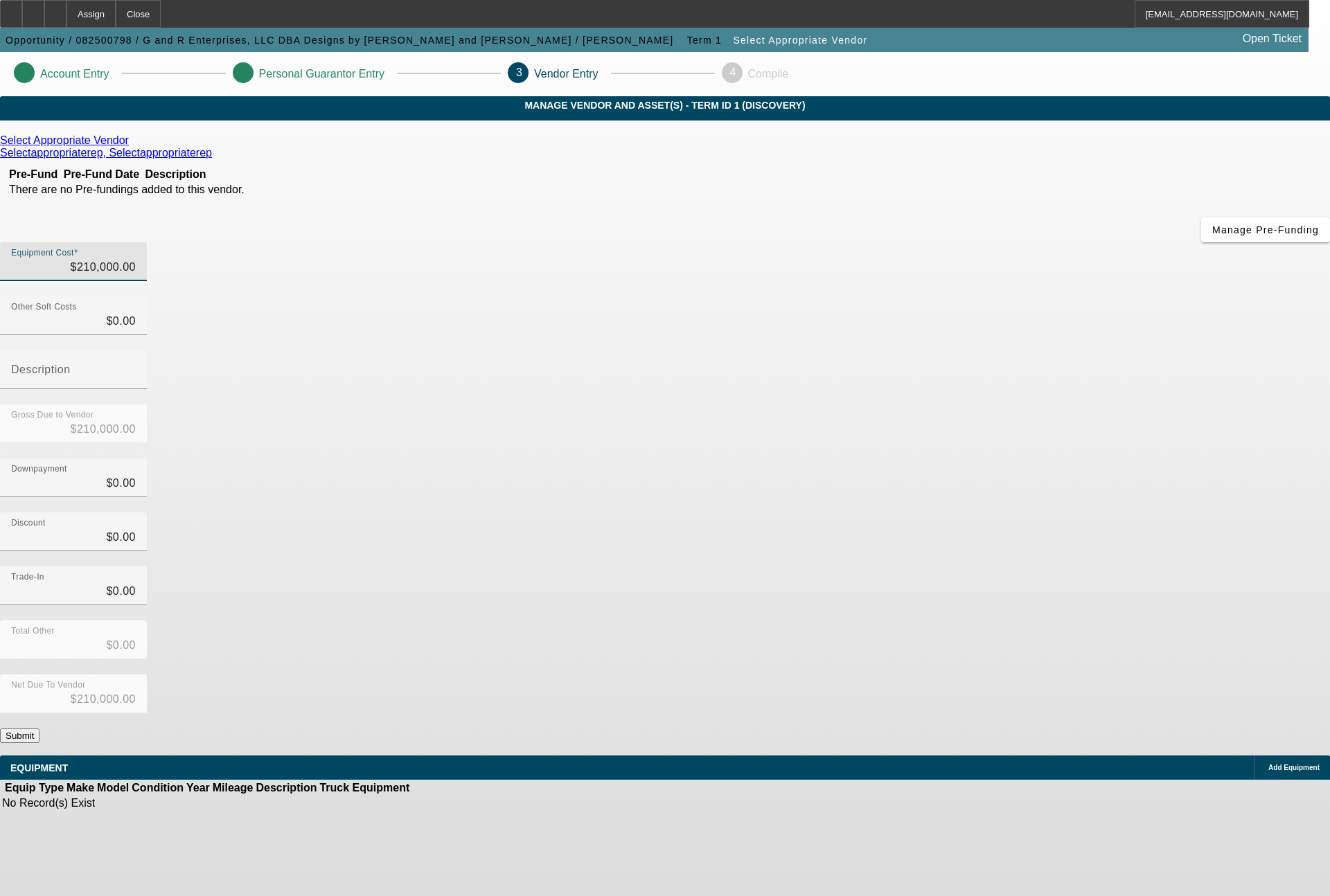
click at [40, 728] on button "Submit" at bounding box center [19, 735] width 40 height 14
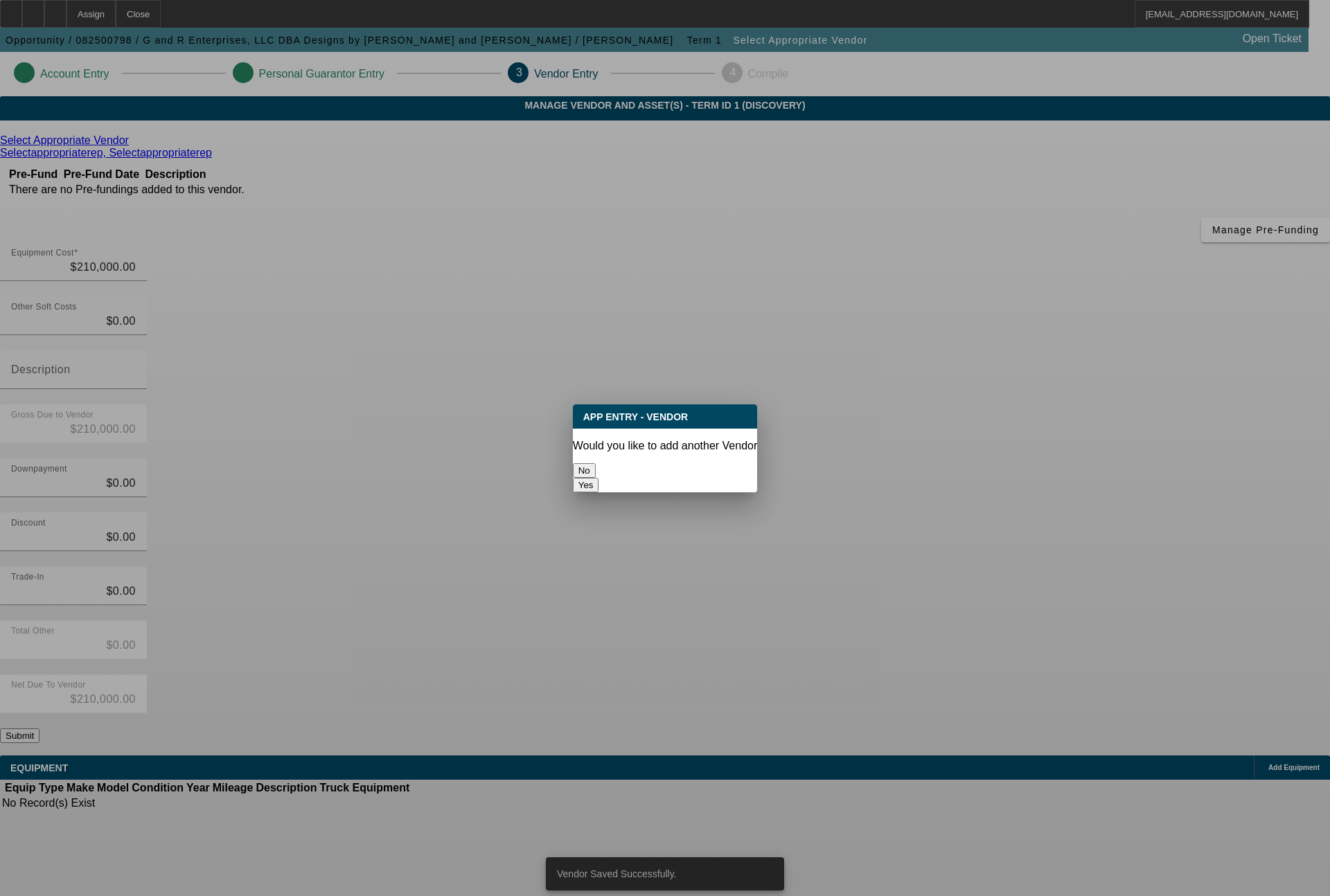
click at [596, 468] on button "No" at bounding box center [584, 470] width 23 height 14
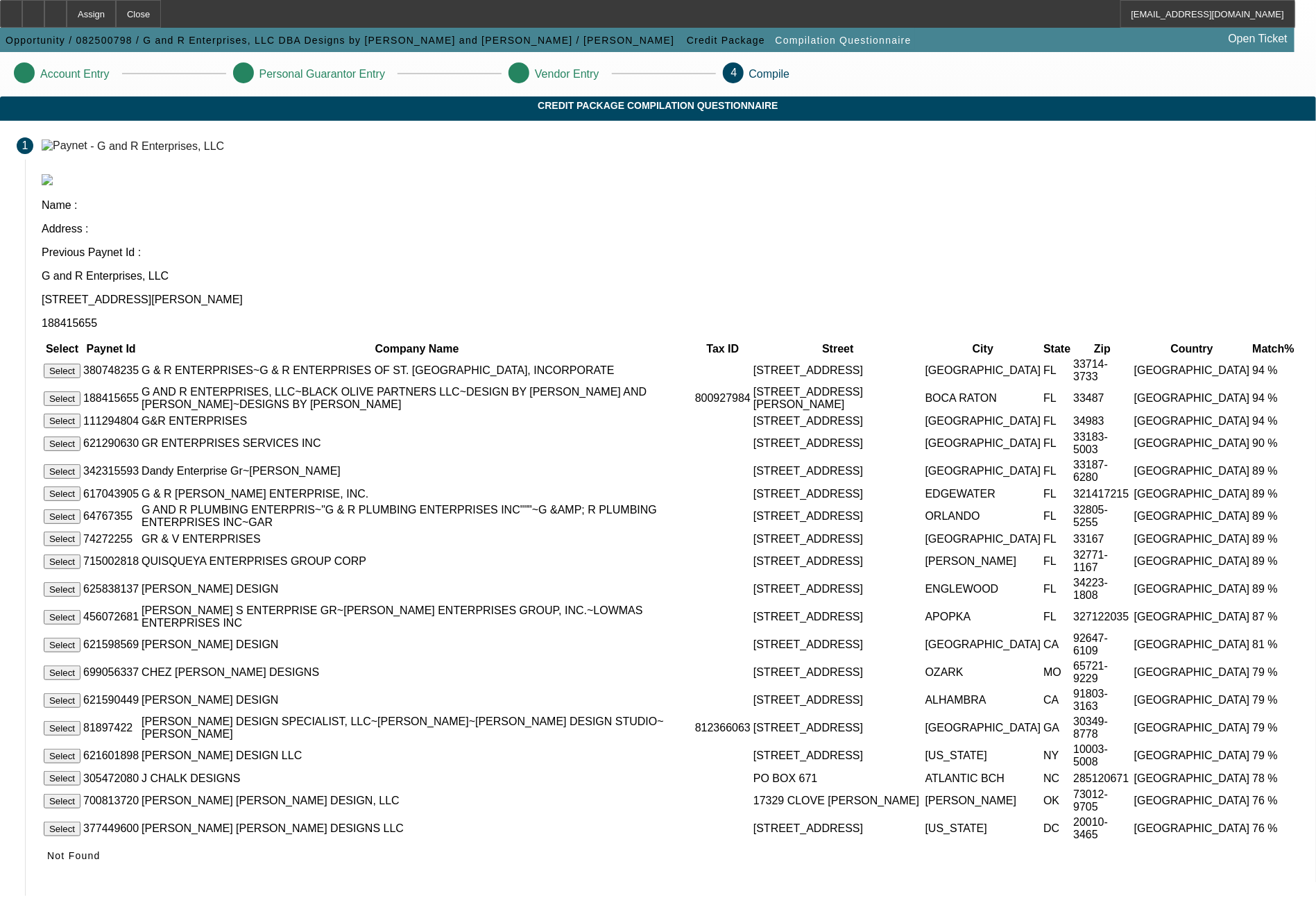
click at [81, 391] on button "Select" at bounding box center [61, 398] width 37 height 14
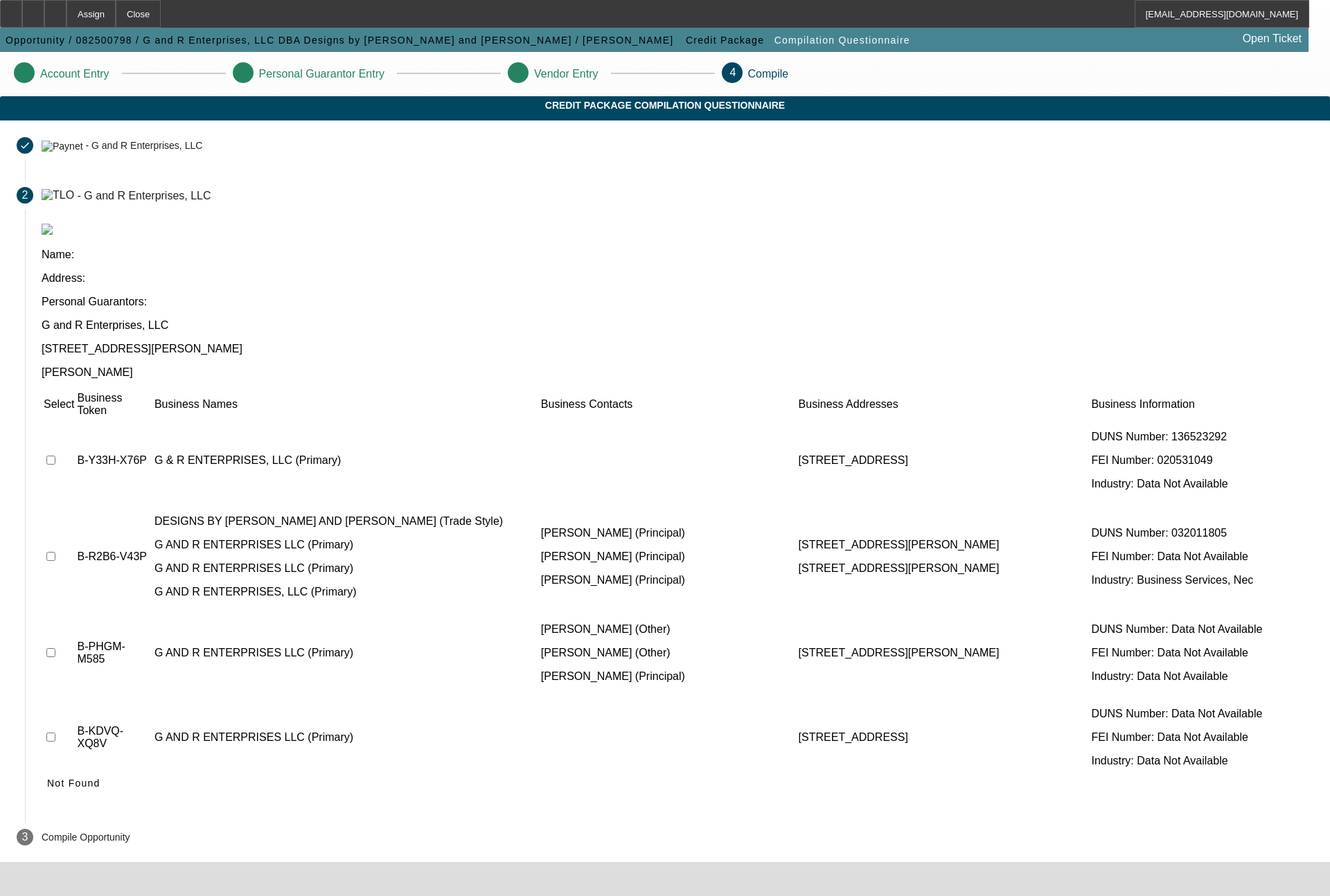
click at [55, 552] on input "checkbox" at bounding box center [51, 557] width 9 height 9
checkbox input "true"
click at [55, 733] on input "checkbox" at bounding box center [51, 737] width 9 height 9
checkbox input "true"
click at [55, 648] on input "checkbox" at bounding box center [51, 653] width 9 height 9
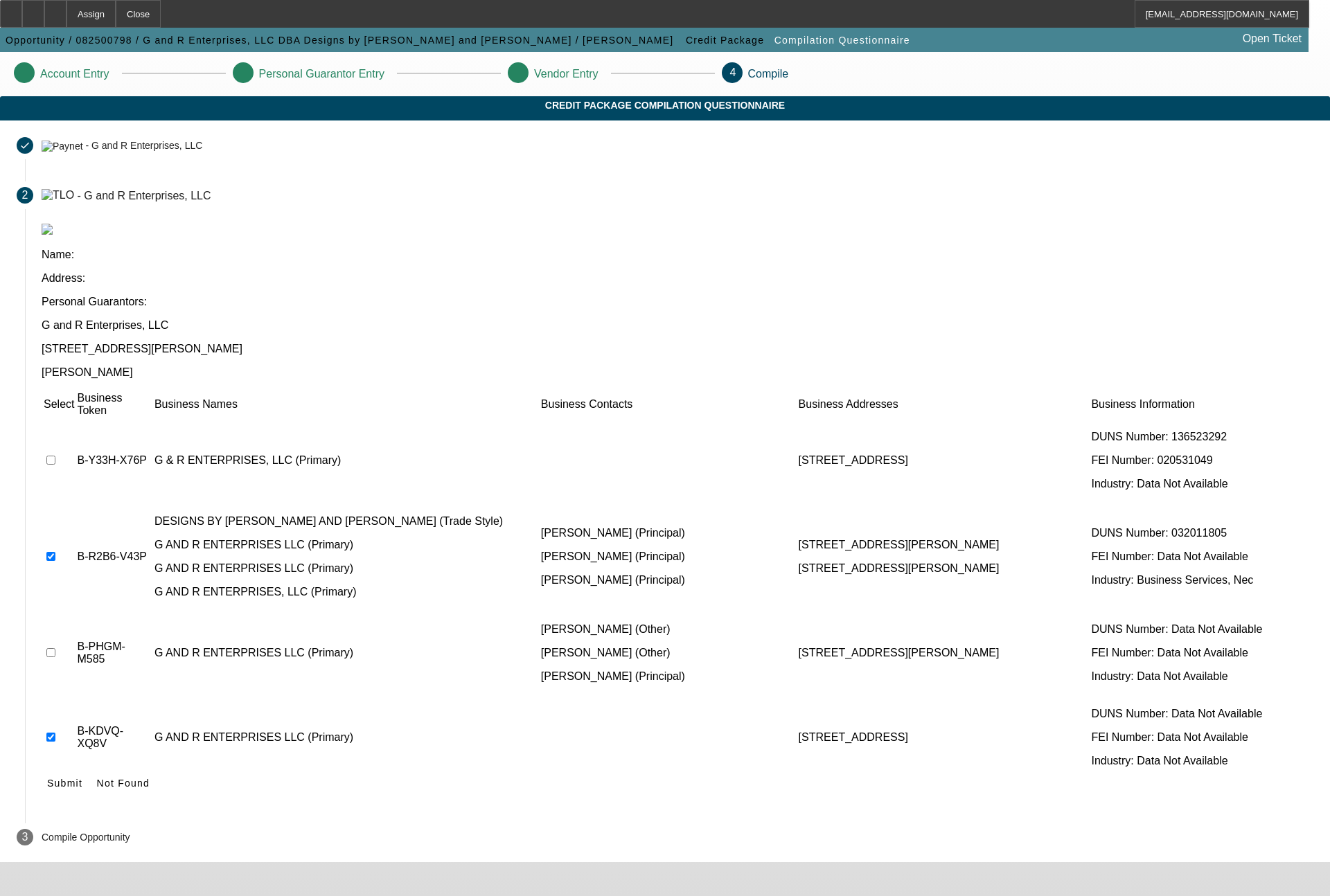
checkbox input "true"
click at [55, 817] on input "checkbox" at bounding box center [51, 821] width 9 height 9
checkbox input "true"
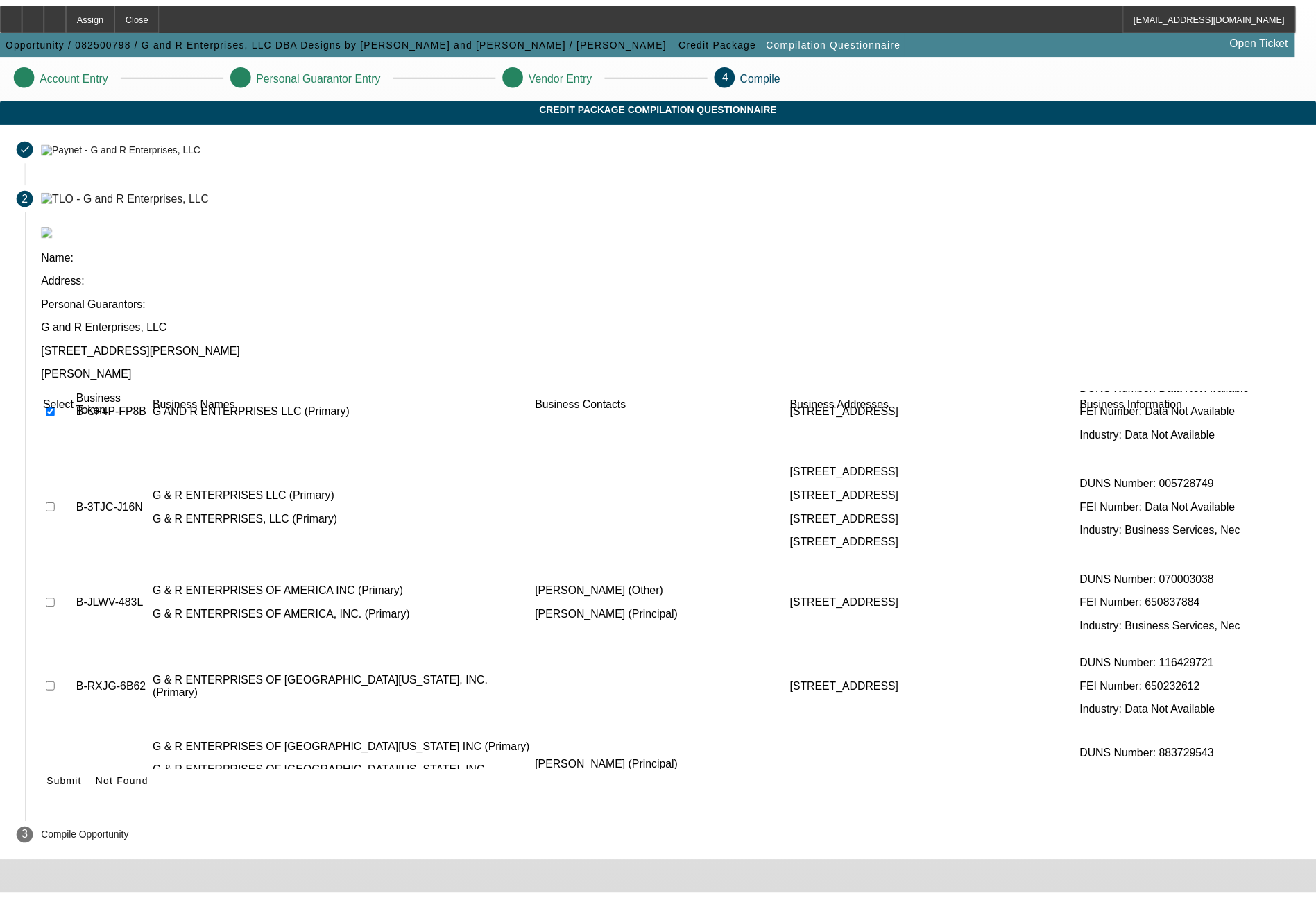
scroll to position [416, 0]
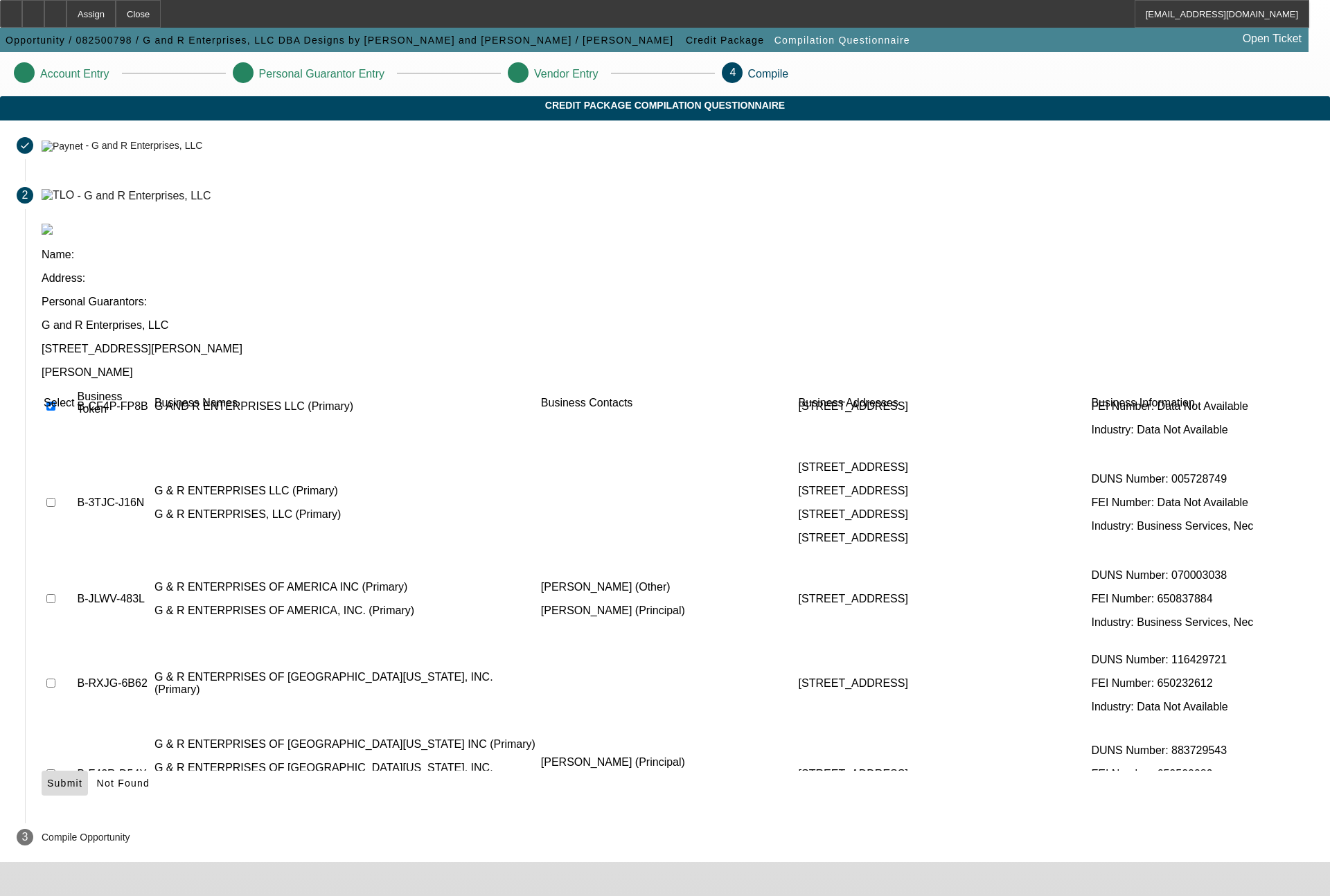
click at [82, 777] on span "Submit" at bounding box center [64, 783] width 35 height 11
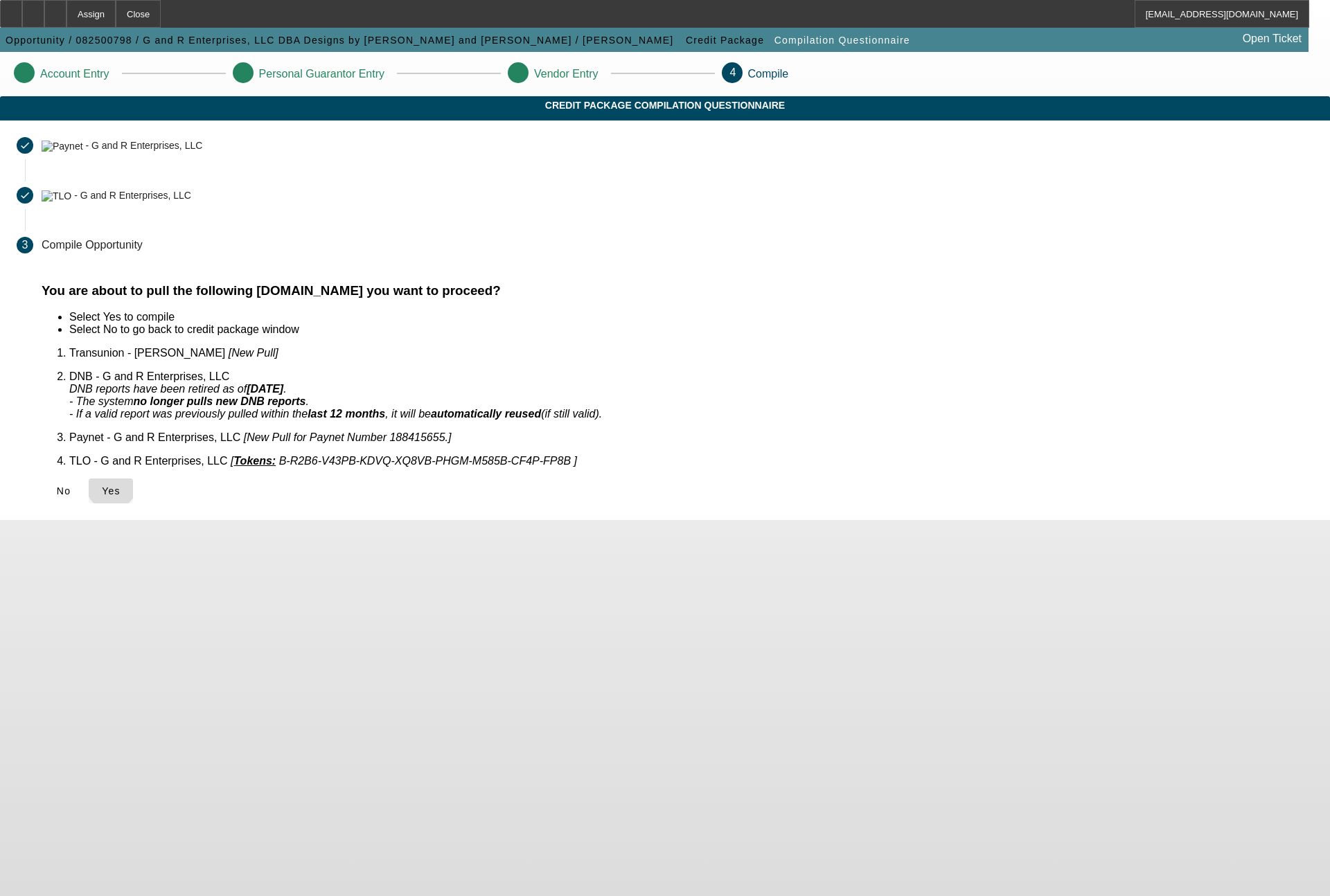
click at [120, 485] on span "Yes" at bounding box center [110, 490] width 19 height 11
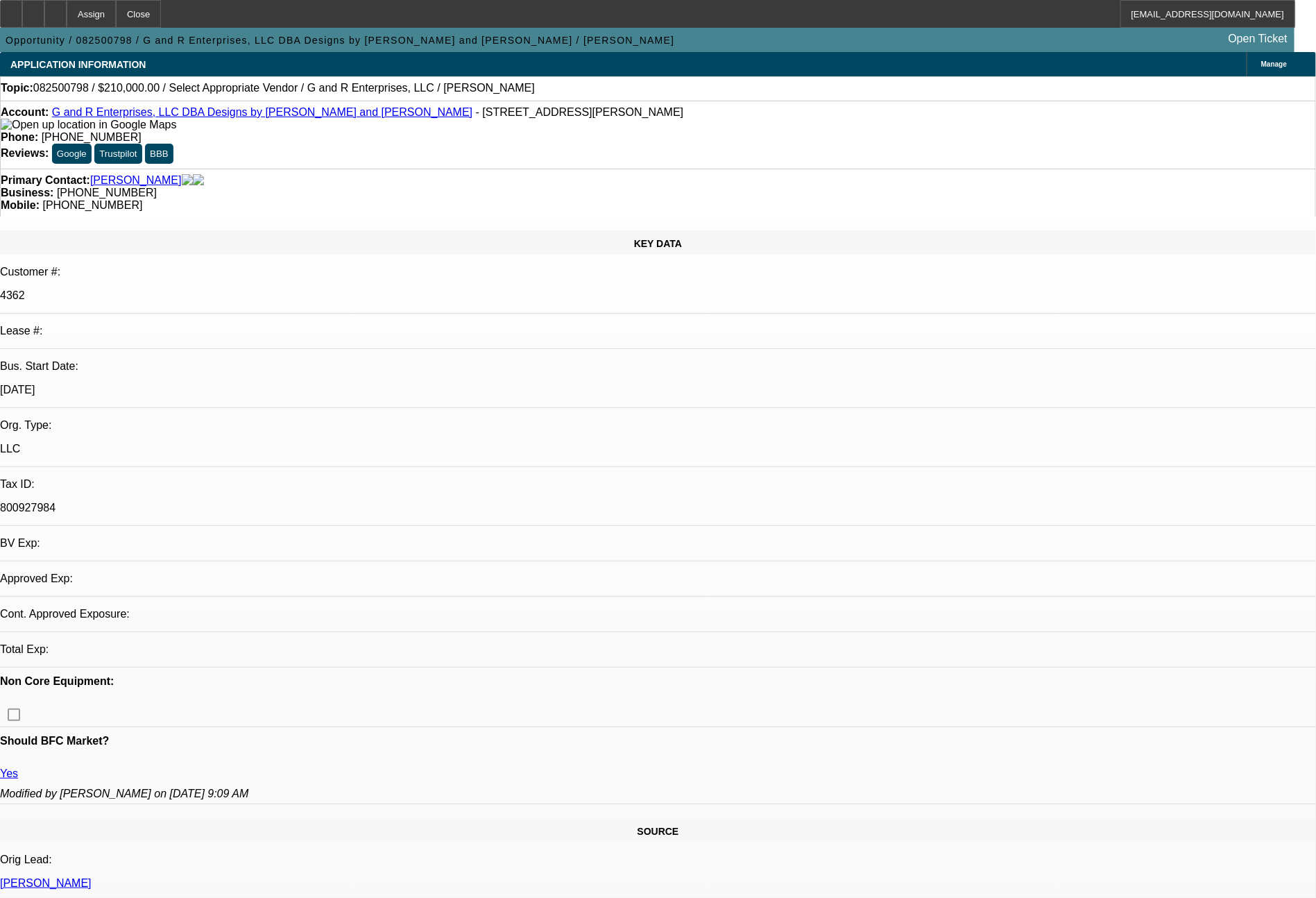
select select "0"
select select "2"
select select "0.1"
select select "1"
select select "2"
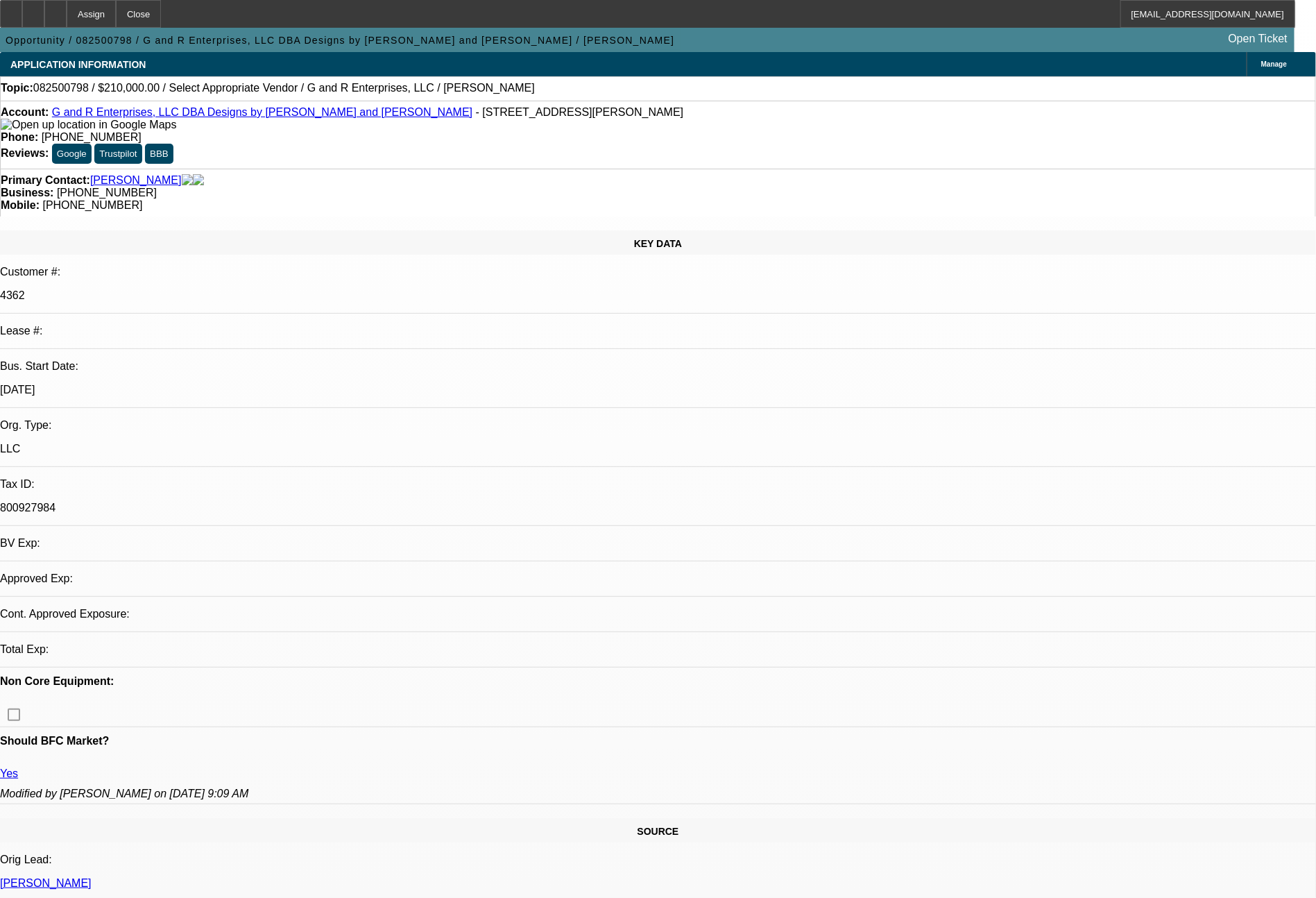
select select "4"
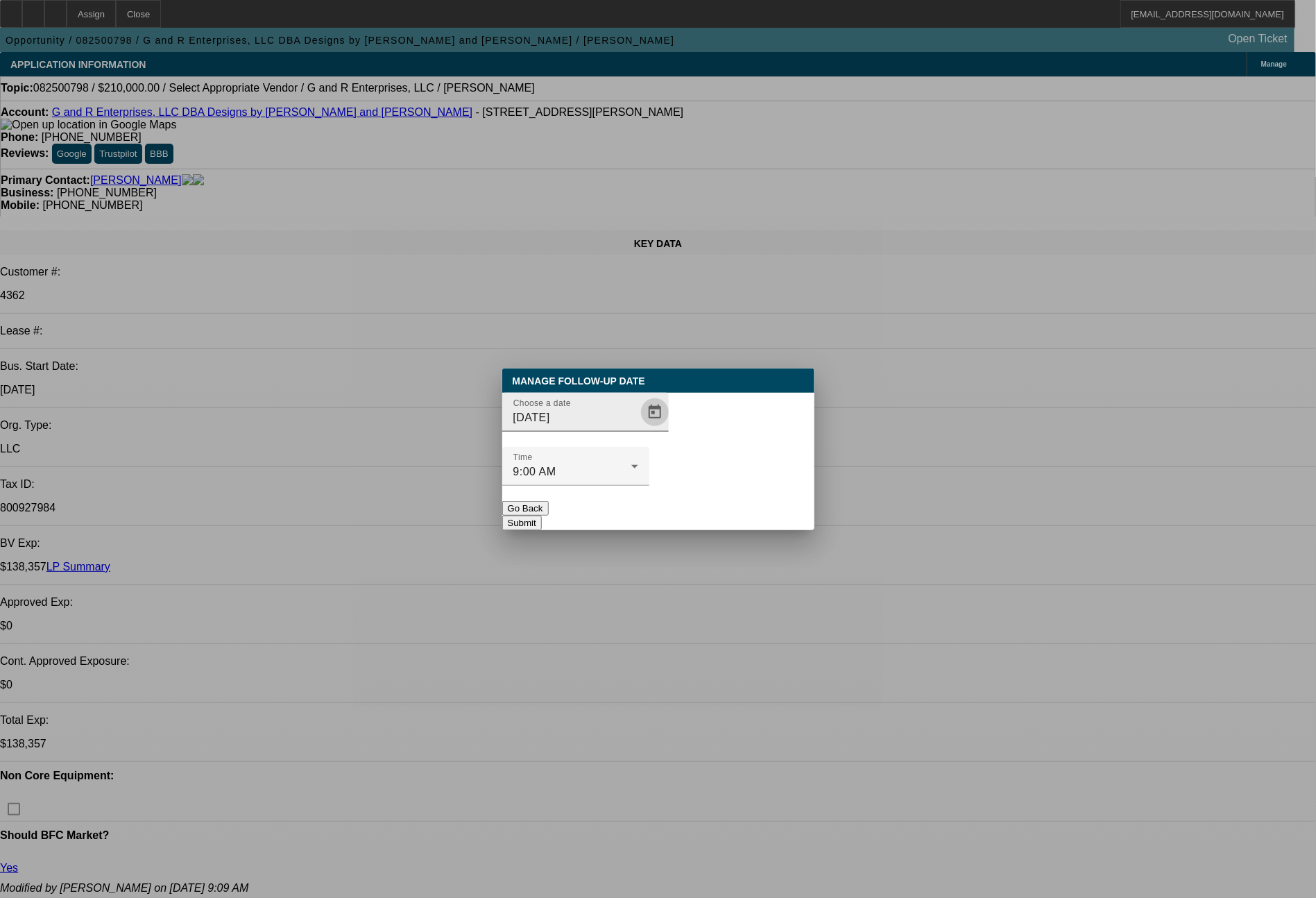
click at [639, 428] on span "Open calendar" at bounding box center [655, 412] width 34 height 34
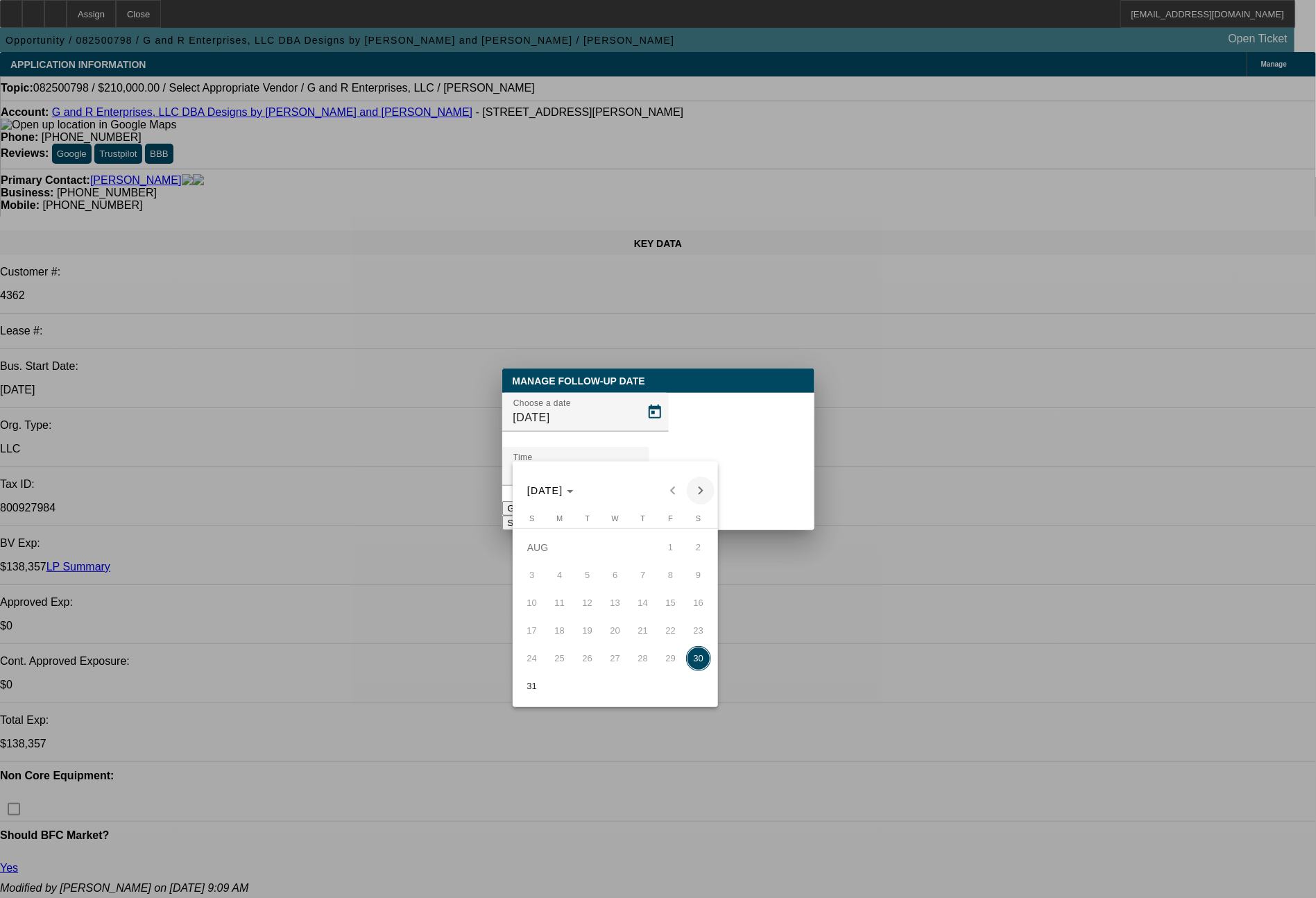
click at [699, 491] on span "Next month" at bounding box center [701, 490] width 28 height 28
click at [587, 585] on span "2" at bounding box center [587, 575] width 25 height 25
type input "9/2/2025"
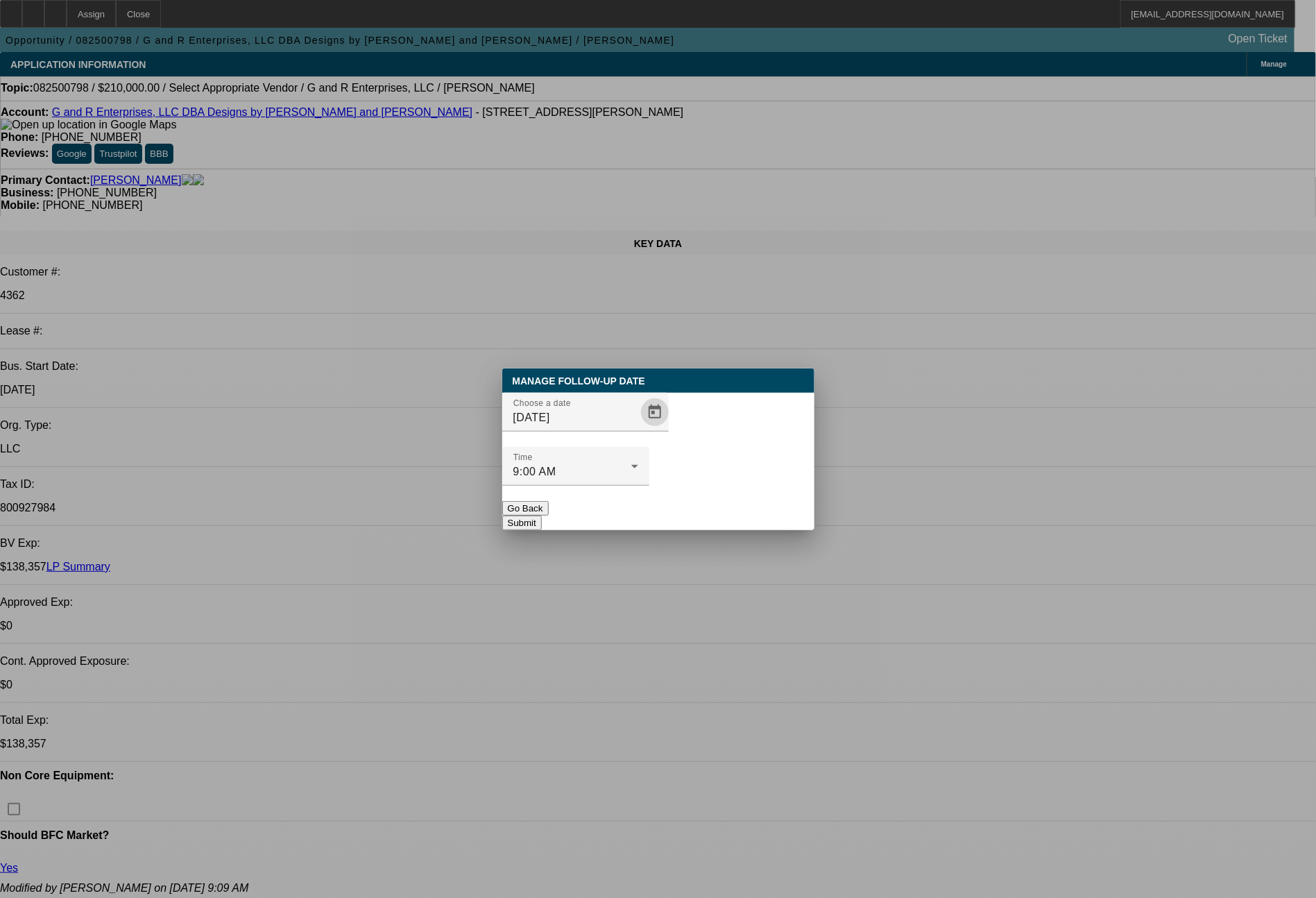
click at [542, 515] on button "Submit" at bounding box center [522, 522] width 40 height 14
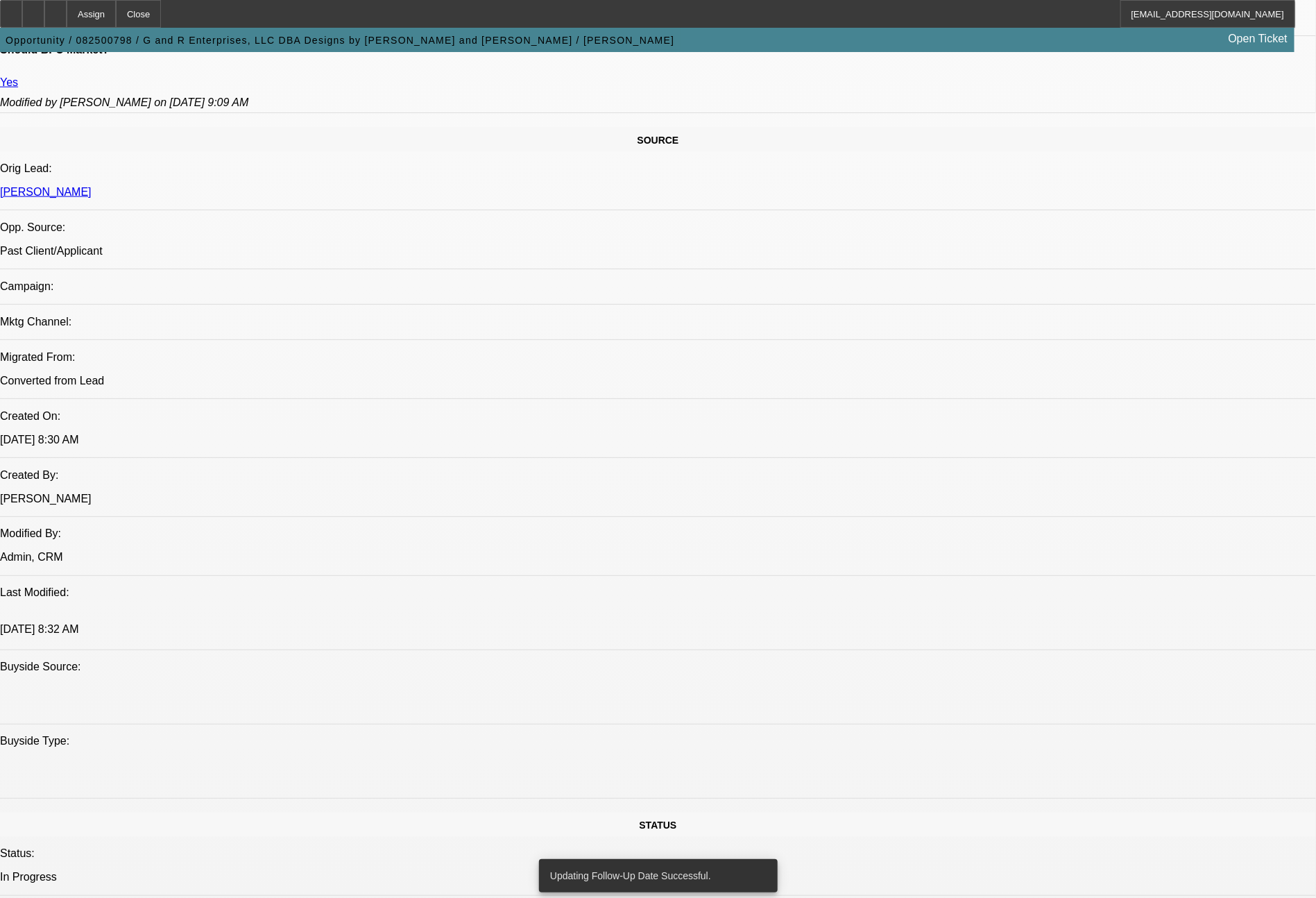
scroll to position [1572, 0]
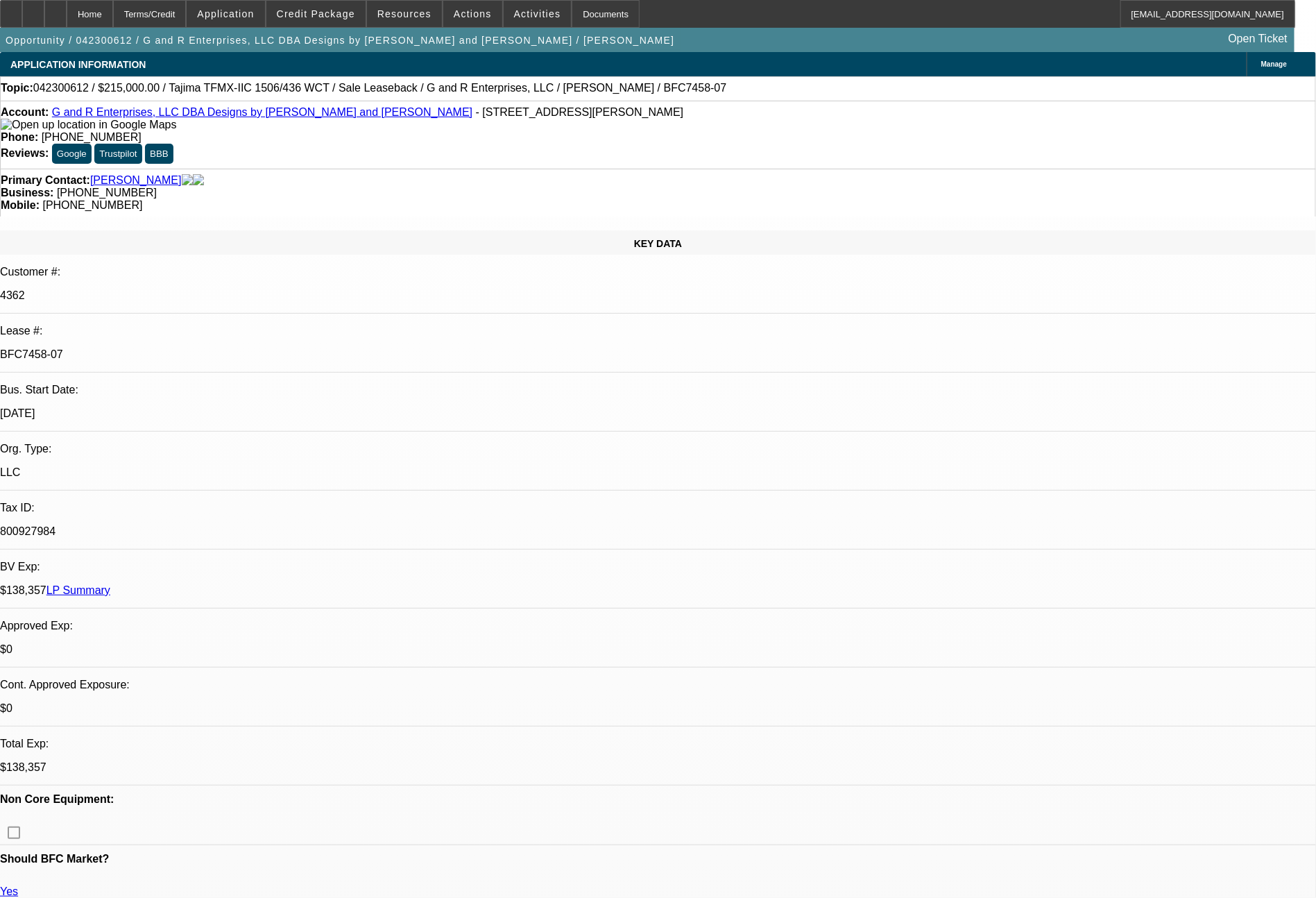
select select "0"
select select "2"
select select "0"
select select "2"
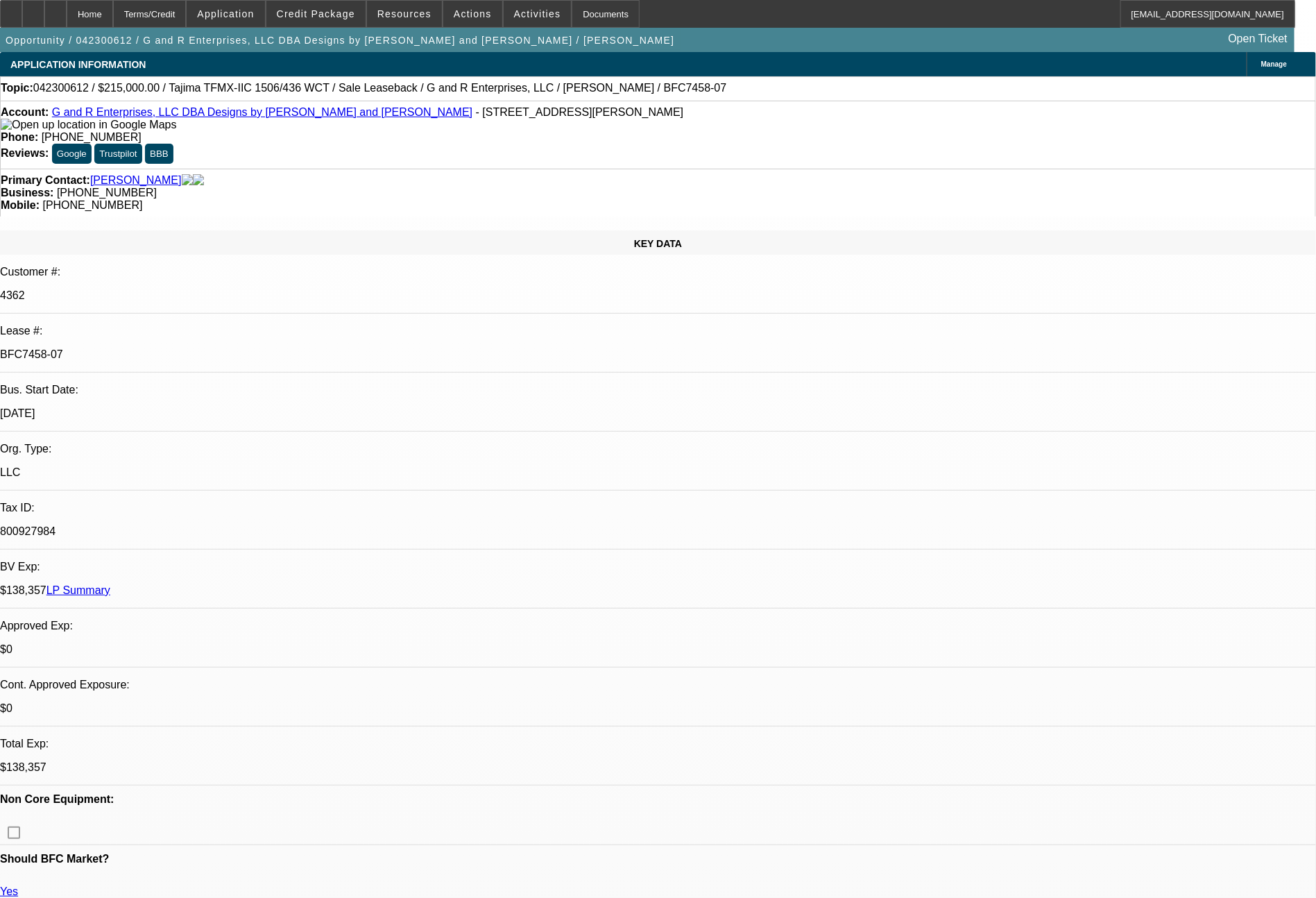
select select "0"
select select "2"
select select "0"
select select "2"
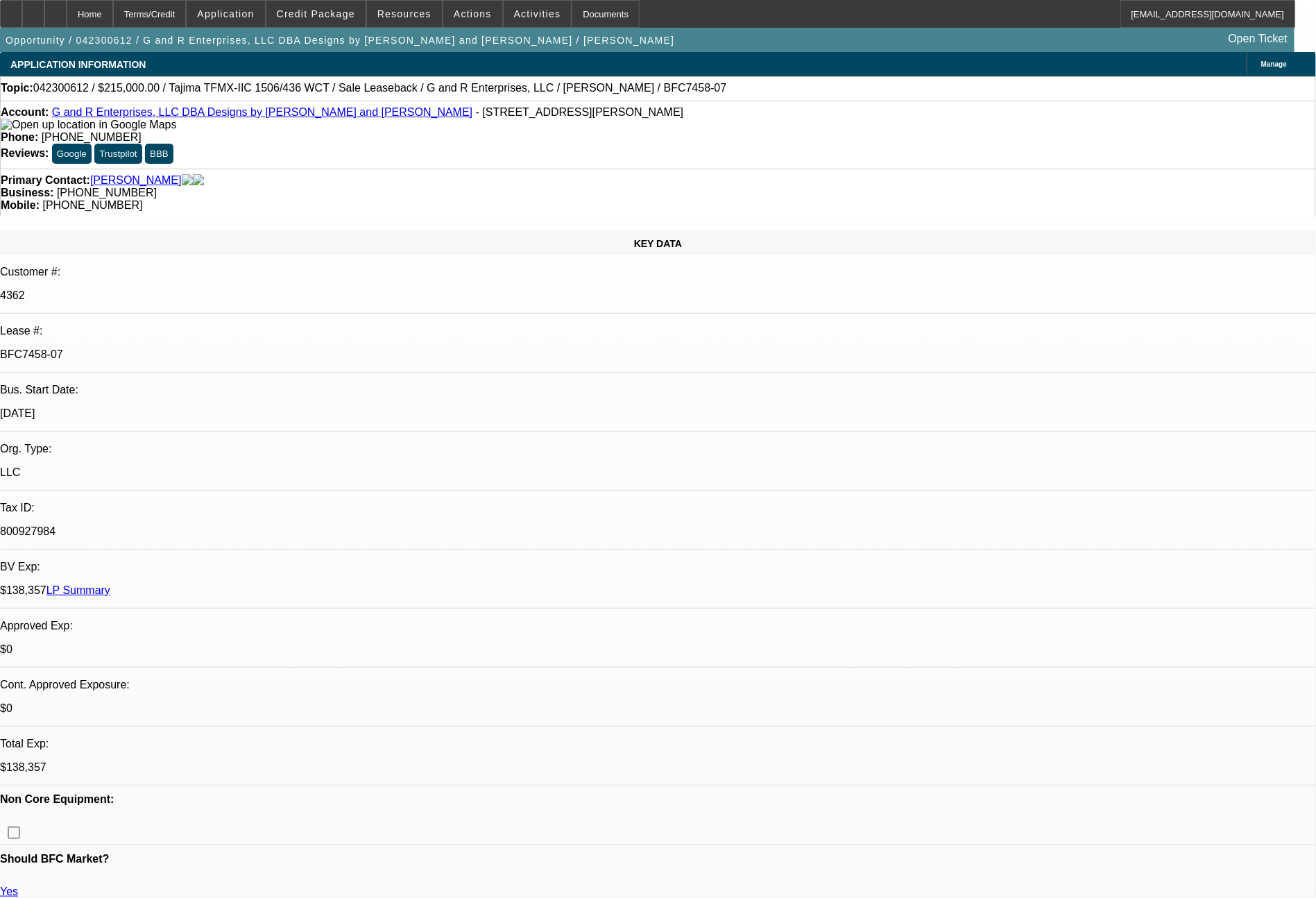
select select "0"
select select "2"
select select "0"
select select "2"
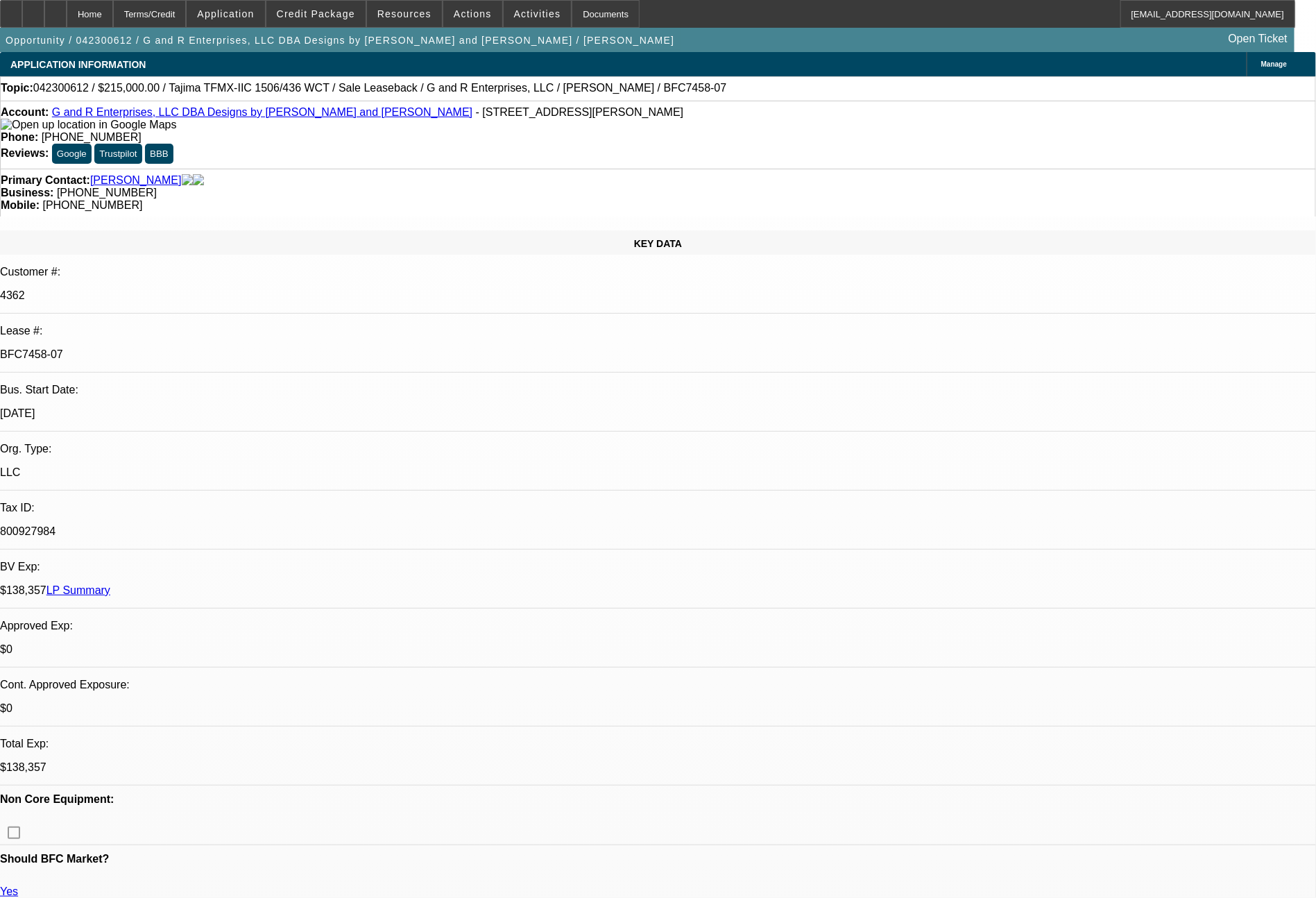
select select "0"
select select "2"
select select "0"
select select "2"
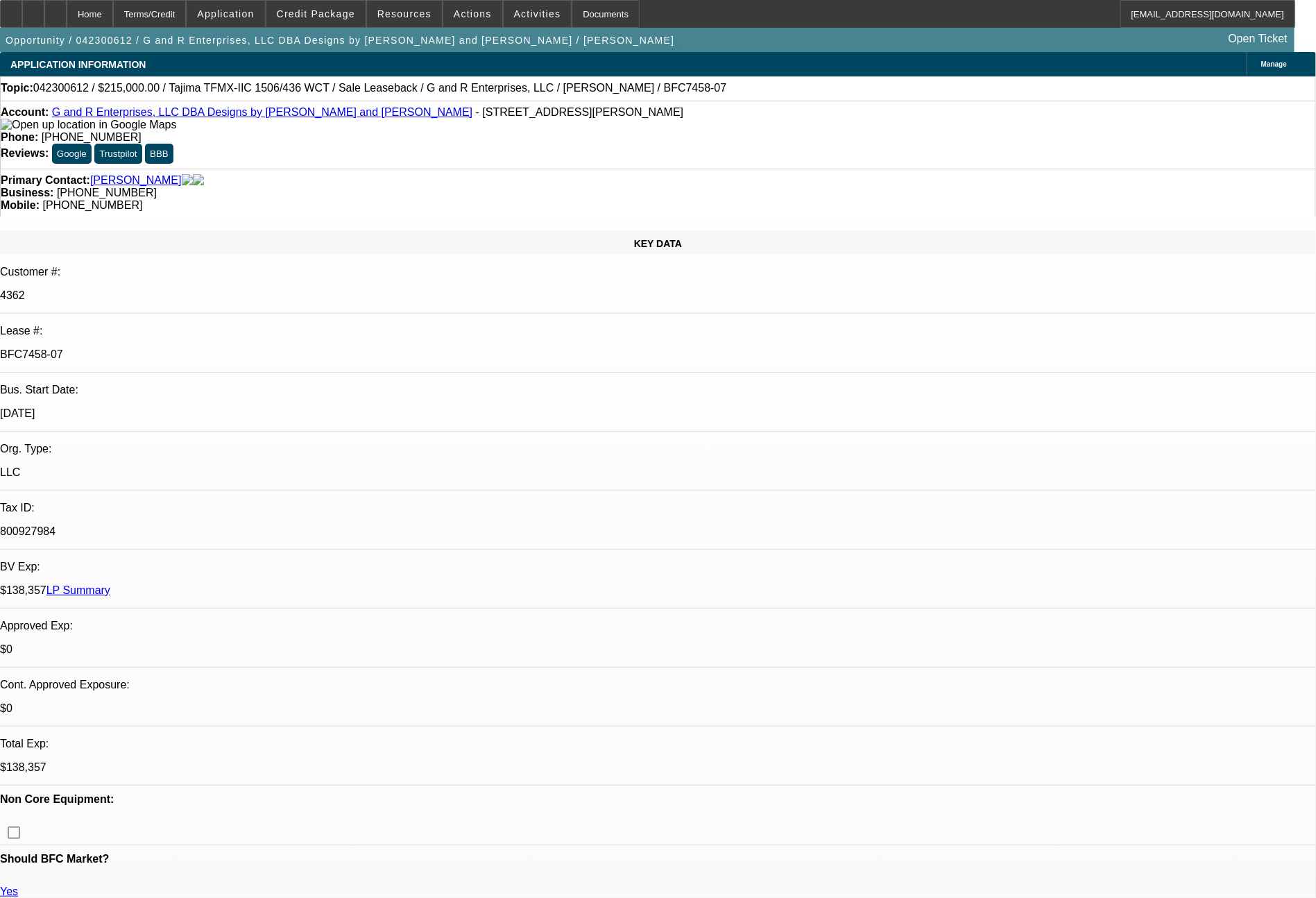
click at [313, 16] on span "Credit Package" at bounding box center [316, 13] width 79 height 11
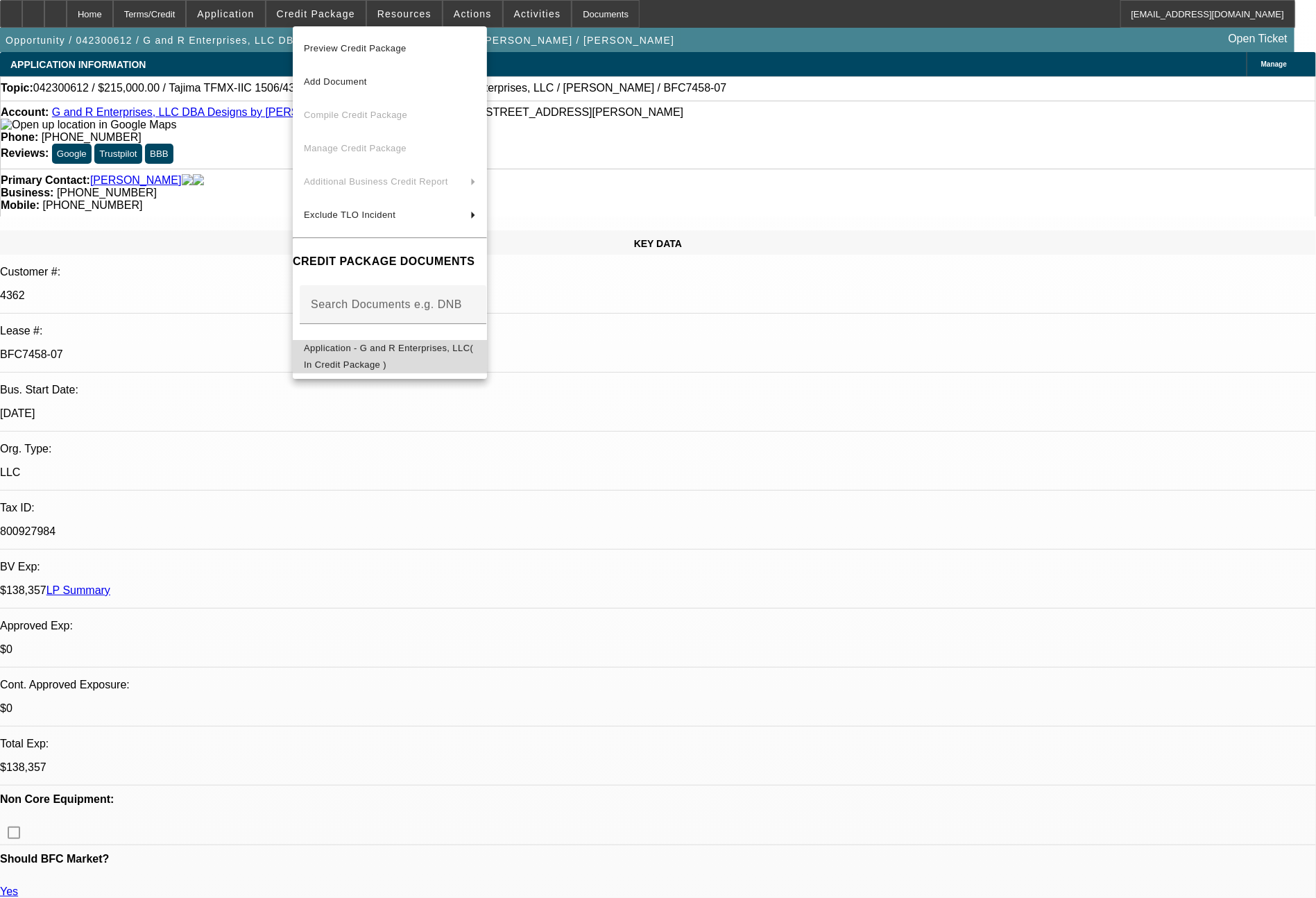
click at [352, 354] on span "Application - G and R Enterprises, LLC( In Credit Package )" at bounding box center [388, 356] width 169 height 27
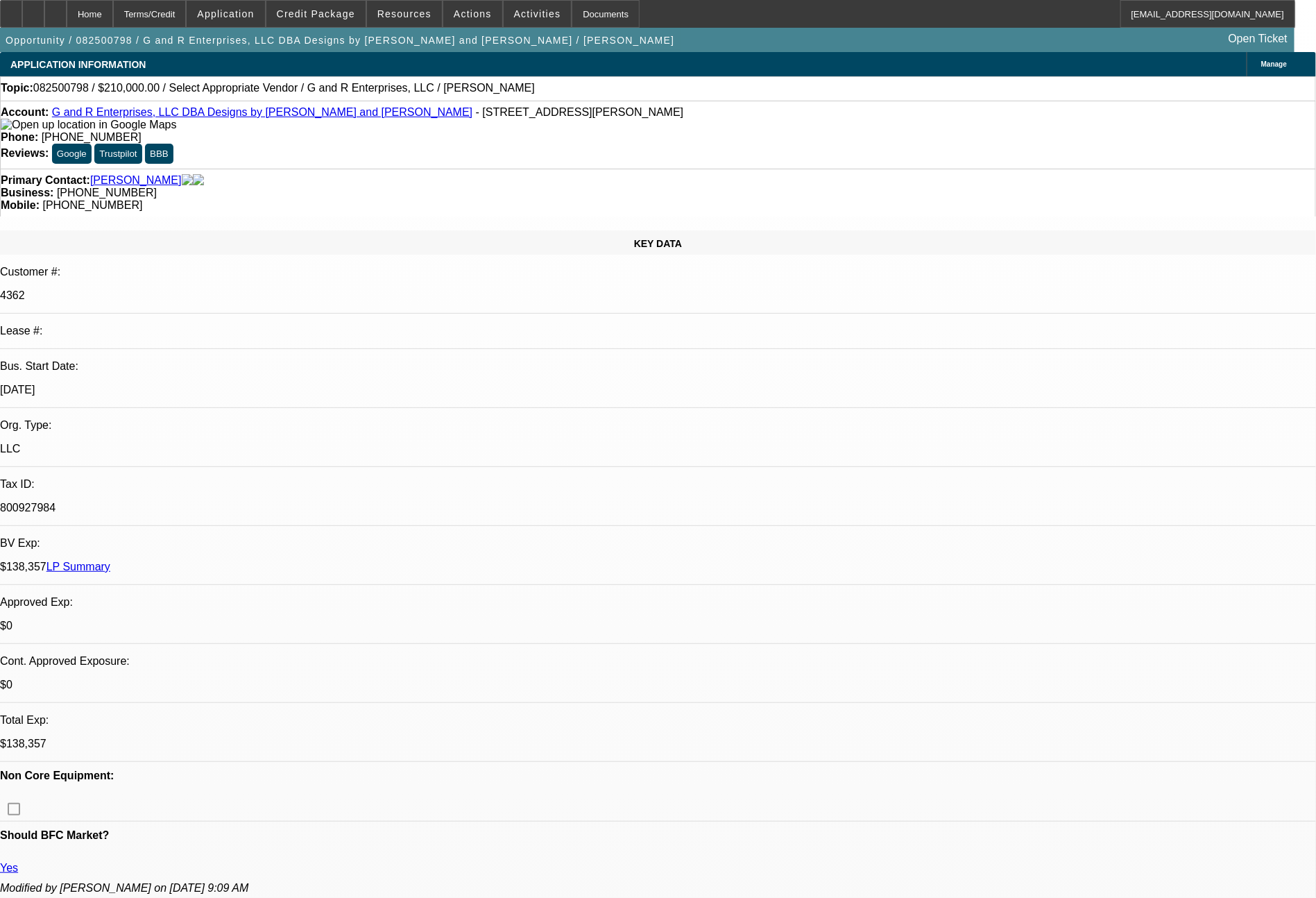
select select "0"
select select "2"
select select "0.1"
select select "4"
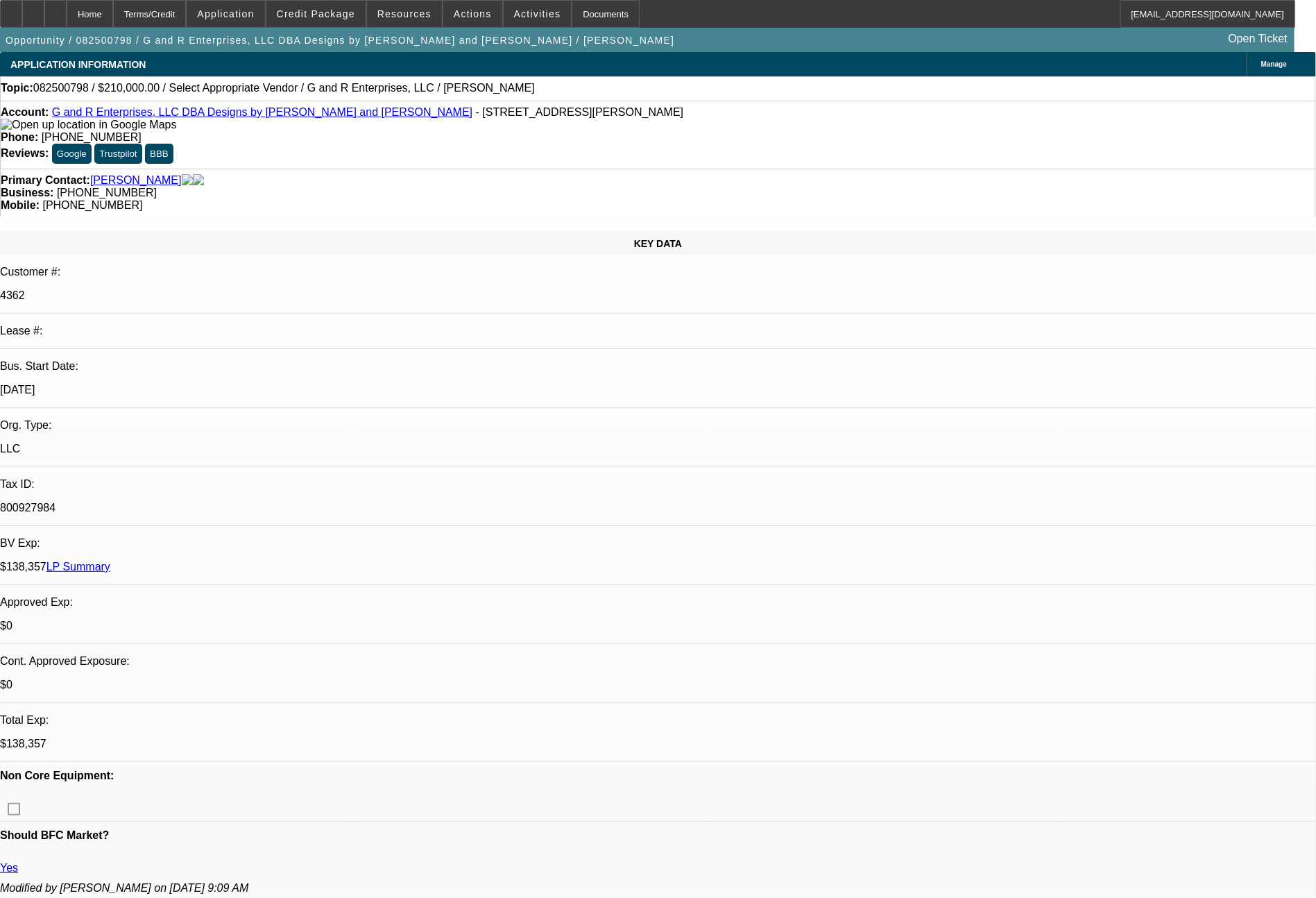
click at [111, 561] on link "LP Summary" at bounding box center [78, 567] width 64 height 12
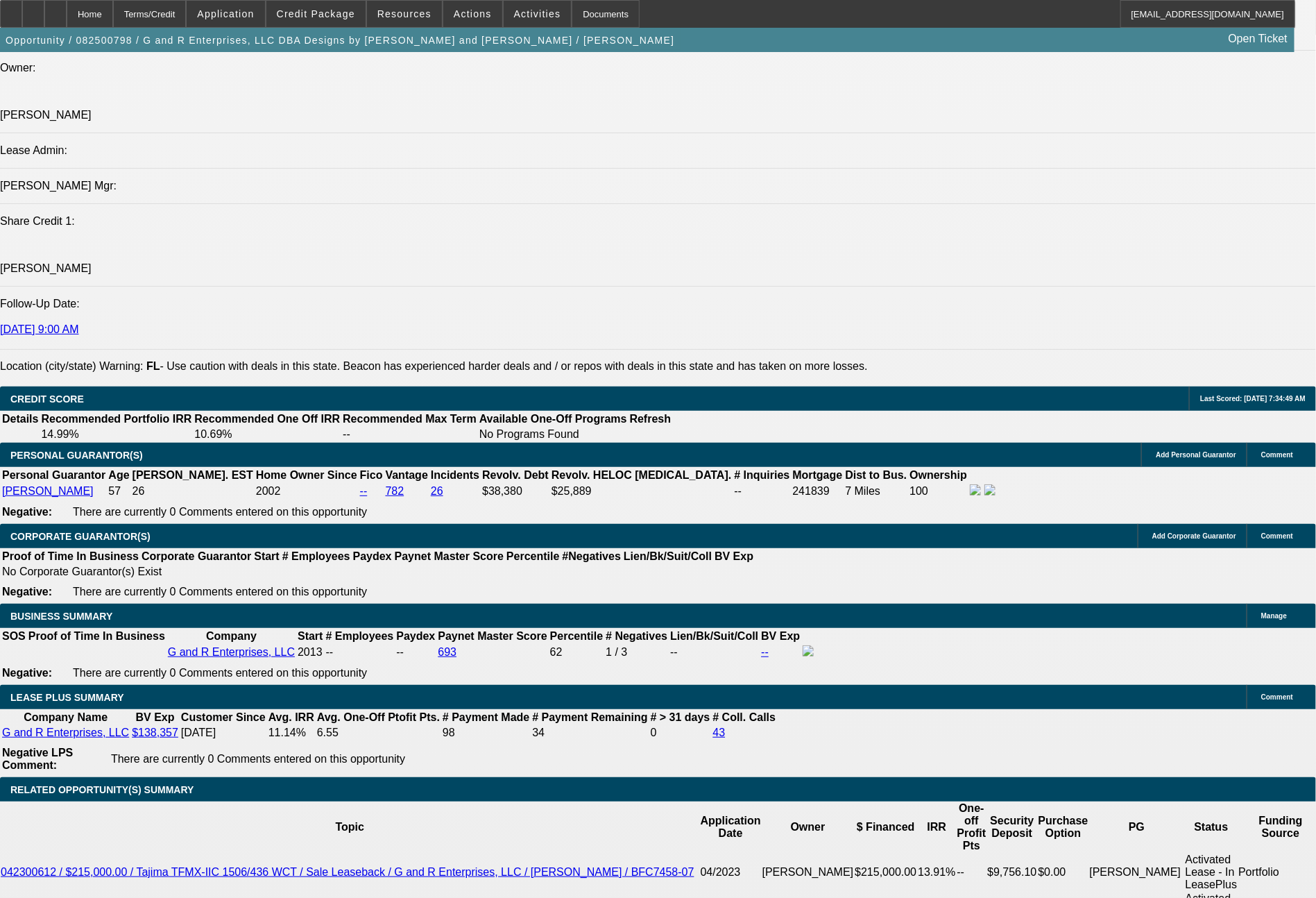
scroll to position [1732, 0]
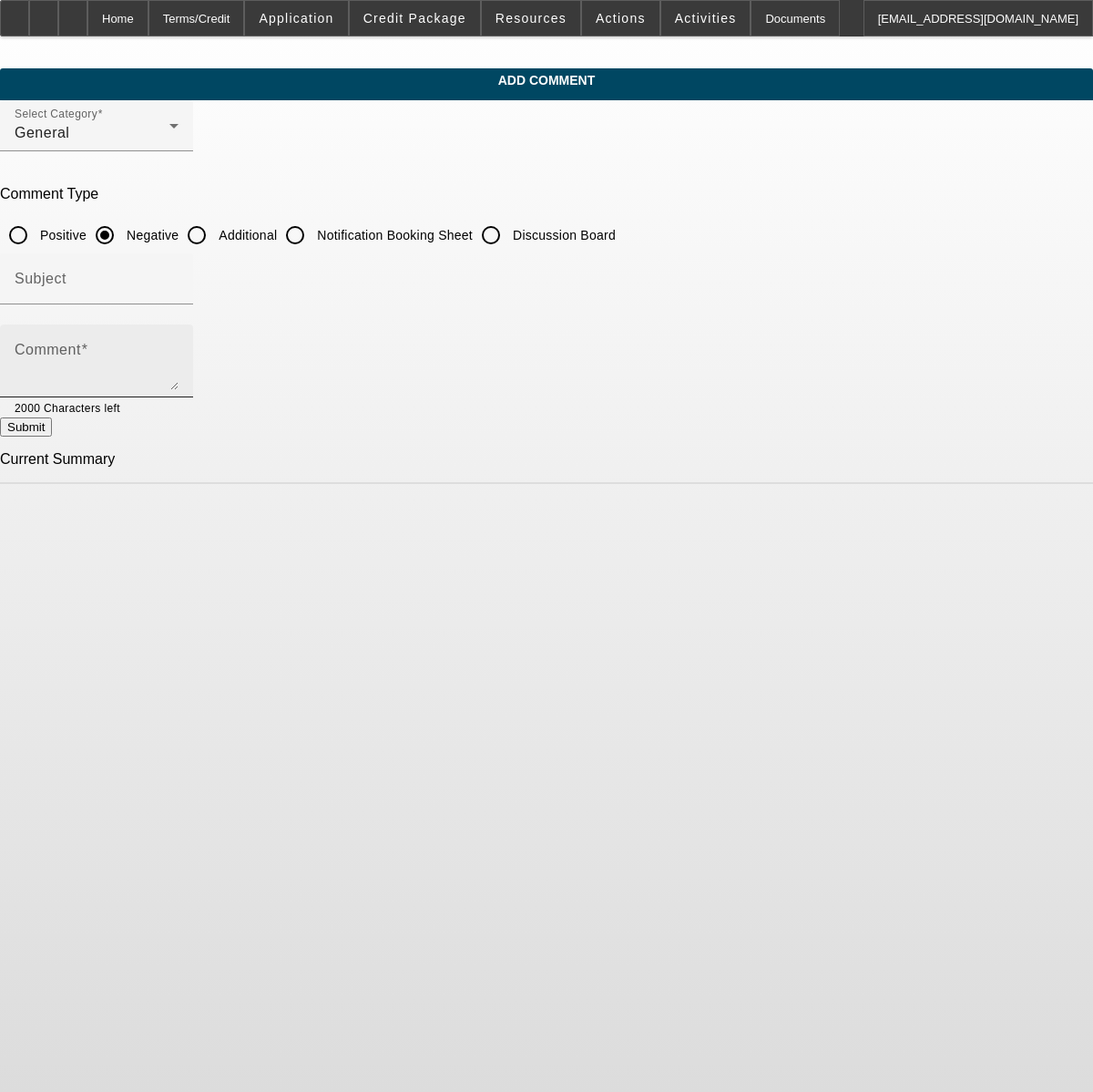
click at [215, 234] on input "Additional" at bounding box center [196, 235] width 36 height 36
radio input "true"
click at [179, 350] on textarea "Comment" at bounding box center [96, 368] width 164 height 44
type textarea "looking to refi these (10) Tajima machines currently on the -07 deal to pull ro…"
click at [52, 436] on button "Submit" at bounding box center [26, 426] width 52 height 19
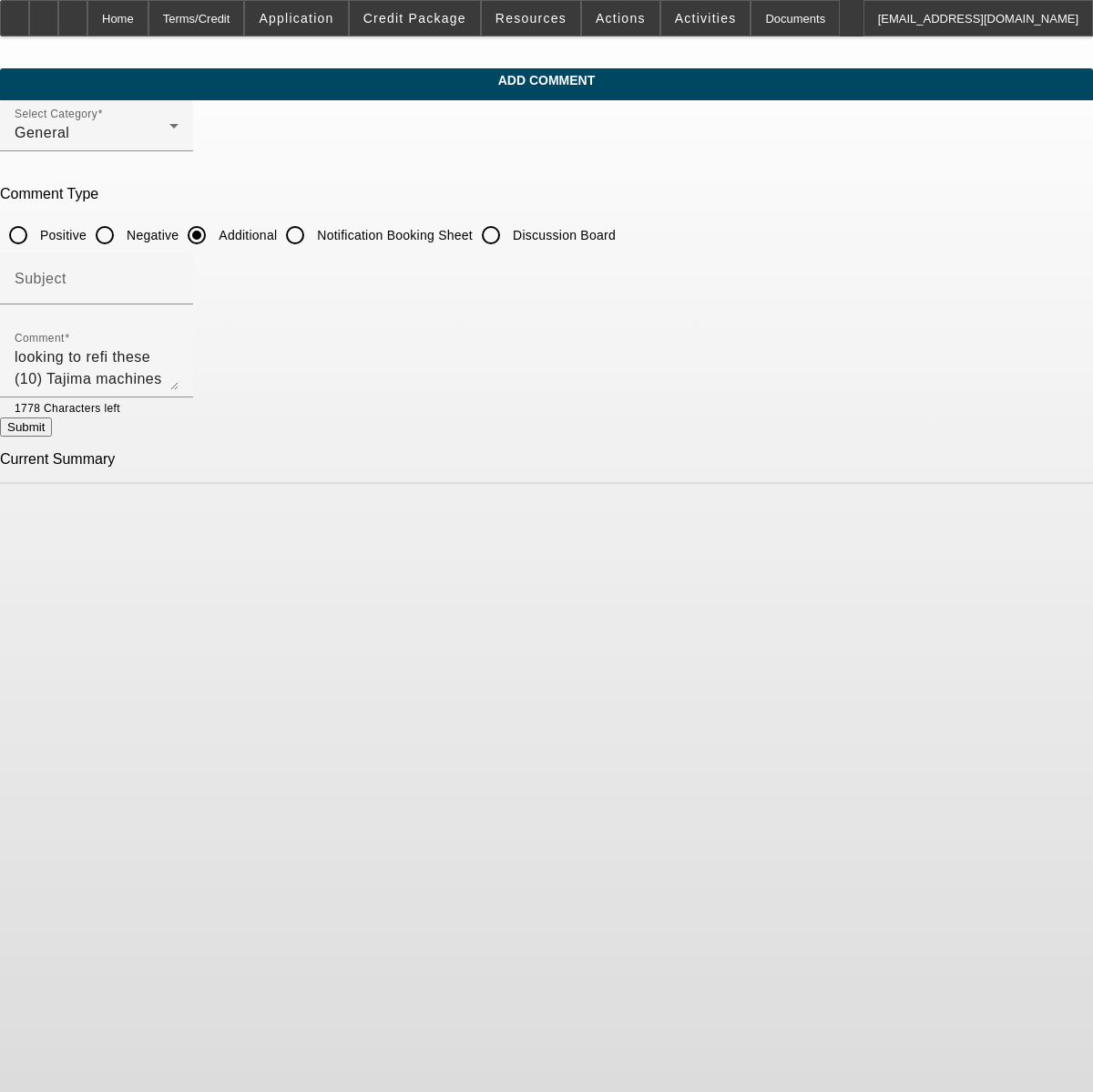
radio input "true"
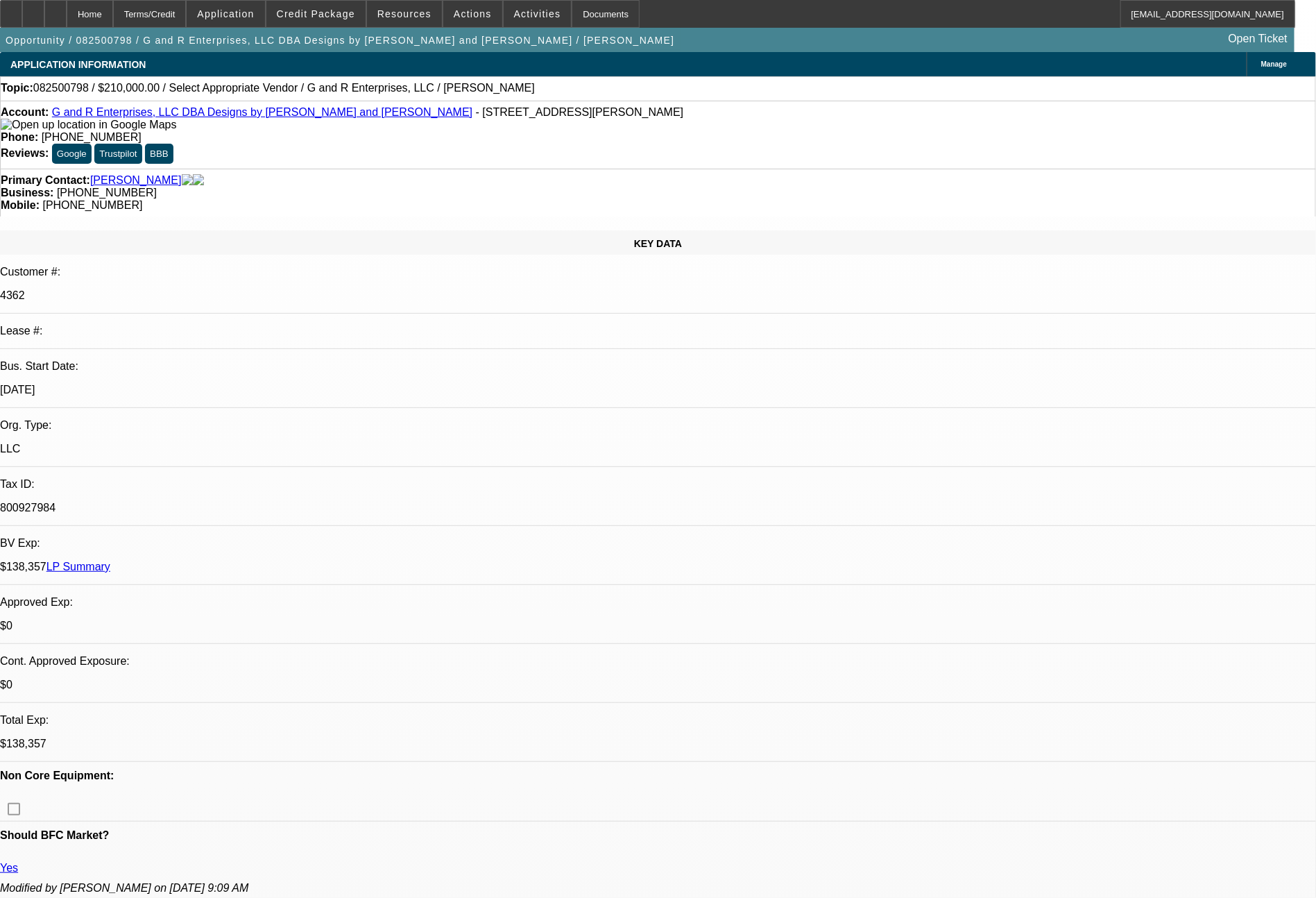
select select "0"
select select "2"
select select "0.1"
select select "1"
select select "2"
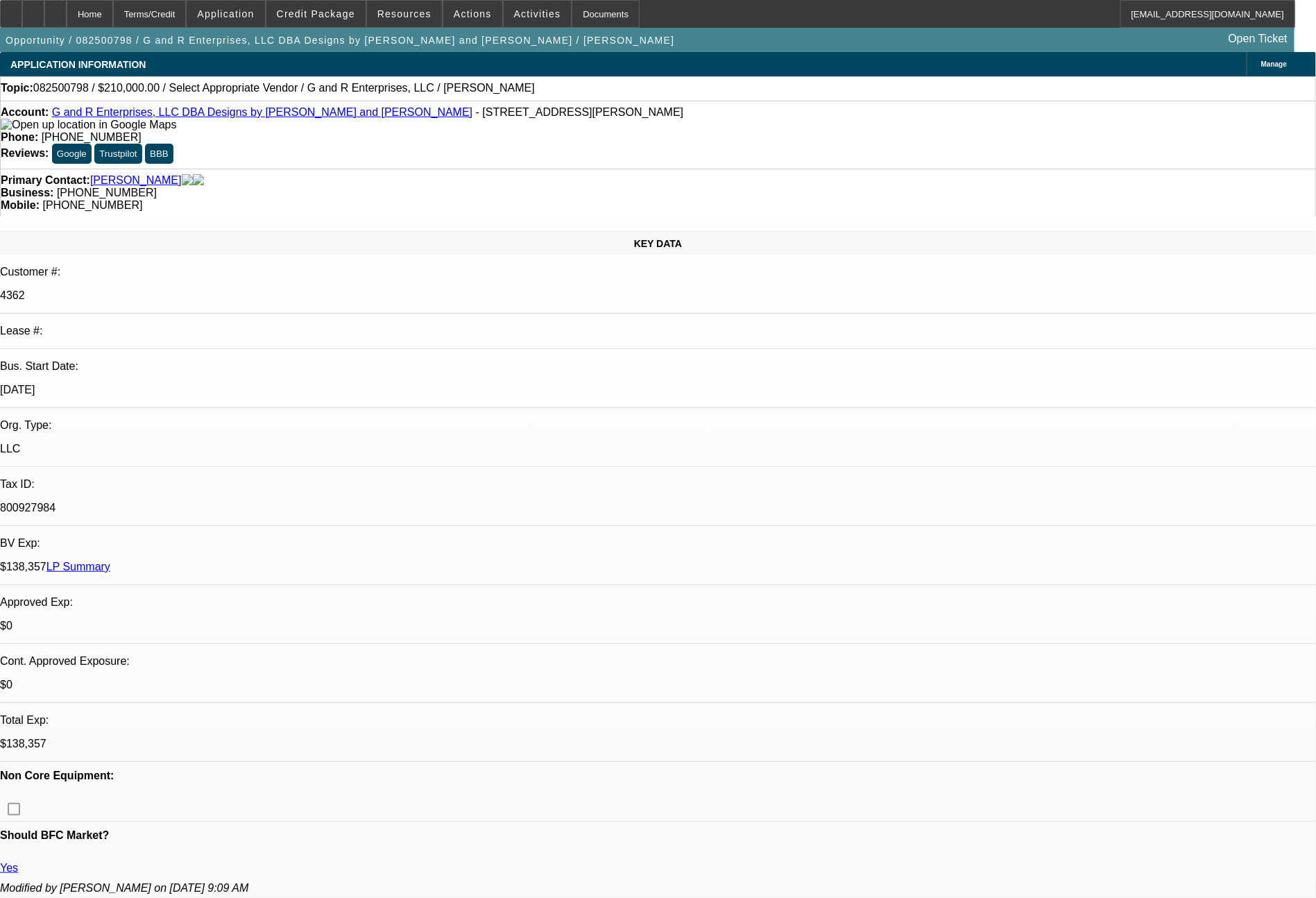
select select "4"
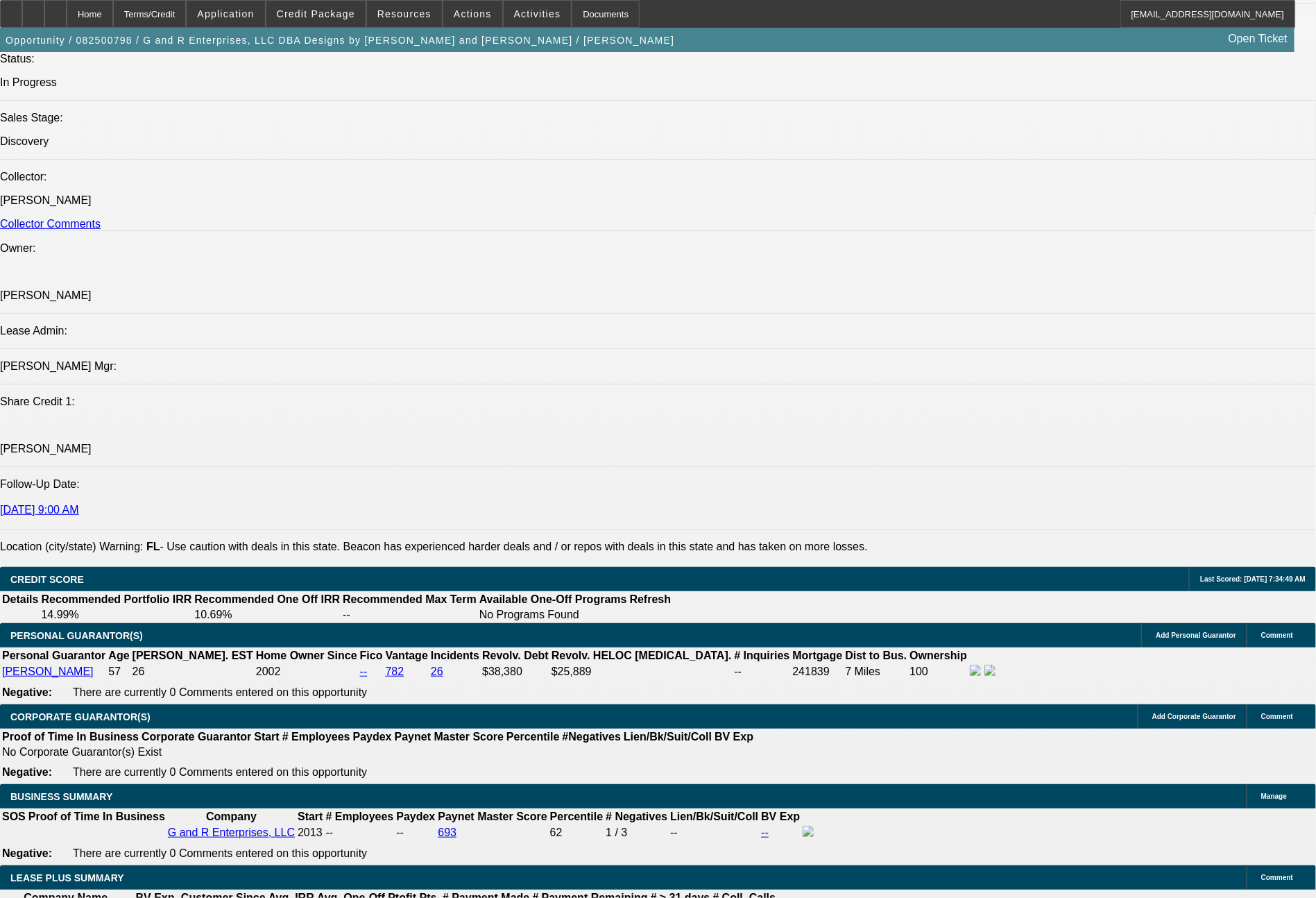
scroll to position [1637, 0]
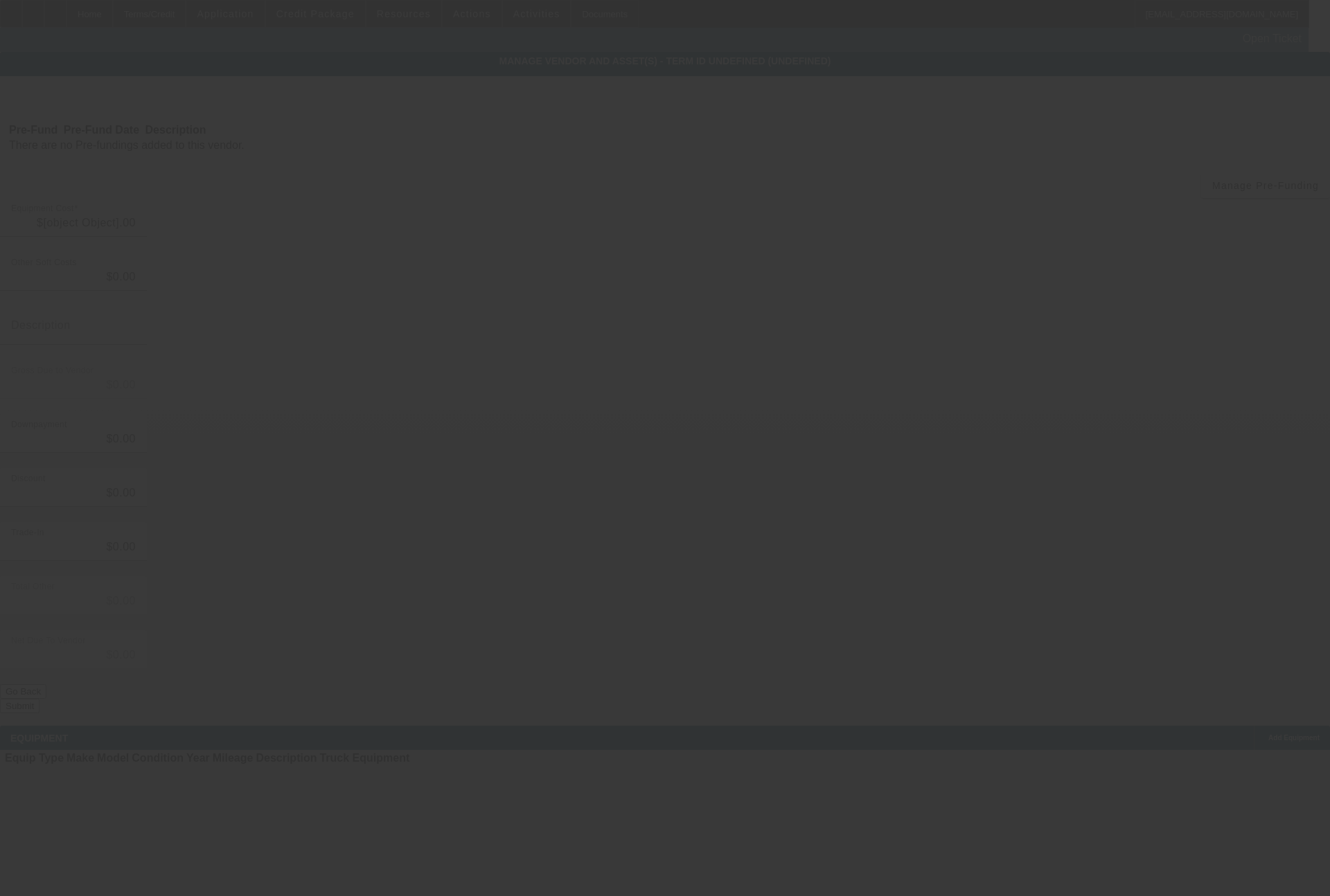
type input "$210,000.00"
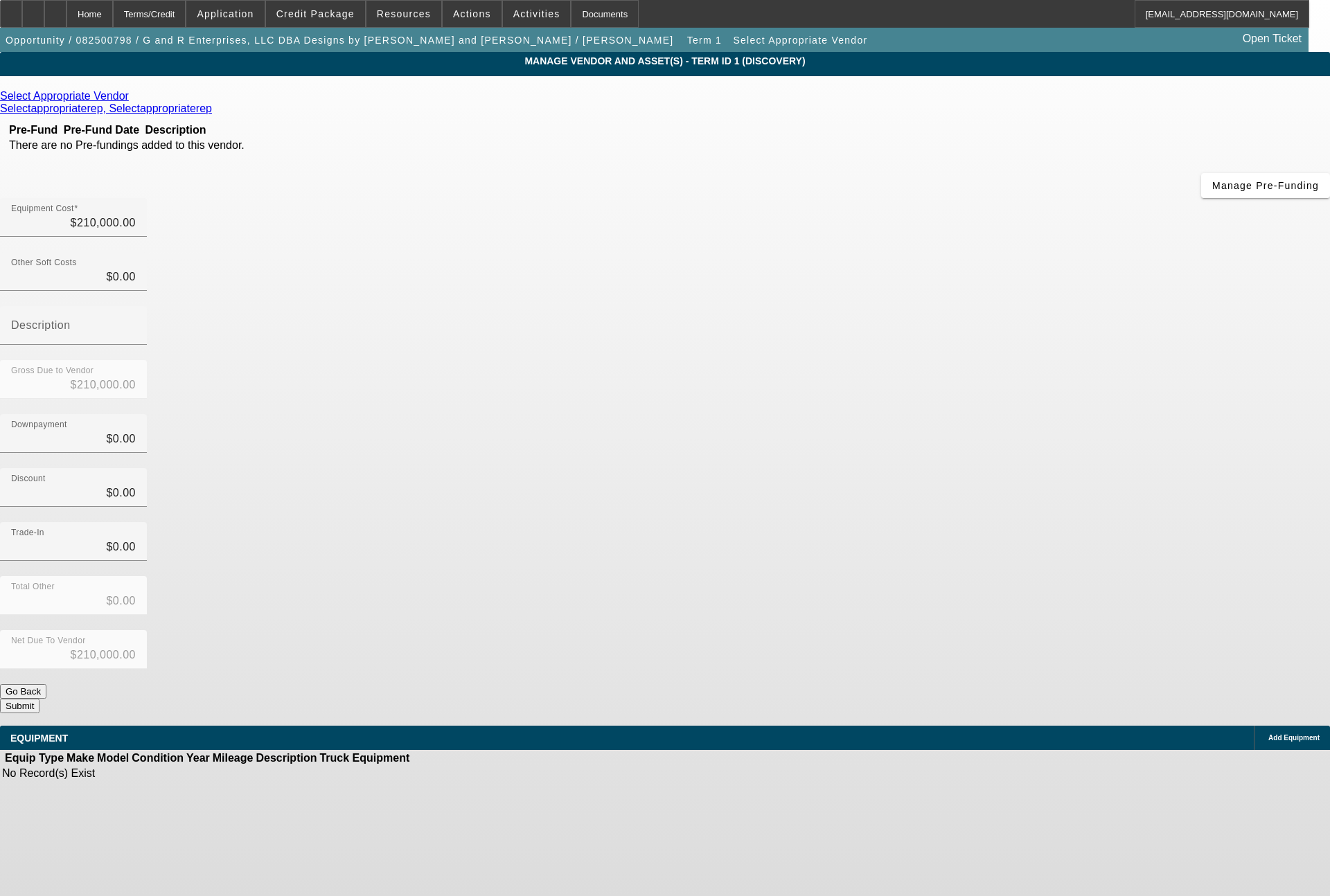
click at [132, 101] on icon at bounding box center [132, 96] width 0 height 12
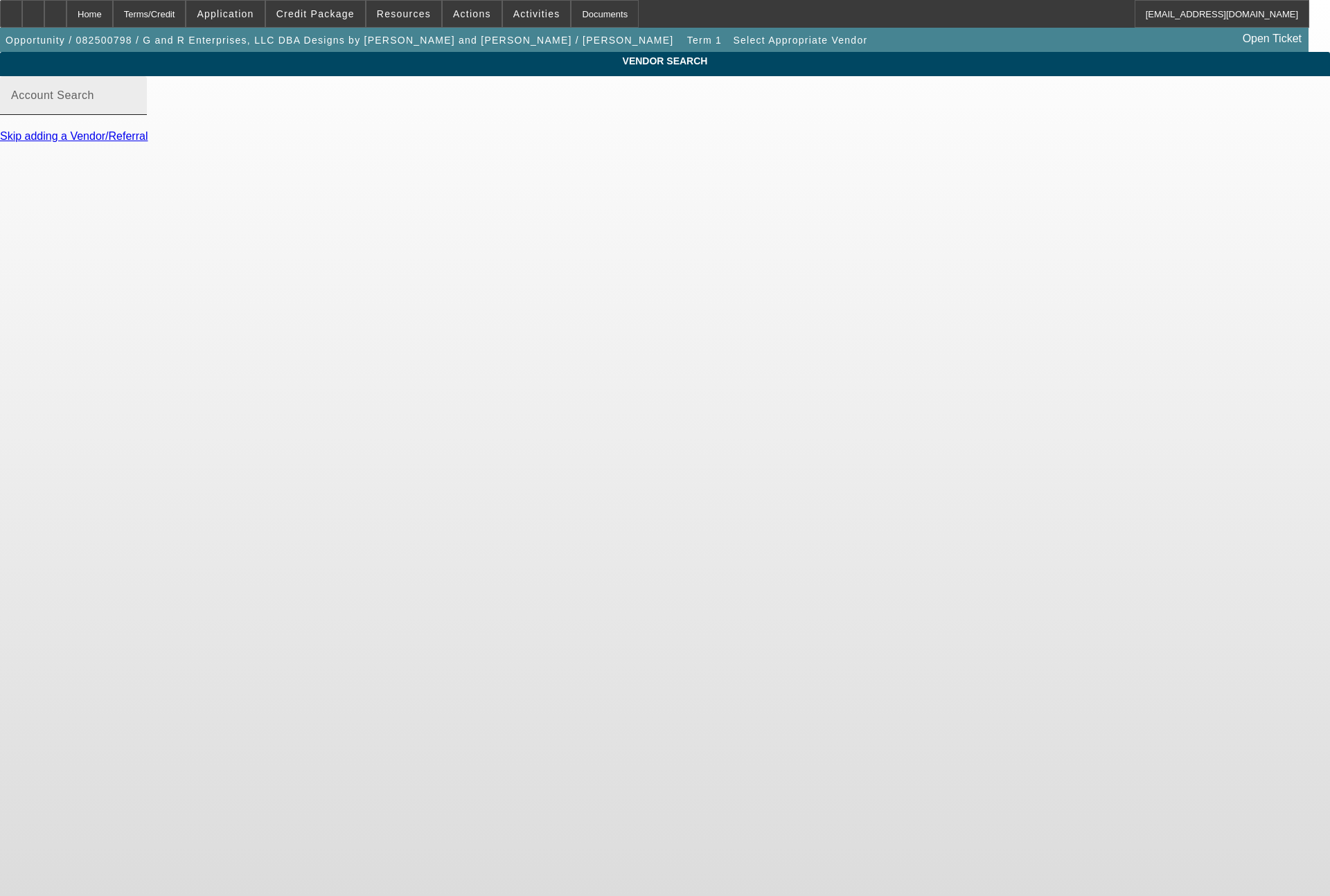
click at [136, 108] on input "Account Search" at bounding box center [73, 101] width 125 height 16
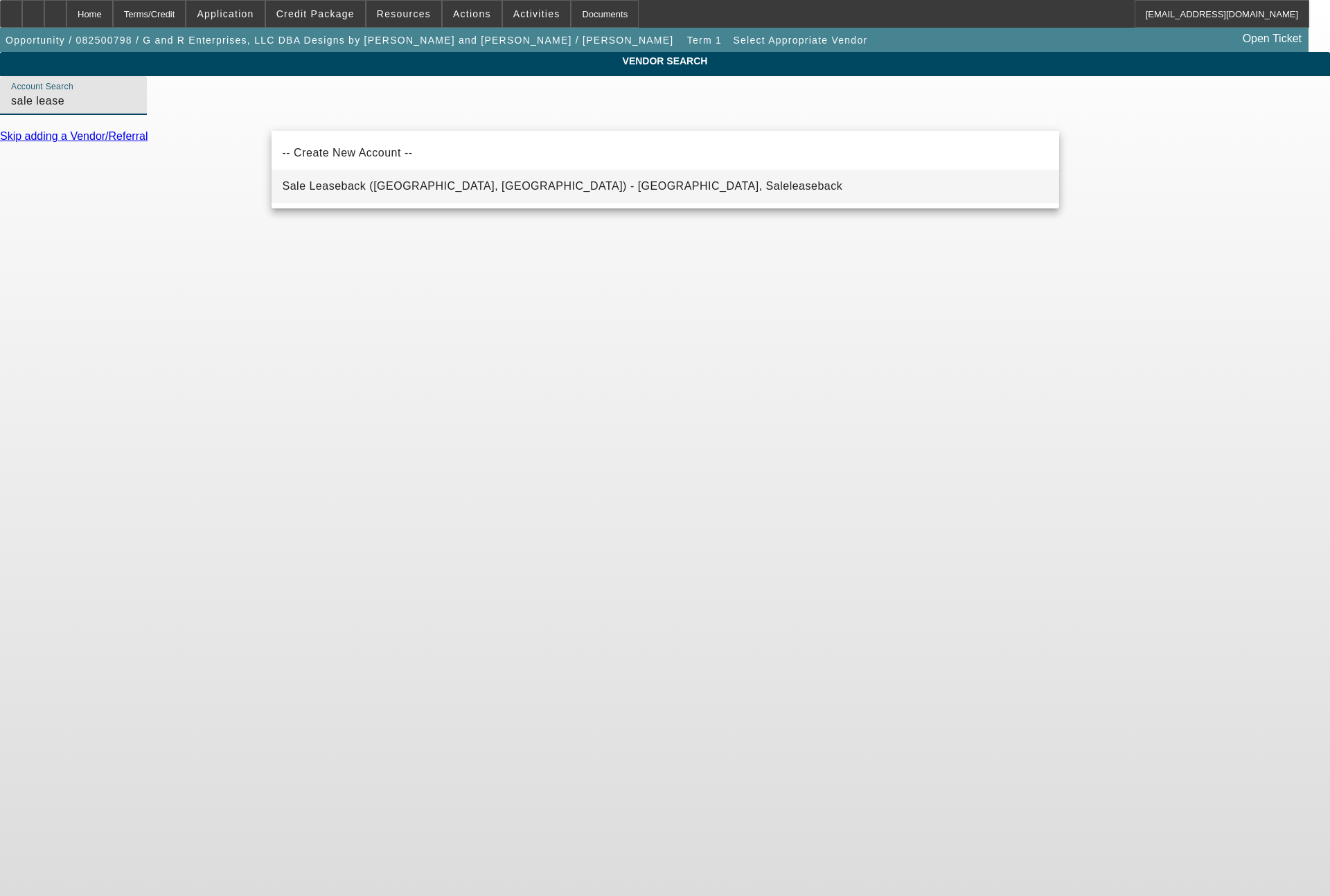
click at [328, 178] on span "Sale Leaseback (Northbrook, IL) - Saleleaseback, Saleleaseback" at bounding box center [563, 186] width 561 height 16
type input "Sale Leaseback (Northbrook, IL) - Saleleaseback, Saleleaseback"
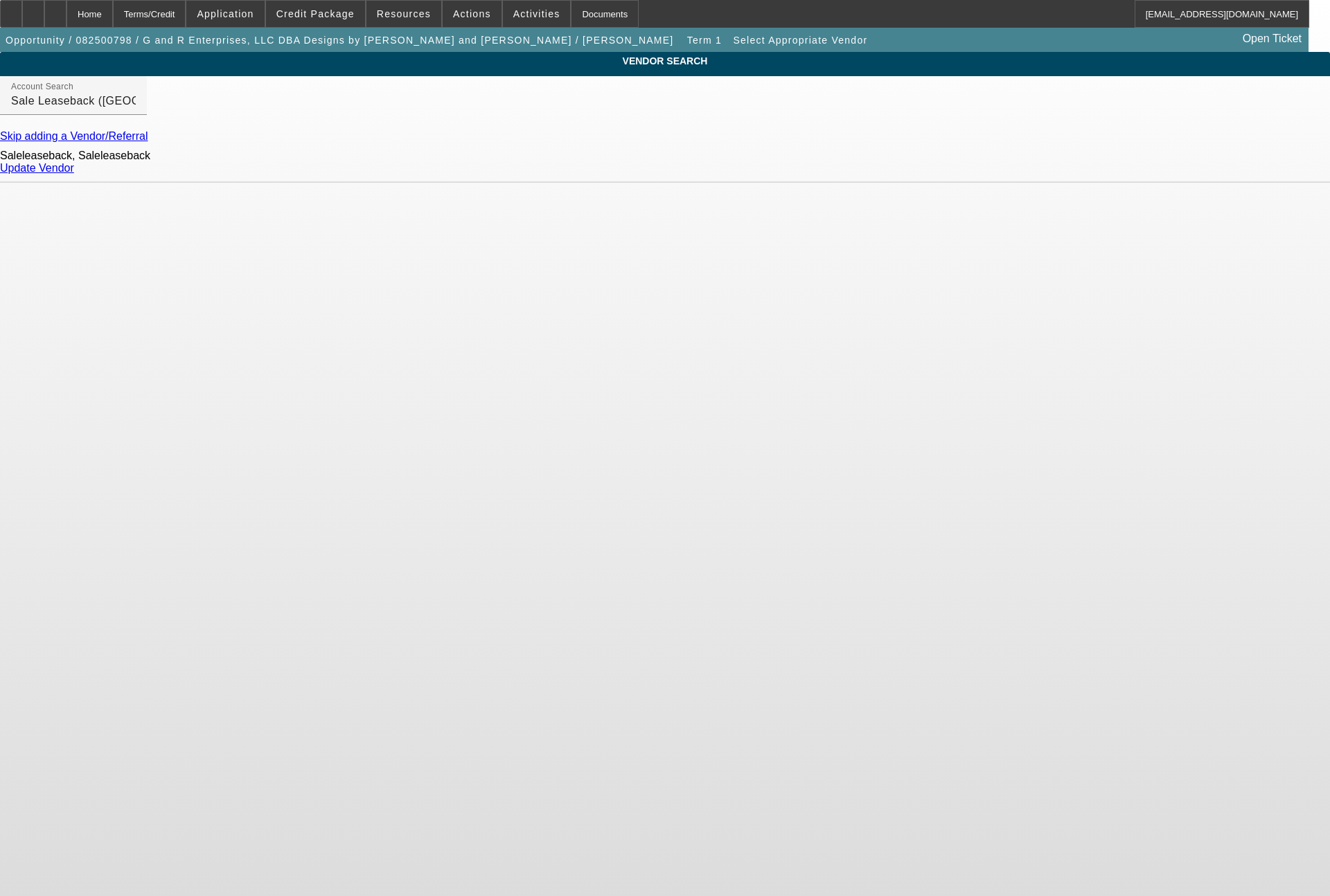
click at [74, 174] on link "Update Vendor" at bounding box center [37, 168] width 74 height 12
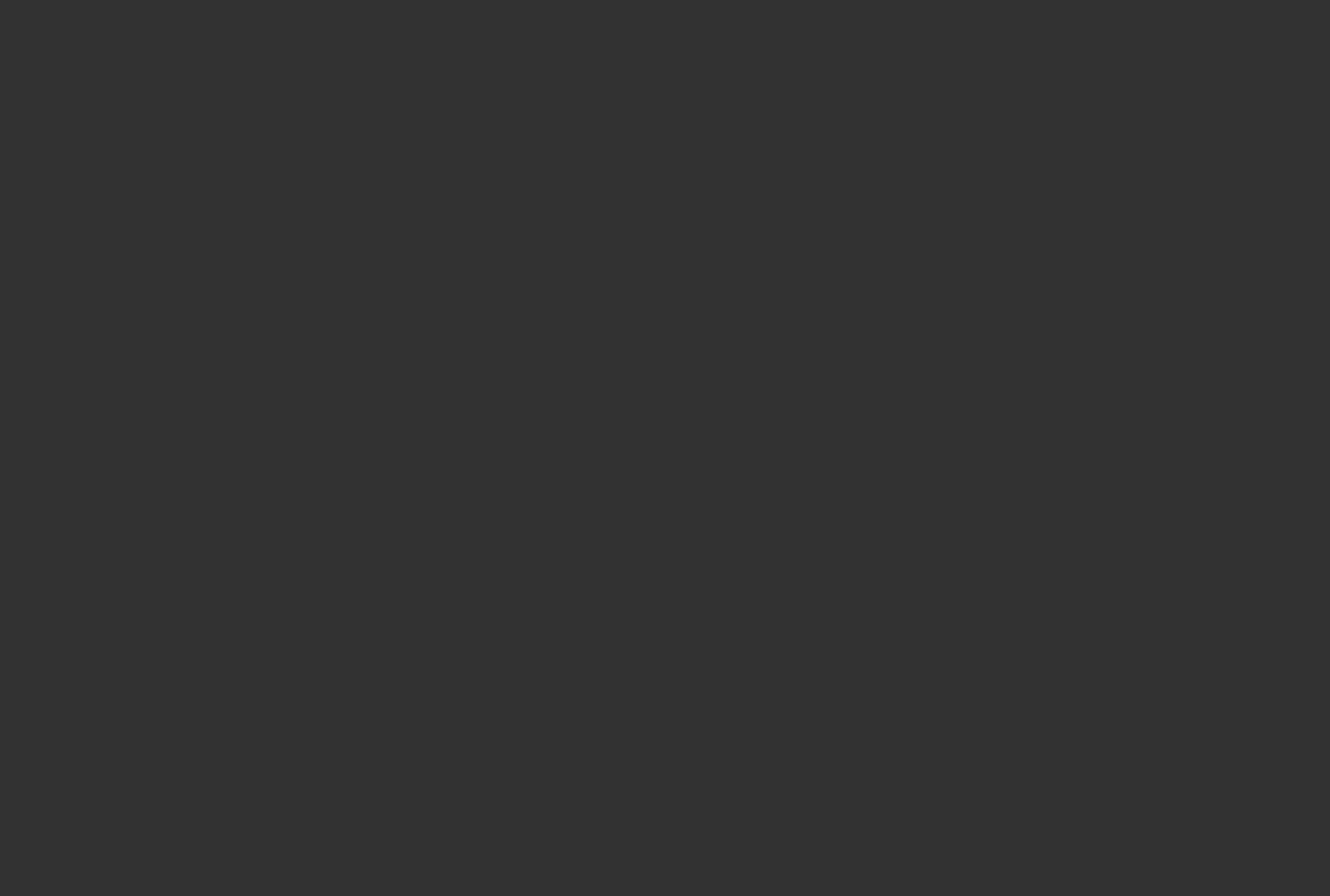
type input "$210,000.00"
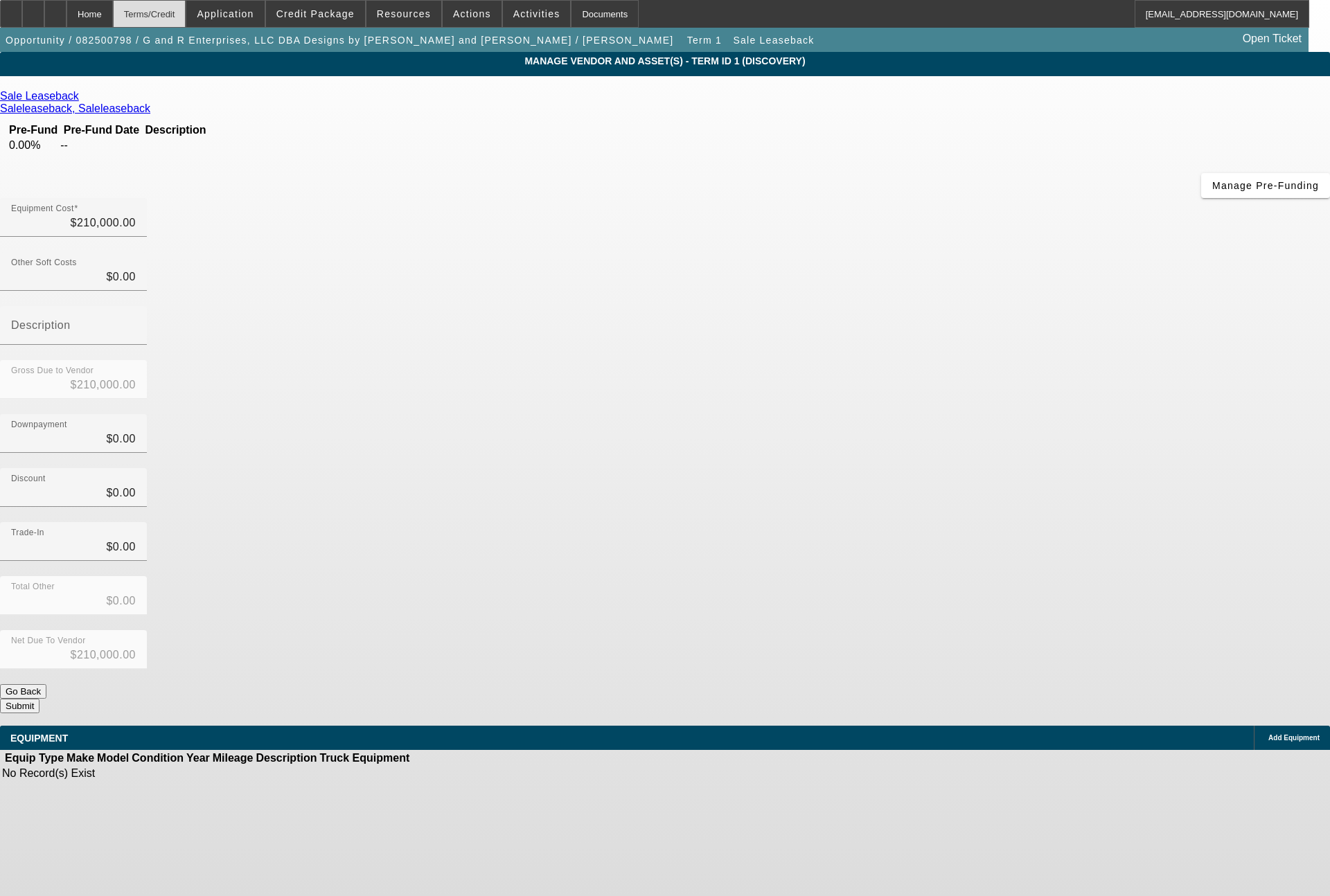
click at [187, 16] on div "Terms/Credit" at bounding box center [149, 13] width 73 height 28
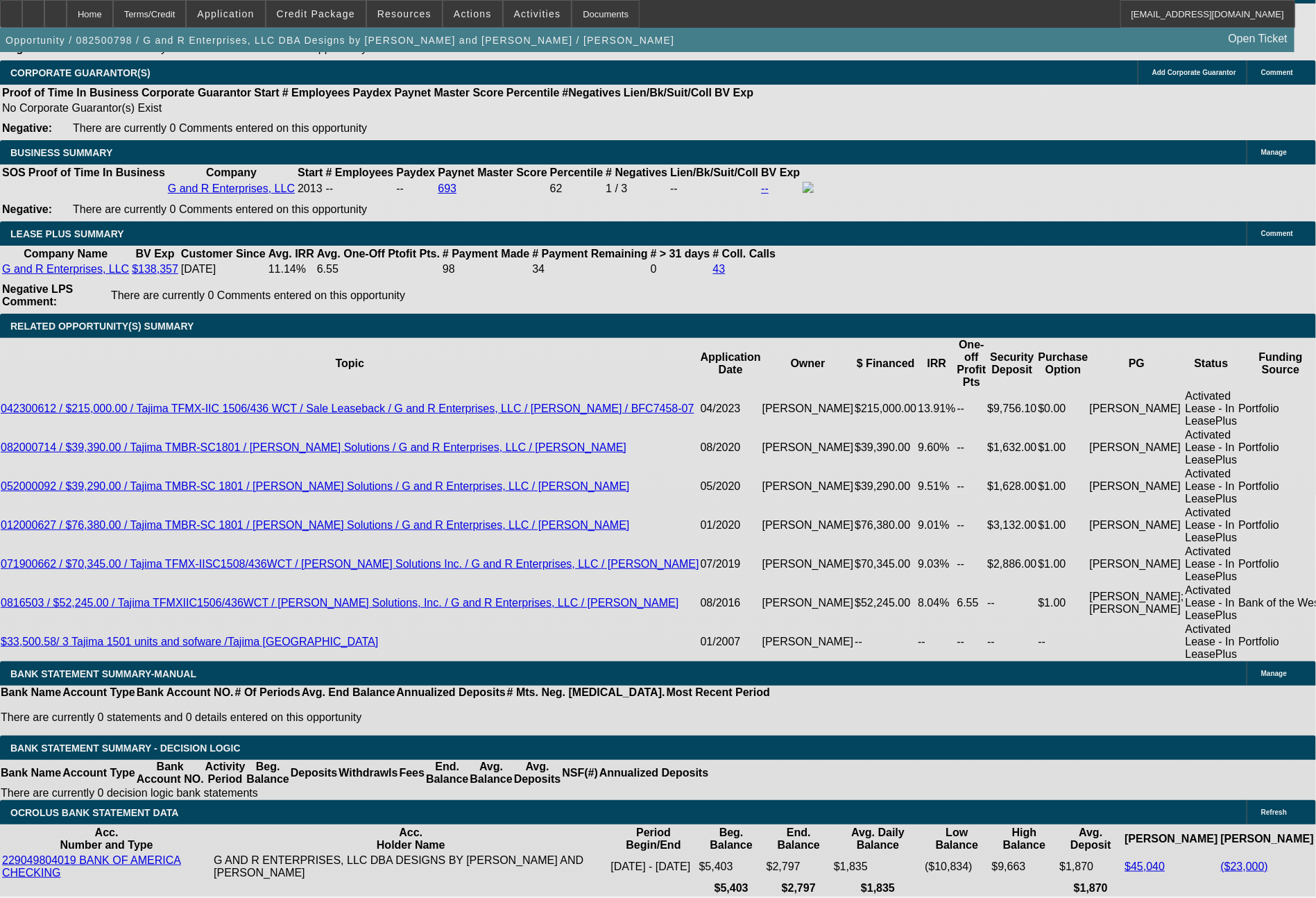
select select "0"
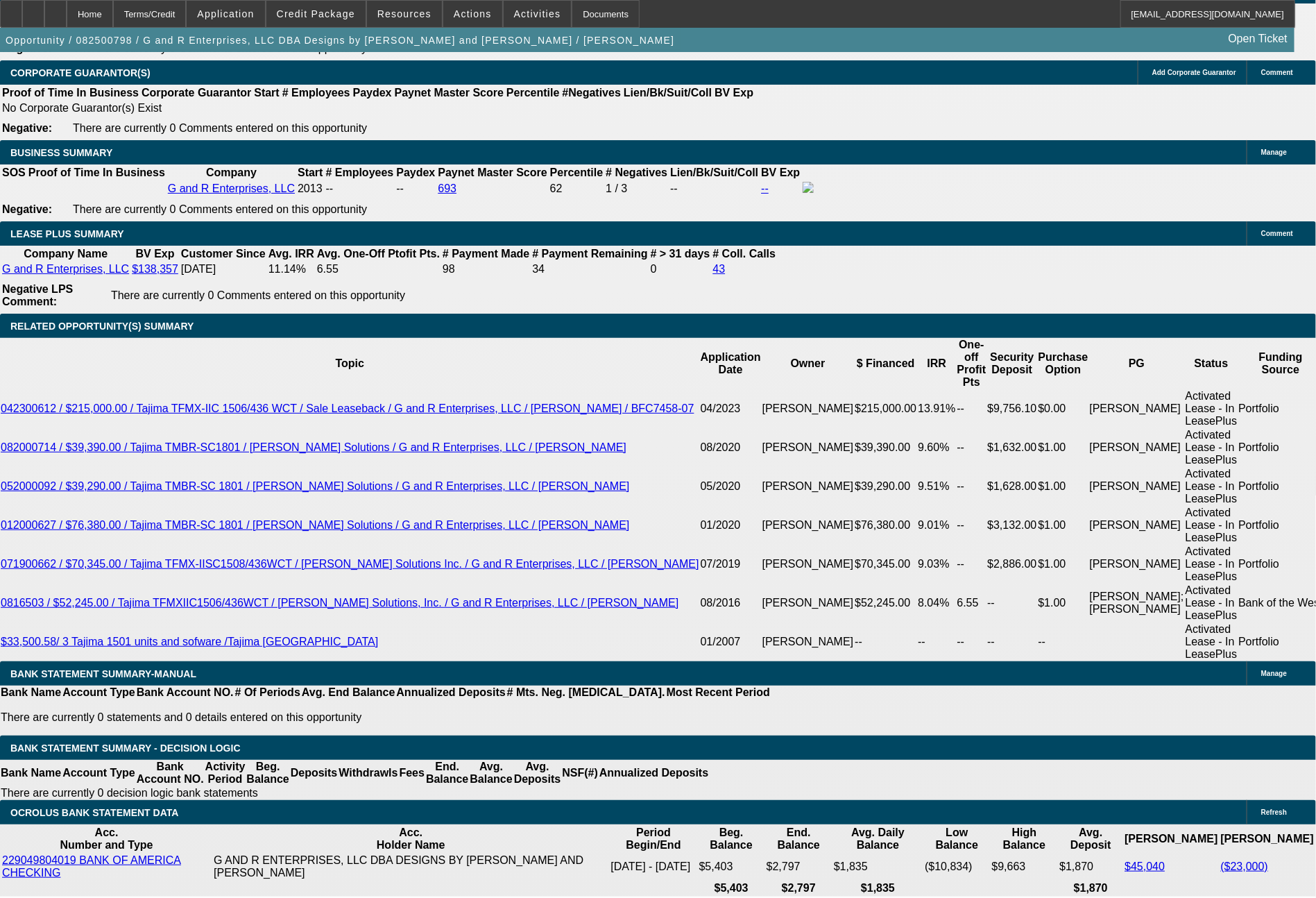
select select "2"
select select "0.1"
select select "4"
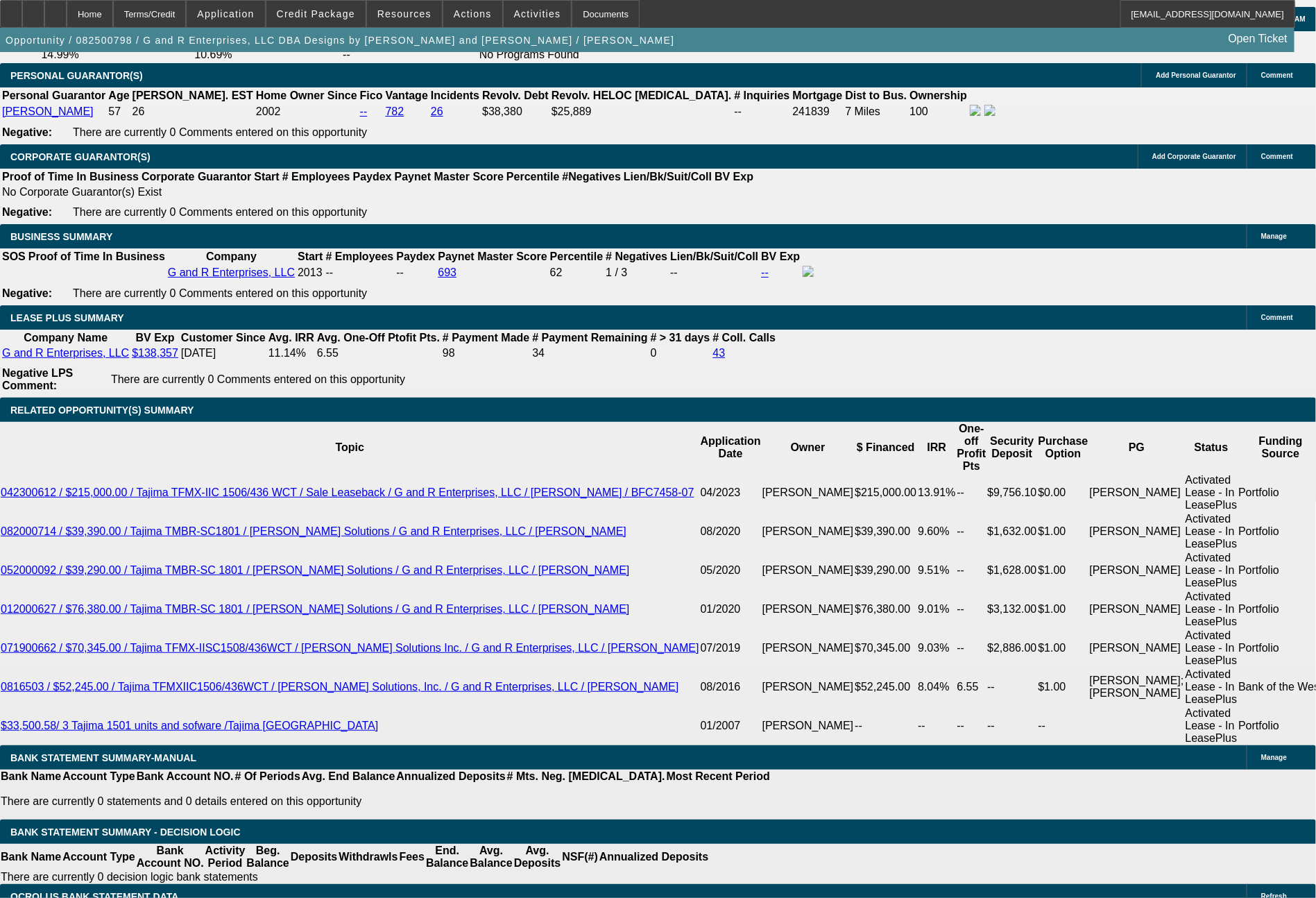
scroll to position [2314, 0]
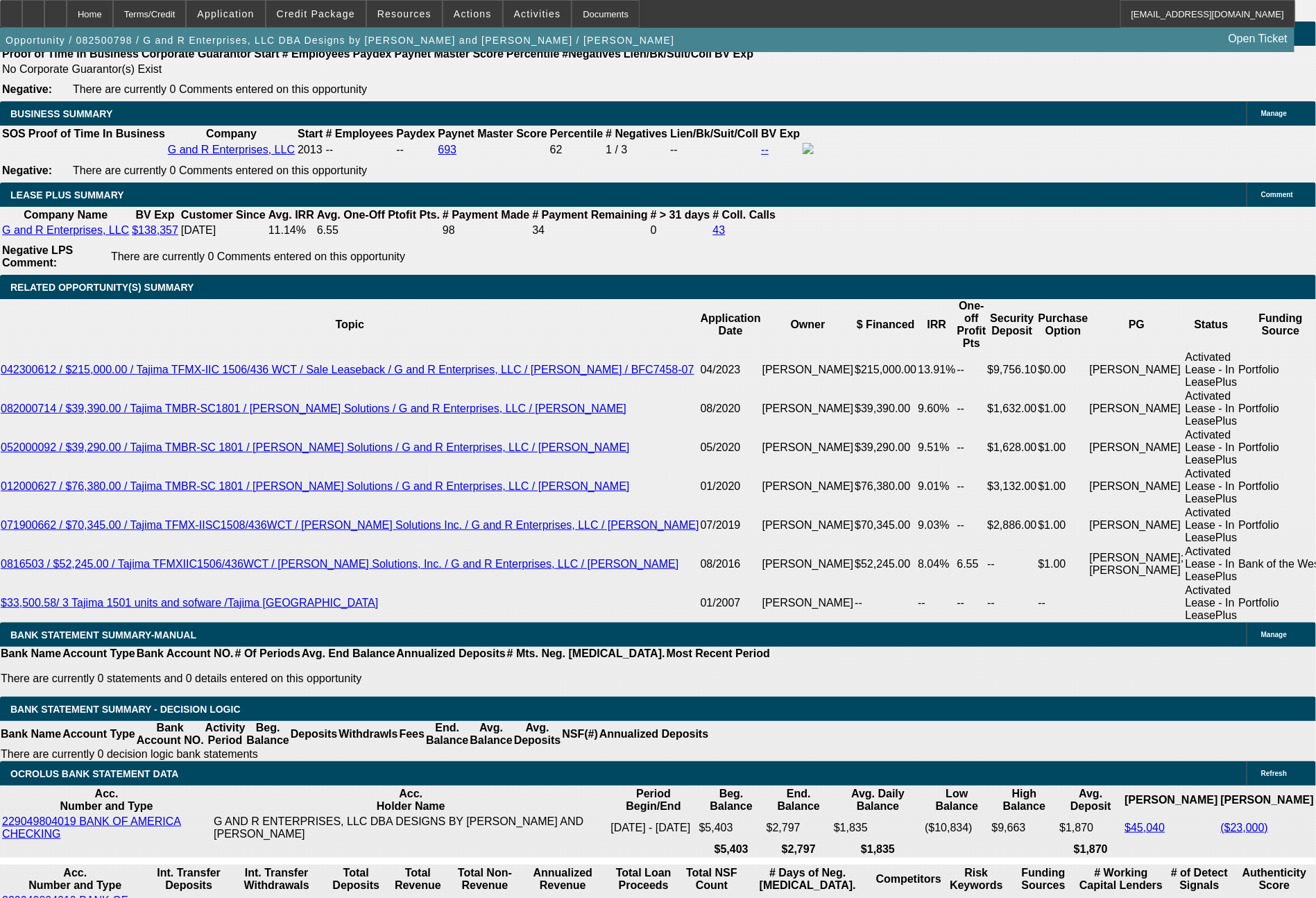
type input "60"
type input "4900"
type input "14.1"
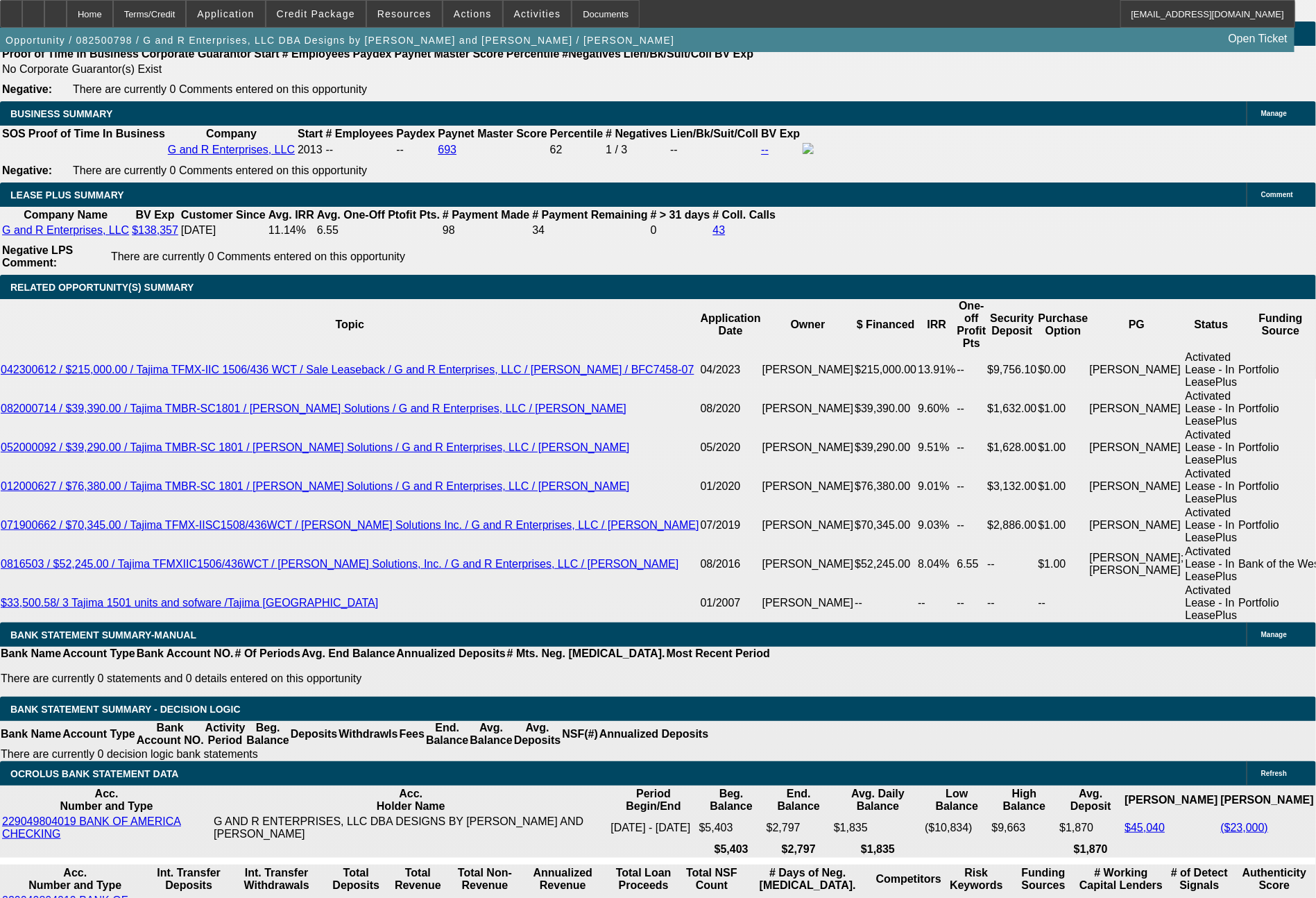
type input "$9,800.00"
type input "49"
type input "$98.00"
type input "4"
type input "5000"
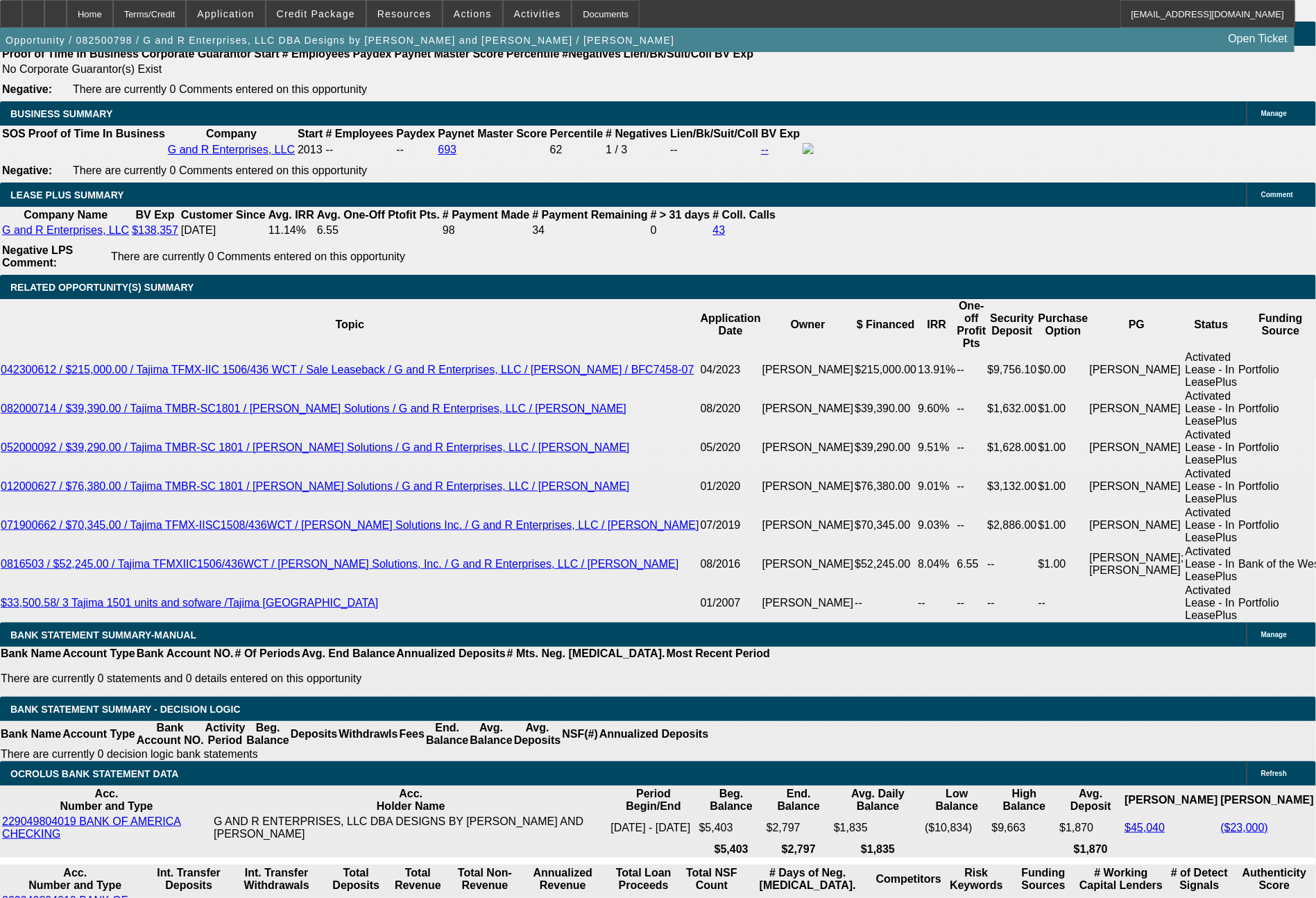
type input "15"
type input "$10,000.00"
type input "$5,000.00"
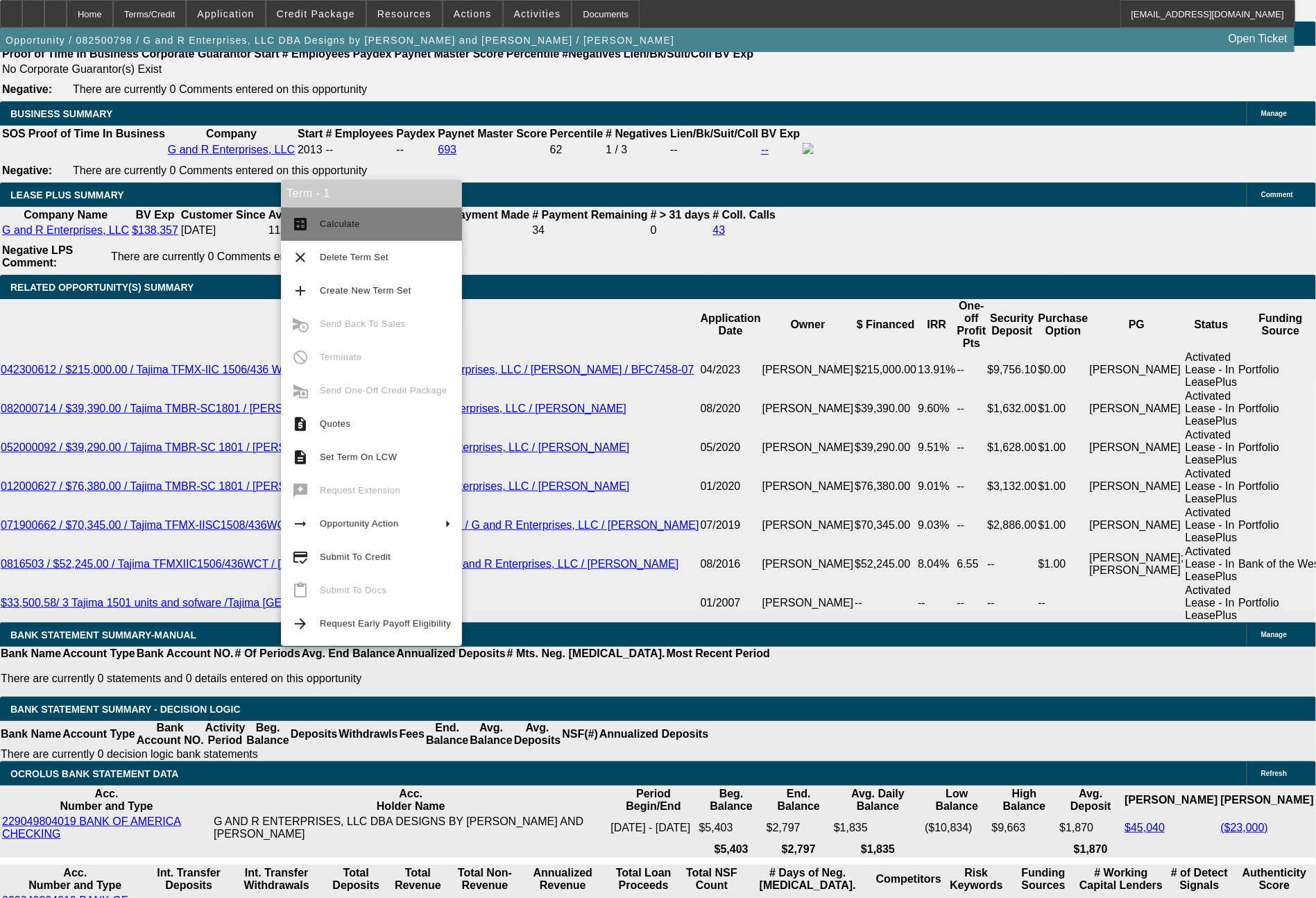
click at [357, 227] on span "Calculate" at bounding box center [385, 224] width 131 height 16
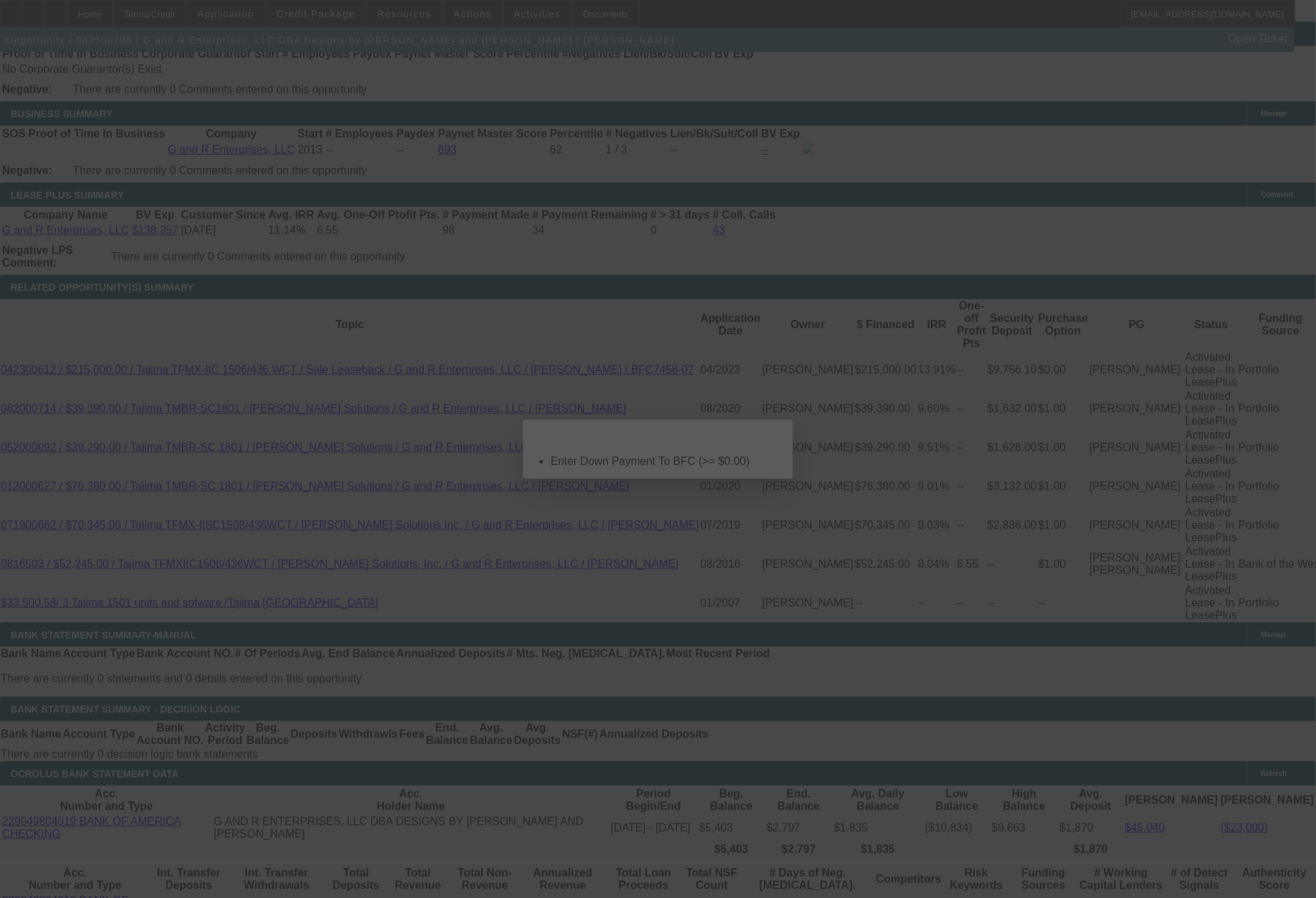
scroll to position [0, 0]
select select "0"
select select "2"
select select "0.1"
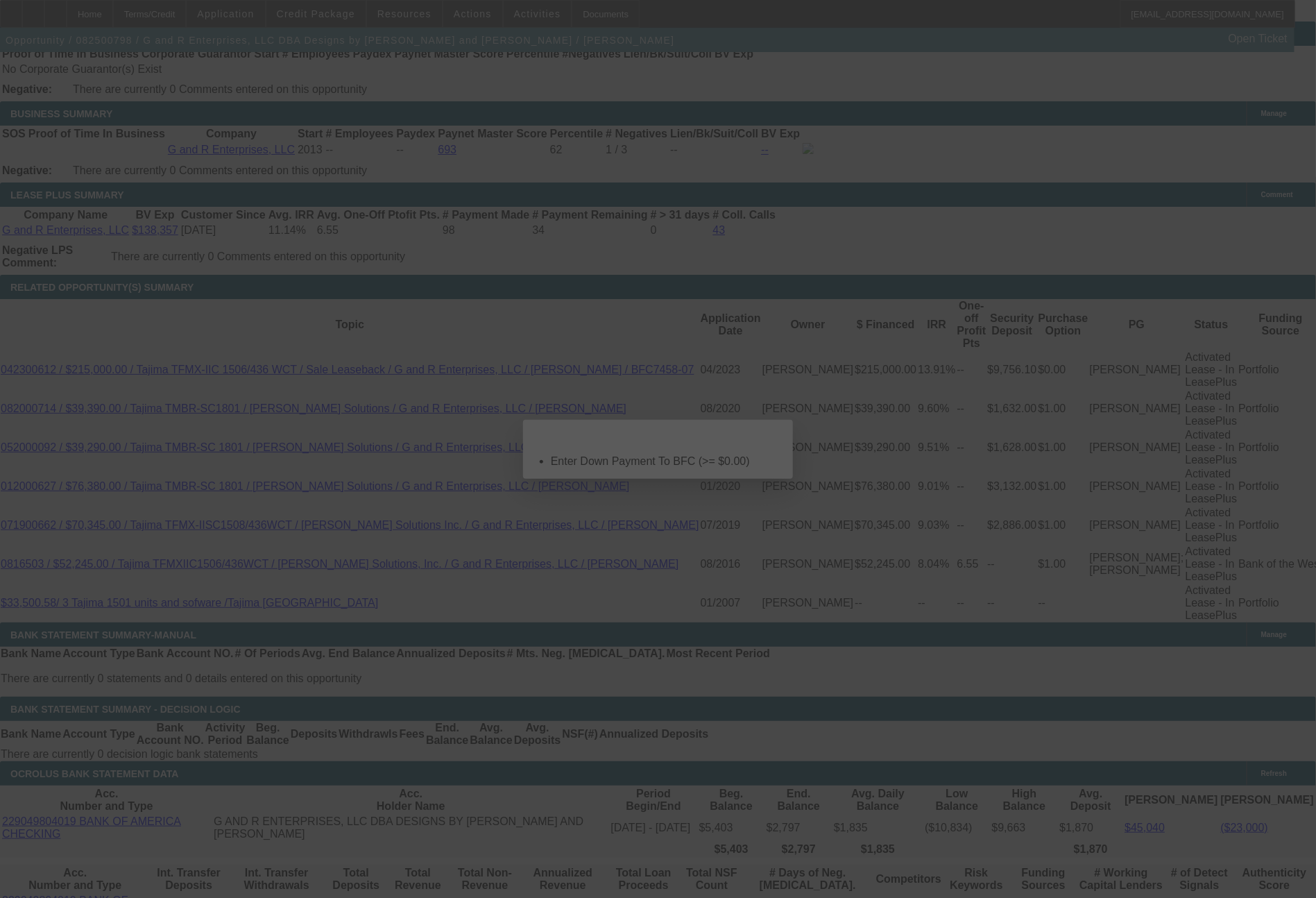
select select "4"
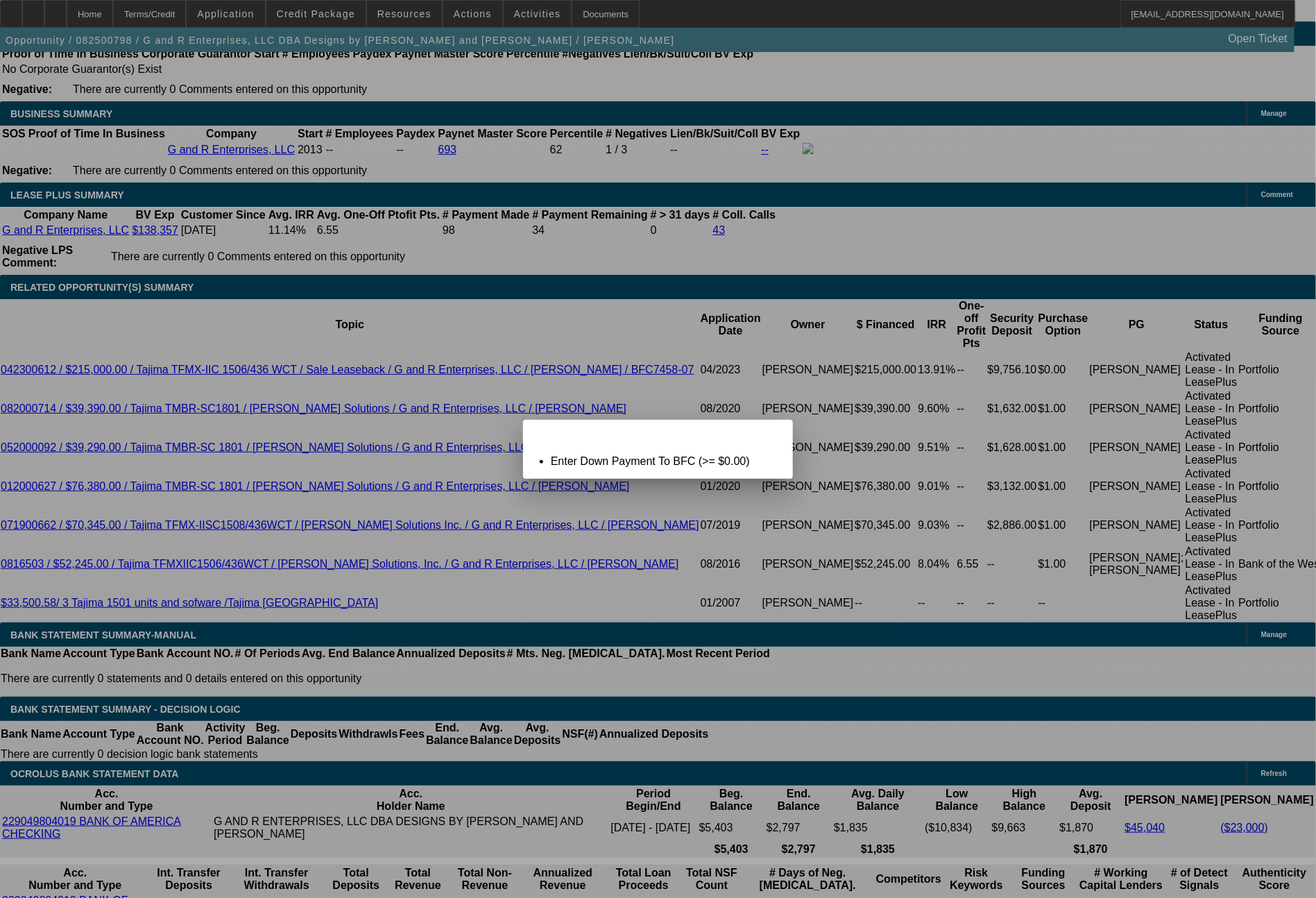
click at [770, 435] on div "Close" at bounding box center [778, 427] width 31 height 16
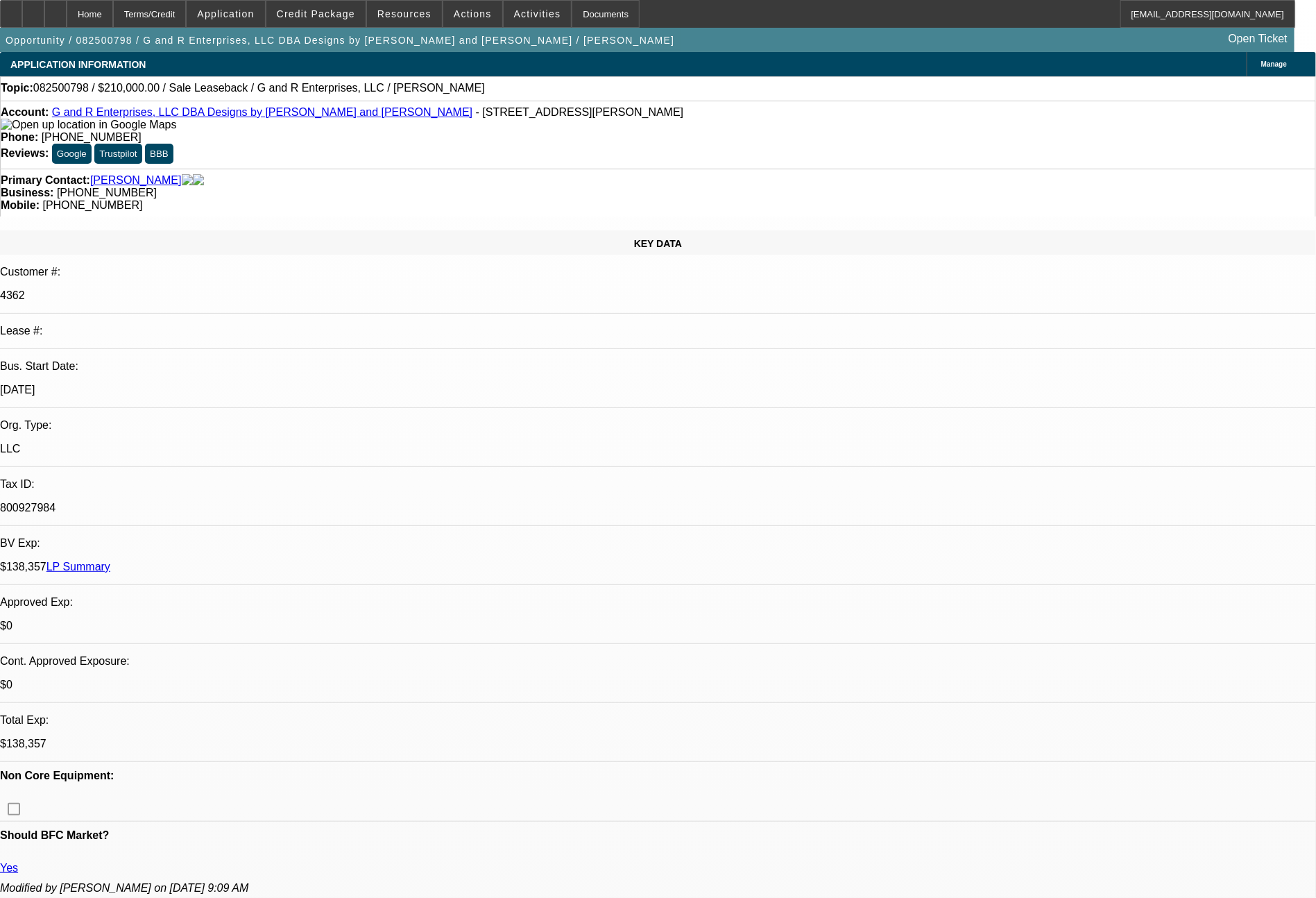
scroll to position [2314, 0]
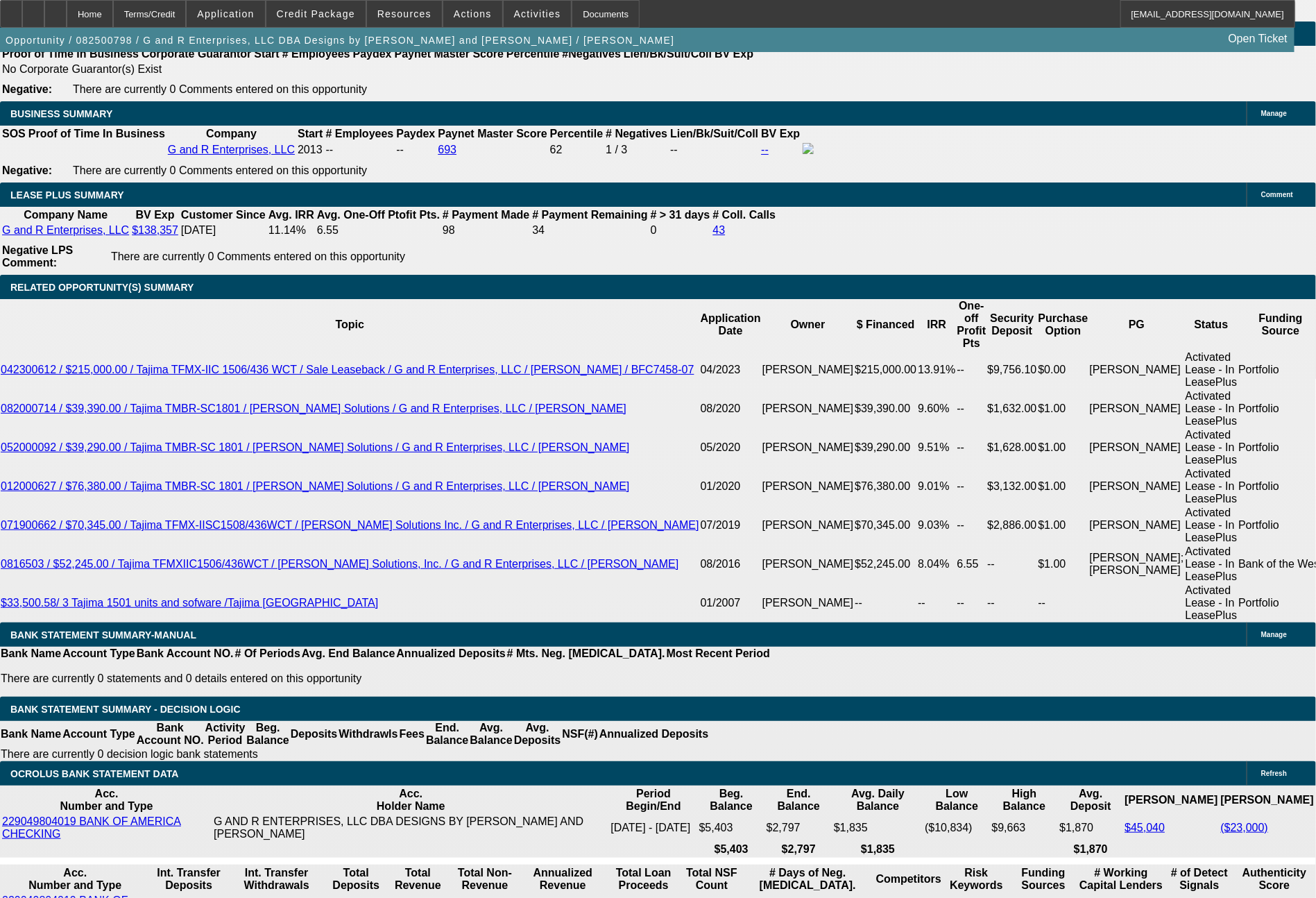
type input "$0.00"
select select "0"
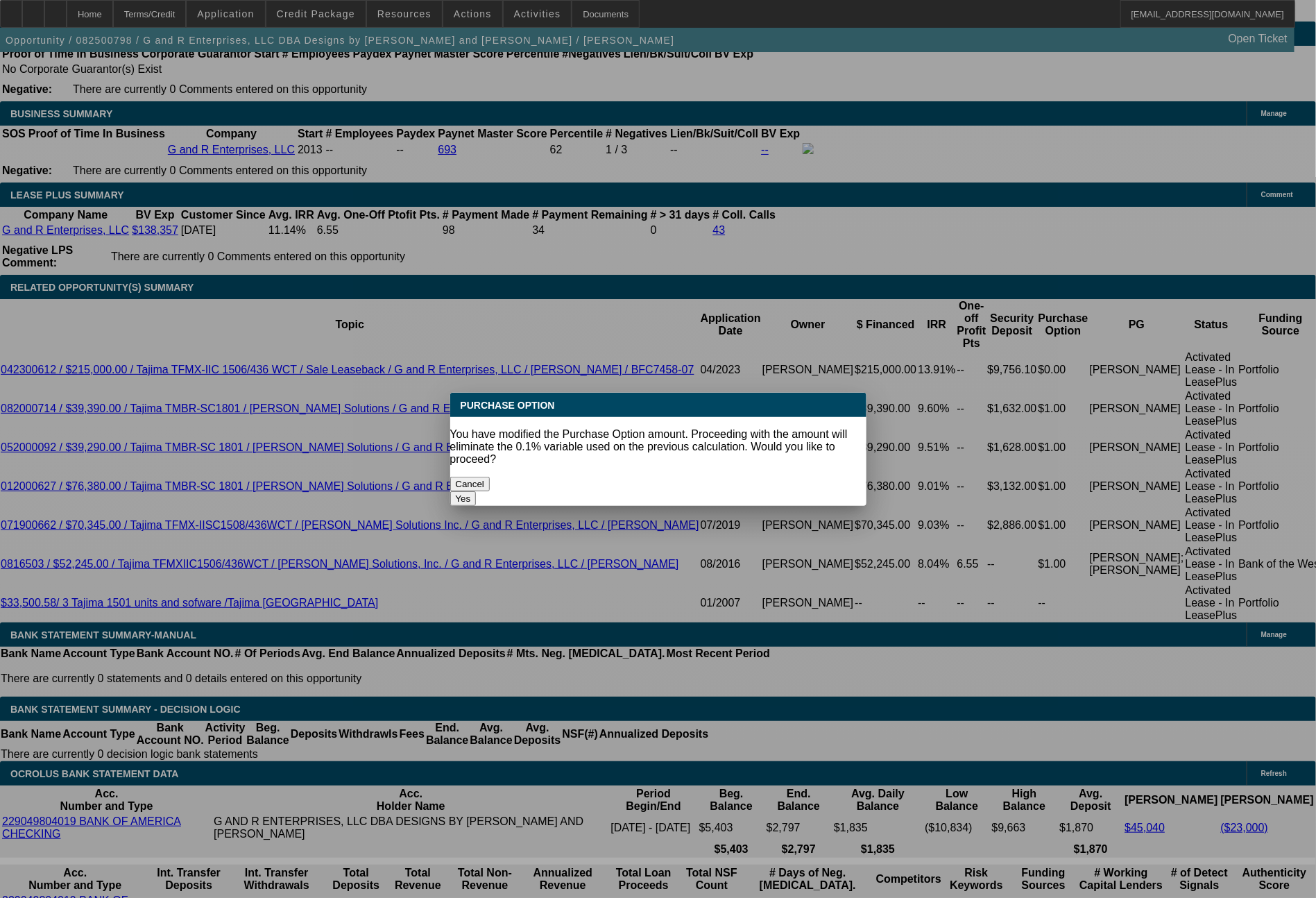
scroll to position [0, 0]
drag, startPoint x: 743, startPoint y: 469, endPoint x: 439, endPoint y: 547, distance: 313.8
click at [476, 491] on button "Yes" at bounding box center [463, 498] width 26 height 14
type input "$0.00"
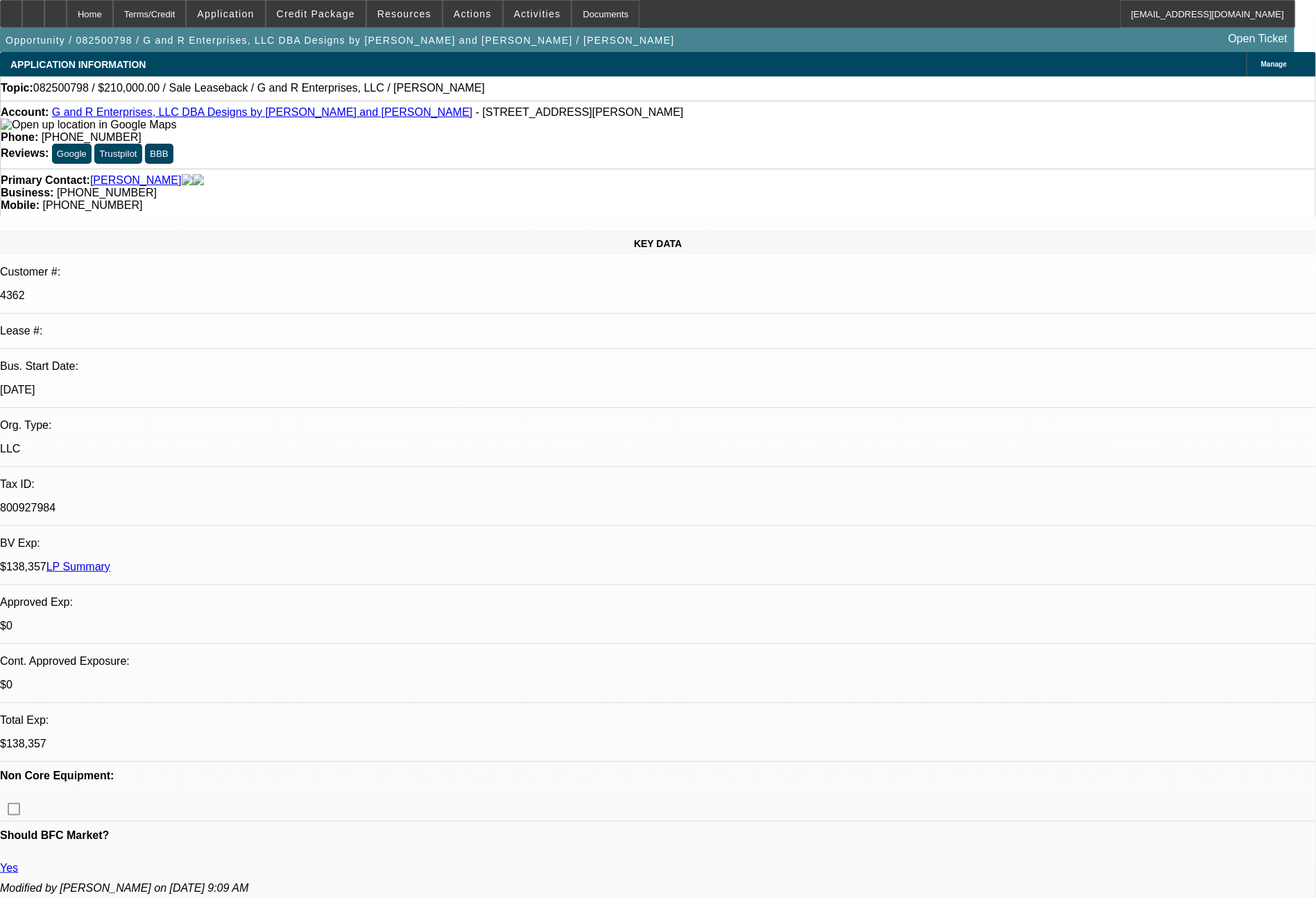
scroll to position [2314, 0]
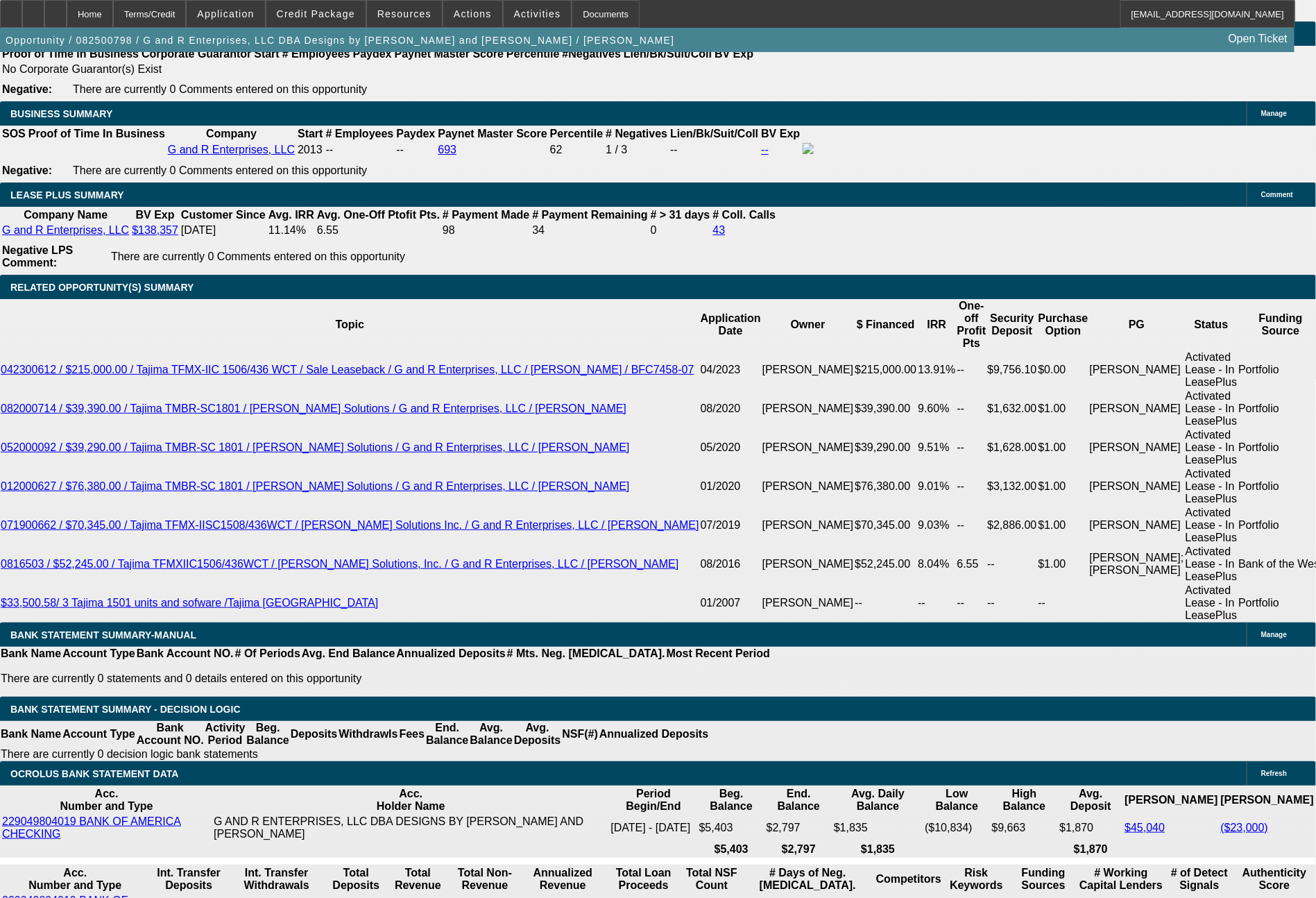
select select "2"
drag, startPoint x: 265, startPoint y: 533, endPoint x: 327, endPoint y: 533, distance: 62.0
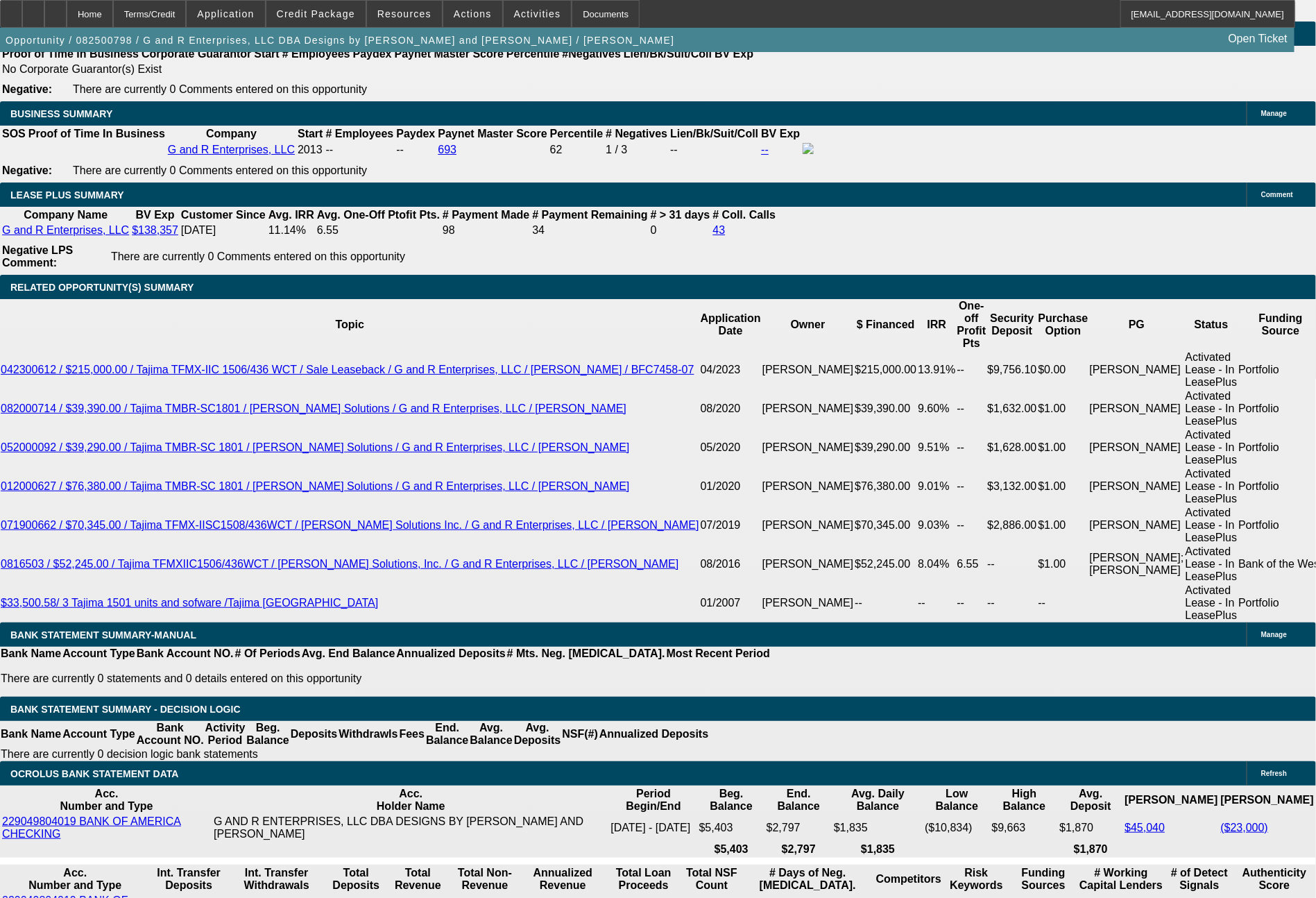
type input "$1.00"
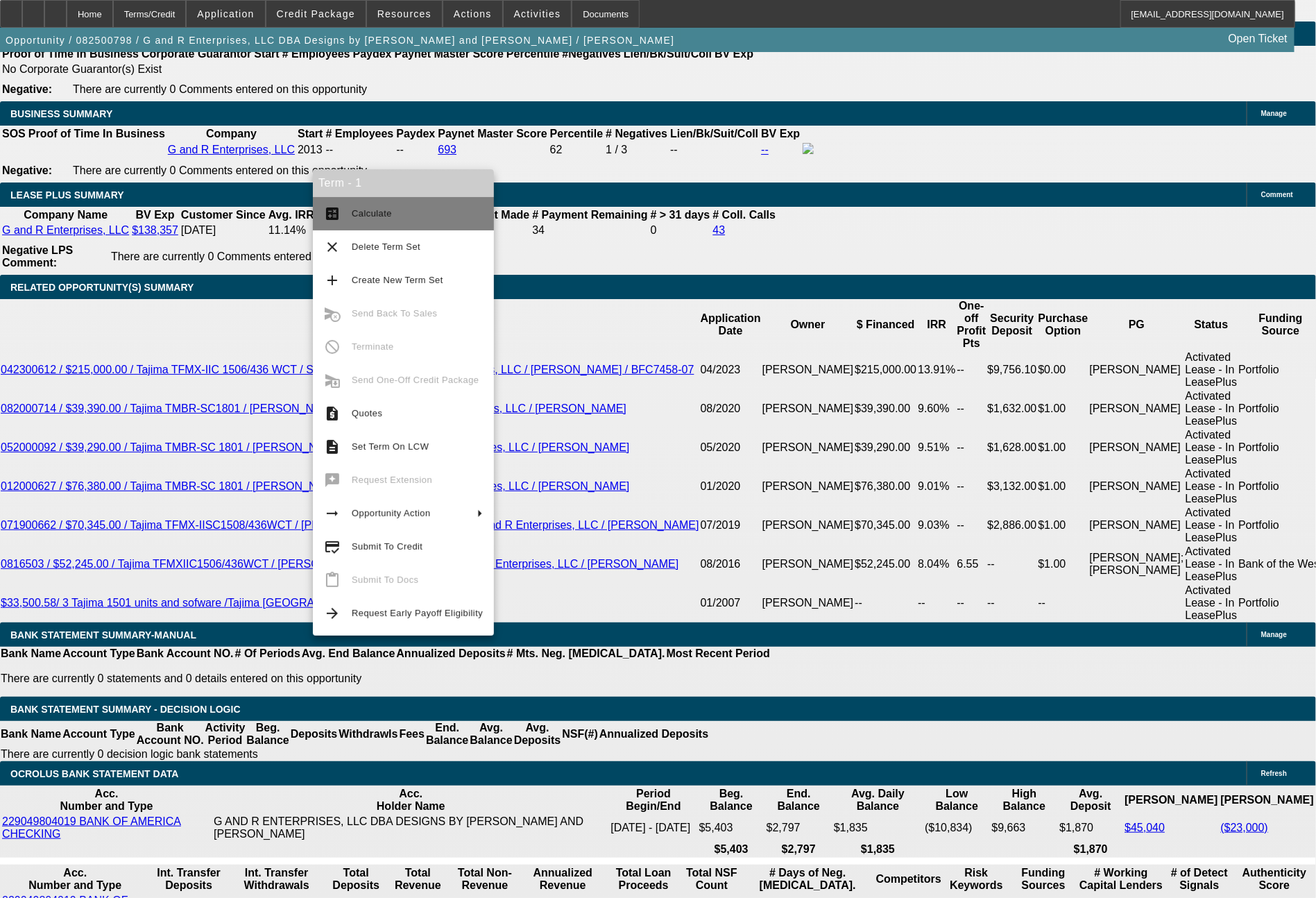
click at [367, 218] on span "Calculate" at bounding box center [372, 213] width 40 height 10
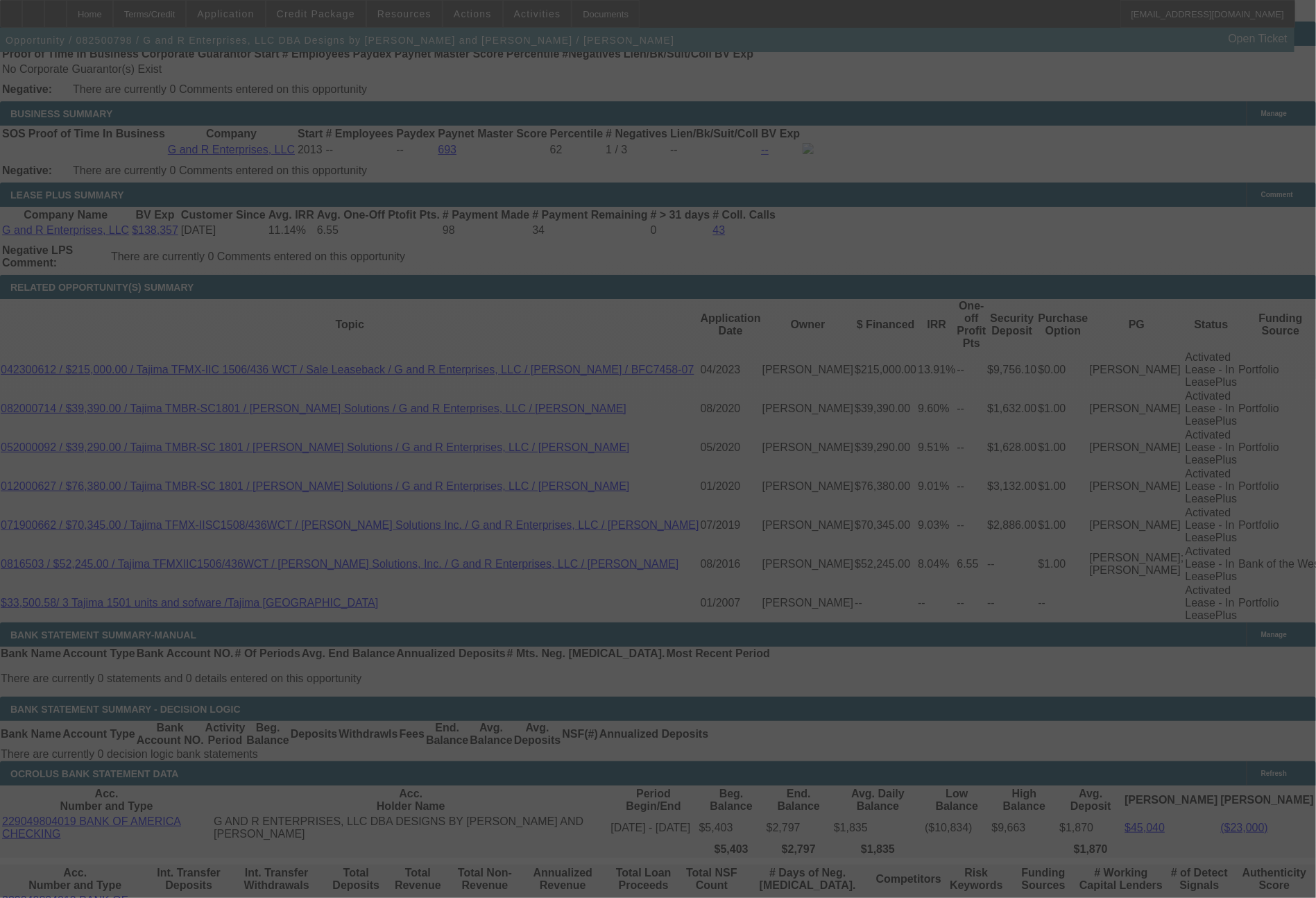
select select "0"
select select "2"
select select "0"
select select "2"
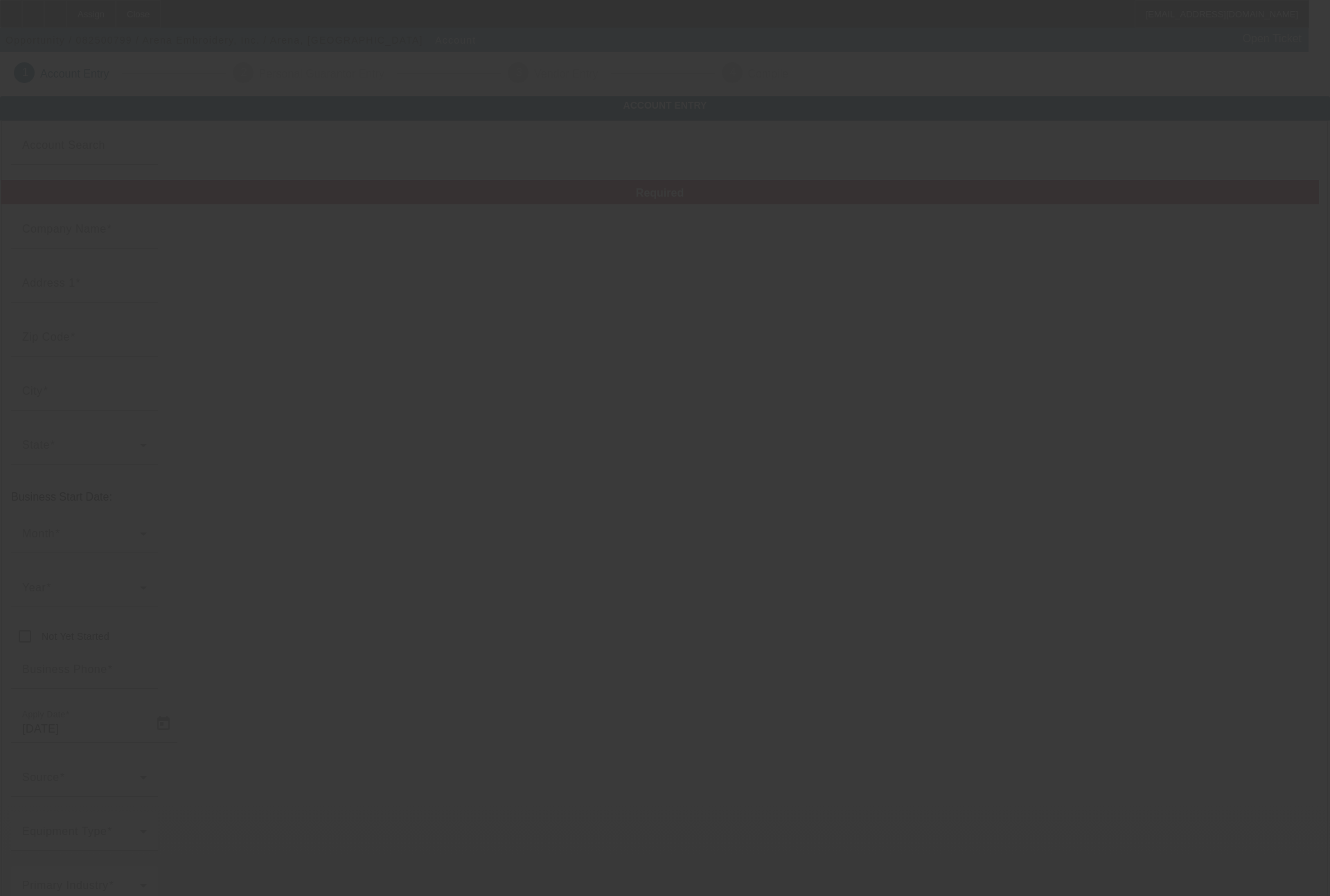
type input "Arena Embroidery, Inc."
type input "[STREET_ADDRESS]"
type input "11206"
type input "[GEOGRAPHIC_DATA]"
type input "[PHONE_NUMBER]"
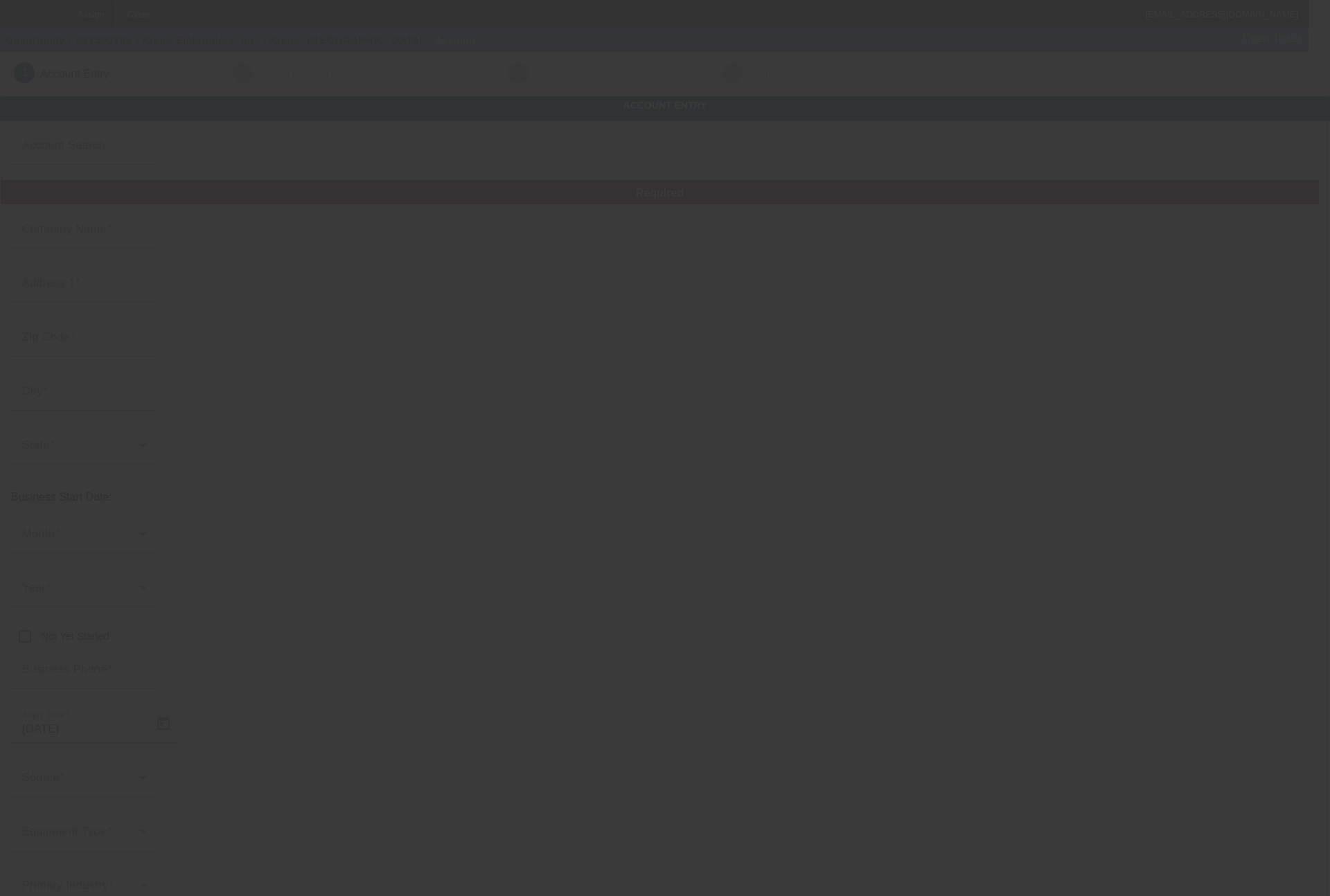
type input "[EMAIL_ADDRESS][DOMAIN_NAME]"
type input "Kings"
type input "830866084"
type input "Embroidery"
type input "[URL][DOMAIN_NAME]"
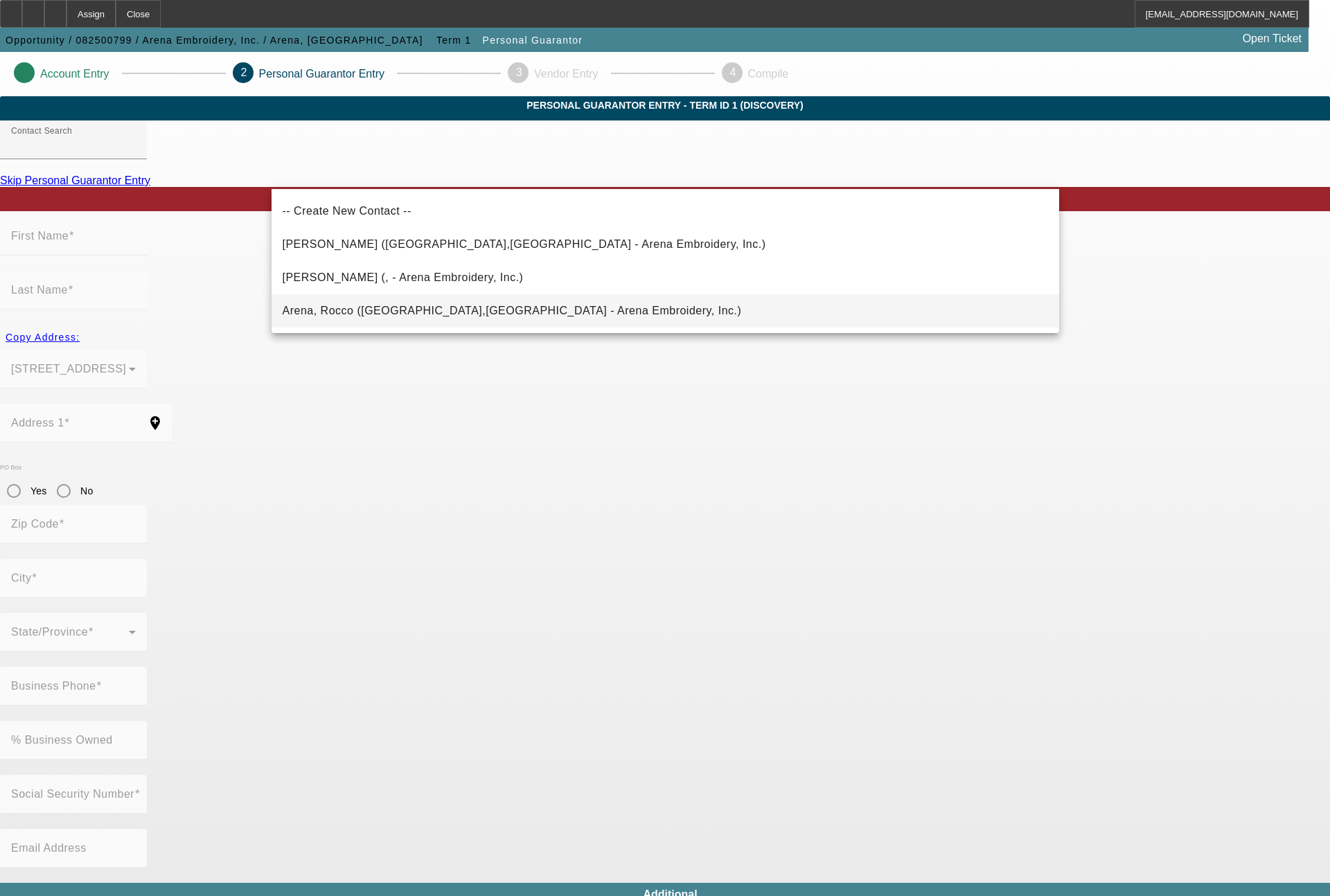
click at [384, 313] on span "Arena, Rocco ([GEOGRAPHIC_DATA],[GEOGRAPHIC_DATA] - Arena Embroidery, Inc.)" at bounding box center [512, 310] width 459 height 12
type input "Arena, Rocco ([GEOGRAPHIC_DATA],[GEOGRAPHIC_DATA] - Arena Embroidery, Inc.)"
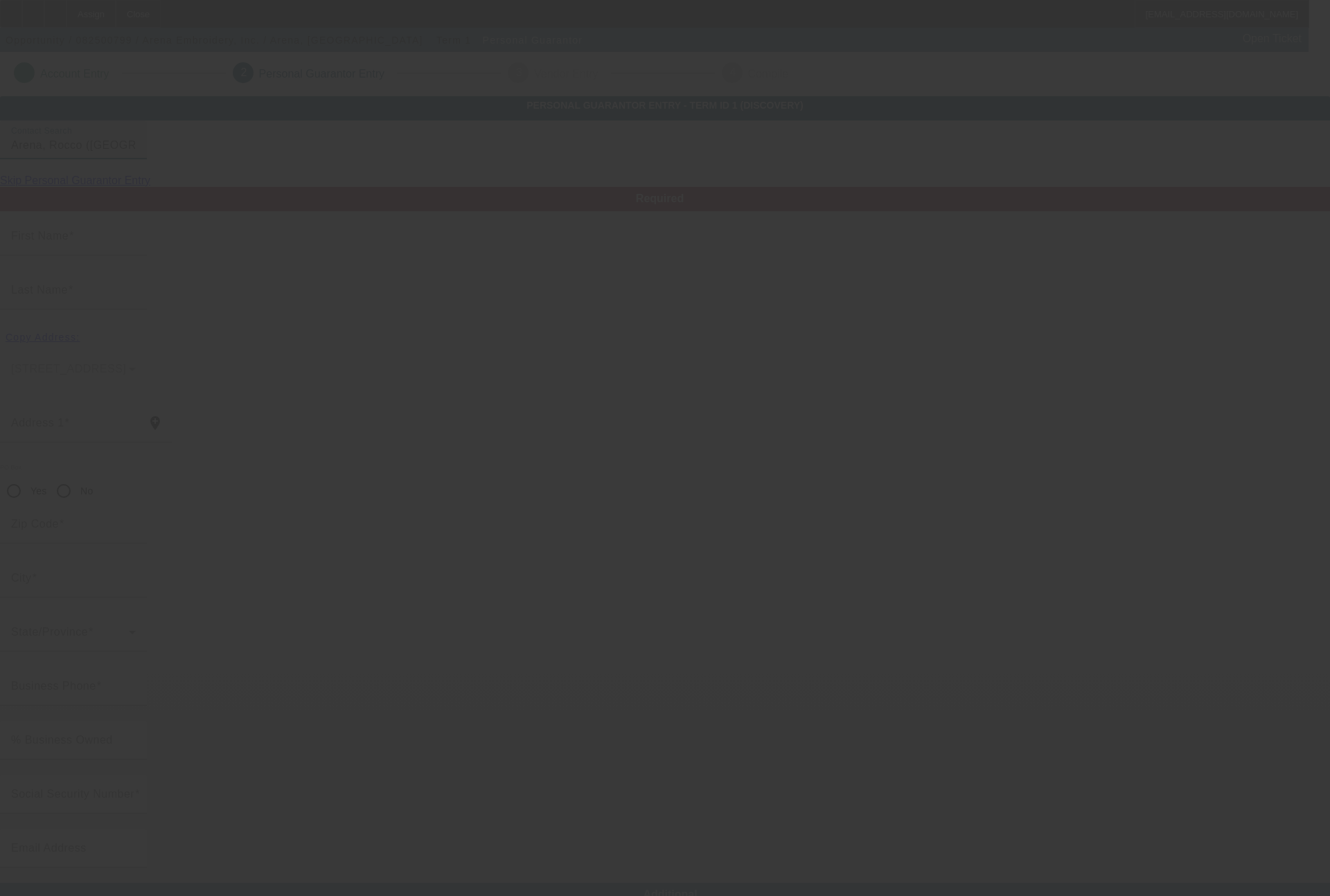
type input "[PERSON_NAME]"
type input "Arena"
type input "[STREET_ADDRESS]"
radio input "true"
type input "11206"
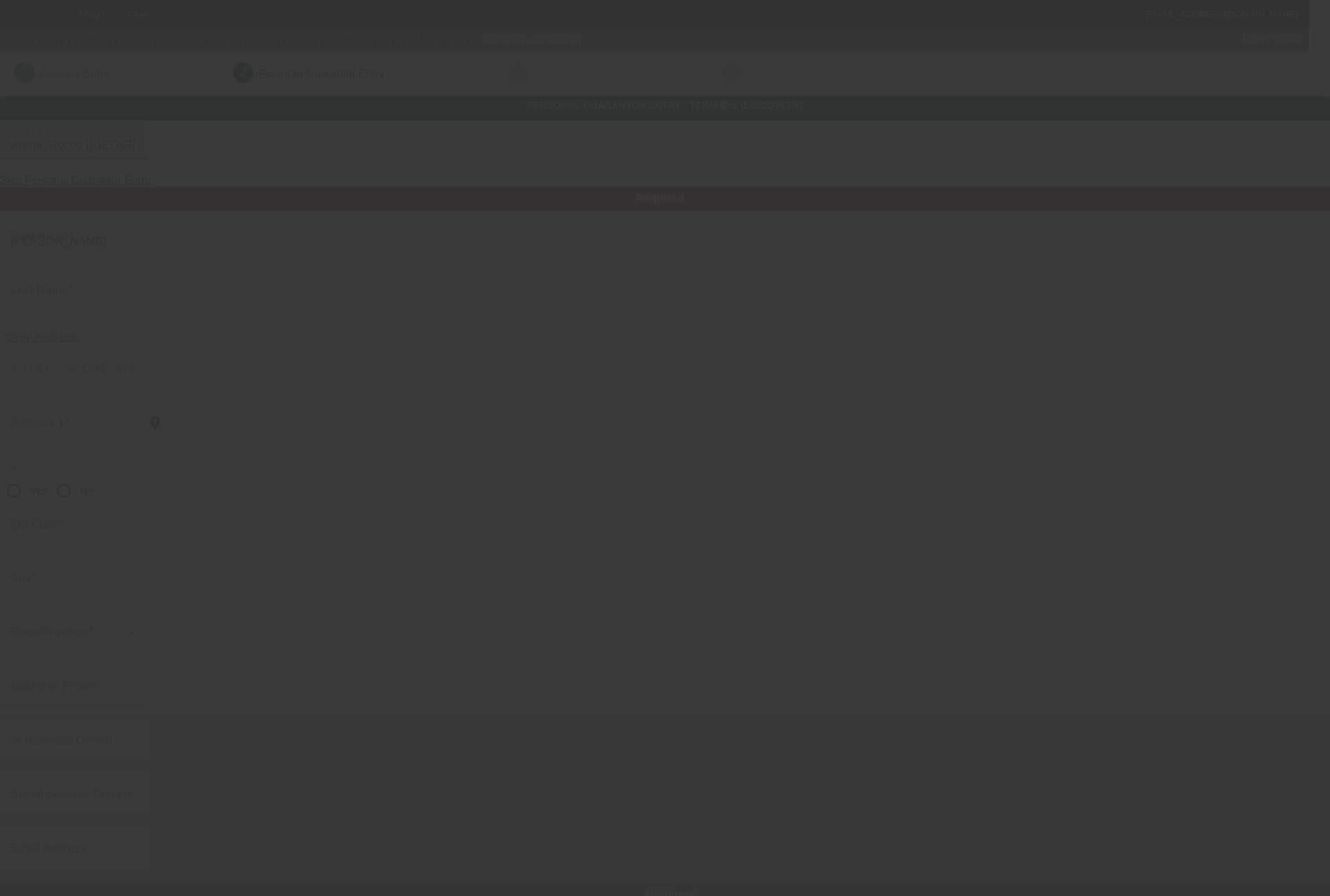
type input "[GEOGRAPHIC_DATA]"
type input "[PHONE_NUMBER]"
type input "100"
type input "164-70-9950"
type input "[EMAIL_ADDRESS][DOMAIN_NAME]"
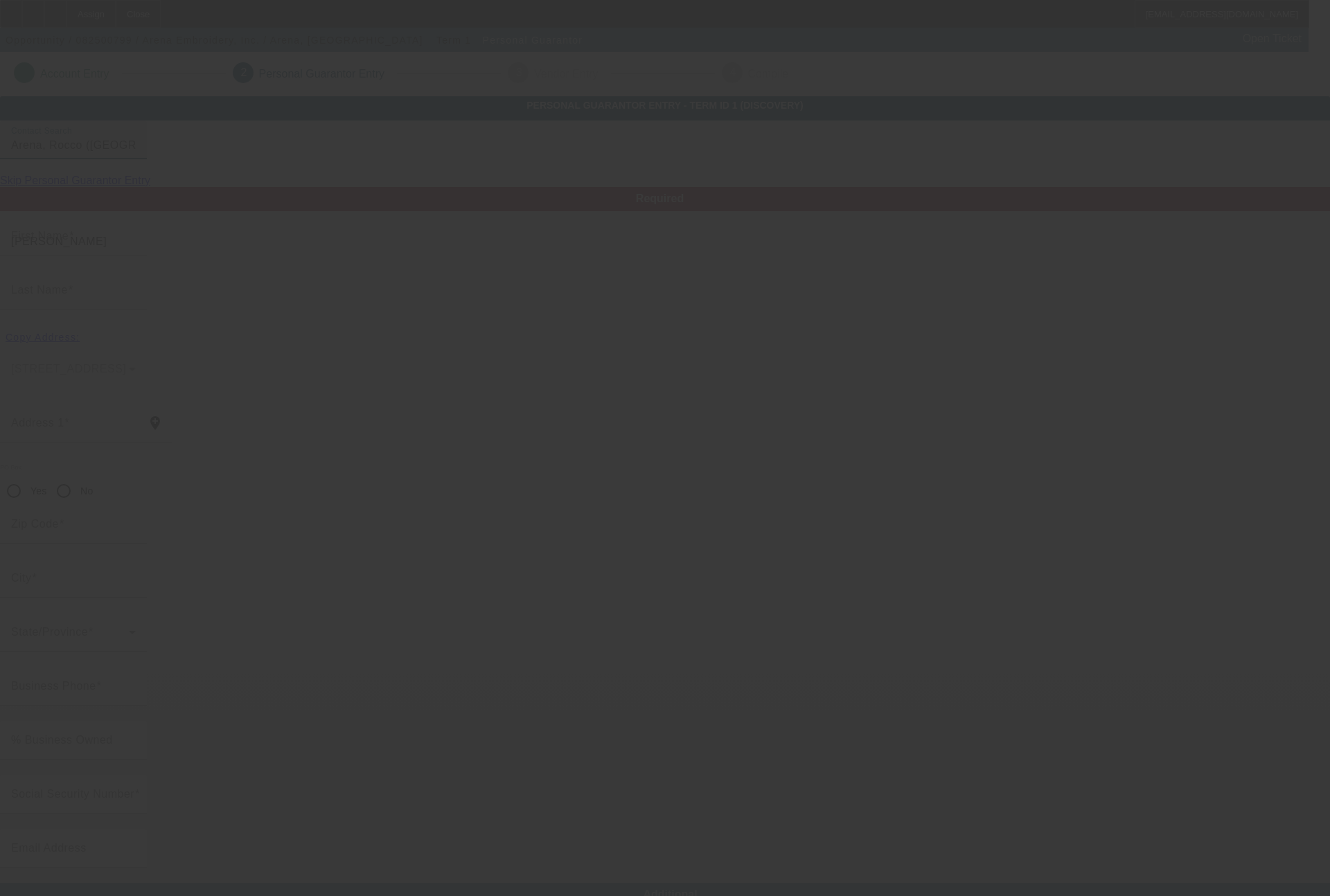
type input "[PHONE_NUMBER]"
type input "$175,000.00"
type input "$0.00"
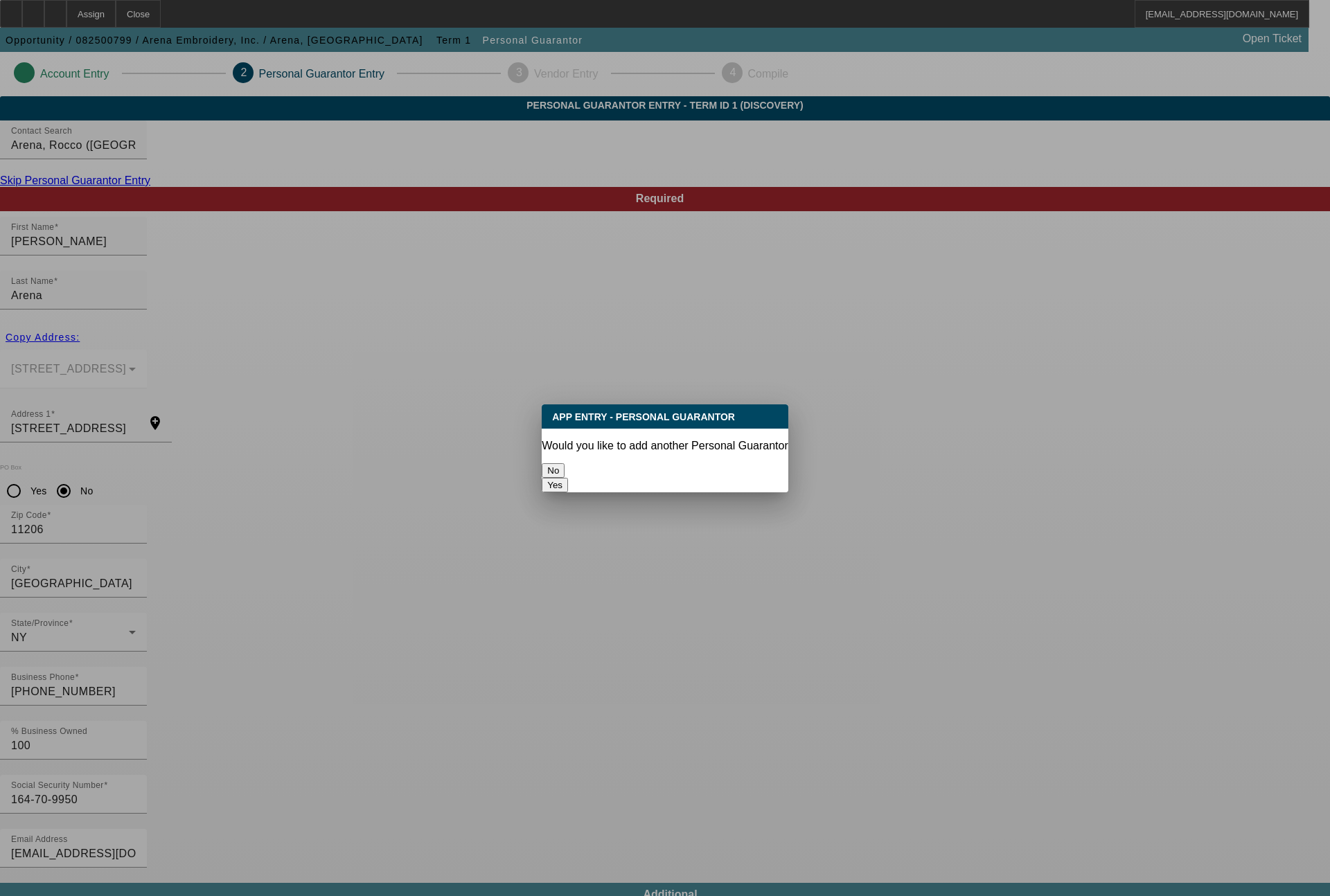
click at [564, 463] on button "No" at bounding box center [553, 470] width 23 height 14
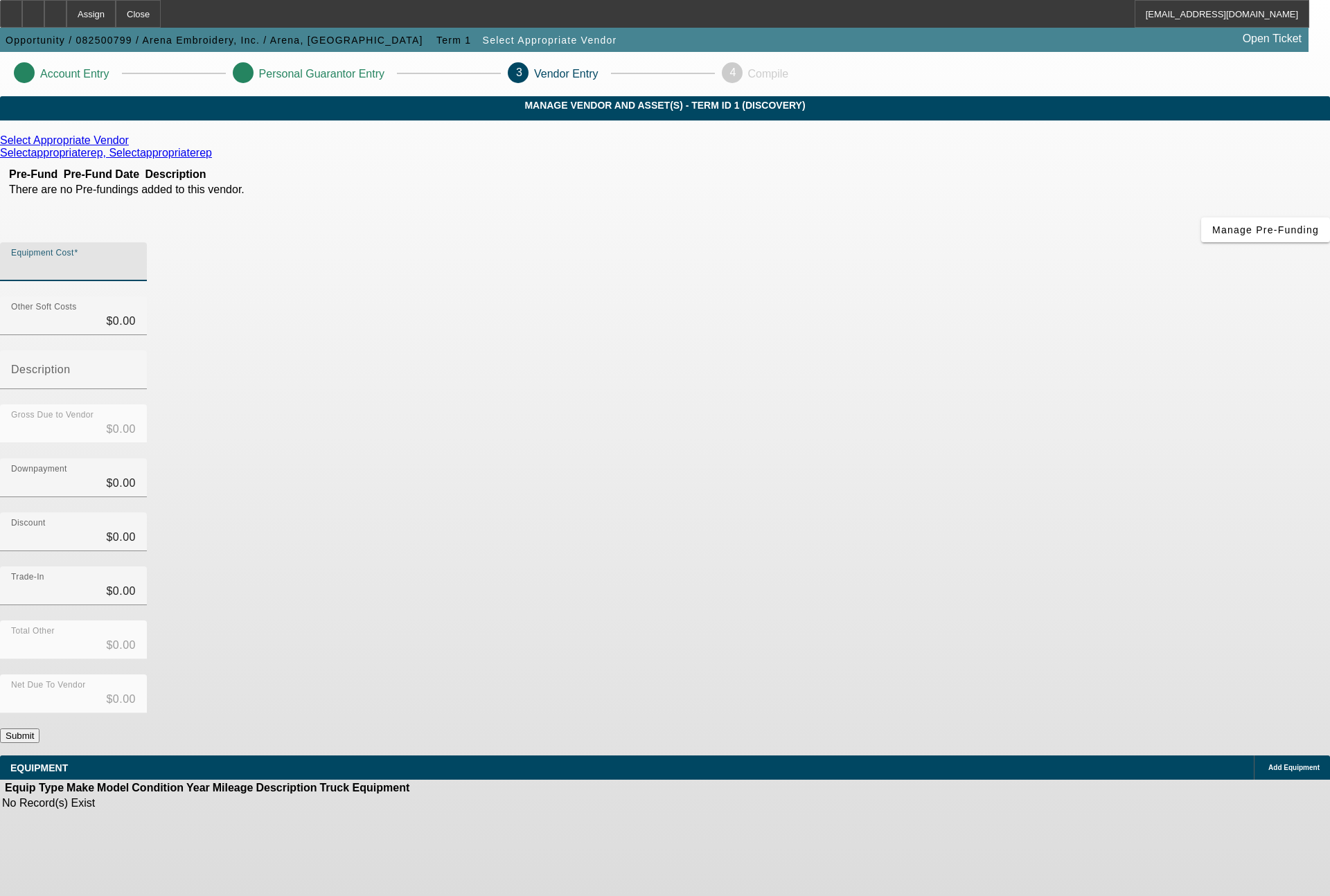
click at [136, 259] on input "Equipment Cost" at bounding box center [73, 267] width 125 height 16
type input "8"
type input "$8.00"
type input "80"
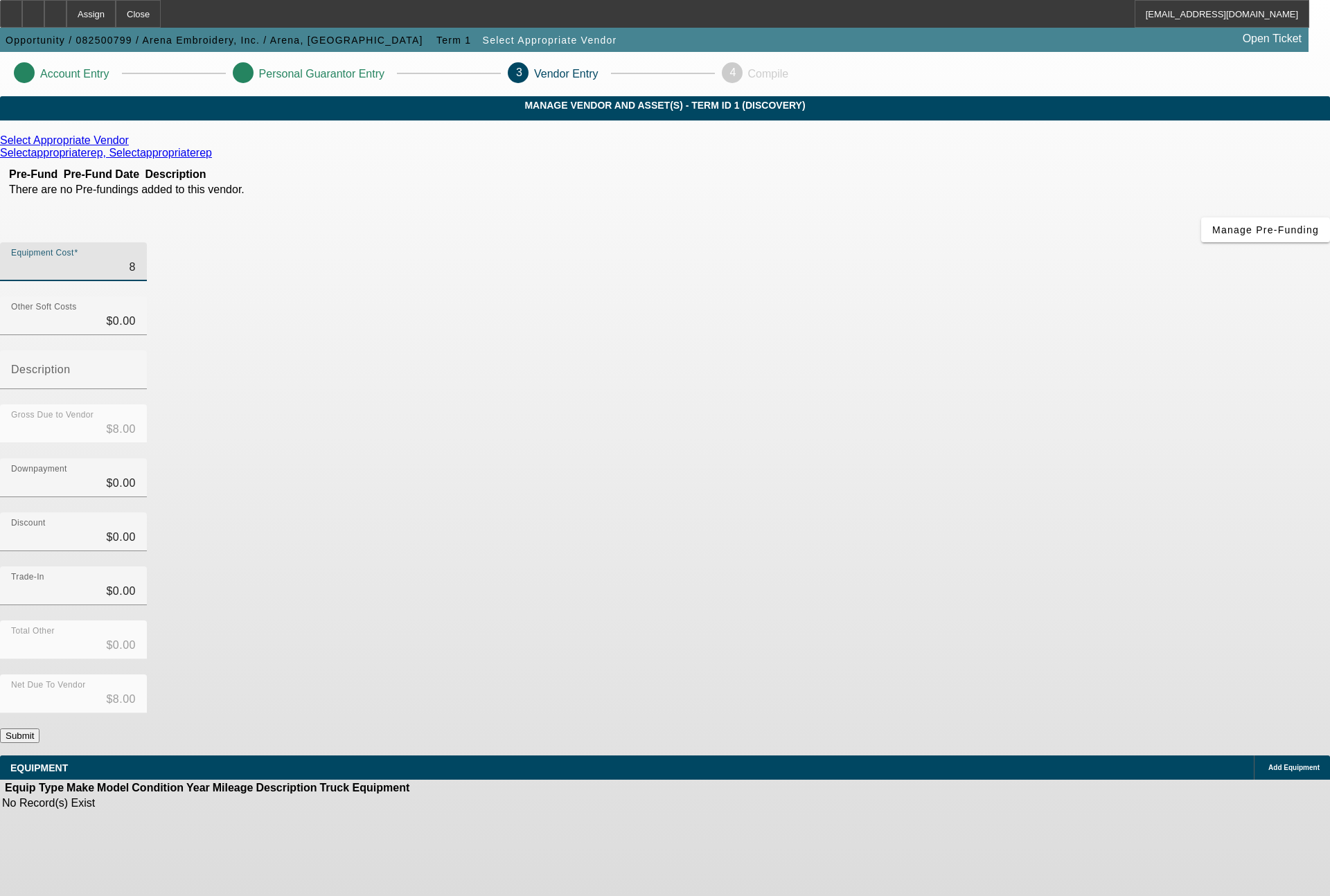
type input "$80.00"
type input "800"
type input "$800.00"
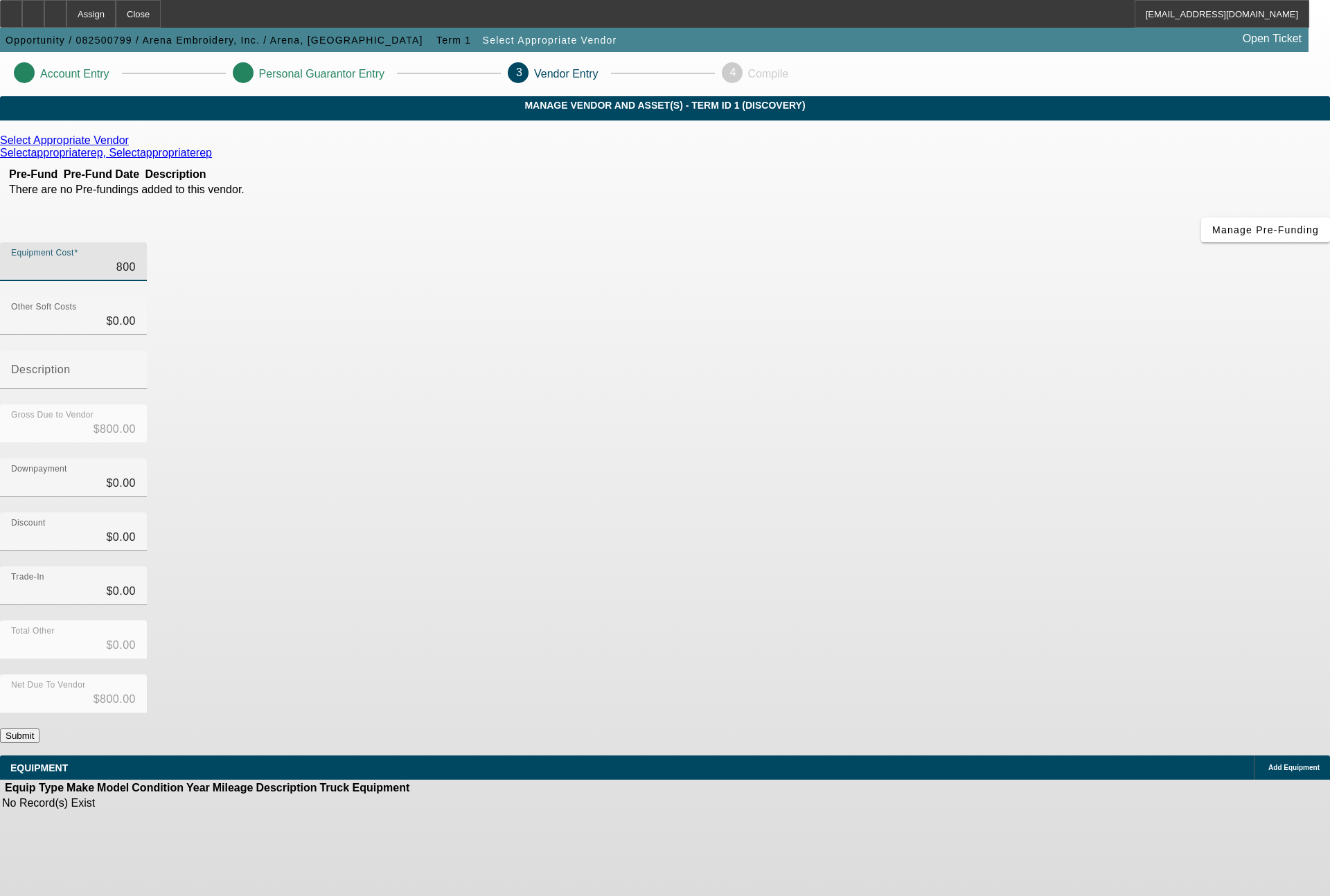
type input "8000"
type input "$8,000.00"
type input "80000"
type input "$80,000.00"
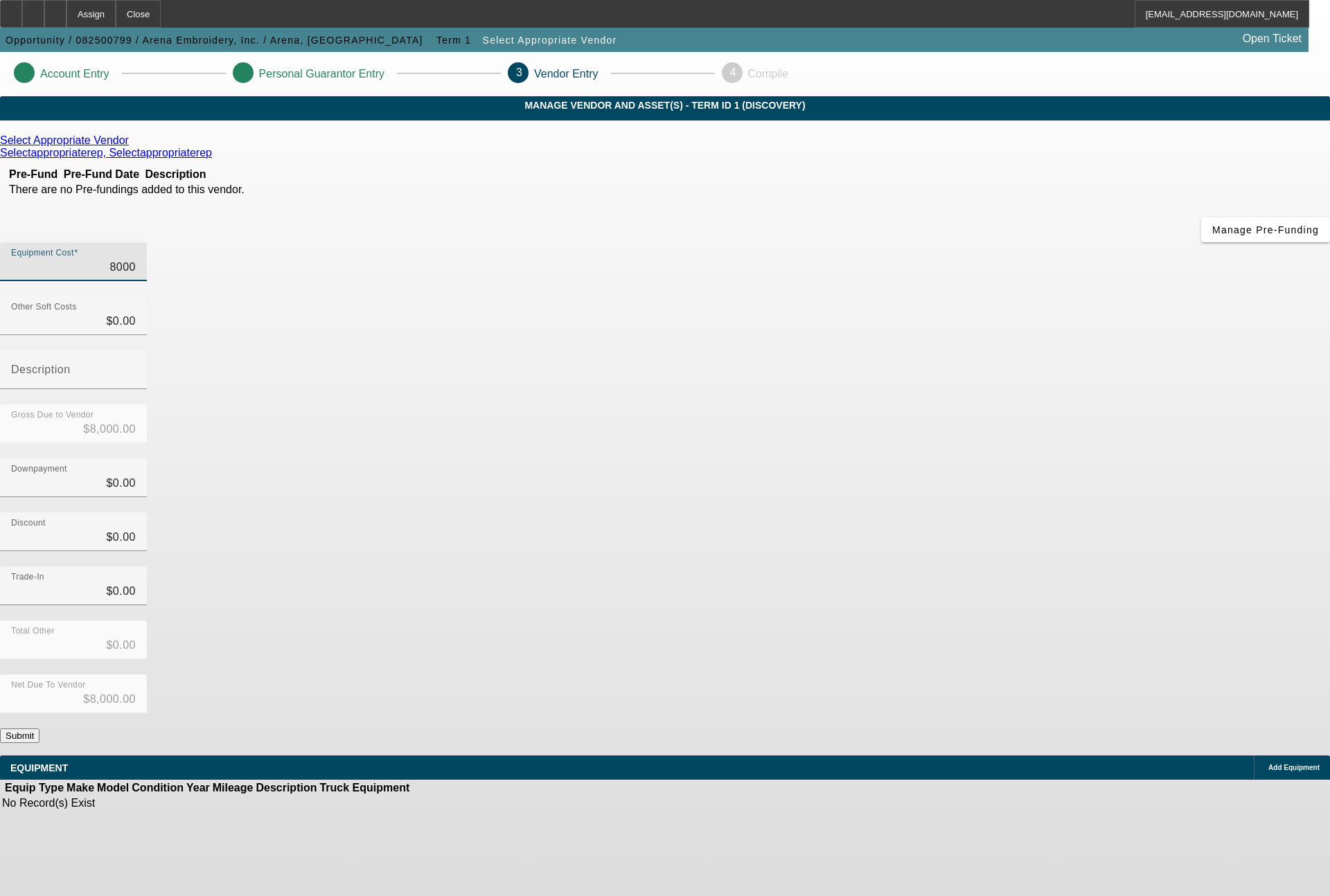
type input "$80,000.00"
click at [40, 728] on button "Submit" at bounding box center [19, 735] width 40 height 14
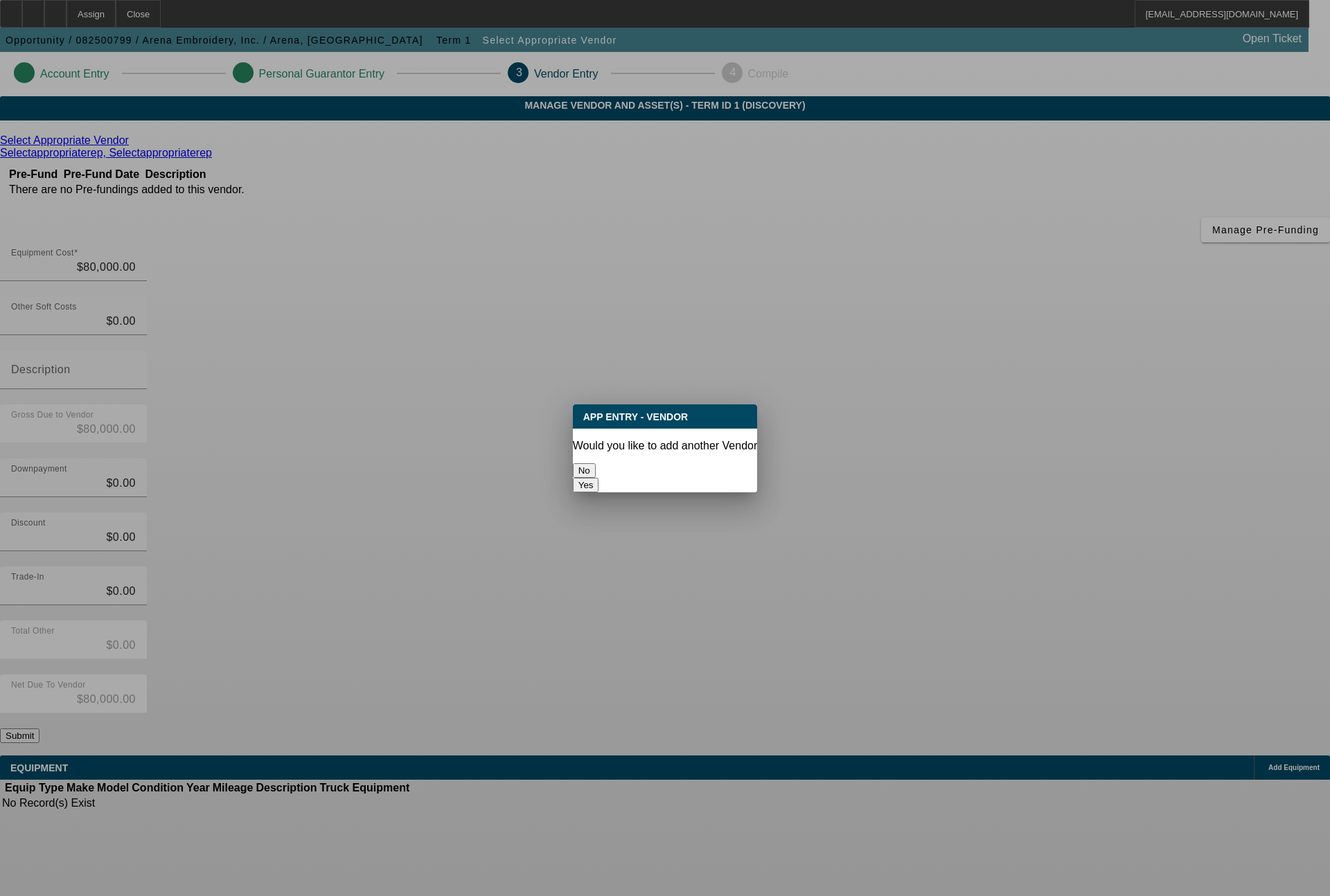
click at [596, 466] on button "No" at bounding box center [584, 470] width 23 height 14
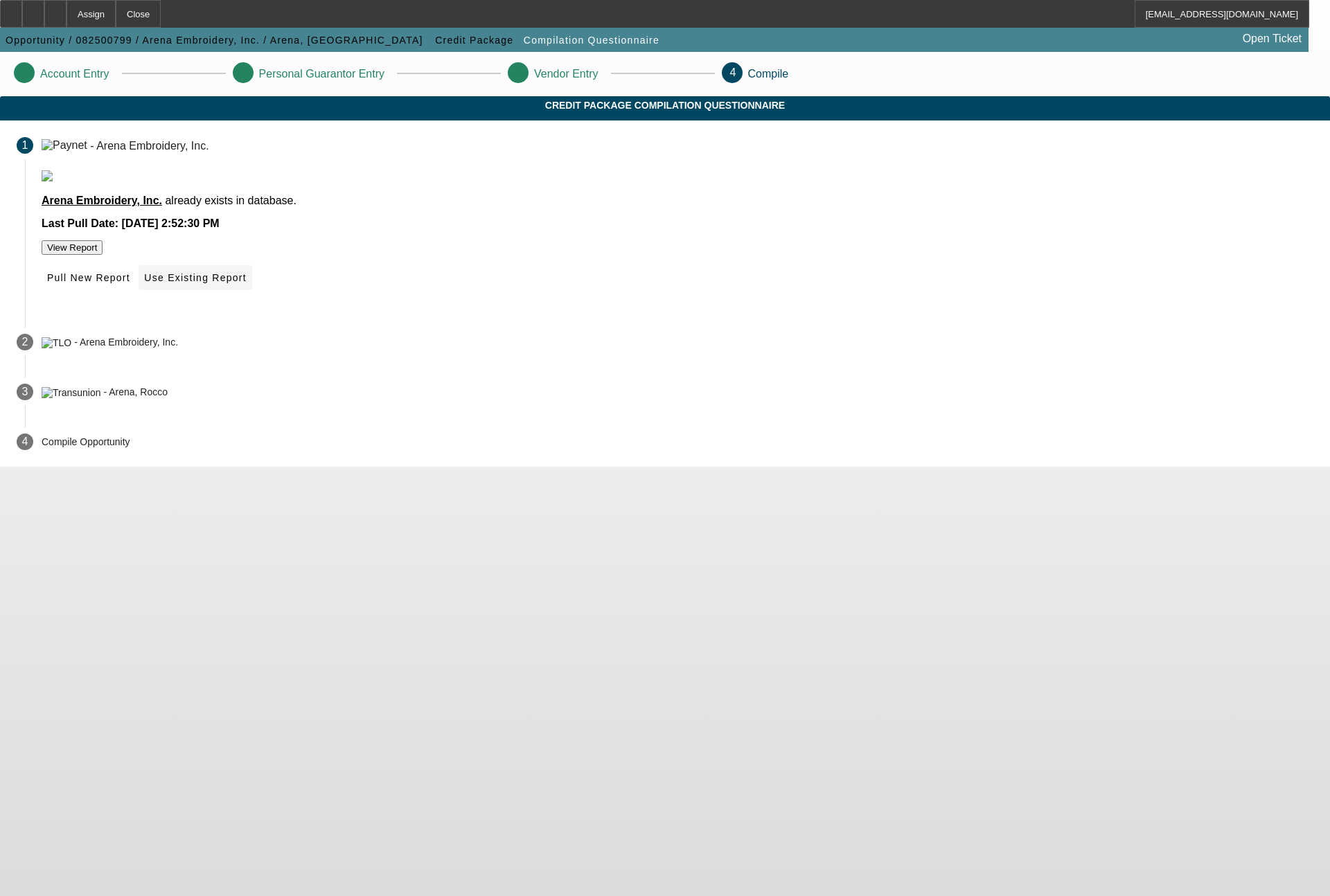
click at [246, 283] on span "Use Existing Report" at bounding box center [195, 278] width 102 height 11
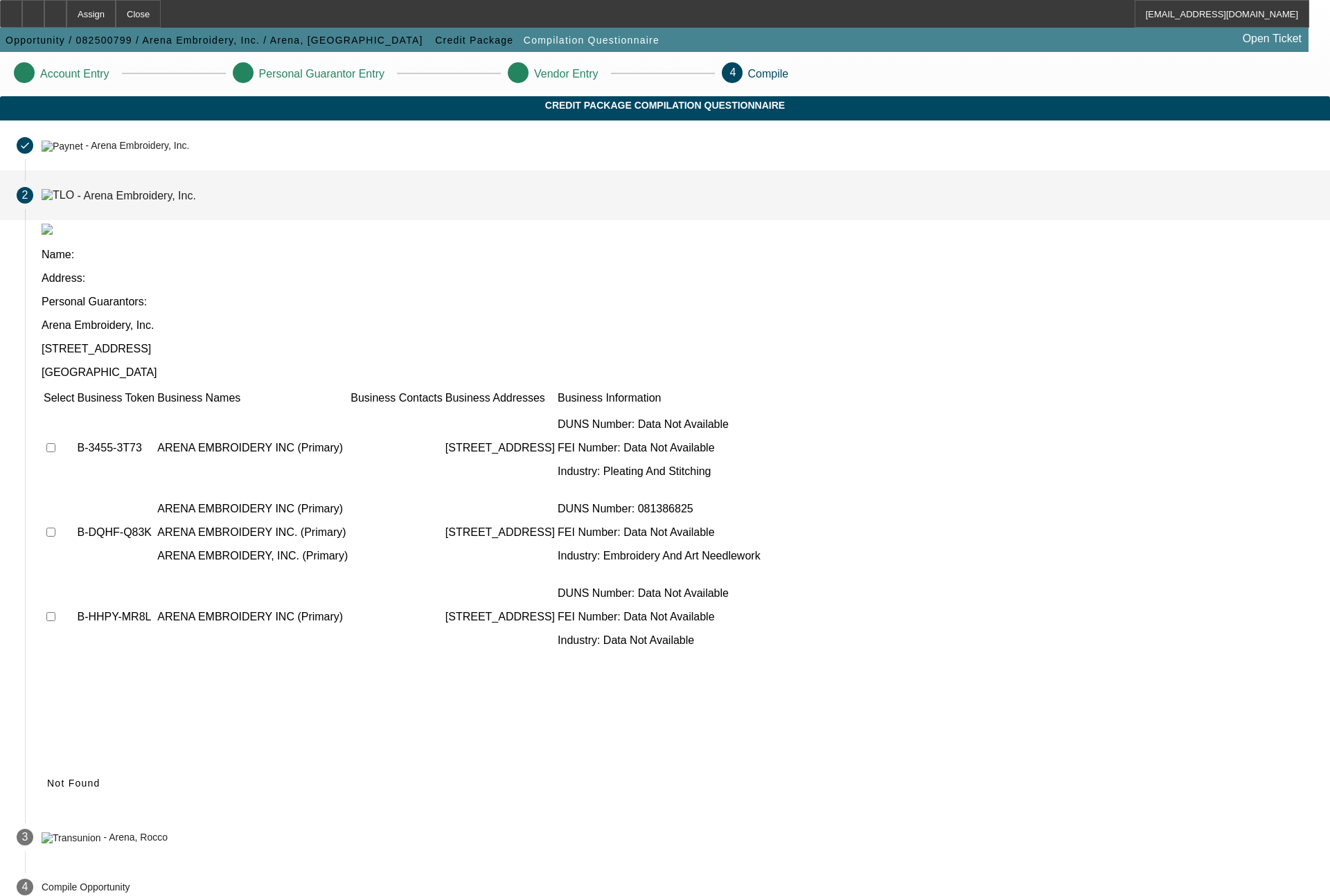
click at [75, 407] on td at bounding box center [59, 448] width 32 height 83
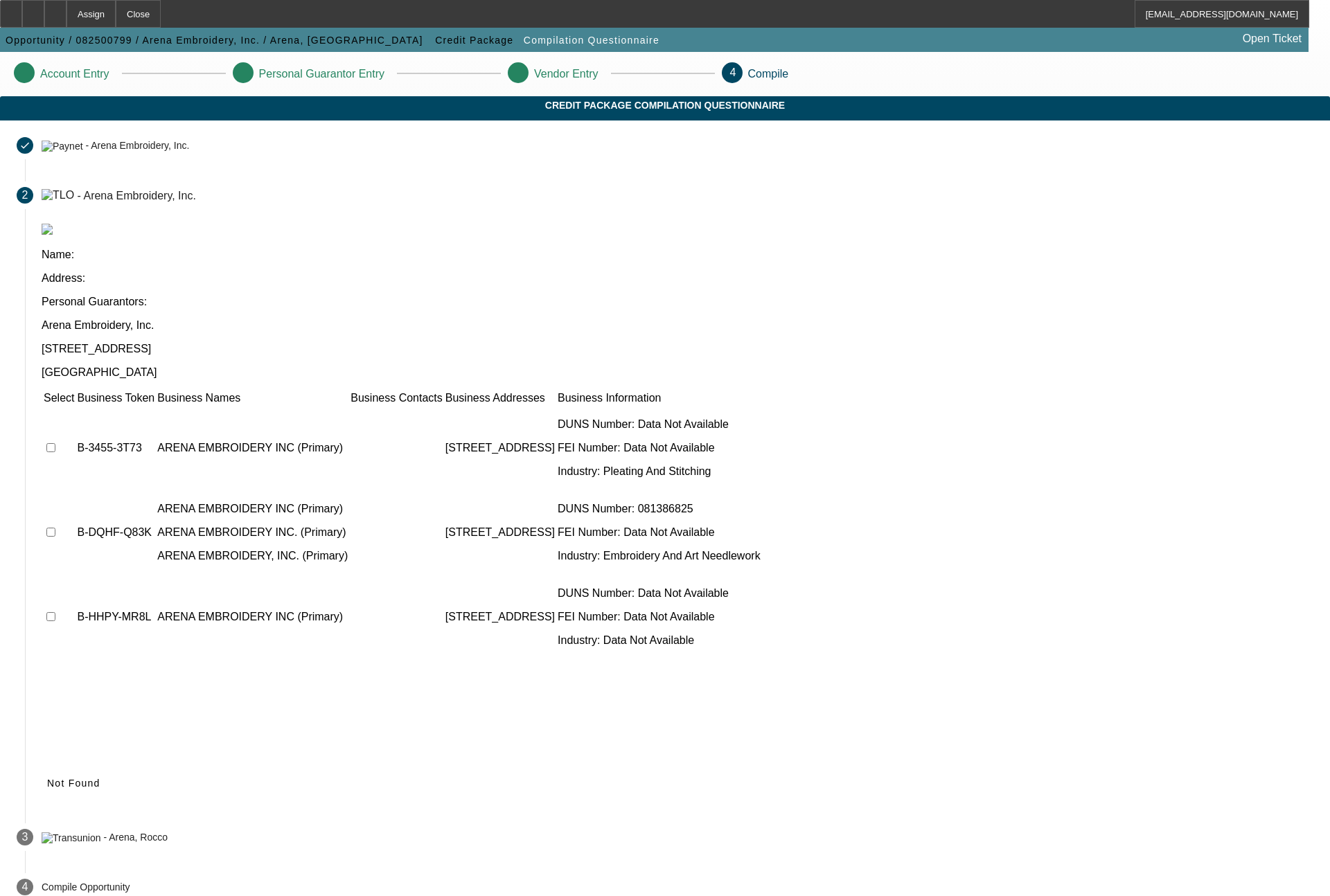
click at [75, 407] on td at bounding box center [59, 448] width 32 height 83
click at [55, 443] on input "checkbox" at bounding box center [51, 448] width 9 height 9
checkbox input "true"
click at [55, 527] on input "checkbox" at bounding box center [51, 532] width 9 height 9
checkbox input "true"
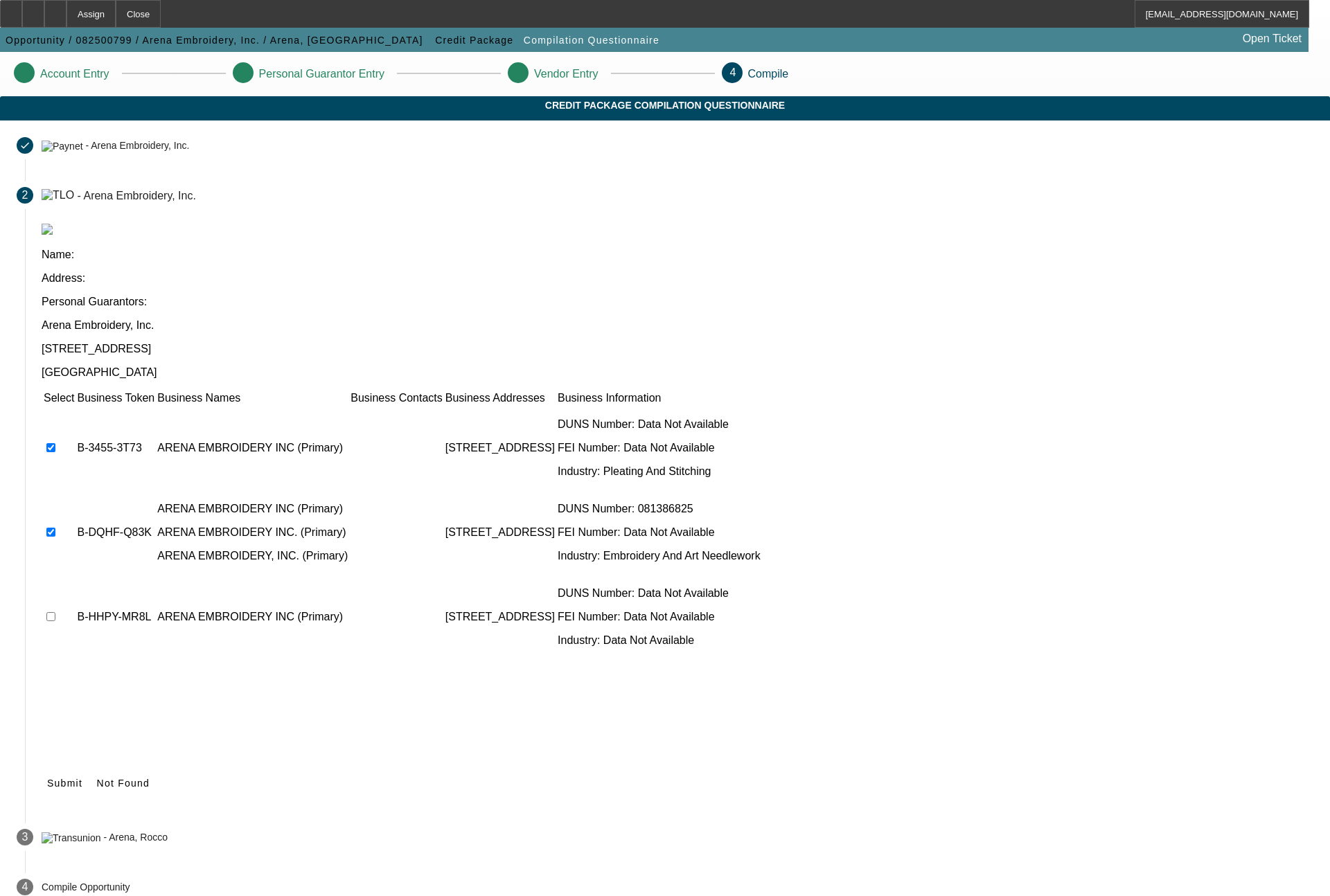
click at [55, 612] on input "checkbox" at bounding box center [51, 616] width 9 height 9
checkbox input "true"
click at [47, 777] on icon at bounding box center [47, 783] width 0 height 11
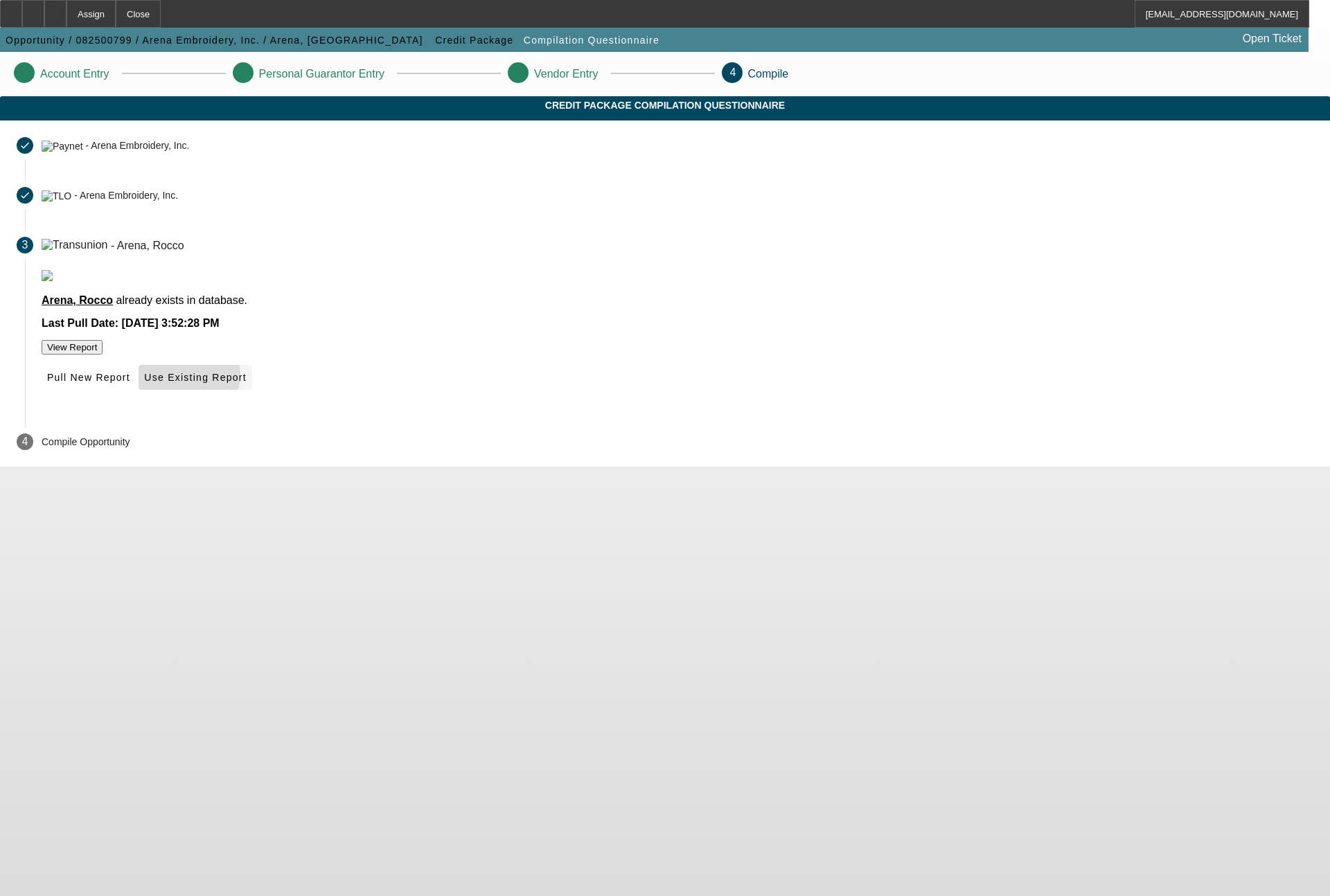
click at [246, 383] on span "Use Existing Report" at bounding box center [195, 377] width 102 height 11
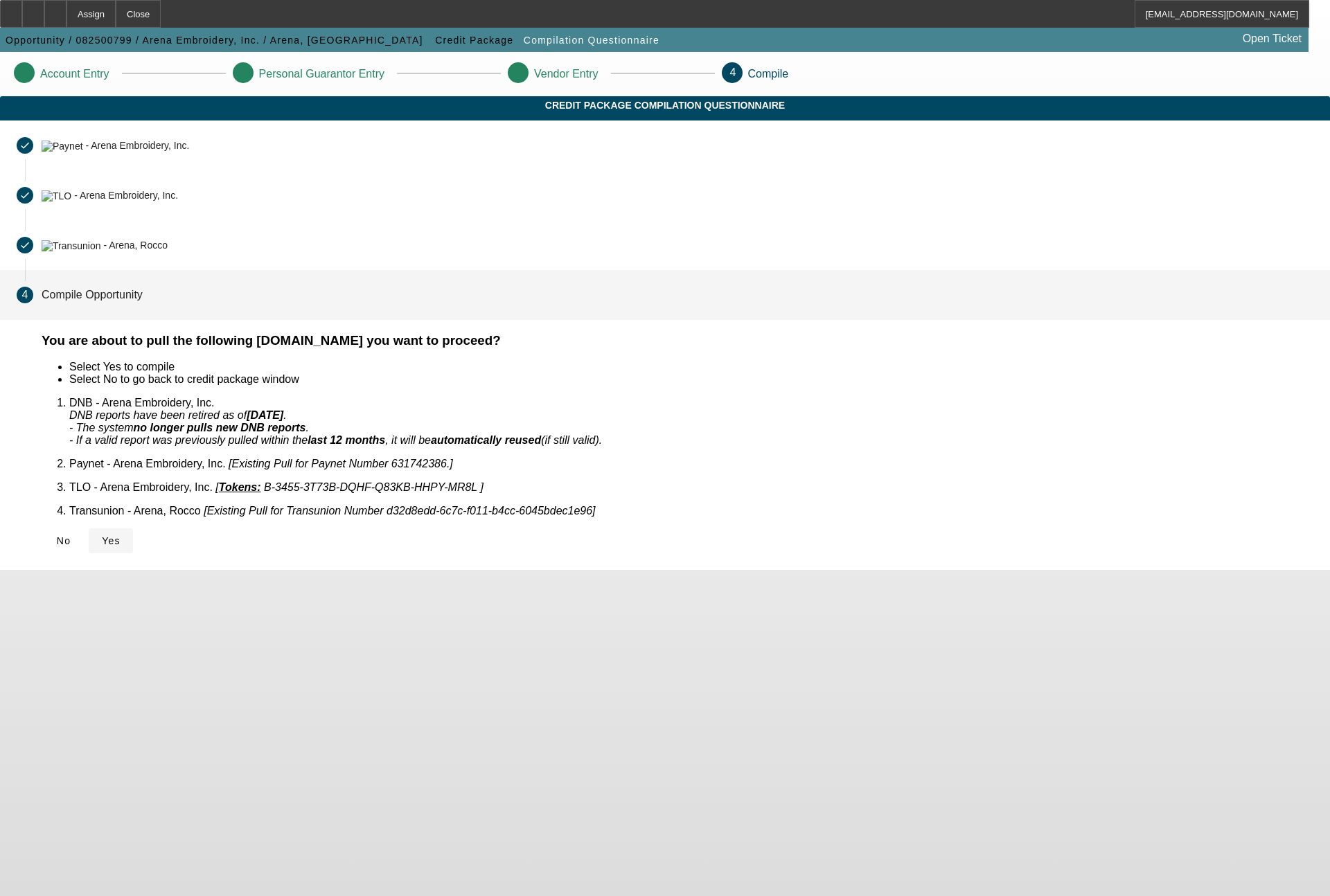
click at [120, 535] on span "Yes" at bounding box center [110, 540] width 19 height 11
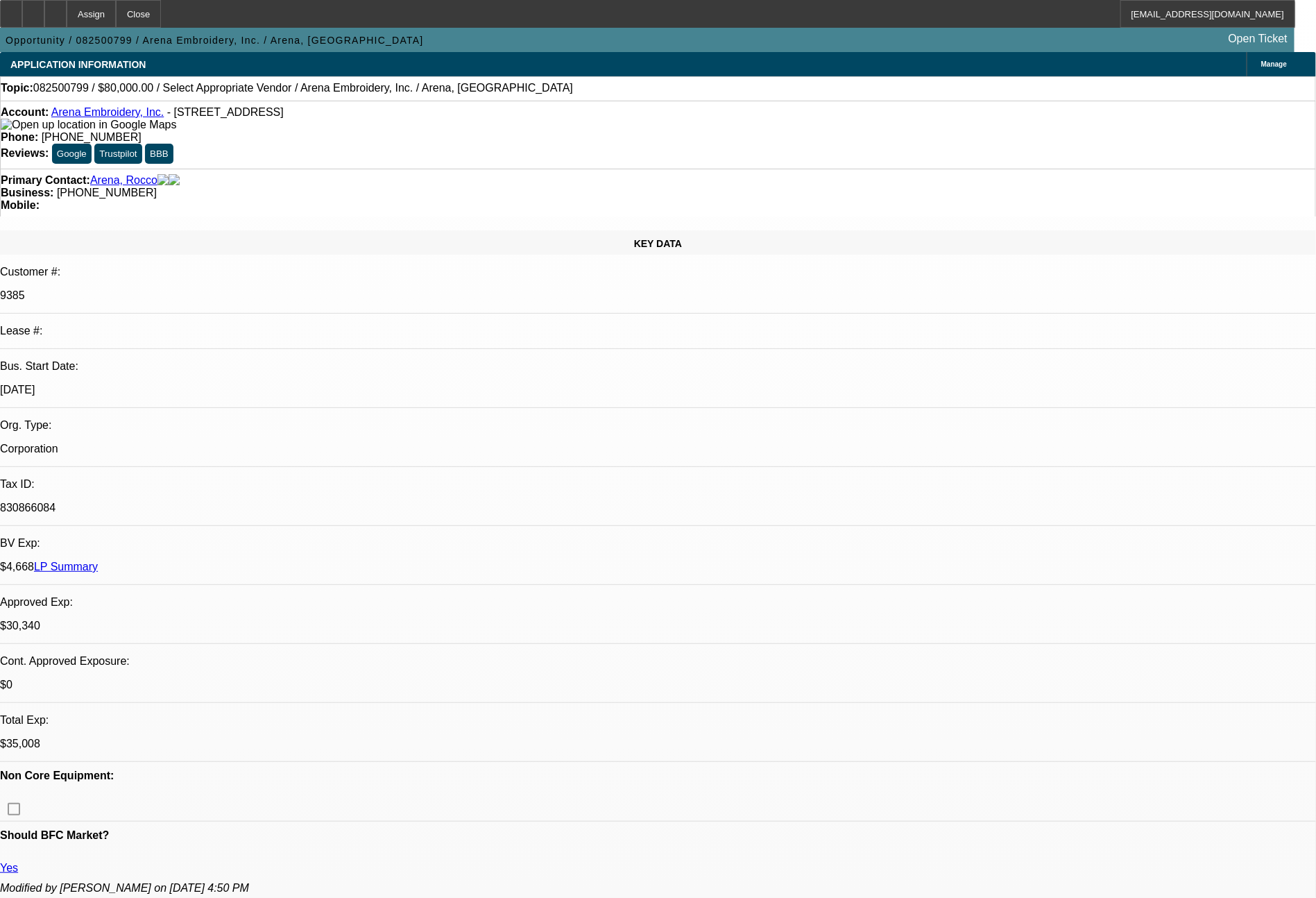
select select "0"
select select "2"
select select "0.1"
select select "2"
select select "4"
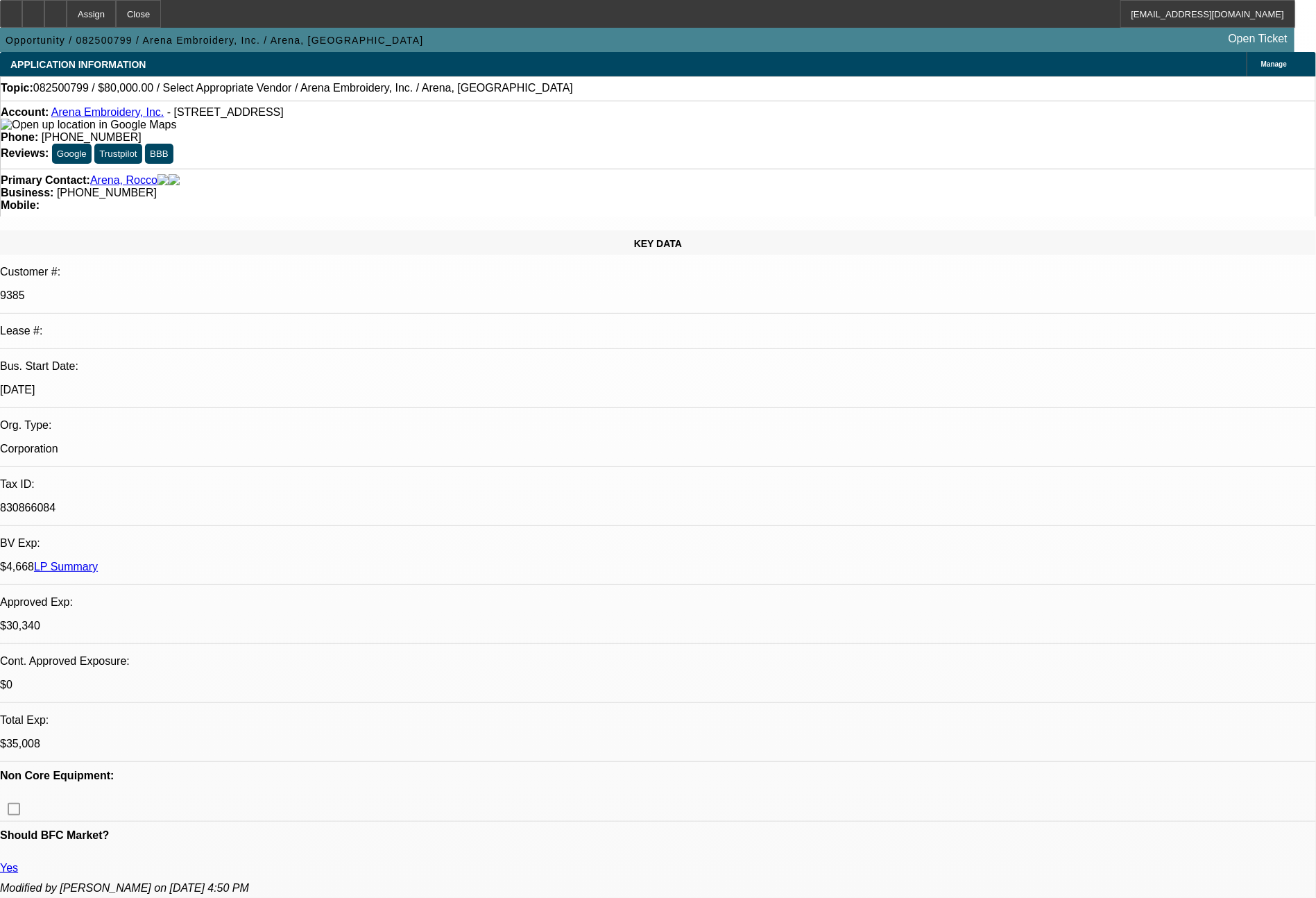
select select "1"
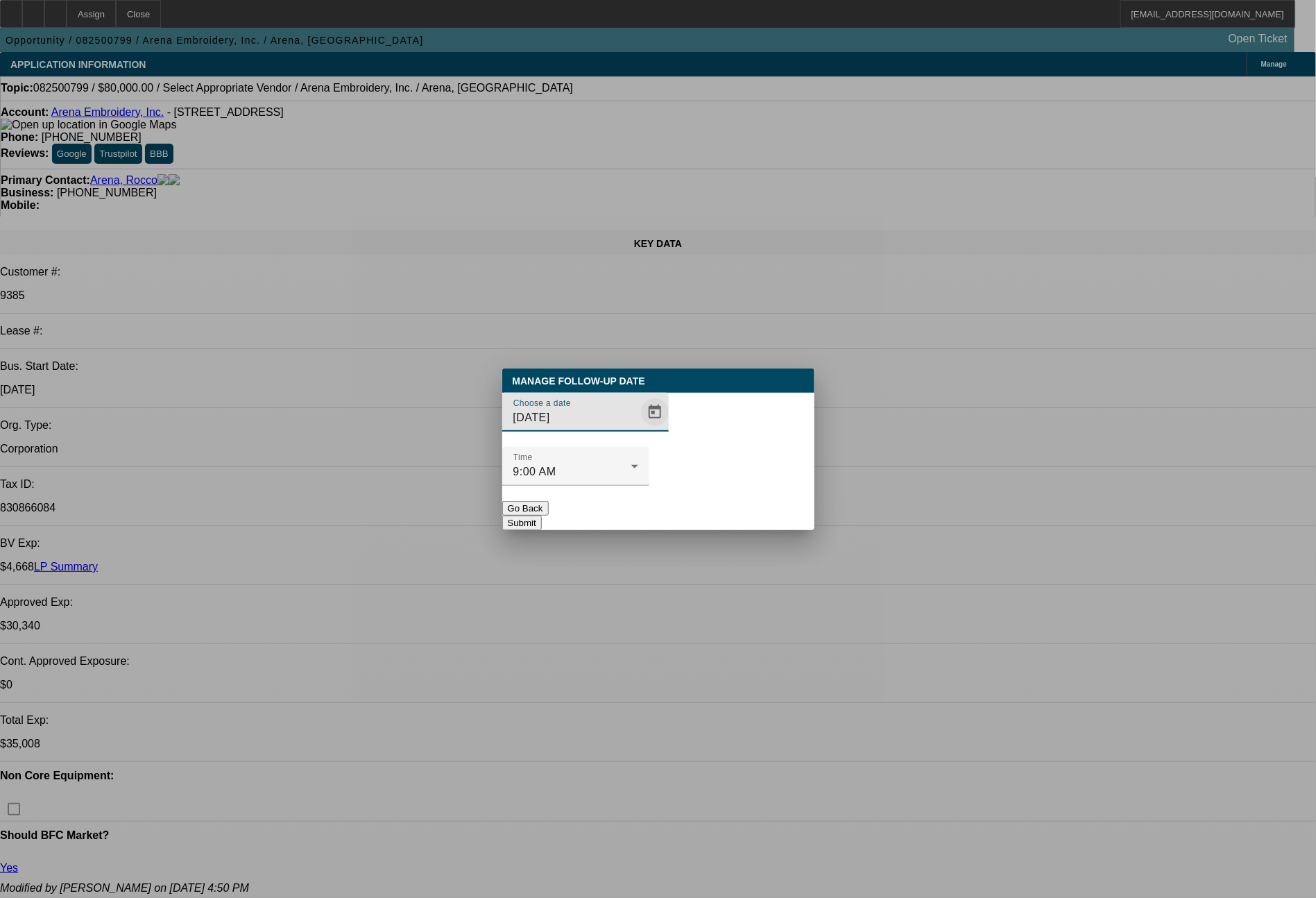
click at [639, 428] on span "Open calendar" at bounding box center [655, 412] width 34 height 34
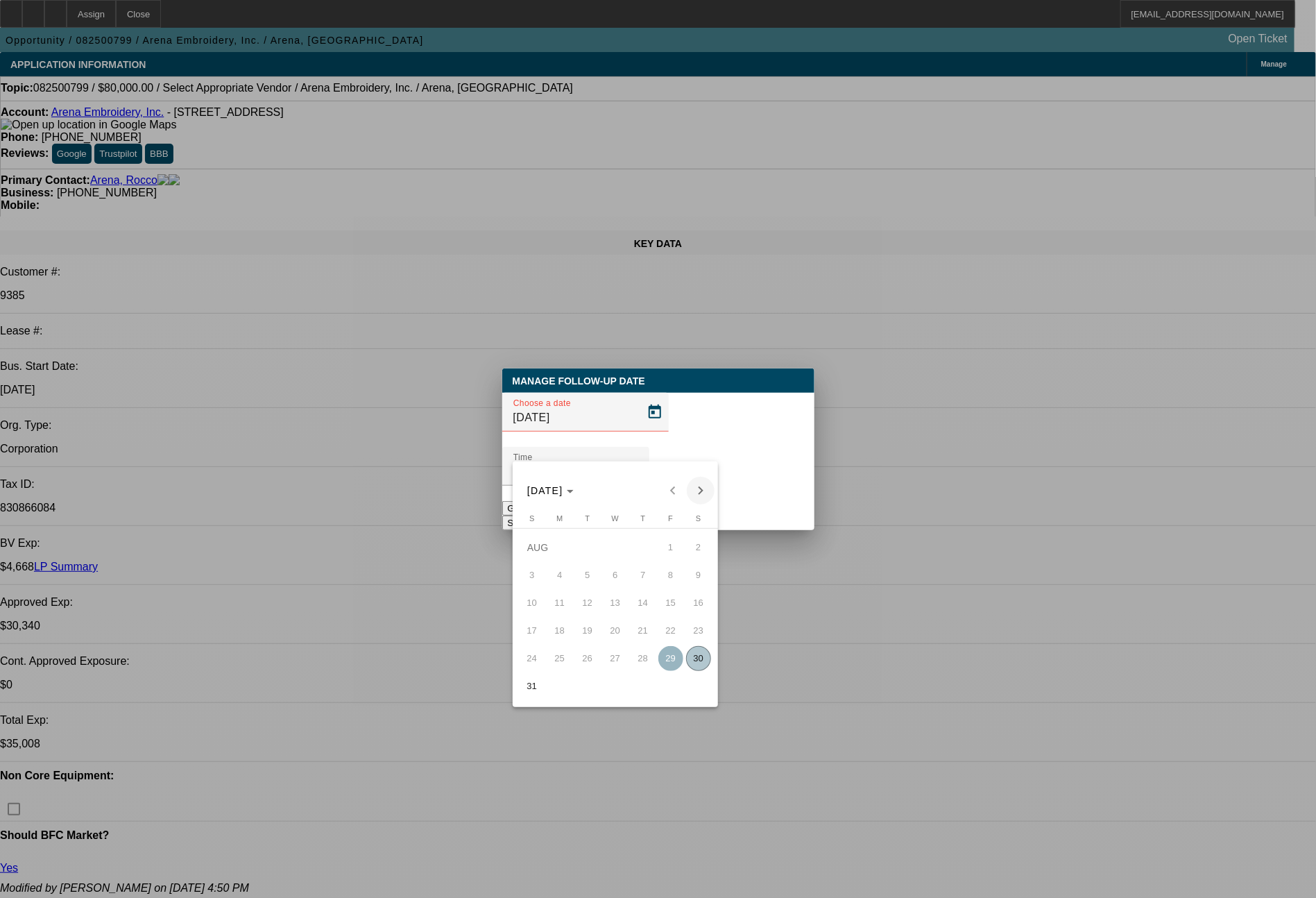
click at [704, 489] on span "Next month" at bounding box center [701, 490] width 28 height 28
click at [673, 574] on span "5" at bounding box center [671, 575] width 25 height 25
type input "9/5/2025"
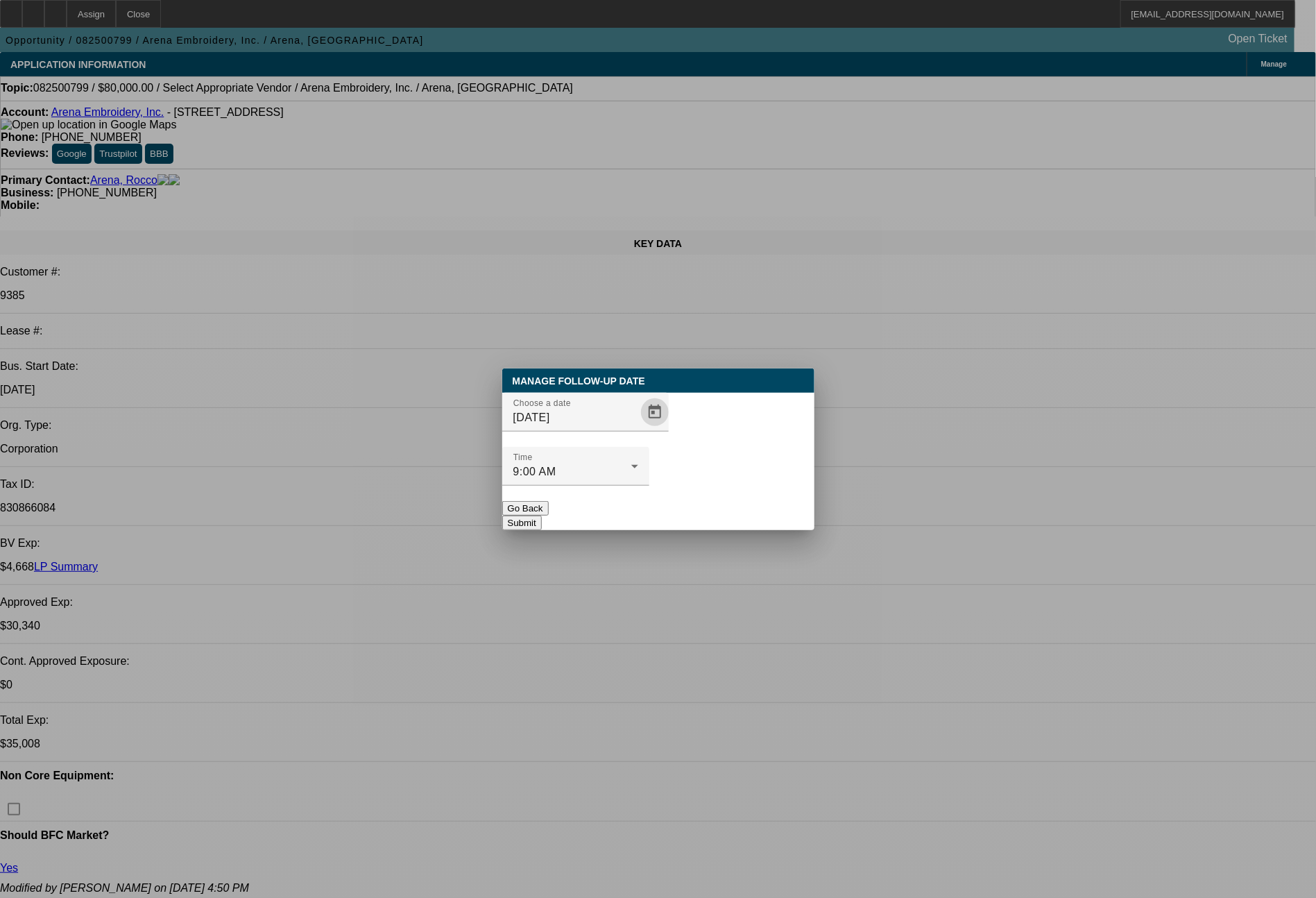
click at [542, 515] on button "Submit" at bounding box center [522, 522] width 40 height 14
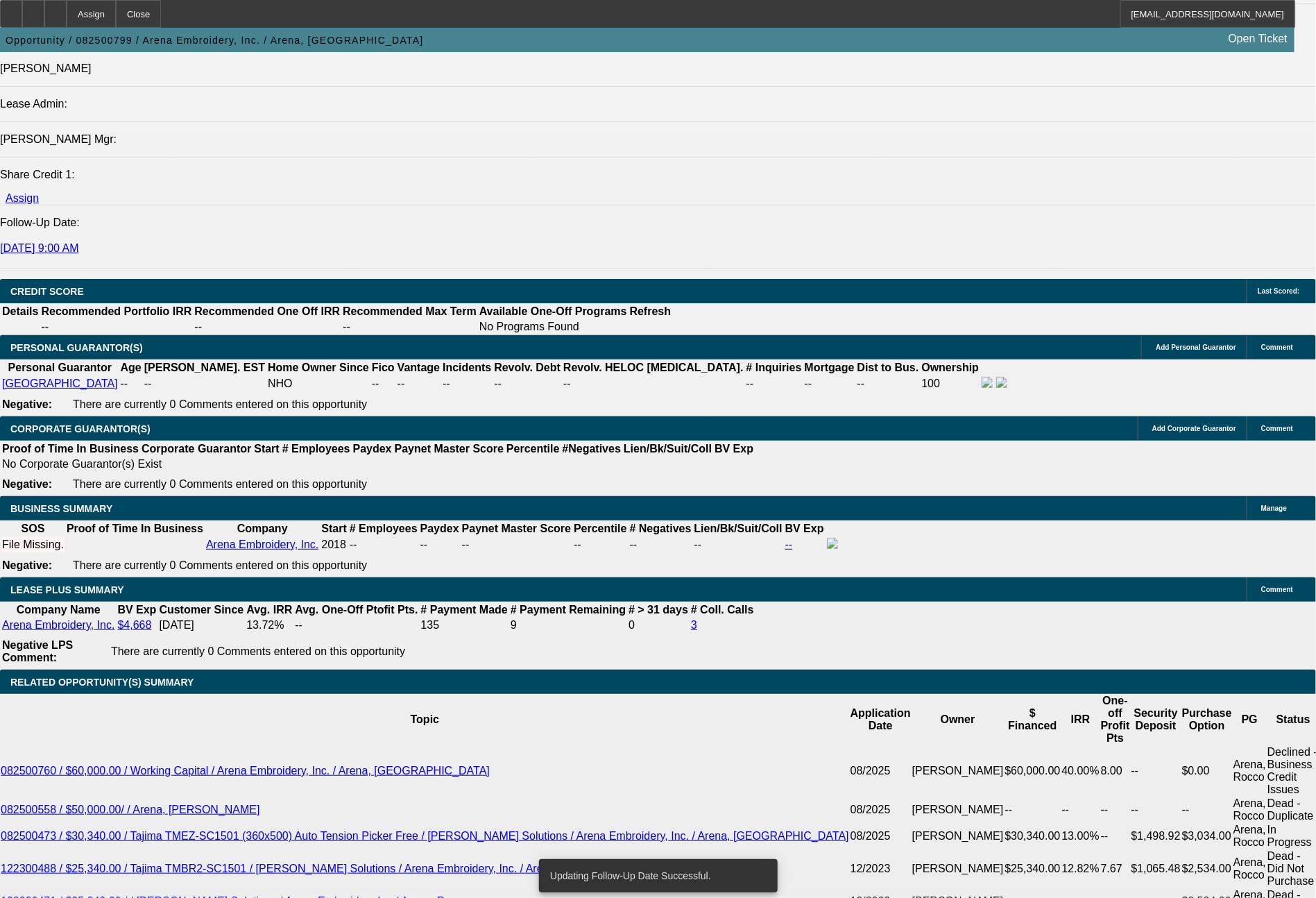
scroll to position [1876, 0]
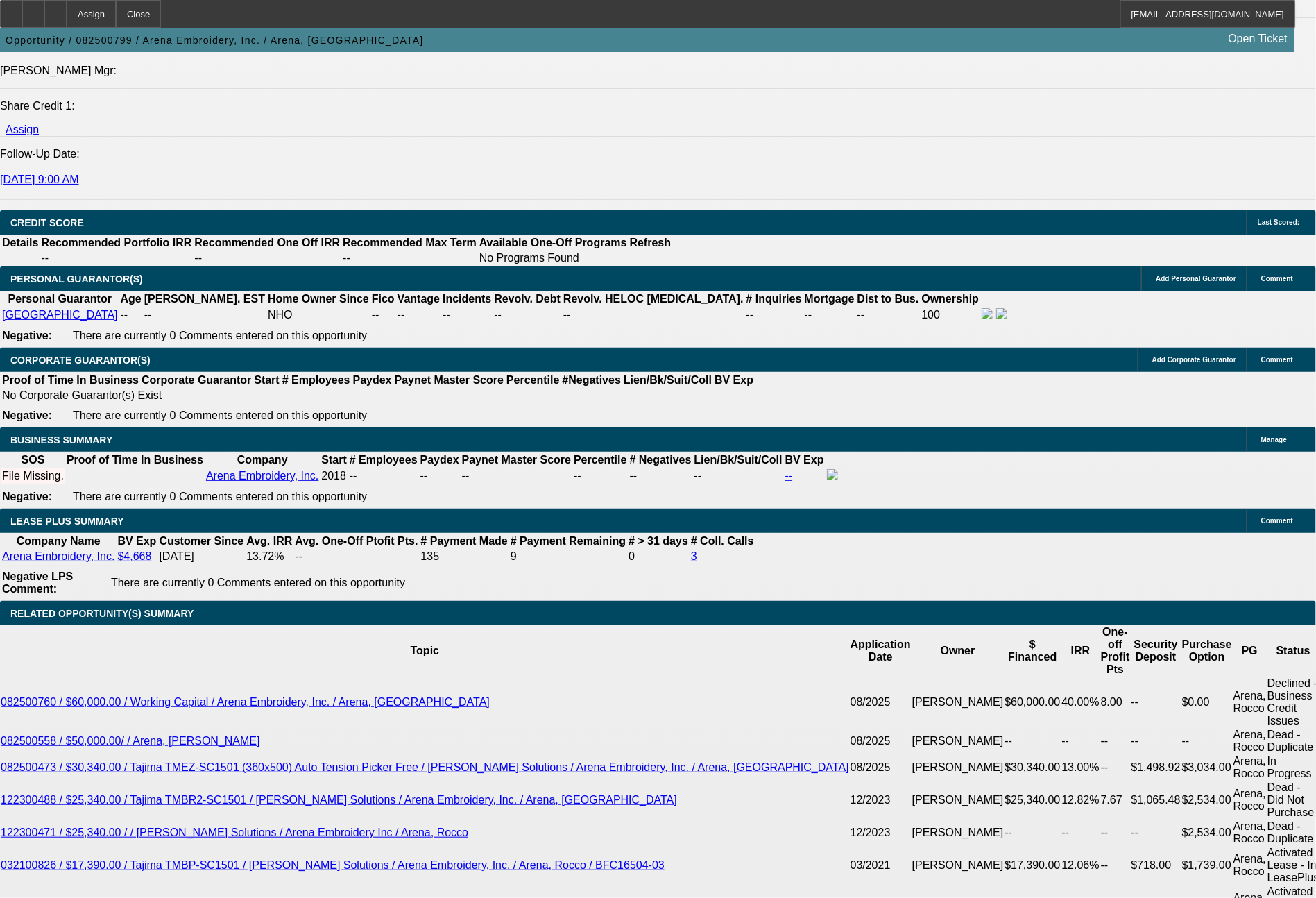
type input "$17,500.00"
type input "60"
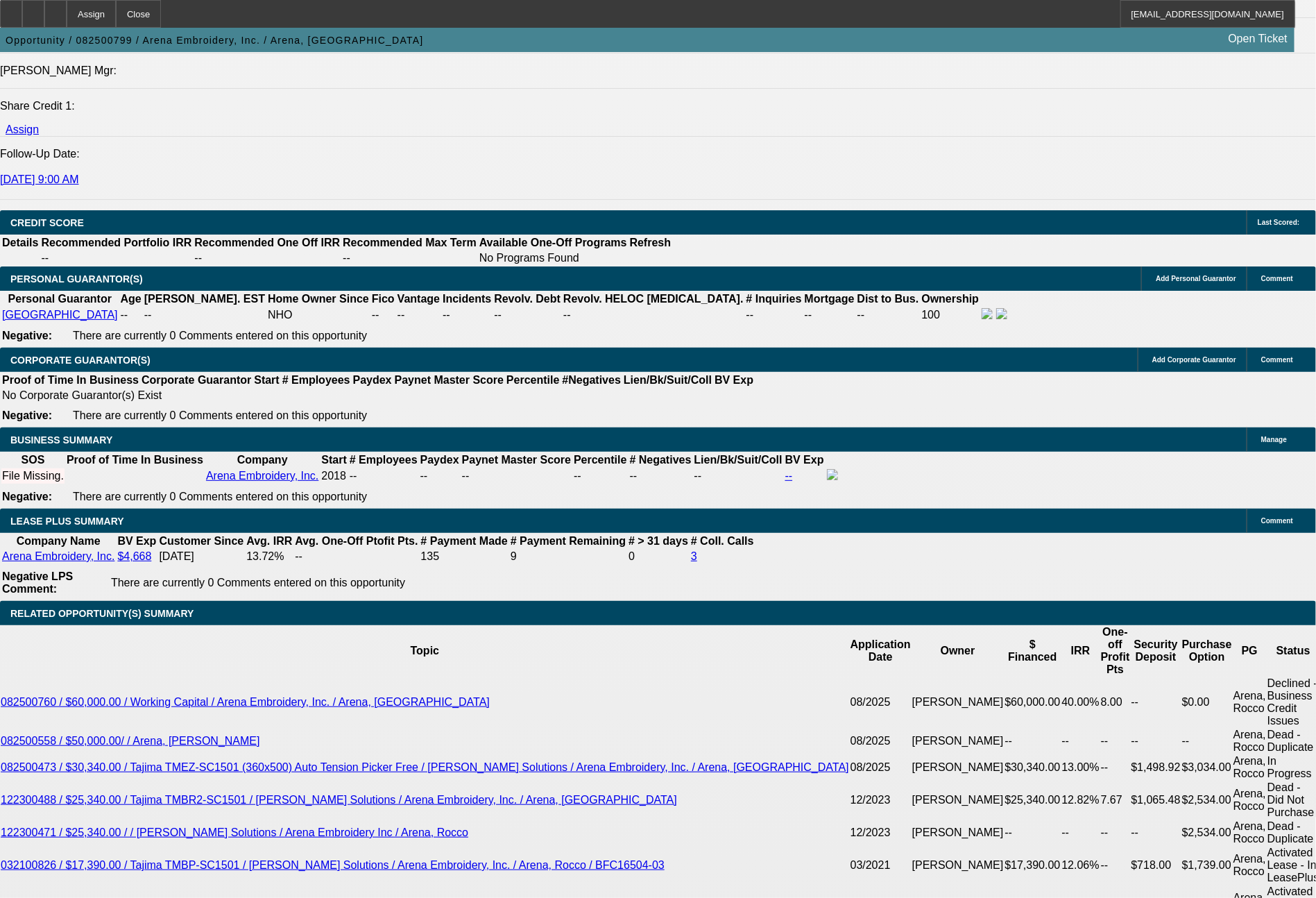
type input "1397"
type input "$2,794.00"
type input "12.2"
type input "$1,397.00"
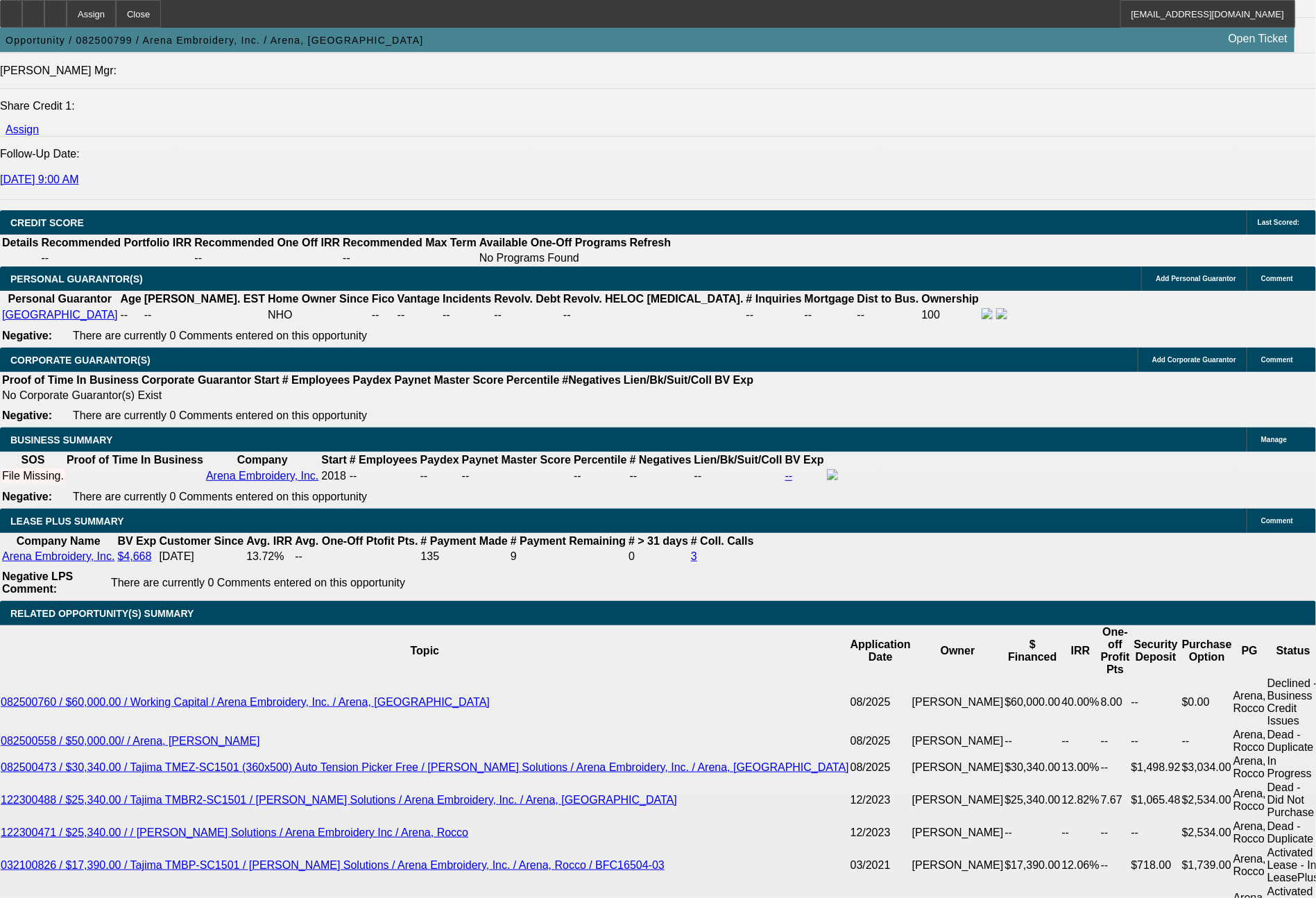
select select "0"
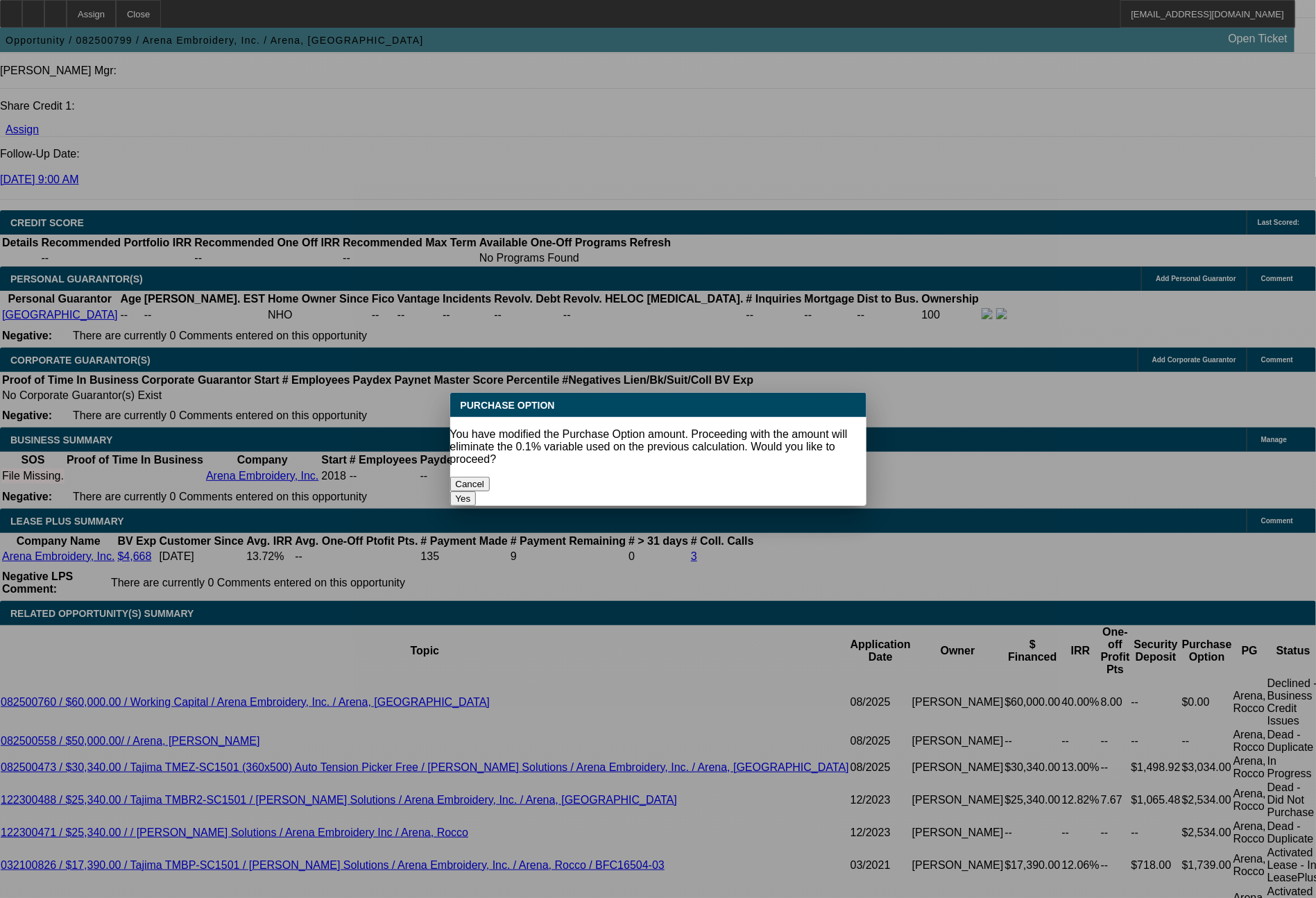
click at [476, 491] on button "Yes" at bounding box center [463, 498] width 26 height 14
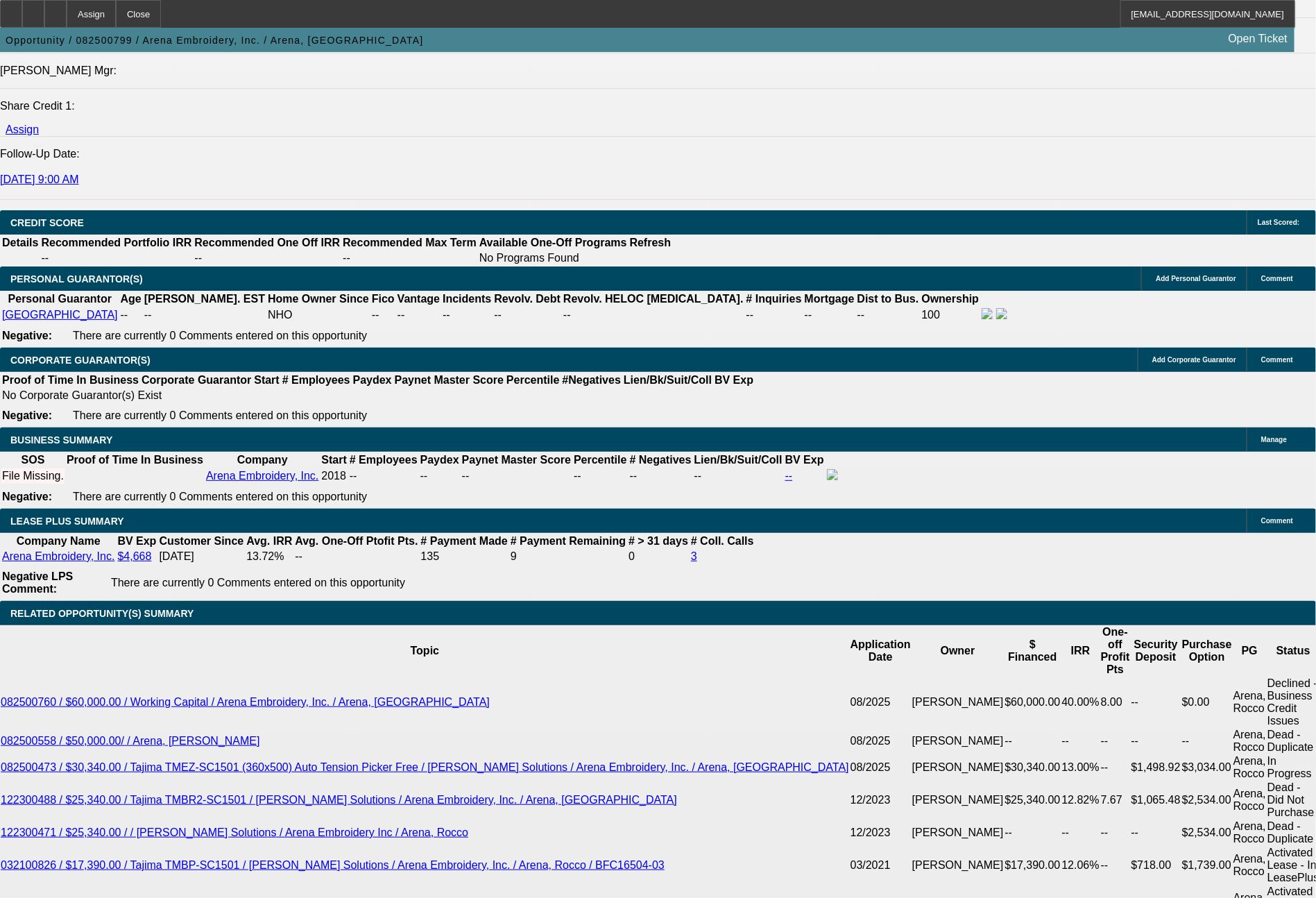
drag, startPoint x: 271, startPoint y: 611, endPoint x: 313, endPoint y: 612, distance: 42.0
type input "$1.00"
select select "2"
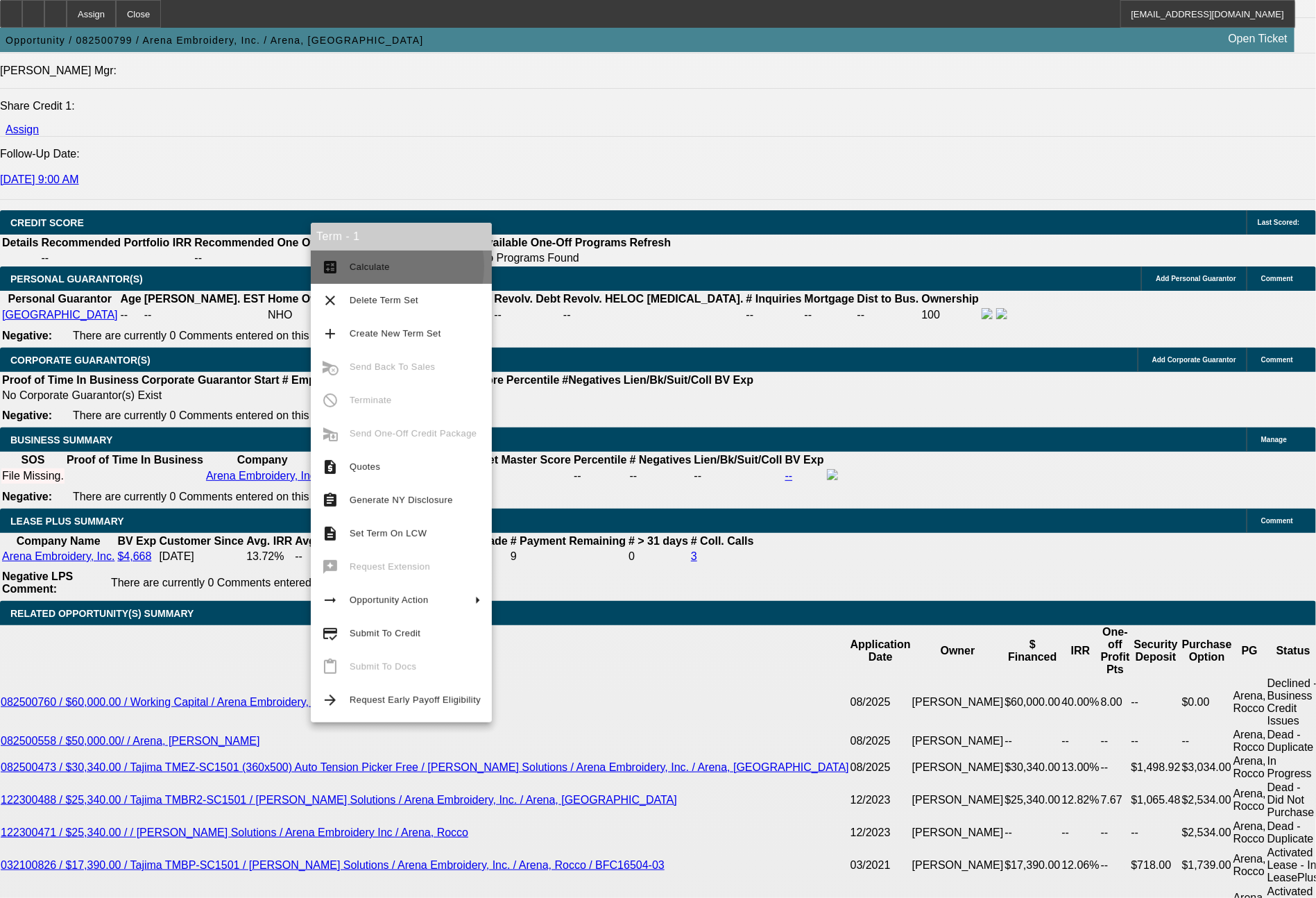
click at [385, 267] on span "Calculate" at bounding box center [370, 267] width 40 height 10
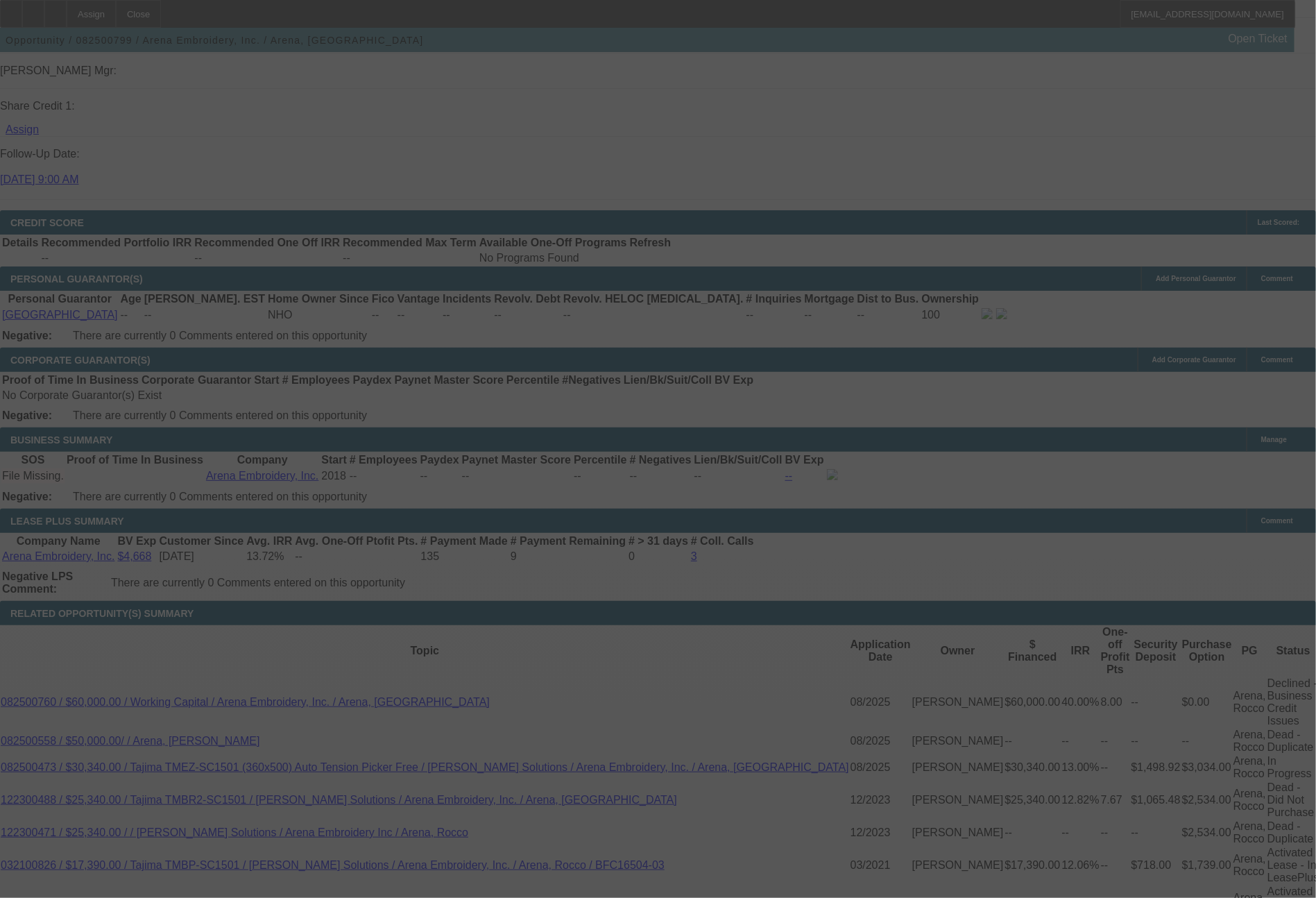
select select "0"
select select "2"
select select "0"
select select "2"
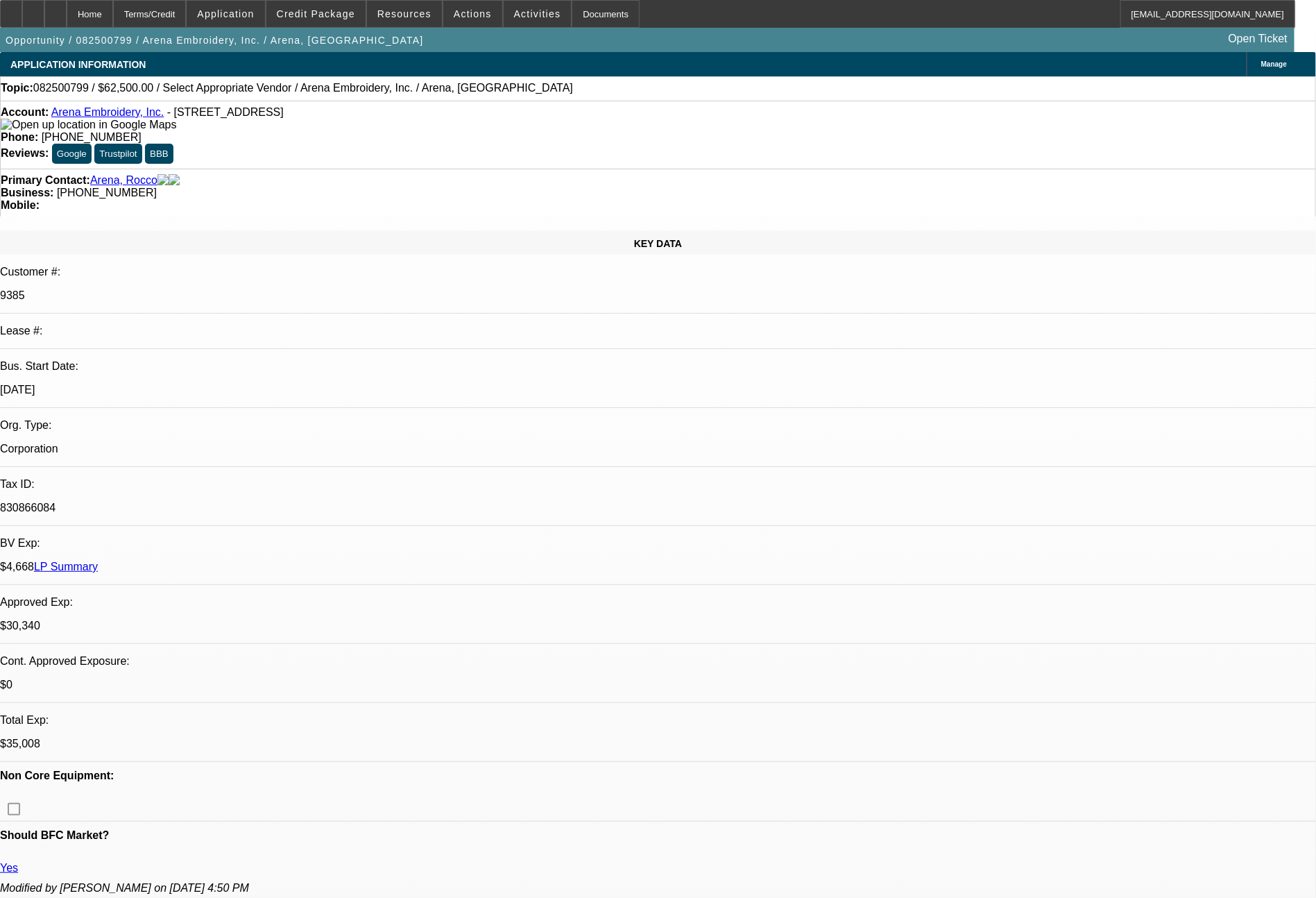
select select "0"
select select "2"
select select "0"
select select "2"
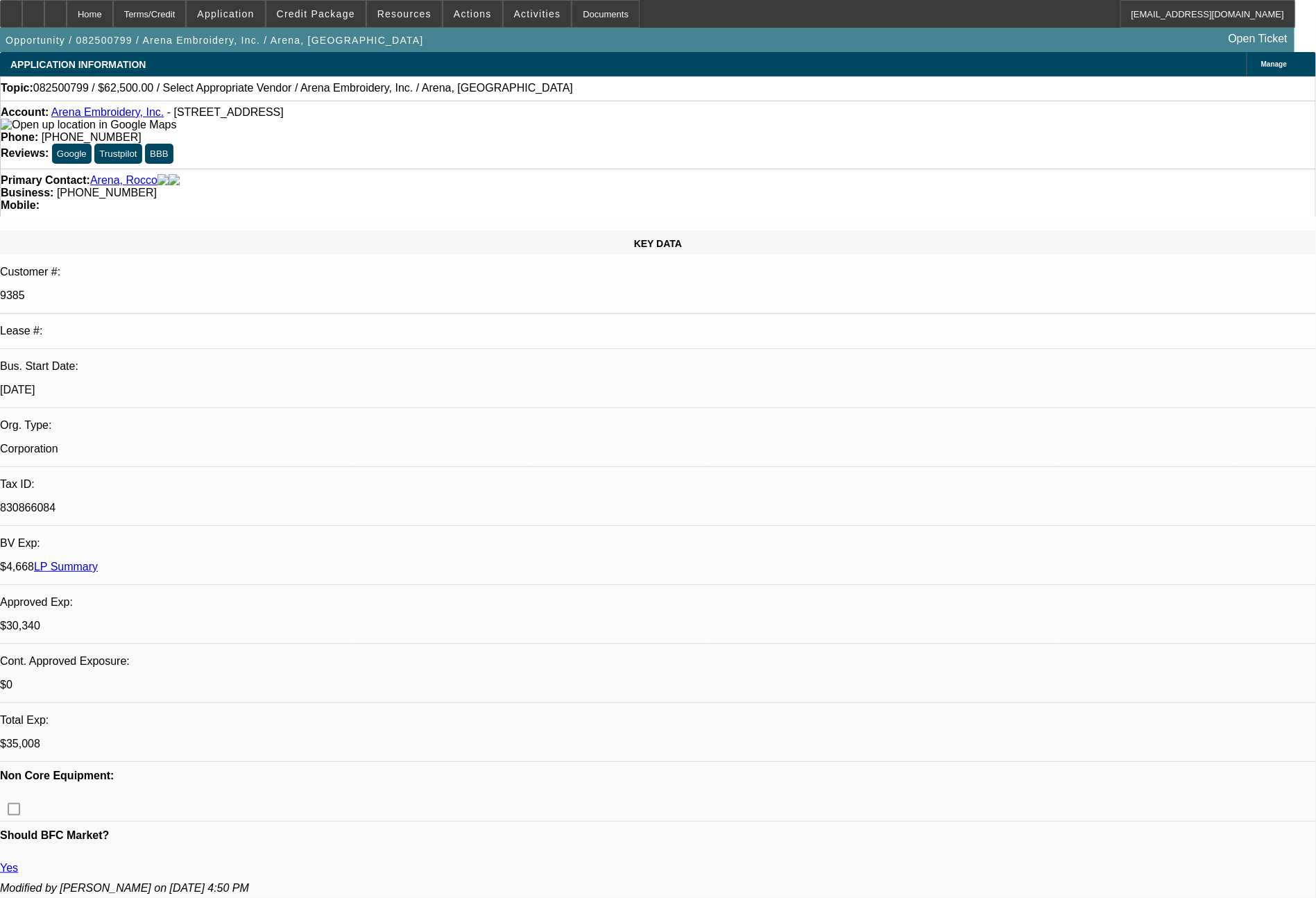
scroll to position [785, 0]
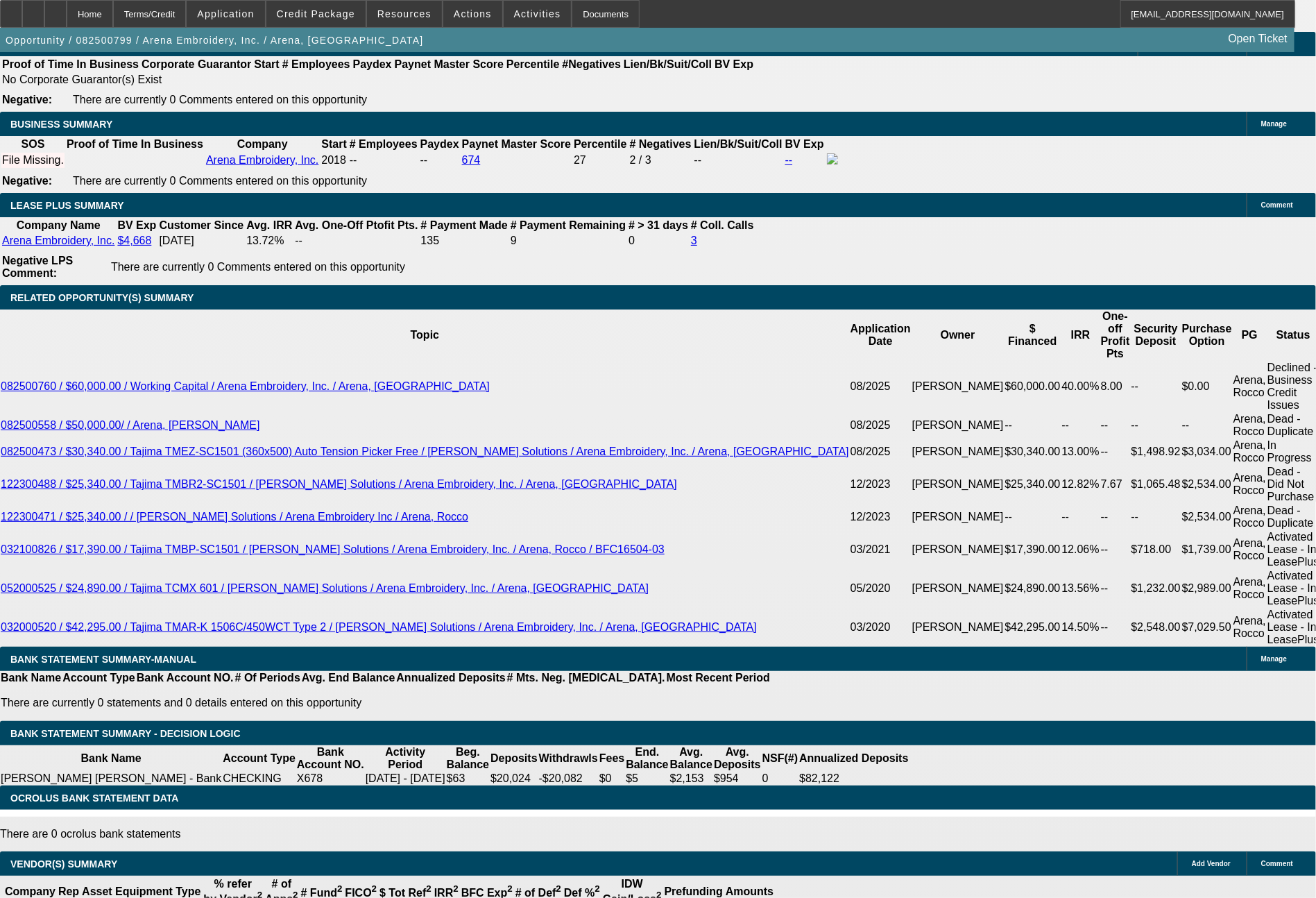
select select "0.1"
type input "$8,000.00"
type input "UNKNOWN"
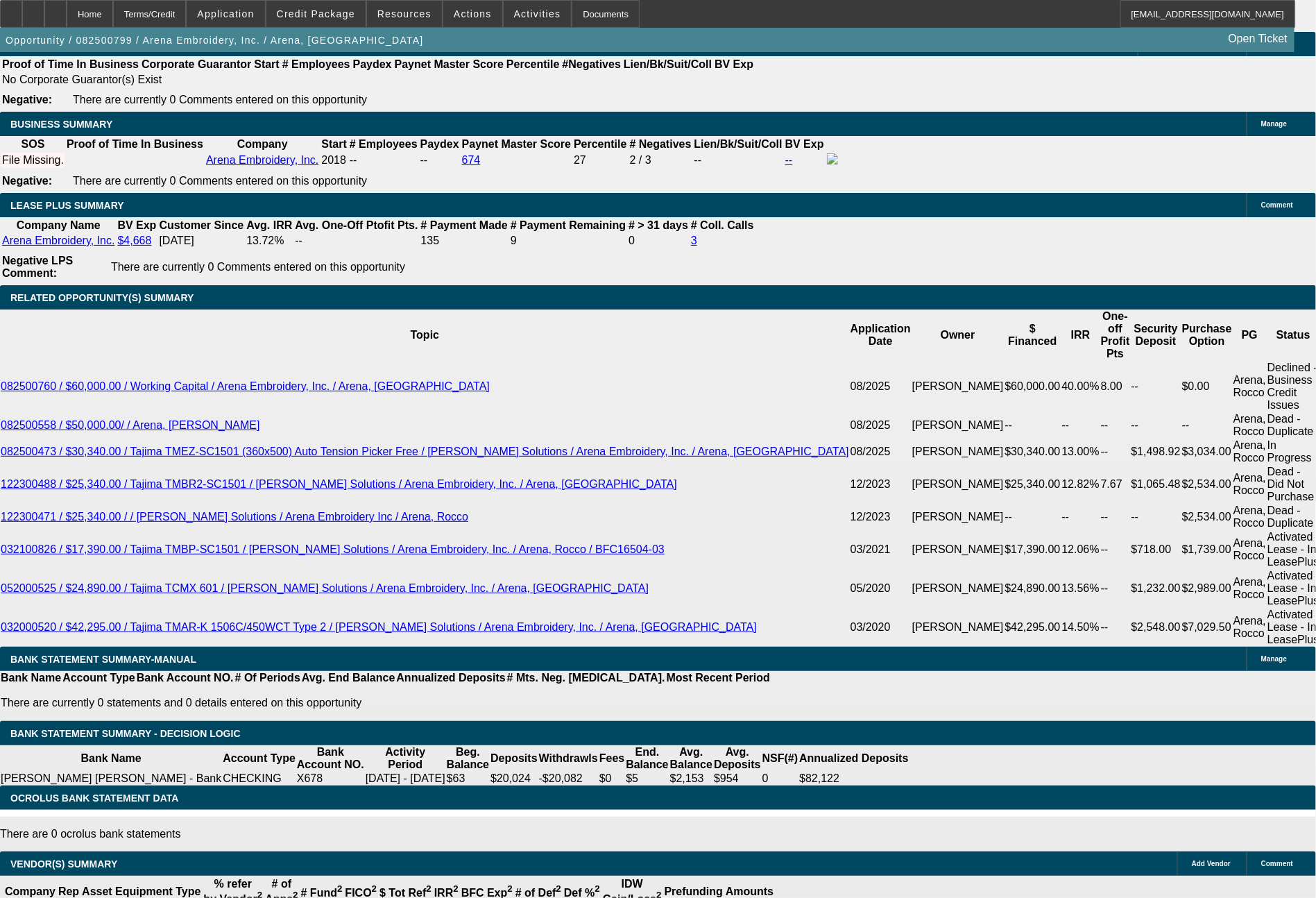
select select "4"
drag, startPoint x: 206, startPoint y: 212, endPoint x: 321, endPoint y: 211, distance: 115.0
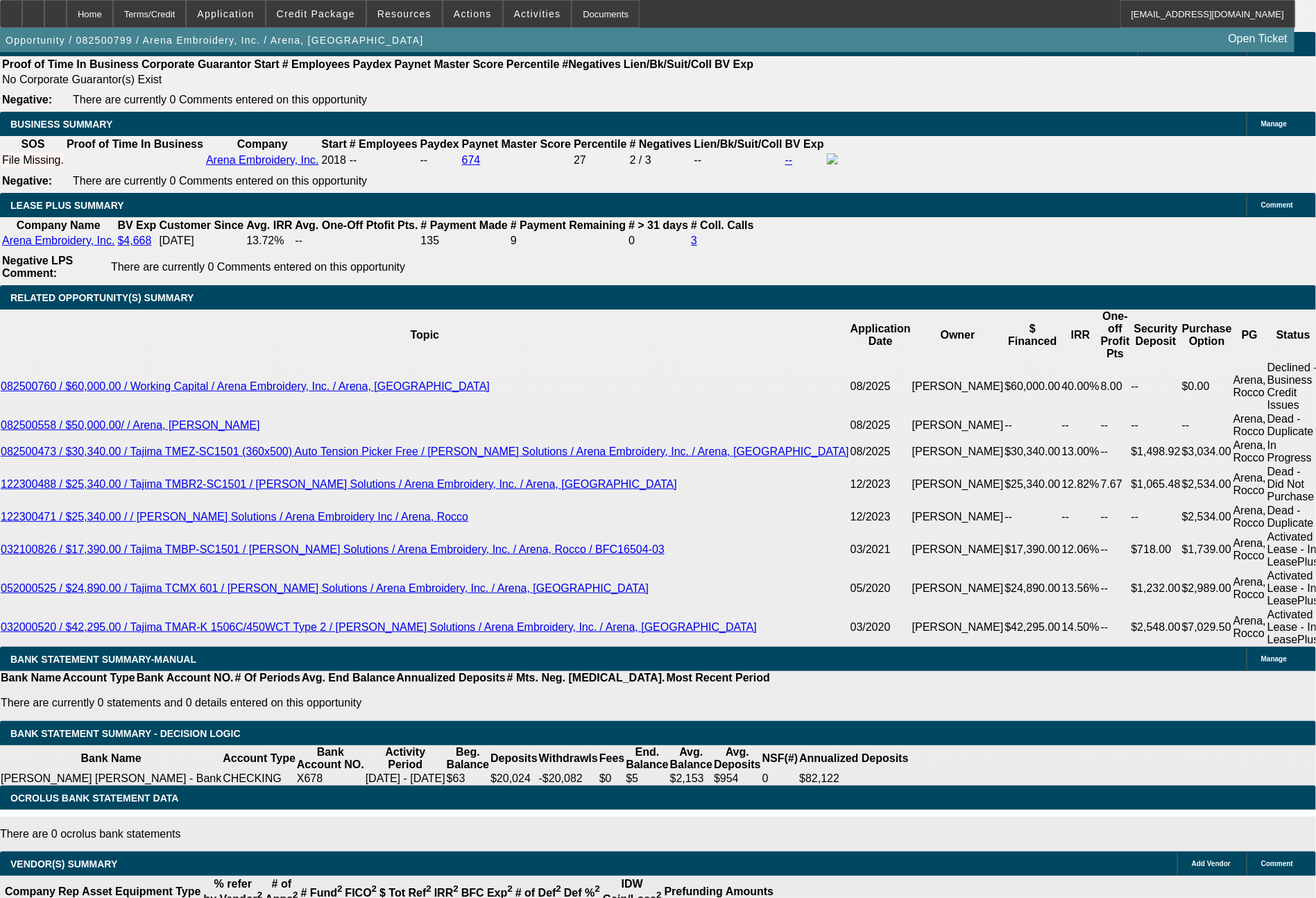
type input "1"
type input "$2.00"
type input "1331"
type input "$2,662.00"
type input "10.1"
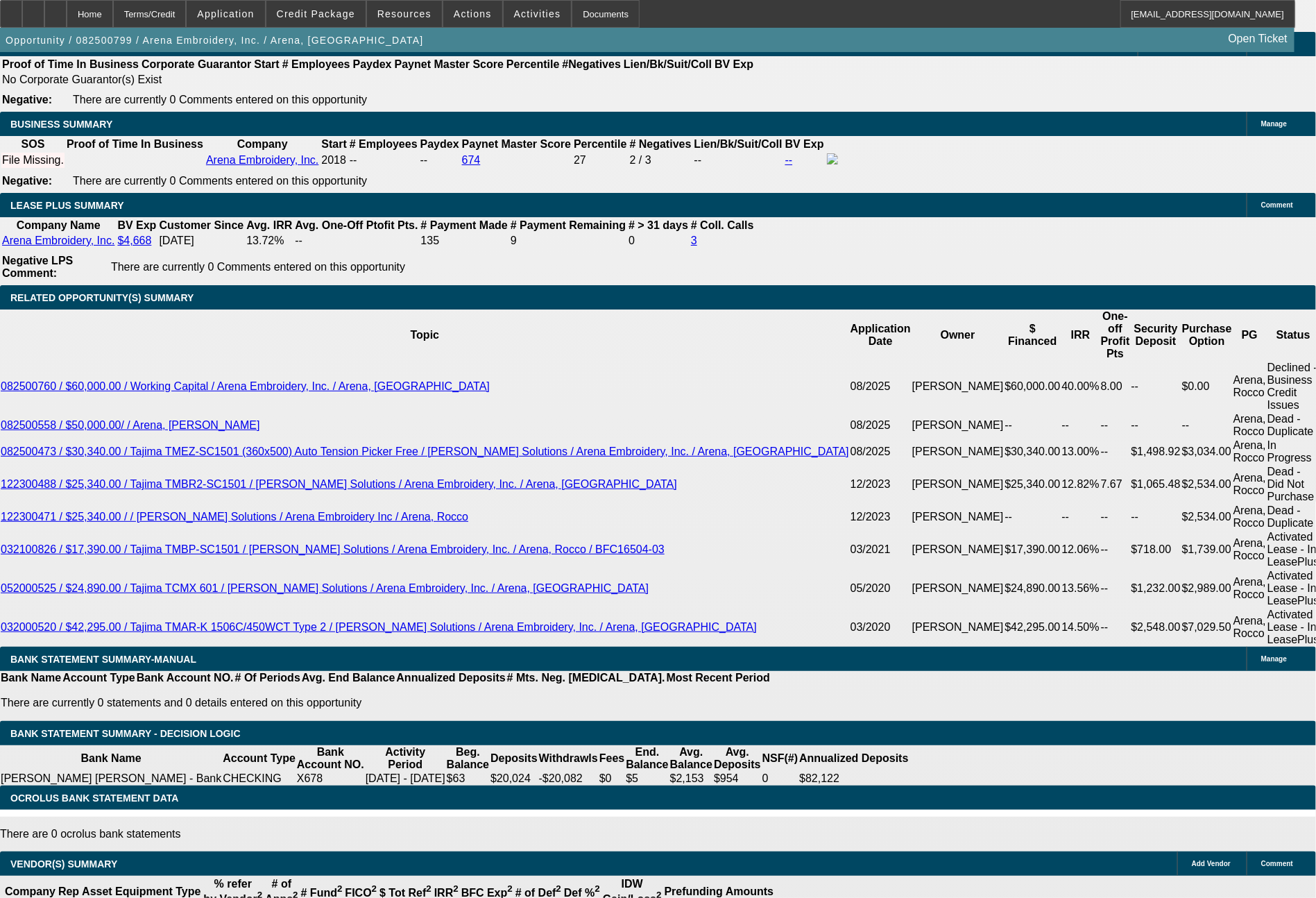
type input "133"
type input "$266.00"
type input "1327"
type input "$2,654.00"
type input "10"
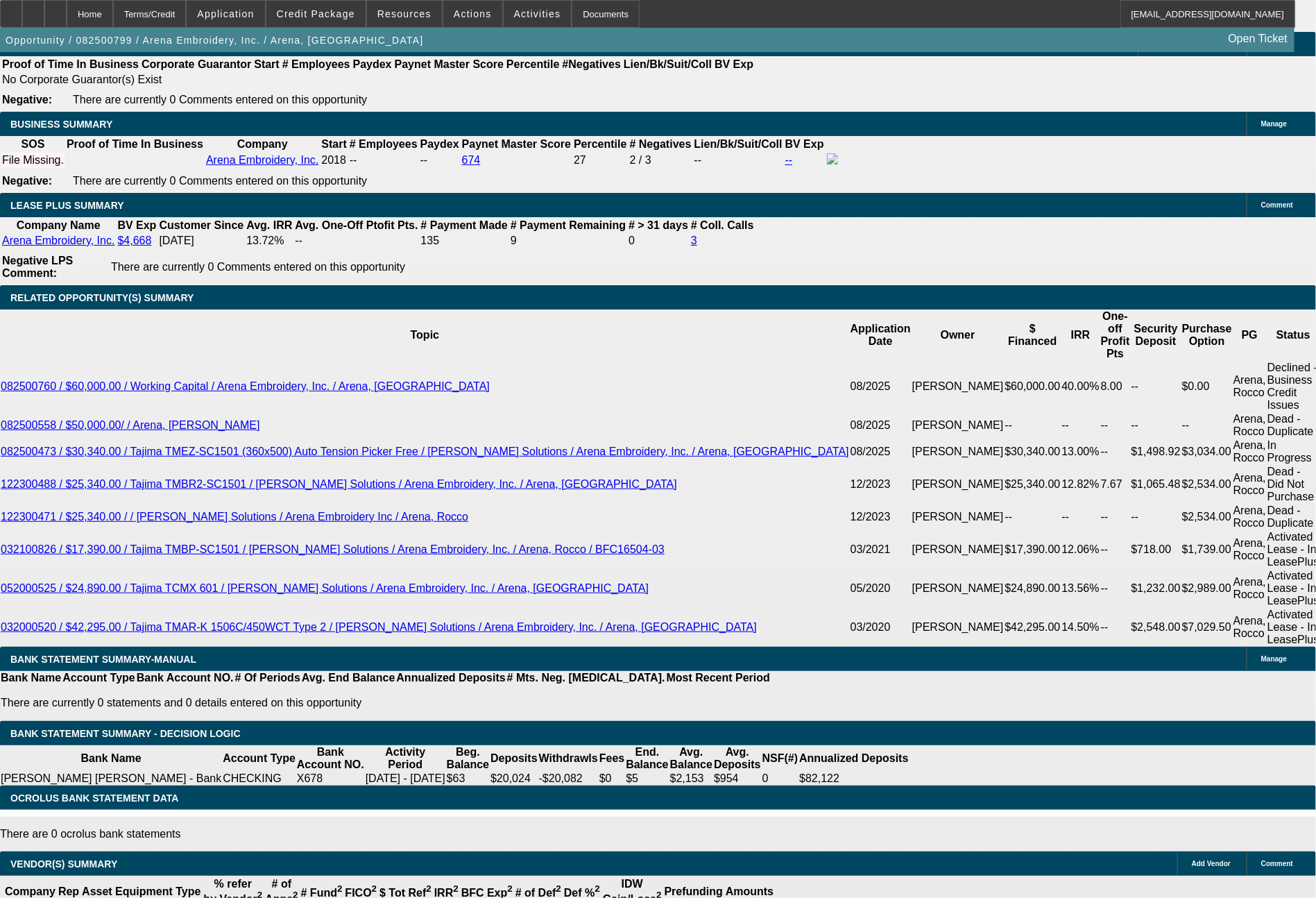
type input "132"
type input "$264.00"
type input "1347"
type input "$2,694.00"
type input "10.6"
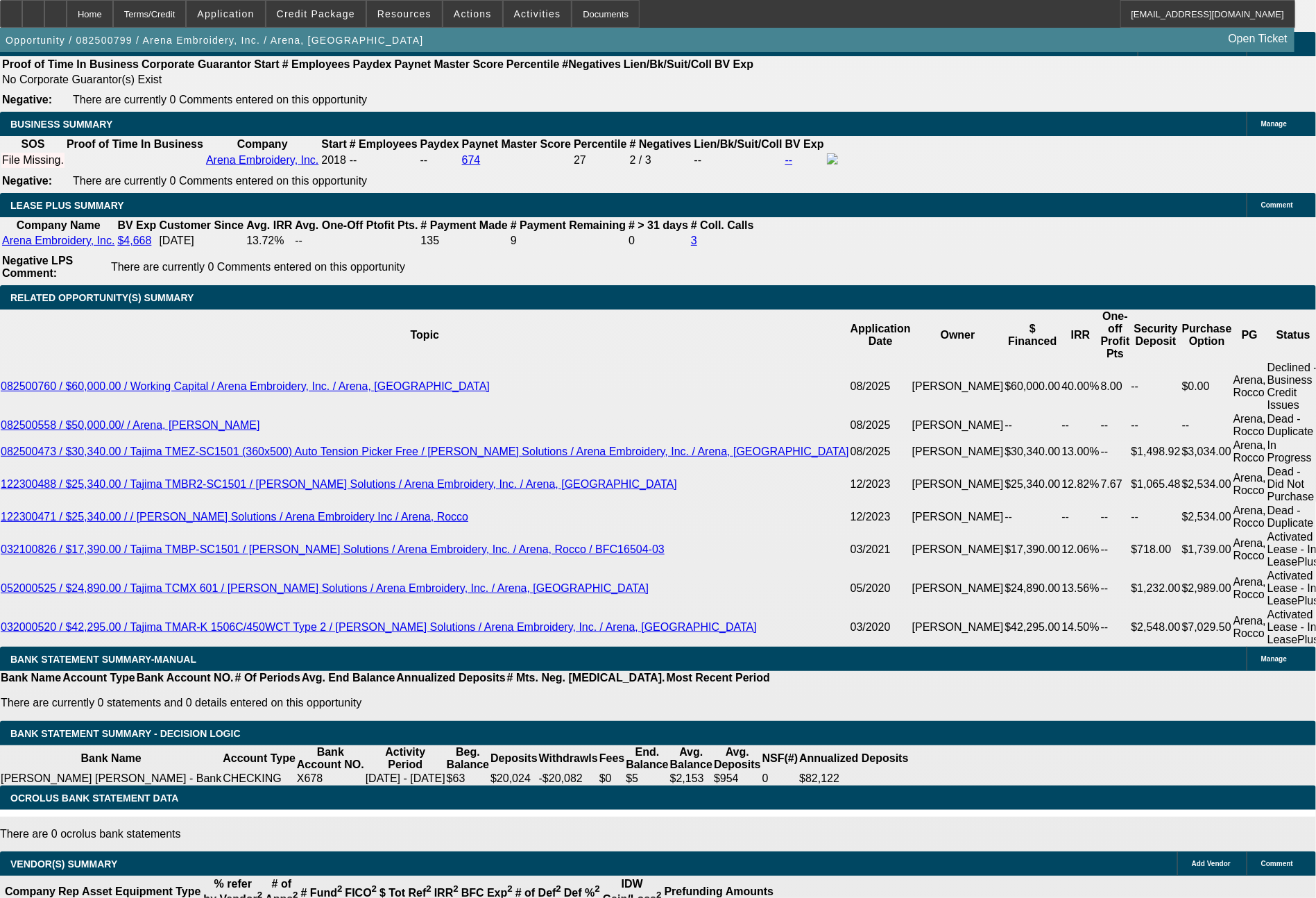
type input "134"
type input "$268.00"
type input "1349"
type input "$2,698.00"
type input "10.7"
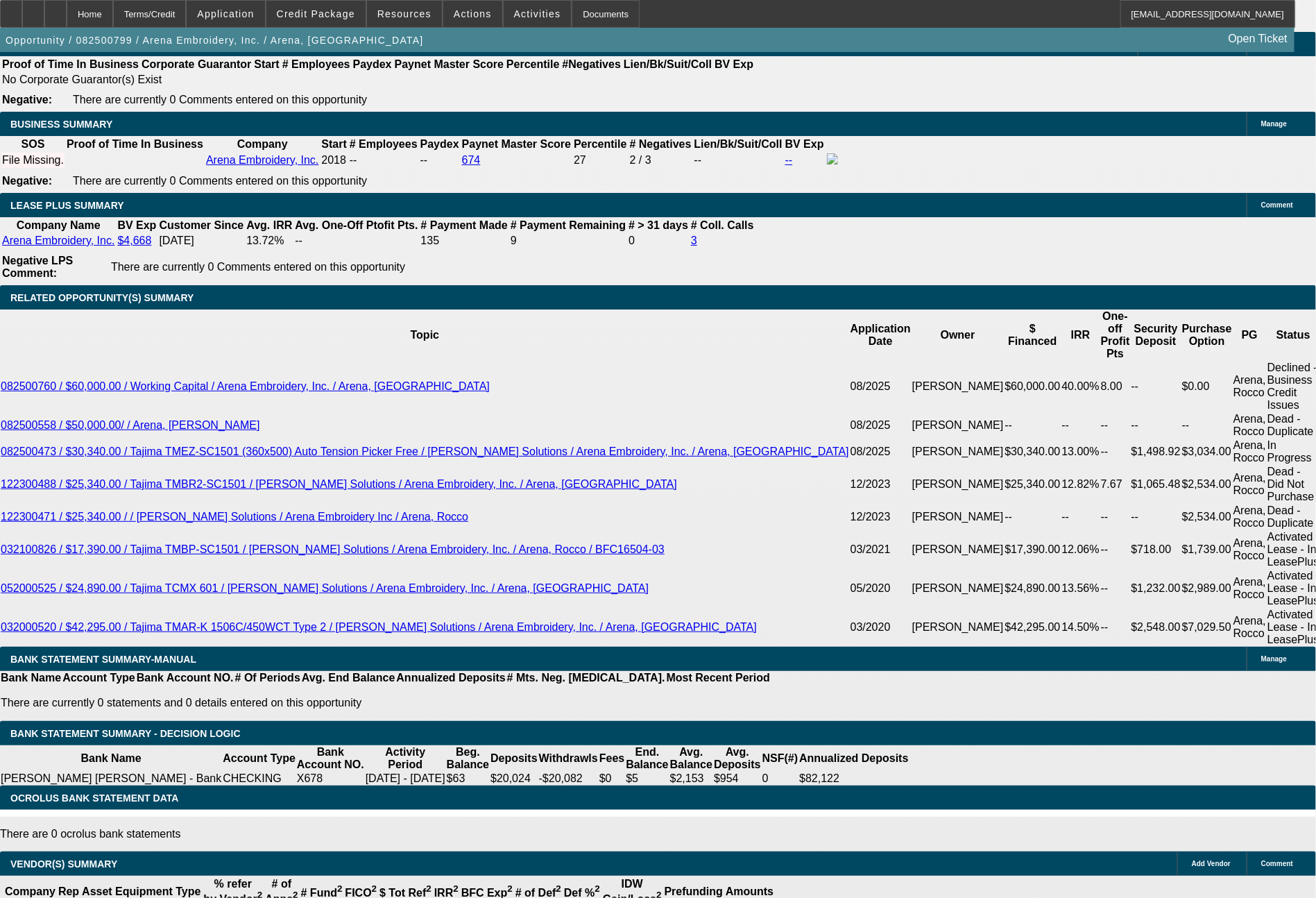
type input "$1,349.00"
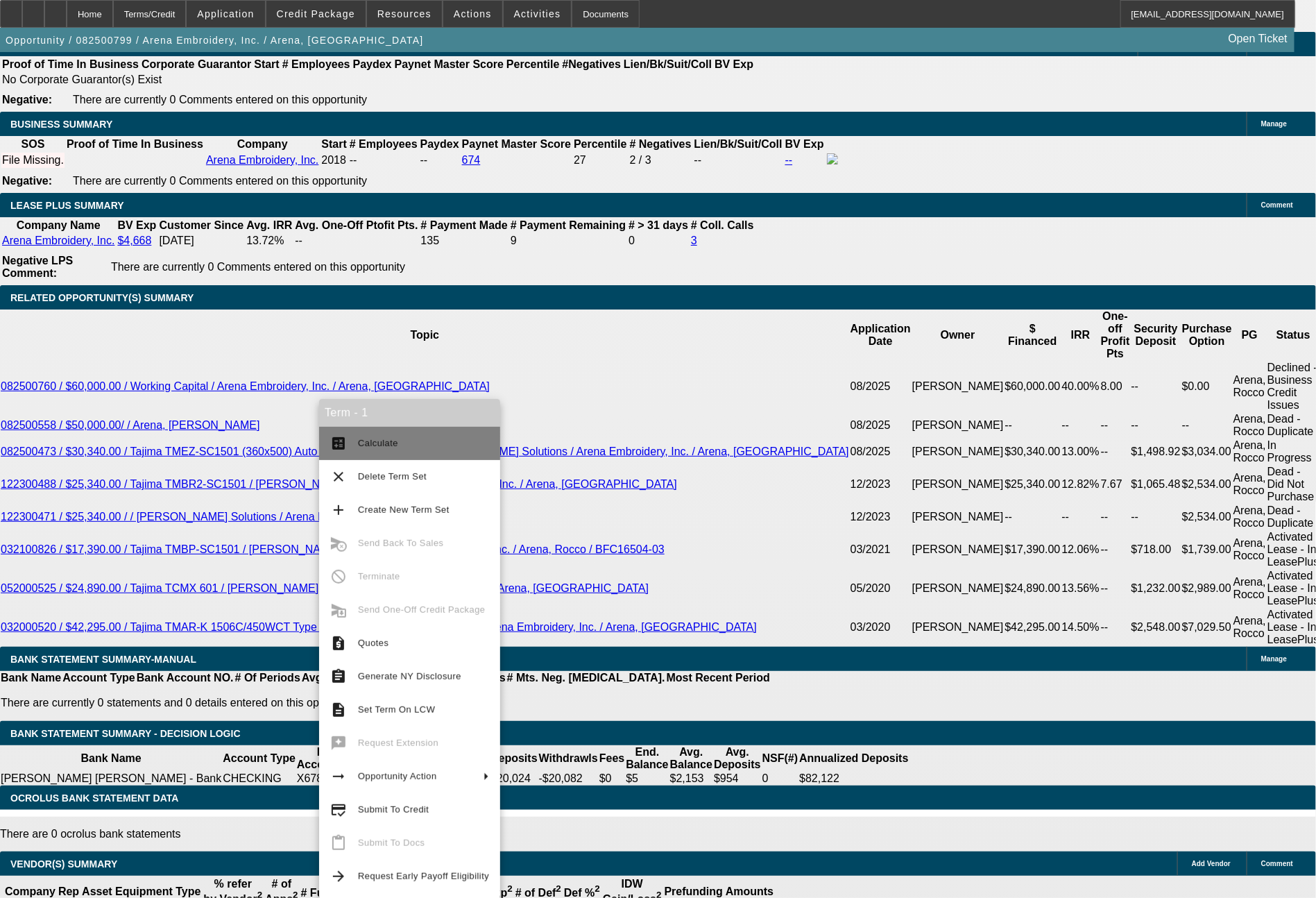
click at [393, 446] on span "Calculate" at bounding box center [378, 443] width 40 height 10
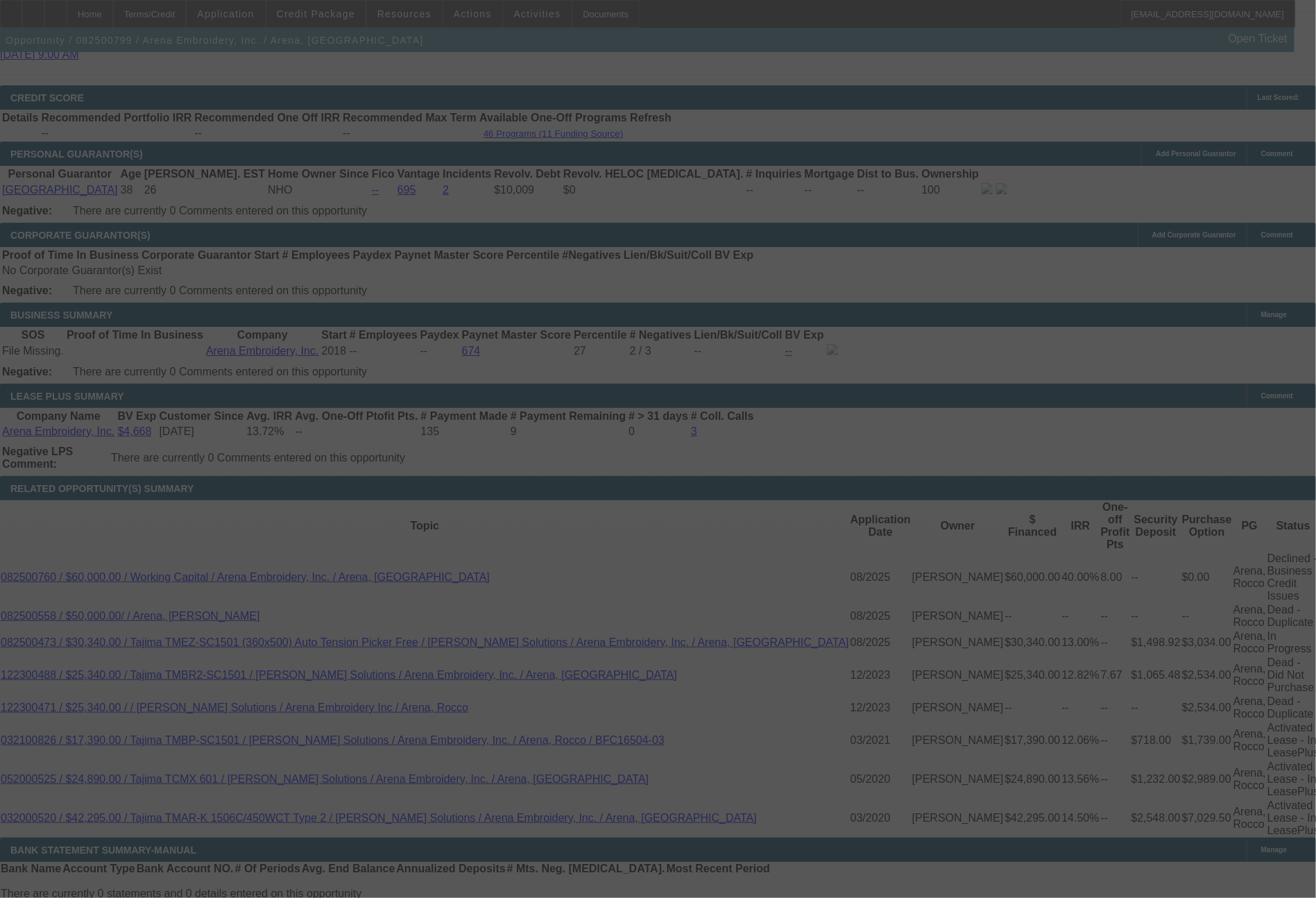
scroll to position [1959, 0]
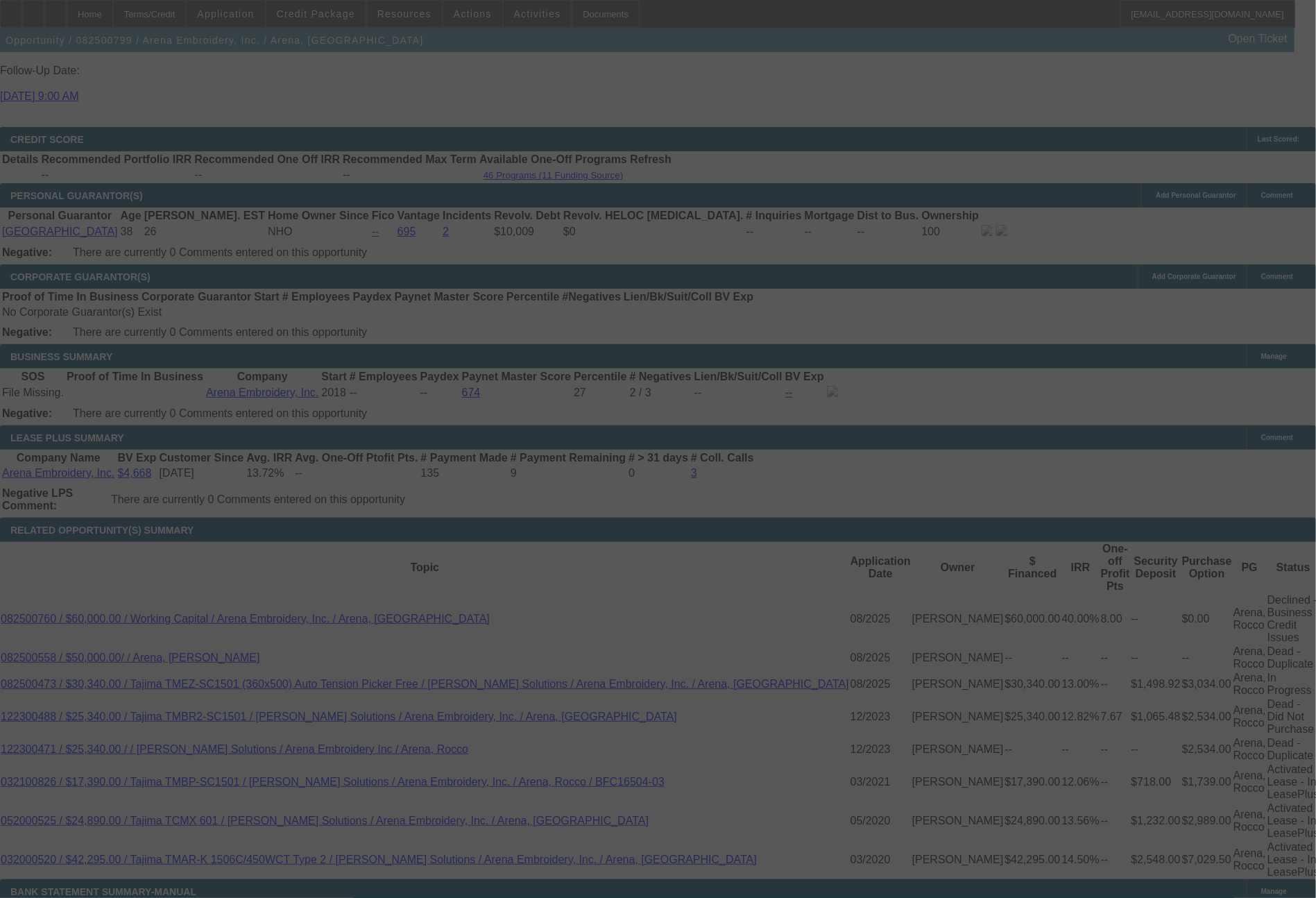
select select "0"
select select "2"
select select "0.1"
select select "4"
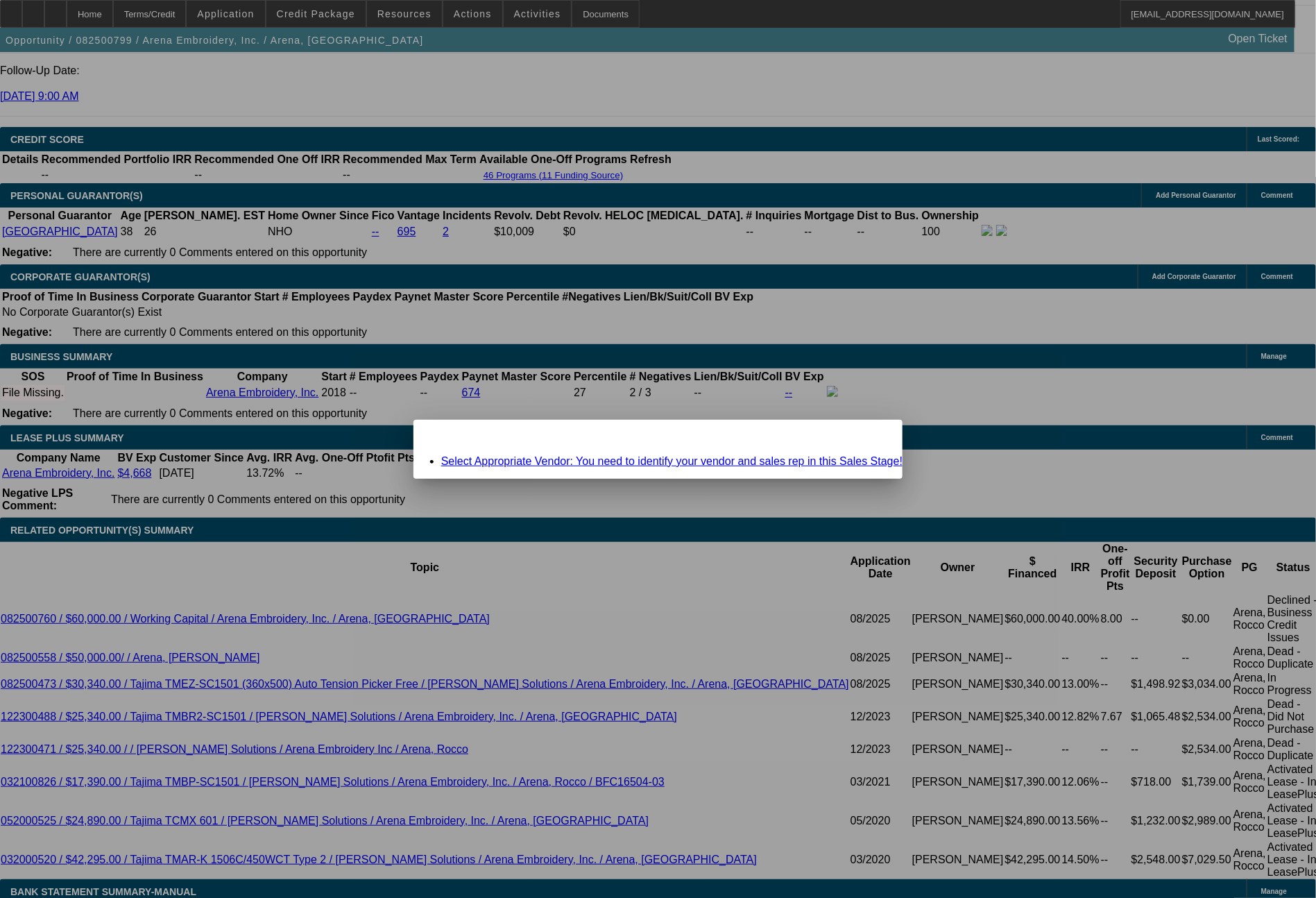
scroll to position [0, 0]
click at [876, 436] on span "Close" at bounding box center [885, 432] width 19 height 7
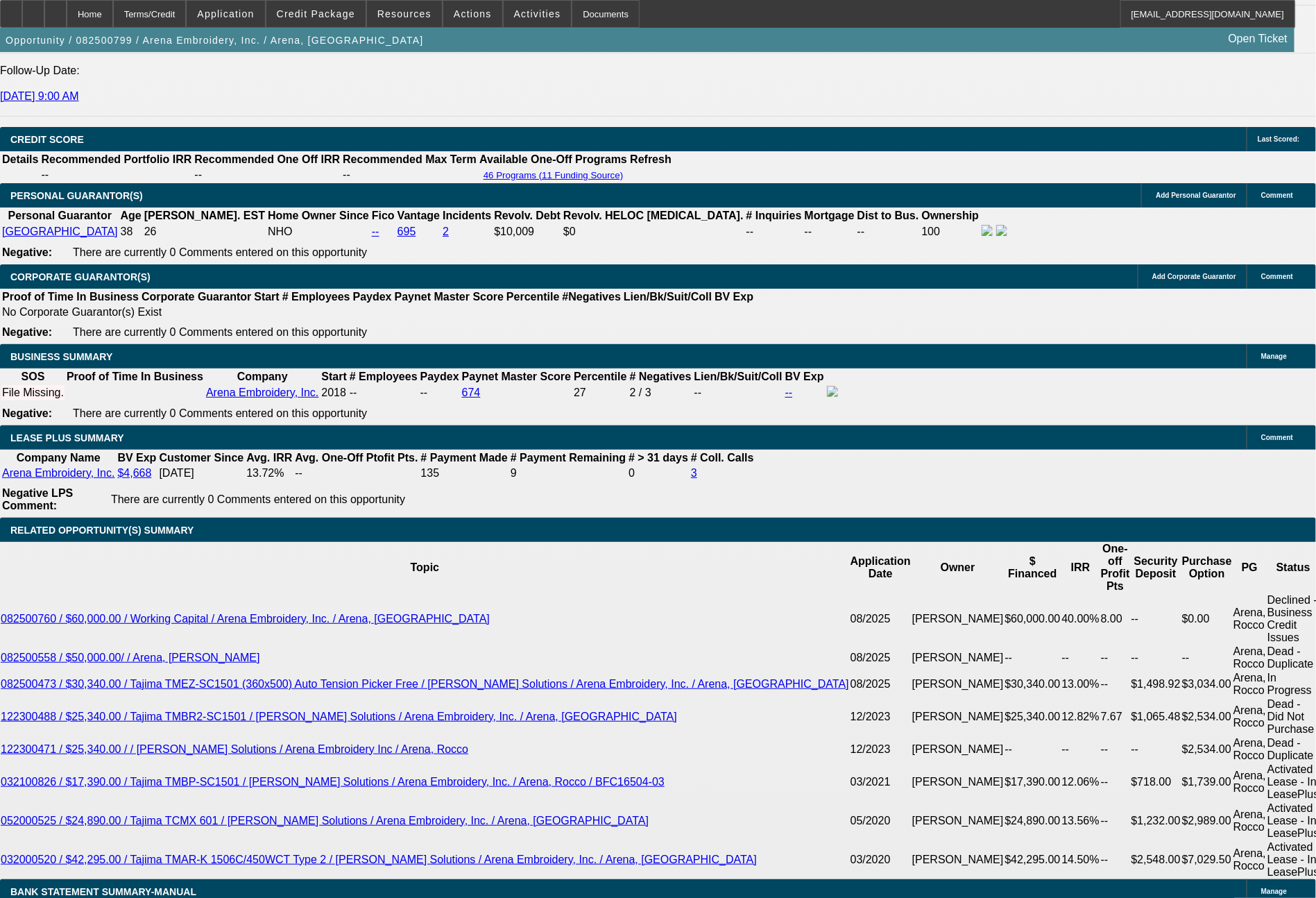
scroll to position [1959, 0]
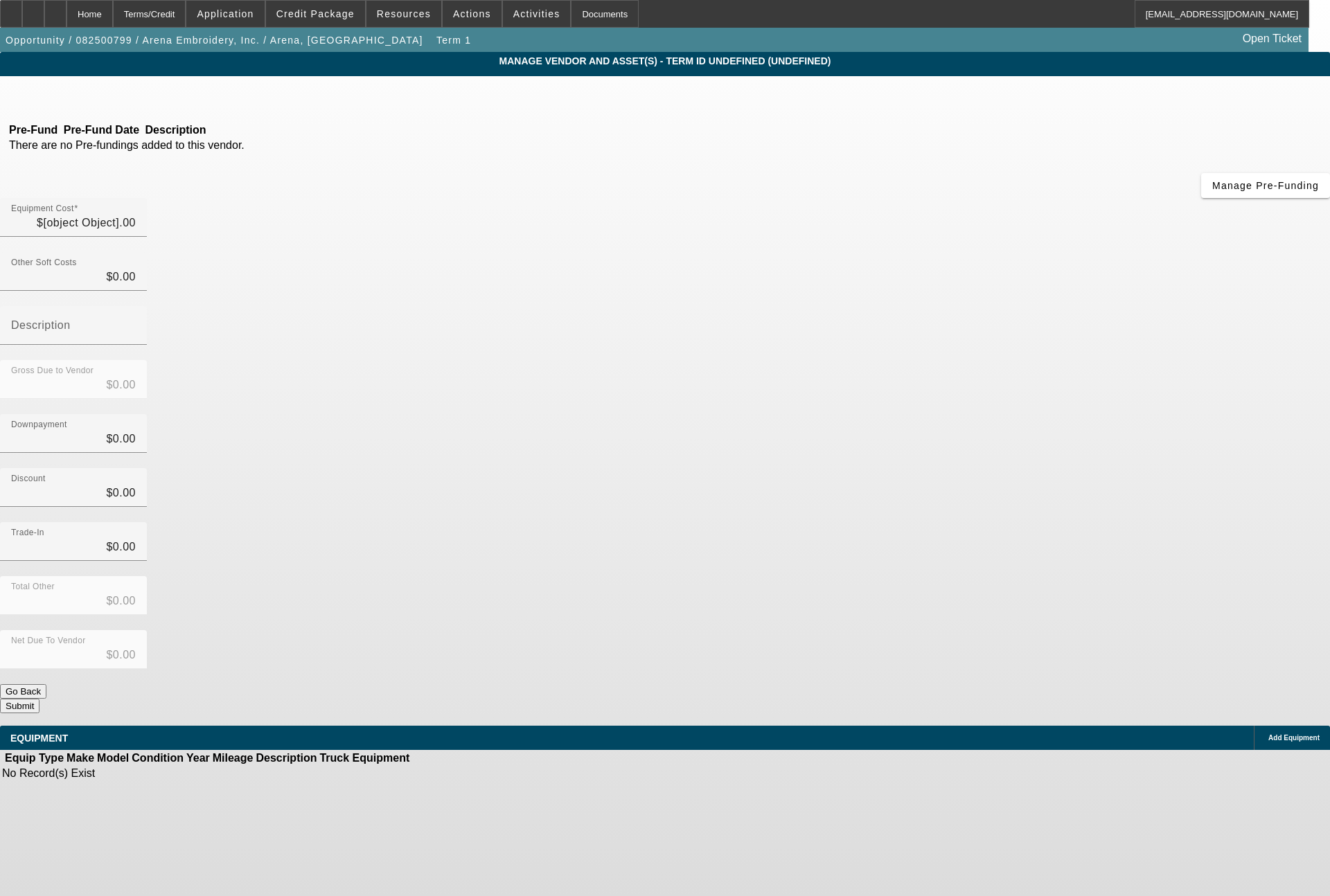
type input "$80,000.00"
click at [132, 96] on icon at bounding box center [132, 96] width 0 height 12
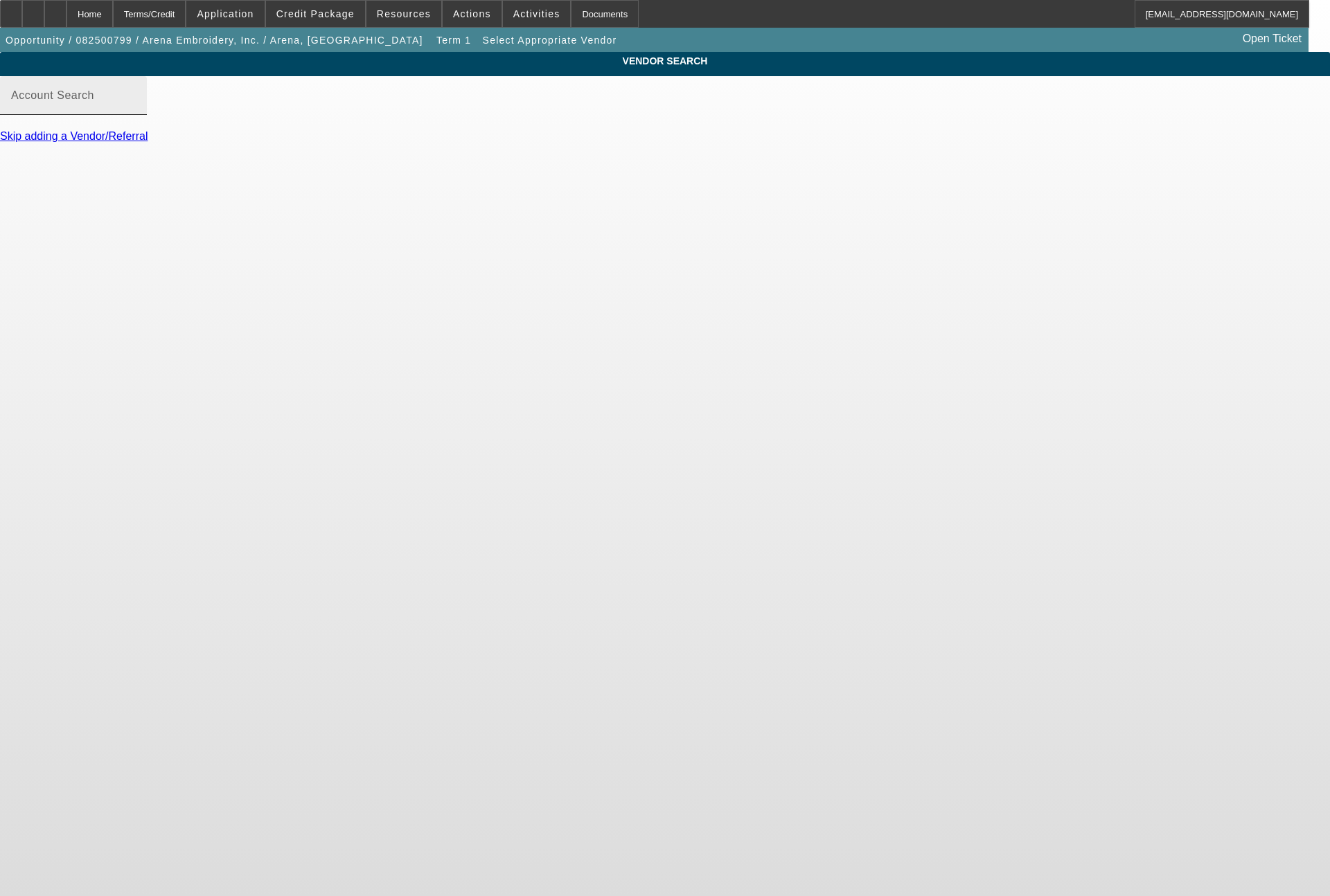
click at [136, 107] on div "Account Search" at bounding box center [73, 95] width 125 height 39
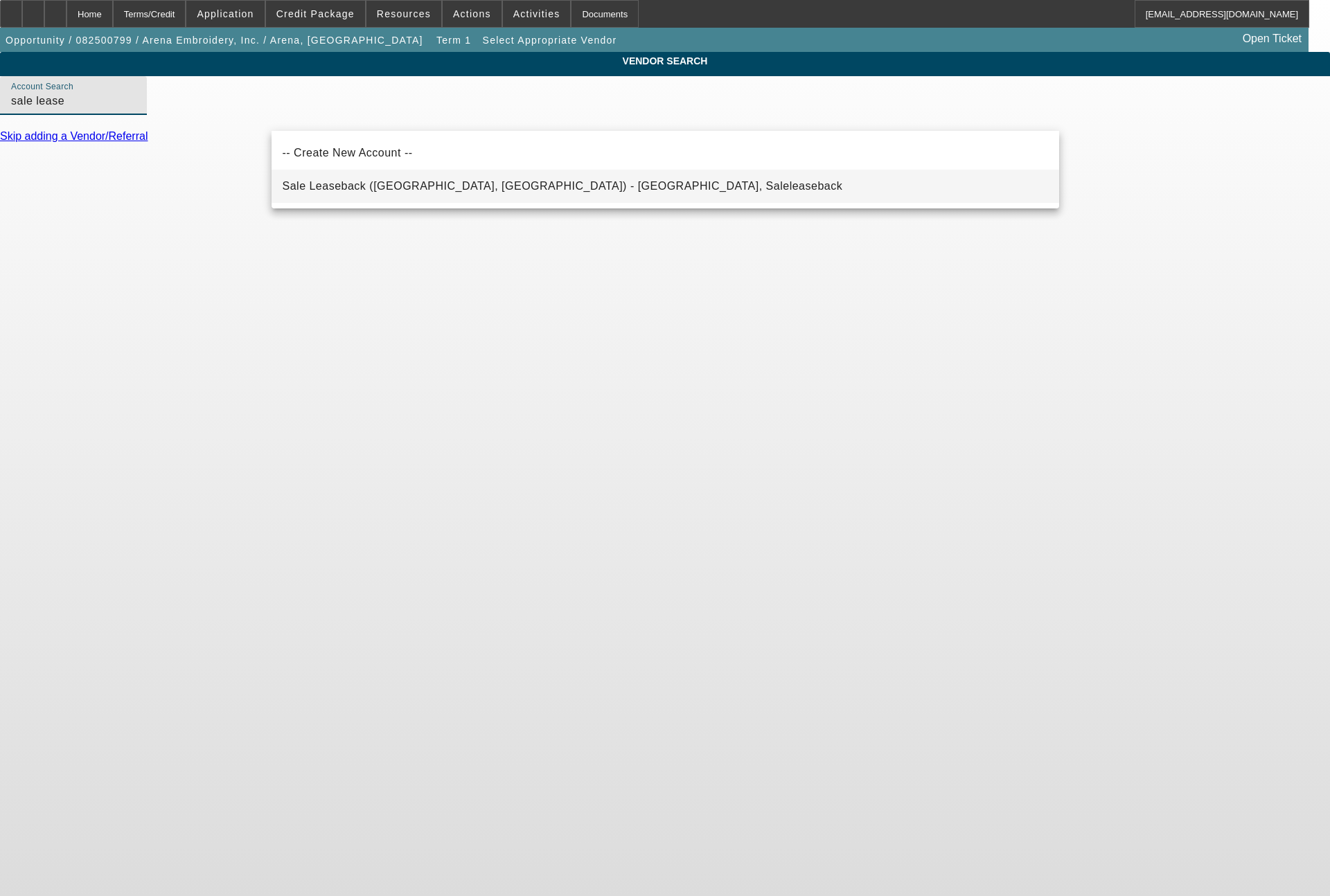
click at [340, 185] on span "Sale Leaseback (Northbrook, IL) - Saleleaseback, Saleleaseback" at bounding box center [563, 186] width 561 height 12
type input "Sale Leaseback (Northbrook, IL) - Saleleaseback, Saleleaseback"
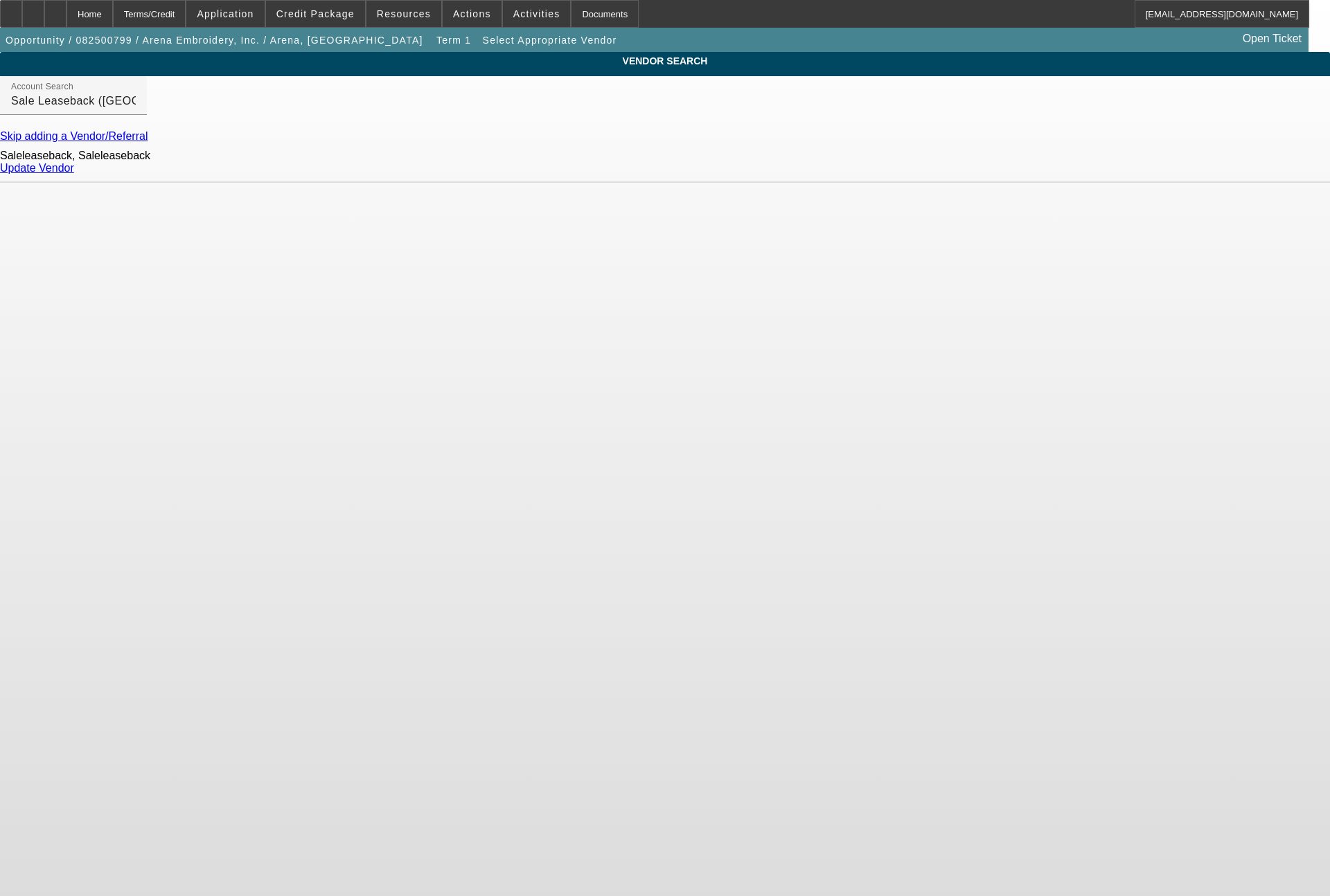
click at [74, 174] on link "Update Vendor" at bounding box center [37, 168] width 74 height 12
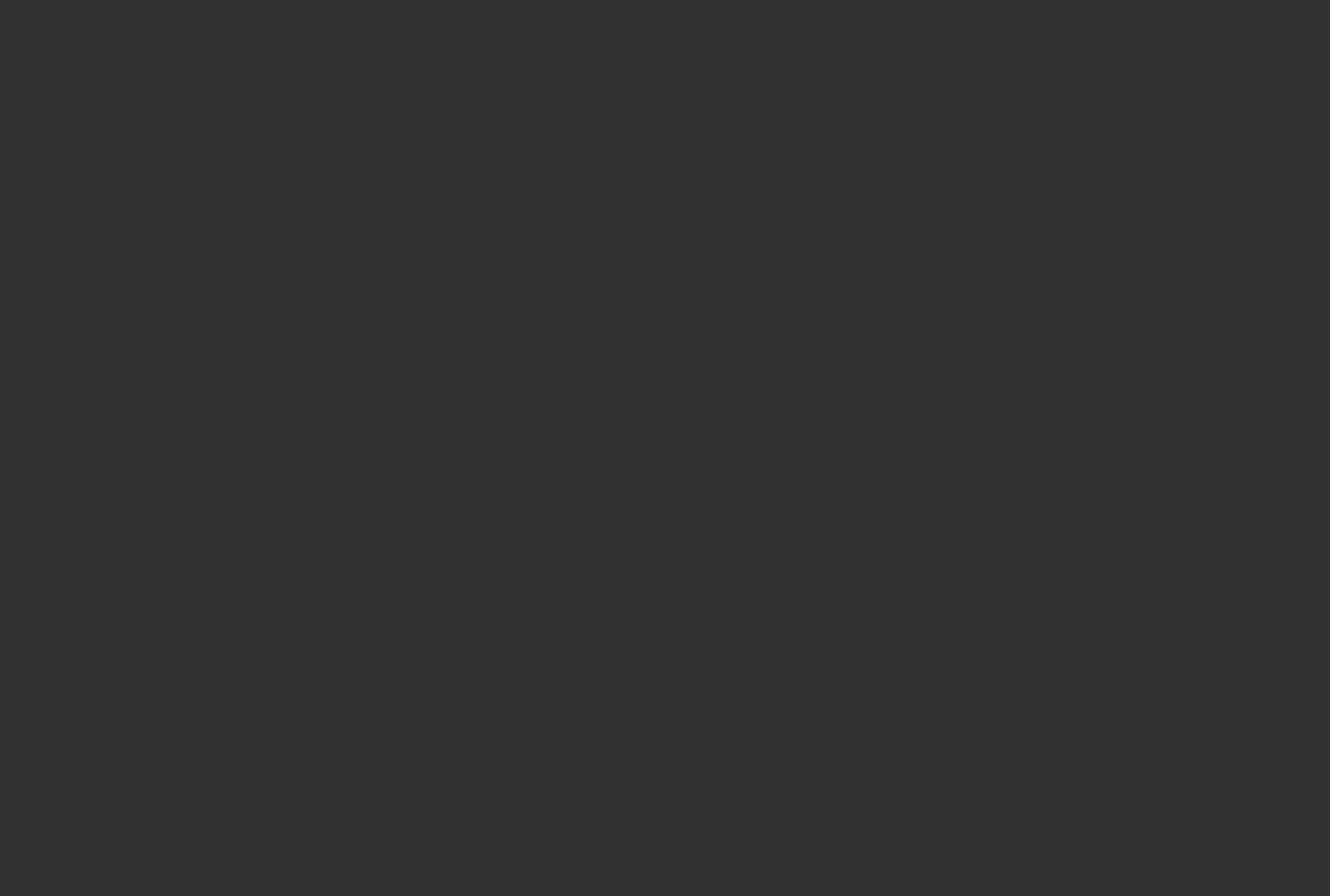
type input "$80,000.00"
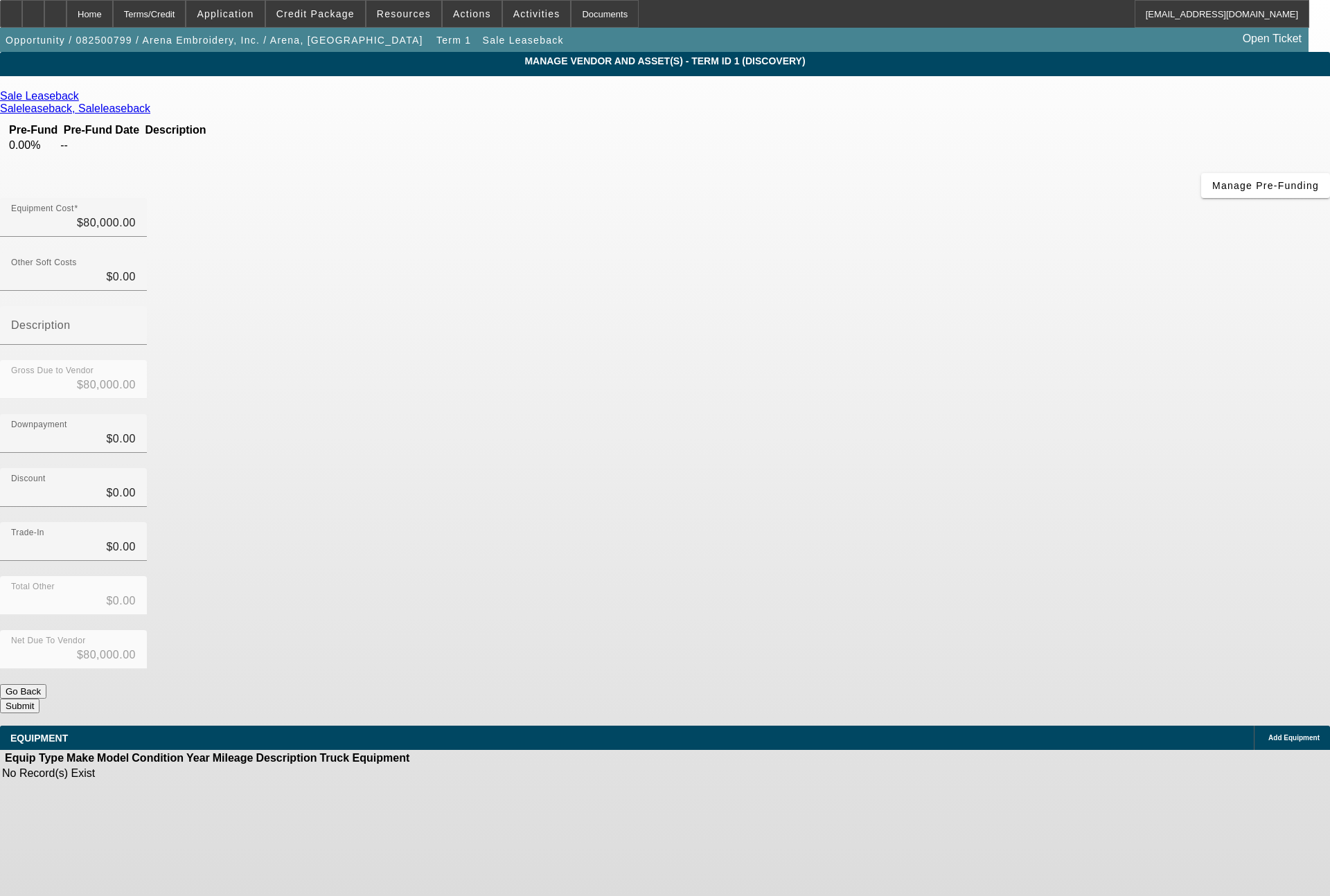
click at [1268, 734] on span "Add Equipment" at bounding box center [1293, 738] width 51 height 7
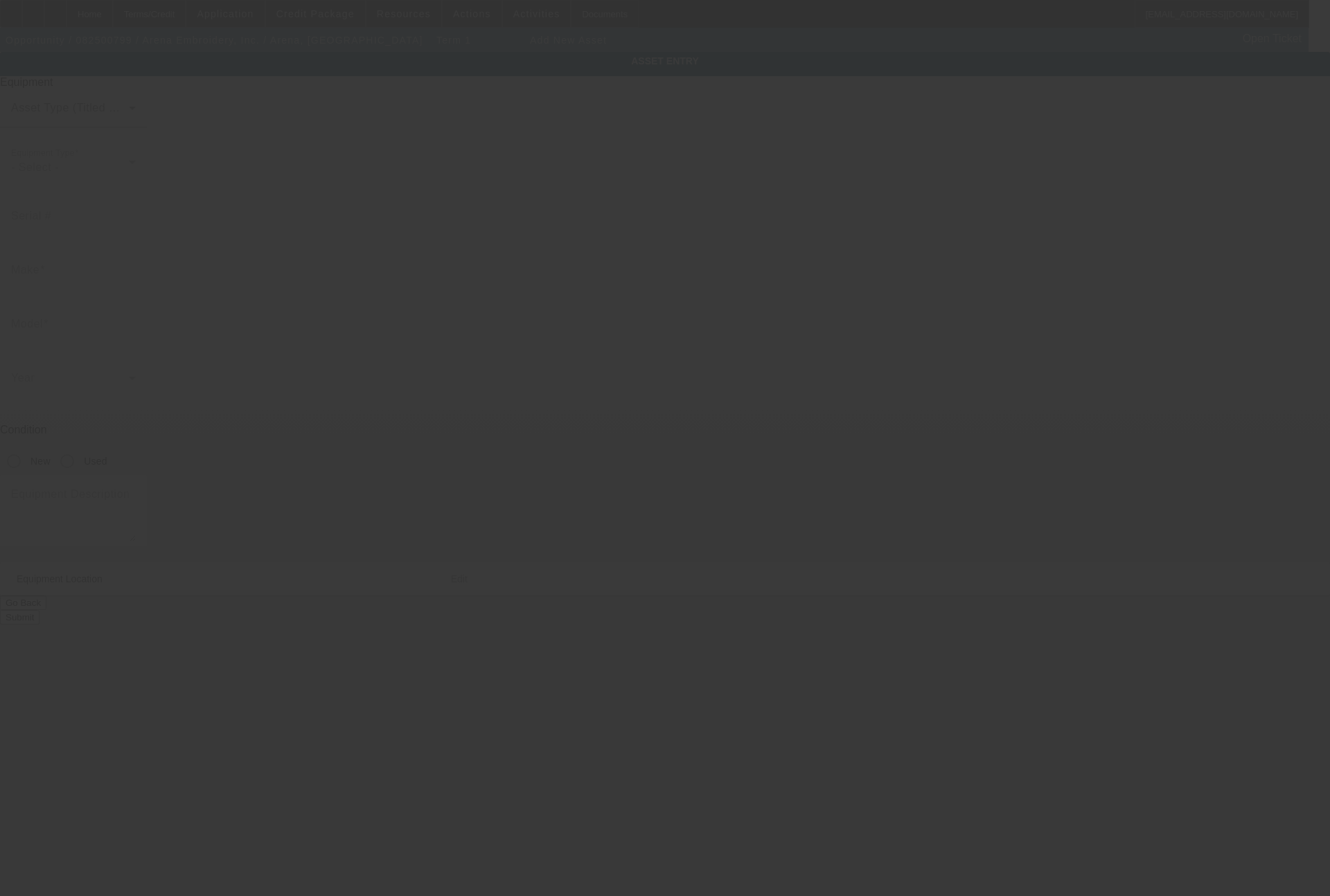
type input "[STREET_ADDRESS]"
type input "Brooklyn"
type input "11206"
type input "Kings"
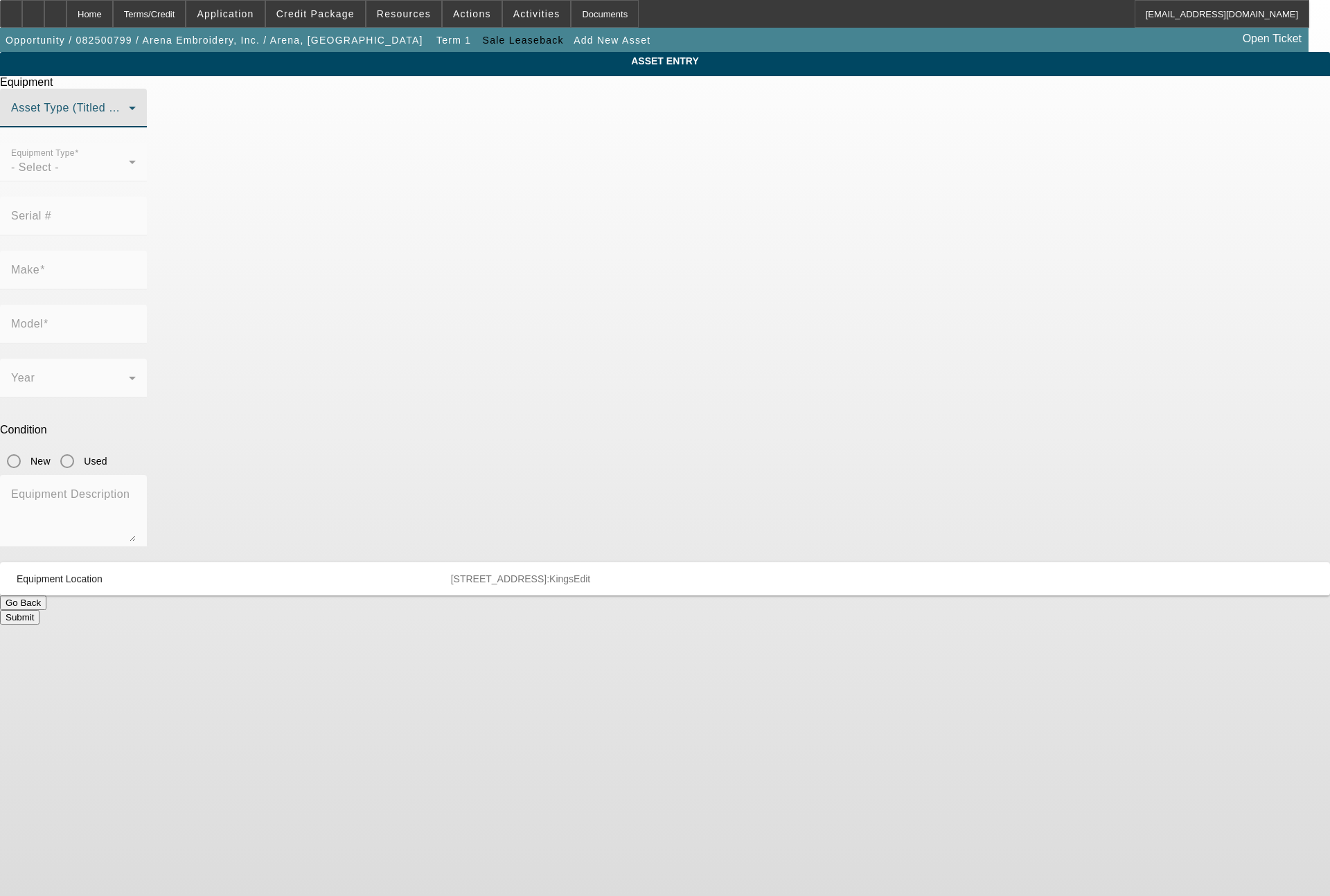
click at [129, 122] on span at bounding box center [70, 113] width 118 height 16
click at [541, 215] on span "Non Title Asset" at bounding box center [525, 210] width 79 height 16
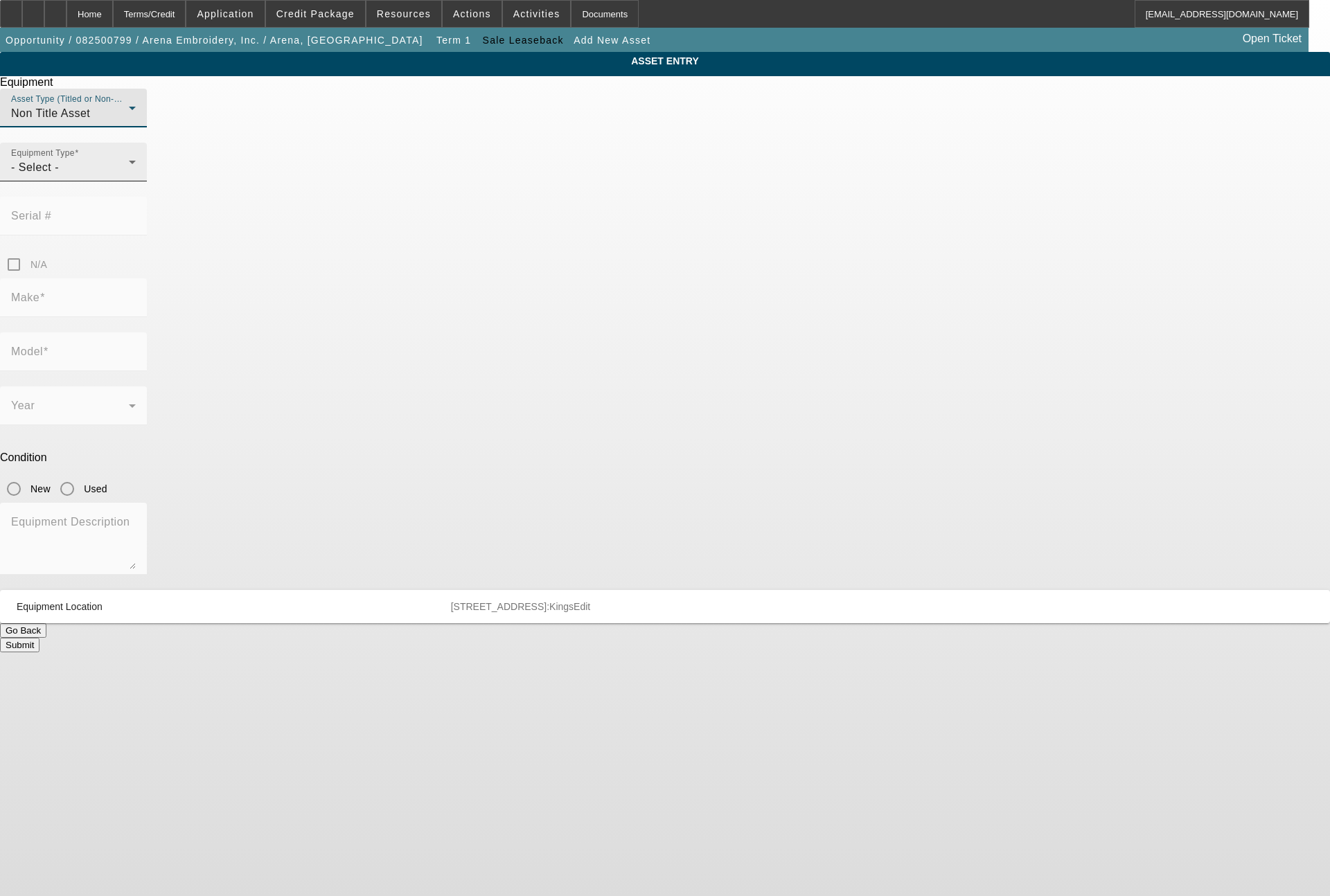
click at [129, 176] on div "- Select -" at bounding box center [70, 167] width 118 height 16
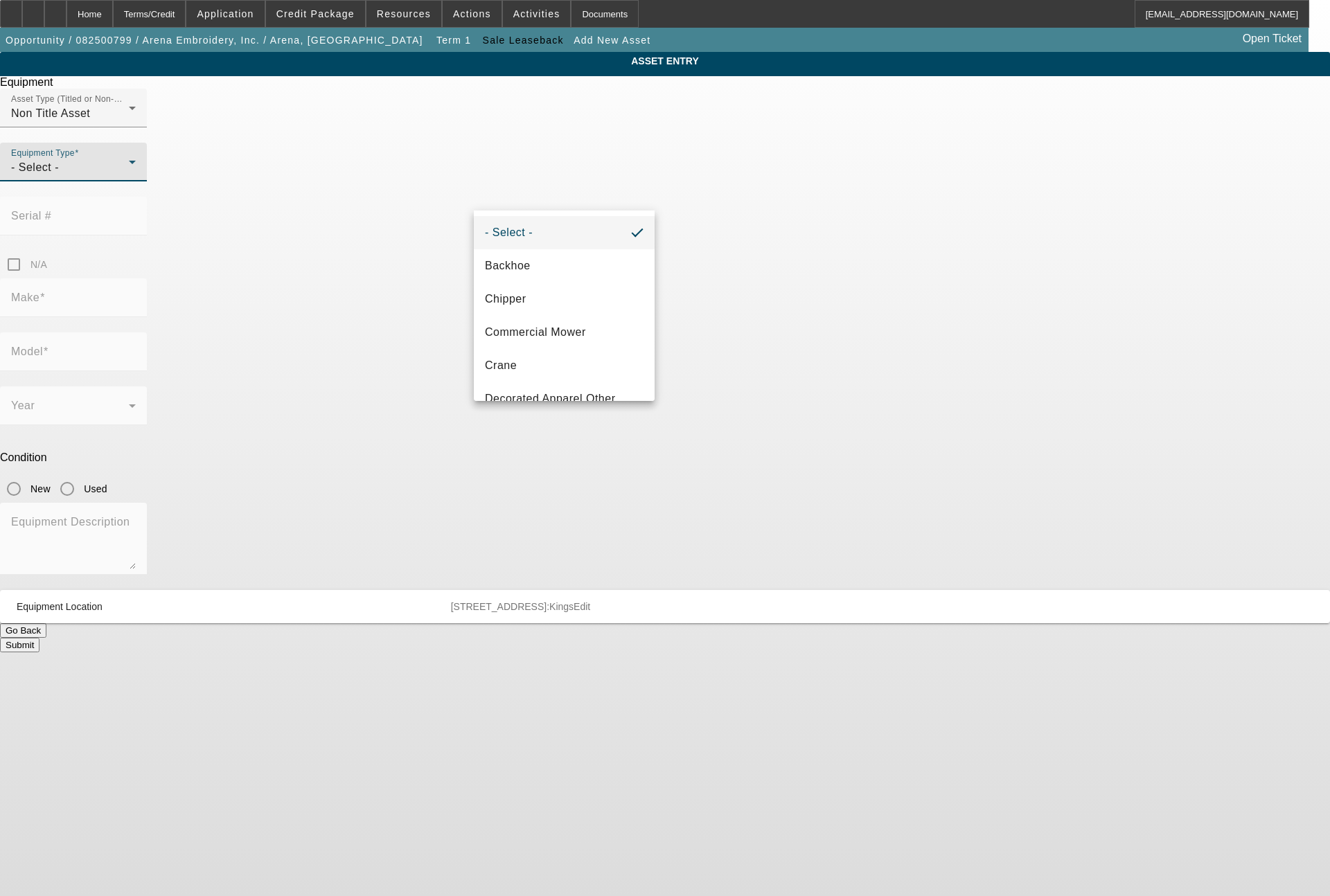
scroll to position [166, 0]
click at [561, 292] on mat-option "Embroidery" at bounding box center [564, 299] width 181 height 34
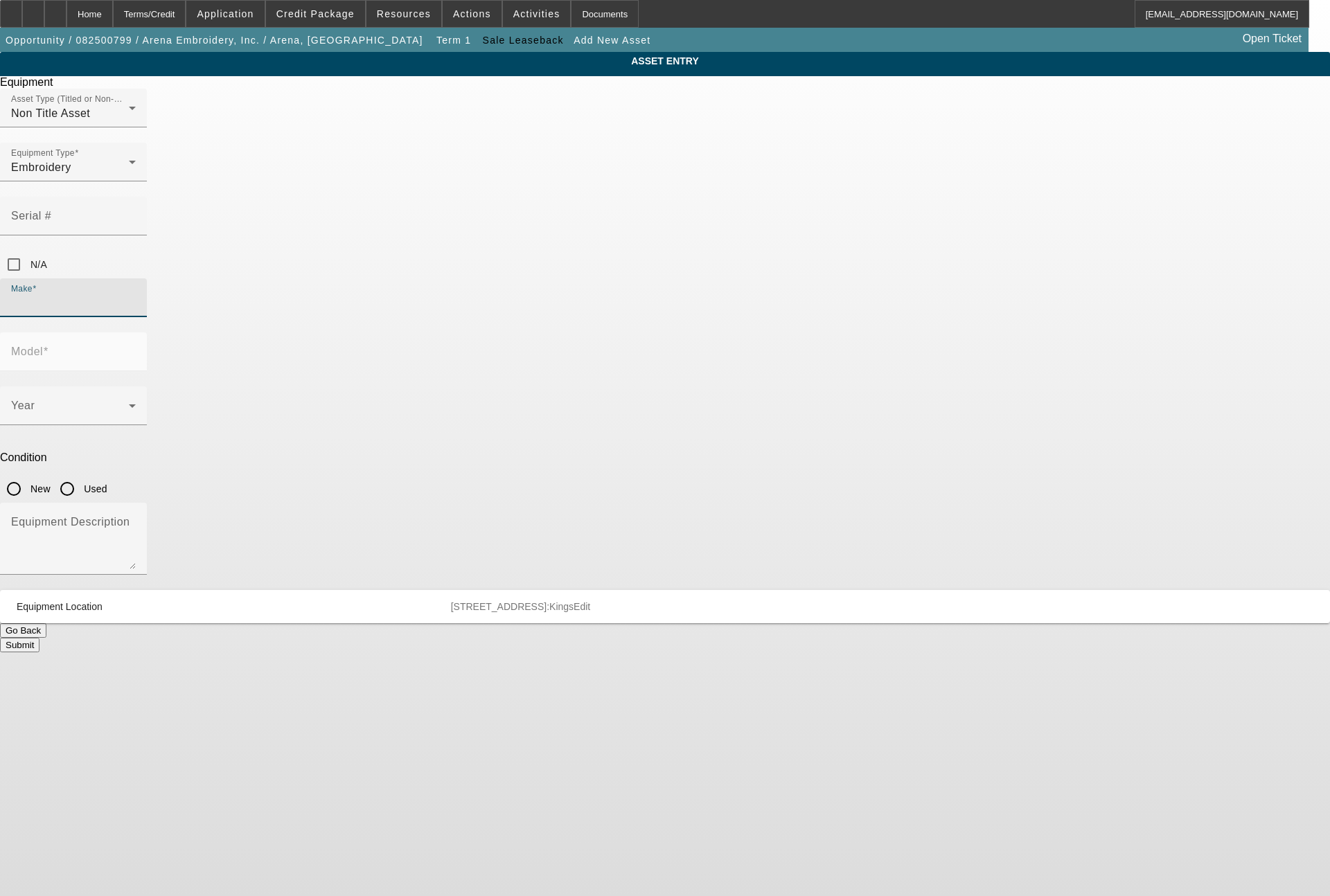
click at [136, 295] on input "Make" at bounding box center [73, 303] width 125 height 16
click at [504, 322] on span "Tajima" at bounding box center [502, 321] width 34 height 12
type input "Tajima"
click at [129, 403] on span at bounding box center [70, 411] width 118 height 16
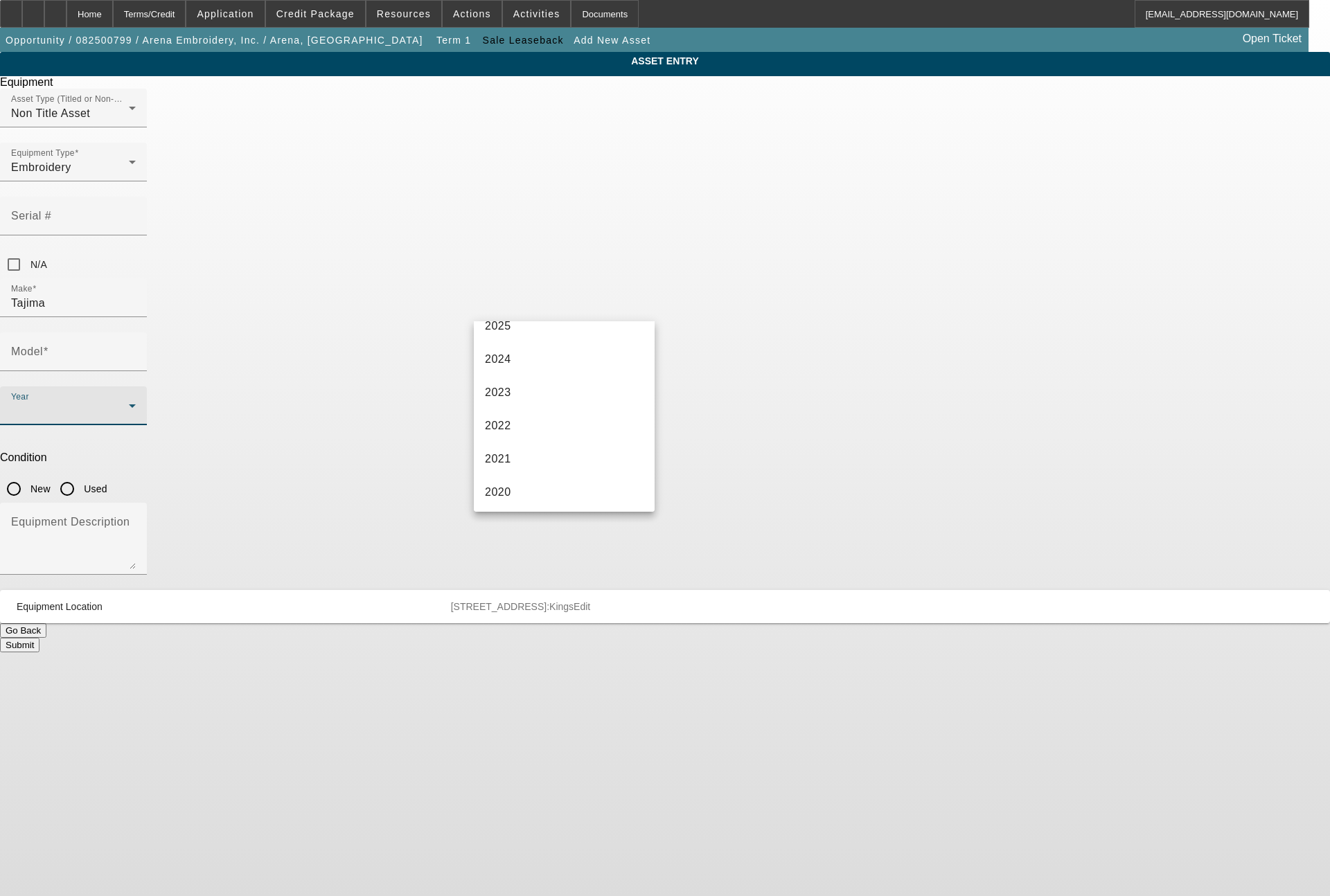
scroll to position [167, 0]
click at [499, 443] on span "2020" at bounding box center [498, 442] width 26 height 16
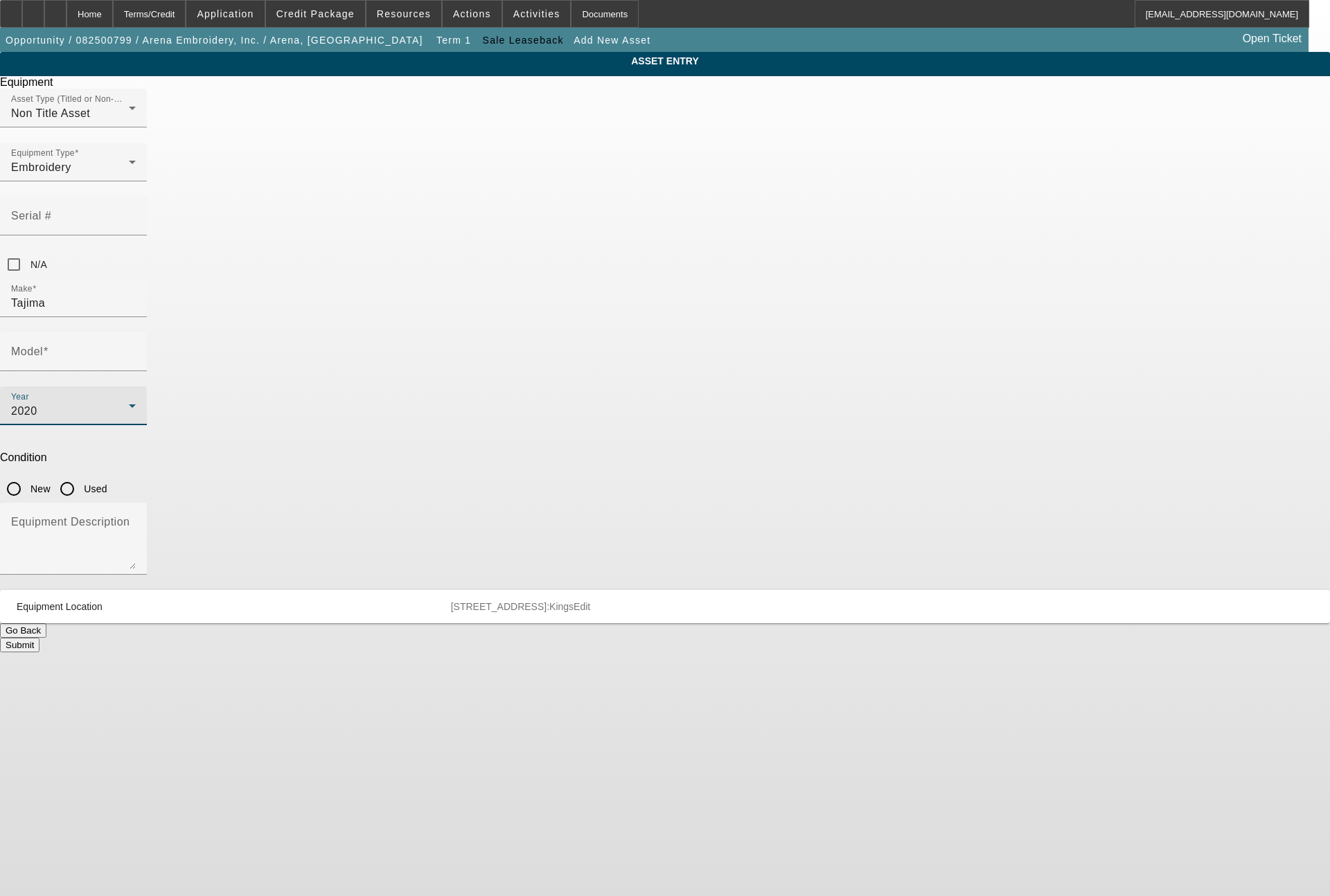
click at [81, 475] on input "Used" at bounding box center [66, 489] width 28 height 28
radio input "true"
click at [136, 349] on input "Model" at bounding box center [73, 357] width 125 height 16
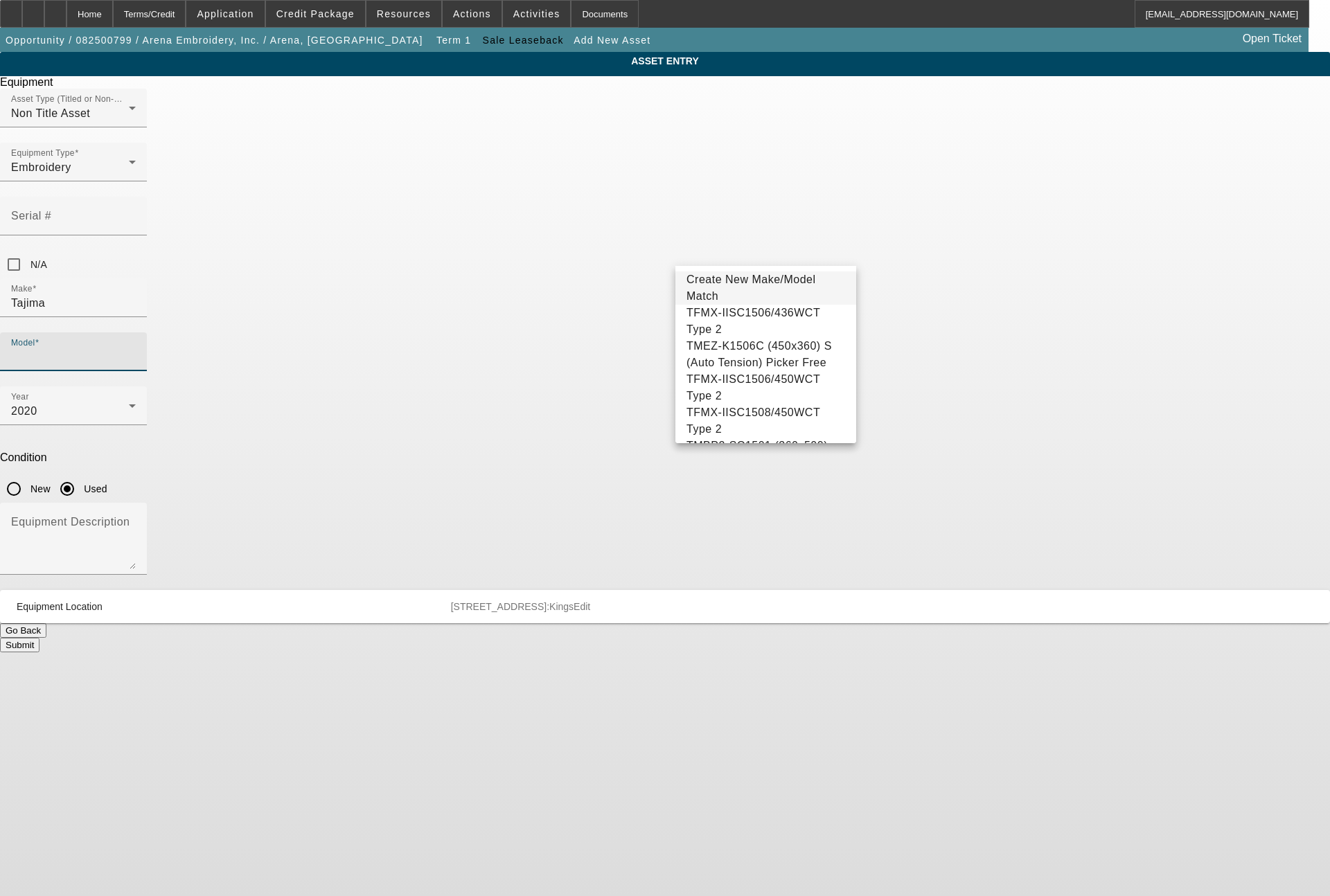
scroll to position [154, 0]
click at [800, 350] on span "TMAR-K 1506C/450 WCT: Type 2" at bounding box center [766, 333] width 158 height 34
type input "TMAR-K 1506C/450 WCT: Type 2"
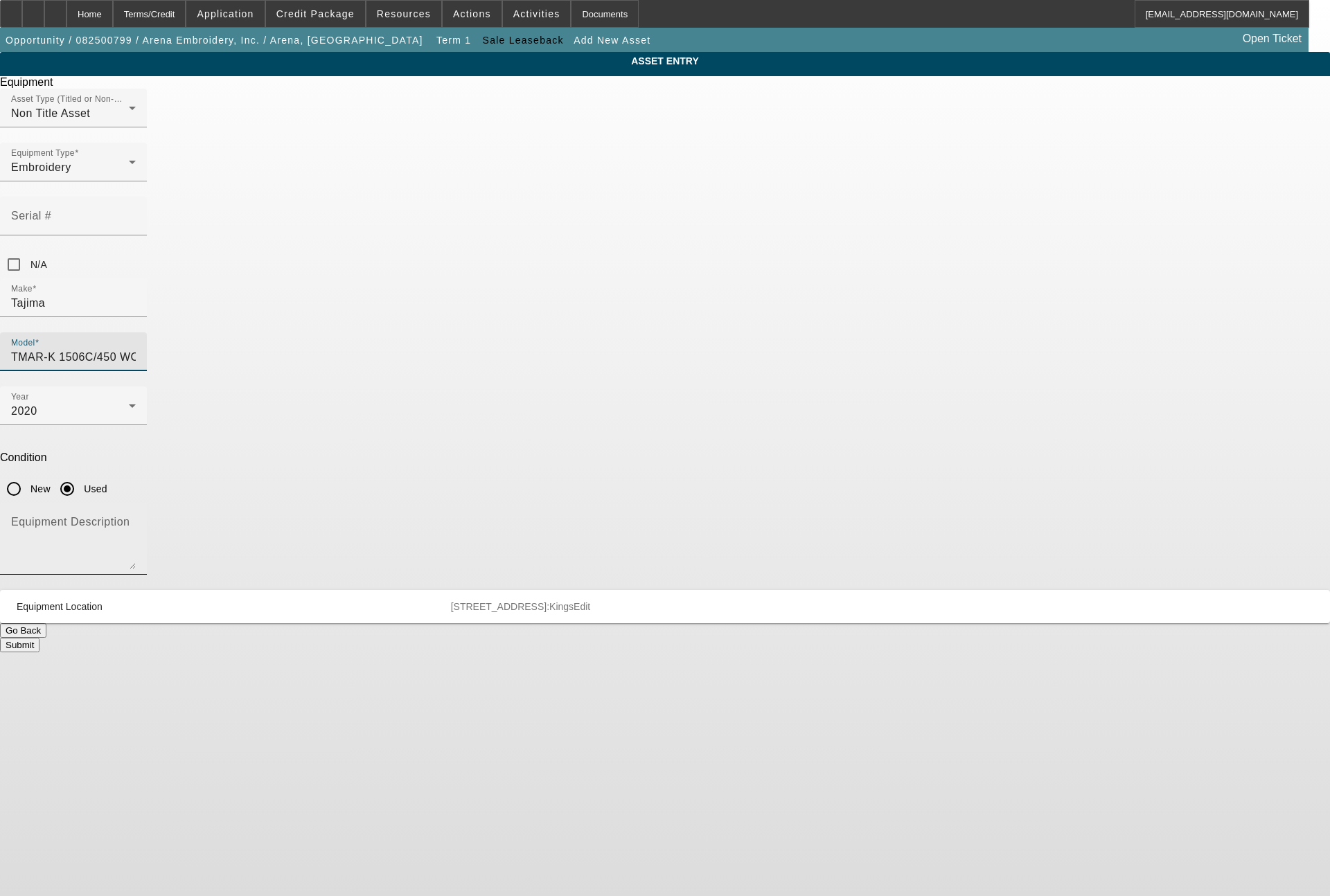
click at [136, 519] on textarea "Equipment Description" at bounding box center [73, 544] width 125 height 50
type textarea "6 head machine"
click at [40, 638] on button "Submit" at bounding box center [19, 645] width 40 height 14
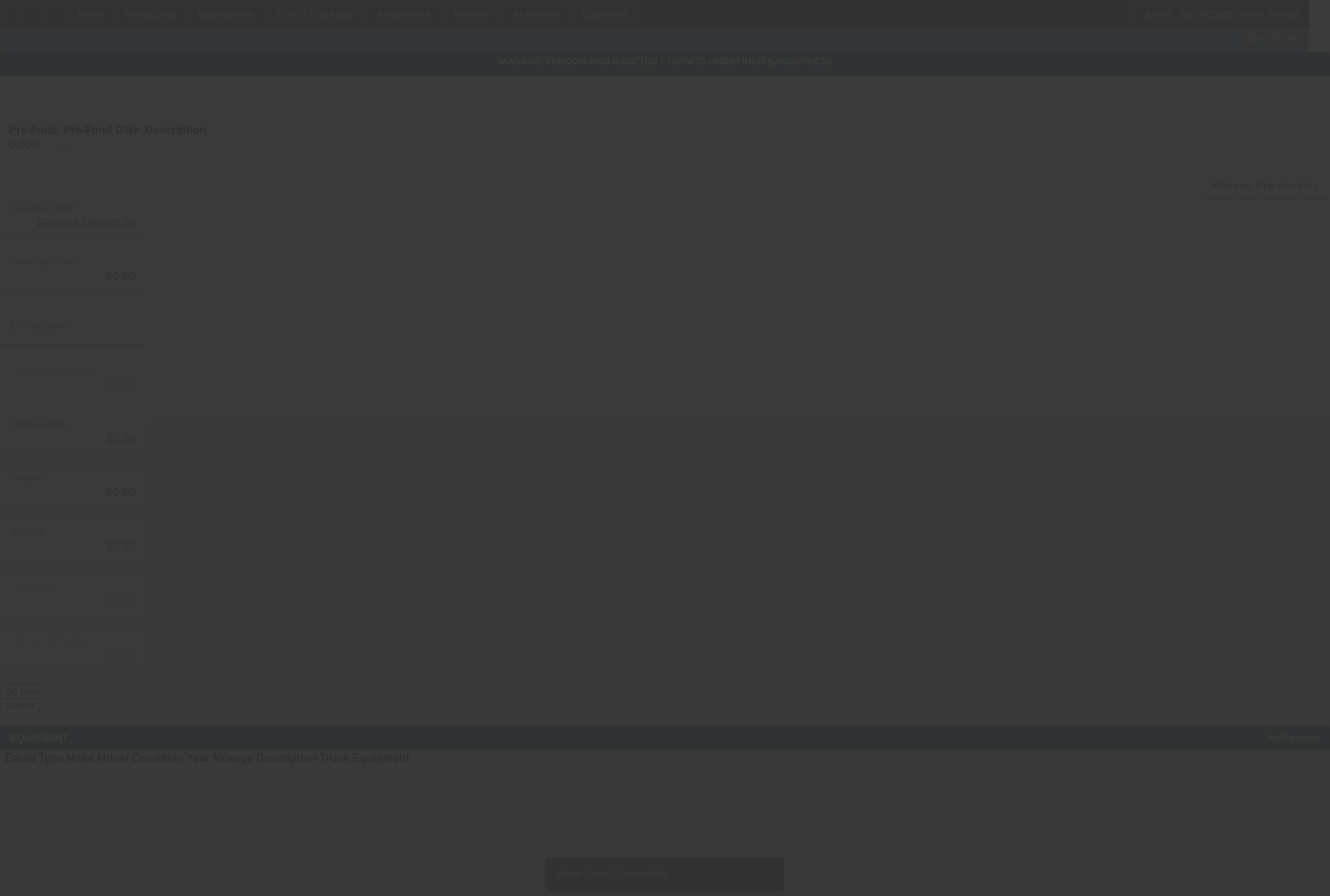
type input "$80,000.00"
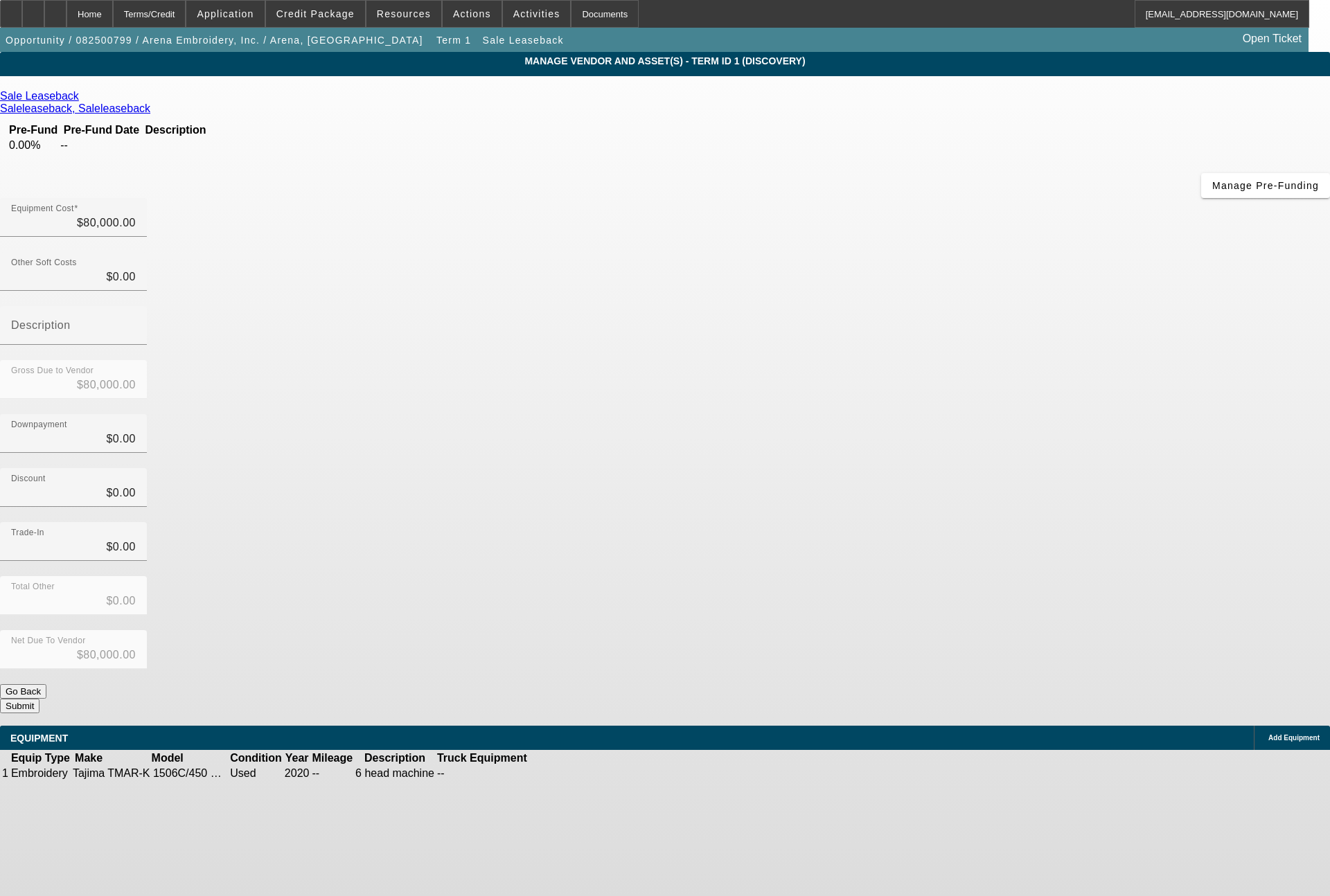
click at [1268, 734] on span "Add Equipment" at bounding box center [1293, 738] width 51 height 7
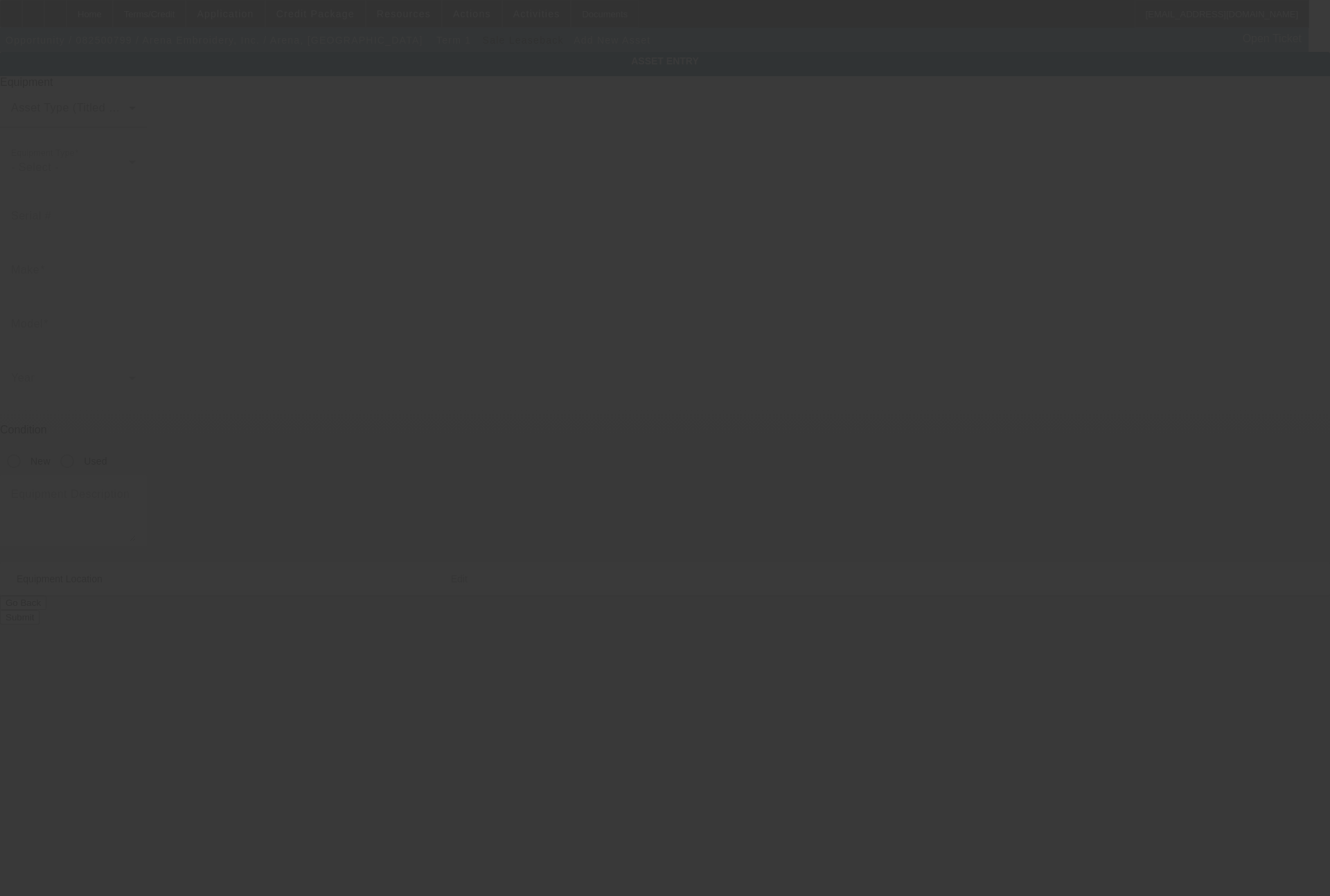
type input "[STREET_ADDRESS]"
type input "Brooklyn"
type input "11206"
type input "Kings"
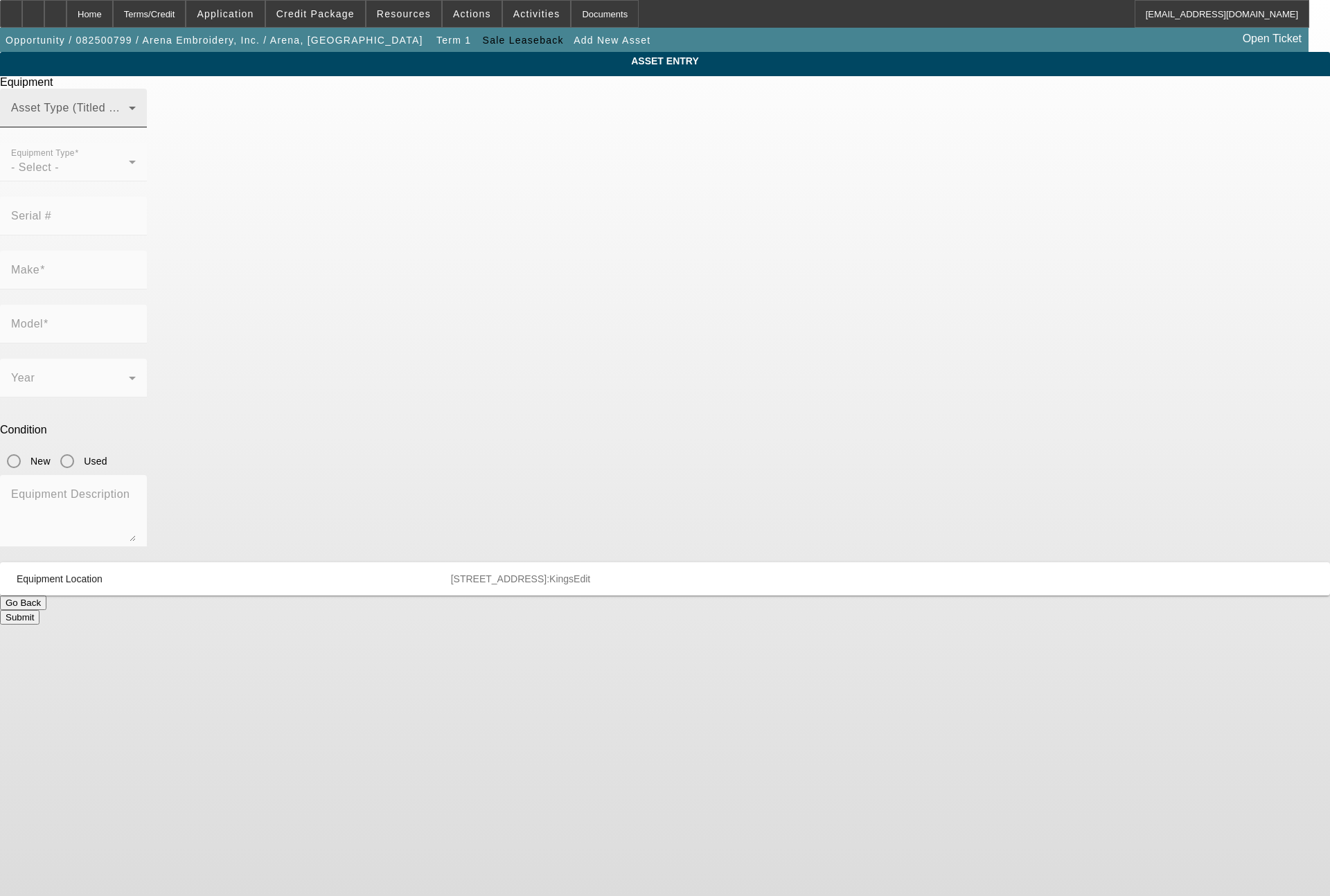
click at [129, 122] on span at bounding box center [70, 113] width 118 height 16
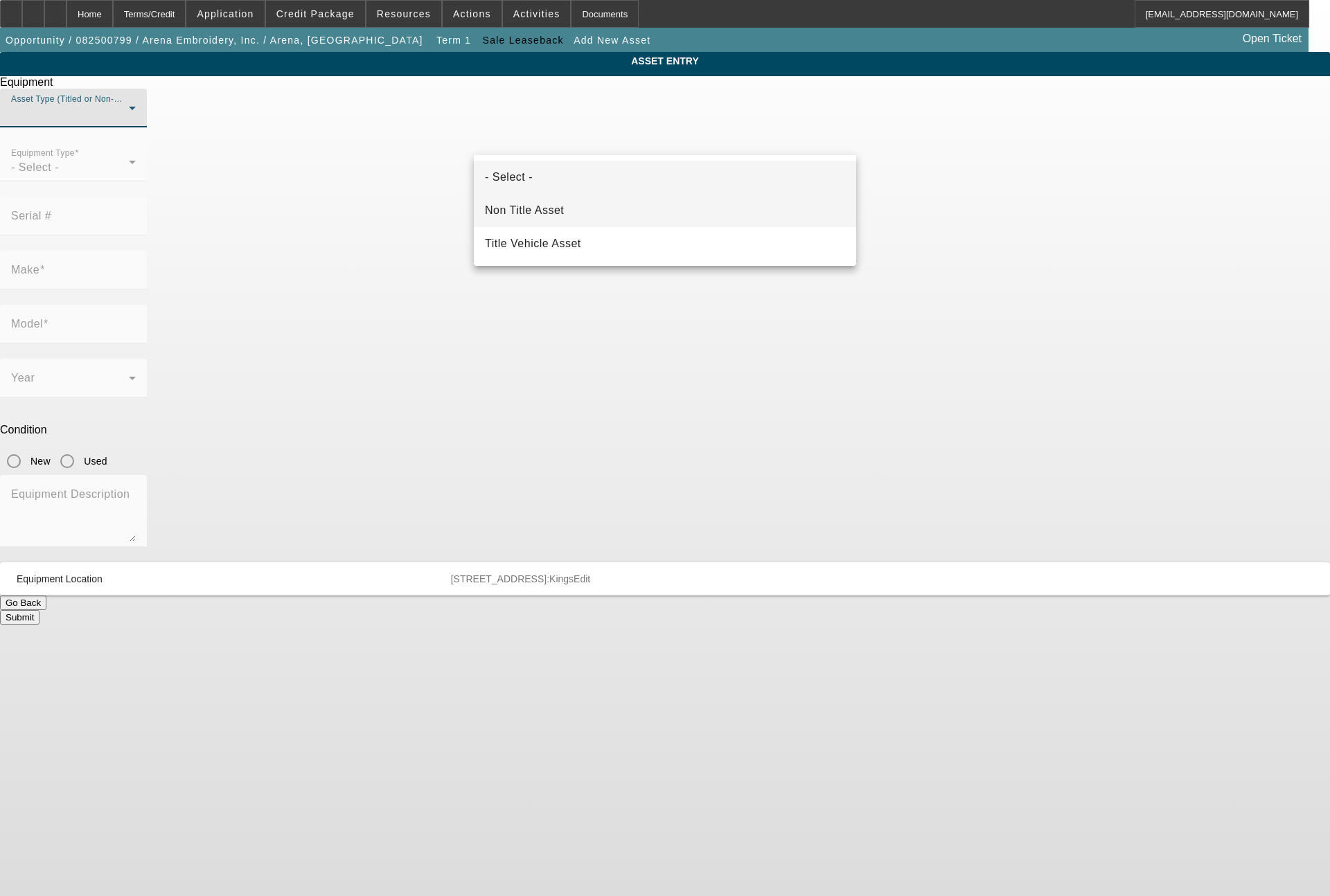
click at [576, 207] on mat-option "Non Title Asset" at bounding box center [665, 210] width 382 height 34
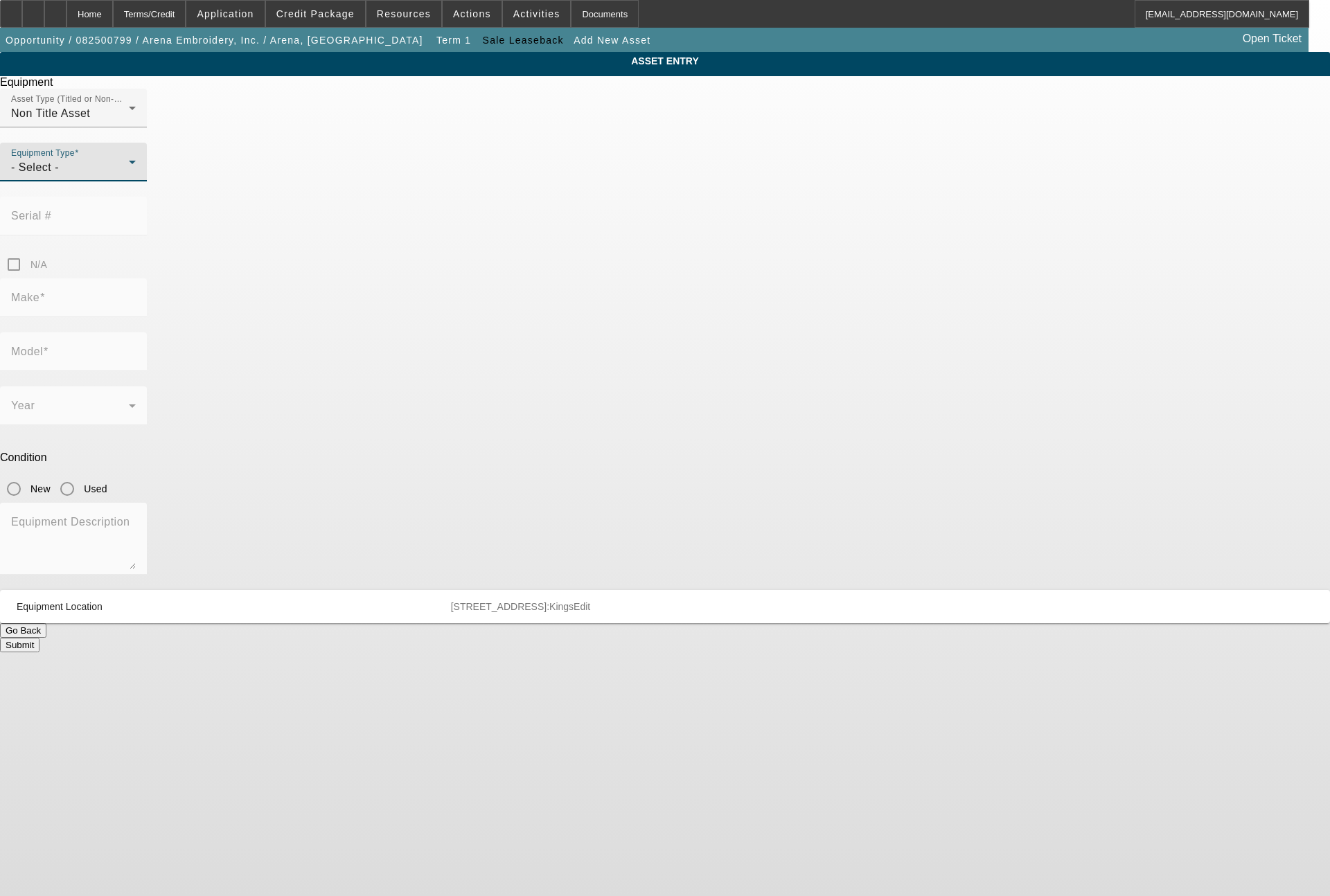
click at [129, 176] on div "- Select -" at bounding box center [70, 167] width 118 height 16
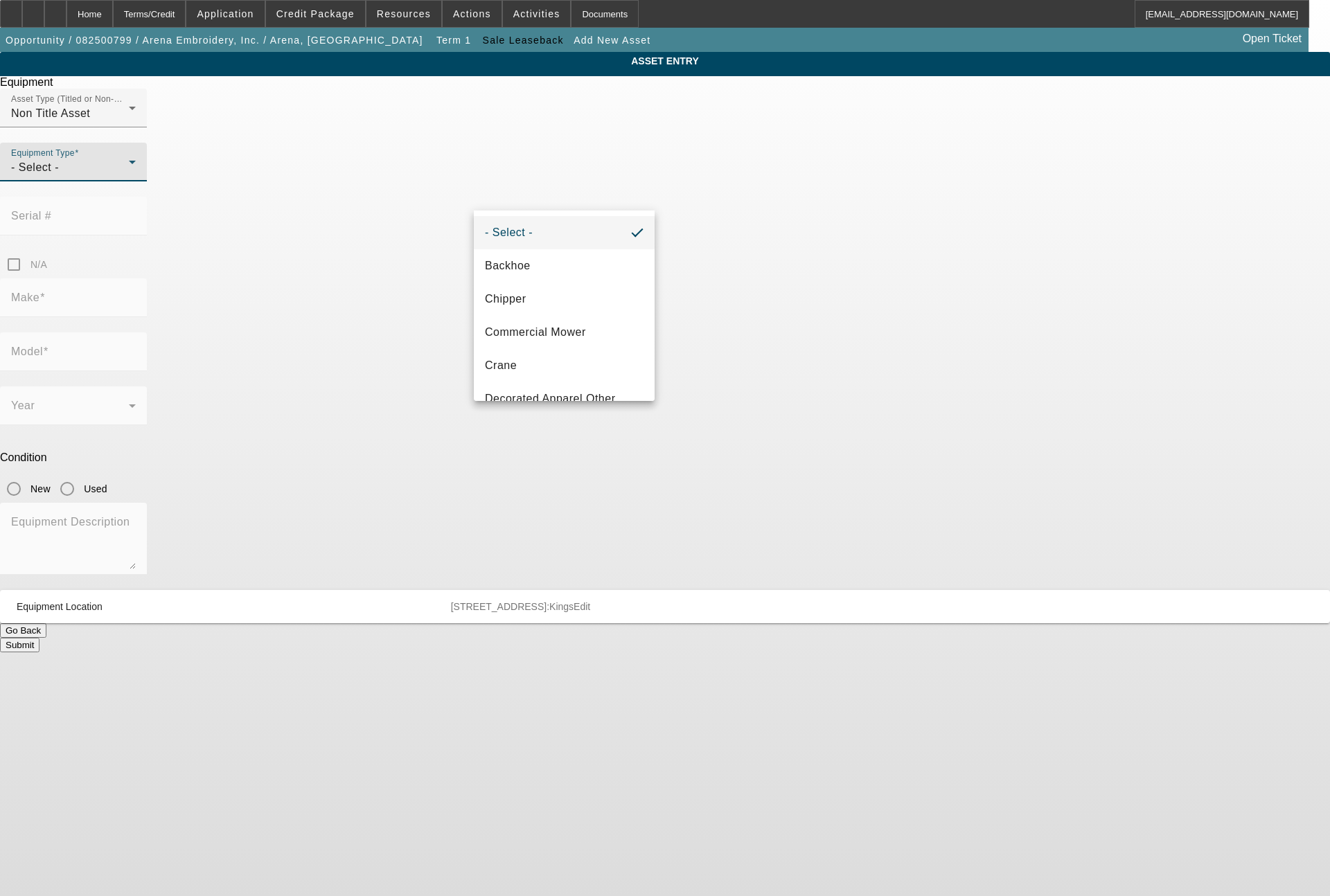
scroll to position [166, 0]
click at [557, 293] on mat-option "Embroidery" at bounding box center [564, 299] width 181 height 34
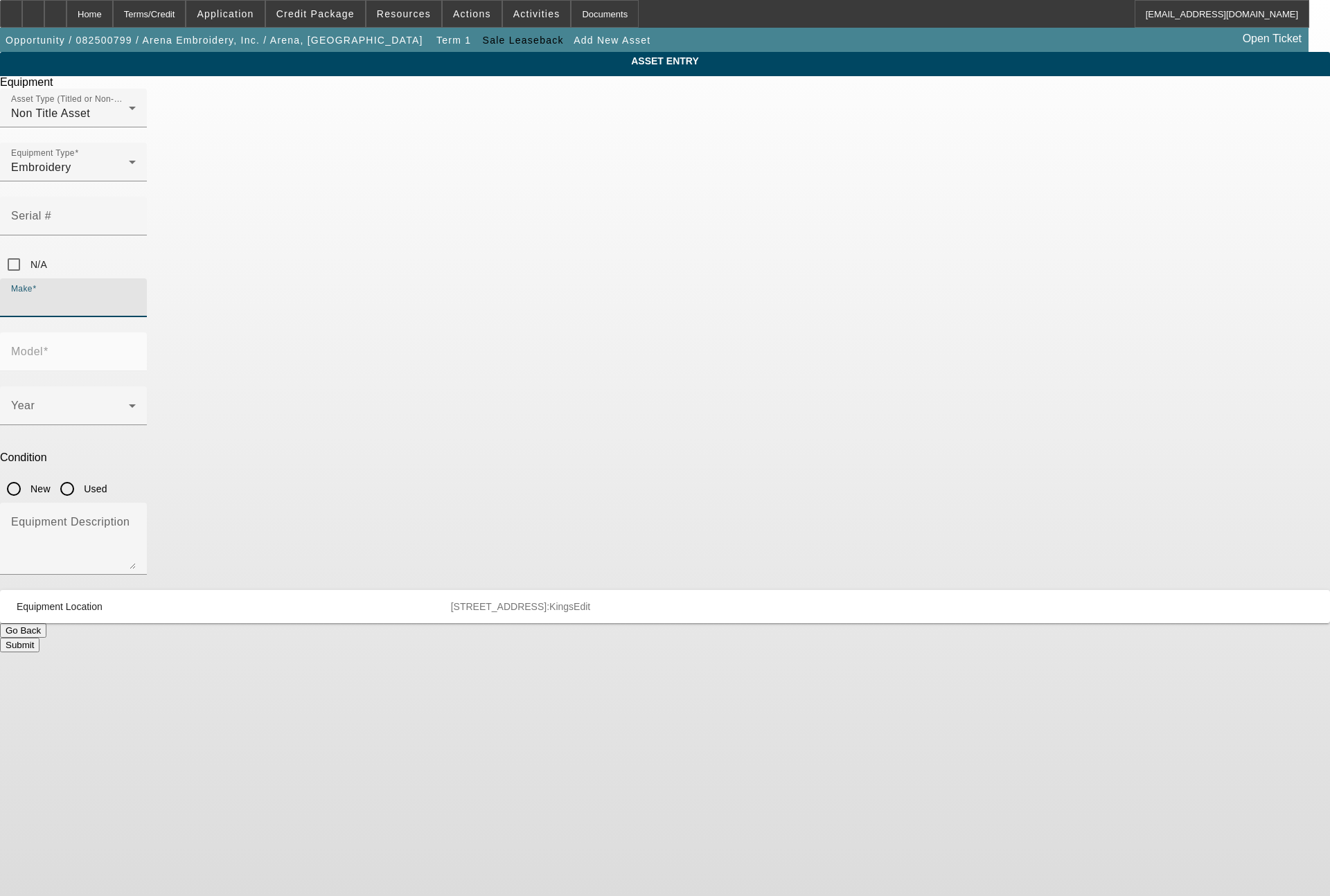
click at [136, 295] on input "Make" at bounding box center [73, 303] width 125 height 16
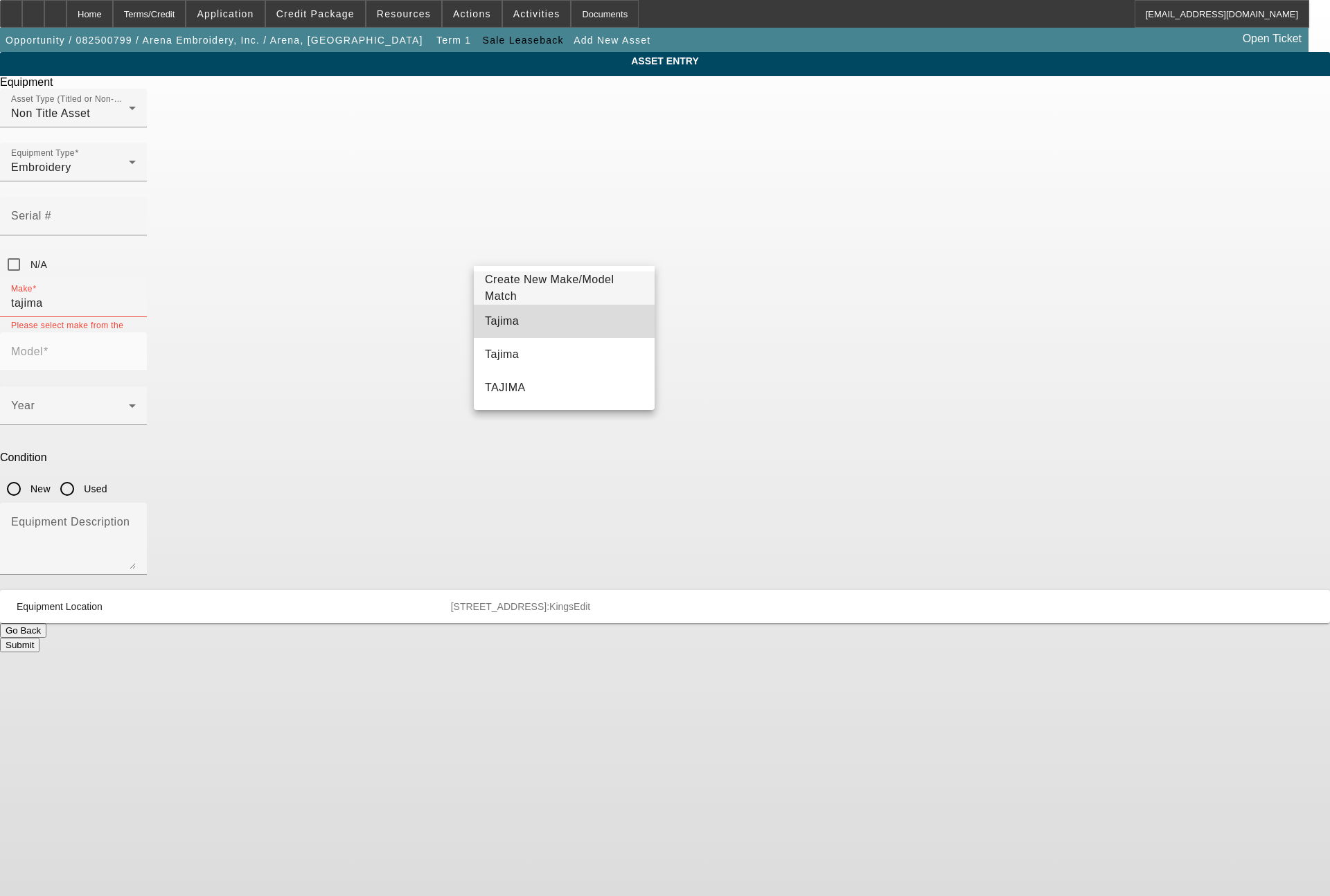
click at [510, 314] on span "Tajima" at bounding box center [502, 321] width 34 height 16
type input "Tajima"
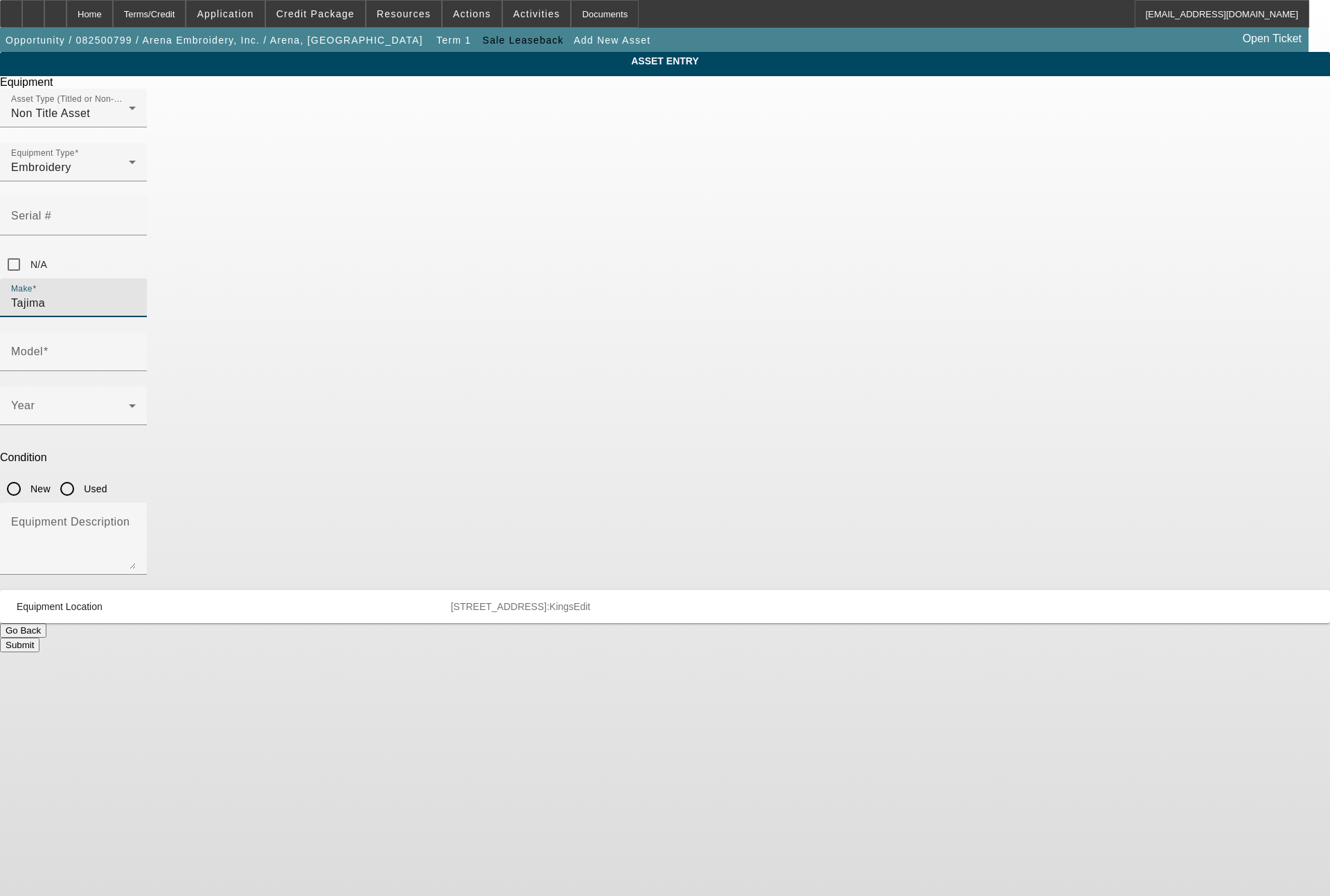
click at [81, 475] on input "Used" at bounding box center [66, 489] width 28 height 28
radio input "true"
click at [136, 386] on div "Year" at bounding box center [73, 406] width 125 height 39
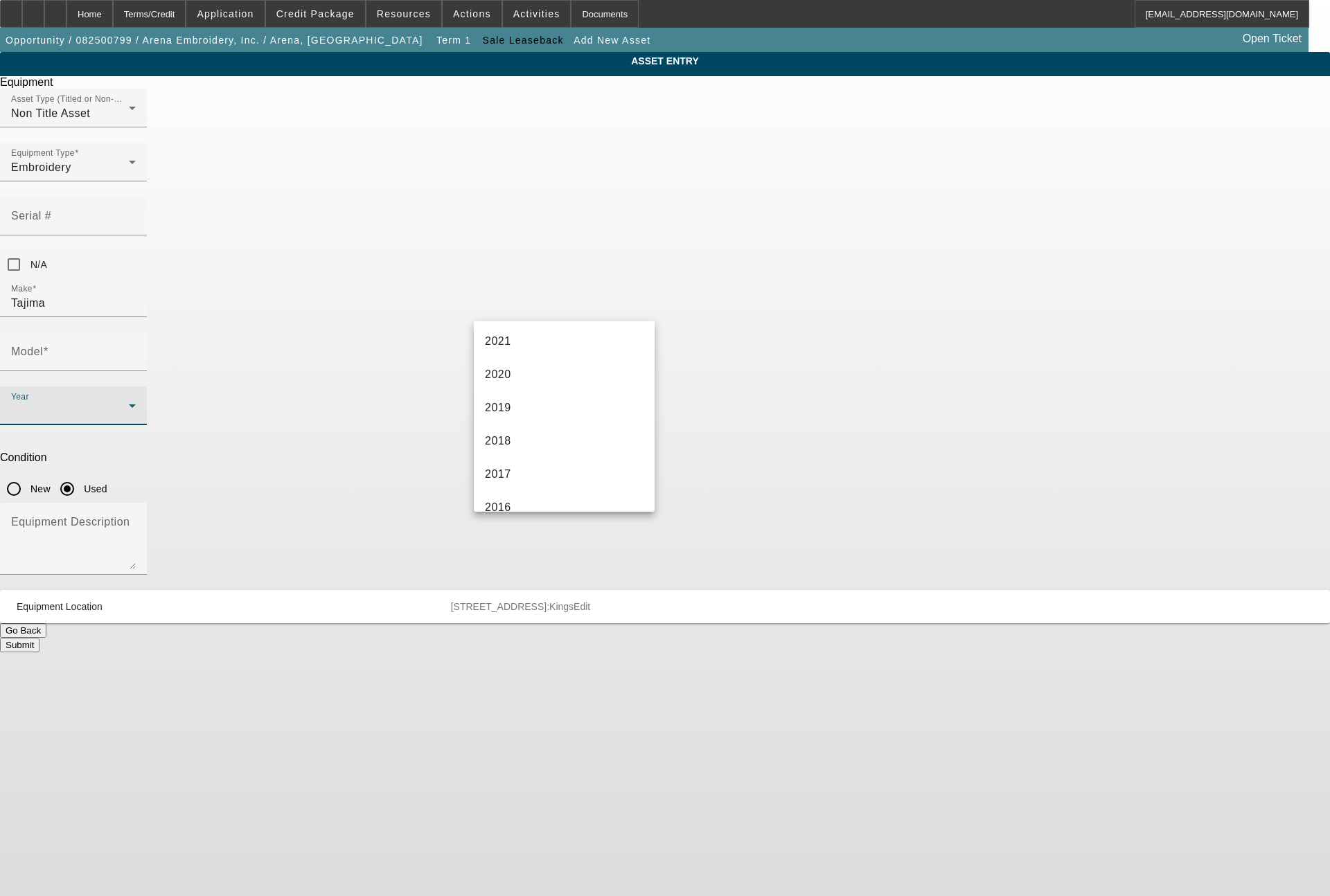
scroll to position [167, 0]
click at [508, 441] on span "2020" at bounding box center [498, 442] width 26 height 16
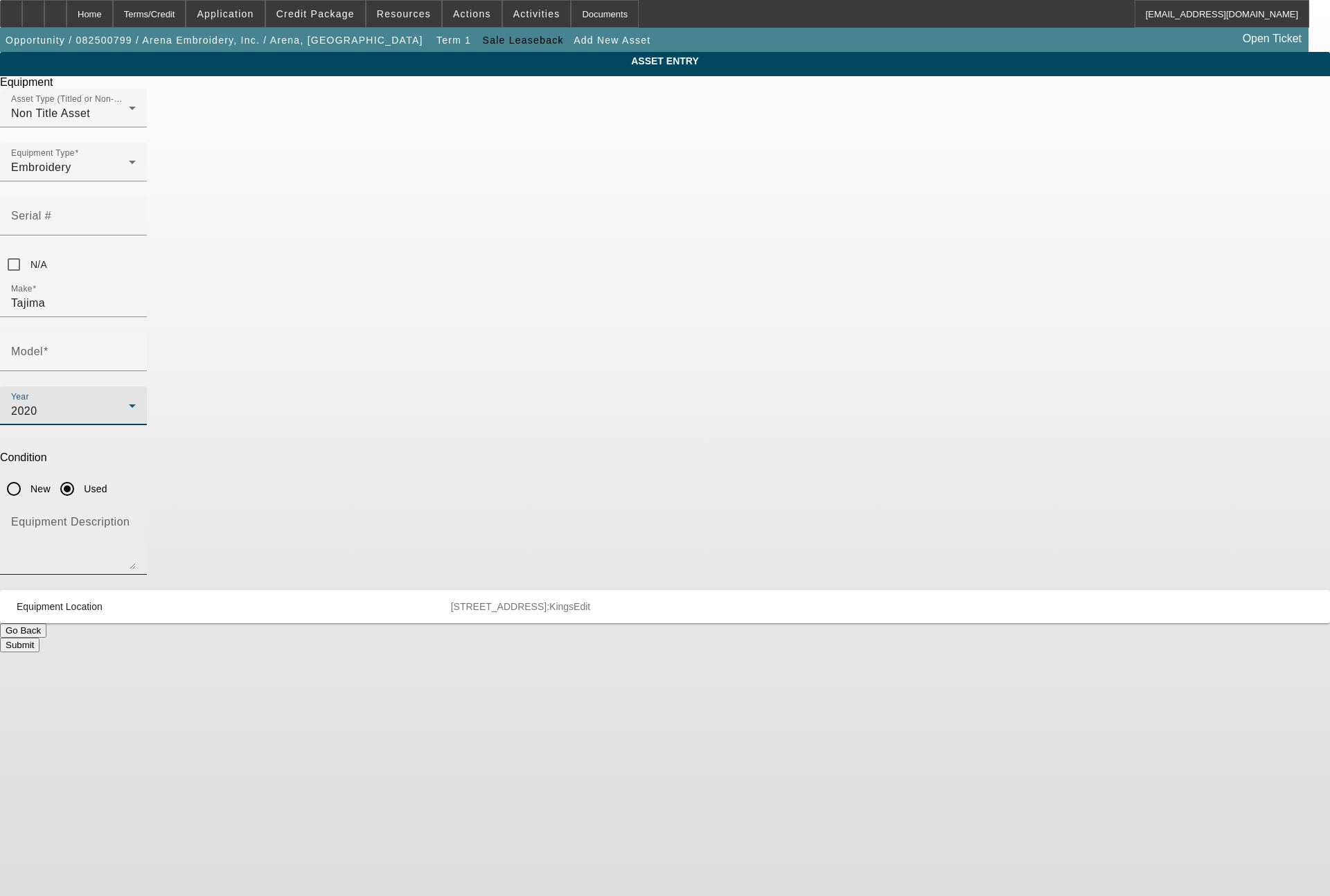
click at [136, 519] on textarea "Equipment Description" at bounding box center [73, 544] width 125 height 50
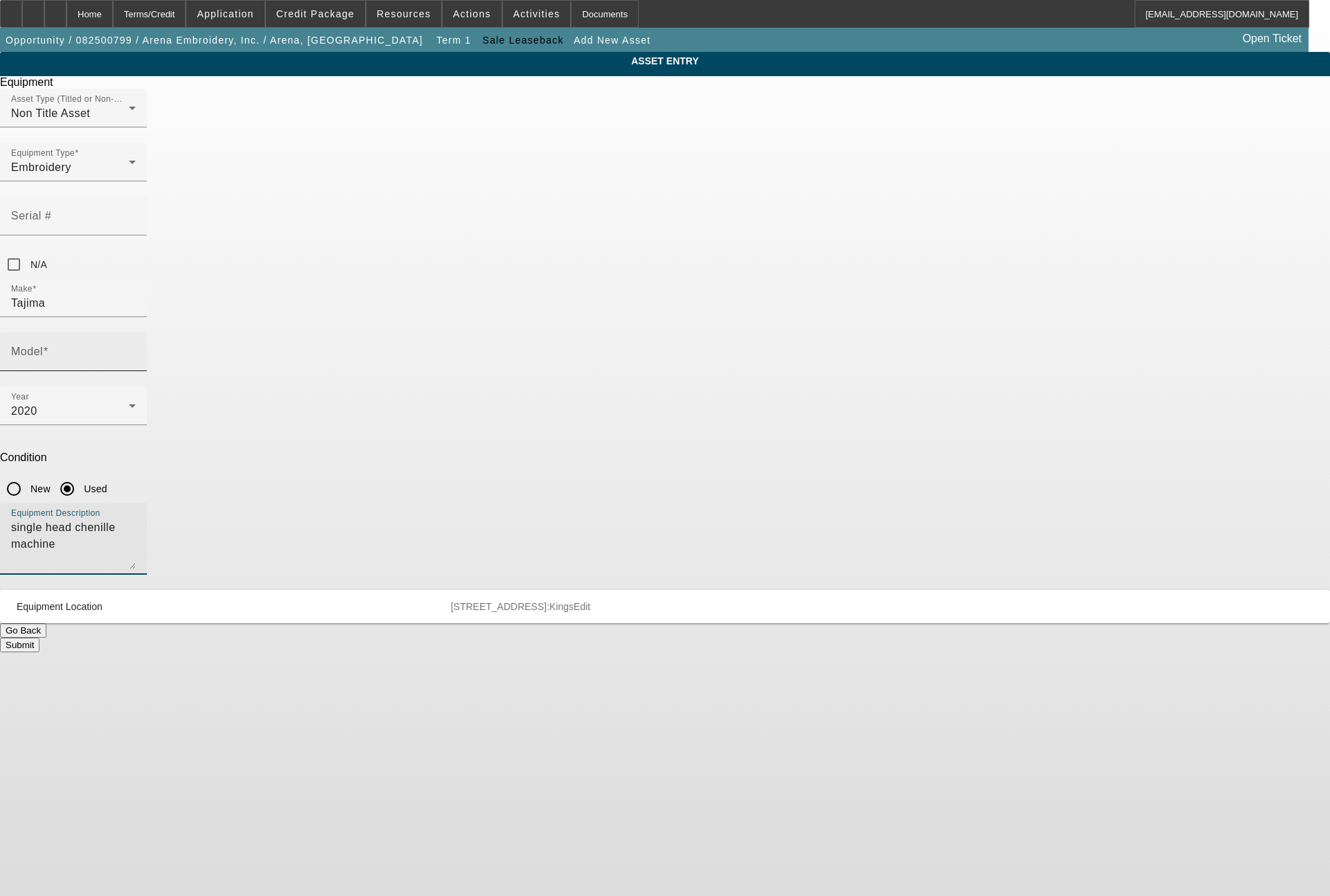
type textarea "single head chenille machine"
click at [136, 349] on input "Model" at bounding box center [73, 357] width 125 height 16
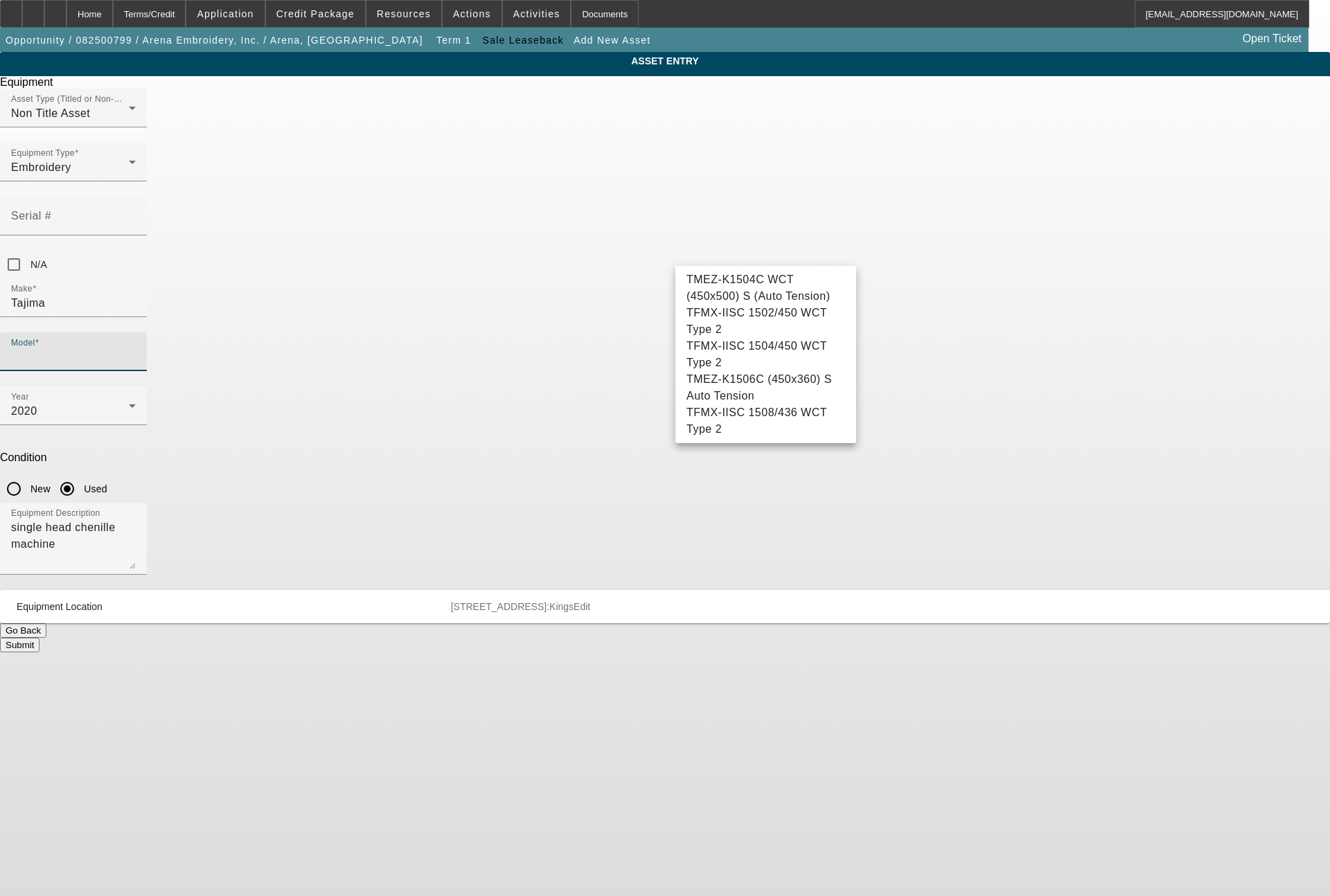
scroll to position [0, 0]
click at [742, 298] on mat-option "Create New Make/Model Match" at bounding box center [766, 288] width 181 height 34
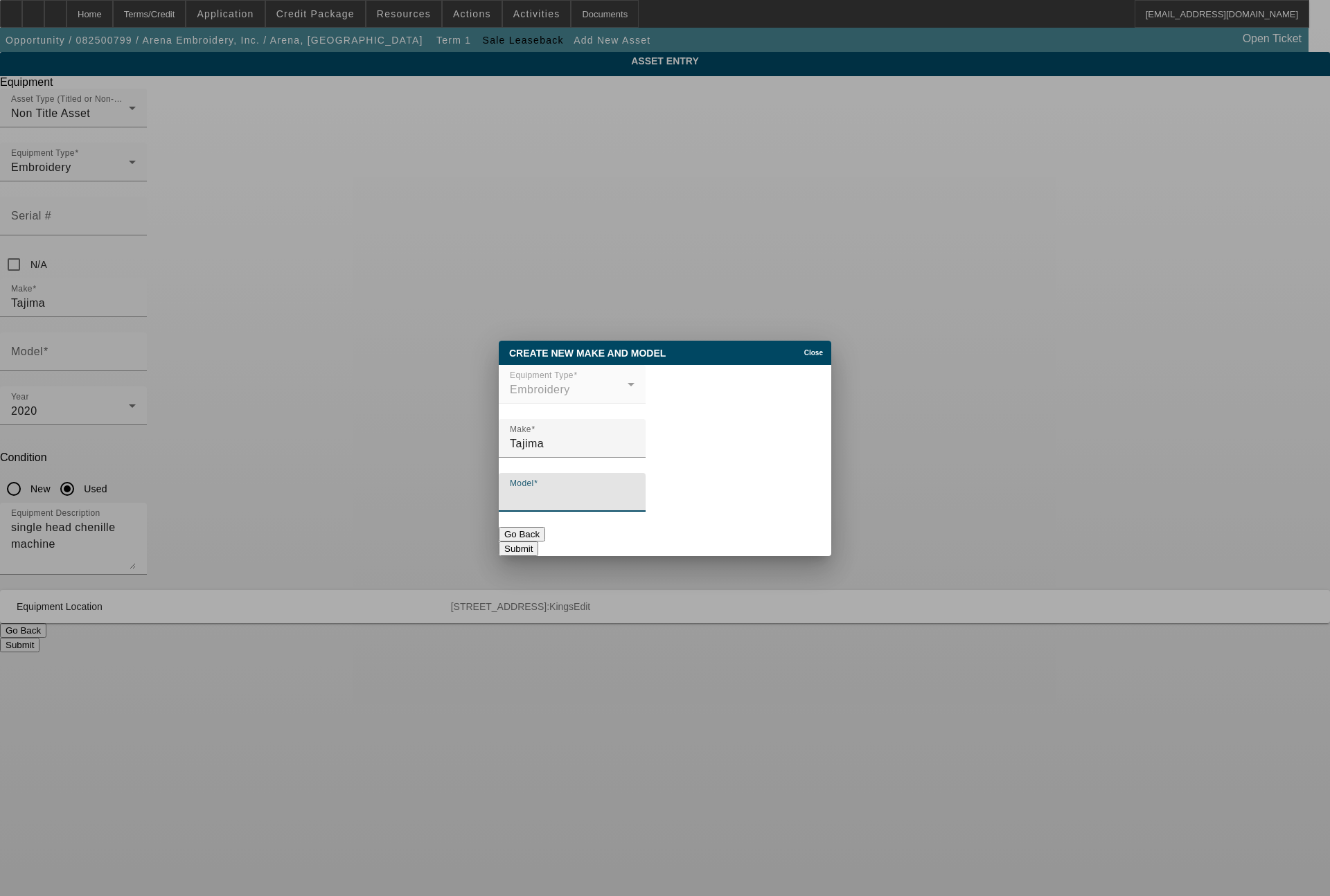
click at [574, 503] on input "Model" at bounding box center [572, 498] width 125 height 16
type input "TCMX 601"
click at [538, 542] on button "Submit" at bounding box center [518, 548] width 40 height 14
type input "TCMX 601"
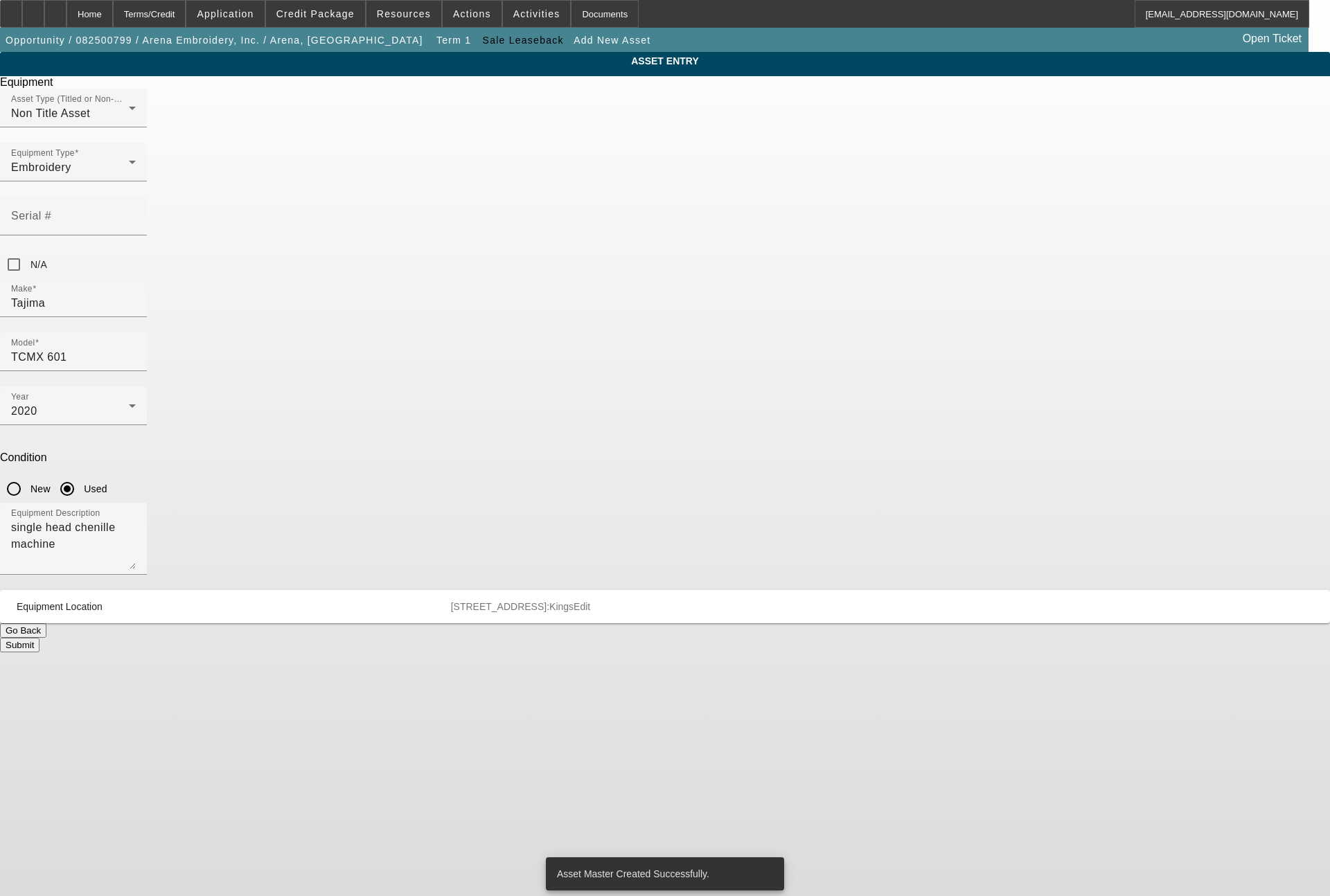
click at [40, 638] on button "Submit" at bounding box center [19, 645] width 40 height 14
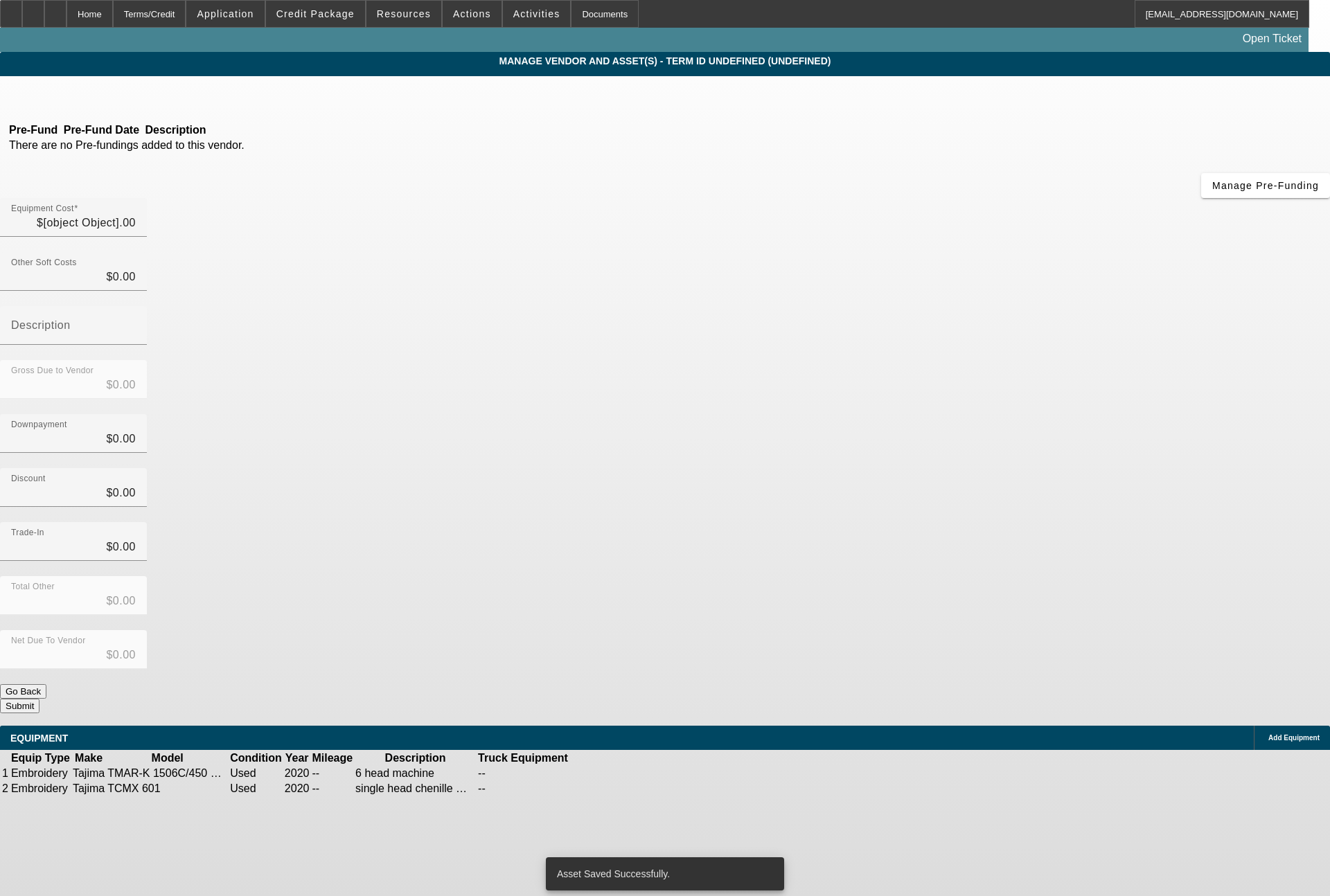
type input "$80,000.00"
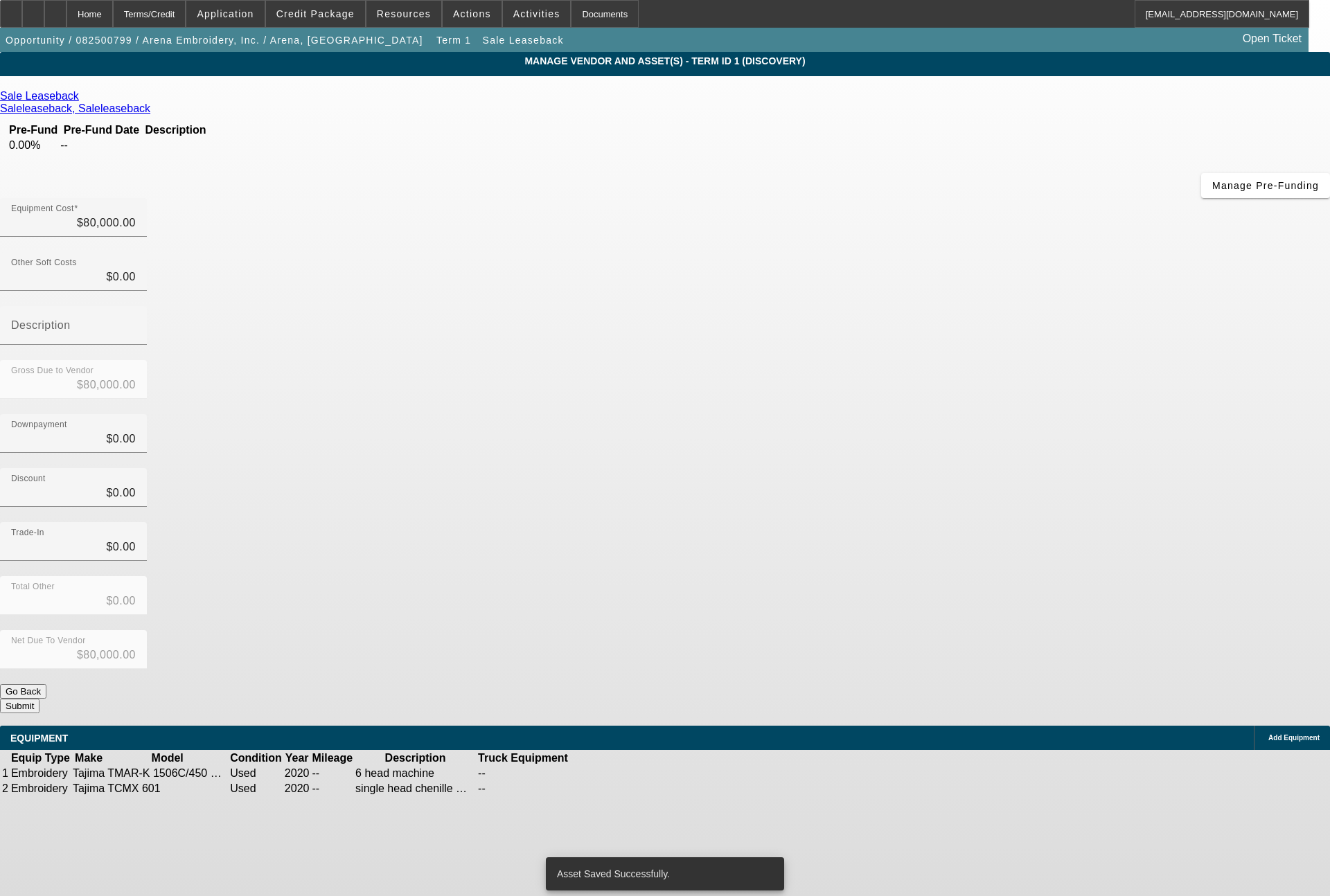
click at [1253, 725] on div "Add Equipment" at bounding box center [1291, 737] width 76 height 24
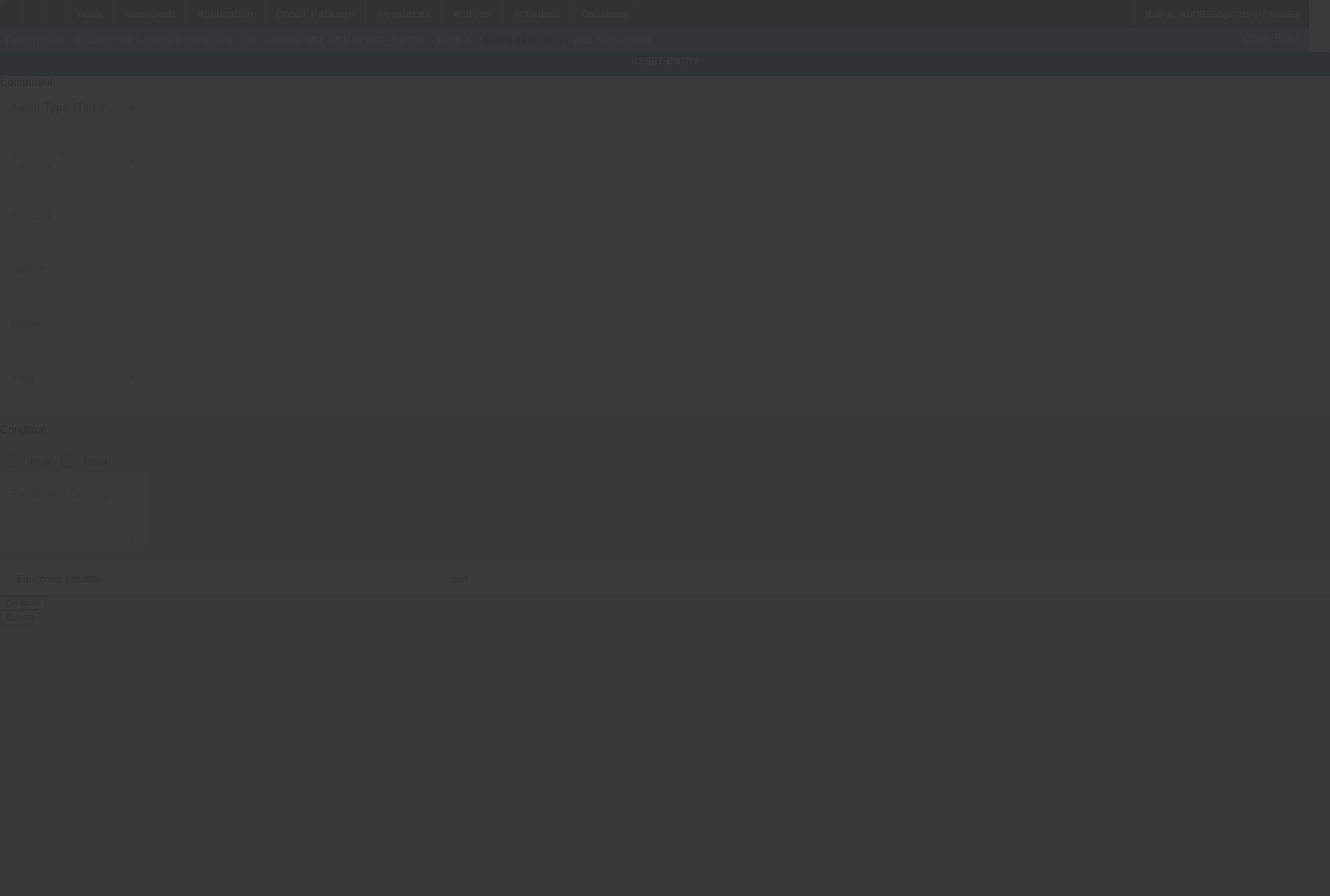
type input "[STREET_ADDRESS]"
type input "Brooklyn"
type input "11206"
type input "Kings"
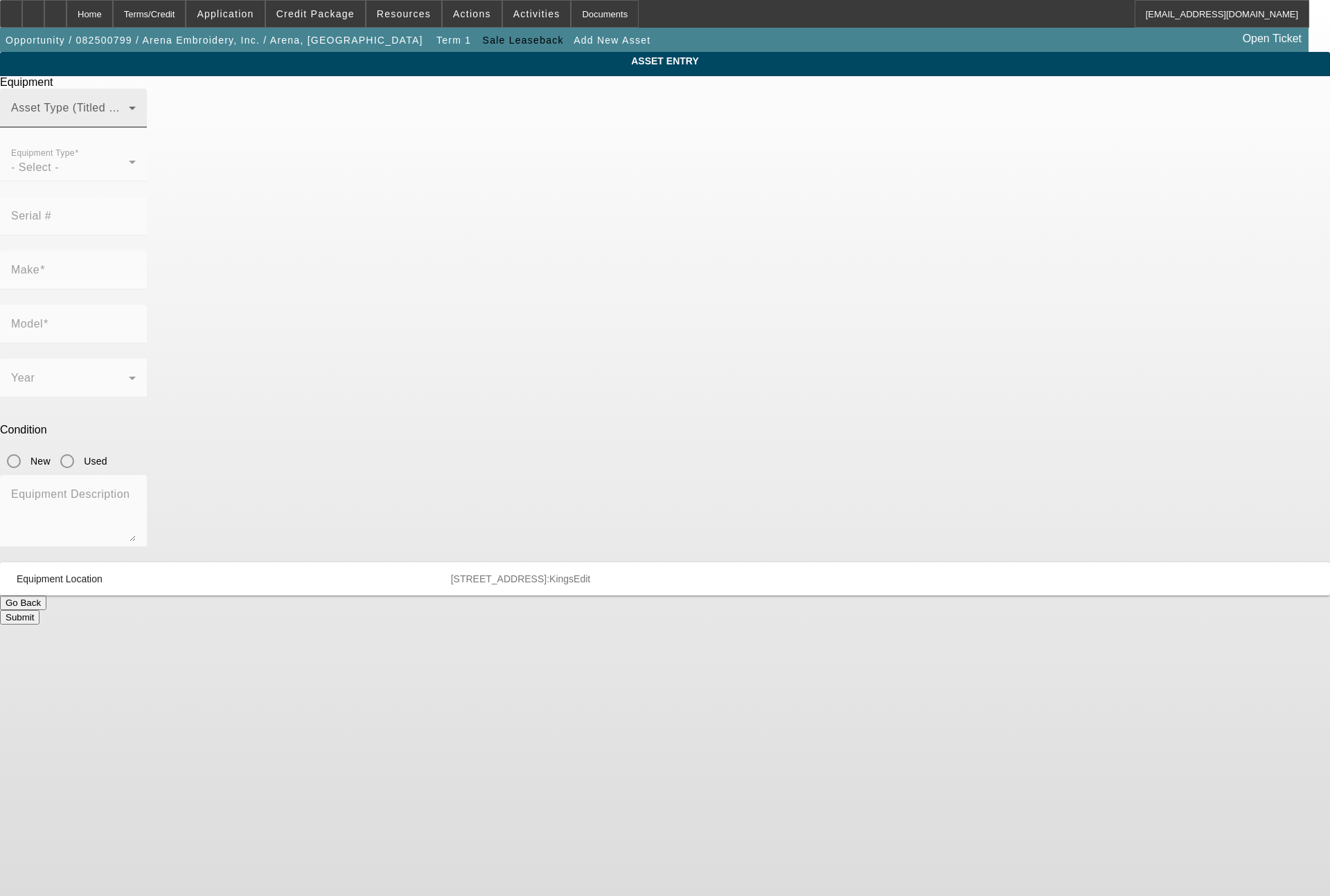
click at [129, 122] on span at bounding box center [70, 113] width 118 height 16
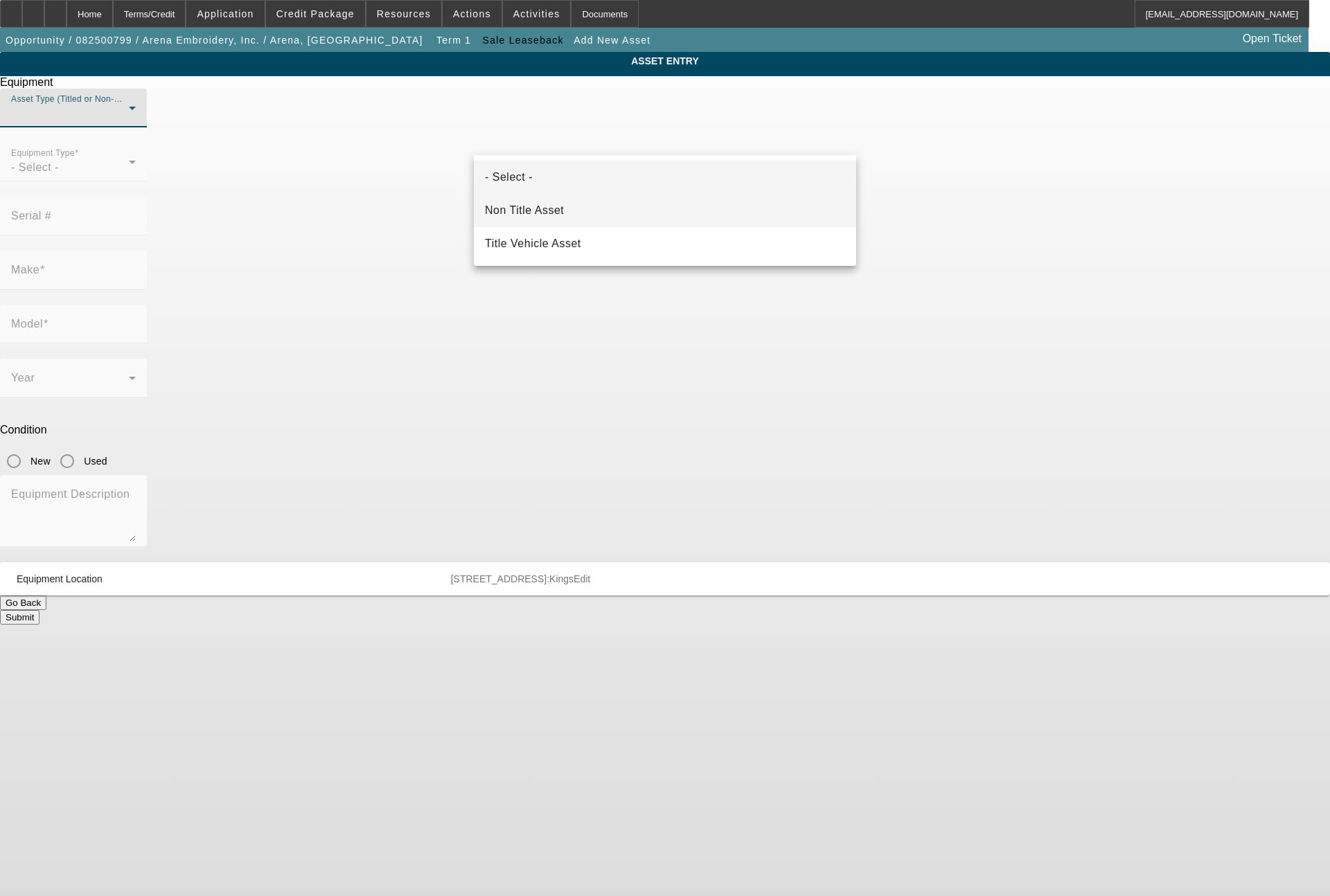
click at [555, 216] on span "Non Title Asset" at bounding box center [525, 210] width 79 height 16
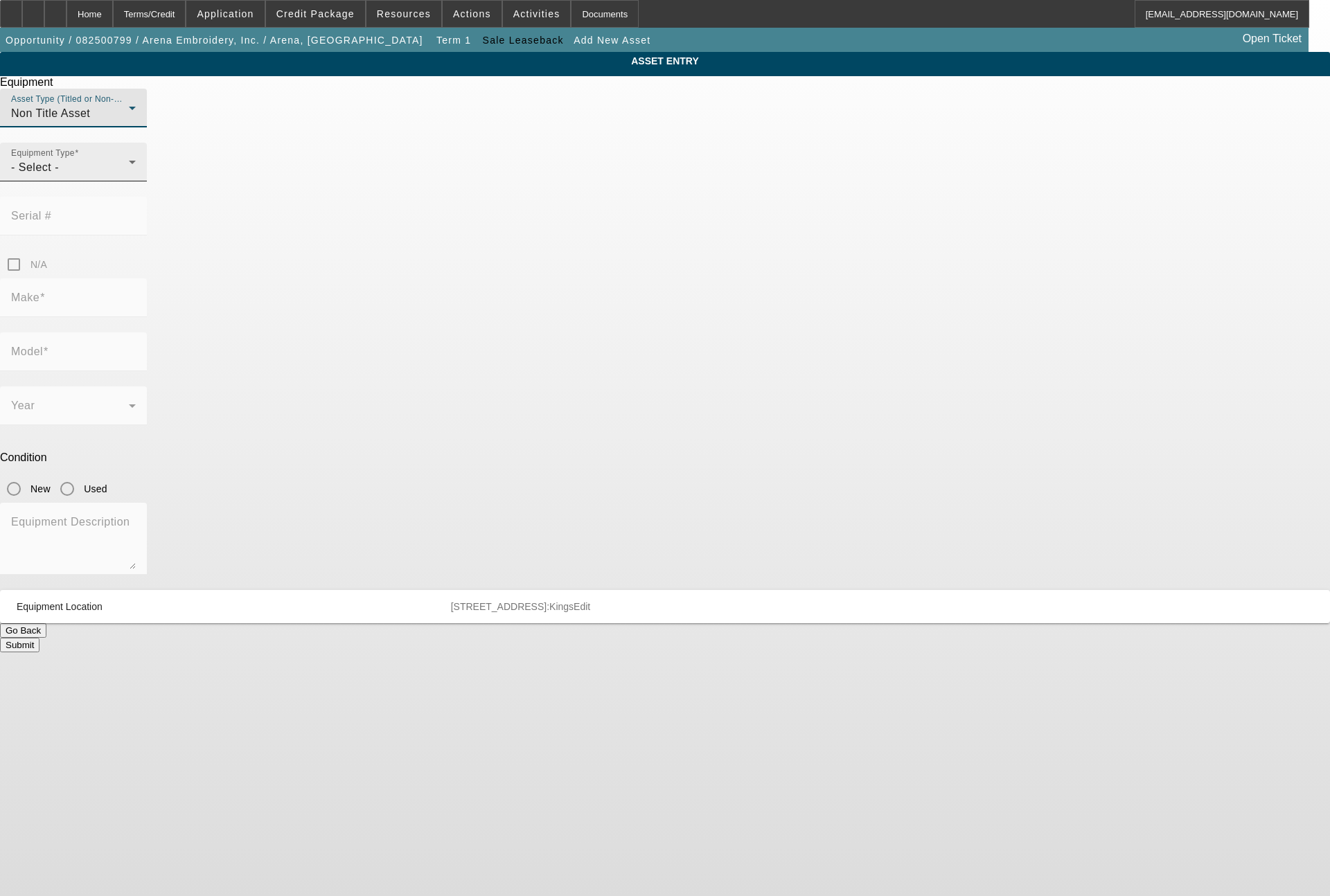
click at [129, 176] on div "- Select -" at bounding box center [70, 167] width 118 height 16
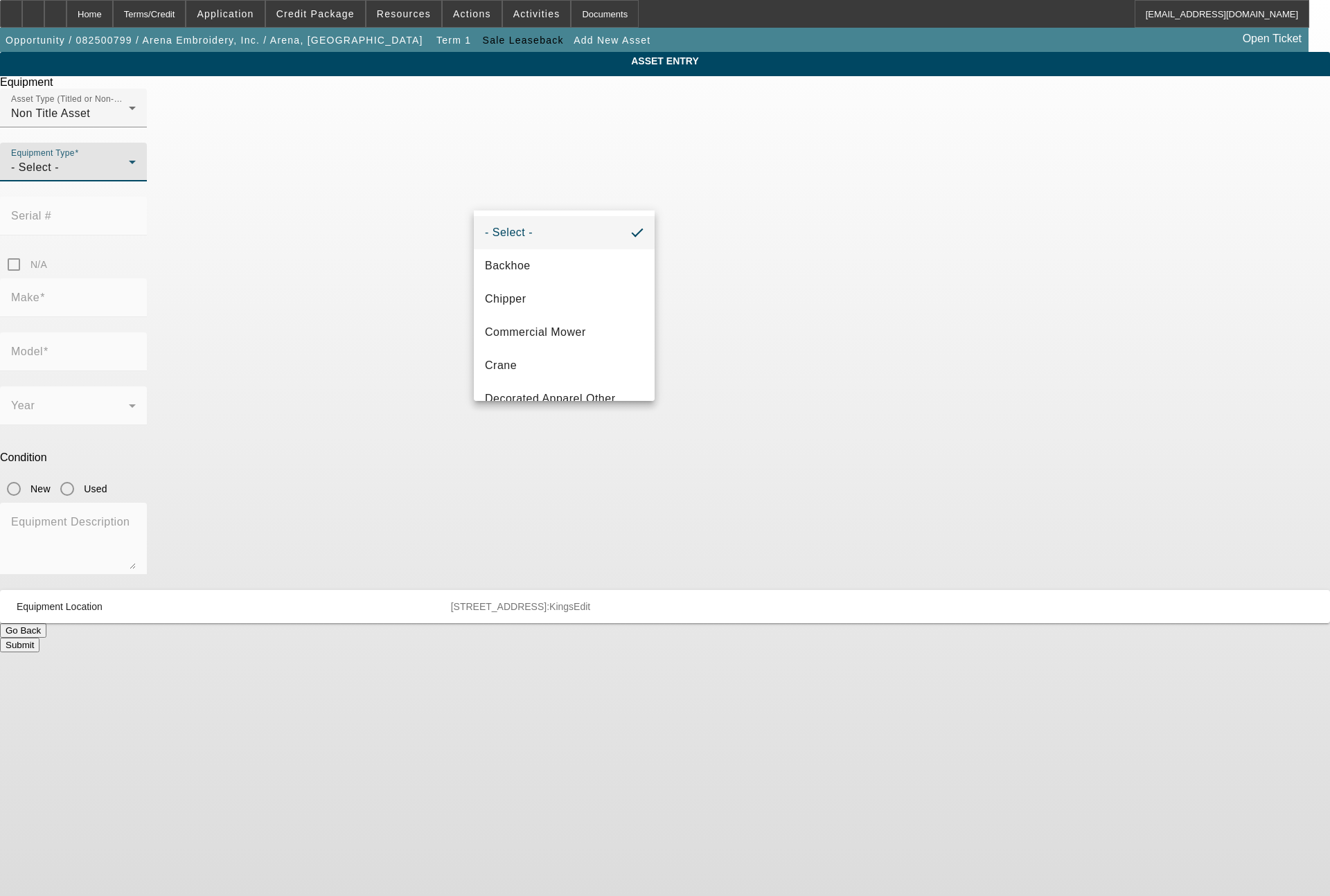
scroll to position [166, 0]
click at [523, 303] on span "Embroidery" at bounding box center [515, 299] width 60 height 16
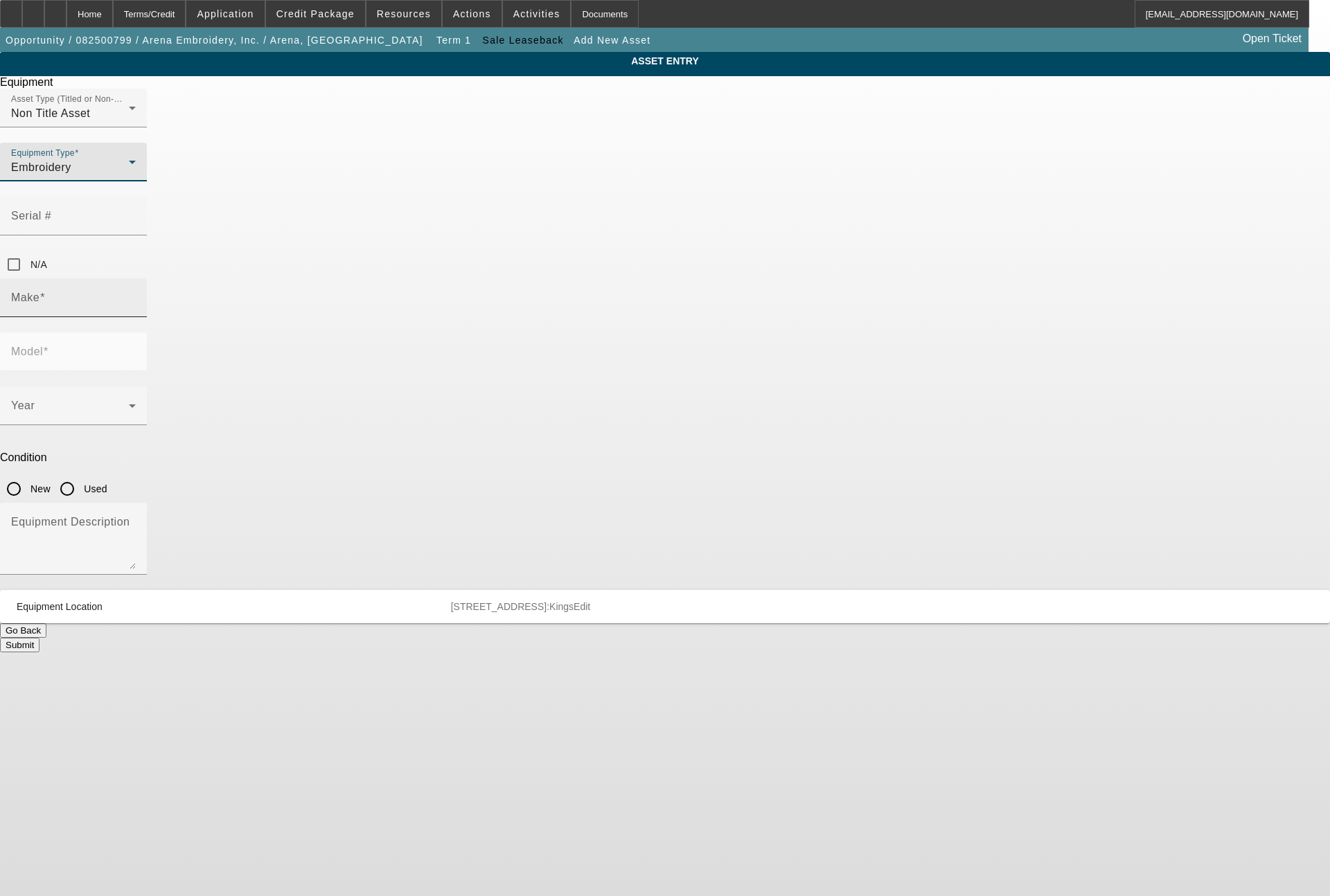
click at [136, 295] on input "Make" at bounding box center [73, 303] width 125 height 16
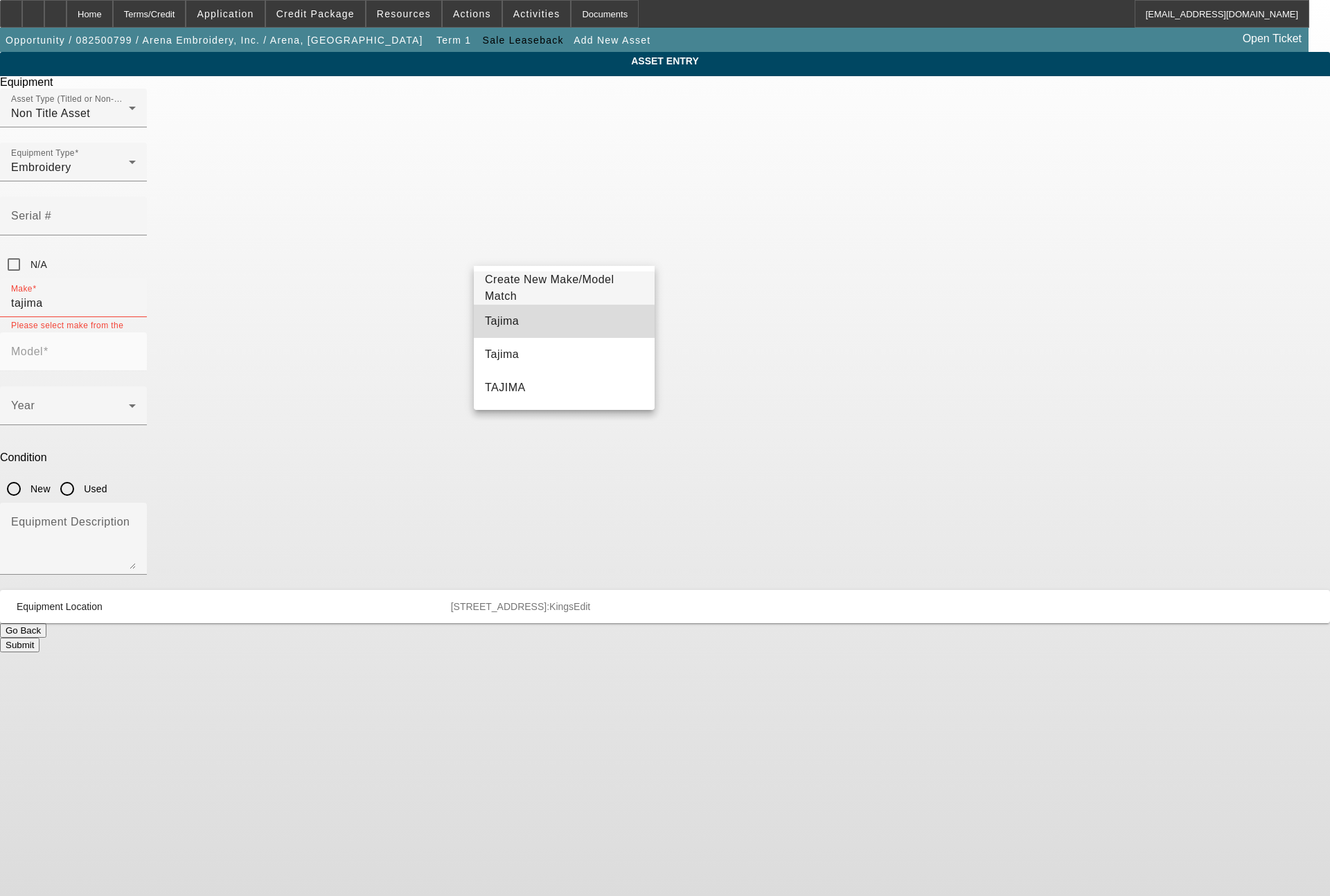
click at [507, 326] on span "Tajima" at bounding box center [502, 321] width 34 height 12
type input "Tajima"
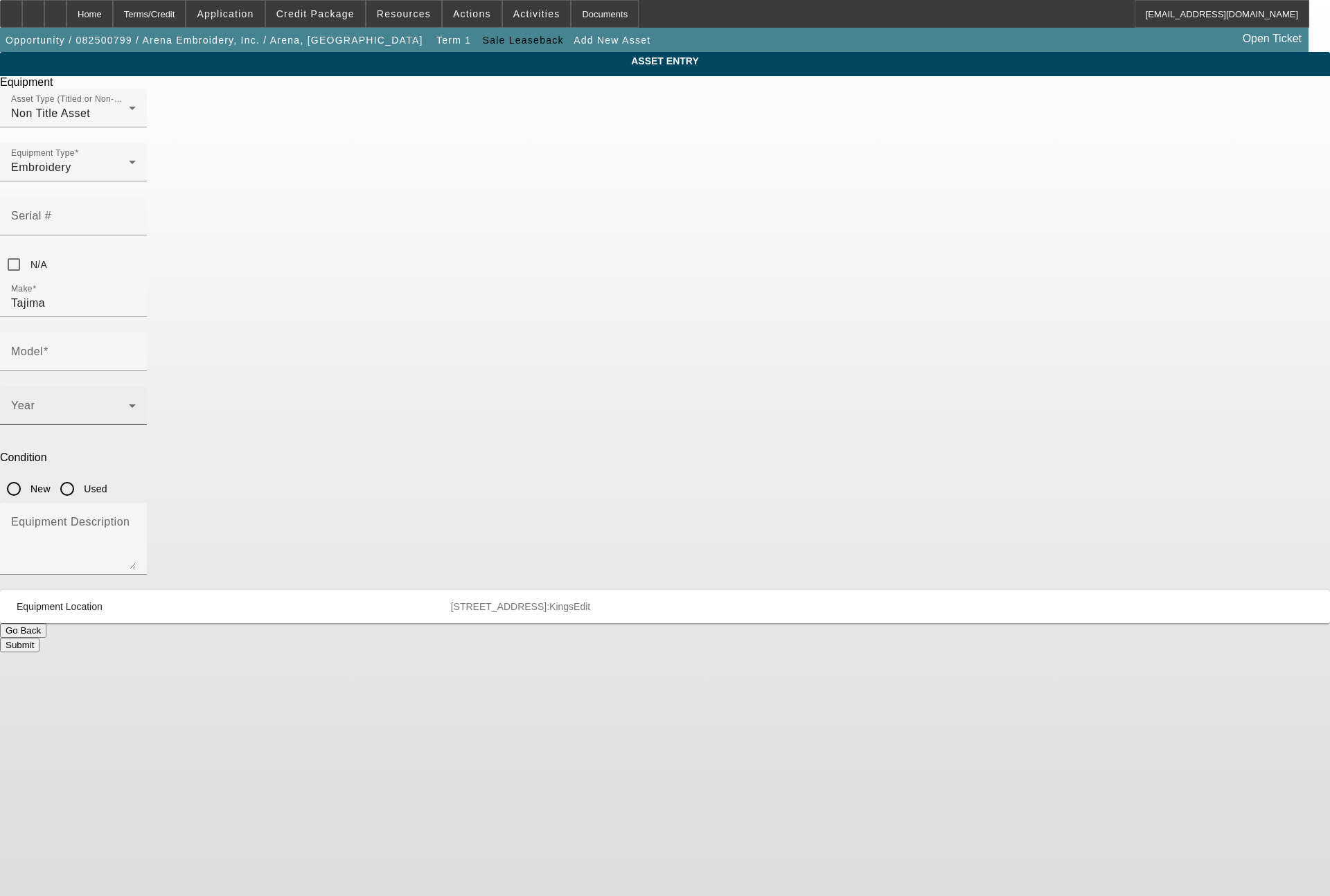
click at [136, 415] on div at bounding box center [136, 415] width 0 height 0
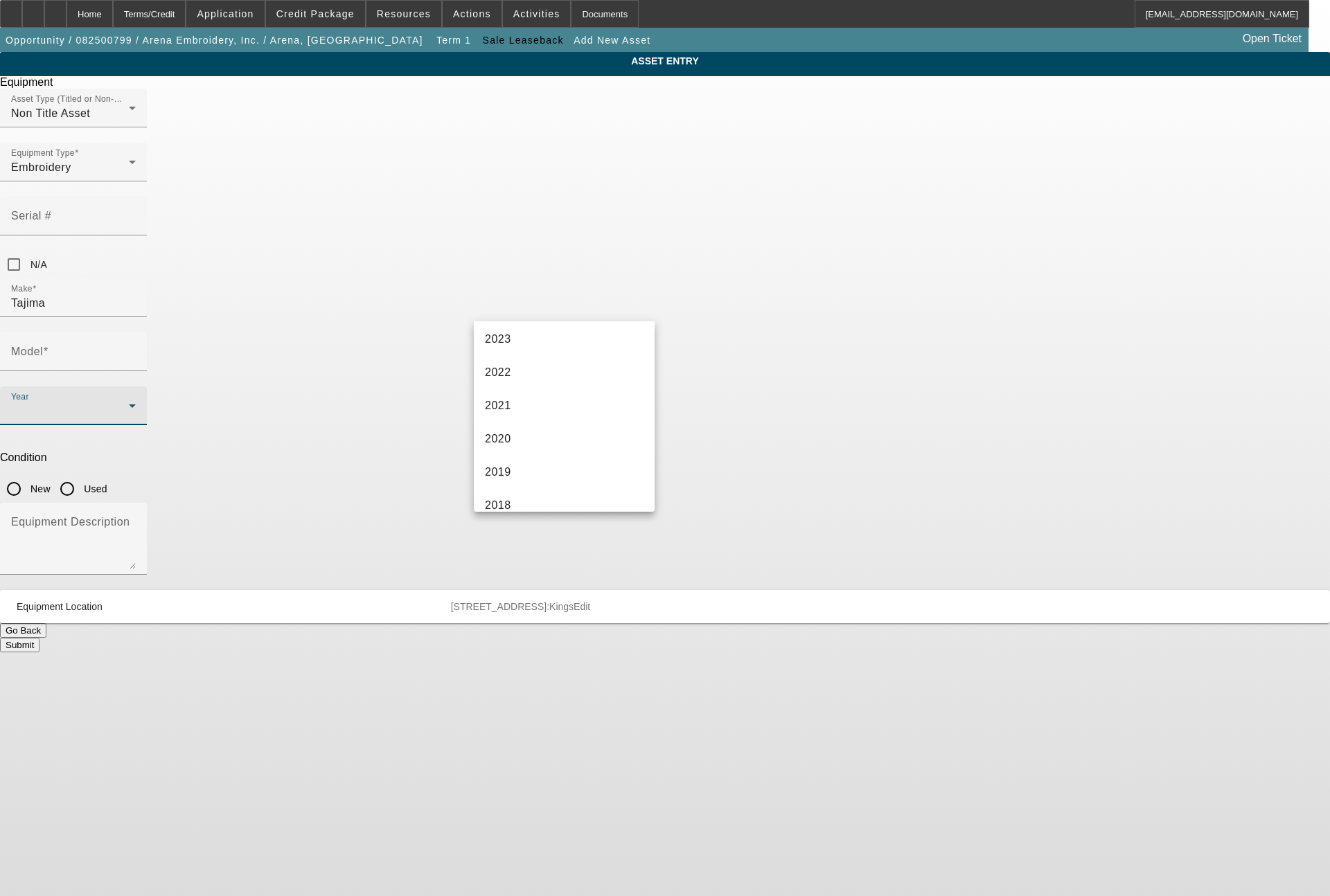
scroll to position [334, 0]
drag, startPoint x: 491, startPoint y: 372, endPoint x: 622, endPoint y: 341, distance: 134.6
click at [493, 372] on span "2017" at bounding box center [498, 375] width 26 height 16
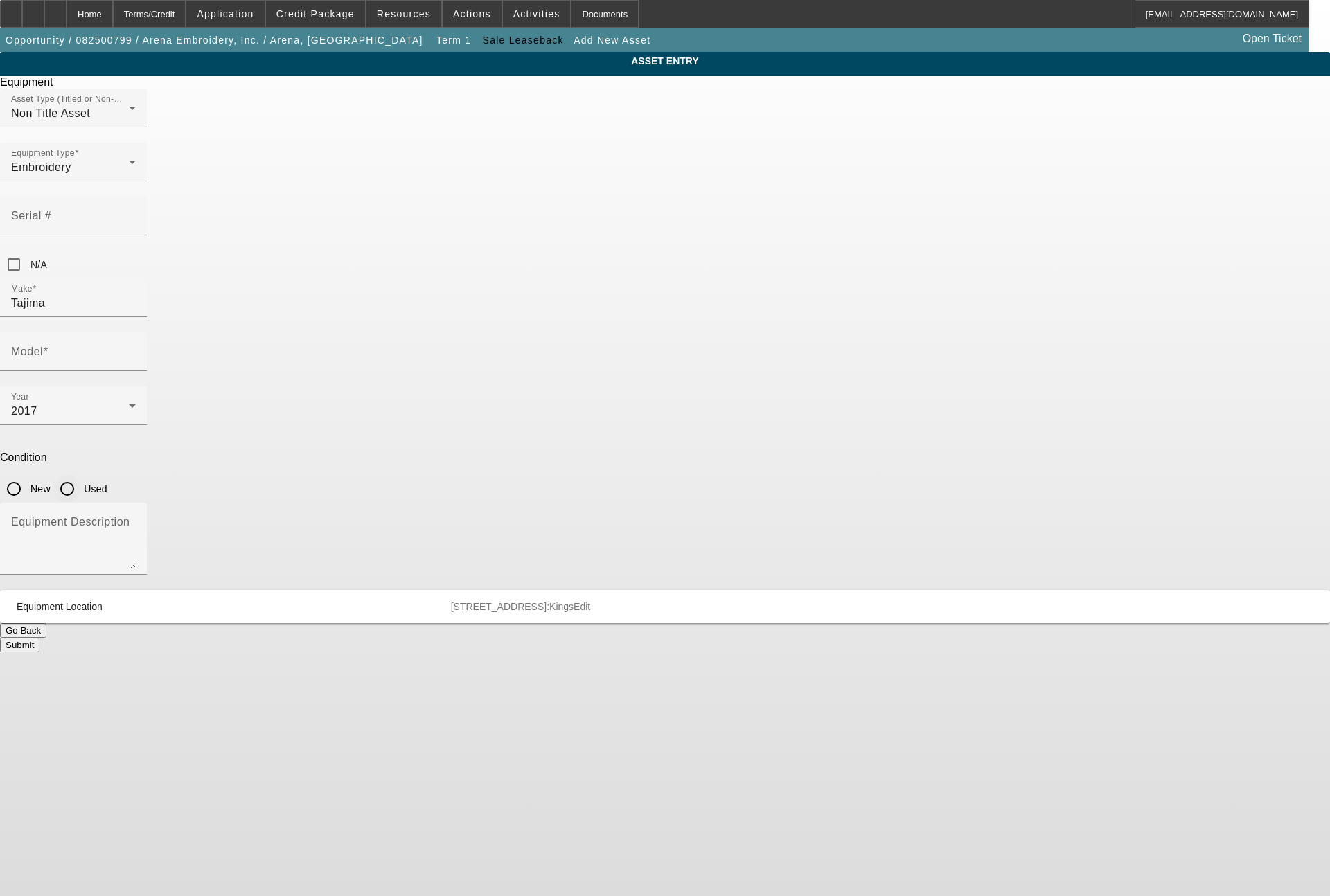
click at [81, 475] on input "Used" at bounding box center [66, 489] width 28 height 28
radio input "true"
click at [136, 519] on textarea "Equipment Description" at bounding box center [73, 544] width 125 height 50
type textarea "single head machine"
click at [136, 349] on input "Model" at bounding box center [73, 357] width 125 height 16
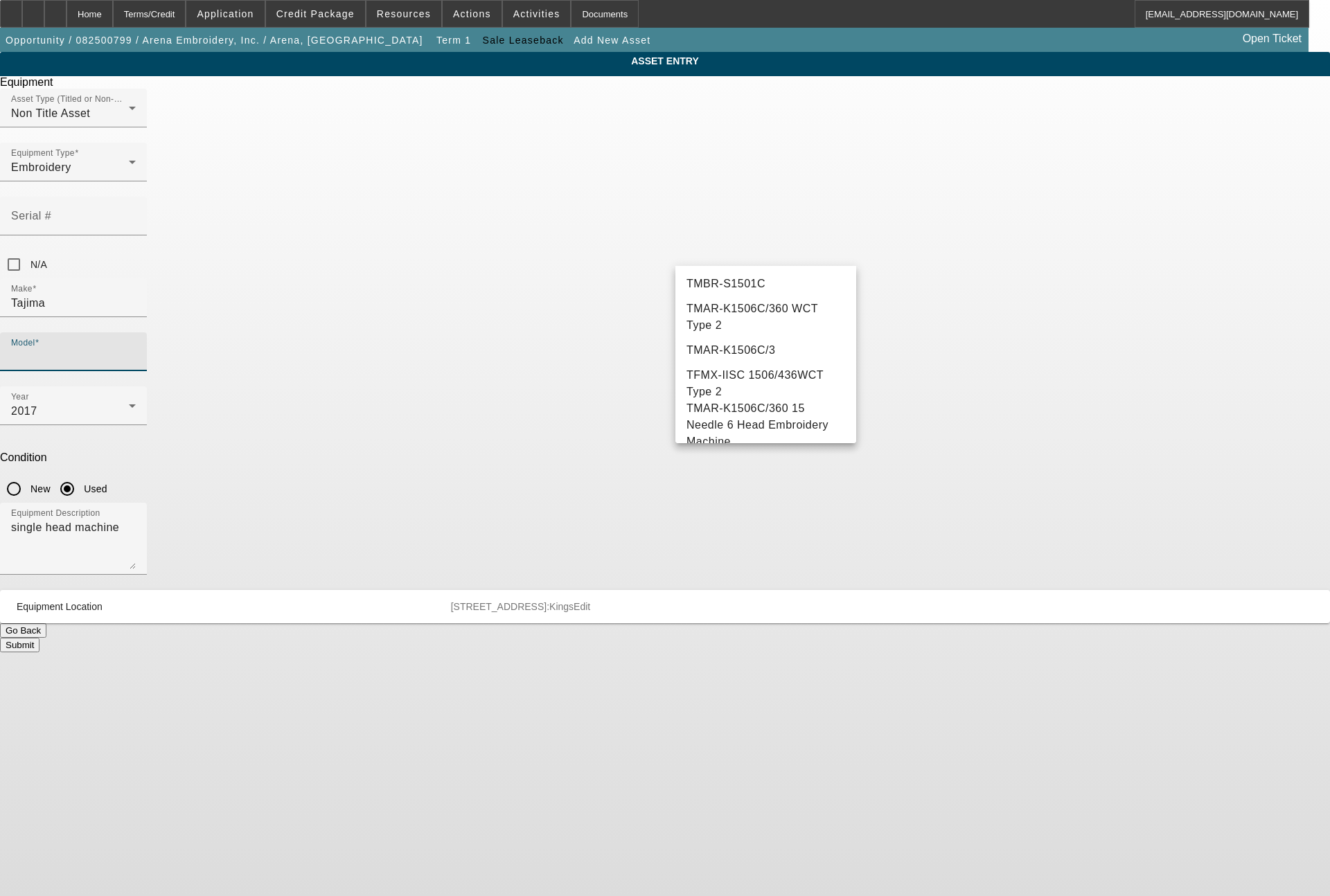
scroll to position [0, 0]
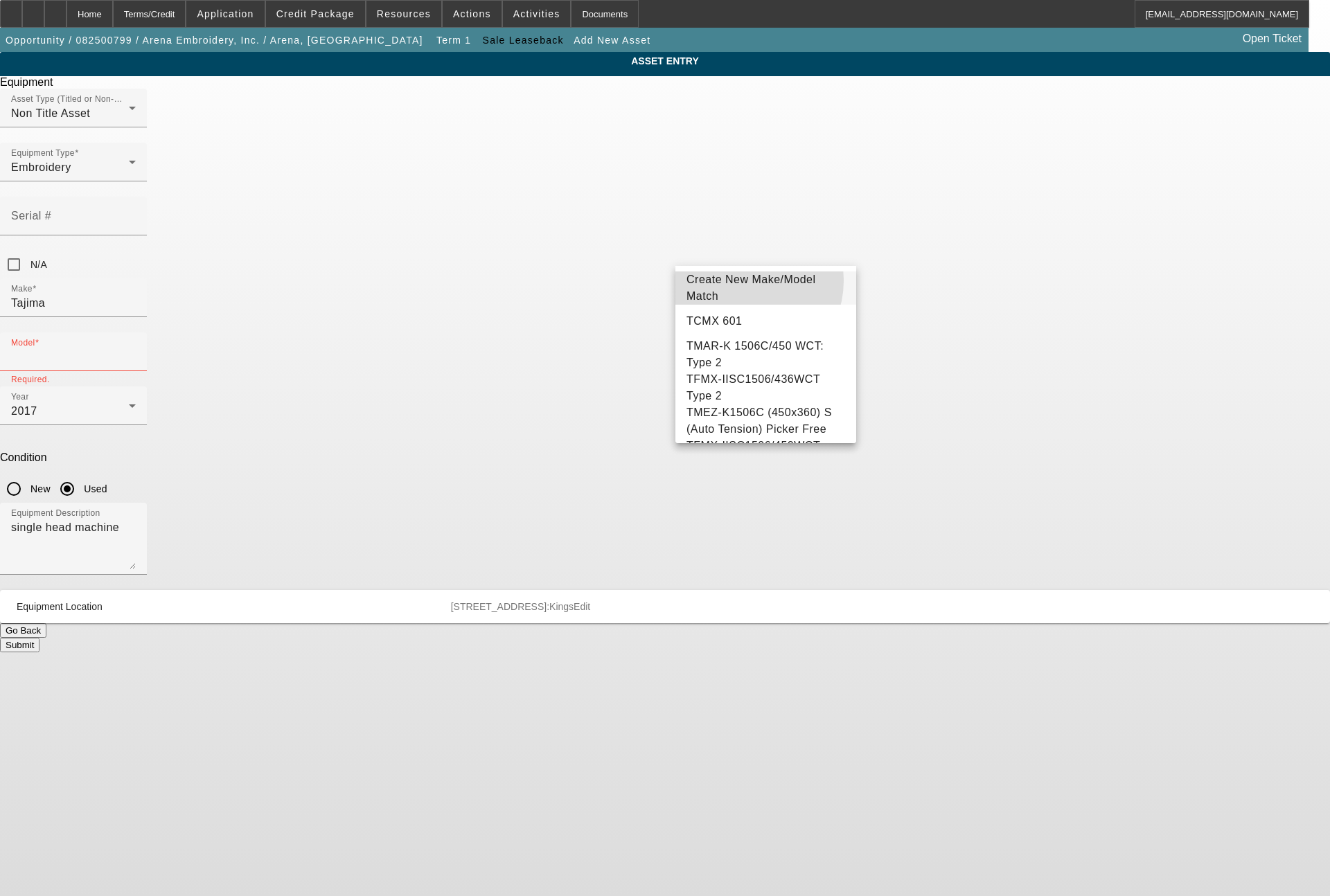
click at [742, 281] on span "Create New Make/Model Match" at bounding box center [766, 288] width 158 height 34
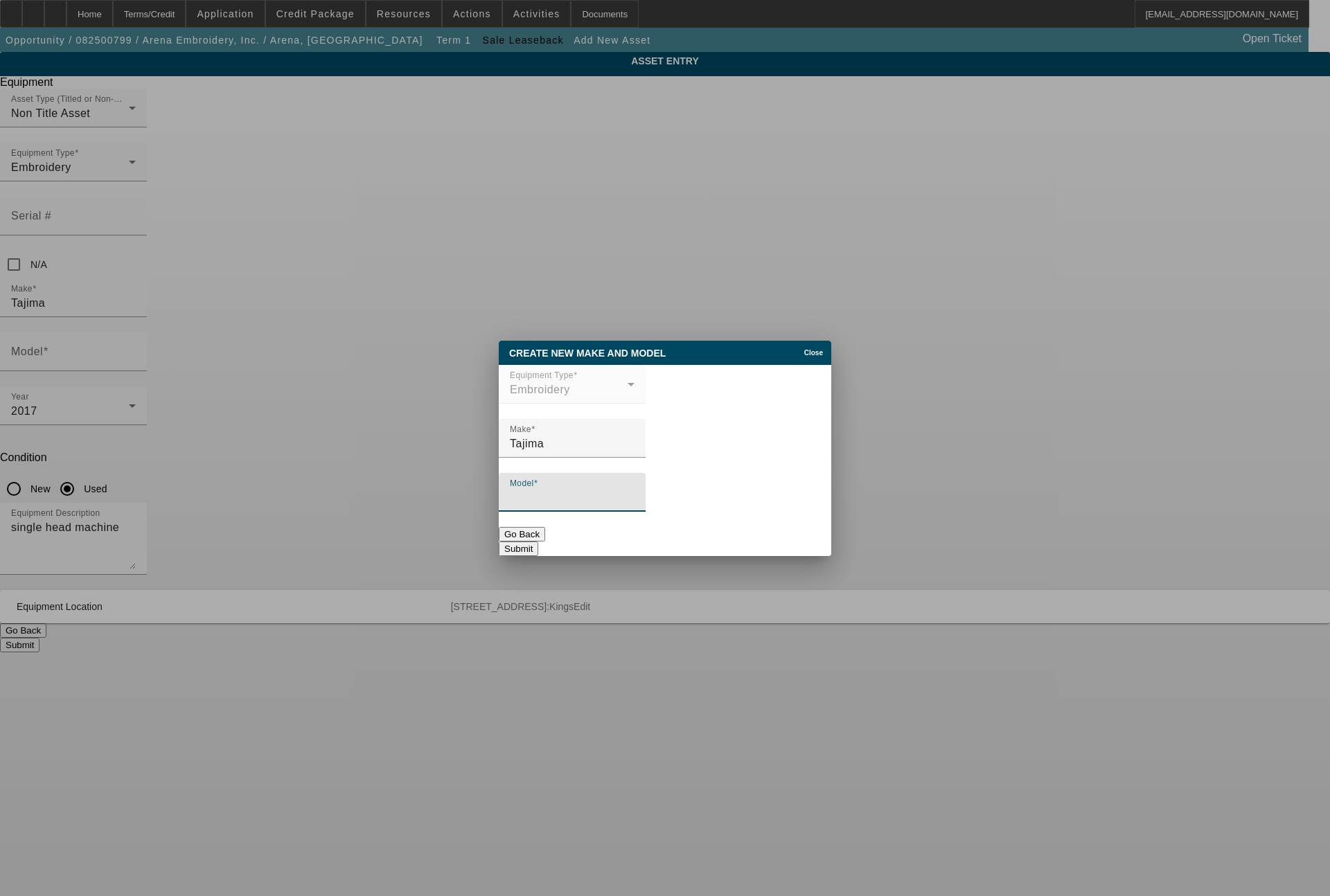
click at [555, 504] on input "Model" at bounding box center [572, 498] width 125 height 16
type input "TWMX-C 1501 WCT"
click at [538, 542] on button "Submit" at bounding box center [518, 548] width 40 height 14
type input "TWMX-C 1501 WCT"
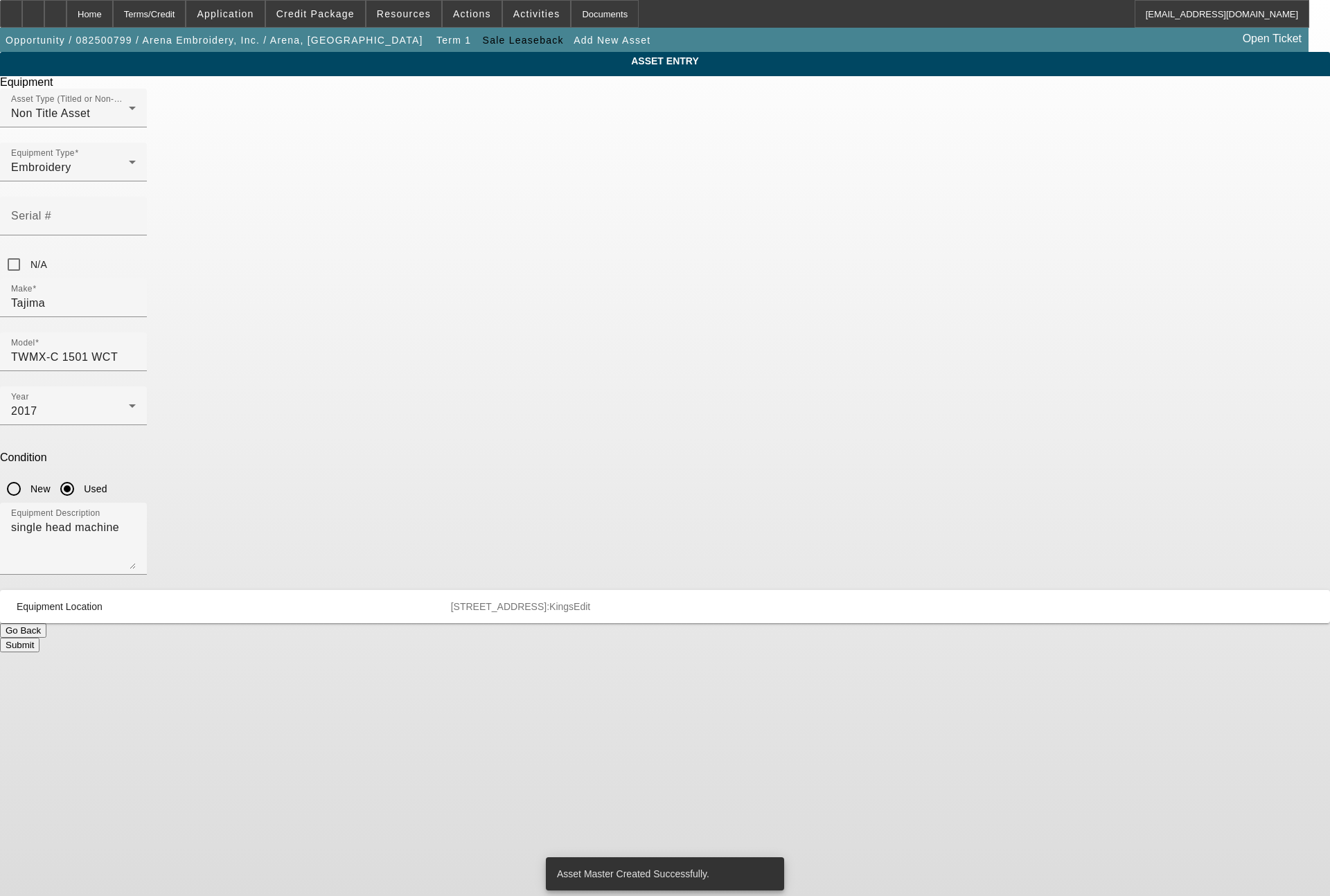
click at [40, 638] on button "Submit" at bounding box center [19, 645] width 40 height 14
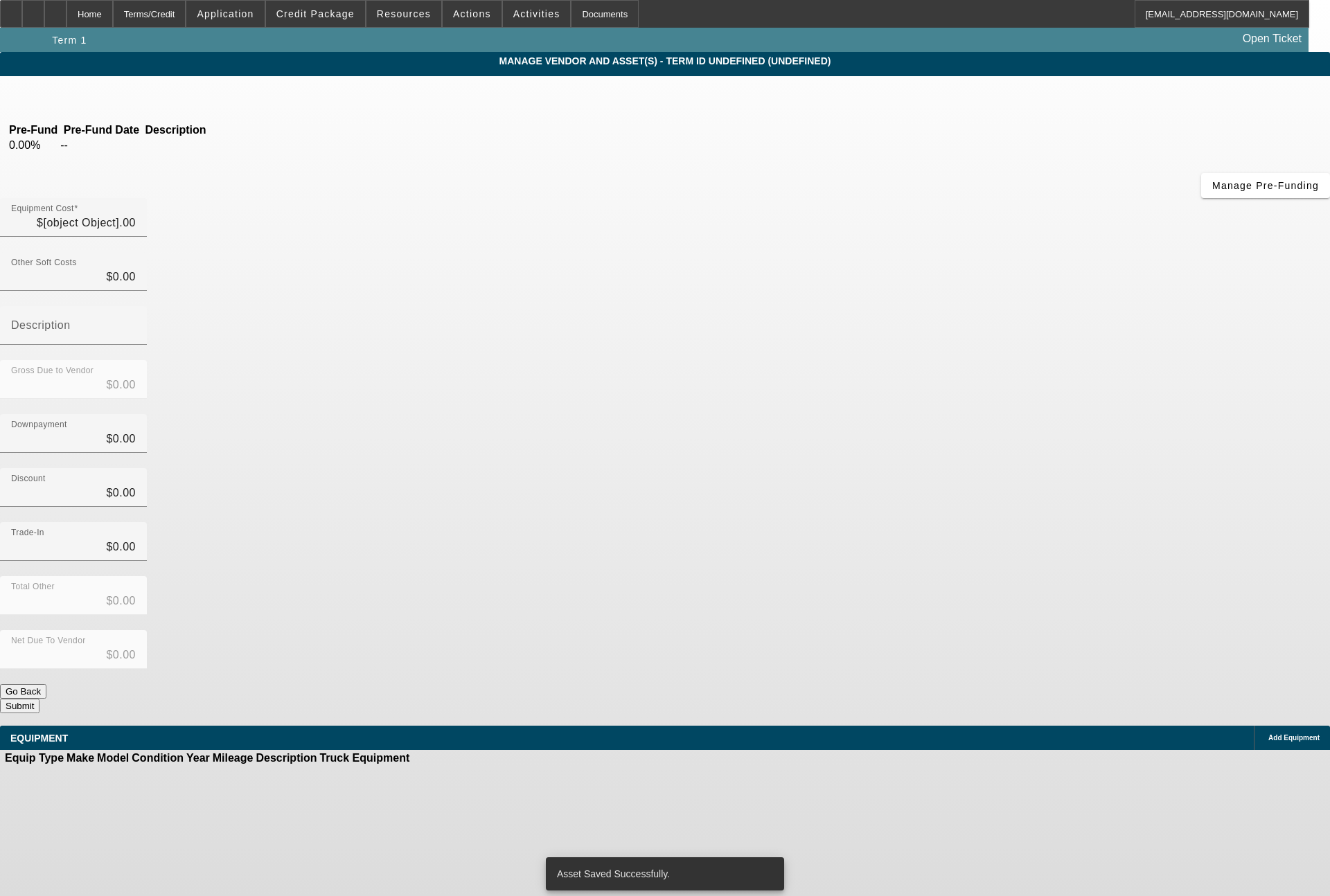
type input "$80,000.00"
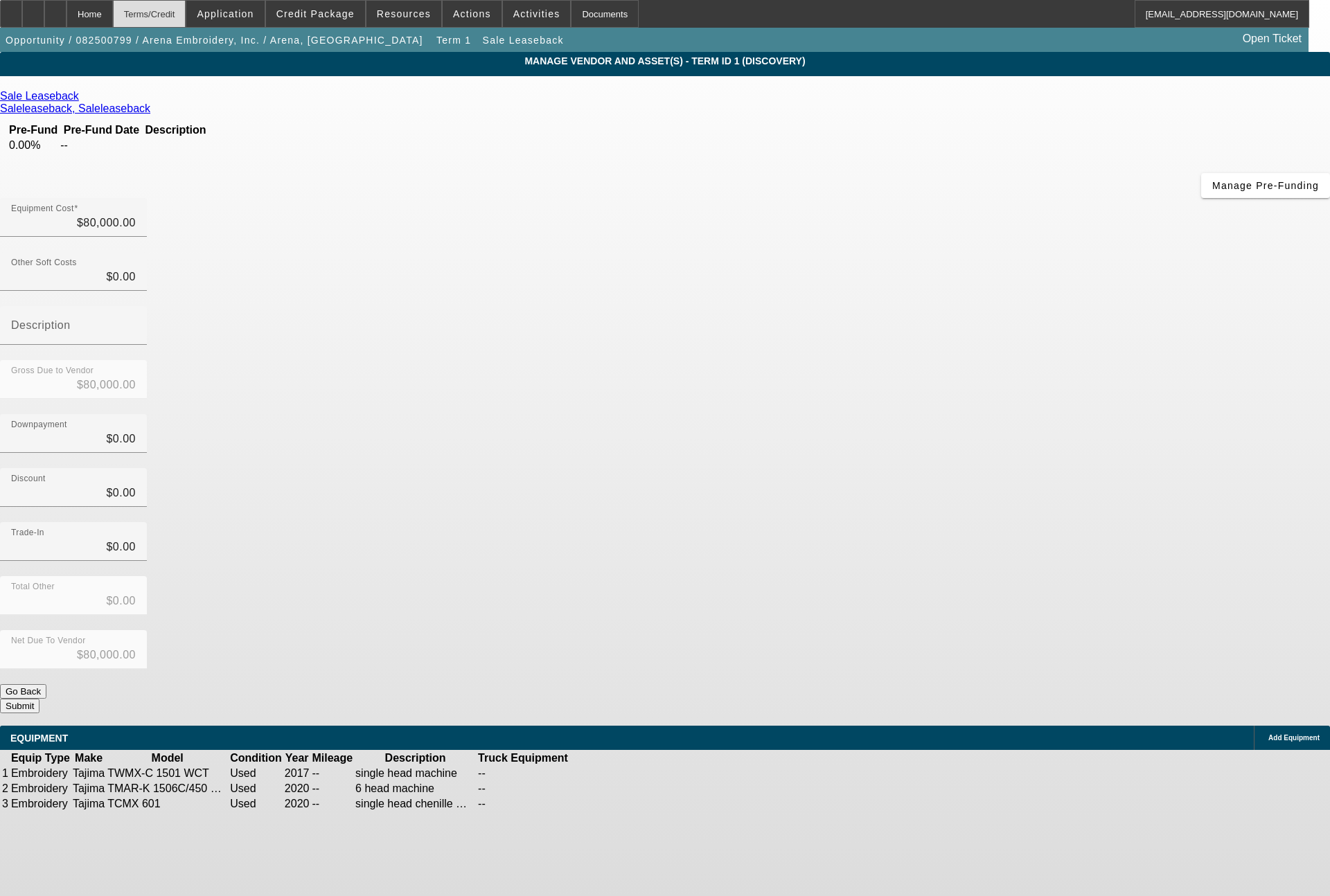
click at [187, 11] on div "Terms/Credit" at bounding box center [149, 13] width 73 height 28
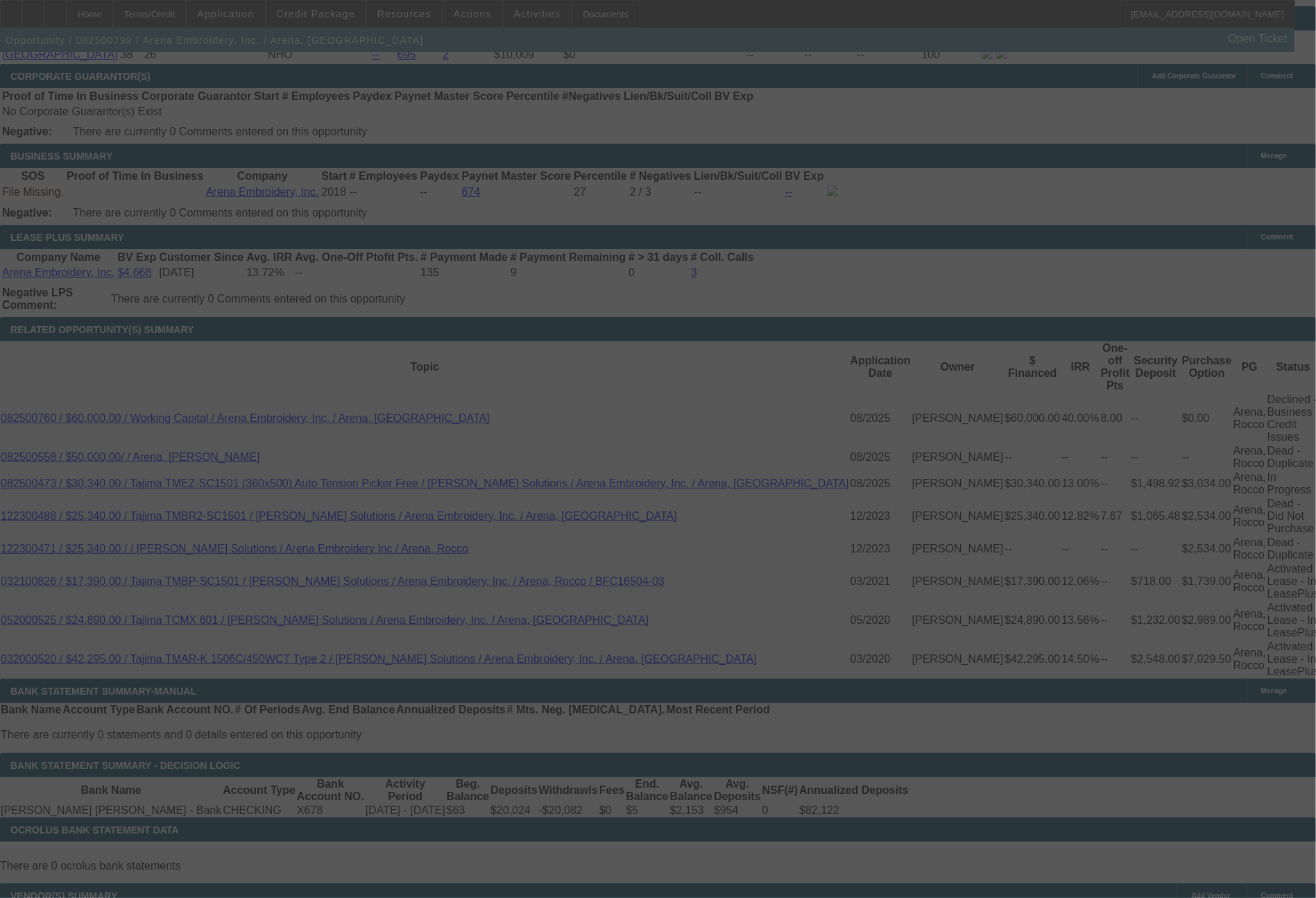
scroll to position [2036, 0]
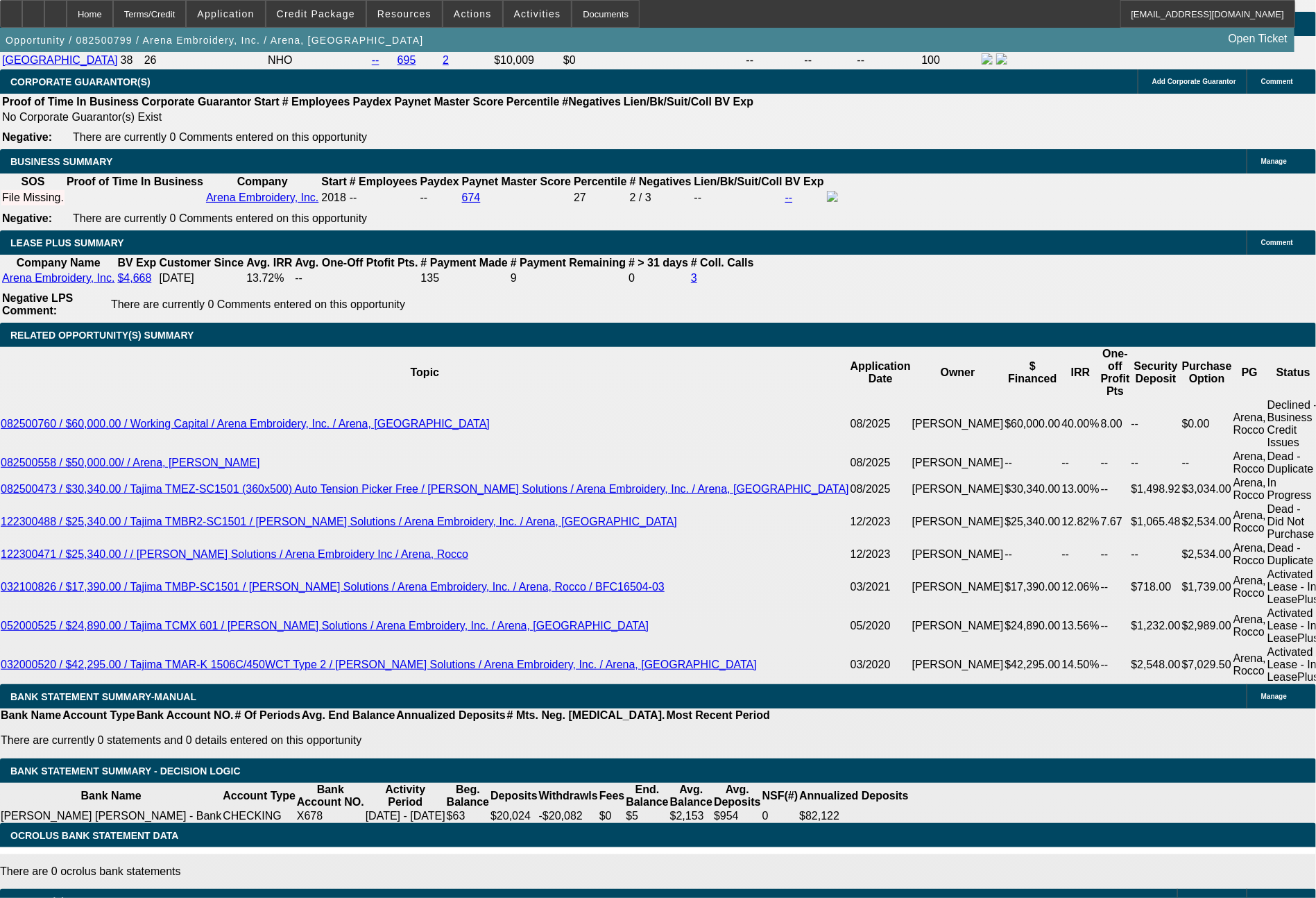
select select "0"
select select "2"
select select "0.1"
select select "4"
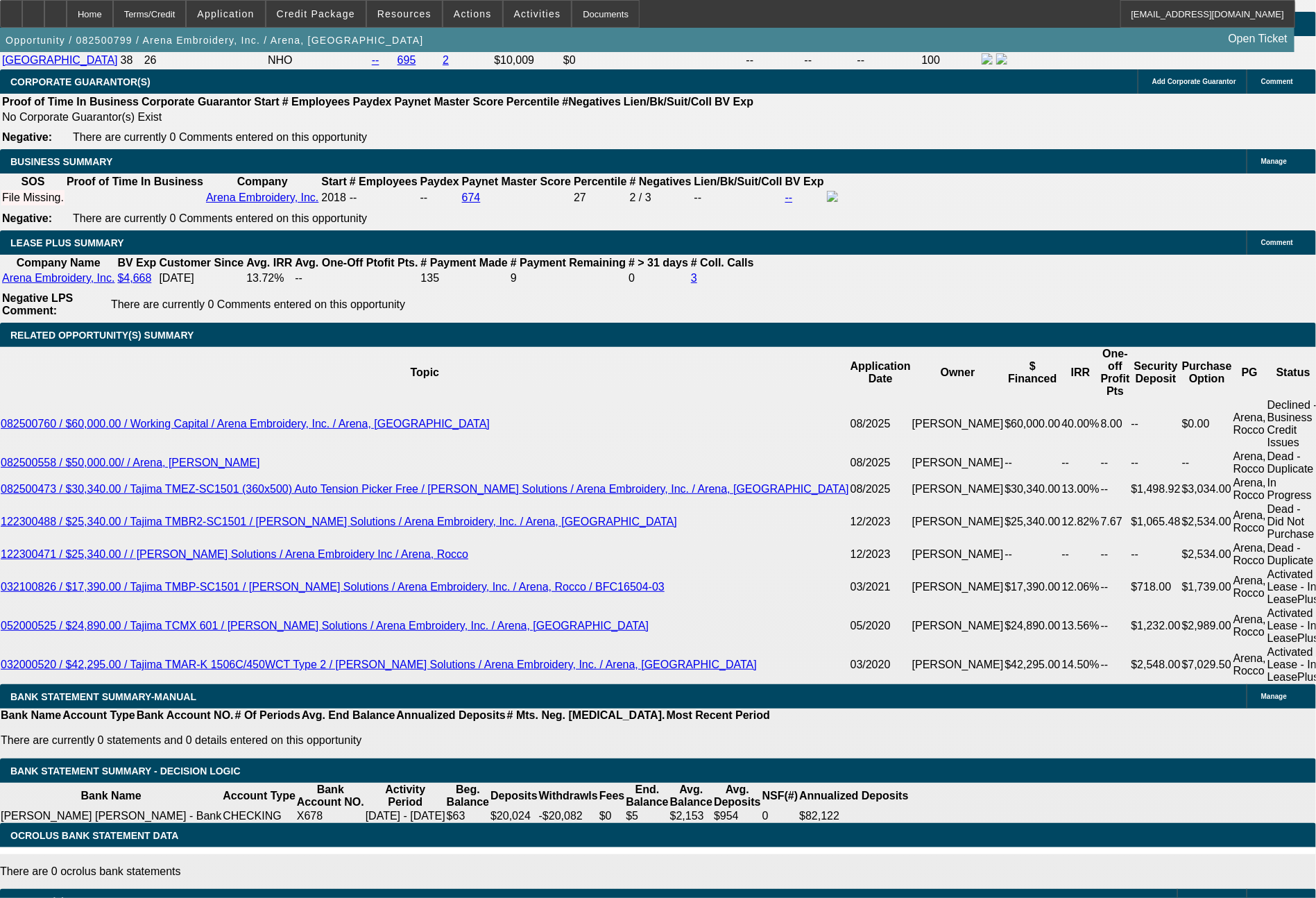
scroll to position [2131, 0]
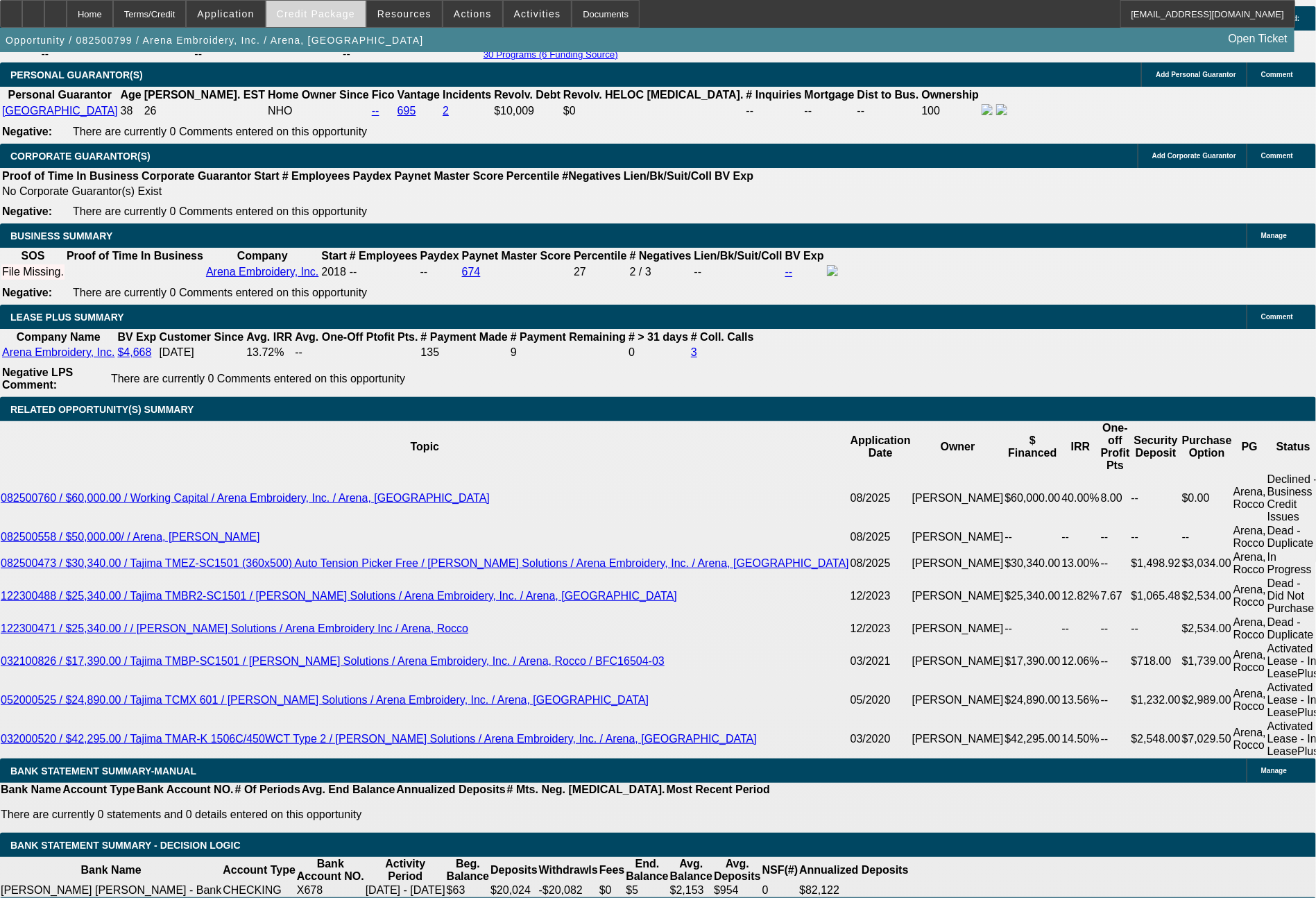
click at [351, 19] on span "Credit Package" at bounding box center [316, 13] width 79 height 11
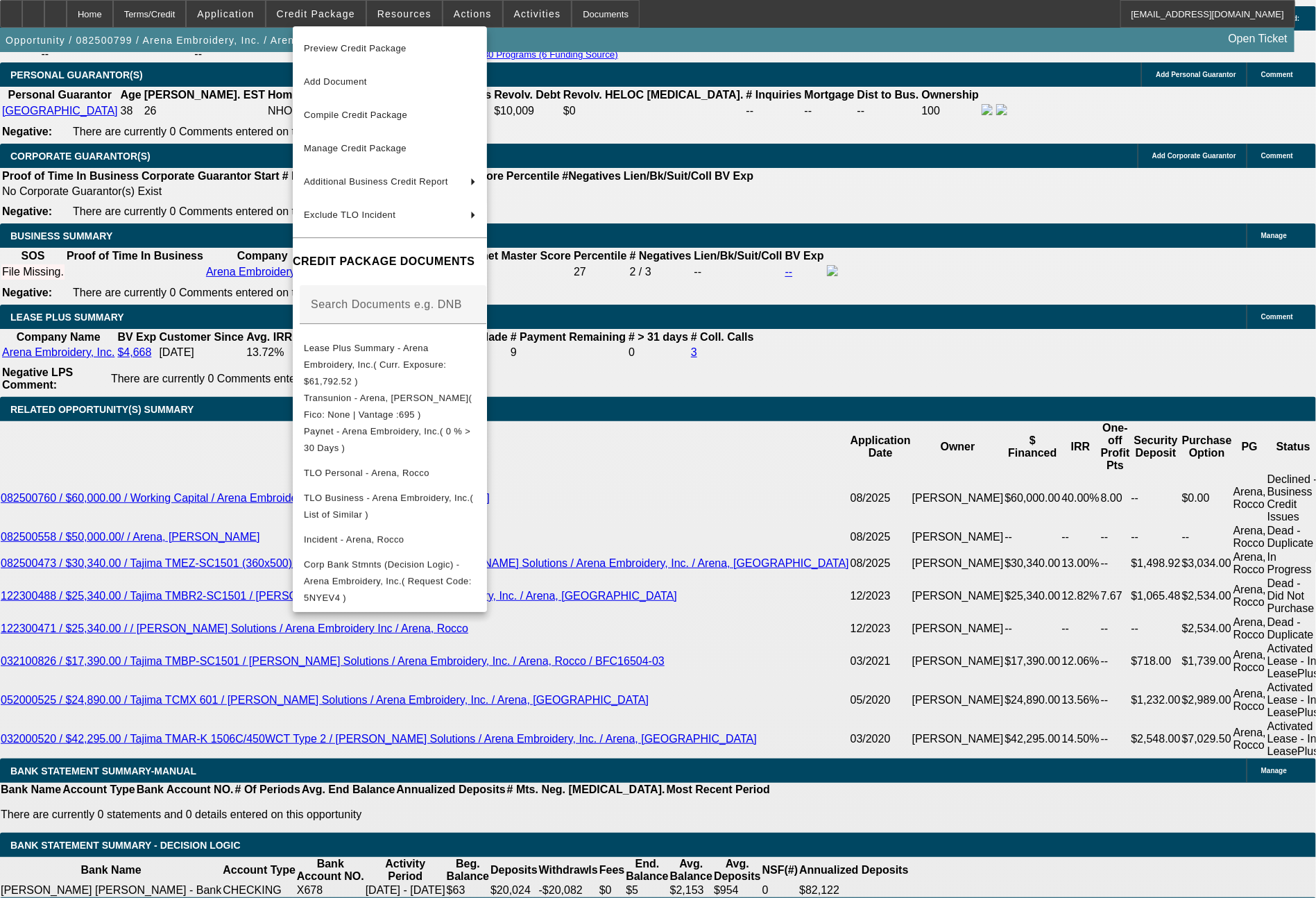
click at [781, 553] on div at bounding box center [658, 449] width 1316 height 898
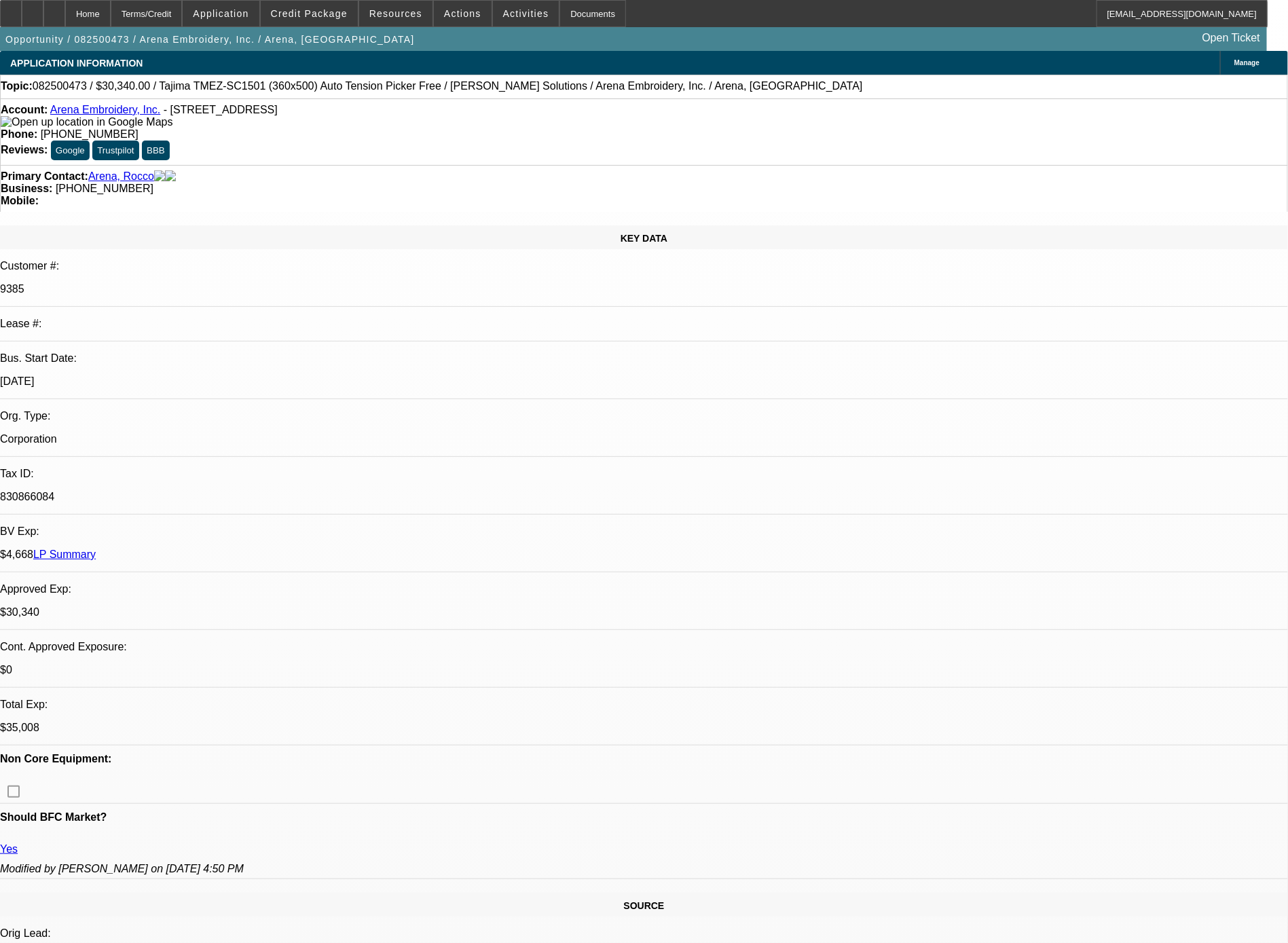
select select "0"
select select "2"
select select "0.1"
select select "4"
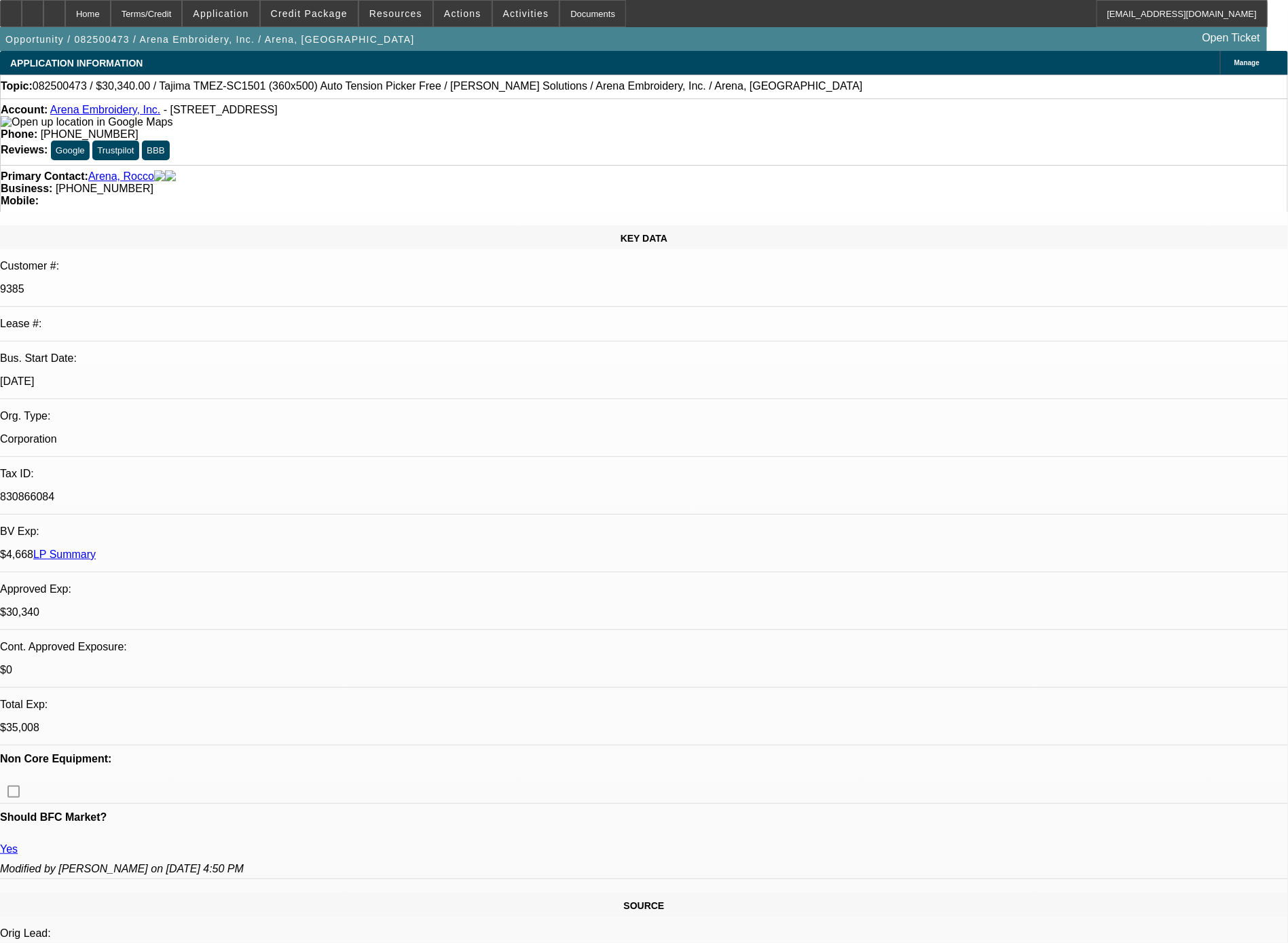
select select "0"
select select "2"
select select "0.1"
select select "4"
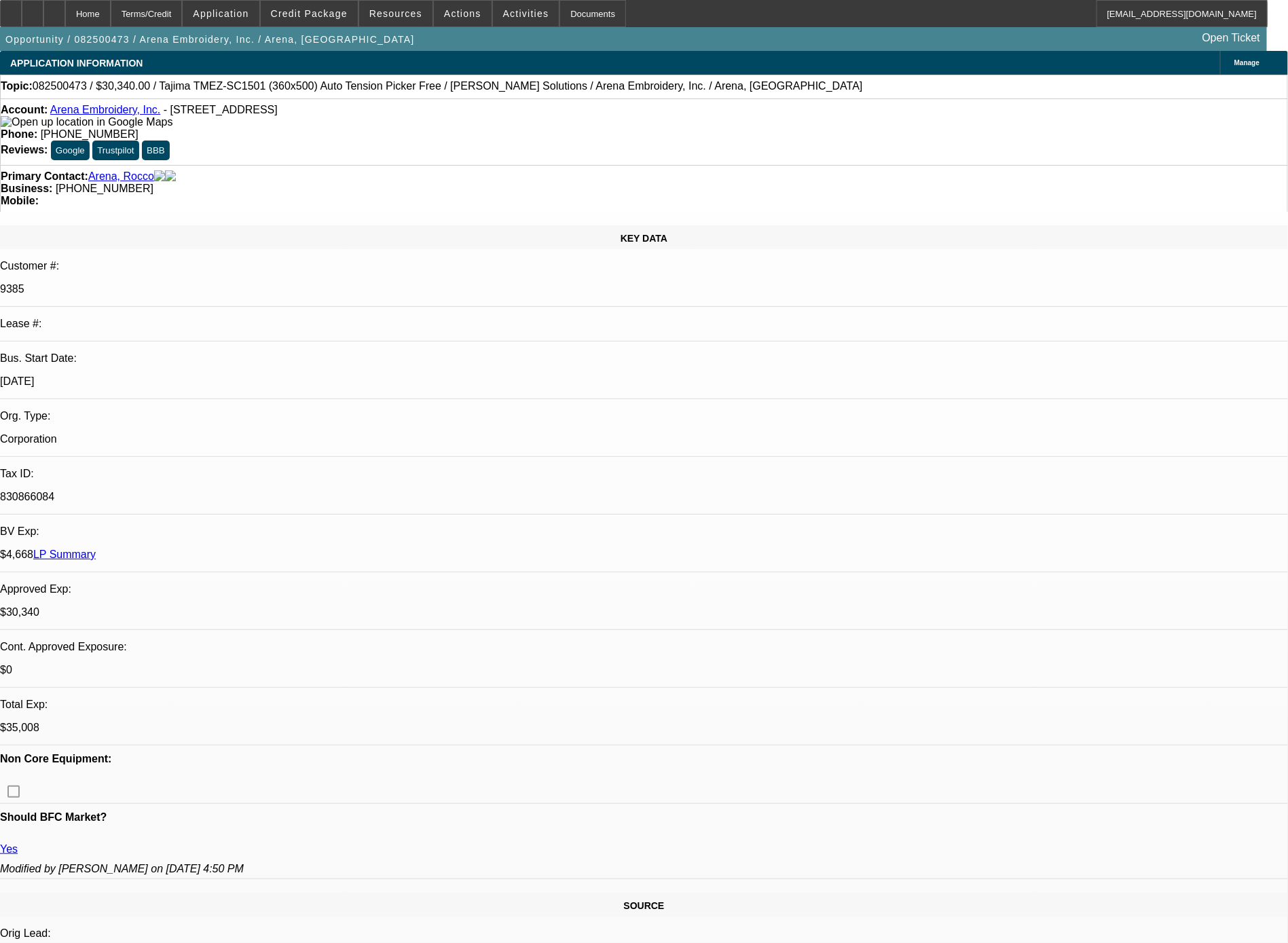
select select "0"
select select "2"
select select "0.1"
select select "4"
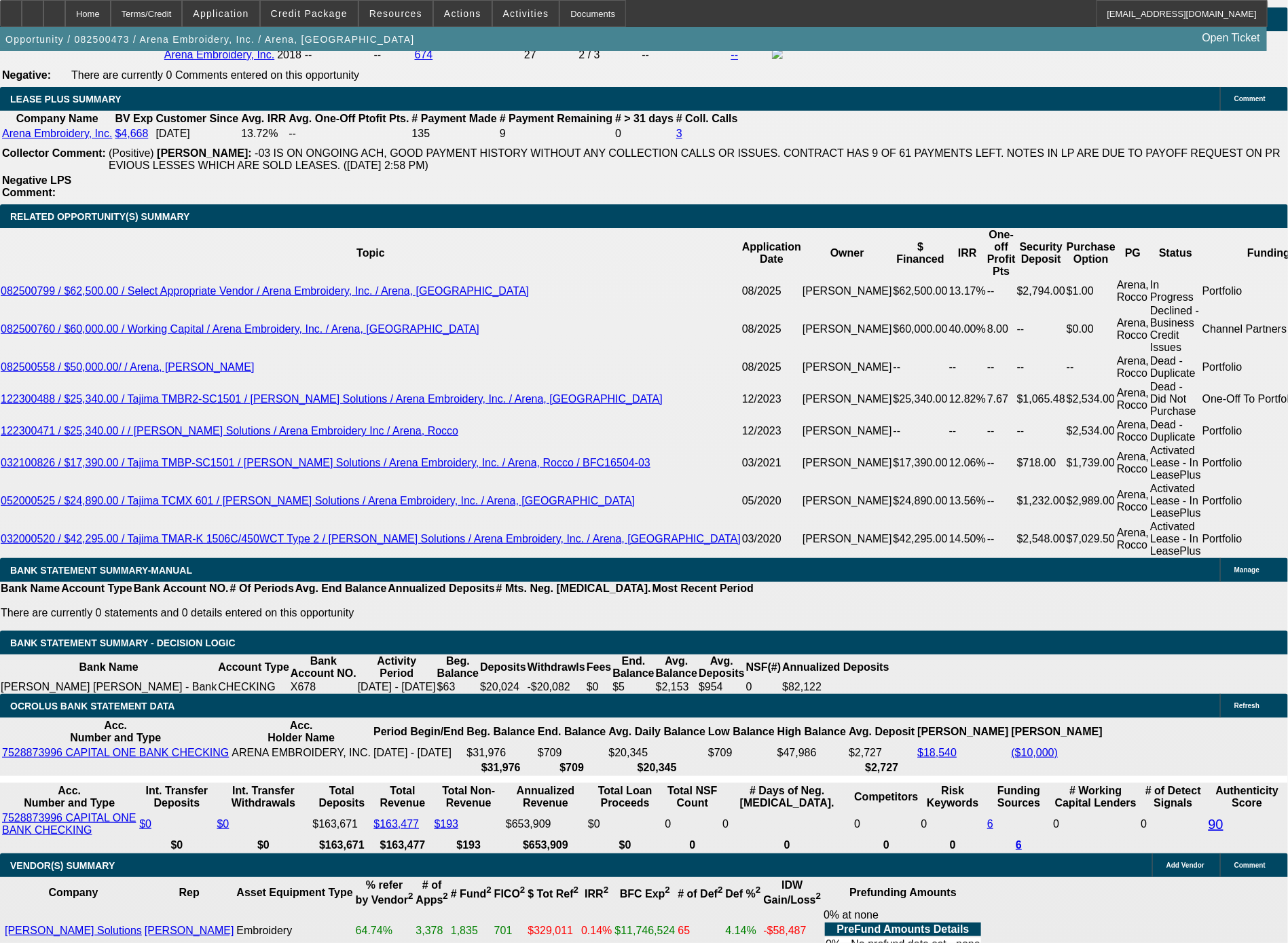
scroll to position [2230, 0]
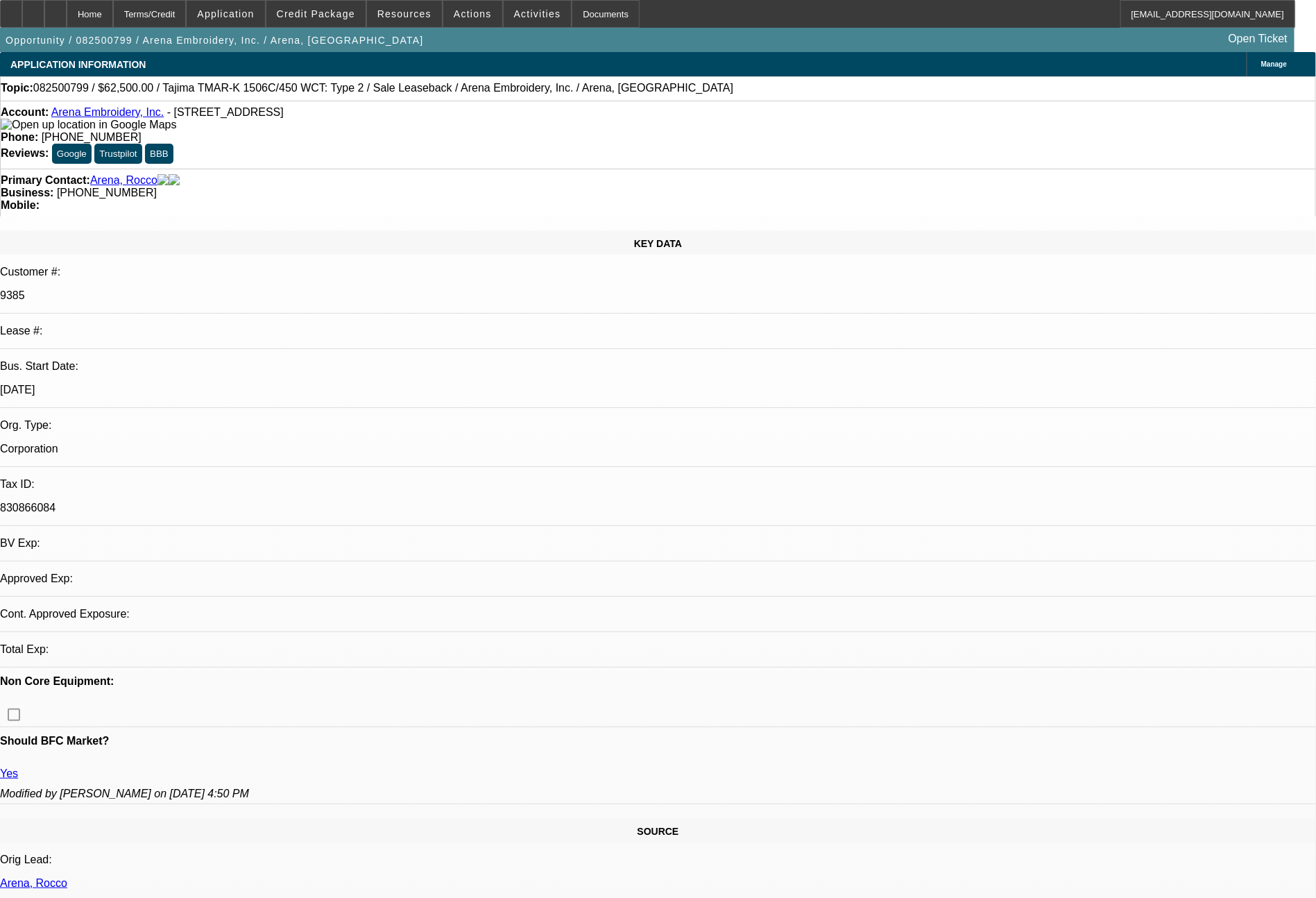
select select "0"
select select "2"
select select "0.1"
select select "4"
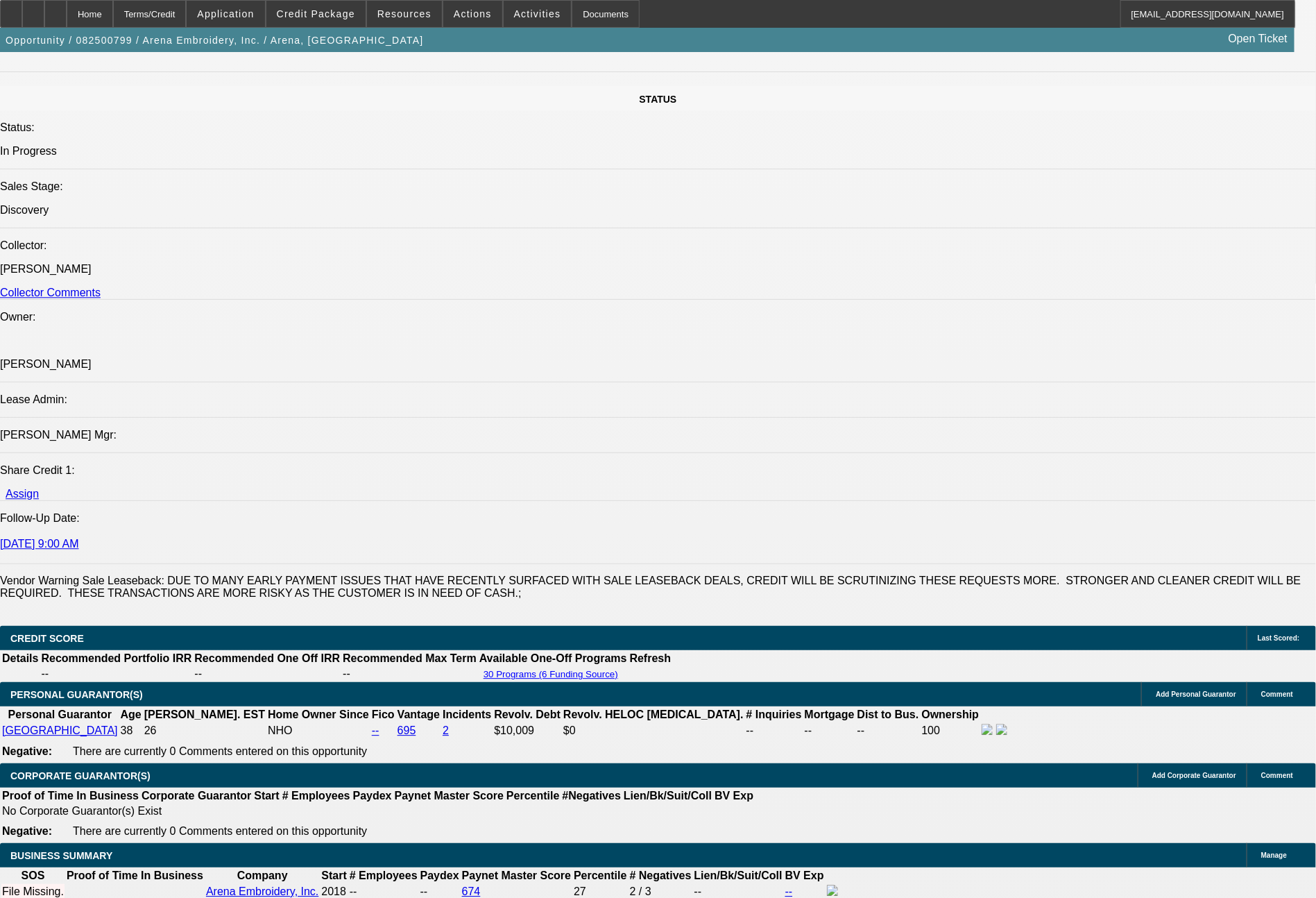
scroll to position [1540, 0]
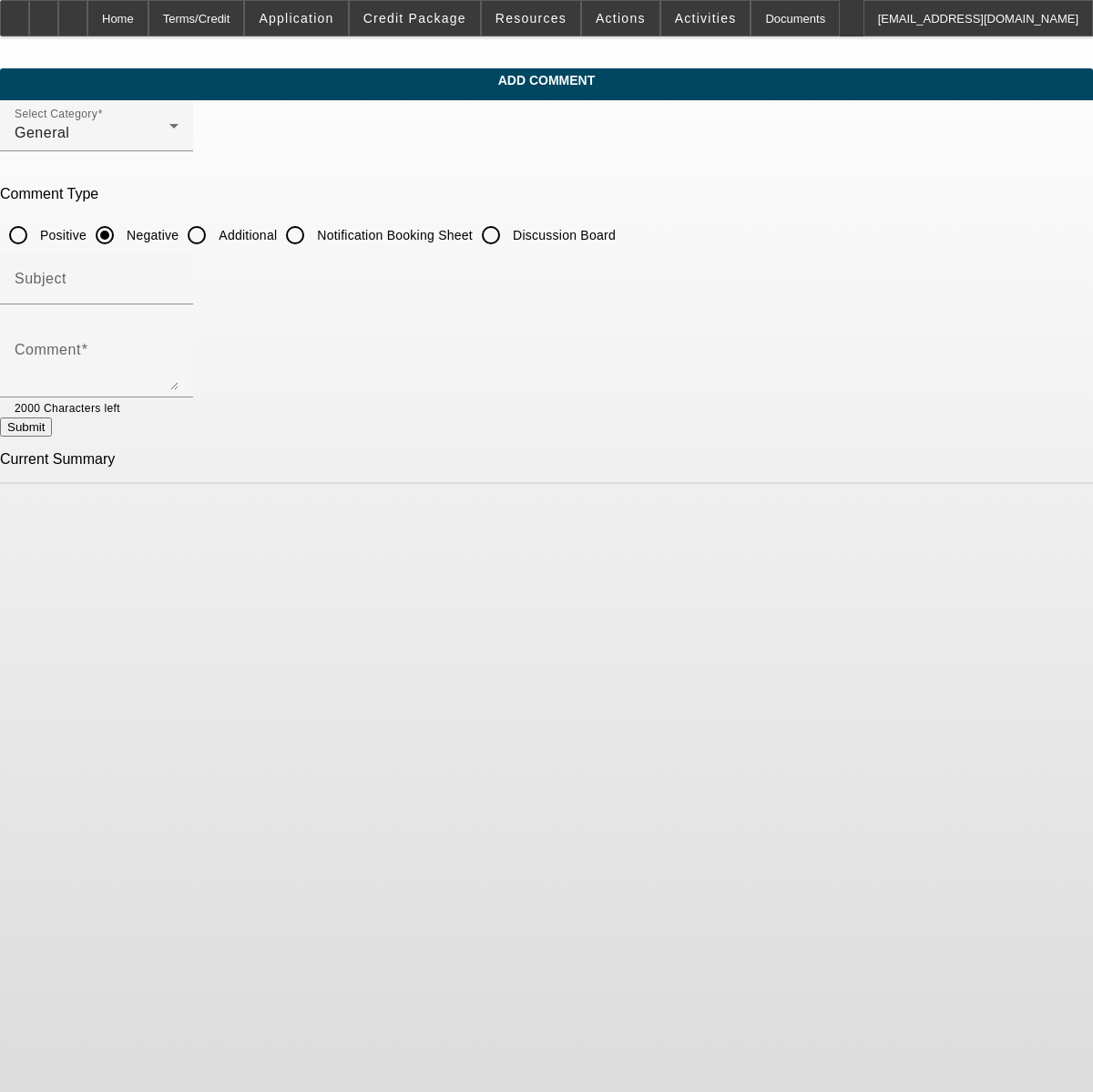
click at [215, 234] on input "Additional" at bounding box center [196, 235] width 36 height 36
radio input "true"
click at [179, 359] on textarea "Comment" at bounding box center [96, 368] width 164 height 44
paste textarea "Rocco Arena is/has been the sole owner of Arena Embroidery Inc, located in [GEO…"
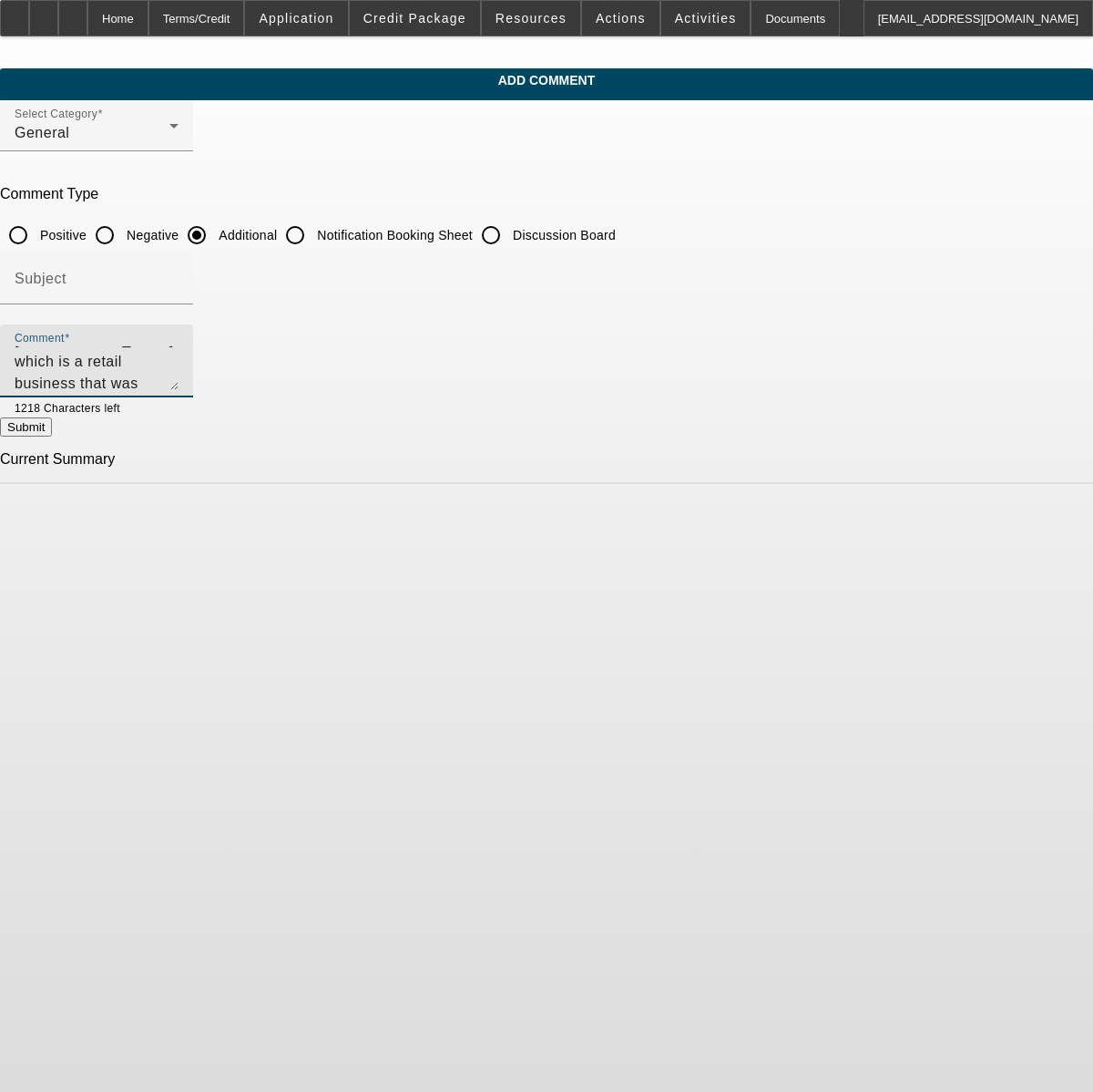
click at [179, 385] on textarea "Rocco Arena is/has been the sole owner of Arena Embroidery Inc, located in [GEO…" at bounding box center [96, 368] width 164 height 44
click at [179, 383] on textarea "Rocco Arena is/has been the sole owner of Arena Embroidery Inc, located in [GEO…" at bounding box center [96, 368] width 164 height 44
drag, startPoint x: 489, startPoint y: 373, endPoint x: 187, endPoint y: 373, distance: 302.0
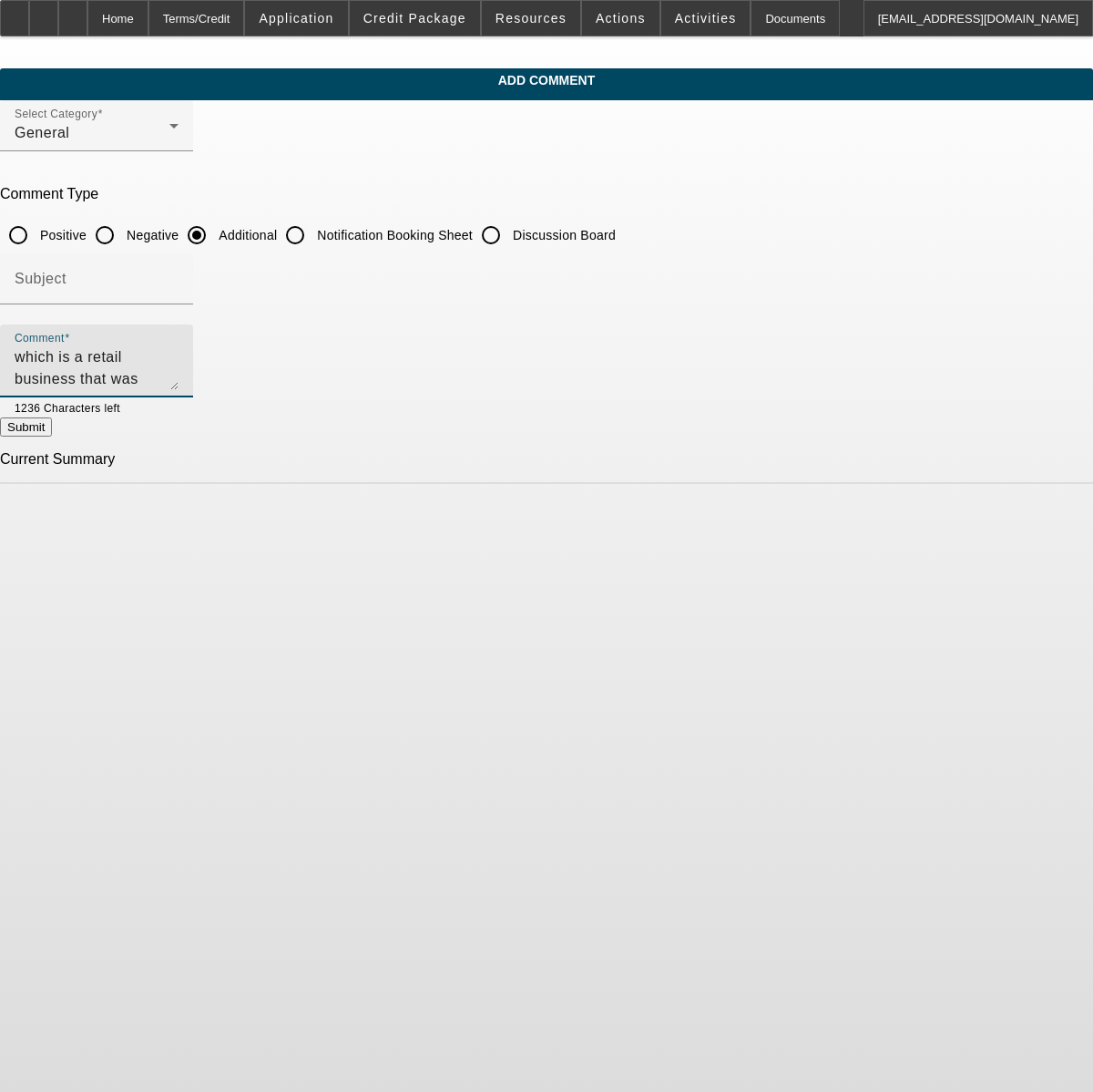
click at [187, 373] on div "Add Comment Select Category General Comment Type Positive Negative Additional N…" at bounding box center [546, 276] width 1093 height 415
click at [179, 351] on textarea "Rocco Arena is/has been the sole owner of Arena Embroidery Inc, located in [GEO…" at bounding box center [96, 368] width 164 height 44
type textarea "Rocco Arena is/has been the sole owner of Arena Embroidery Inc, located in [GEO…"
click at [52, 435] on button "Submit" at bounding box center [26, 426] width 52 height 19
radio input "true"
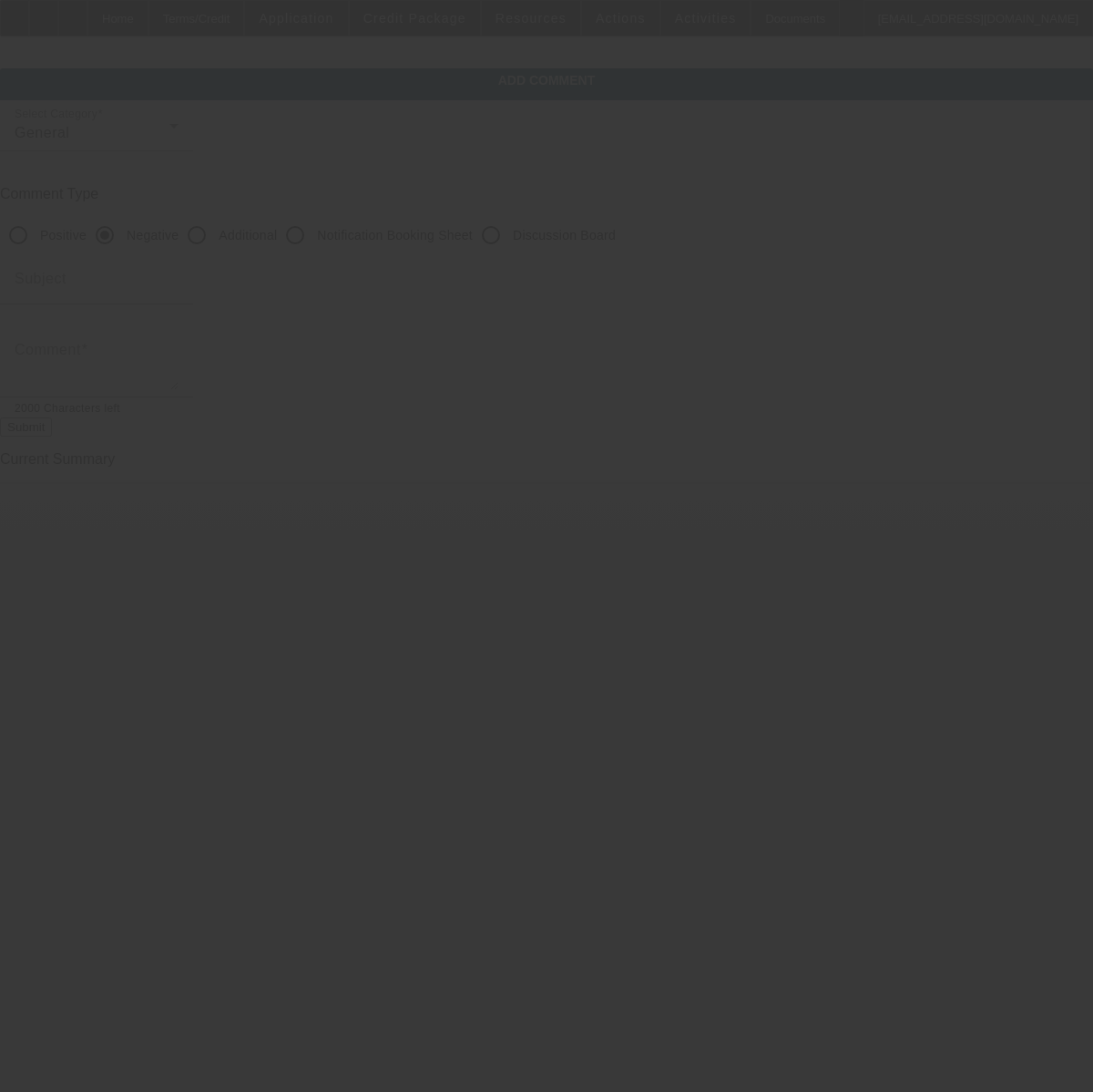
scroll to position [0, 0]
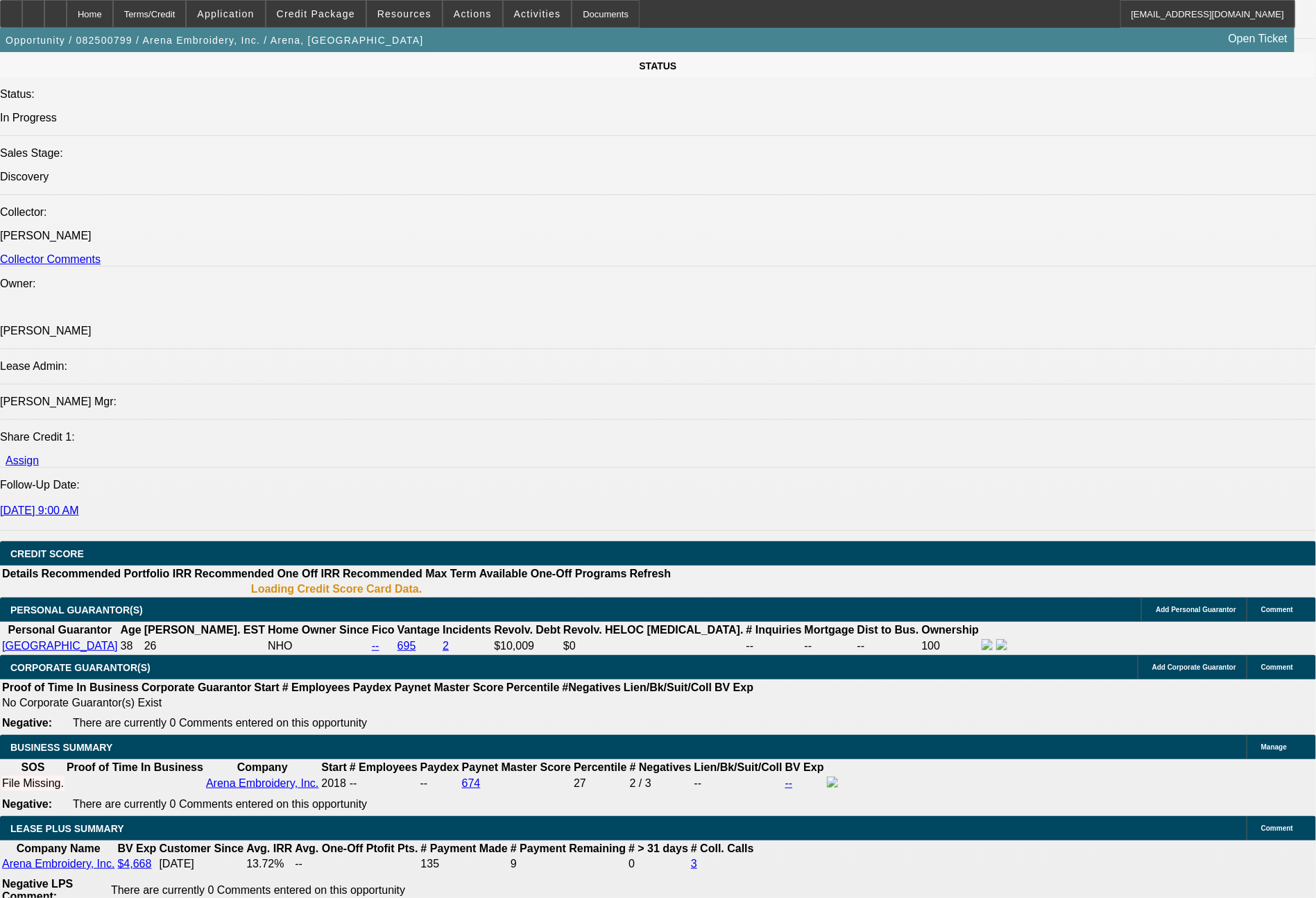
select select "0"
select select "2"
select select "0.1"
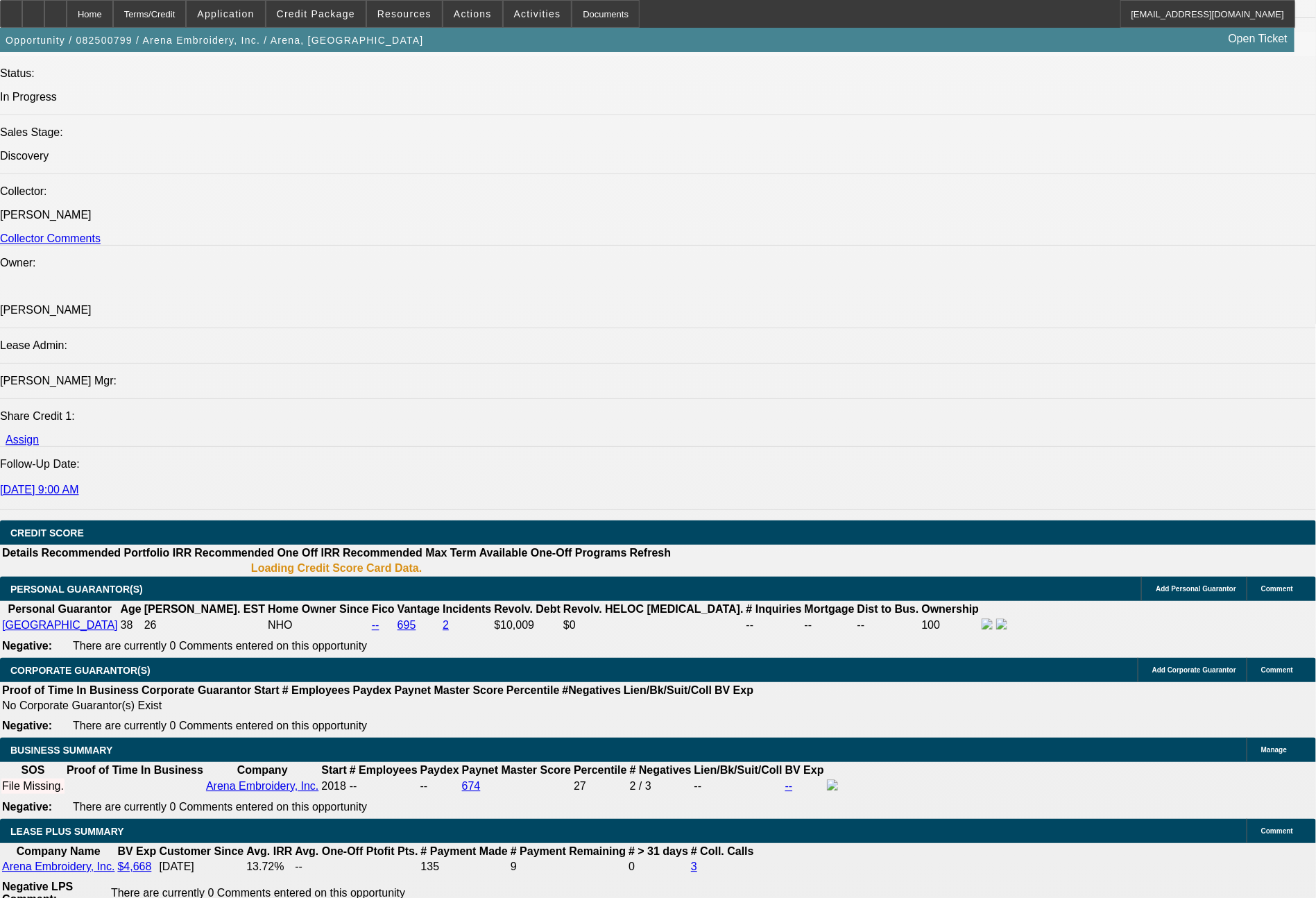
select select "1"
select select "2"
select select "4"
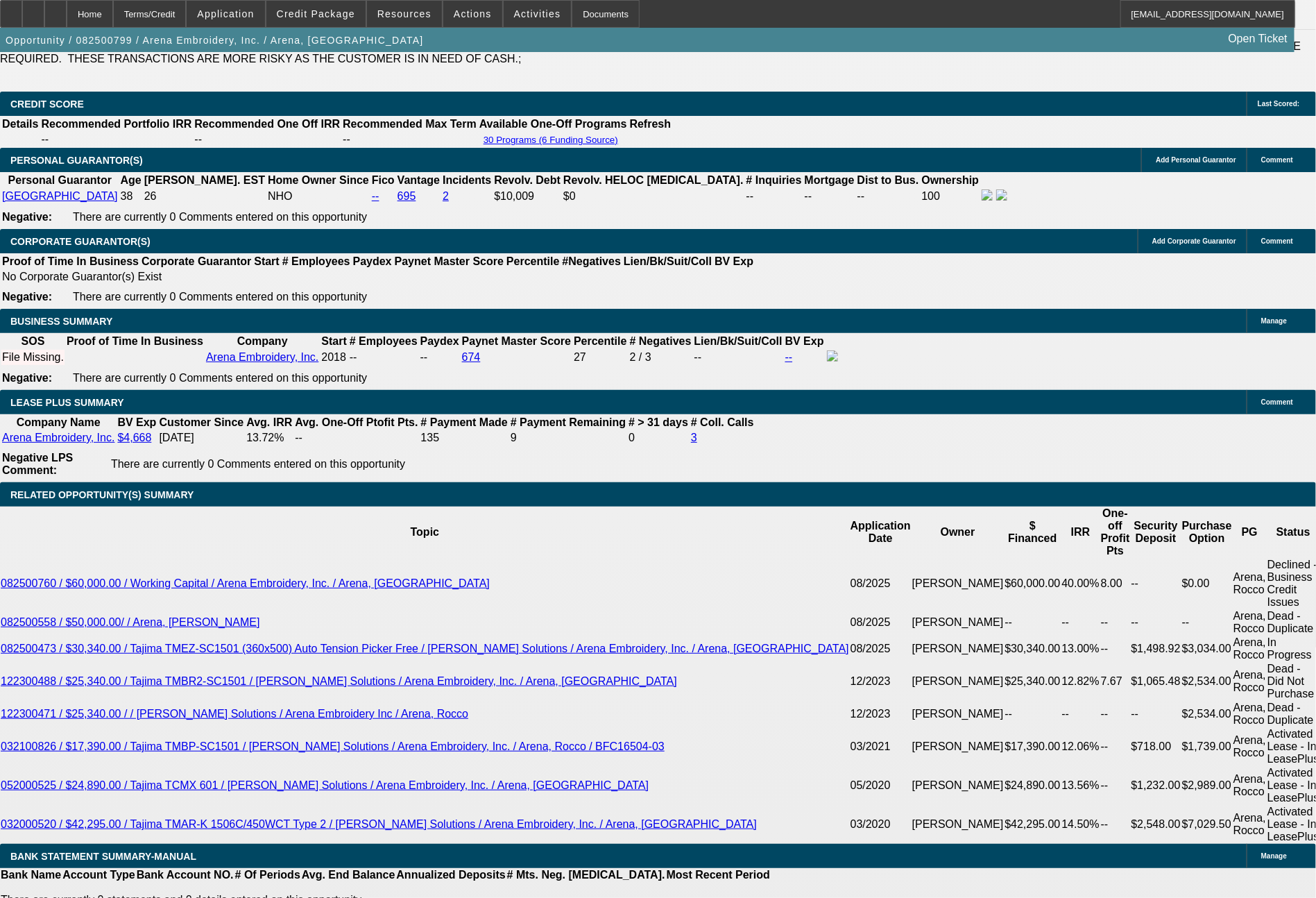
scroll to position [2041, 0]
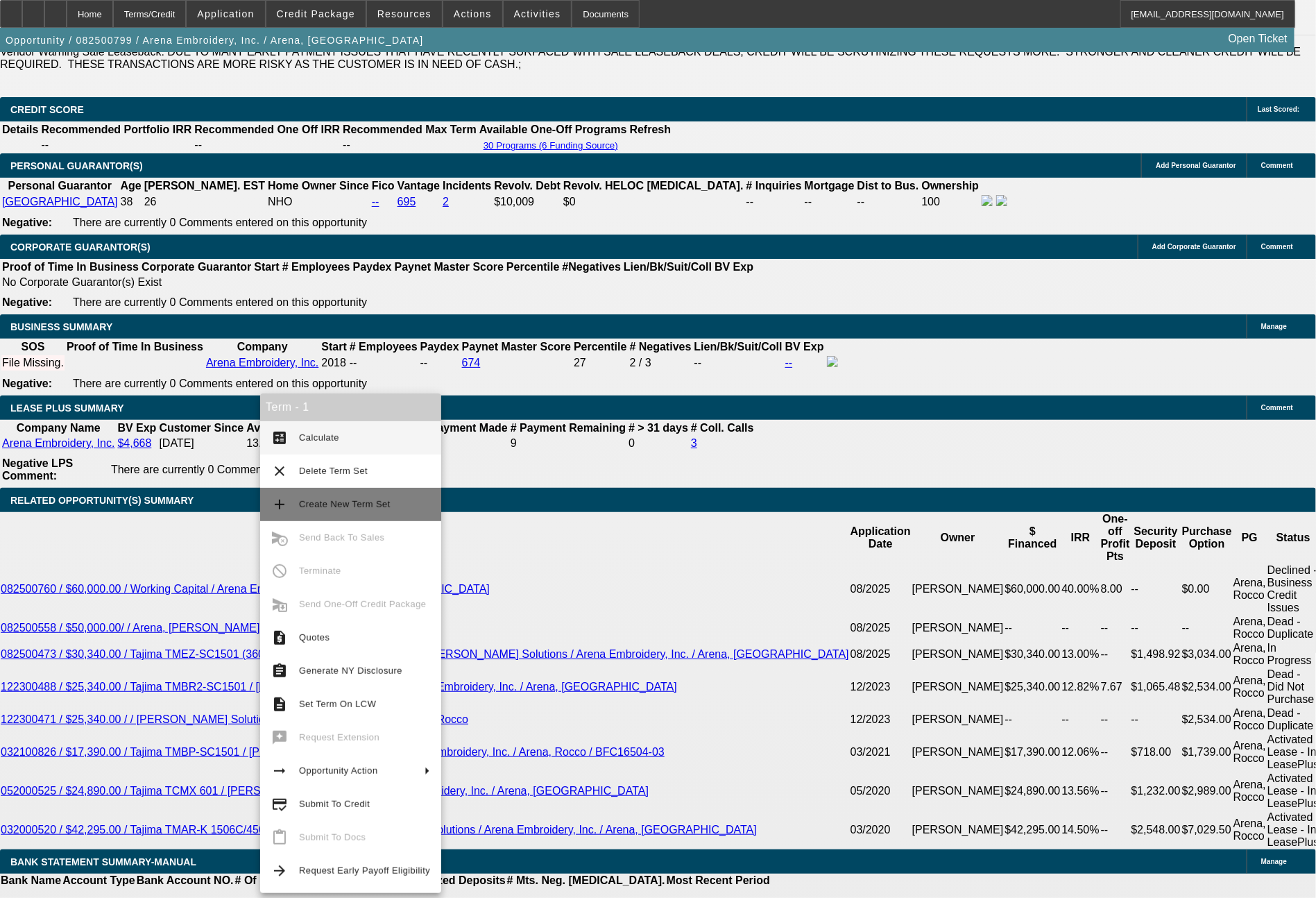
click at [359, 497] on span "Create New Term Set" at bounding box center [364, 504] width 131 height 16
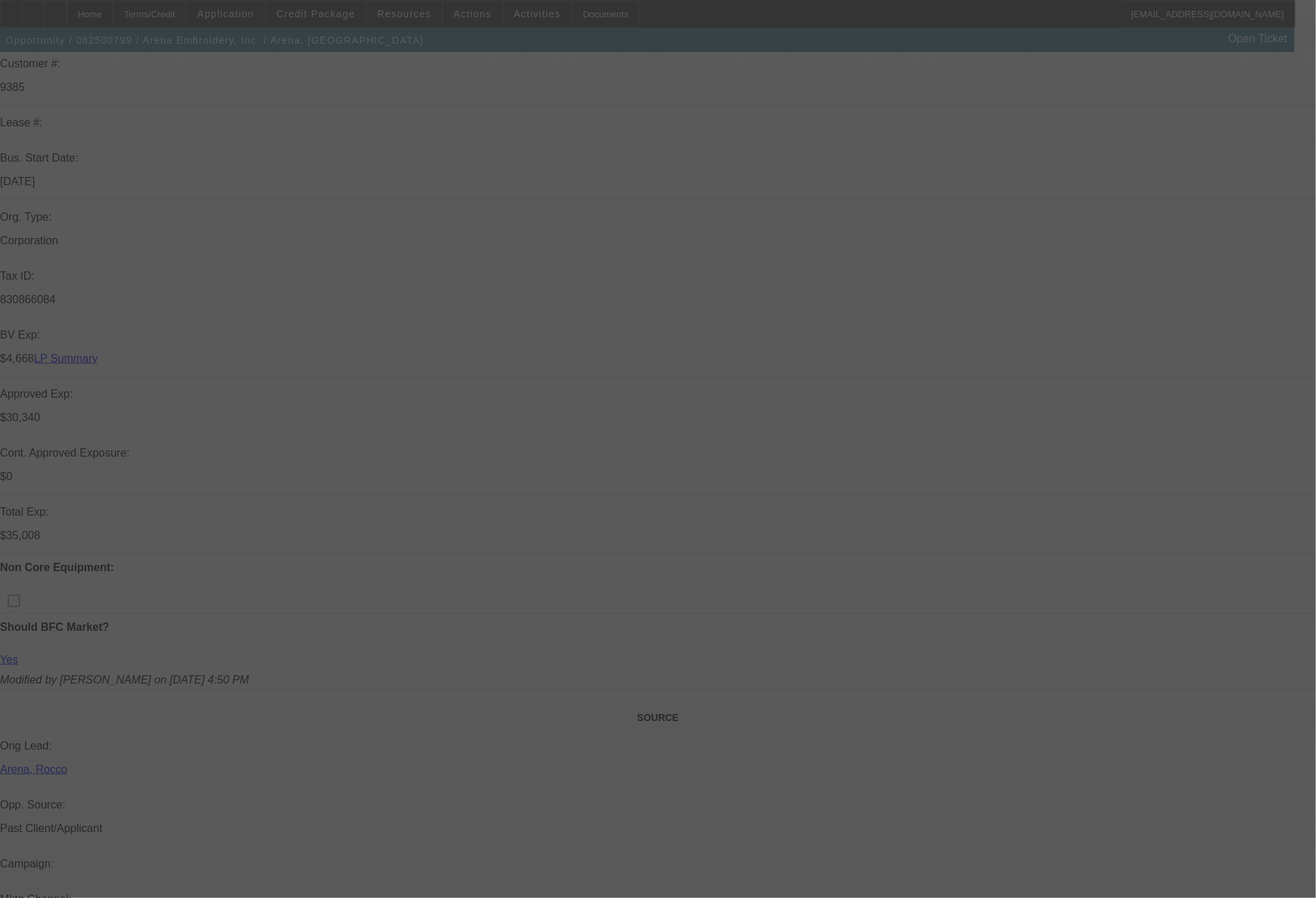
select select "0"
select select "2"
select select "0.1"
select select "4"
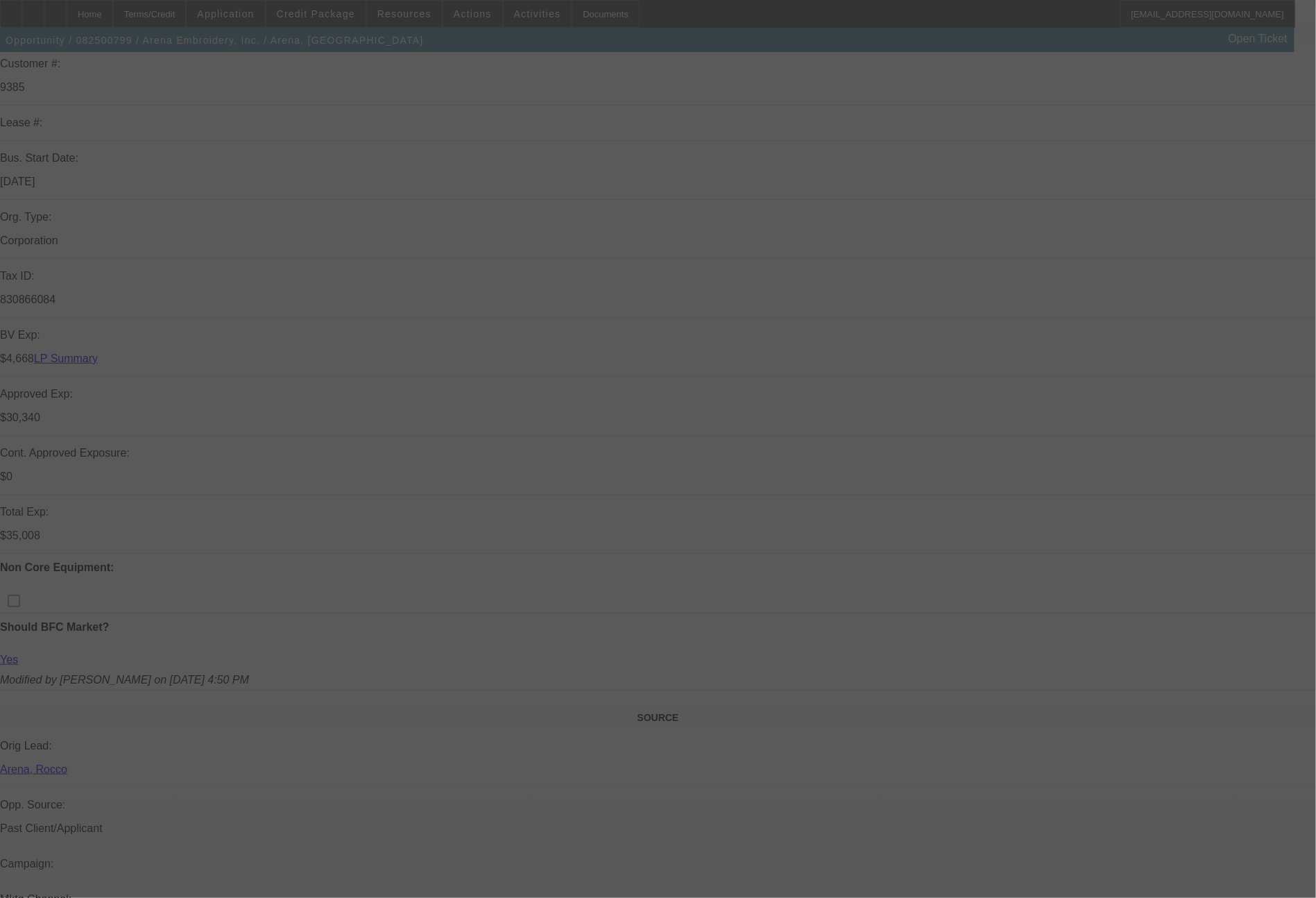
select select "0"
select select "2"
select select "0.1"
select select "4"
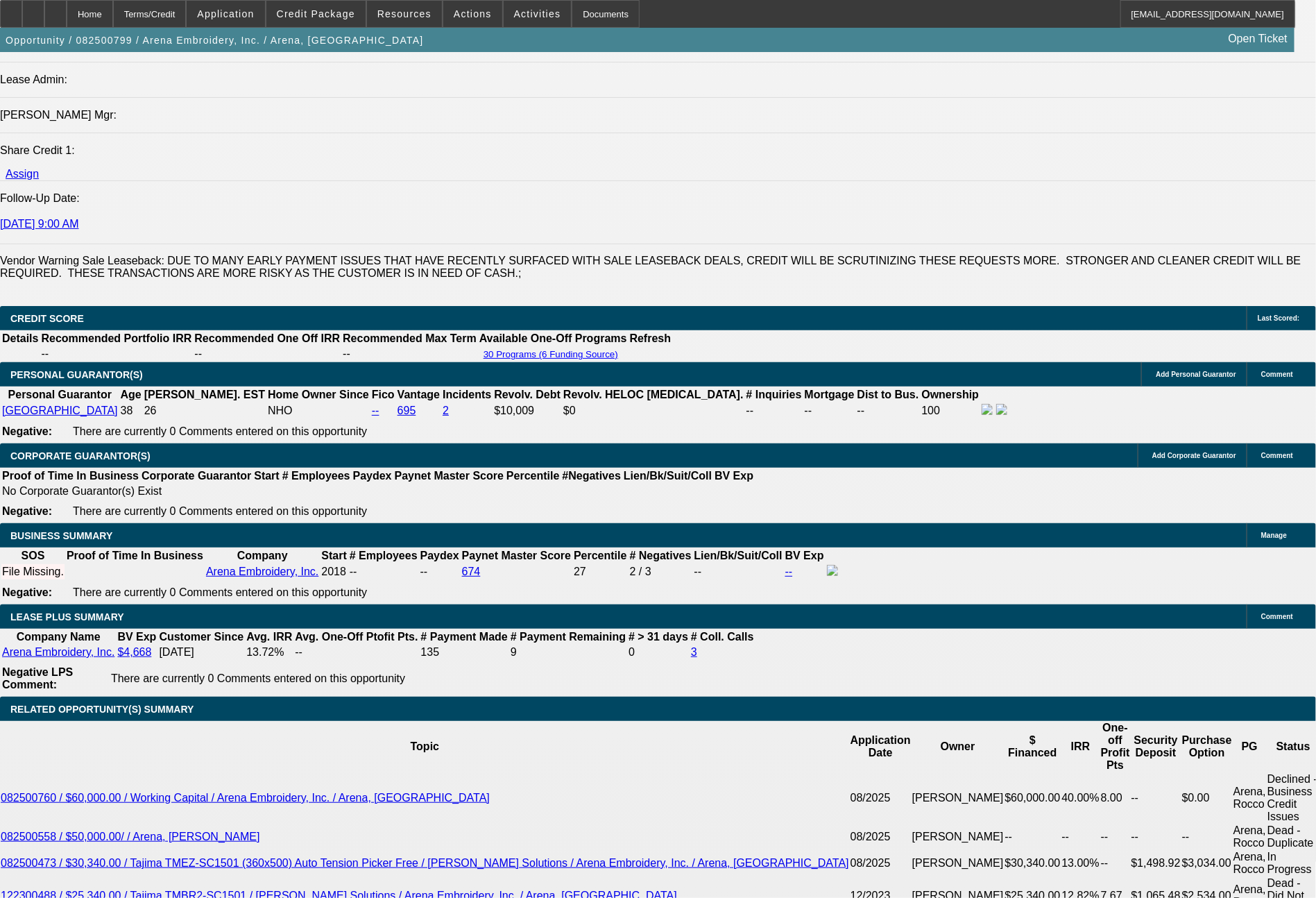
scroll to position [1928, 0]
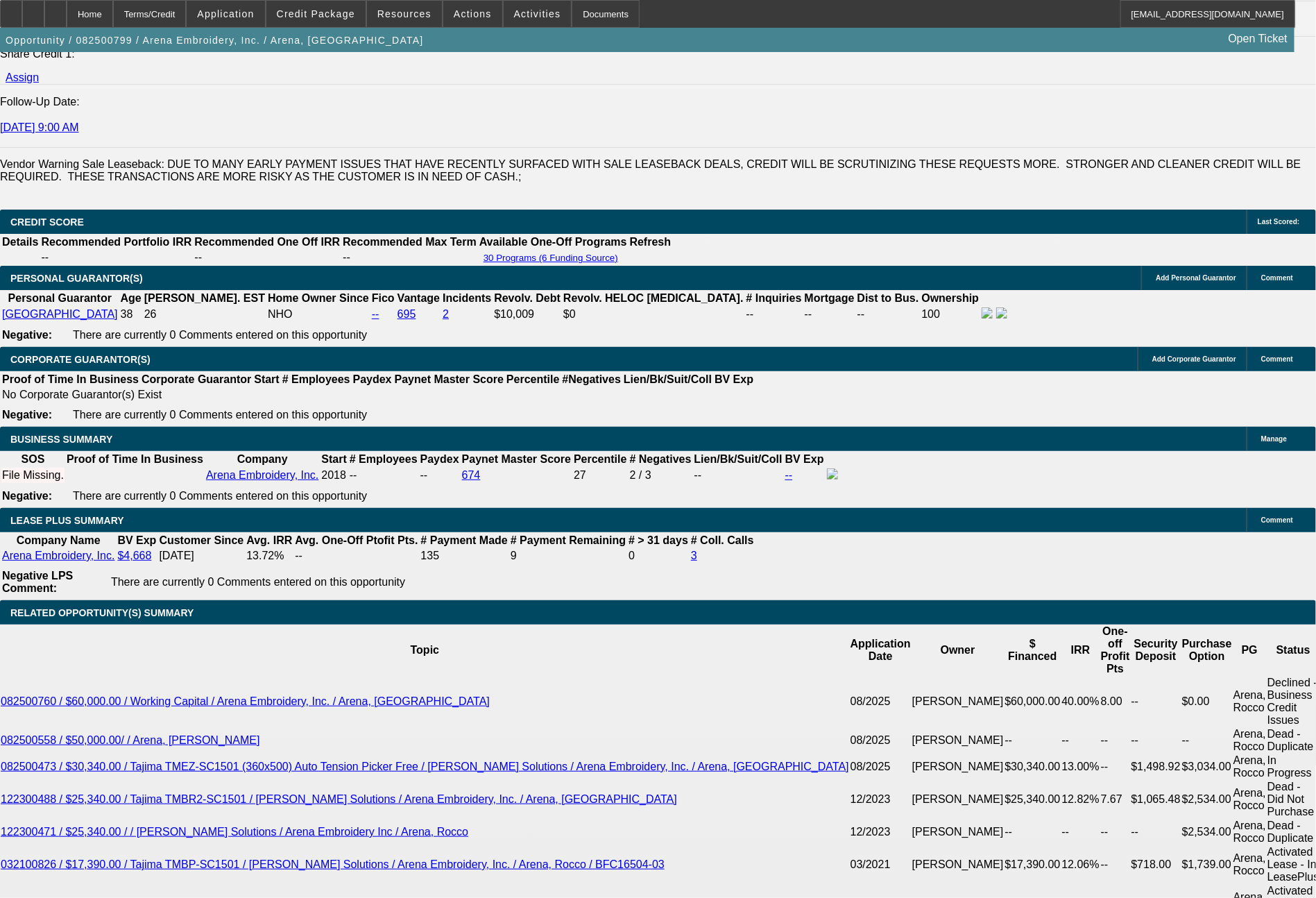
drag, startPoint x: 265, startPoint y: 688, endPoint x: 310, endPoint y: 692, distance: 45.2
type input "UNKNOWN"
type input "4"
type input "$31,957.00"
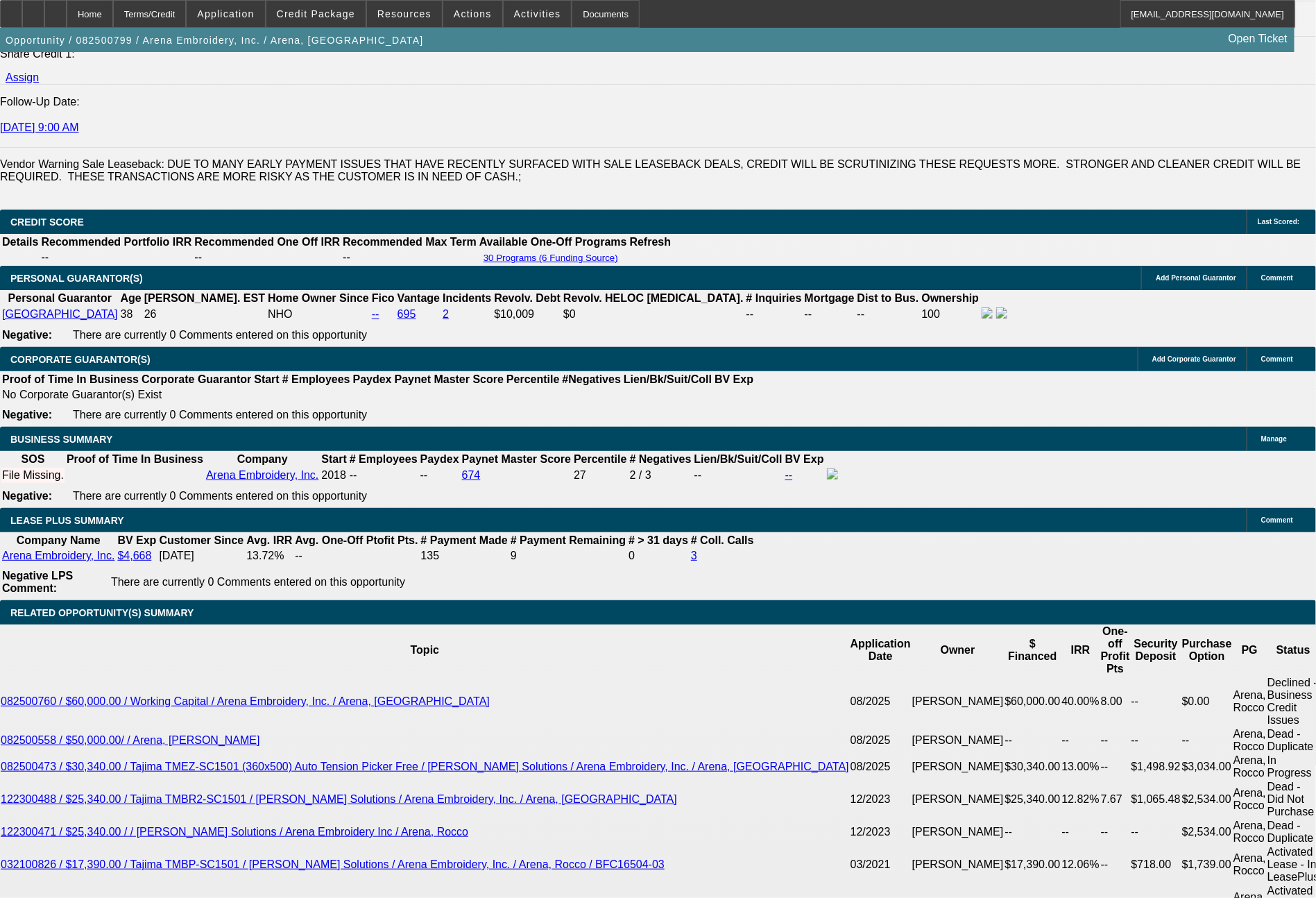
type input "$15,978.50"
type input "48"
type input "$3,211.58"
type input "$1,605.79"
type input "48"
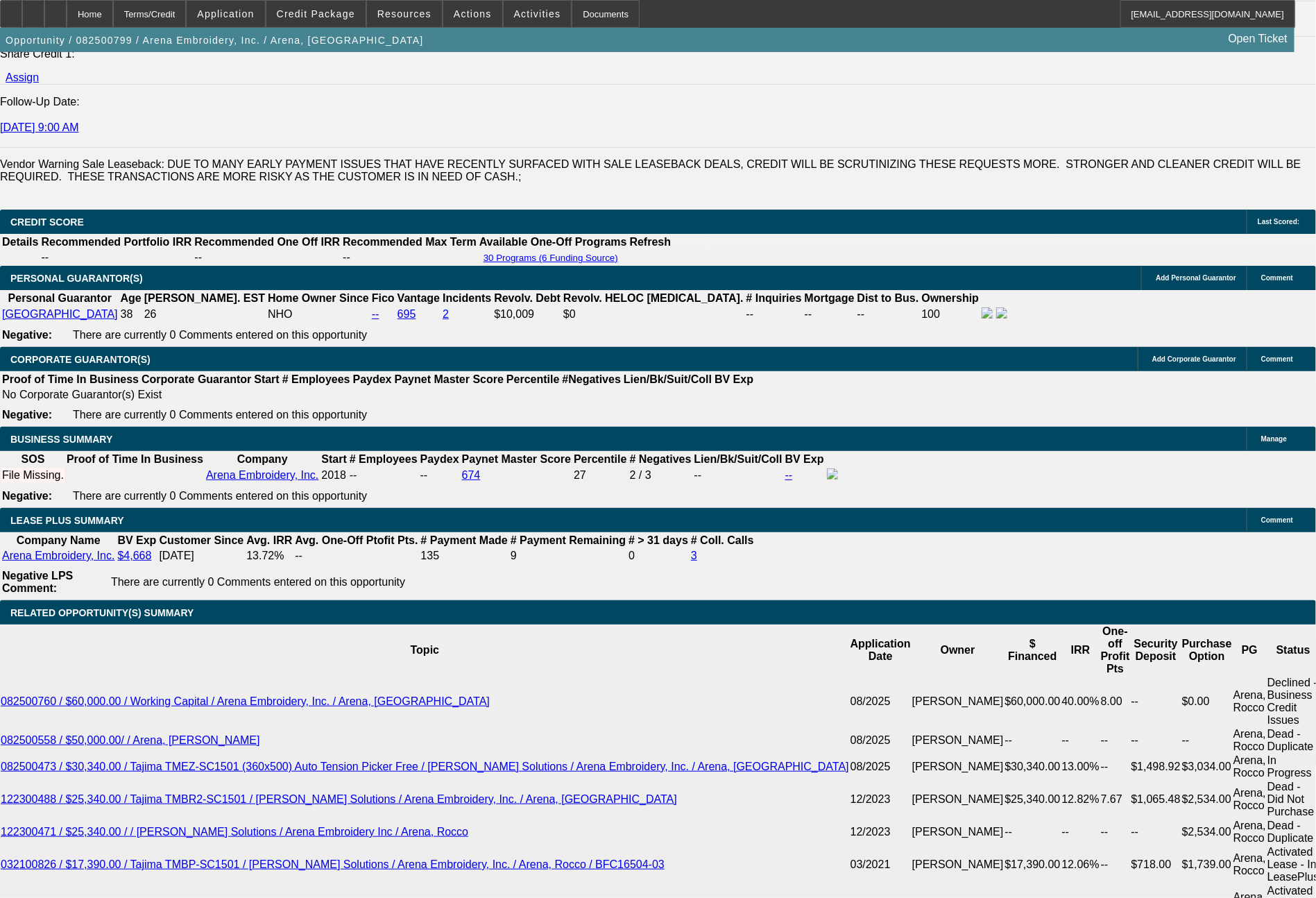
drag, startPoint x: 197, startPoint y: 693, endPoint x: 271, endPoint y: 686, distance: 74.3
type input "1"
type input "$2.00"
type input "1596"
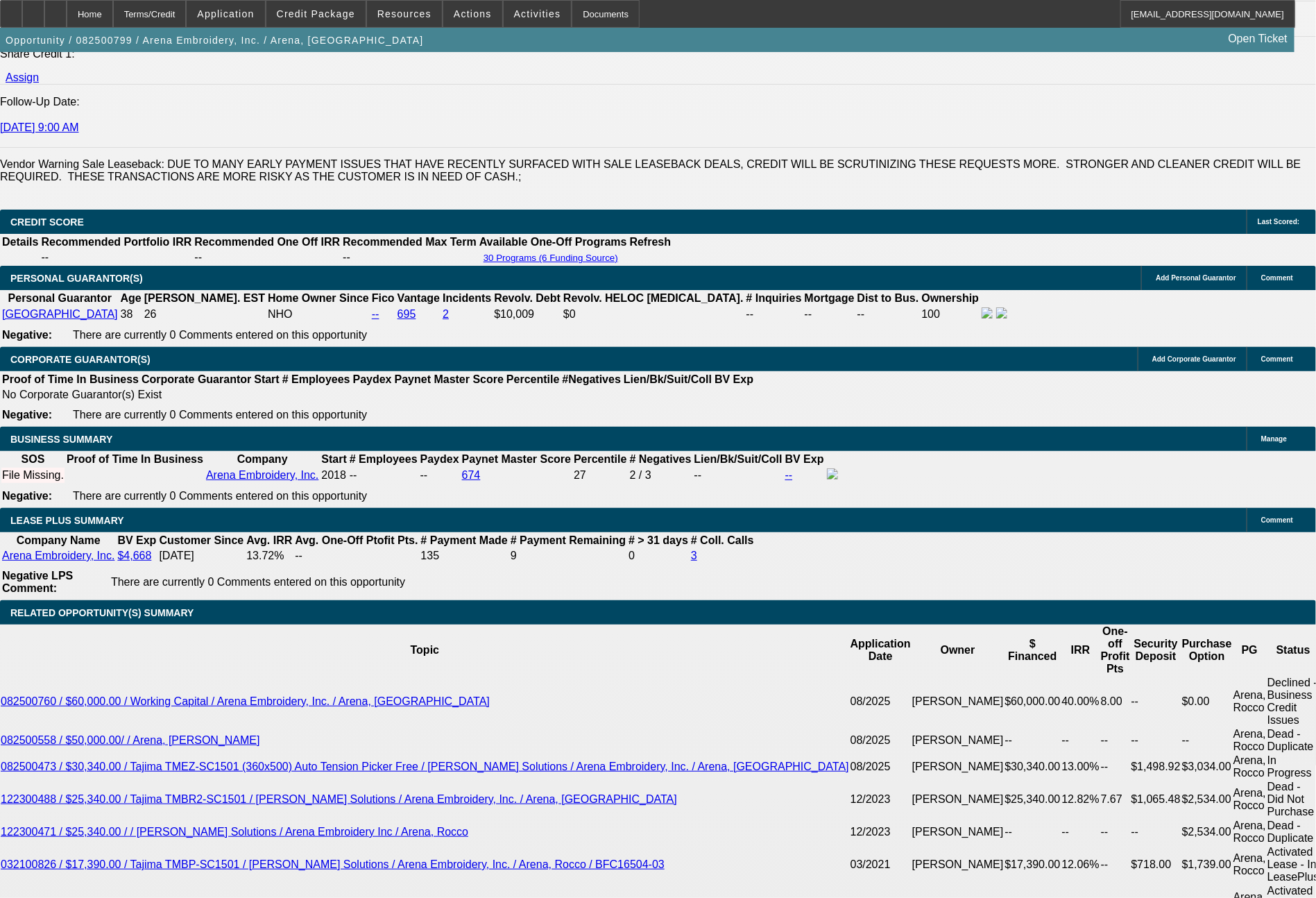
type input "$3,192.00"
type input "10.3"
type input "159"
type input "$318.00"
type input "1597"
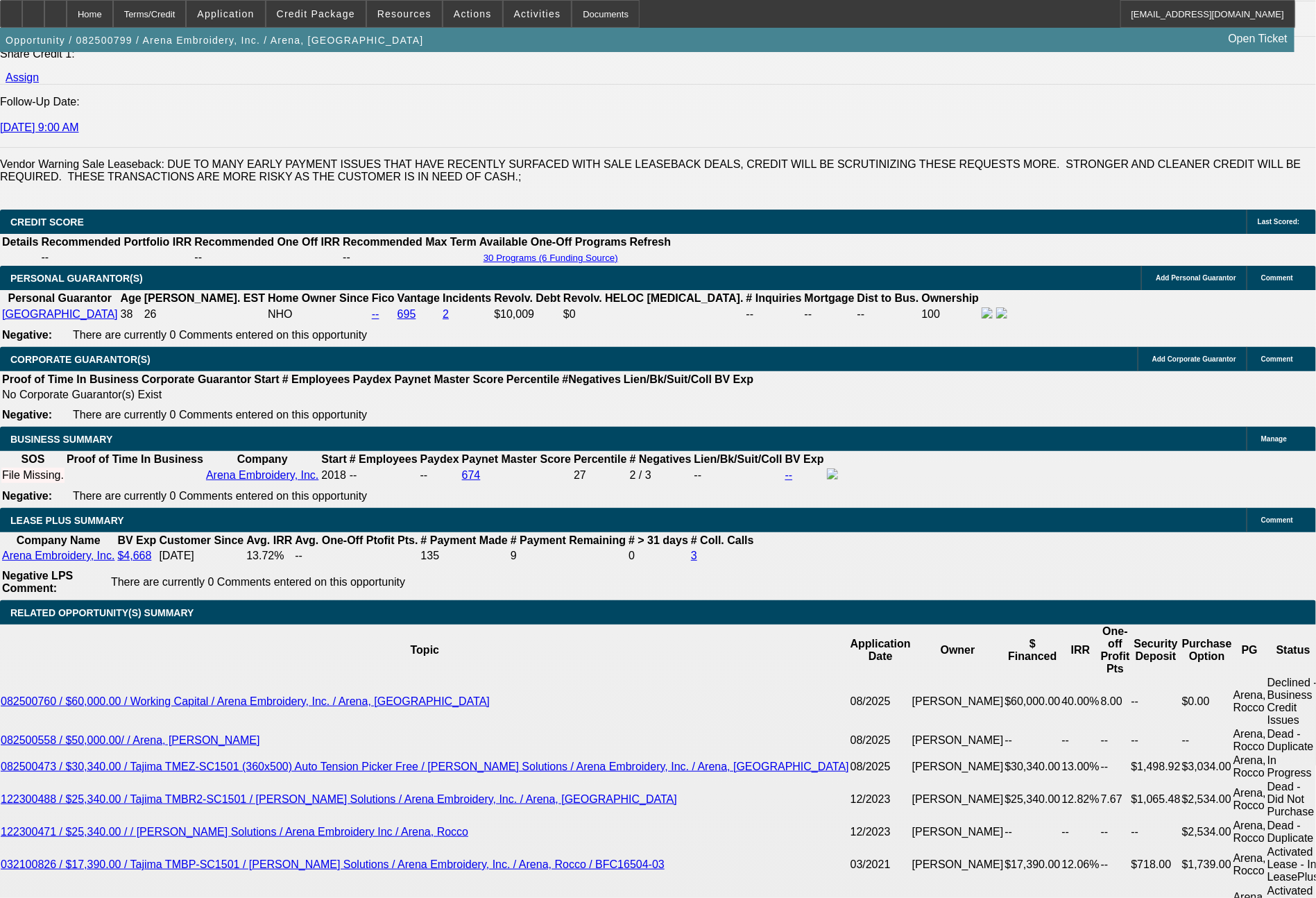
type input "$3,194.00"
type input "10.4"
type input "$1,597.00"
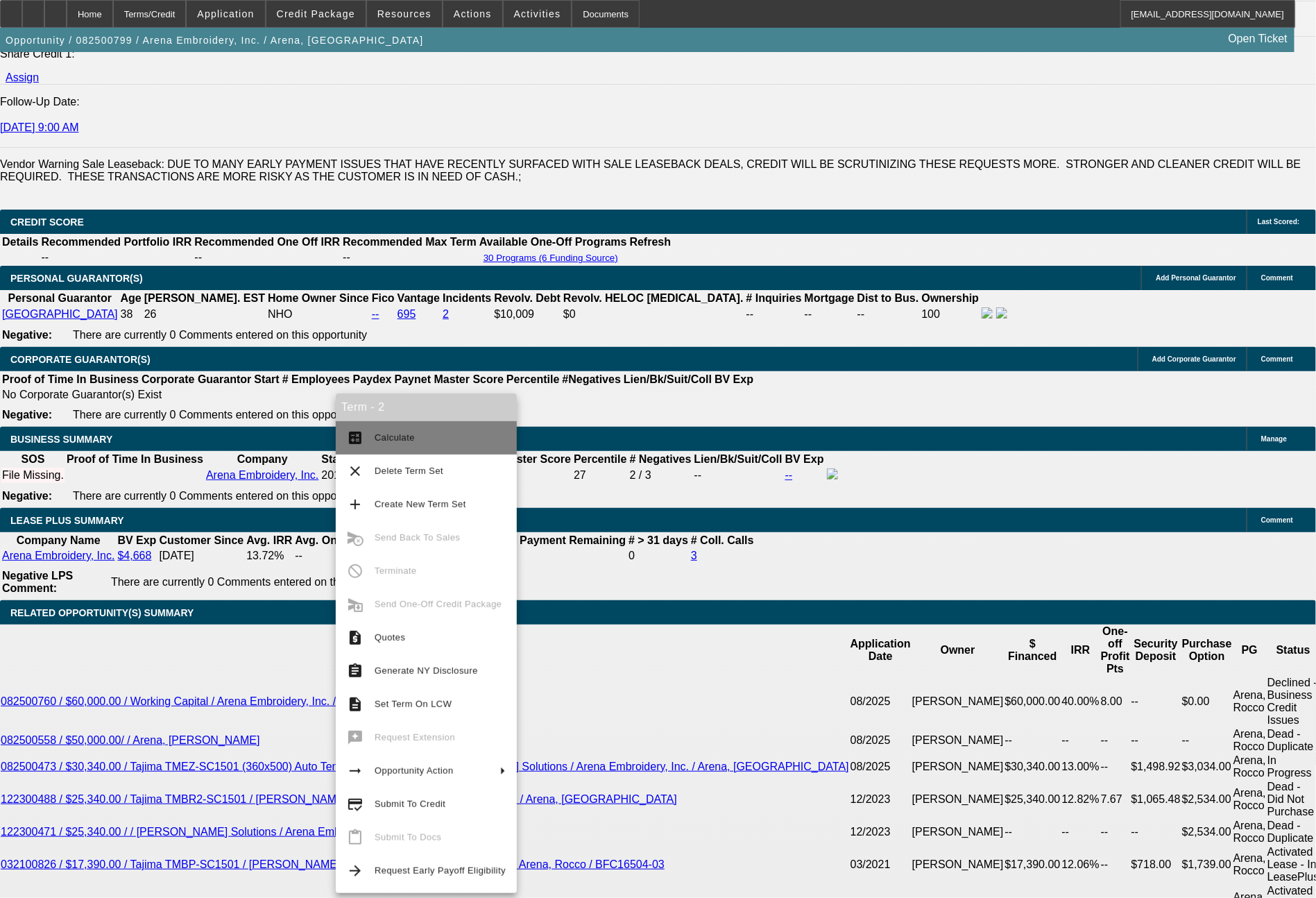
click at [434, 446] on span "Calculate" at bounding box center [440, 437] width 131 height 16
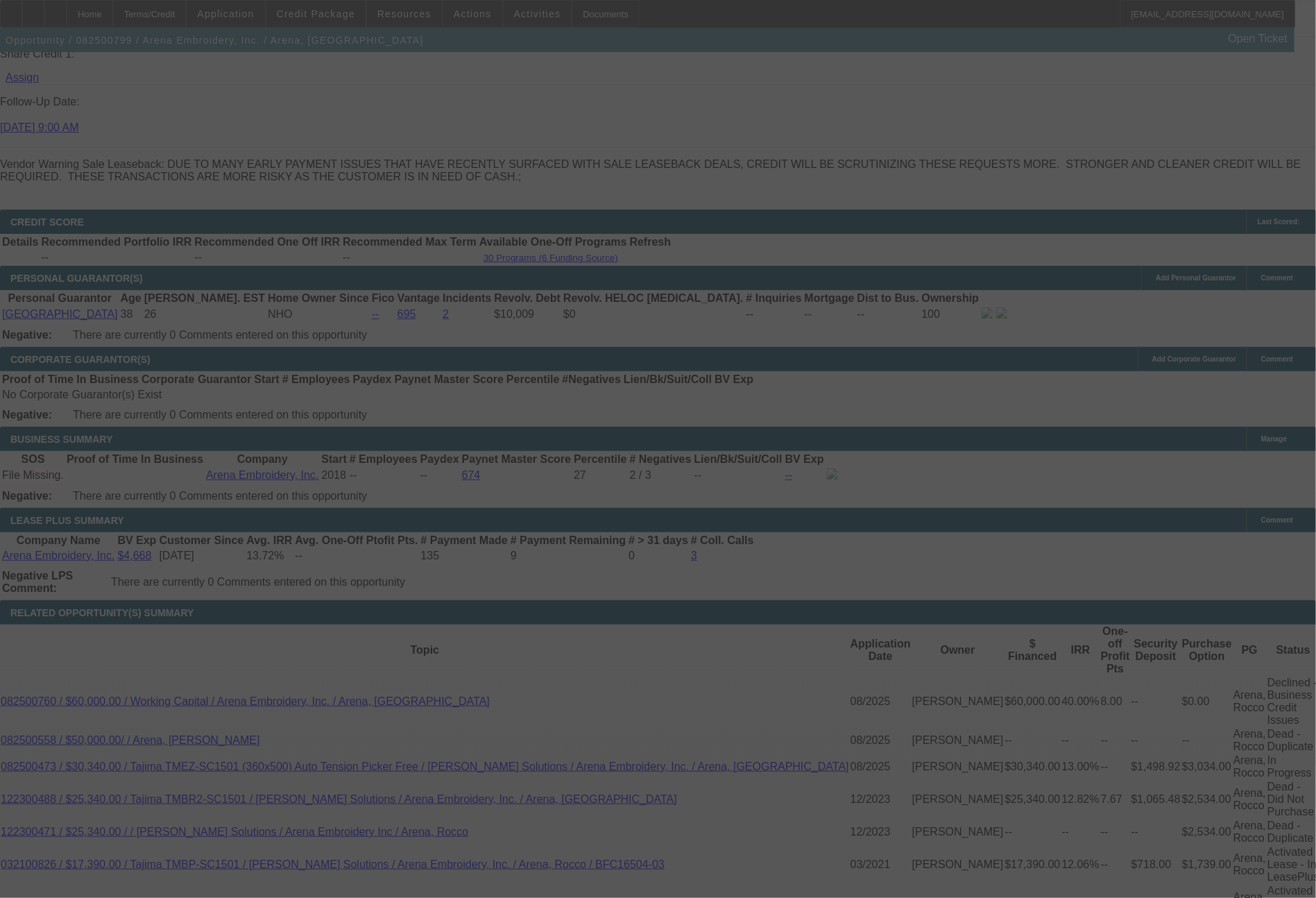
select select "0"
select select "2"
select select "0.1"
select select "4"
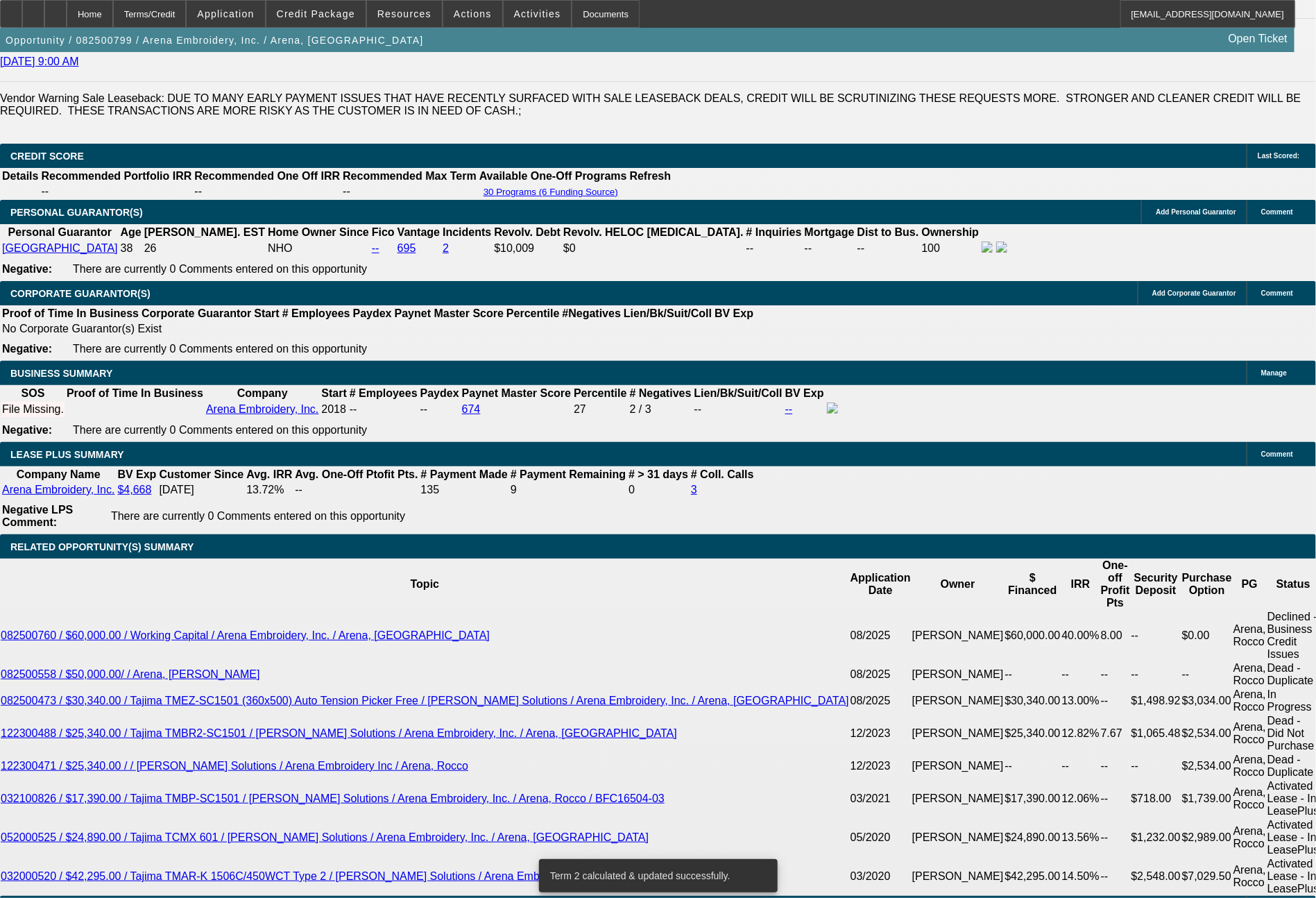
scroll to position [2011, 0]
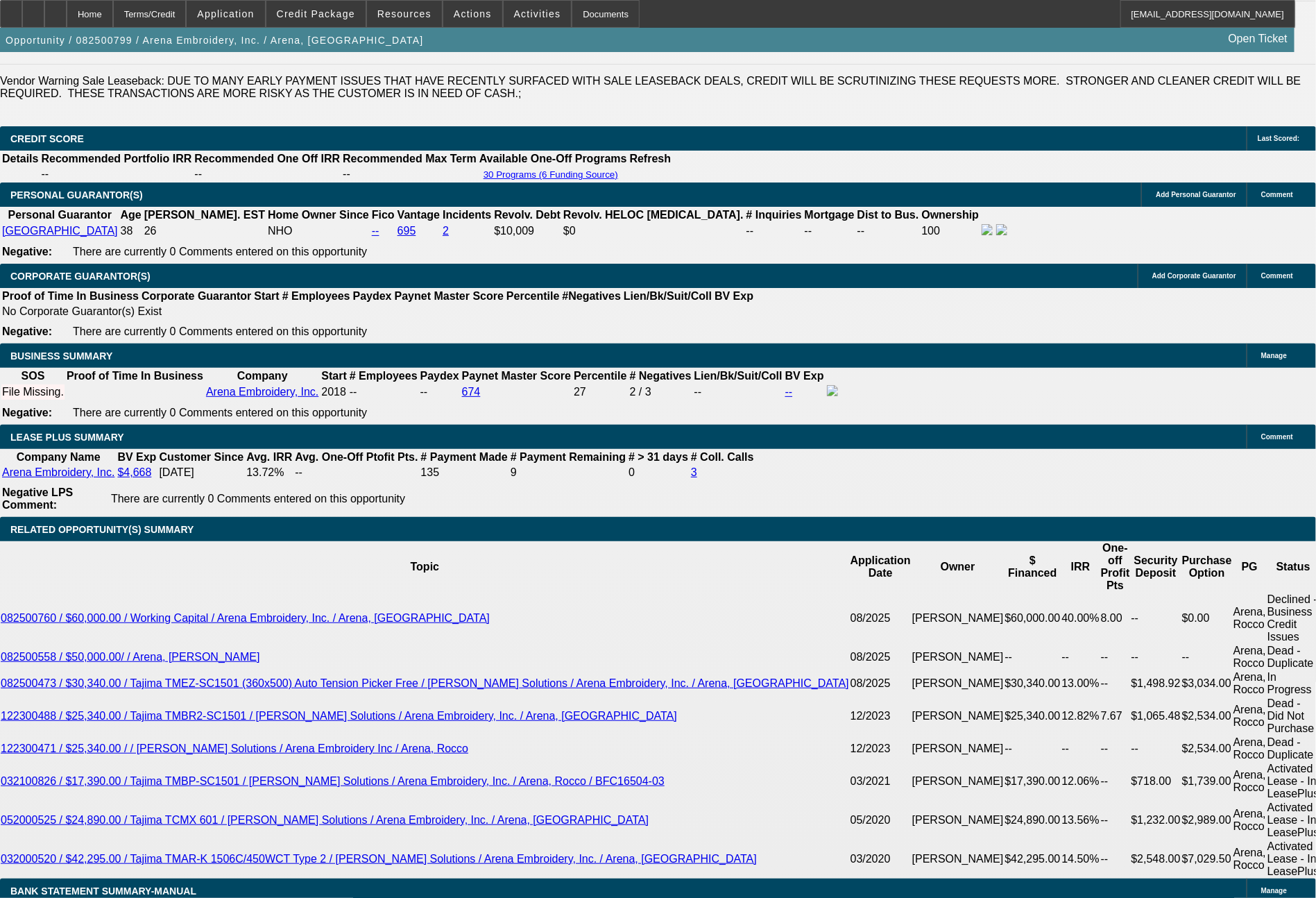
drag, startPoint x: 198, startPoint y: 601, endPoint x: 327, endPoint y: 600, distance: 129.0
type input "1"
type input "$2.00"
type input "UNKNOWN"
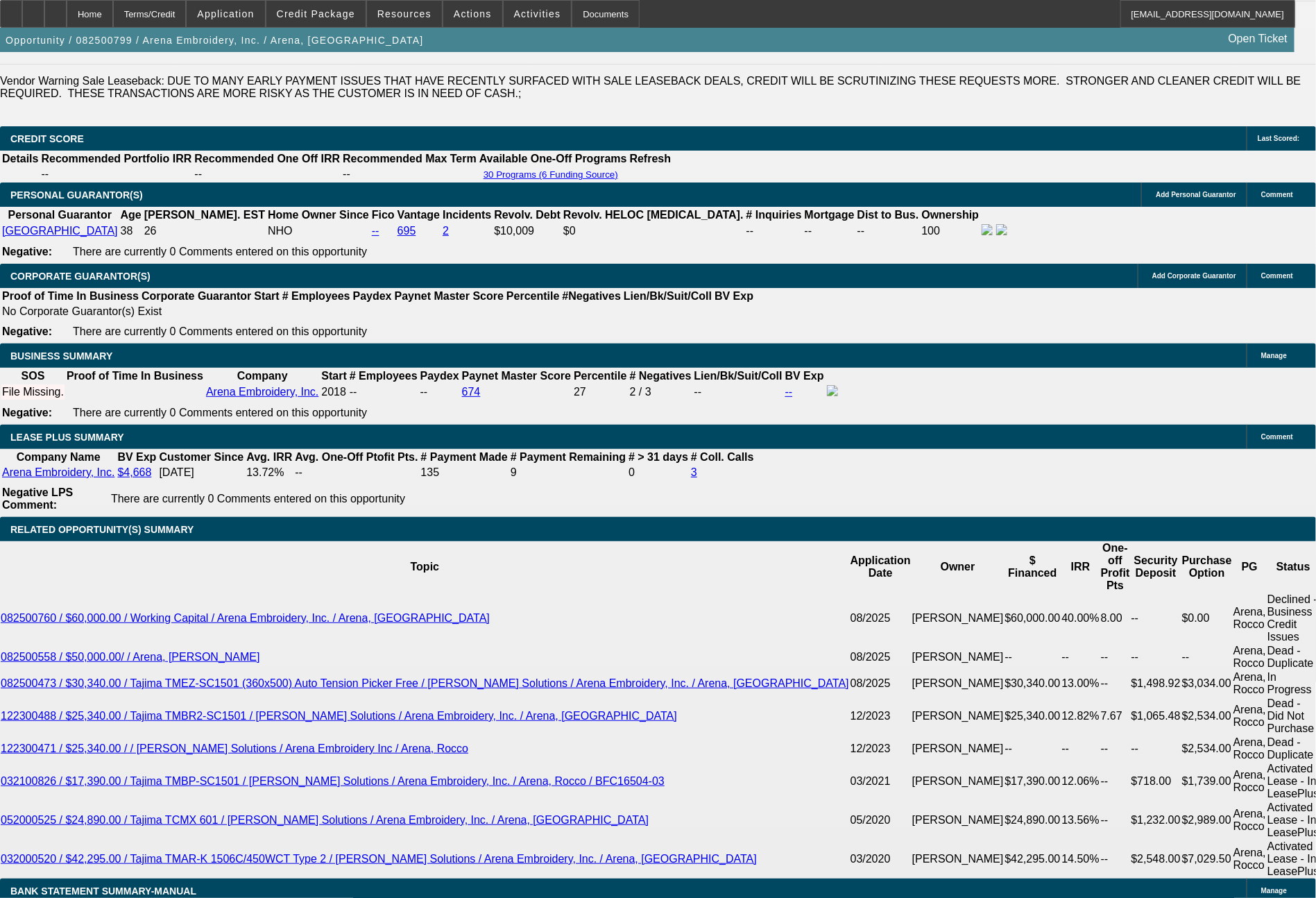
type input "1583"
type input "$3,166.00"
type input "9.9"
type input "$1,583.00"
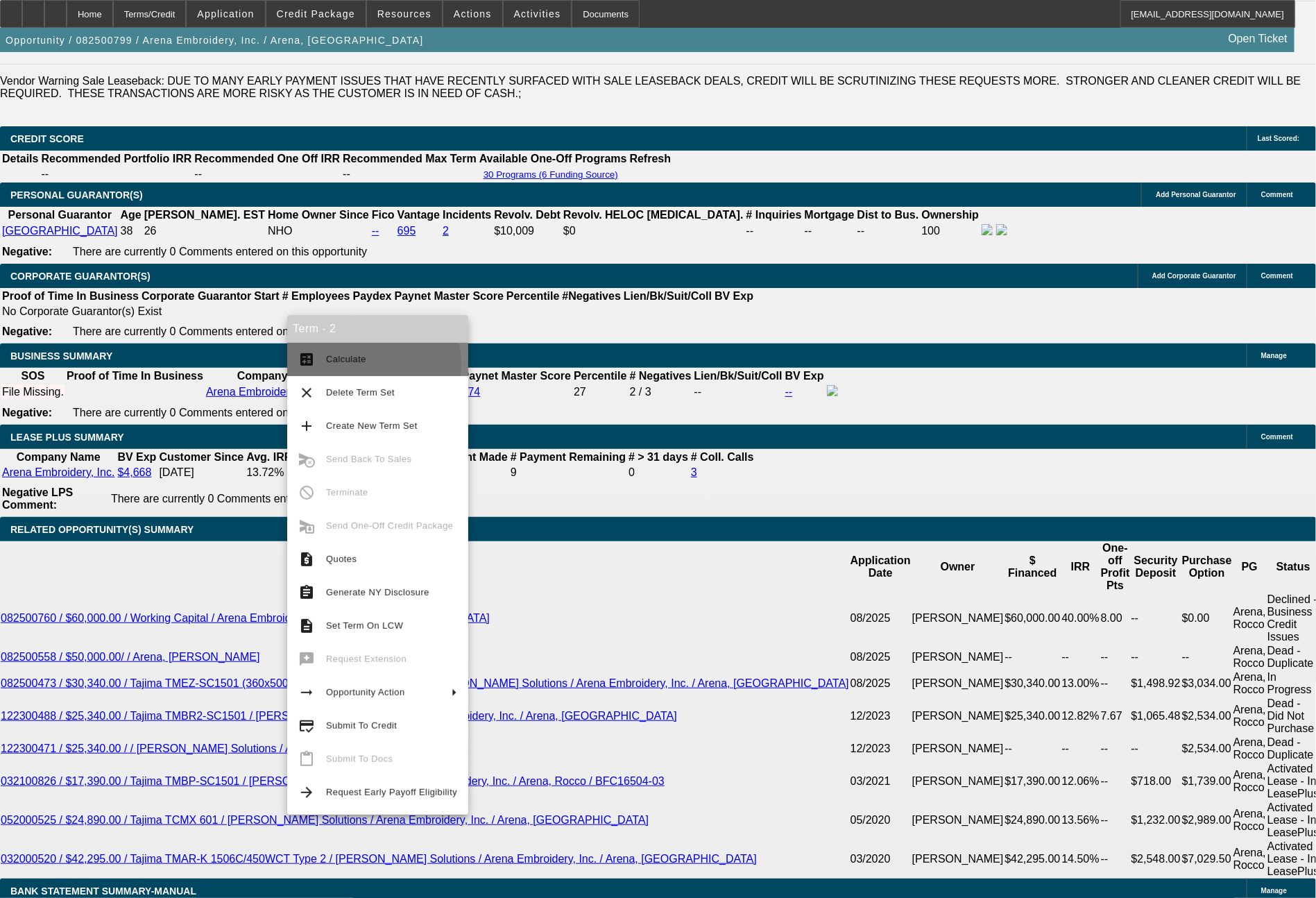
click at [369, 364] on span "Calculate" at bounding box center [391, 360] width 131 height 16
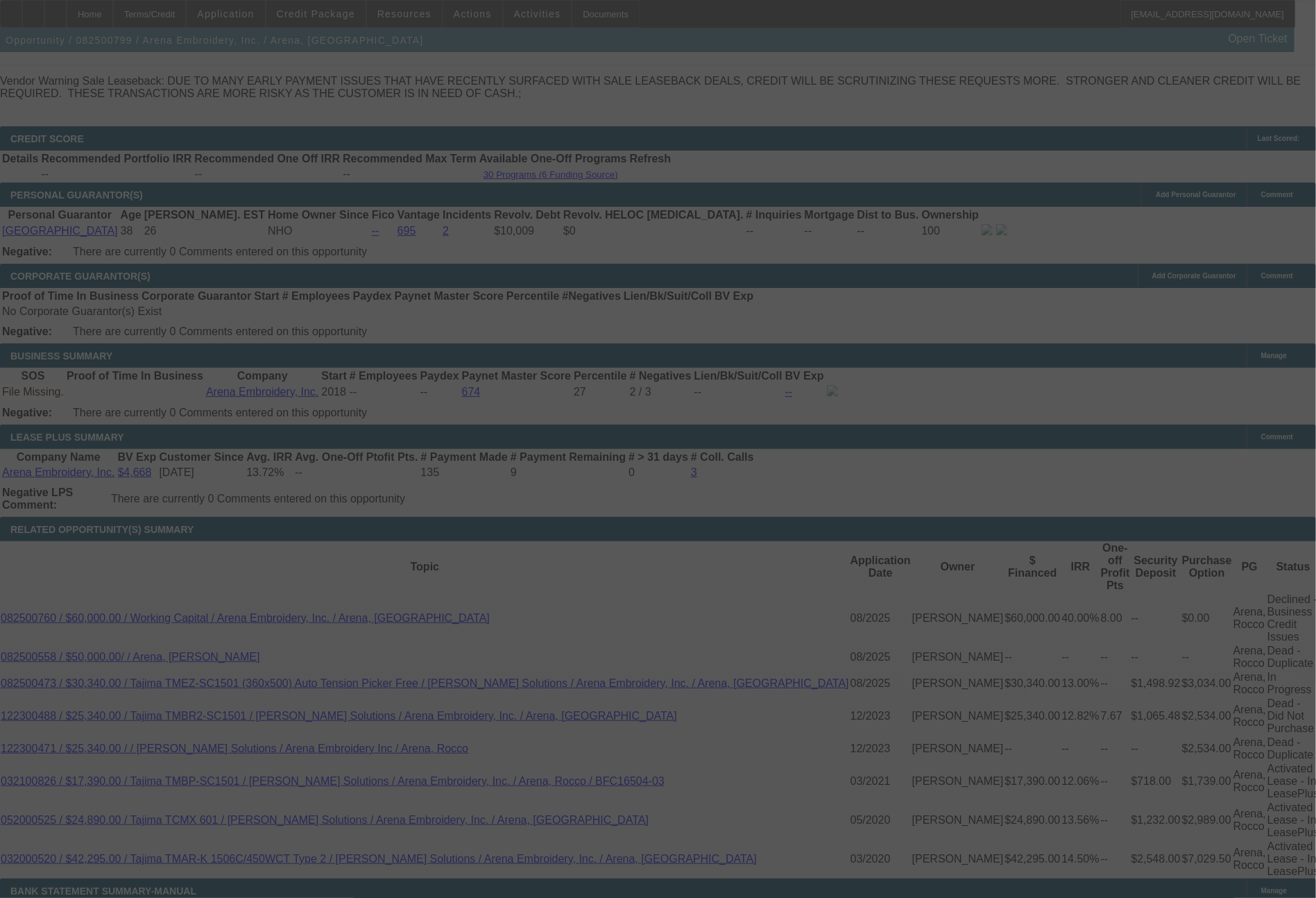
select select "0"
select select "2"
select select "0.1"
select select "4"
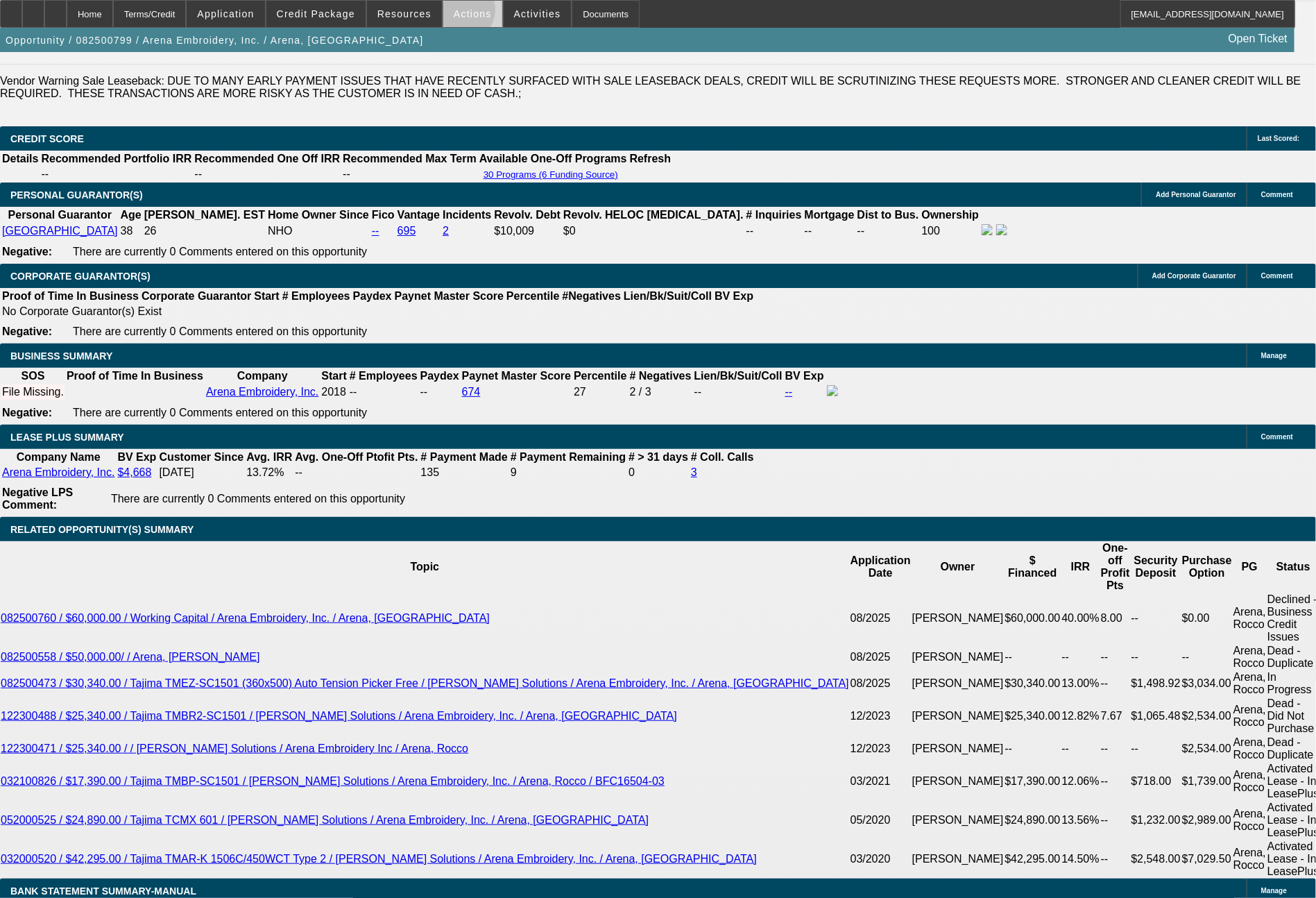
click at [460, 13] on span "Actions" at bounding box center [473, 13] width 38 height 11
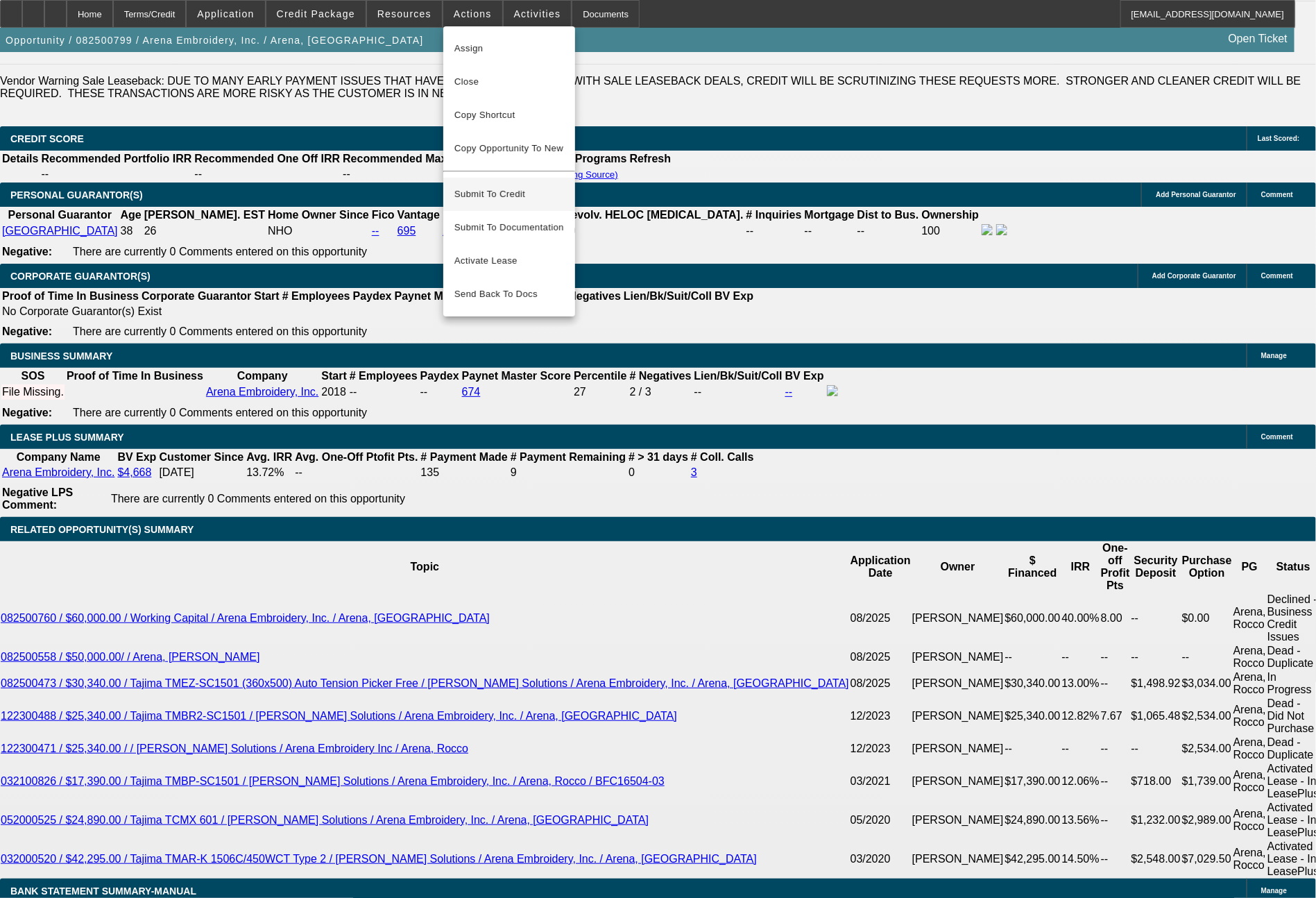
click at [505, 178] on button "Submit To Credit" at bounding box center [509, 194] width 132 height 34
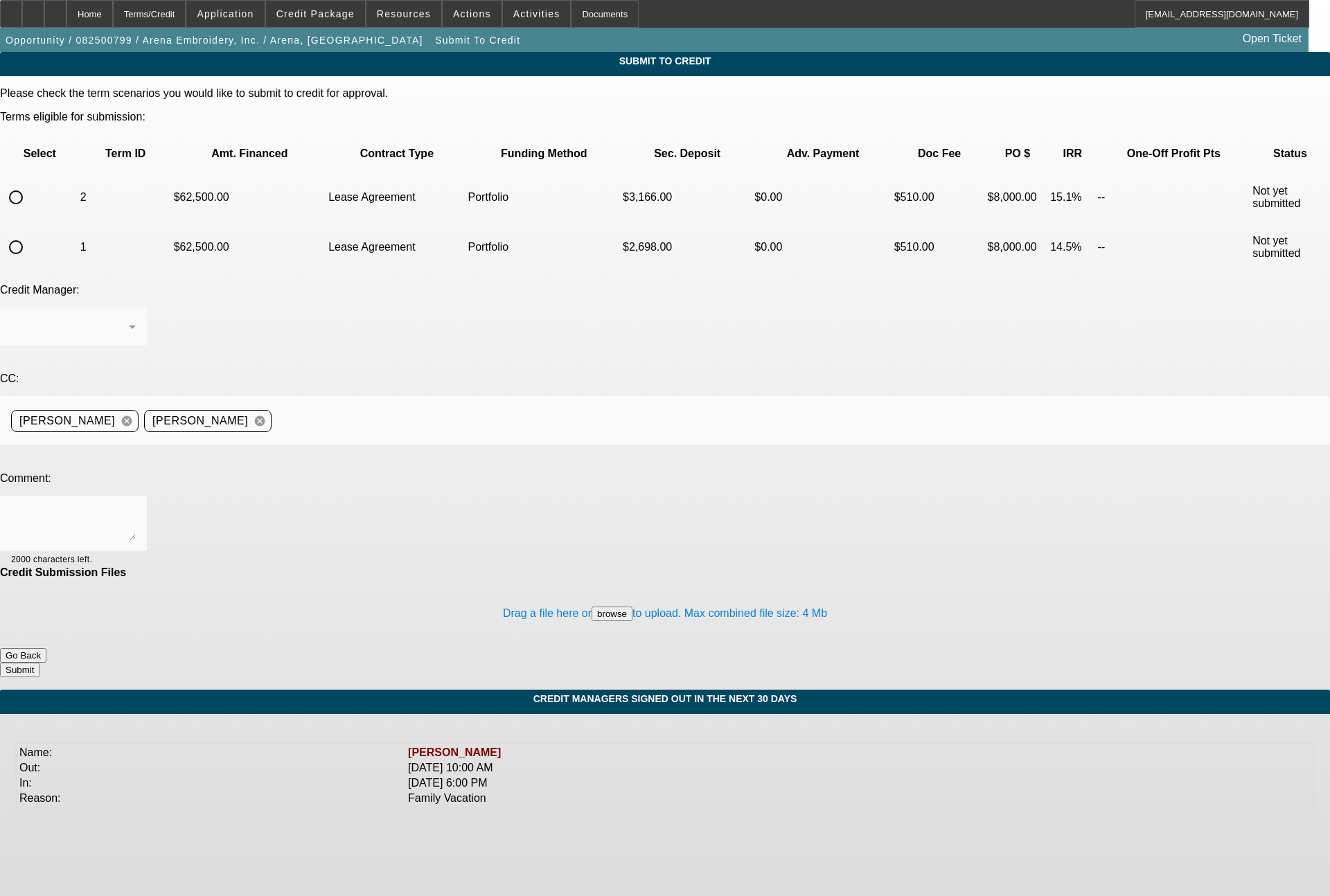
click at [30, 234] on input "radio" at bounding box center [16, 247] width 28 height 28
radio input "true"
click at [136, 307] on div at bounding box center [73, 327] width 125 height 39
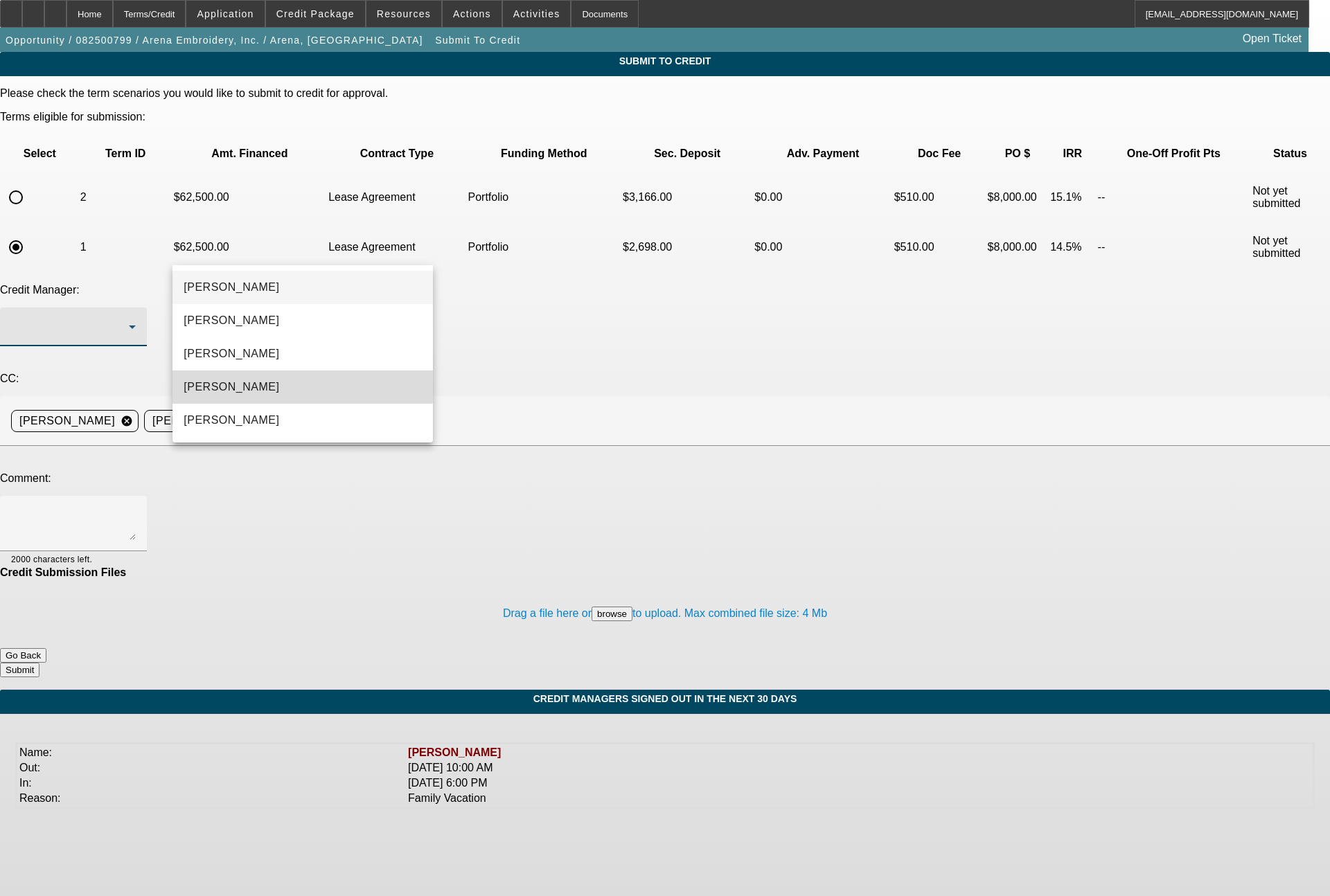
click at [252, 384] on mat-option "Magner, Bill" at bounding box center [302, 386] width 260 height 34
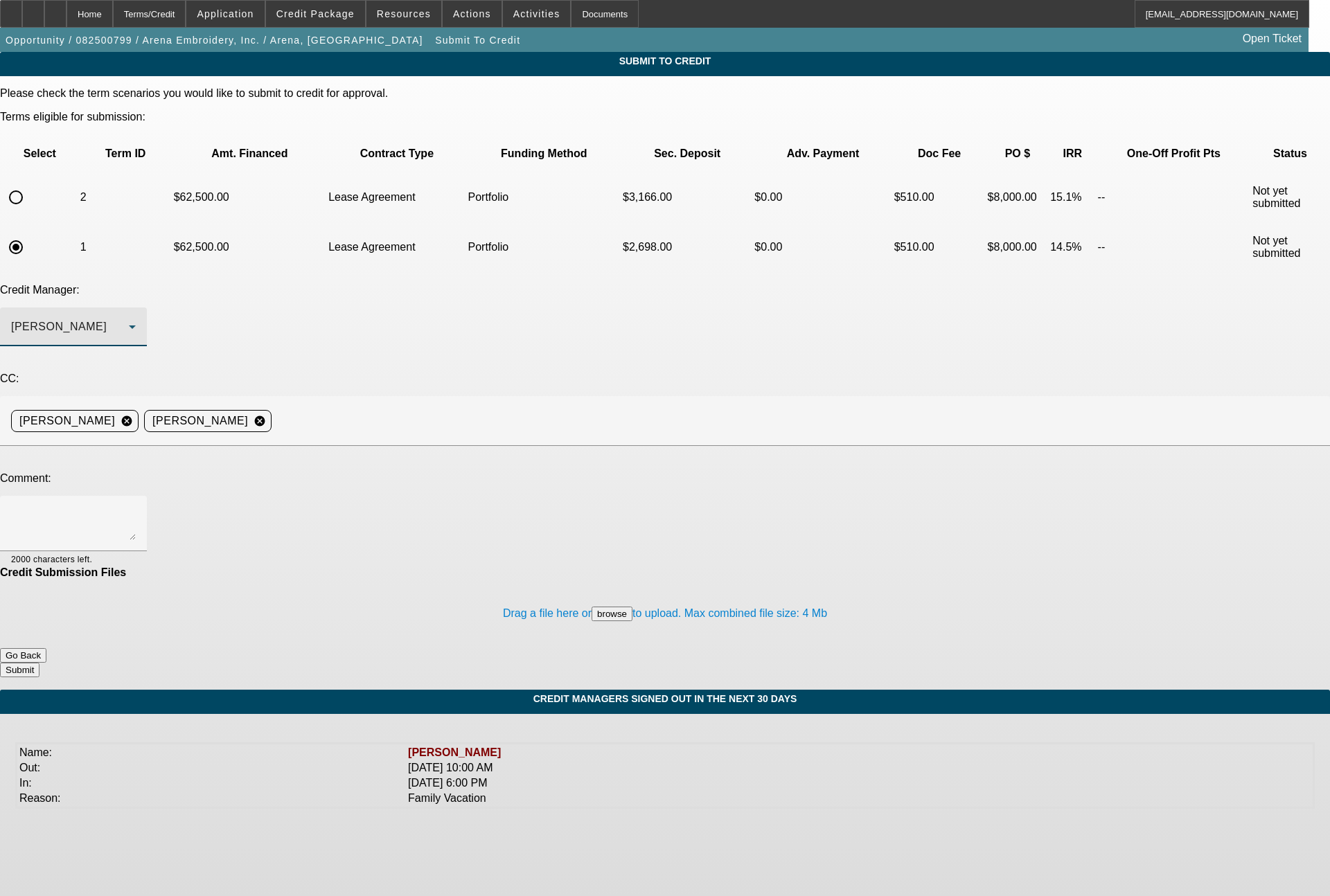
click at [136, 507] on textarea at bounding box center [73, 523] width 125 height 34
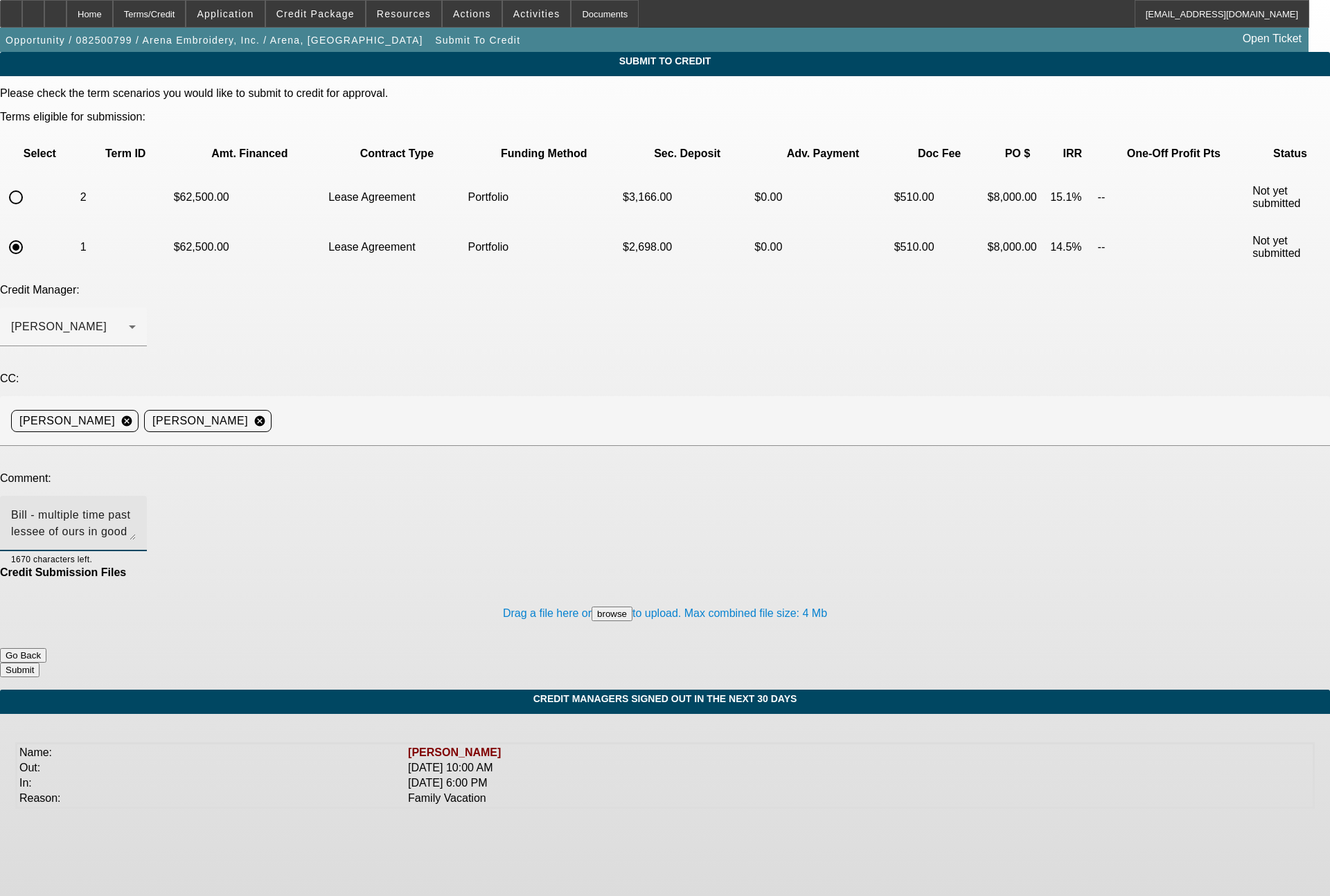
scroll to position [13, 0]
click at [136, 507] on textarea "Bill - multiple time past lessee of ours in good standing, and we will be going…" at bounding box center [73, 523] width 125 height 34
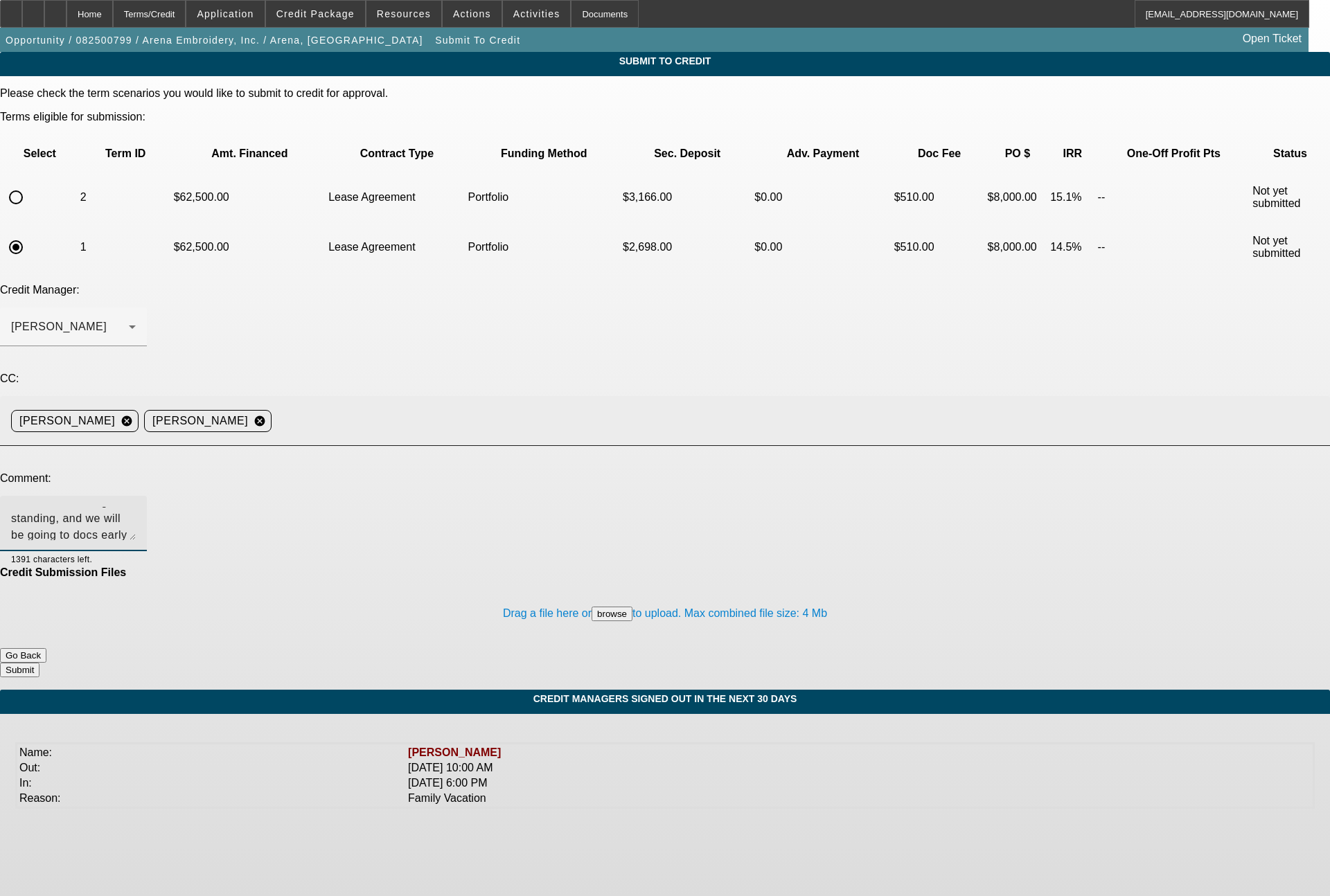
type textarea "Bill - multiple time past lessee of ours in good standing, and we will be going…"
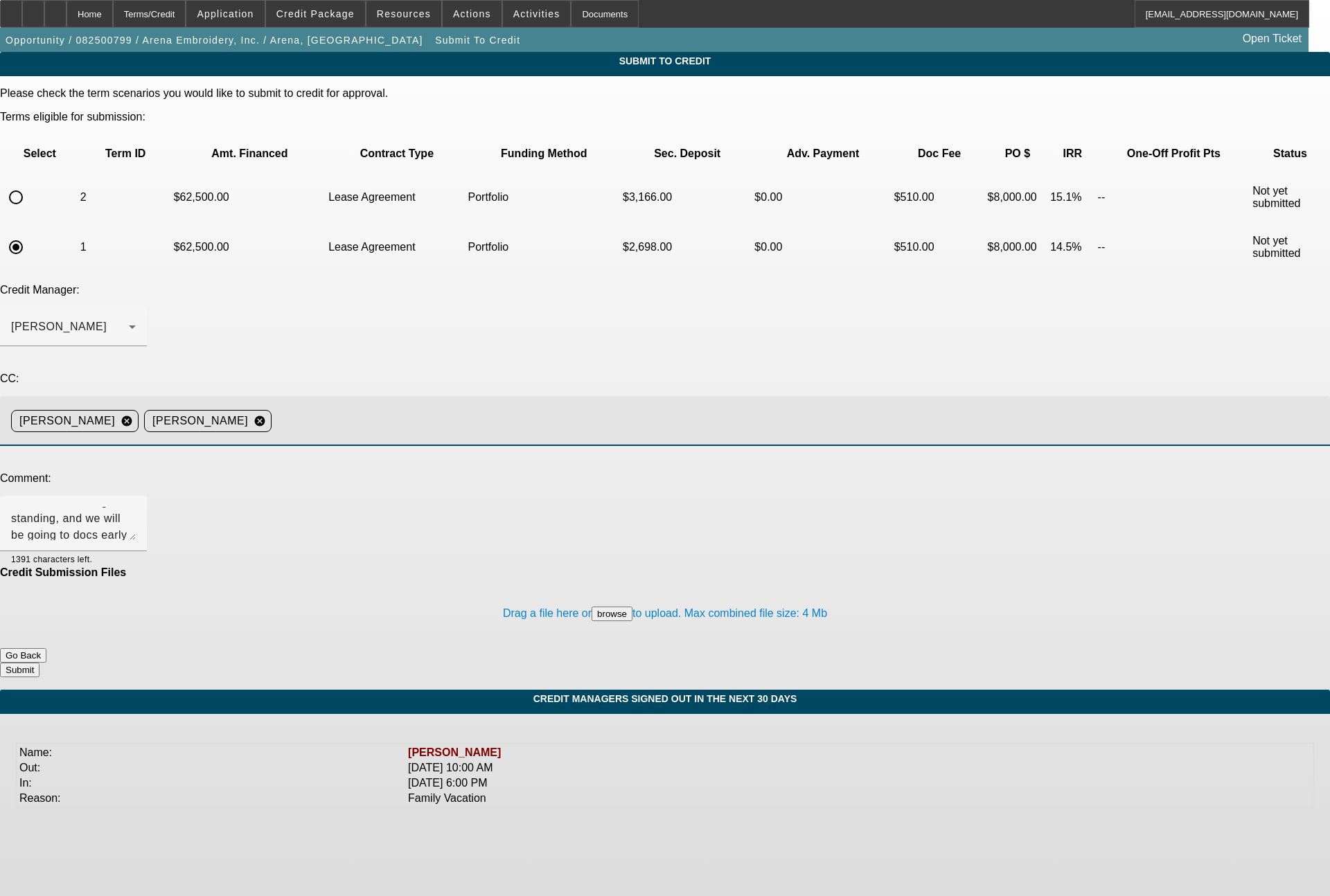
click at [547, 407] on input at bounding box center [795, 421] width 1036 height 28
type input "dgre"
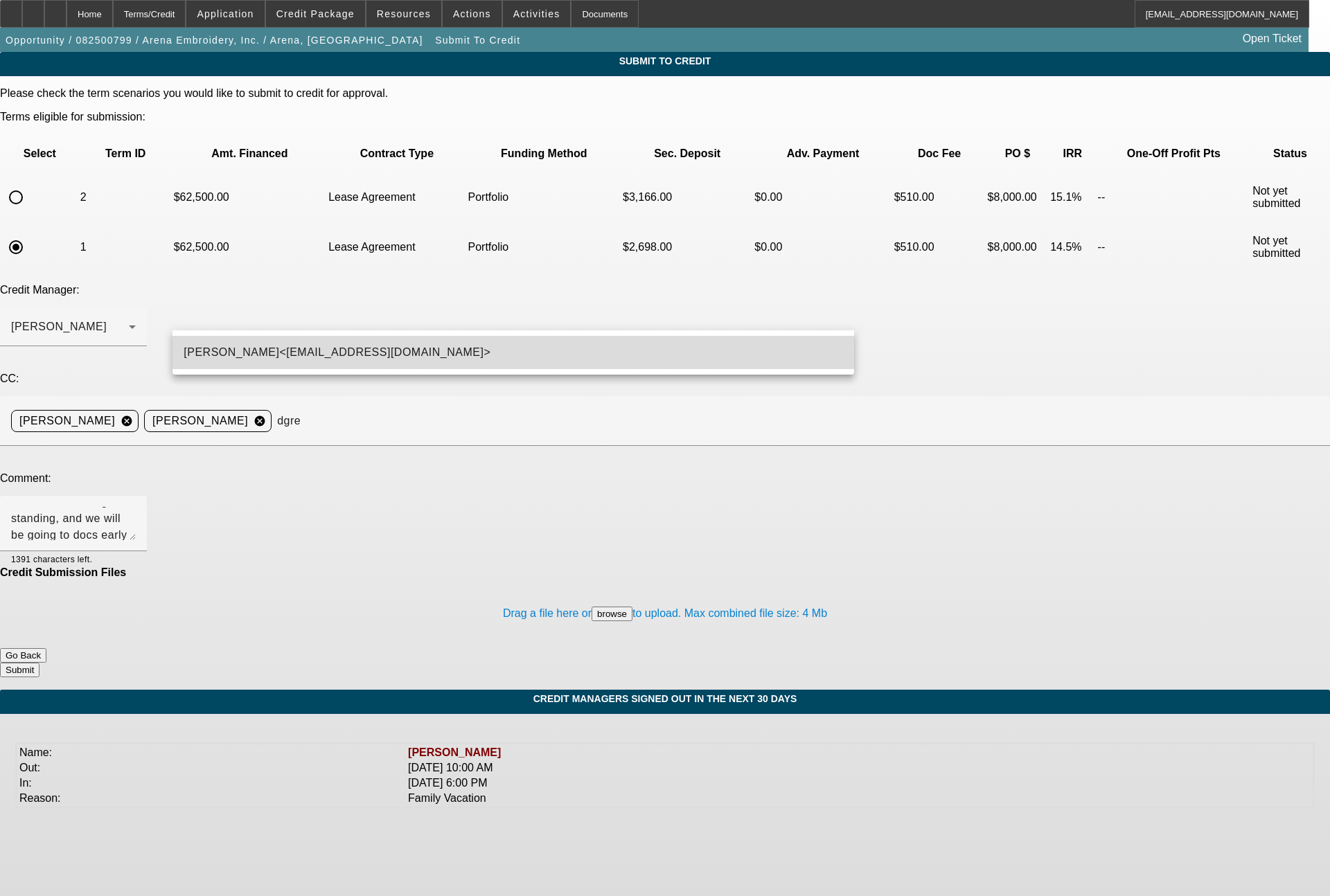
click at [416, 354] on span "Derek J. Greene<DGreene@beaconfunding.com>" at bounding box center [337, 352] width 307 height 16
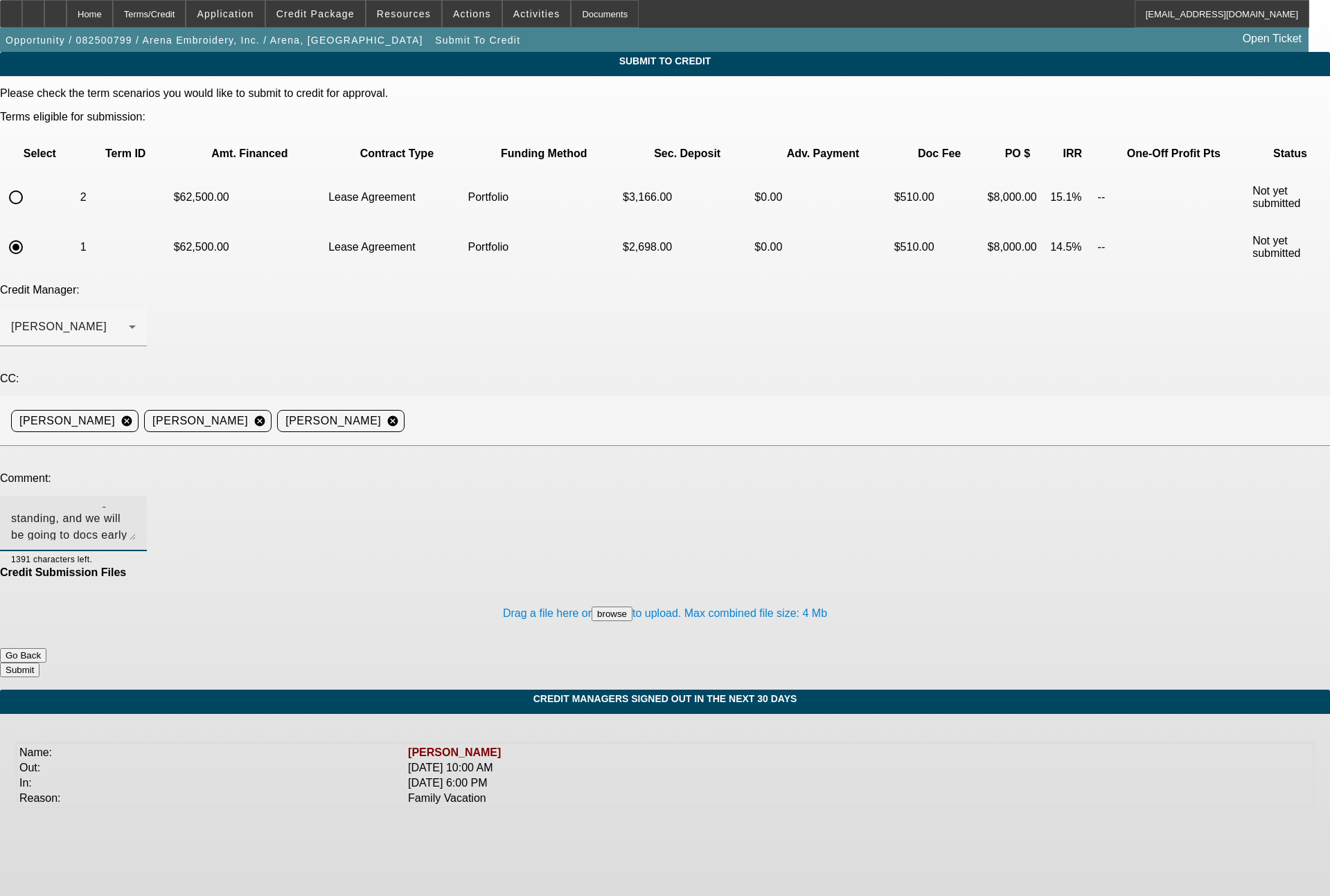
click at [136, 507] on textarea "Bill - multiple time past lessee of ours in good standing, and we will be going…" at bounding box center [73, 523] width 125 height 34
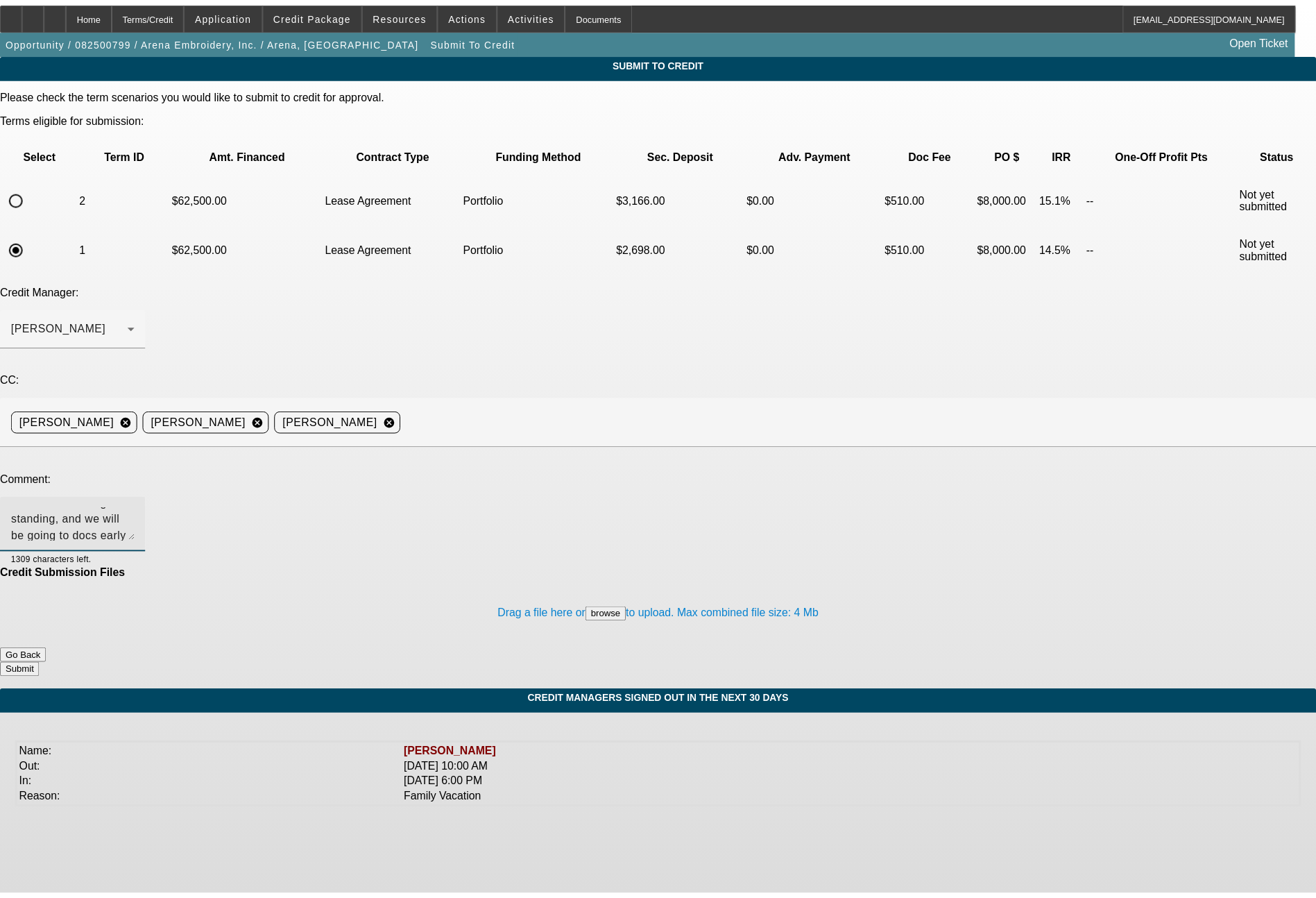
scroll to position [46, 0]
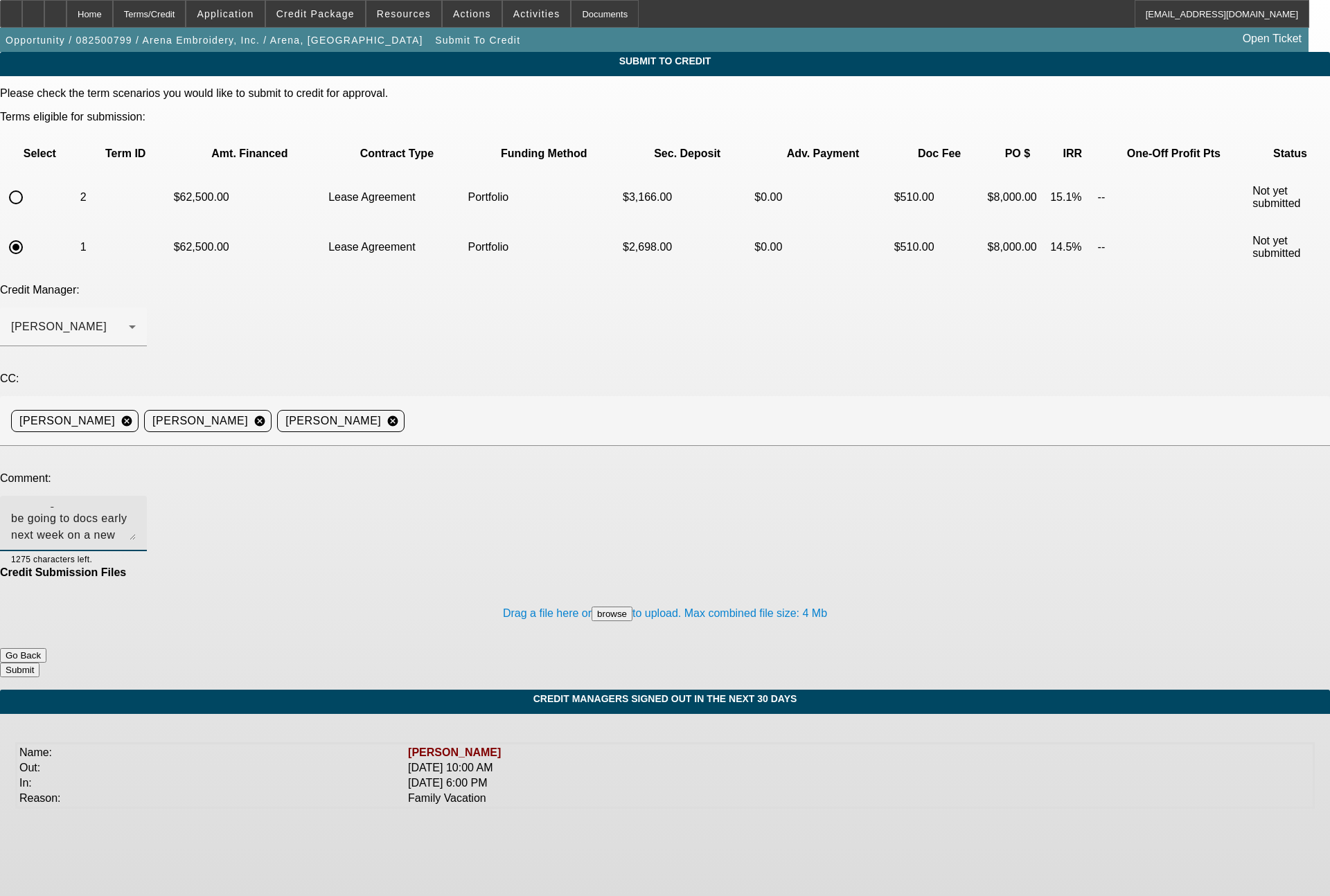
type textarea "Bill - multiple time past lessee of ours in good standing, and we will be going…"
click at [40, 662] on button "Submit" at bounding box center [19, 669] width 40 height 14
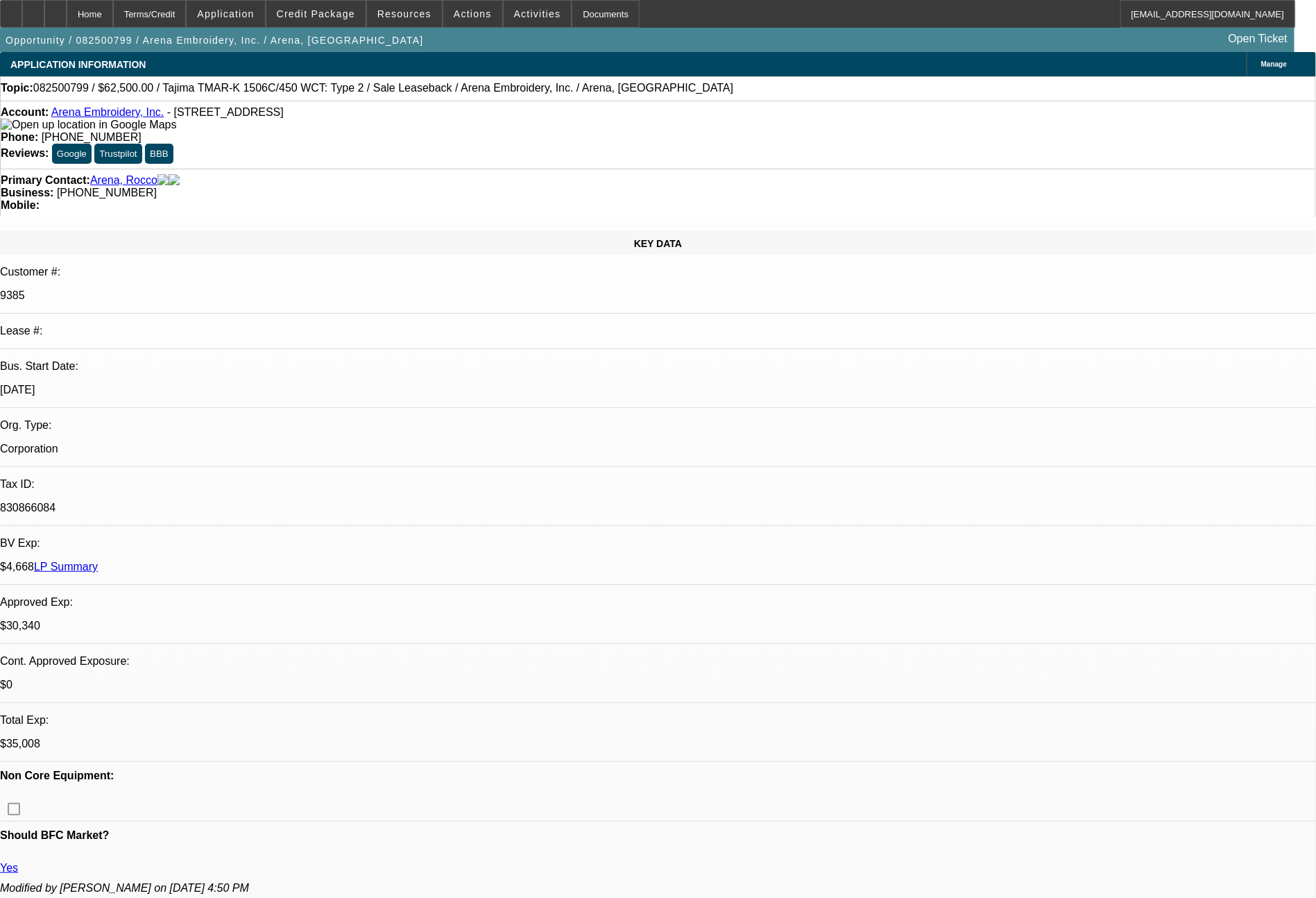
select select "0"
select select "2"
select select "0.1"
select select "4"
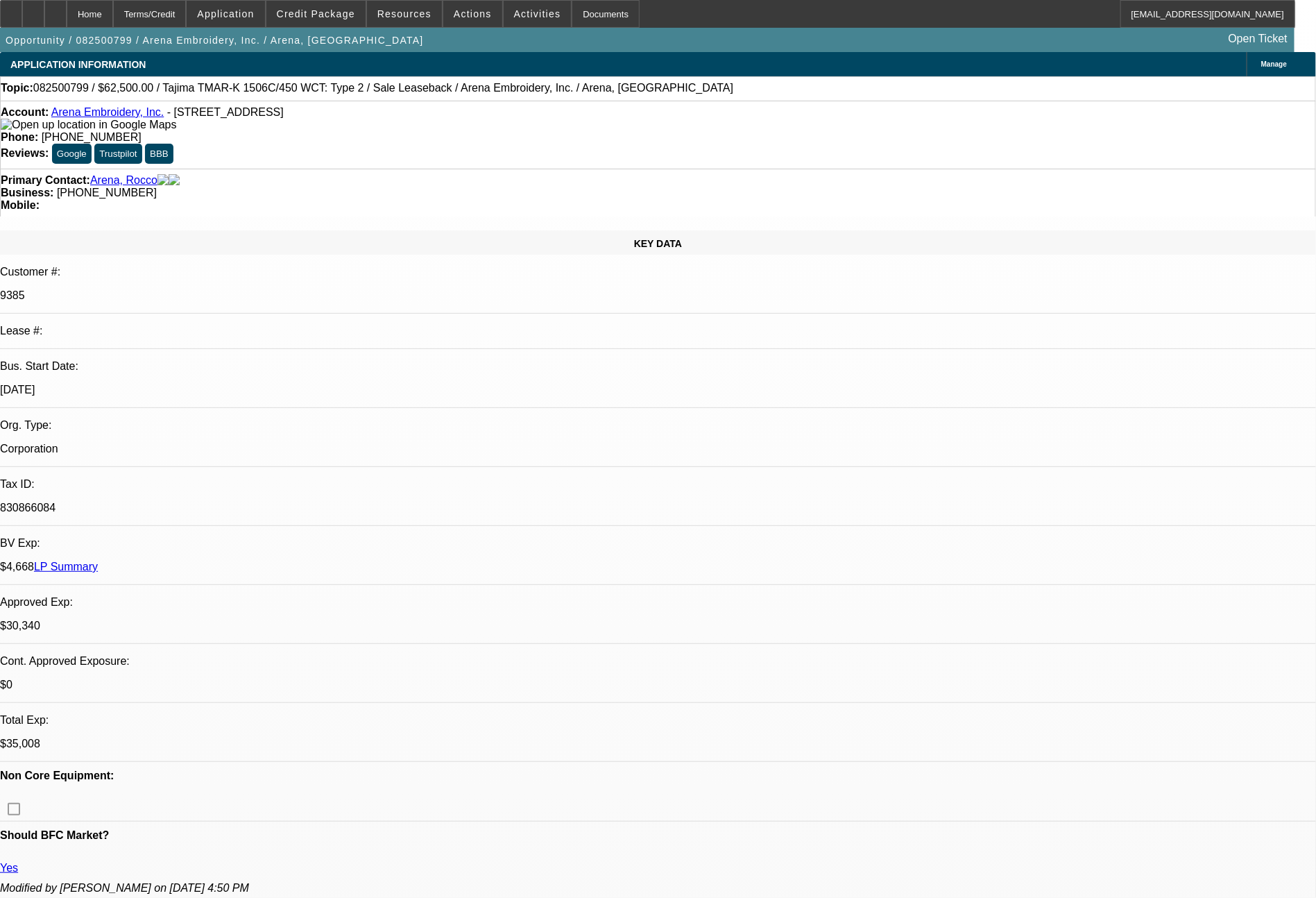
select select "0"
select select "2"
select select "0.1"
select select "4"
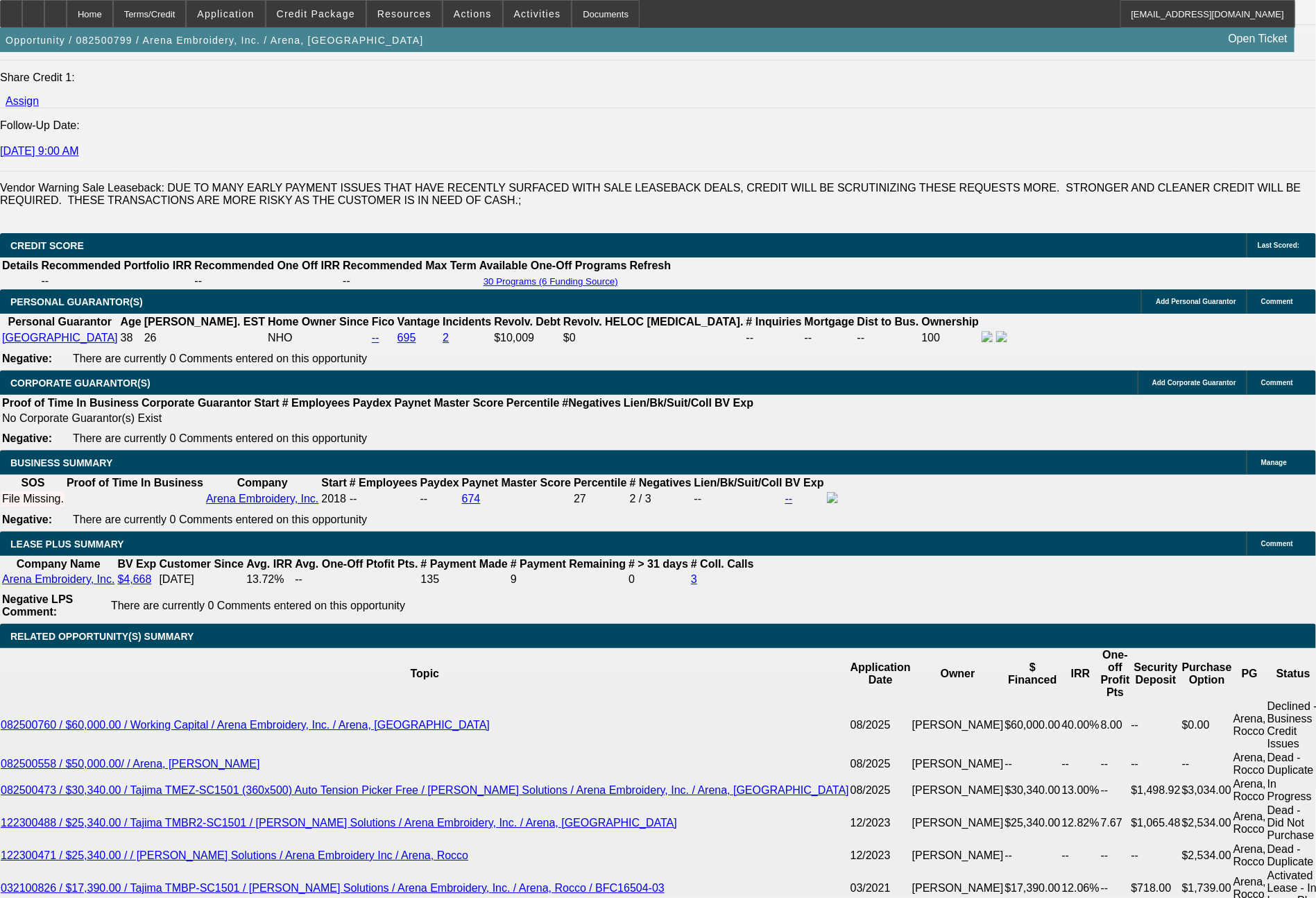
scroll to position [2001, 0]
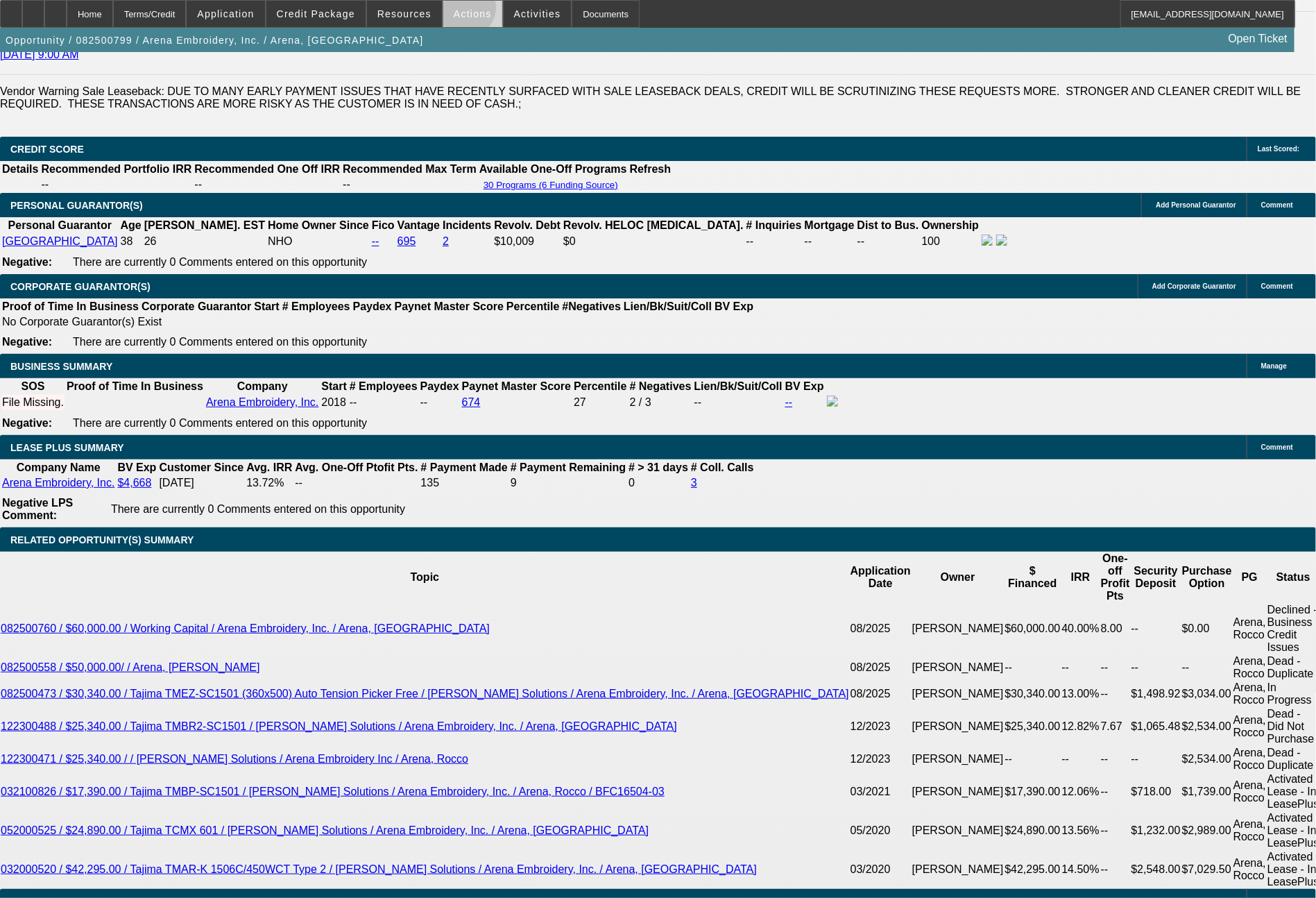
click at [464, 11] on span "Actions" at bounding box center [473, 13] width 38 height 11
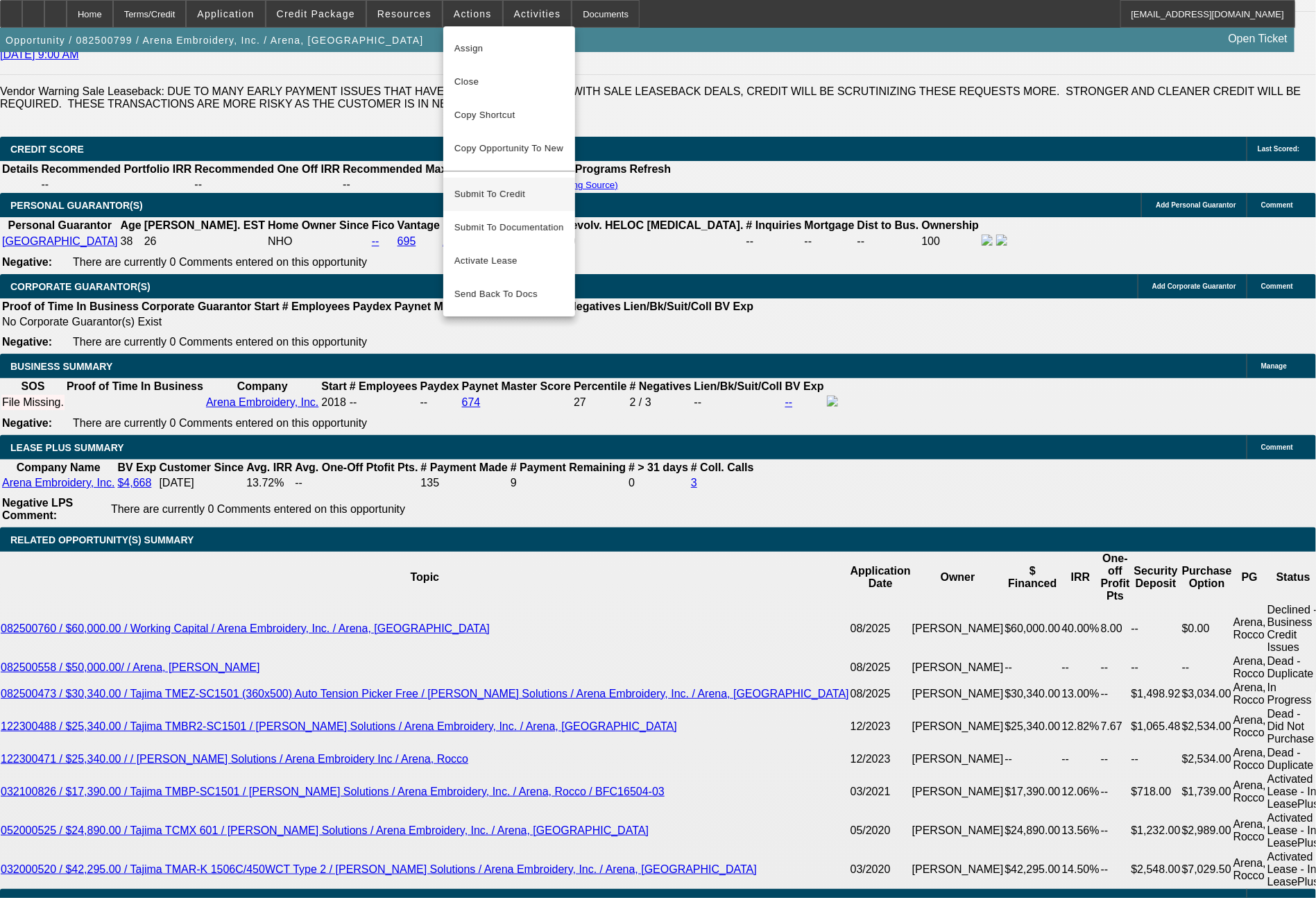
click at [489, 186] on span "Submit To Credit" at bounding box center [509, 194] width 110 height 16
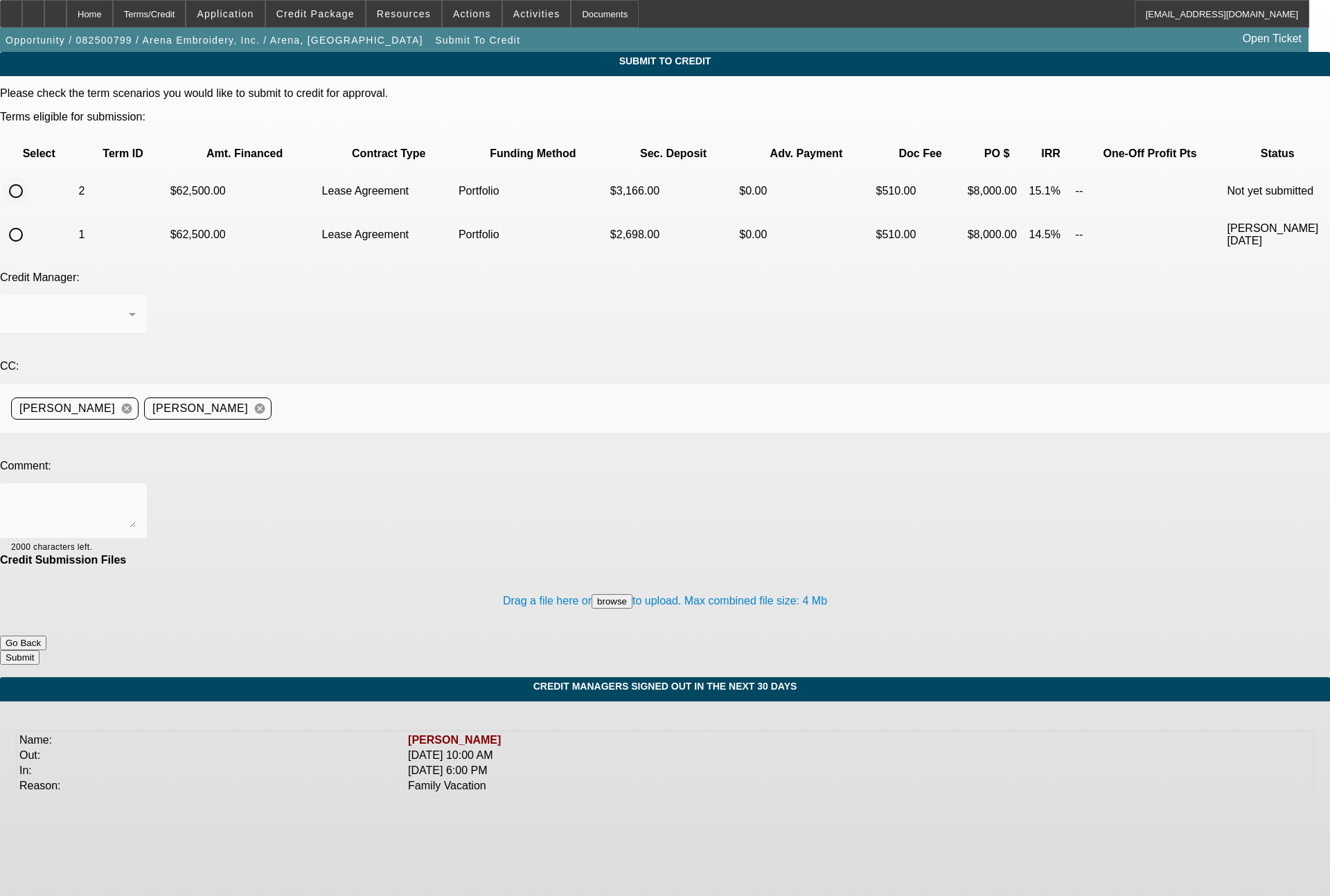
click at [30, 178] on input "radio" at bounding box center [16, 191] width 28 height 28
radio input "true"
click at [129, 306] on div at bounding box center [70, 314] width 118 height 16
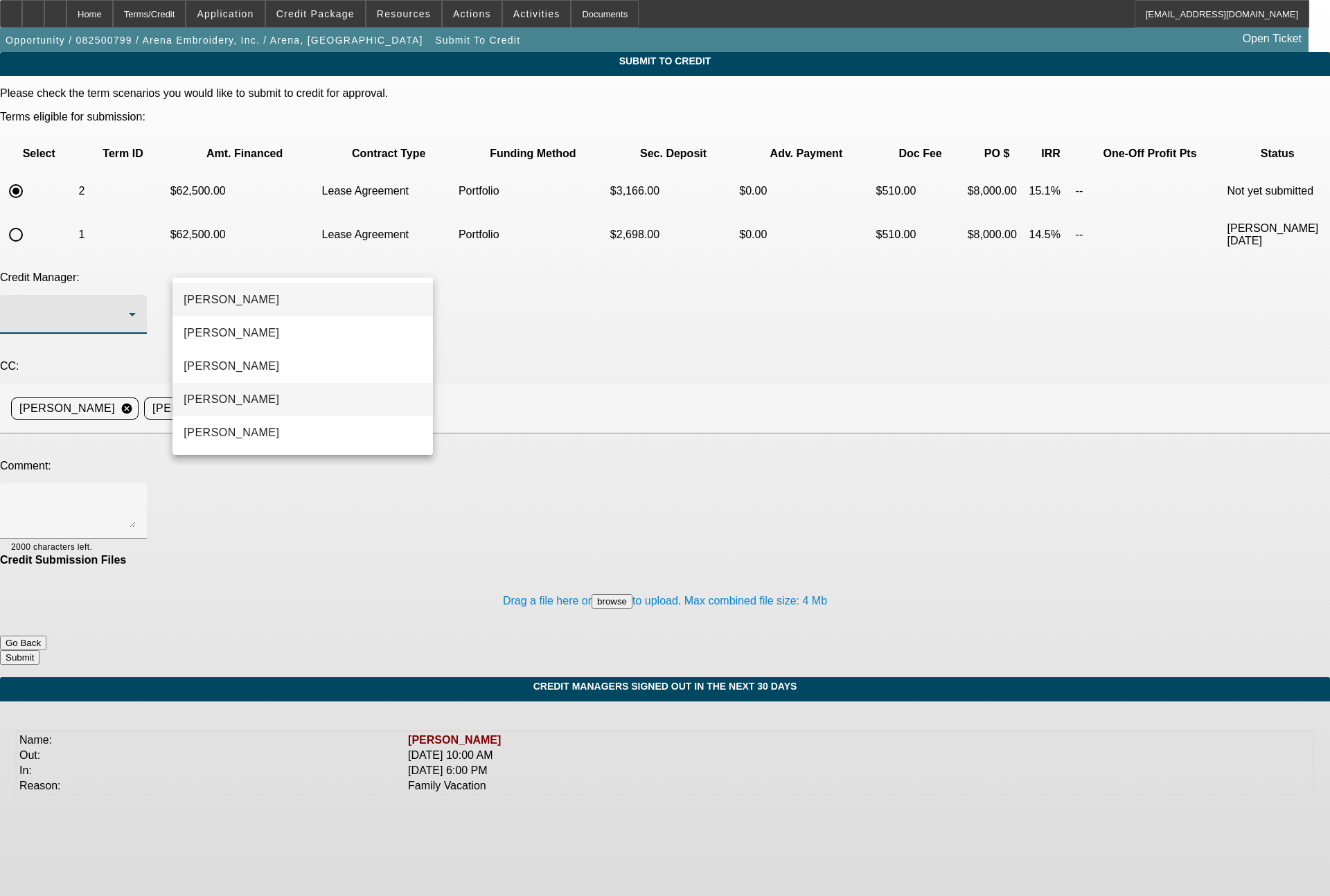
click at [213, 399] on span "Magner, Bill" at bounding box center [231, 399] width 96 height 16
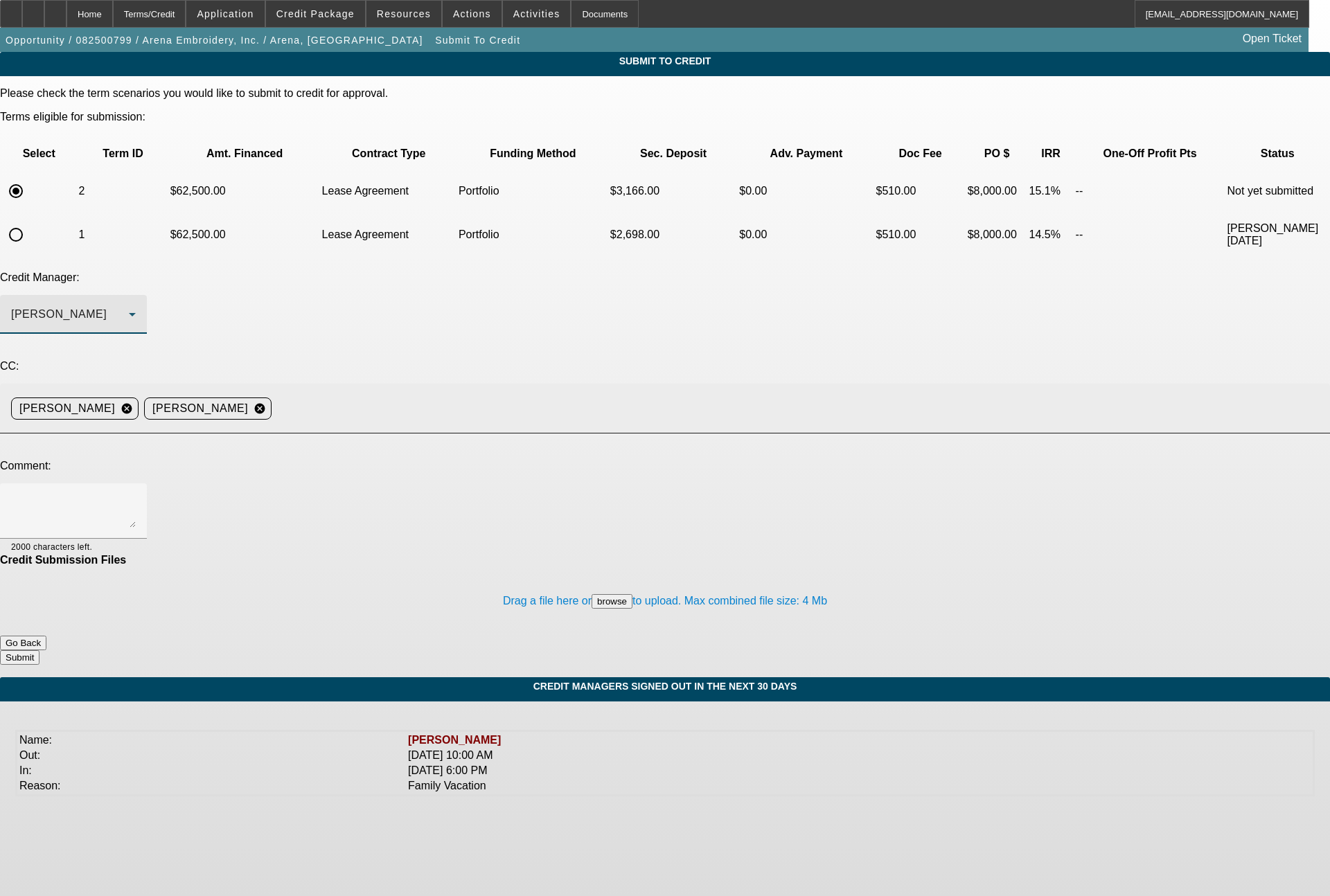
click at [449, 395] on input at bounding box center [795, 408] width 1036 height 28
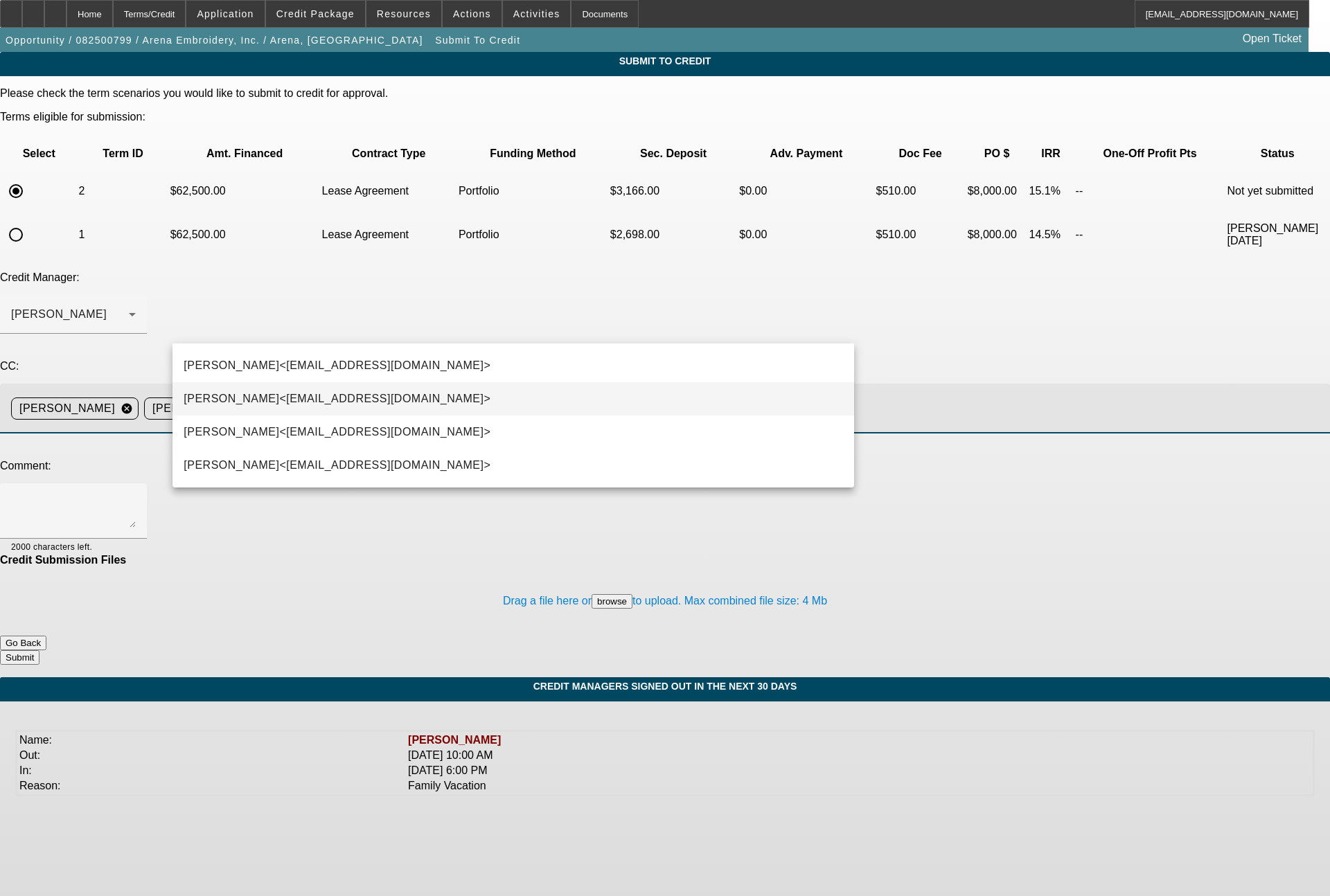
type input "dg"
click at [348, 391] on span "Derek J. Greene<DGreene@beaconfunding.com>" at bounding box center [337, 398] width 307 height 16
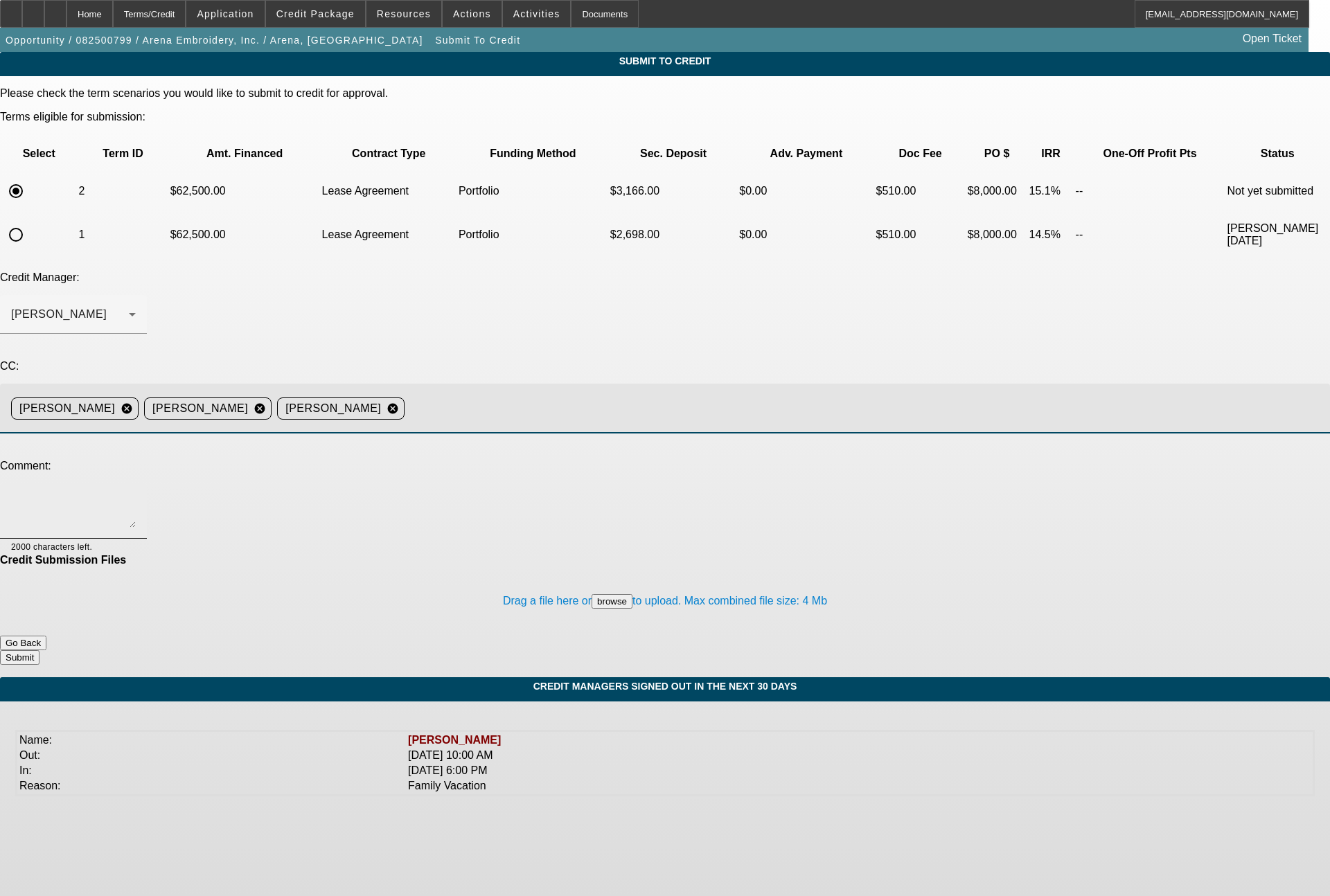
click at [136, 495] on textarea at bounding box center [73, 511] width 125 height 34
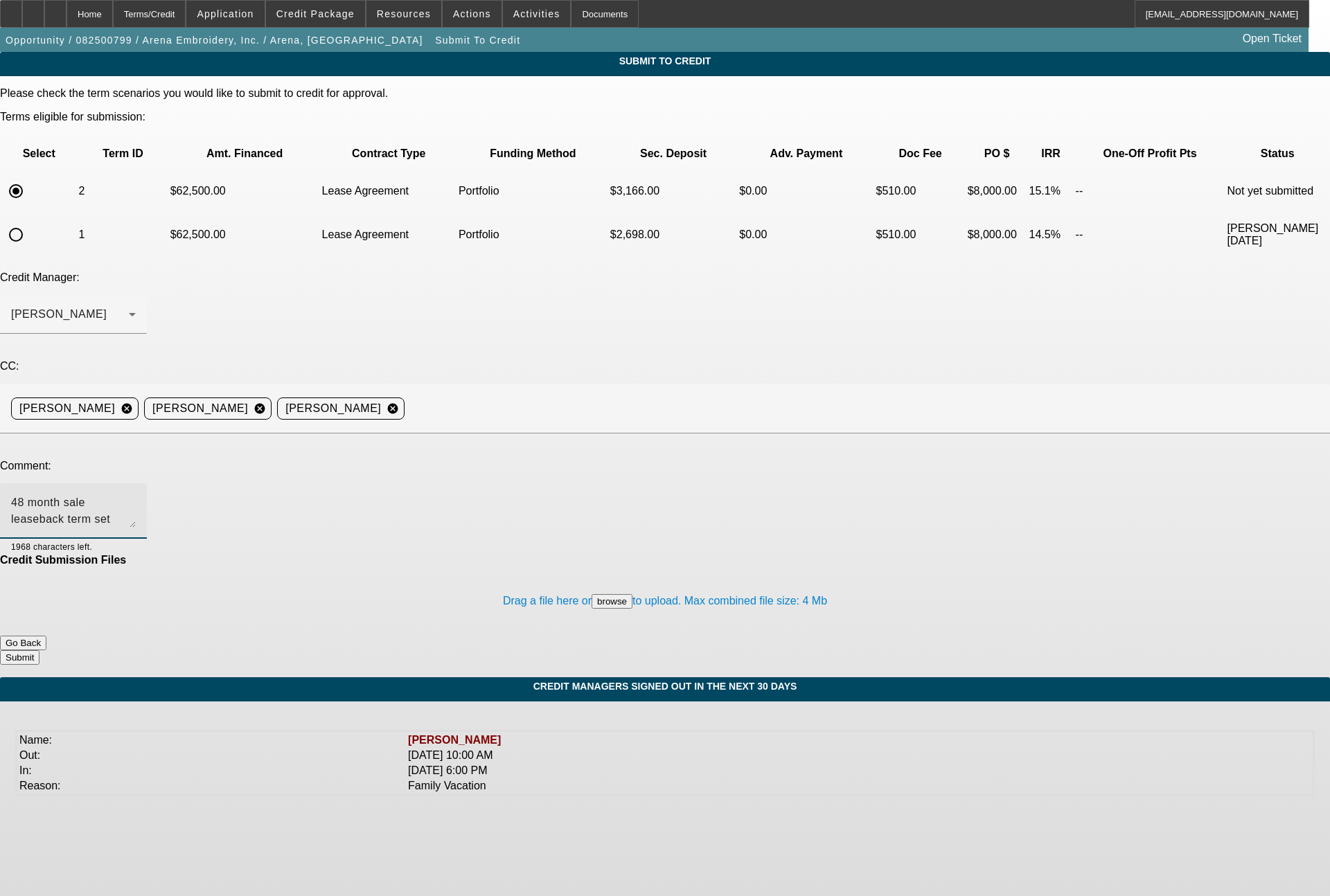
type textarea "48 month sale leaseback term set"
click at [40, 650] on button "Submit" at bounding box center [19, 657] width 40 height 14
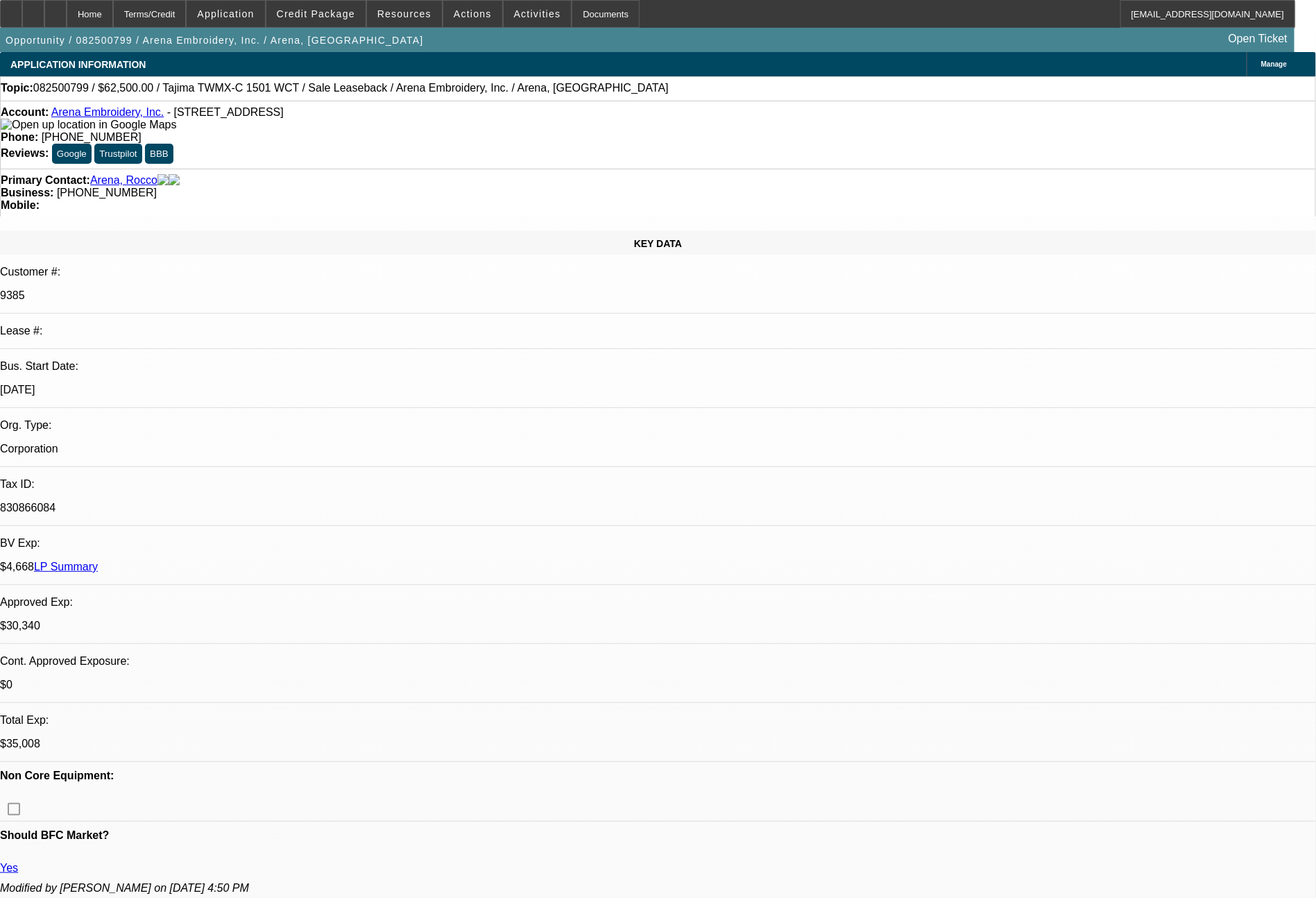
select select "0"
select select "2"
select select "0.1"
select select "4"
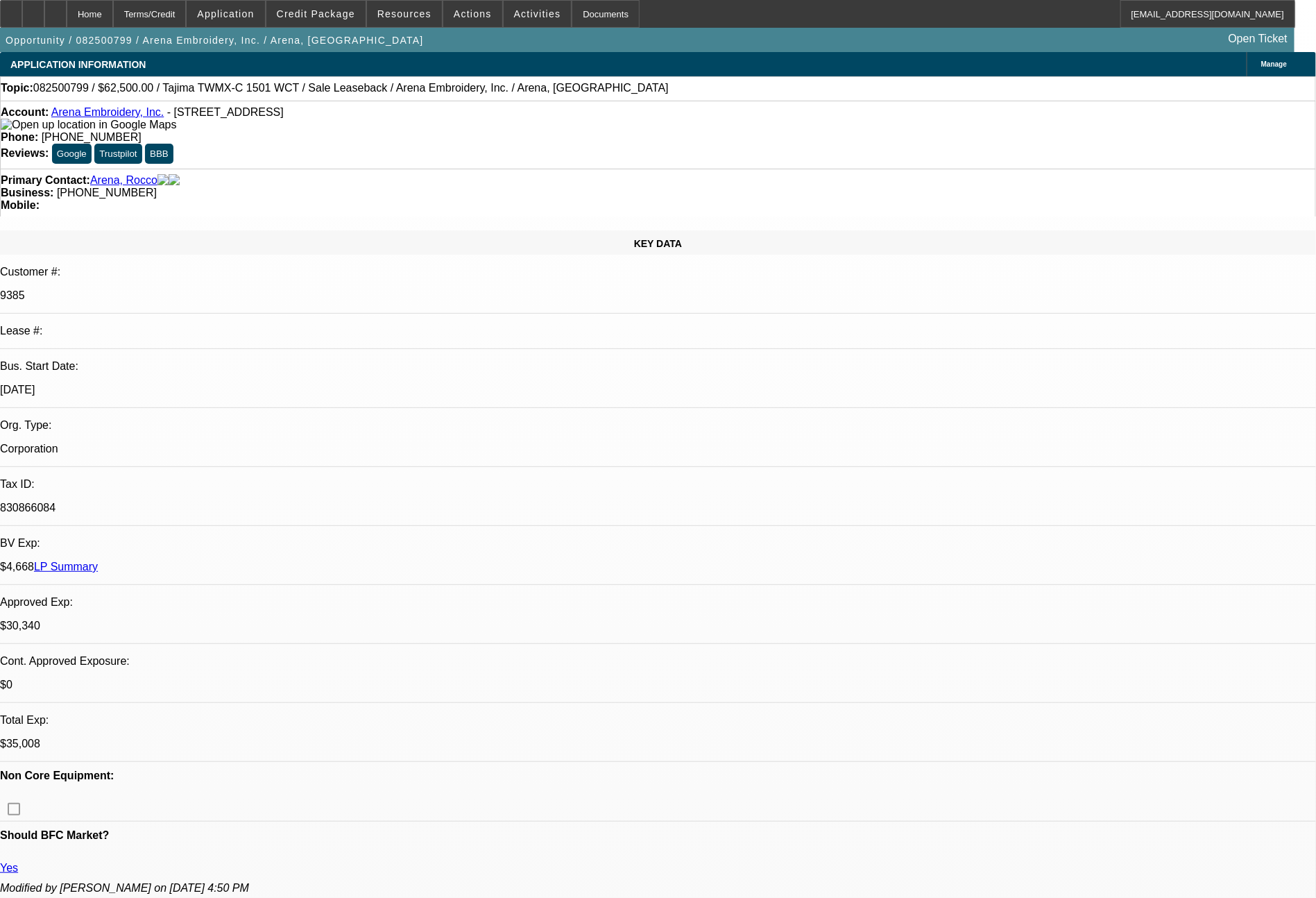
select select "0"
select select "2"
select select "0.1"
select select "4"
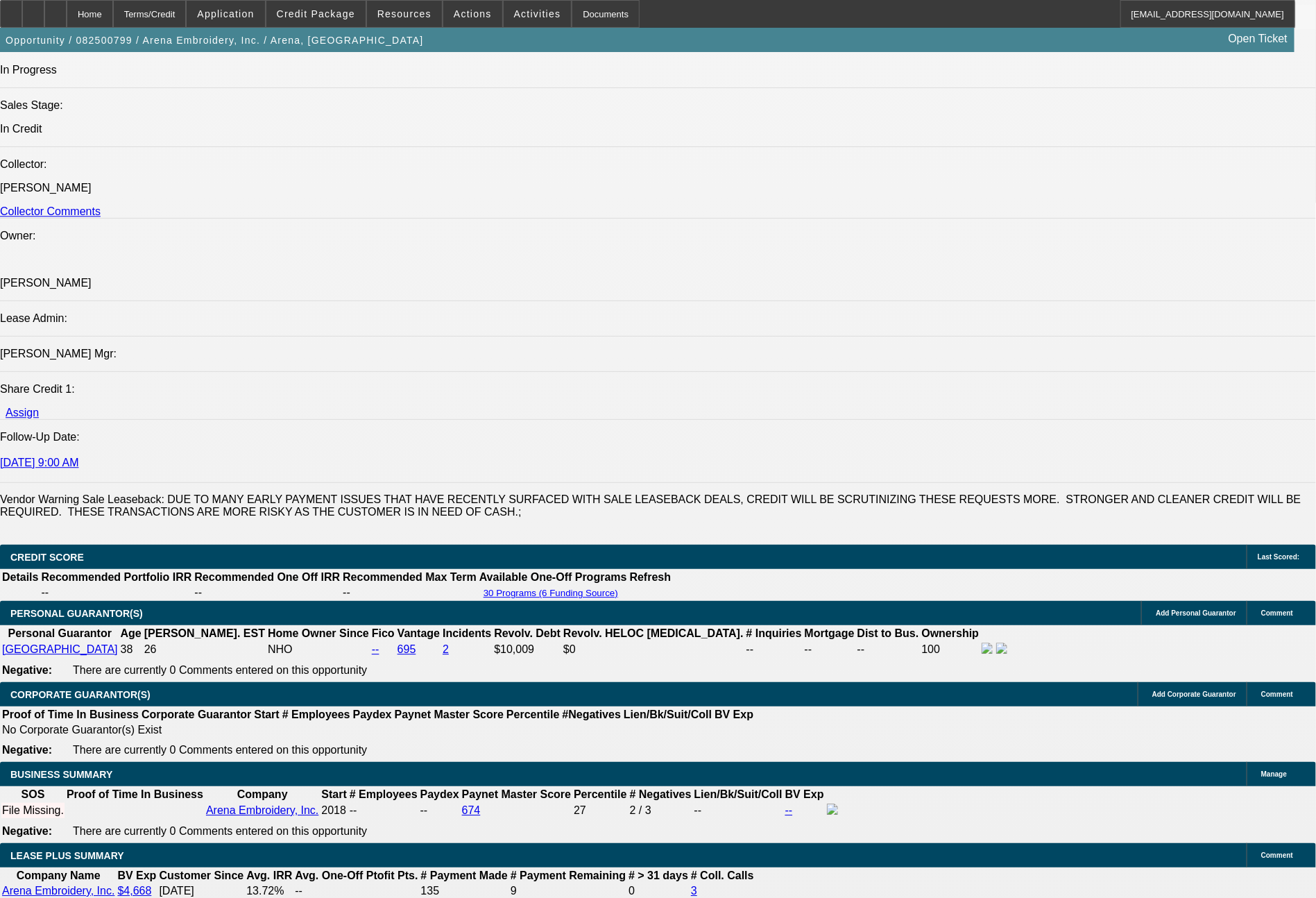
scroll to position [1613, 0]
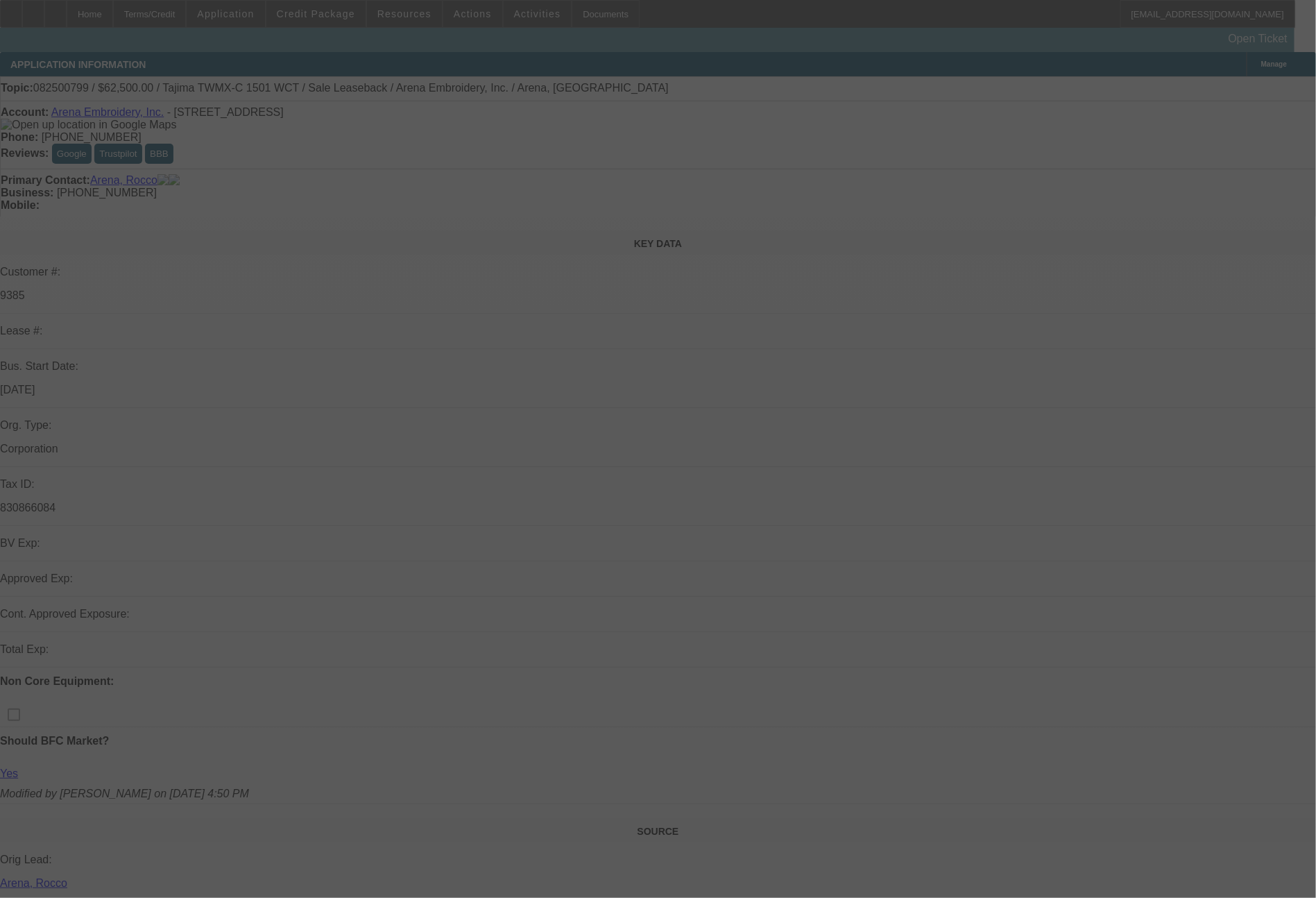
scroll to position [785, 0]
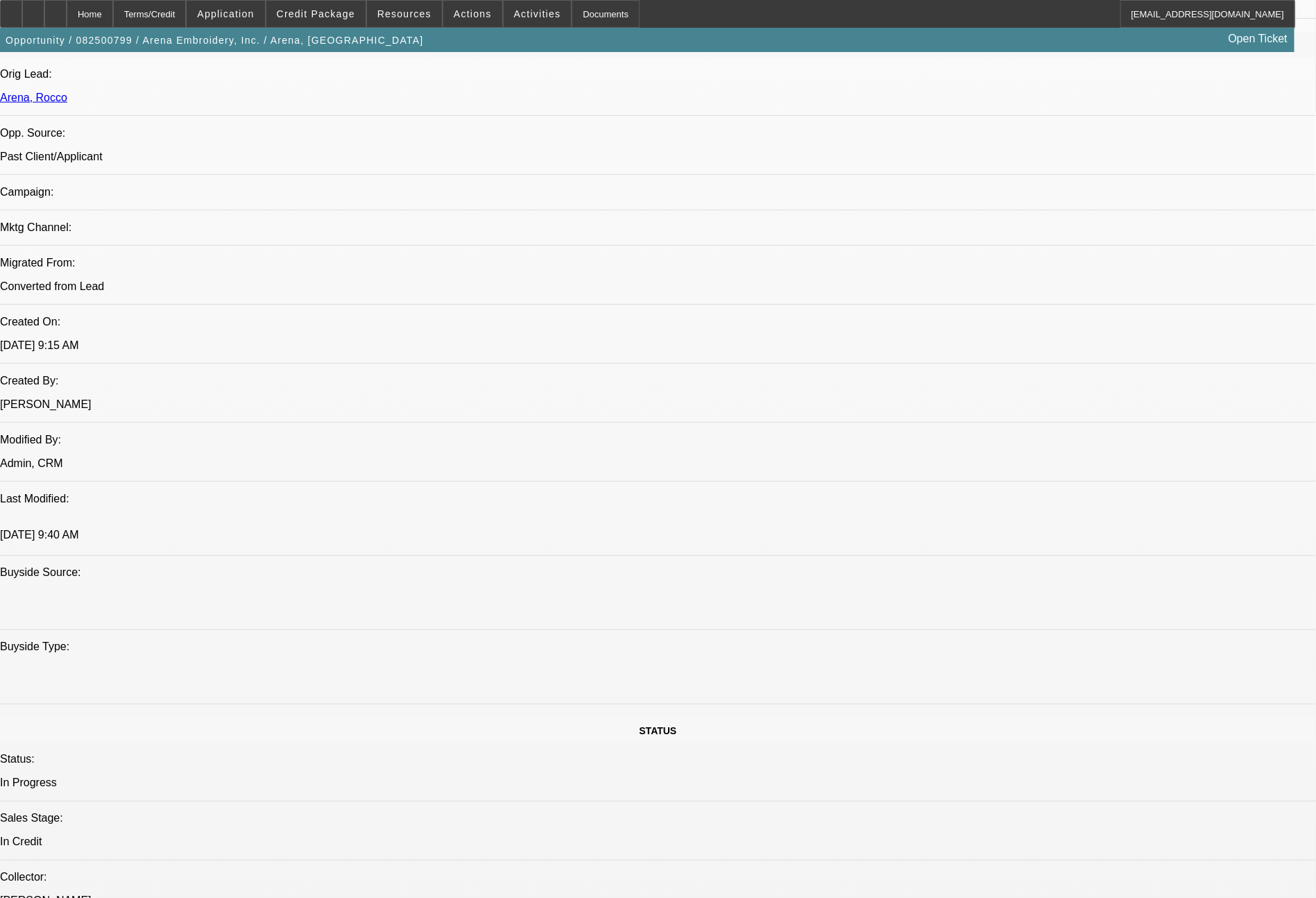
select select "0"
select select "2"
select select "0.1"
select select "0"
select select "2"
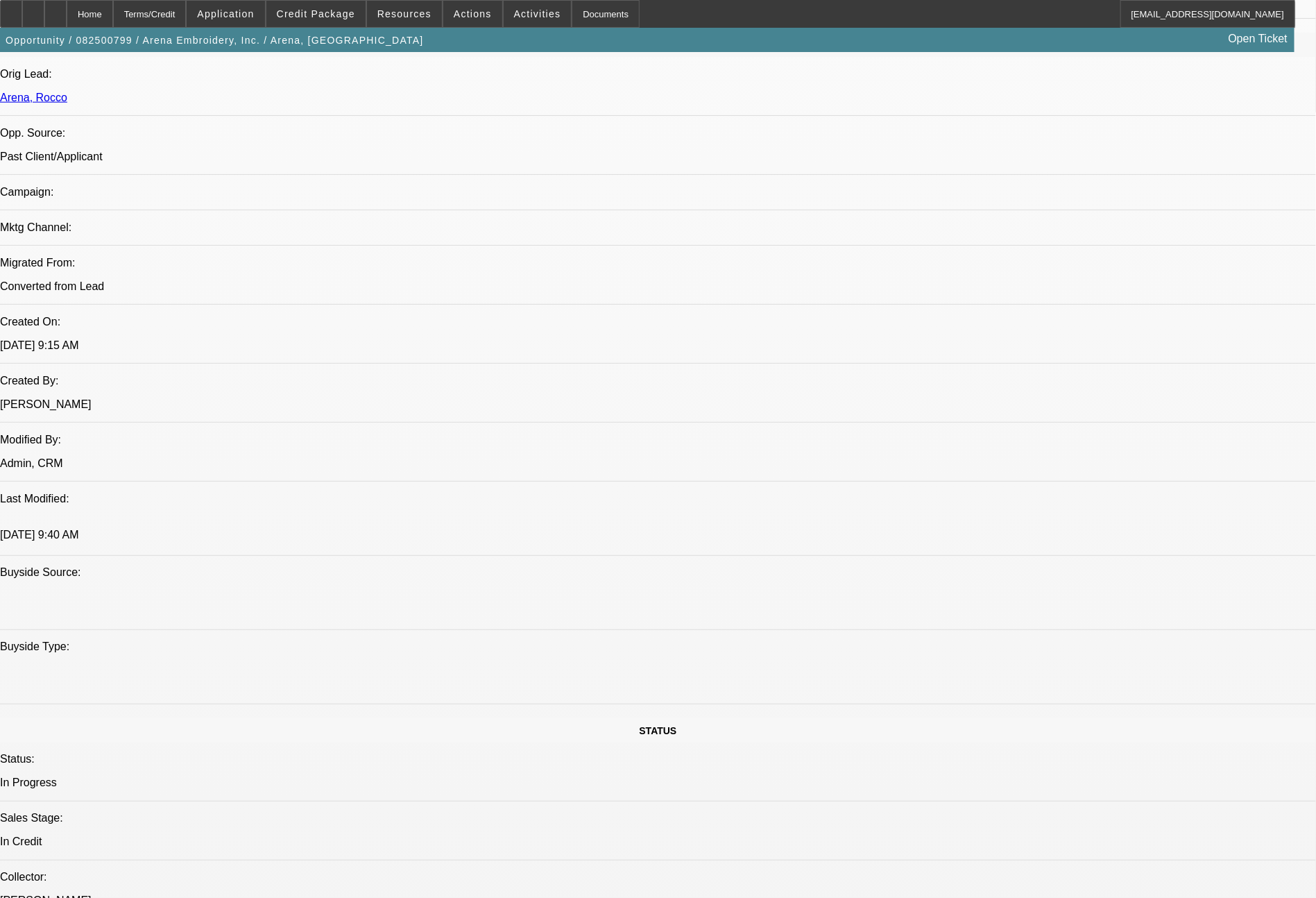
select select "0.1"
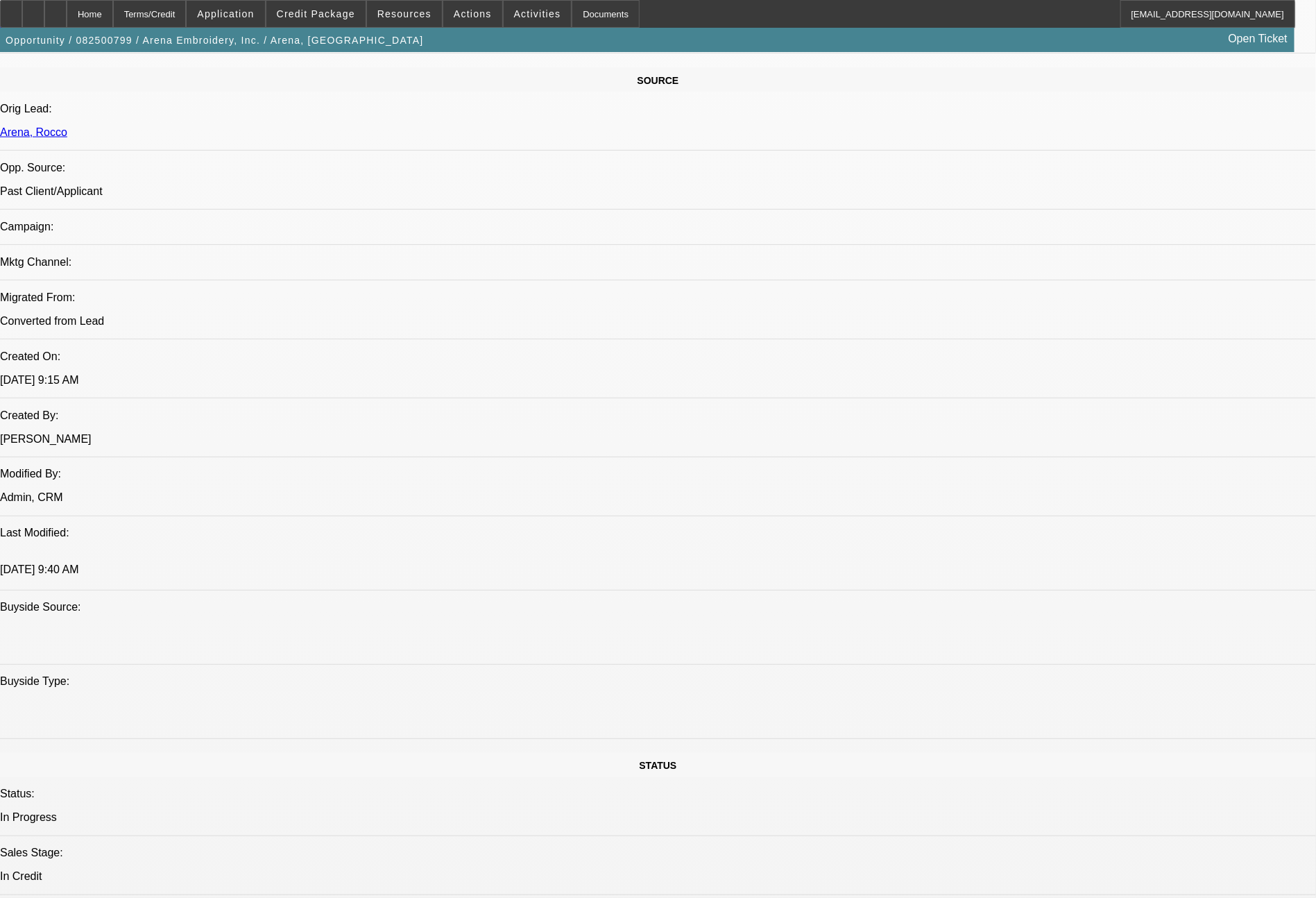
select select "1"
select select "2"
select select "4"
select select "1"
select select "2"
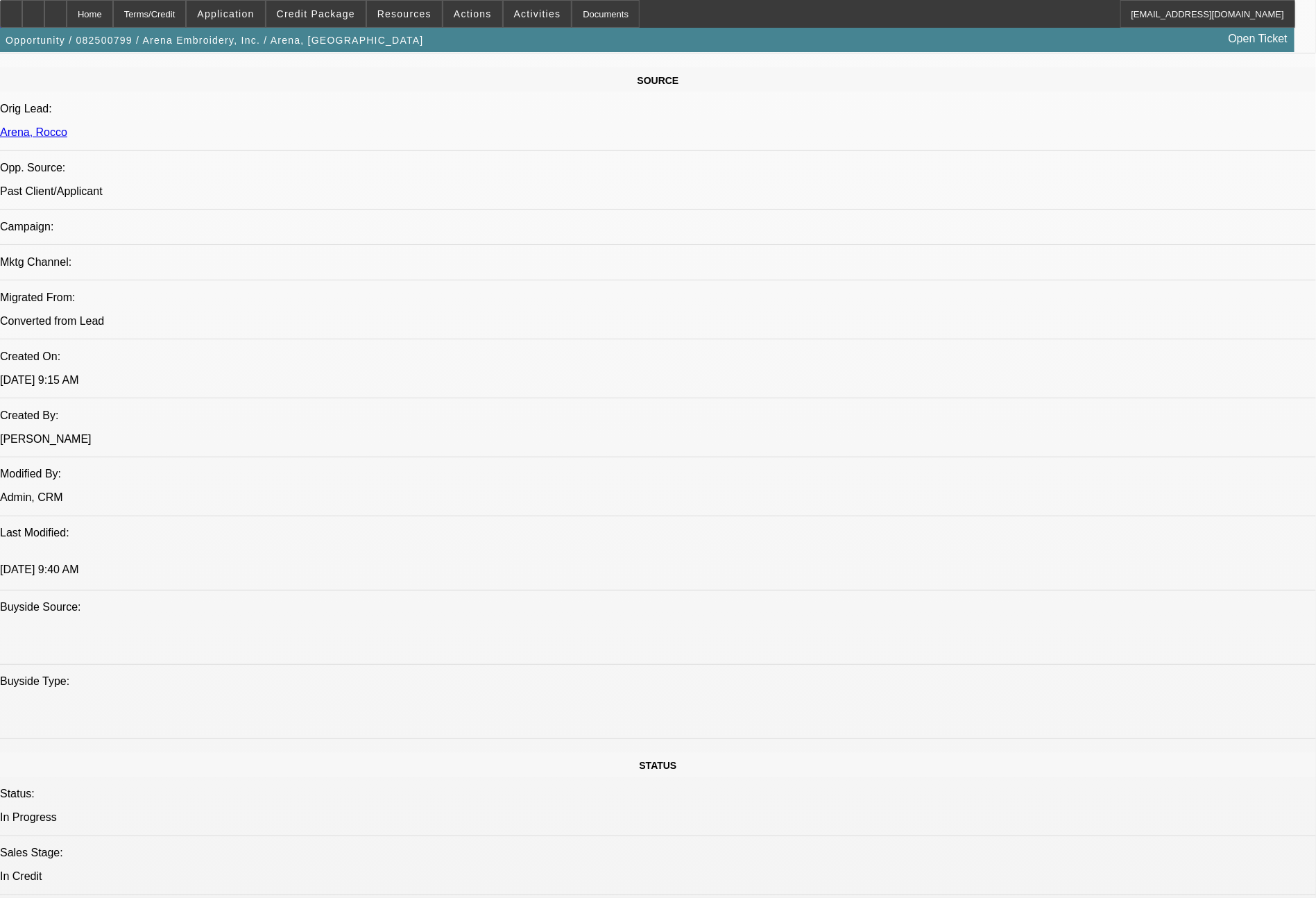
select select "4"
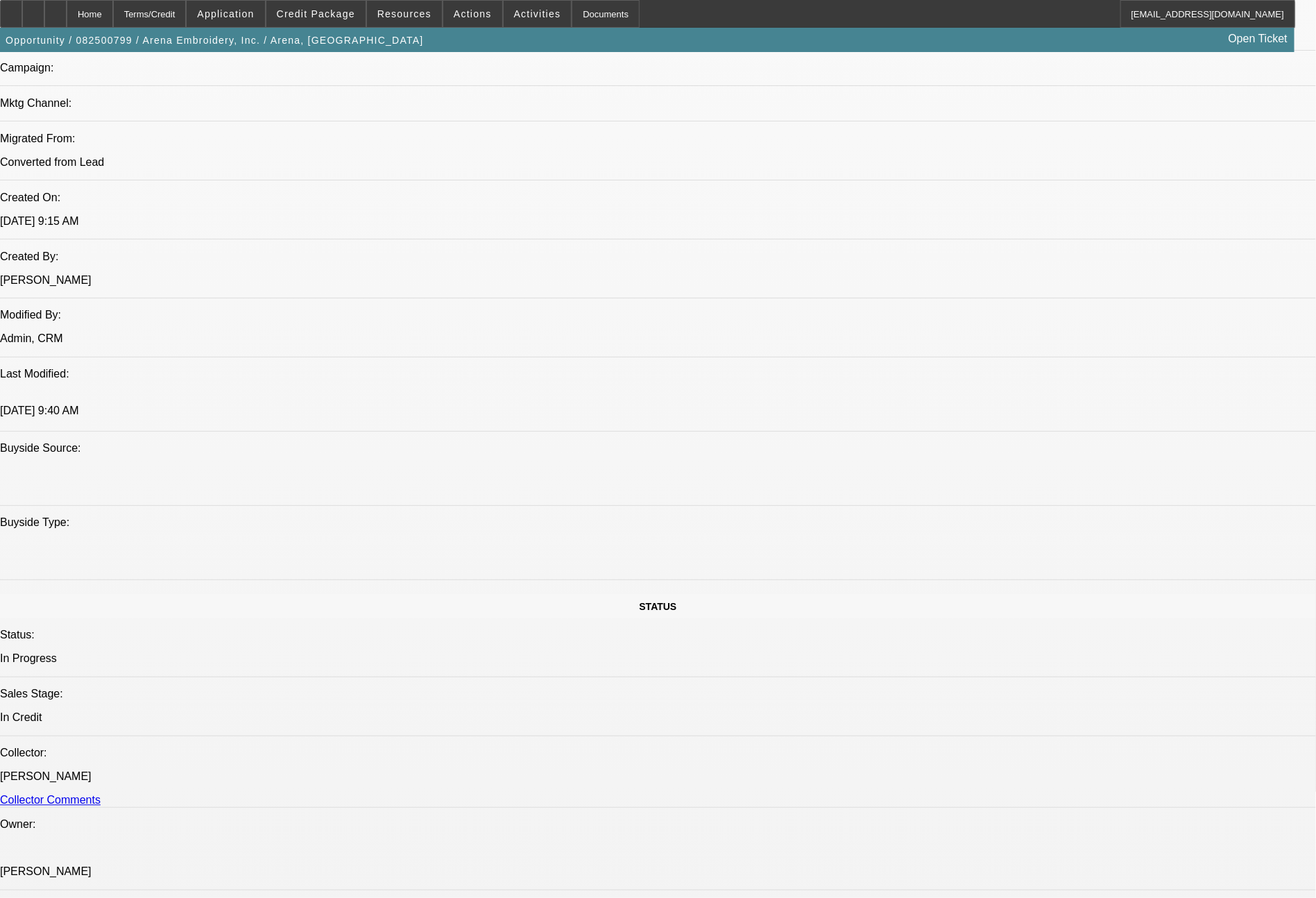
scroll to position [1003, 0]
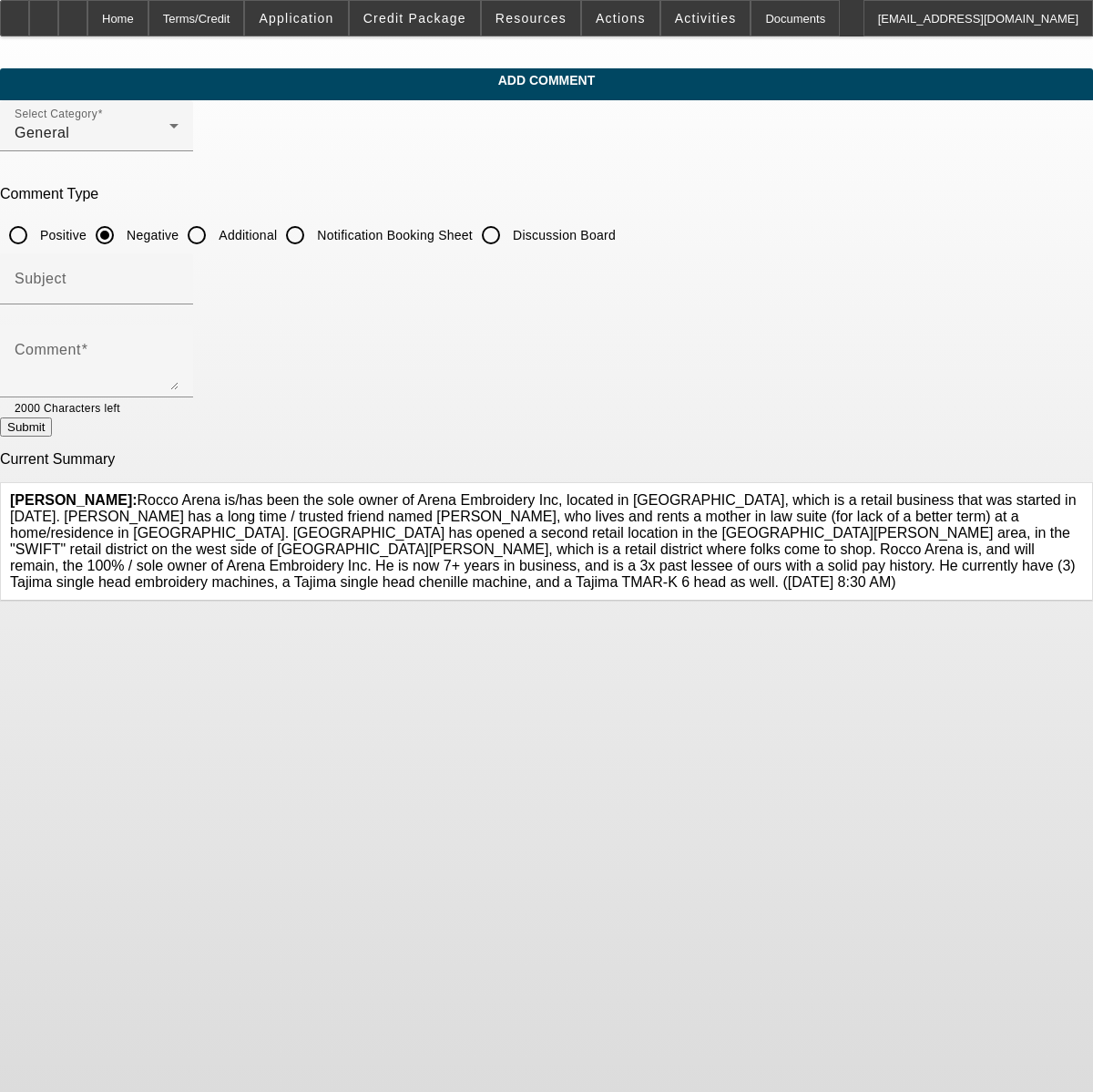
click at [215, 231] on input "Additional" at bounding box center [196, 235] width 36 height 36
radio input "true"
click at [179, 363] on textarea "Comment" at bounding box center [96, 368] width 164 height 44
paste textarea "he has confirmed he owns all (3) of these machines outright and has no other op…"
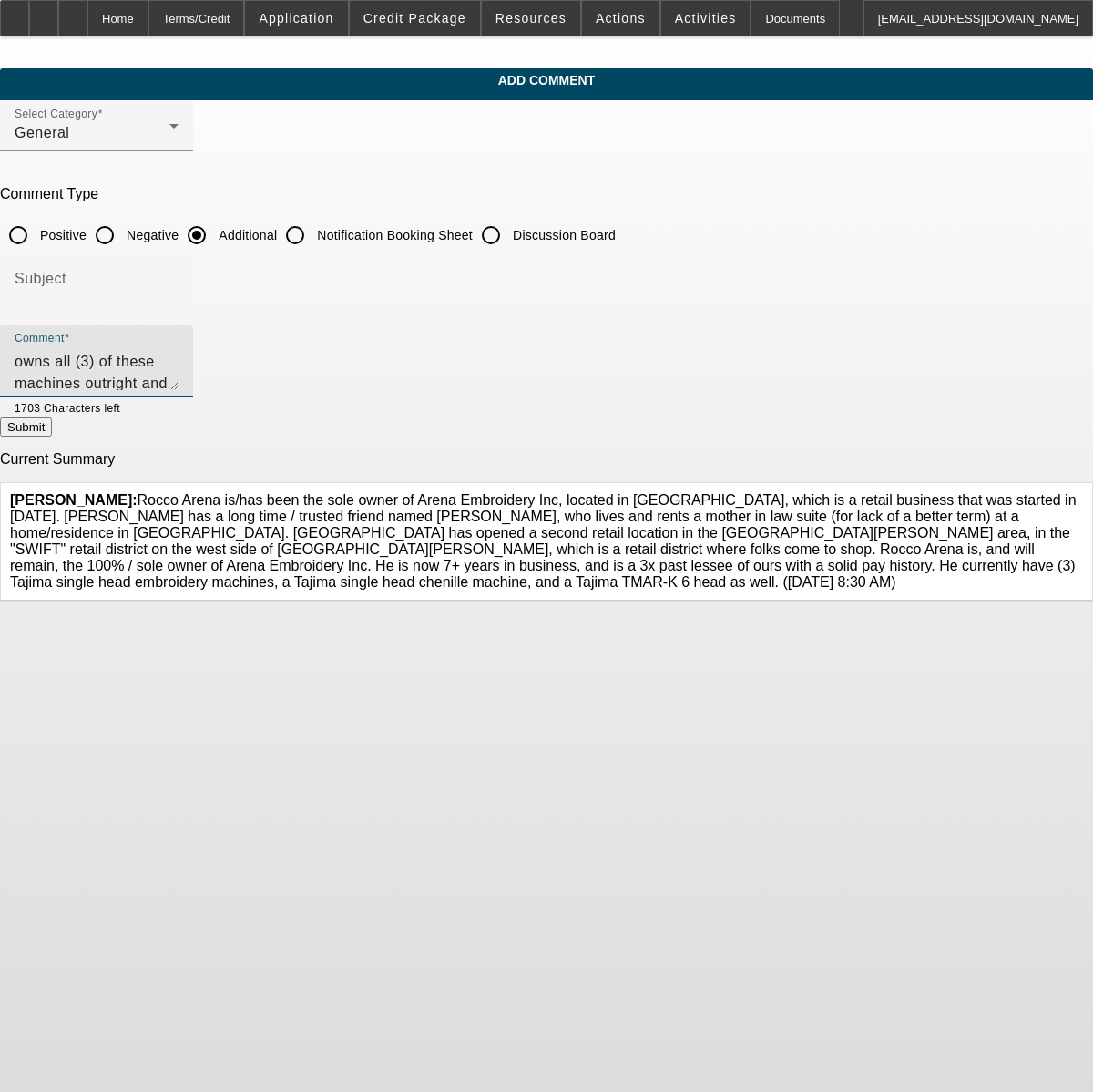
click at [179, 370] on textarea "he has confirmed he owns all (3) of these machines outright and has no other op…" at bounding box center [96, 368] width 164 height 44
click at [179, 356] on textarea "he has confirmed he owns all (3) of these machines outright and has no other op…" at bounding box center [96, 368] width 164 height 44
click at [179, 375] on textarea "Customer has confirmed he owns all (3) of these machines outright and has no ot…" at bounding box center [96, 368] width 164 height 44
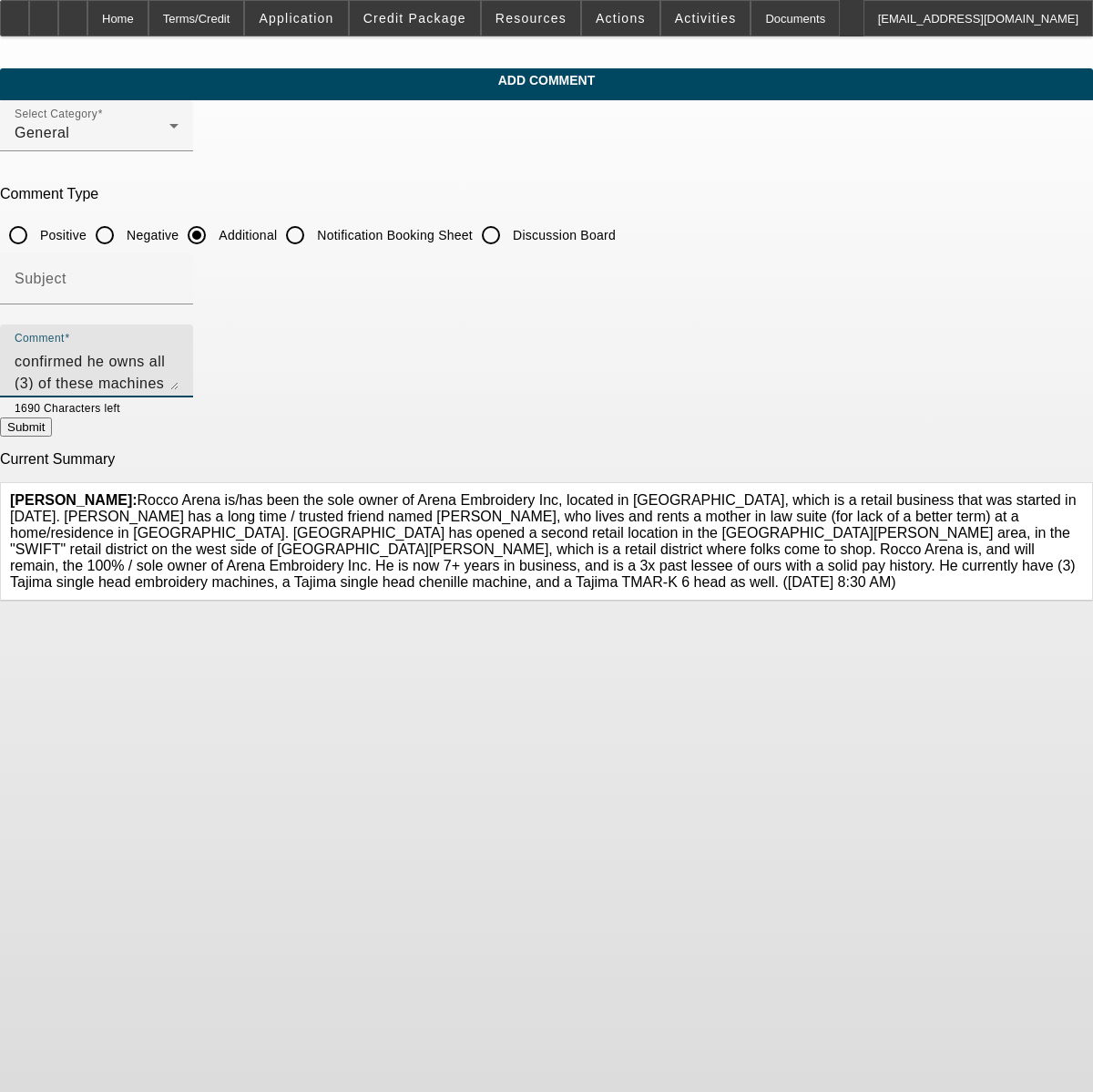
click at [179, 380] on textarea "Customer has confirmed he owns all (3) of these machines outright and has no ot…" at bounding box center [96, 368] width 164 height 44
type textarea "Customer has confirmed he owns all (3) of these machines outright and has no ot…"
click at [52, 422] on button "Submit" at bounding box center [26, 426] width 52 height 19
radio input "true"
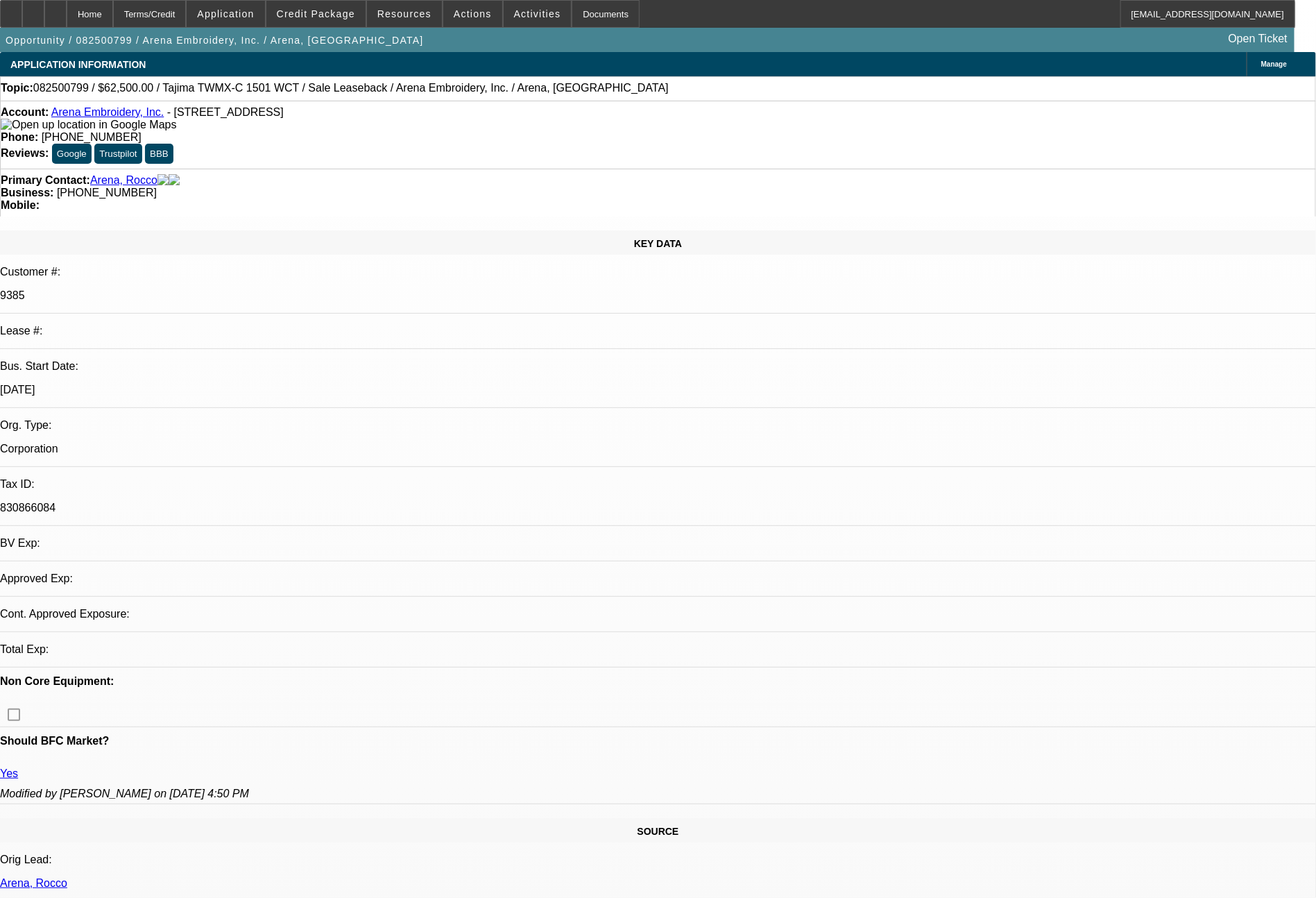
select select "0"
select select "2"
select select "0.1"
select select "4"
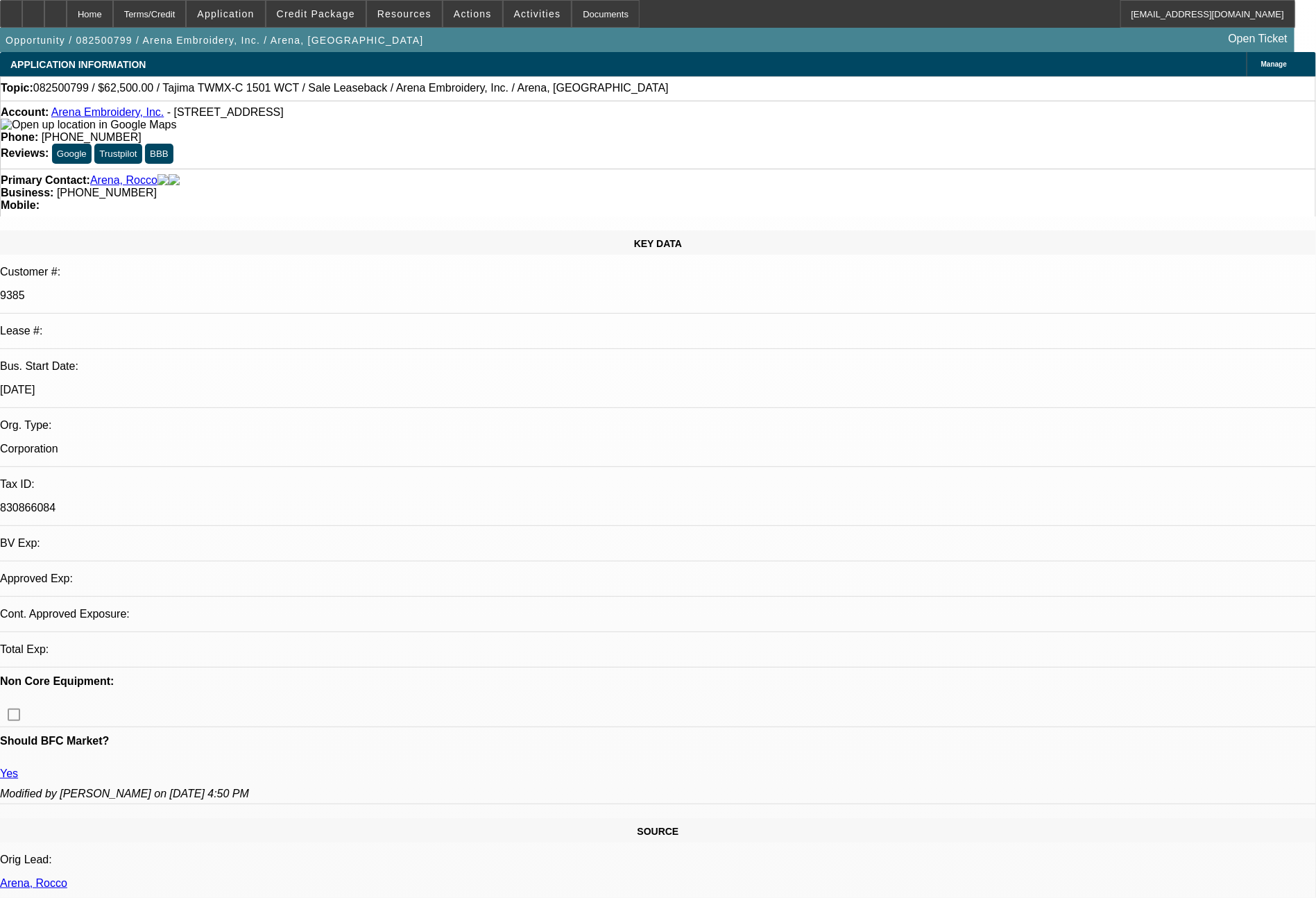
select select "0"
select select "2"
select select "0.1"
select select "4"
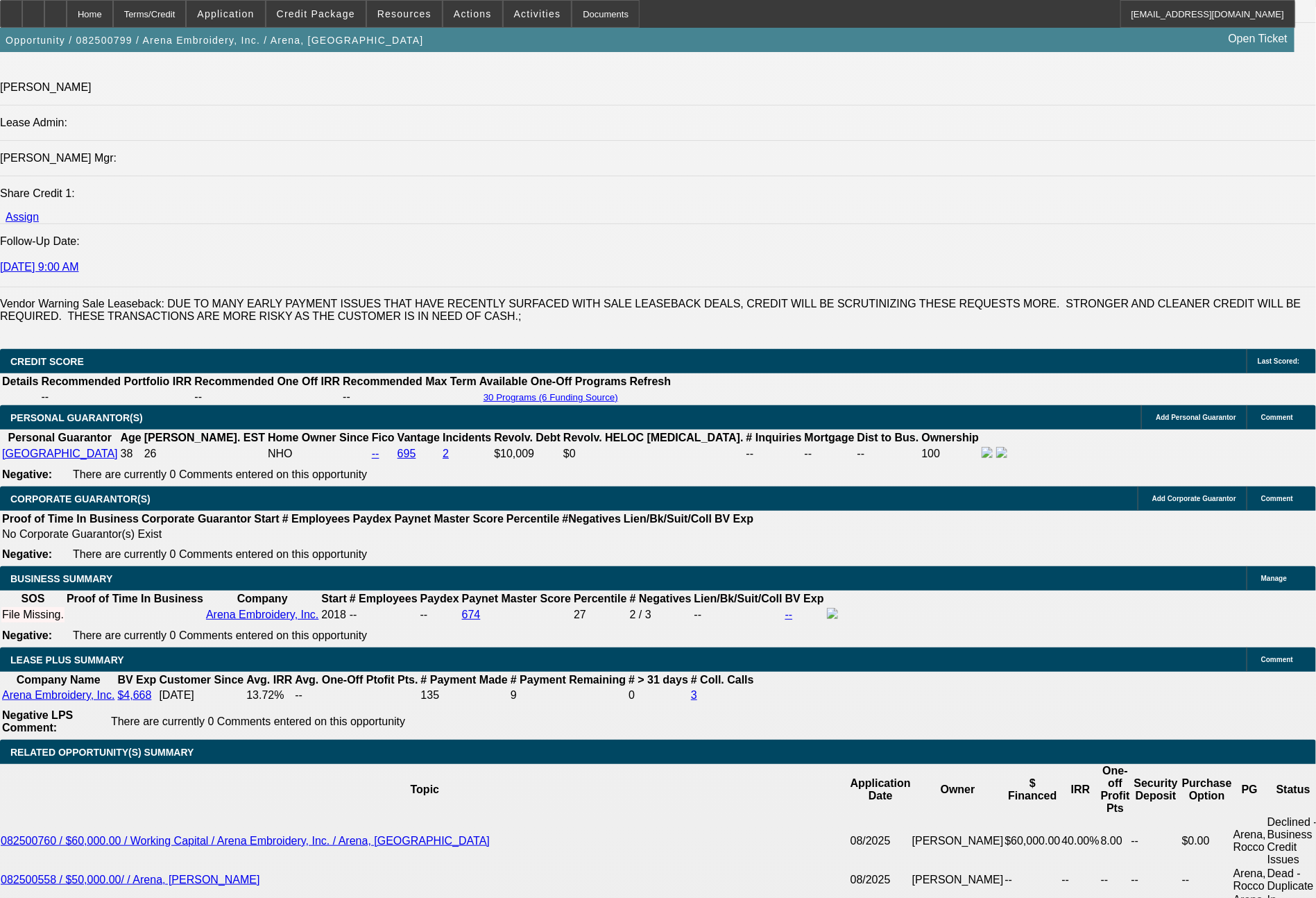
scroll to position [1872, 0]
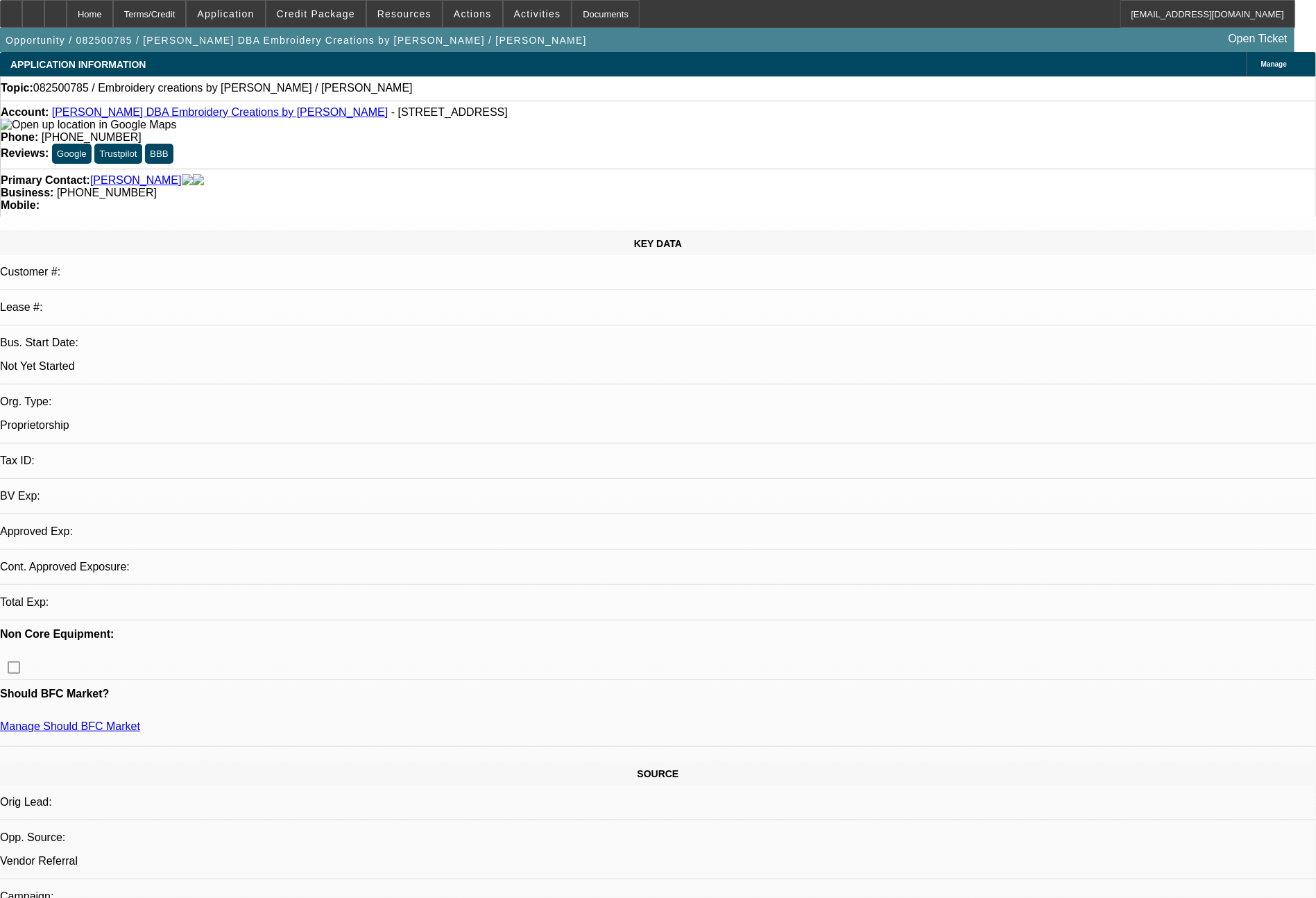
select select "0"
select select "2"
select select "0.1"
select select "4"
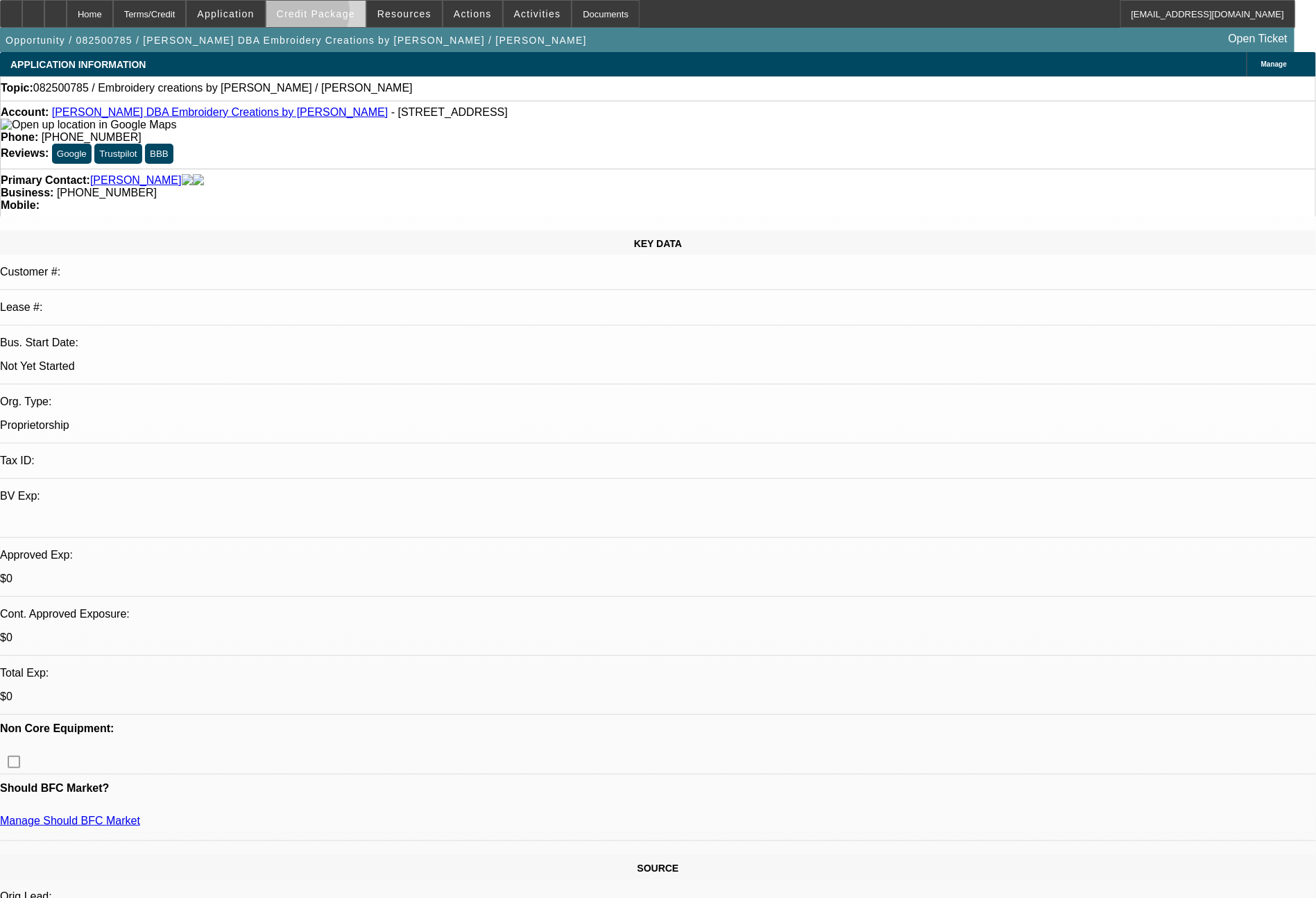
click at [329, 15] on span "Credit Package" at bounding box center [316, 13] width 79 height 11
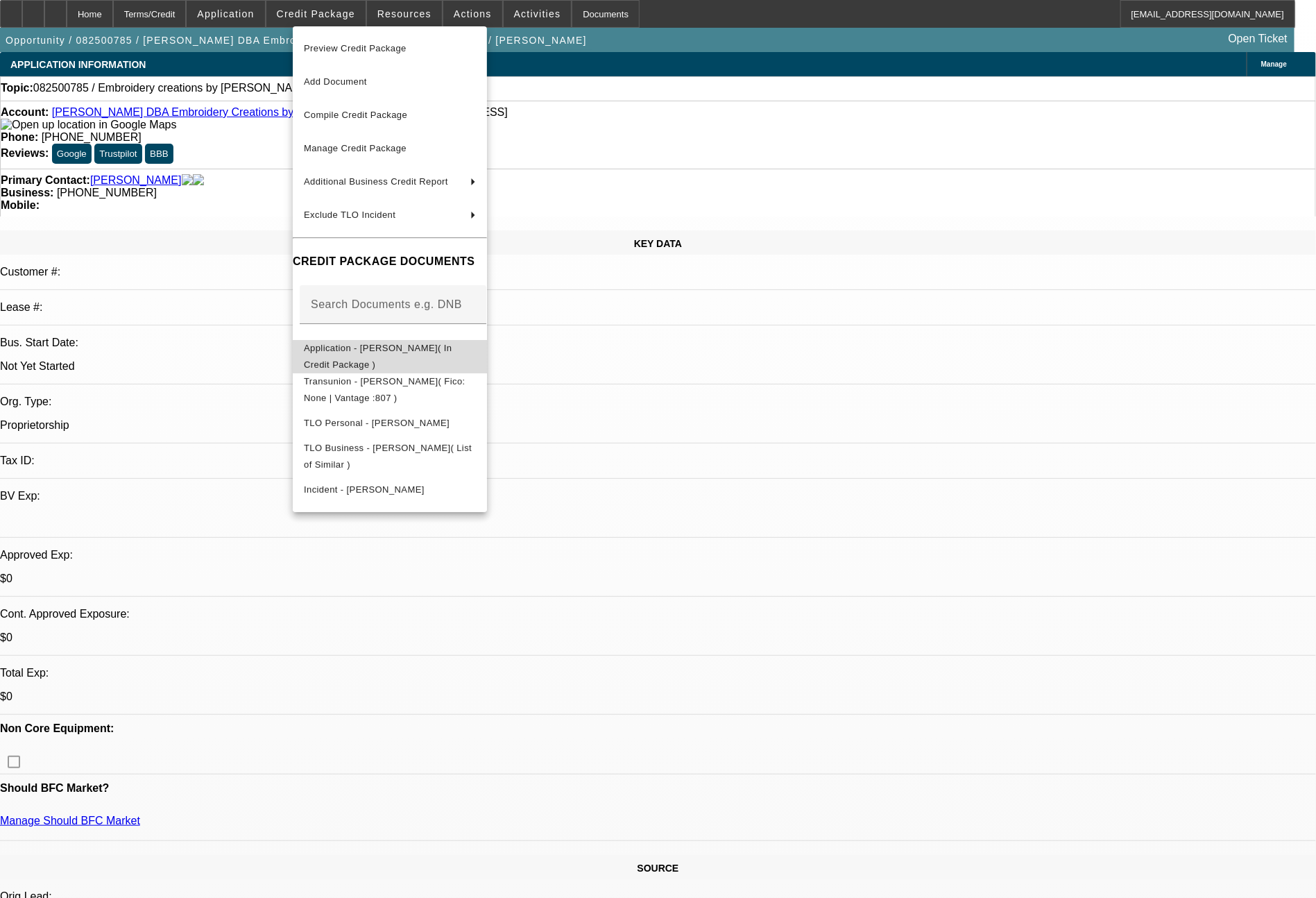
click at [427, 354] on span "Application - [PERSON_NAME]( In Credit Package )" at bounding box center [378, 356] width 148 height 27
